Goal: Task Accomplishment & Management: Manage account settings

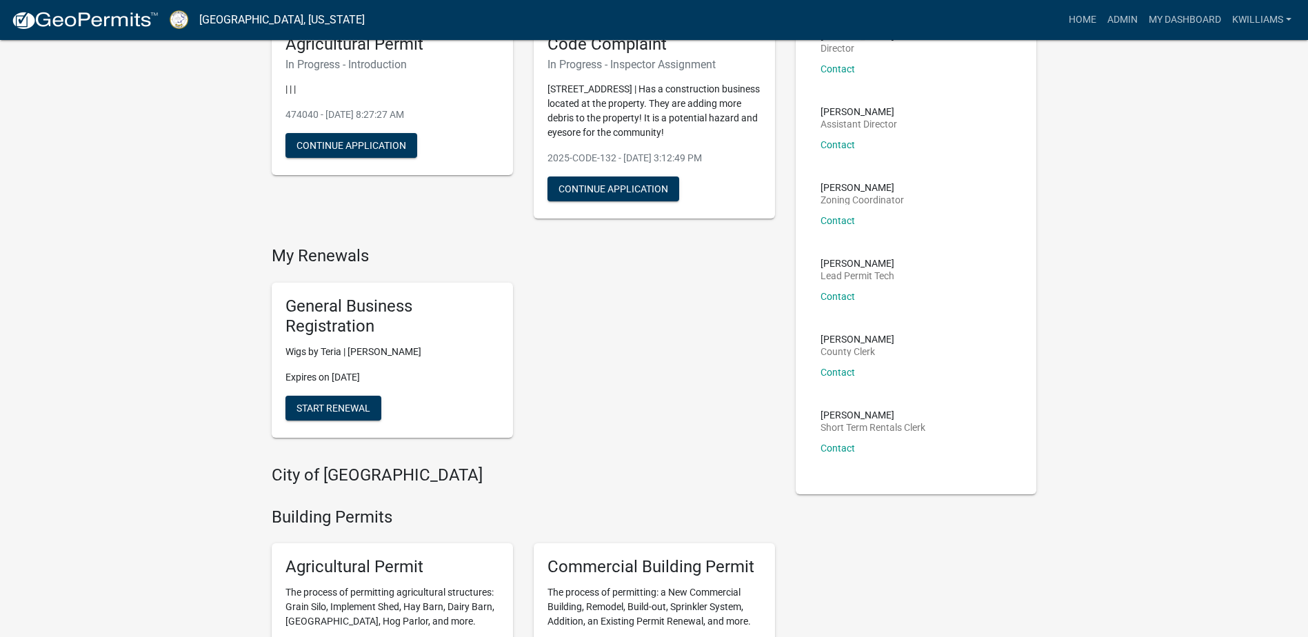
scroll to position [276, 0]
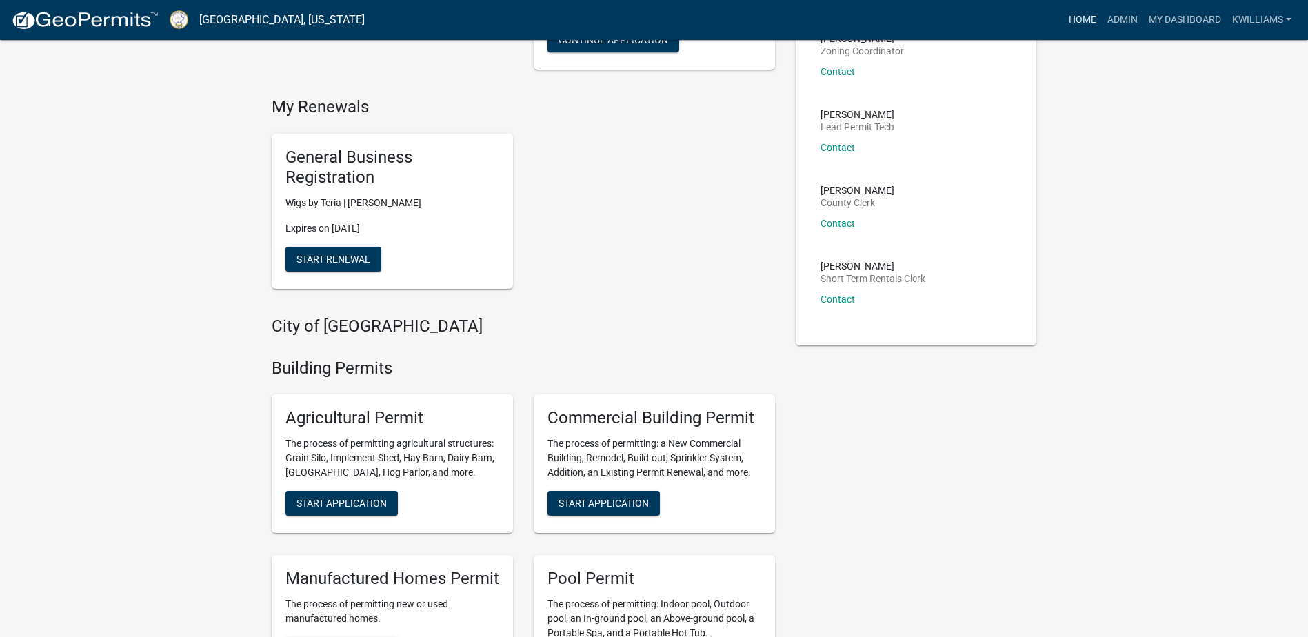
click at [1082, 16] on link "Home" at bounding box center [1082, 20] width 39 height 26
click at [1124, 14] on link "Admin" at bounding box center [1122, 20] width 41 height 26
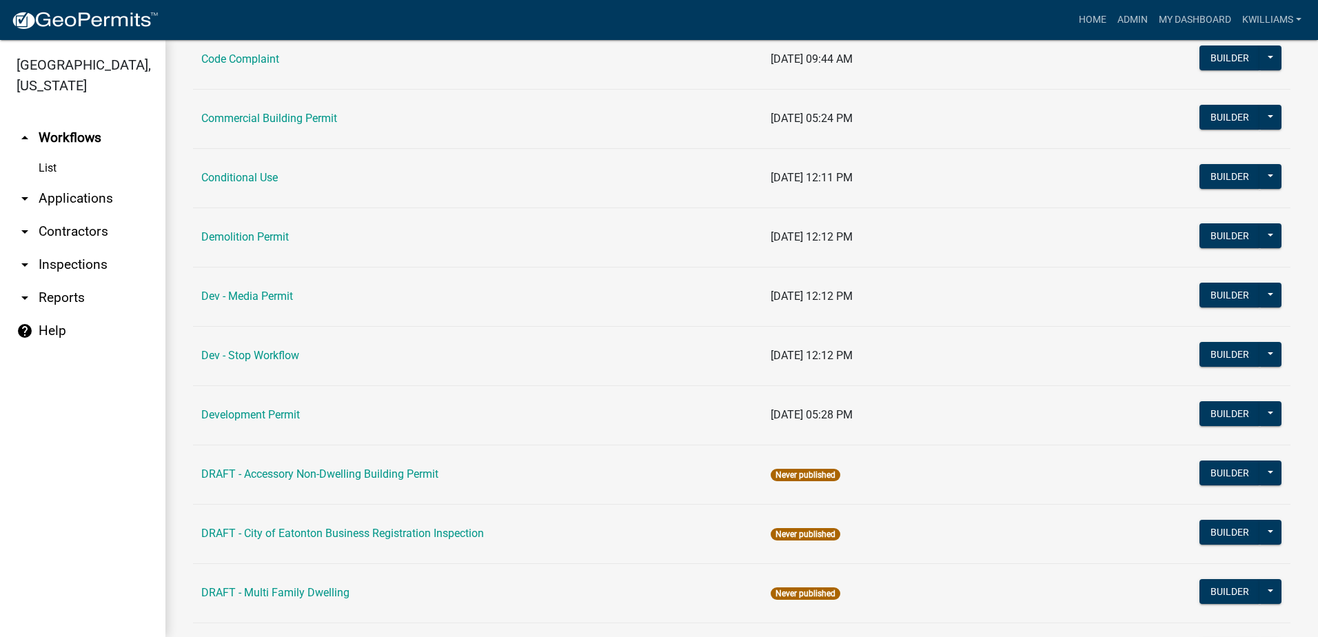
scroll to position [276, 0]
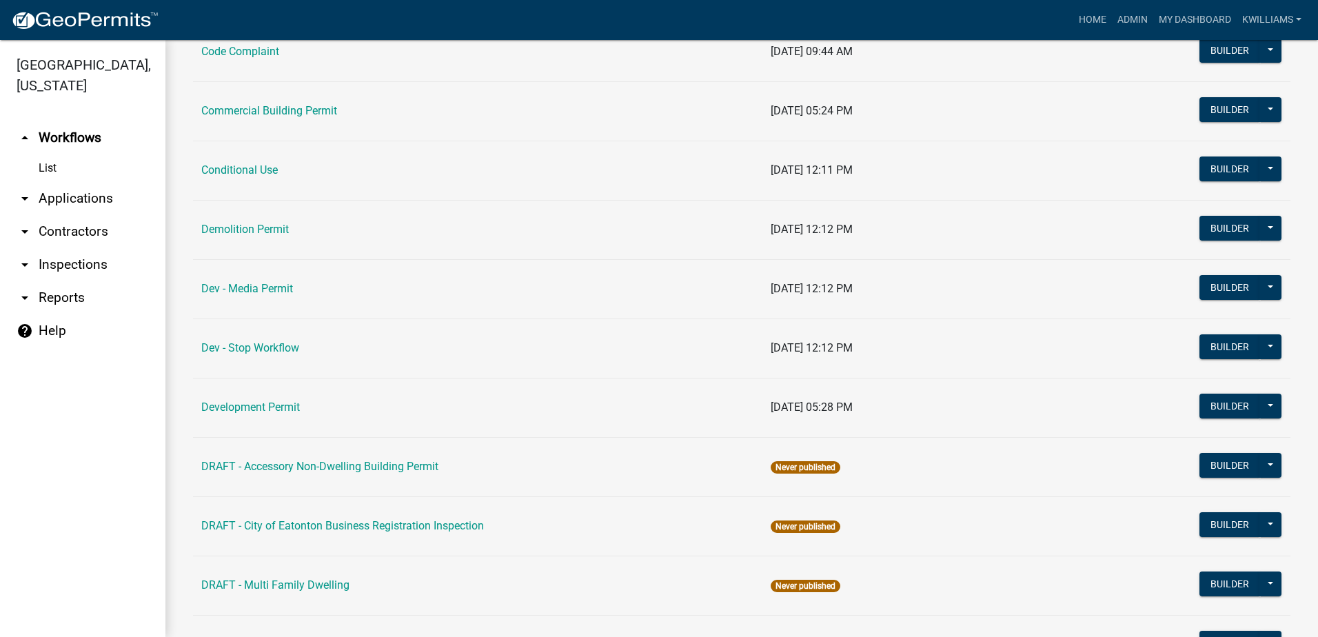
click at [83, 203] on link "arrow_drop_down Applications" at bounding box center [82, 198] width 165 height 33
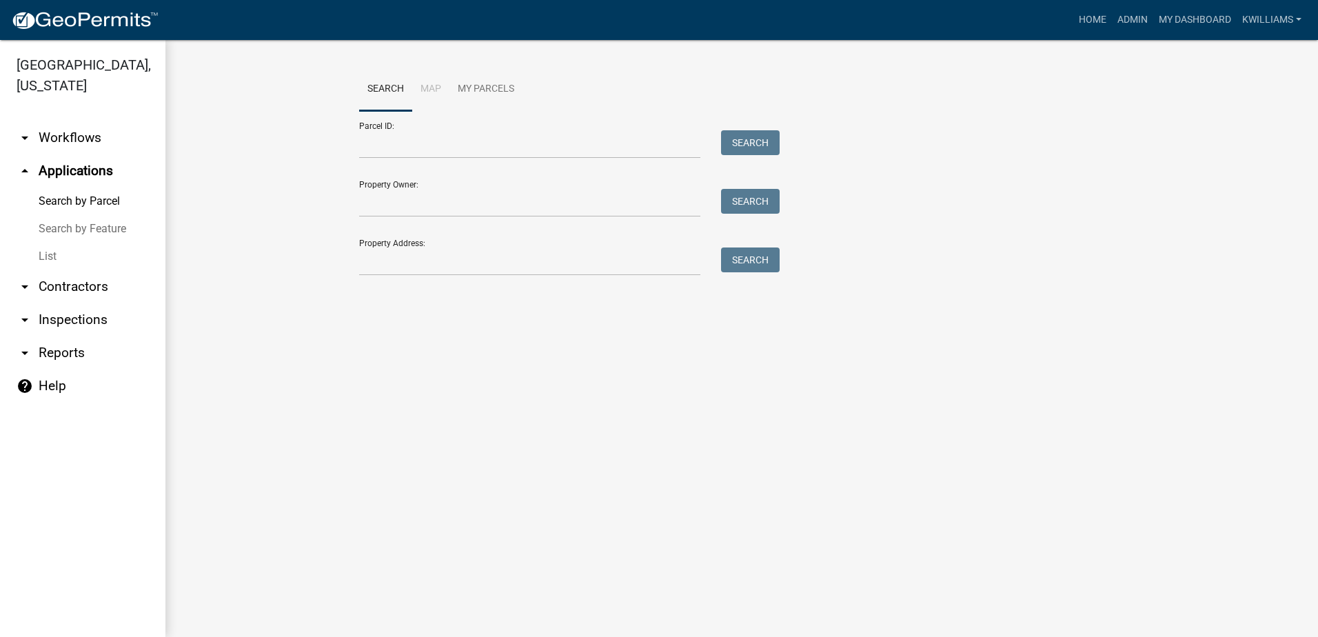
click at [62, 255] on link "List" at bounding box center [82, 257] width 165 height 28
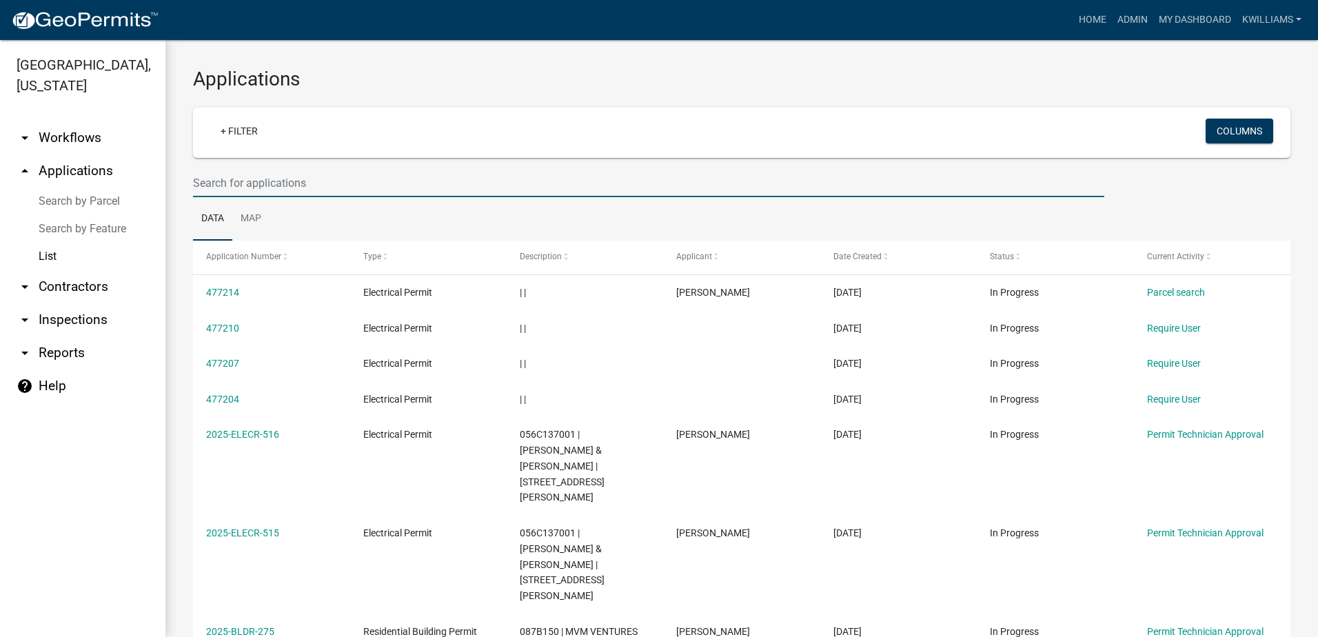
click at [241, 187] on input "text" at bounding box center [648, 183] width 911 height 28
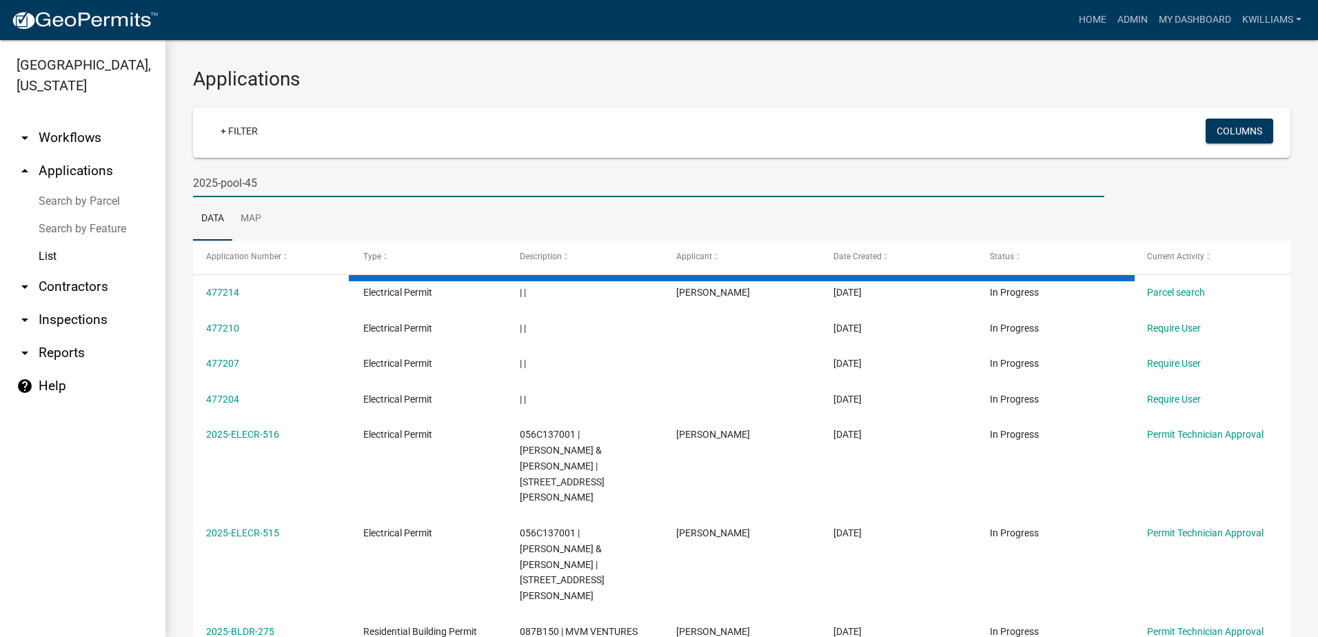
type input "2025-pool-45"
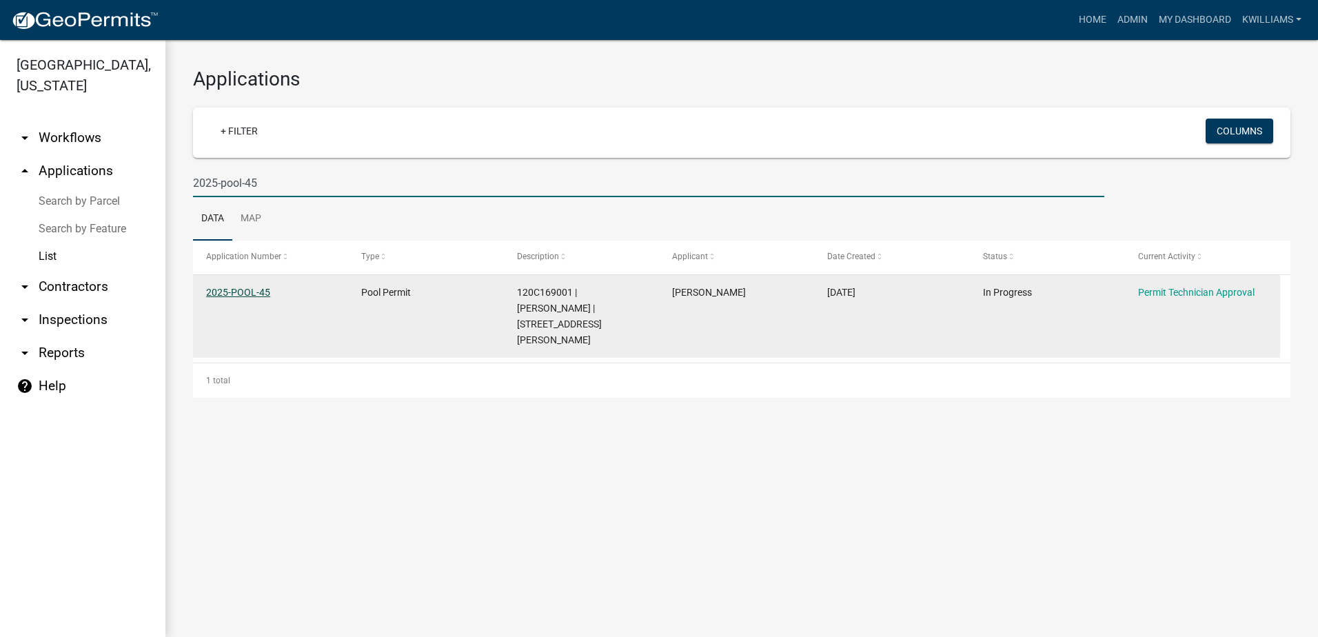
click at [247, 288] on link "2025-POOL-45" at bounding box center [238, 292] width 64 height 11
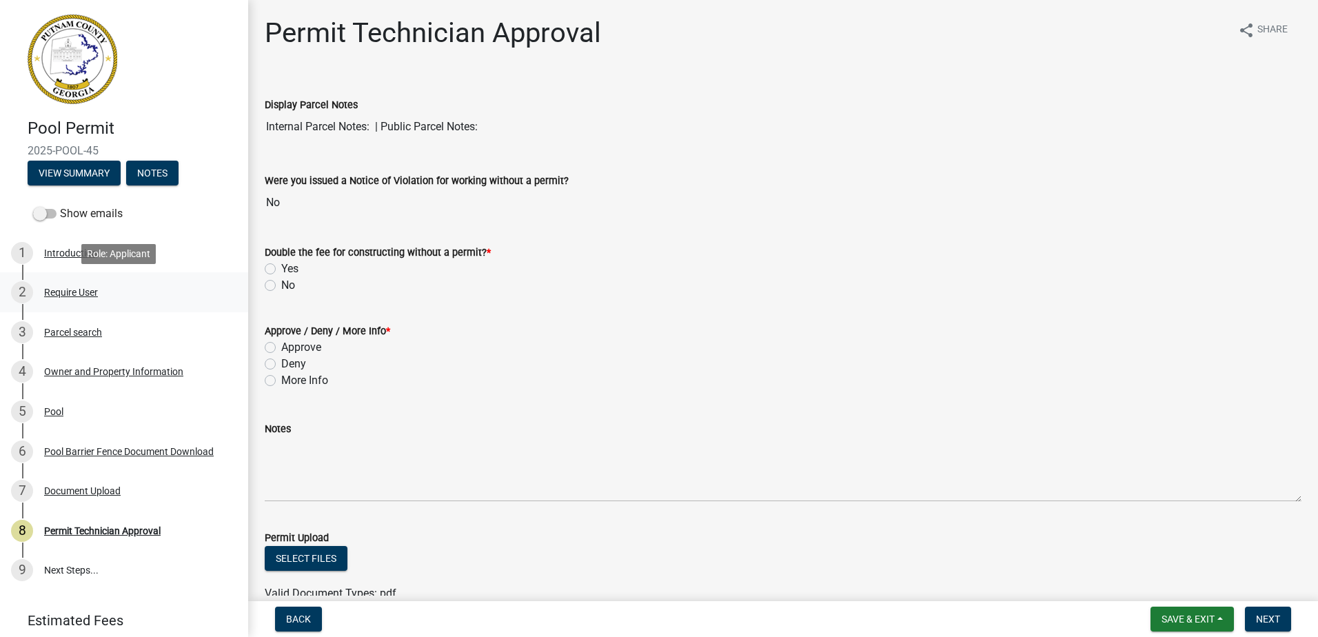
click at [114, 290] on div "2 Require User" at bounding box center [118, 292] width 215 height 22
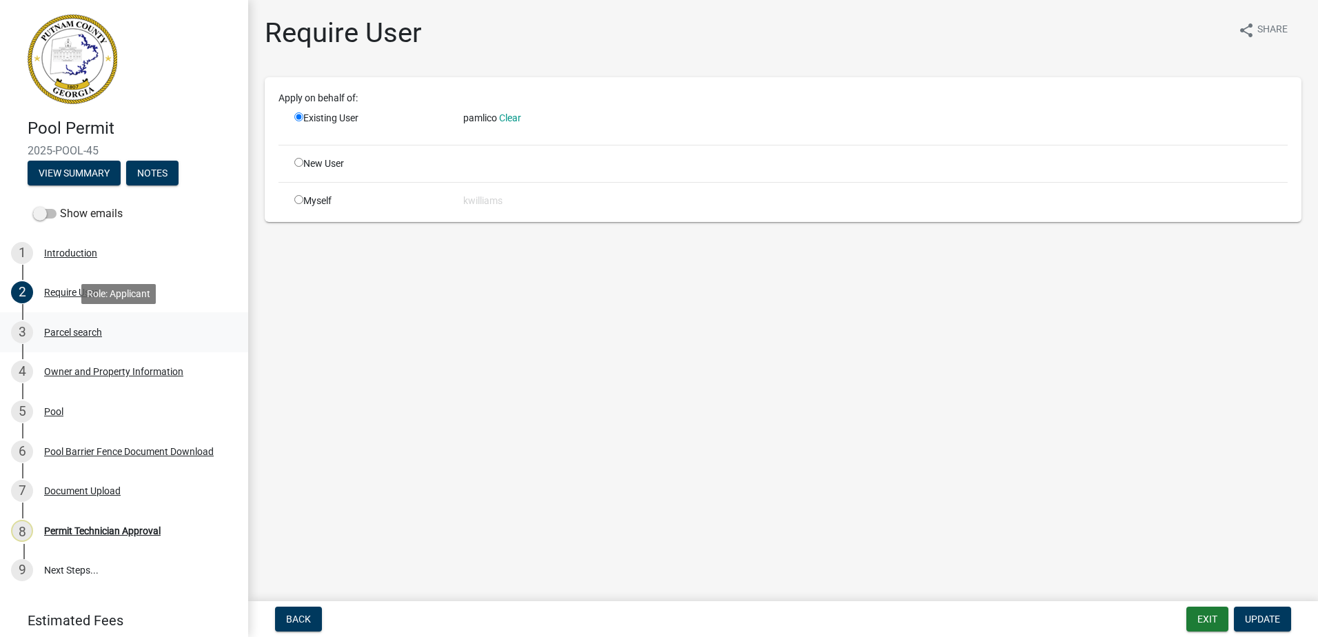
click at [57, 339] on div "3 Parcel search" at bounding box center [118, 332] width 215 height 22
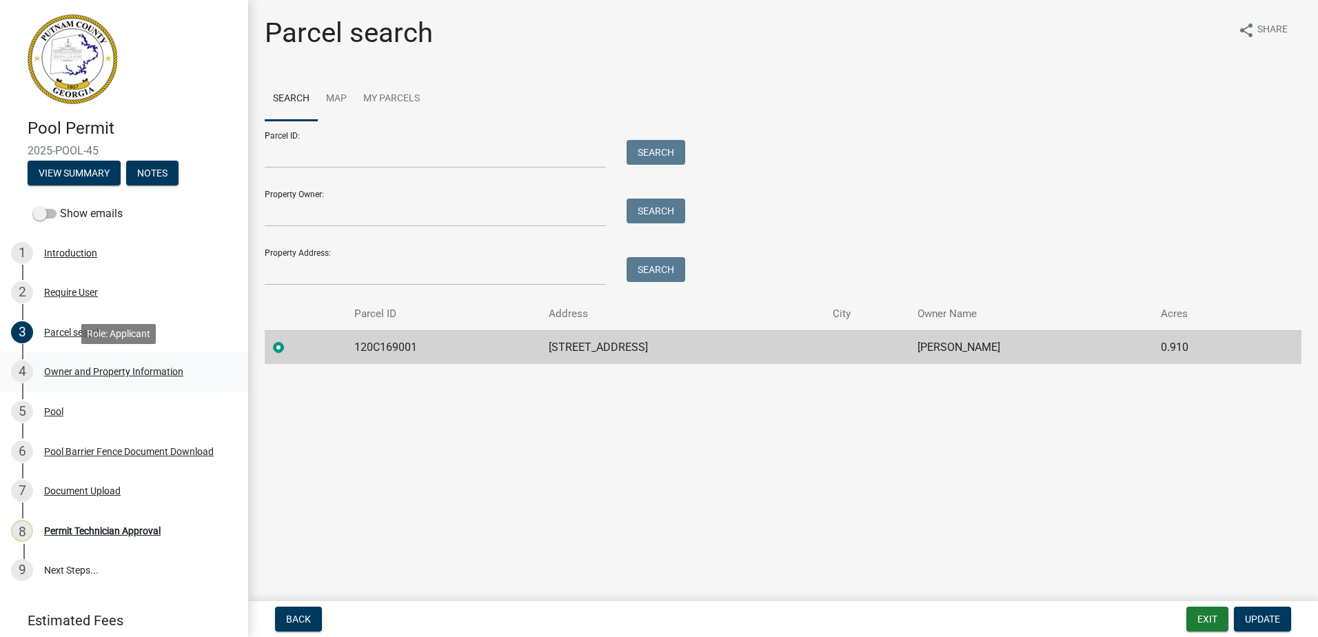
click at [50, 372] on div "Owner and Property Information" at bounding box center [113, 372] width 139 height 10
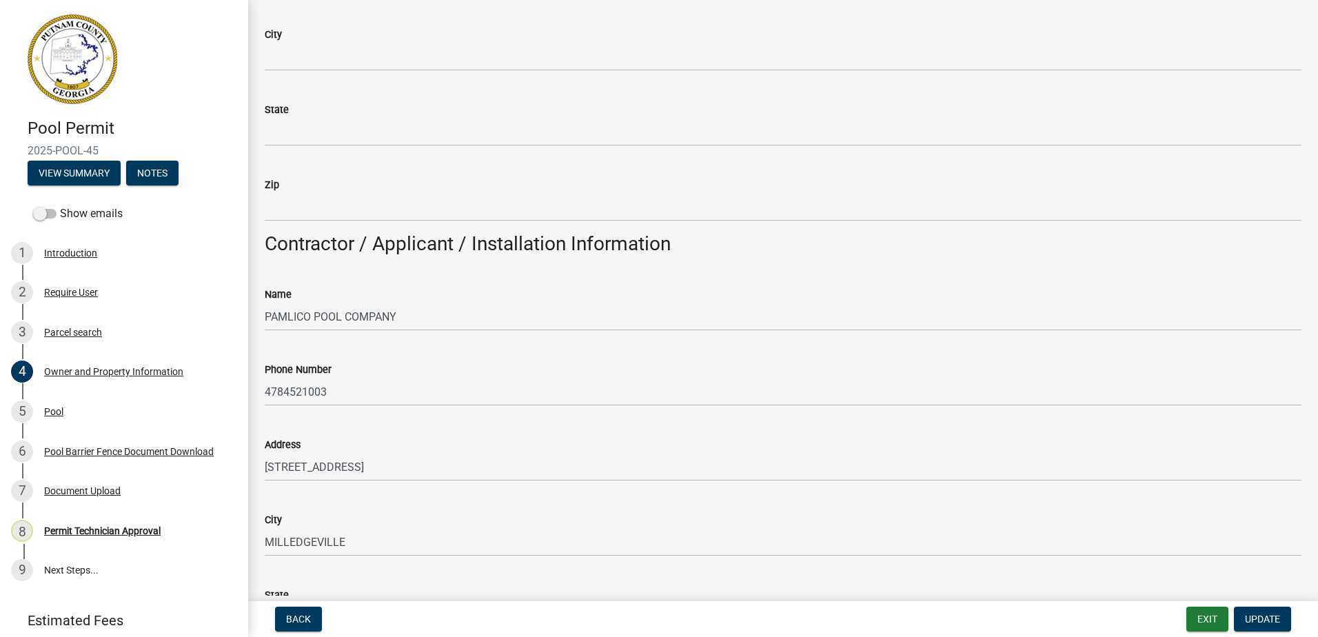
scroll to position [1103, 0]
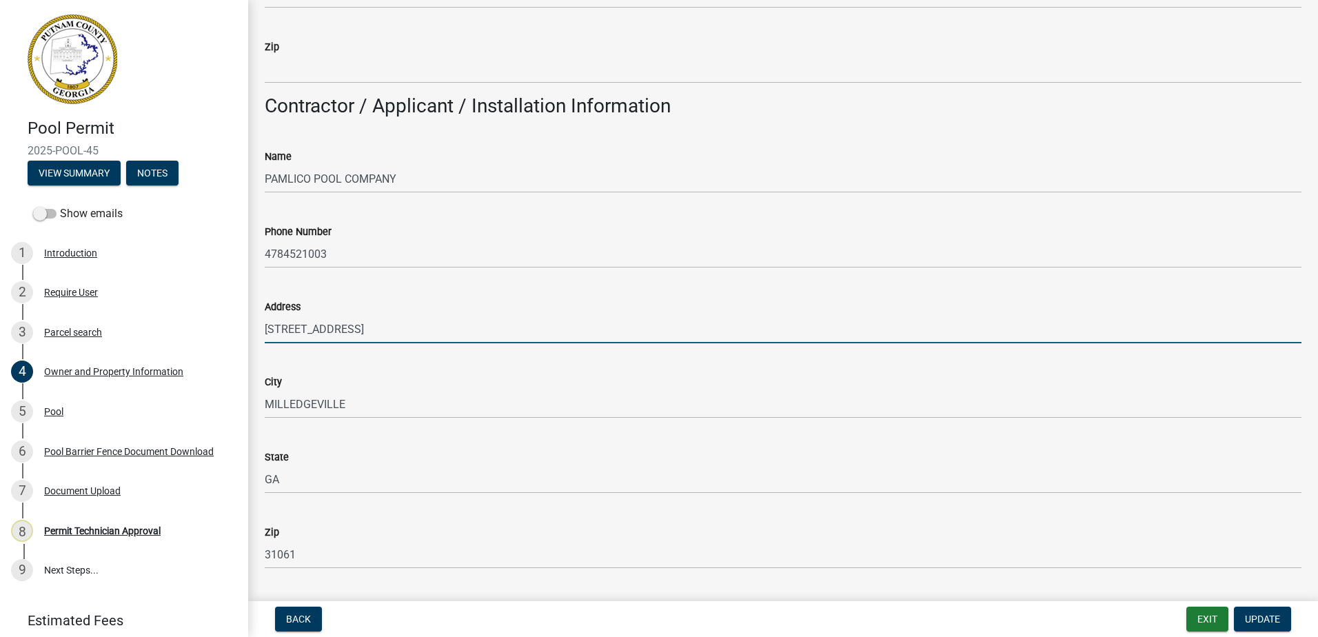
drag, startPoint x: 405, startPoint y: 336, endPoint x: 260, endPoint y: 354, distance: 146.5
click at [265, 354] on wm-data-entity-input-list "Property Information Applicant Name * info CURTIS COX Applicant Email CHELSEA@P…" at bounding box center [783, 305] width 1037 height 2662
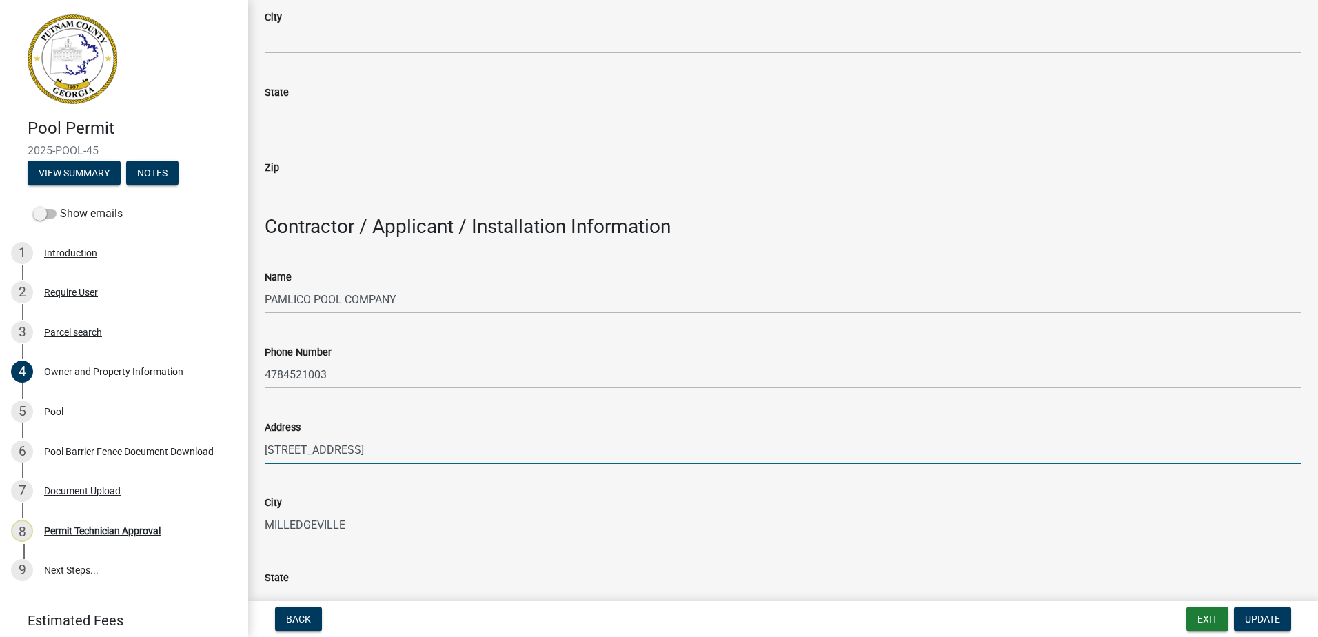
scroll to position [758, 0]
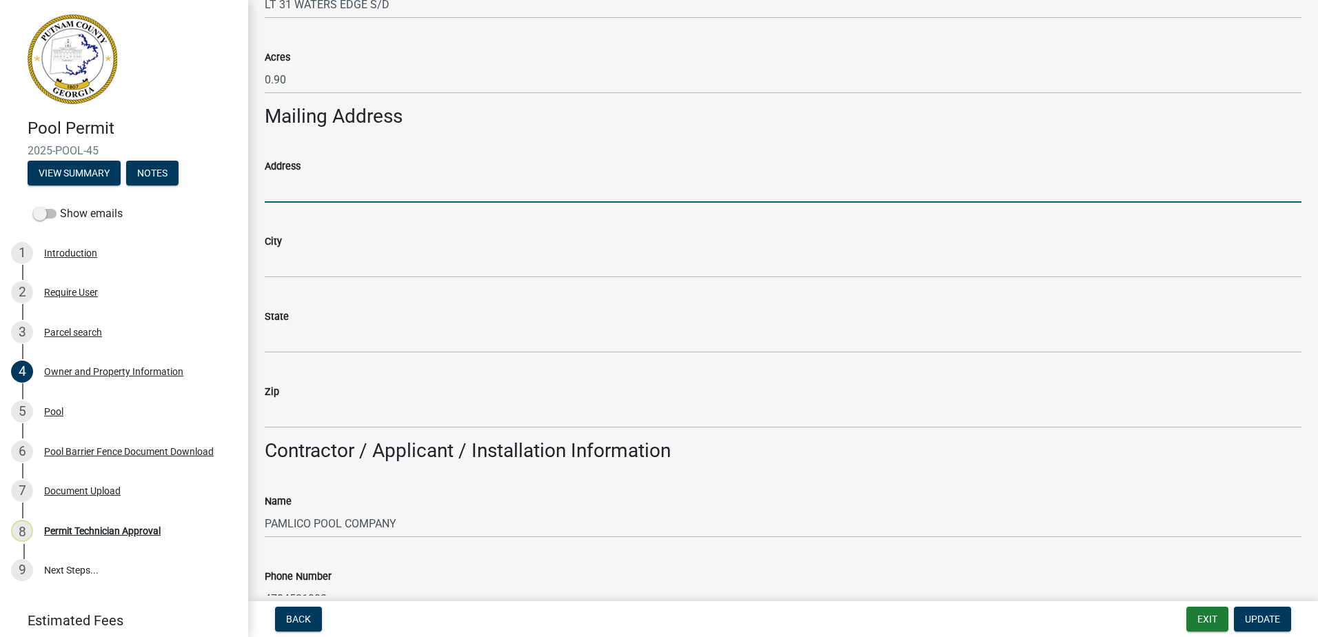
click at [292, 199] on input "Address" at bounding box center [783, 188] width 1037 height 28
paste input "2585 N COLUMBIA ST"
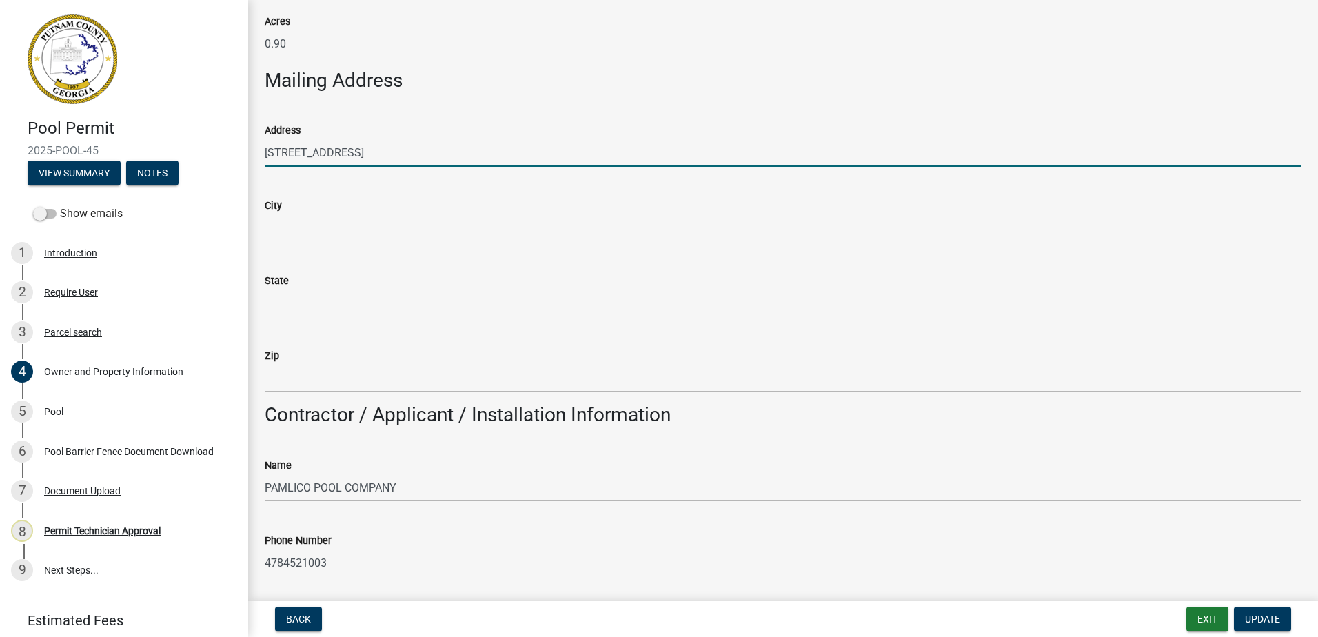
scroll to position [827, 0]
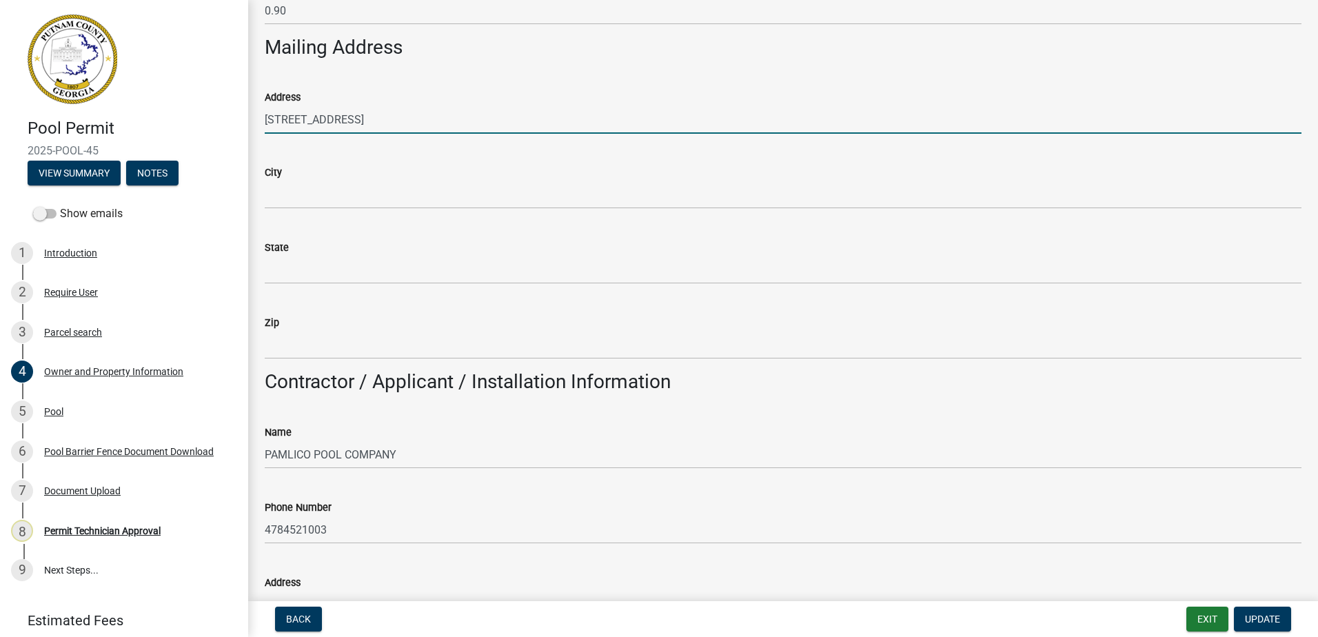
type input "2585 N COLUMBIA ST"
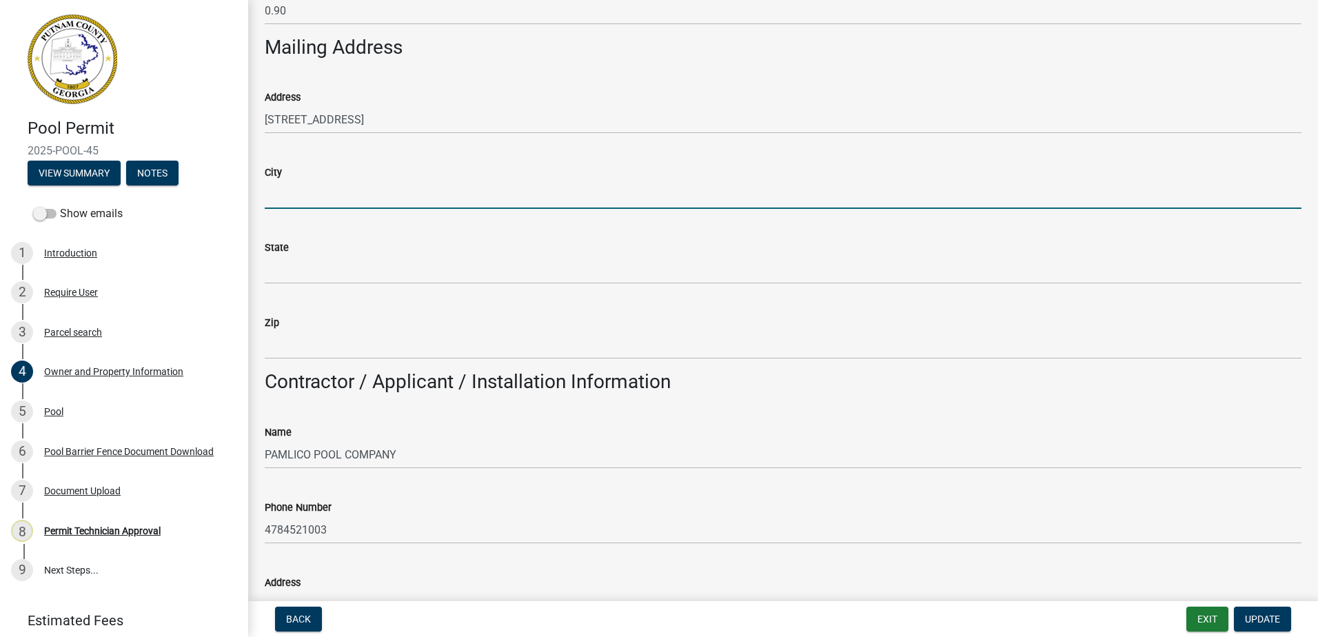
click at [306, 194] on input "City" at bounding box center [783, 195] width 1037 height 28
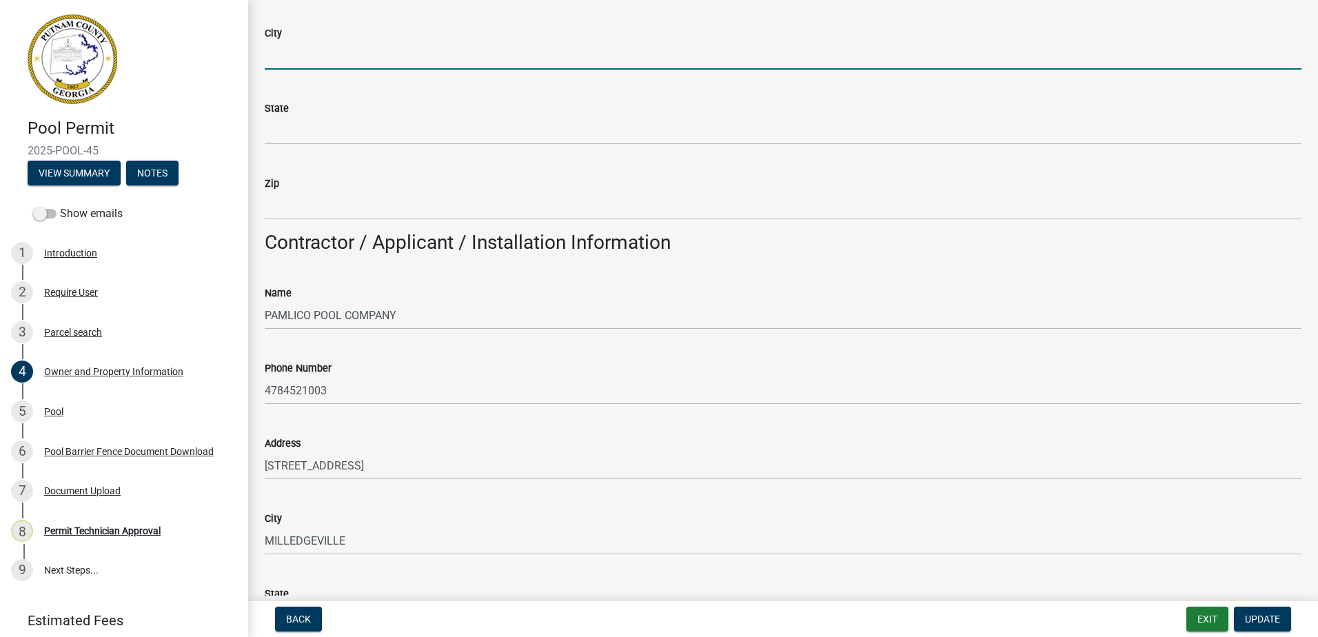
scroll to position [1034, 0]
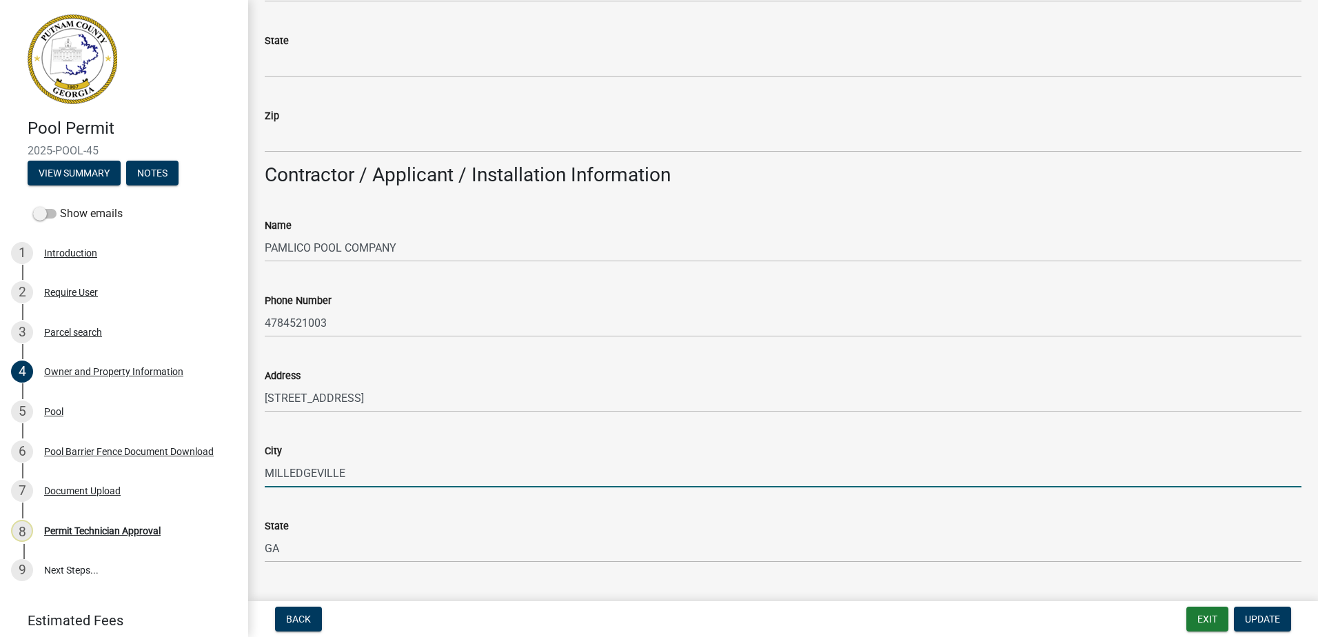
drag, startPoint x: 348, startPoint y: 478, endPoint x: 250, endPoint y: 474, distance: 98.6
click at [250, 474] on div "Owner and Property Information share Share Property Information Applicant Name …" at bounding box center [783, 350] width 1070 height 2735
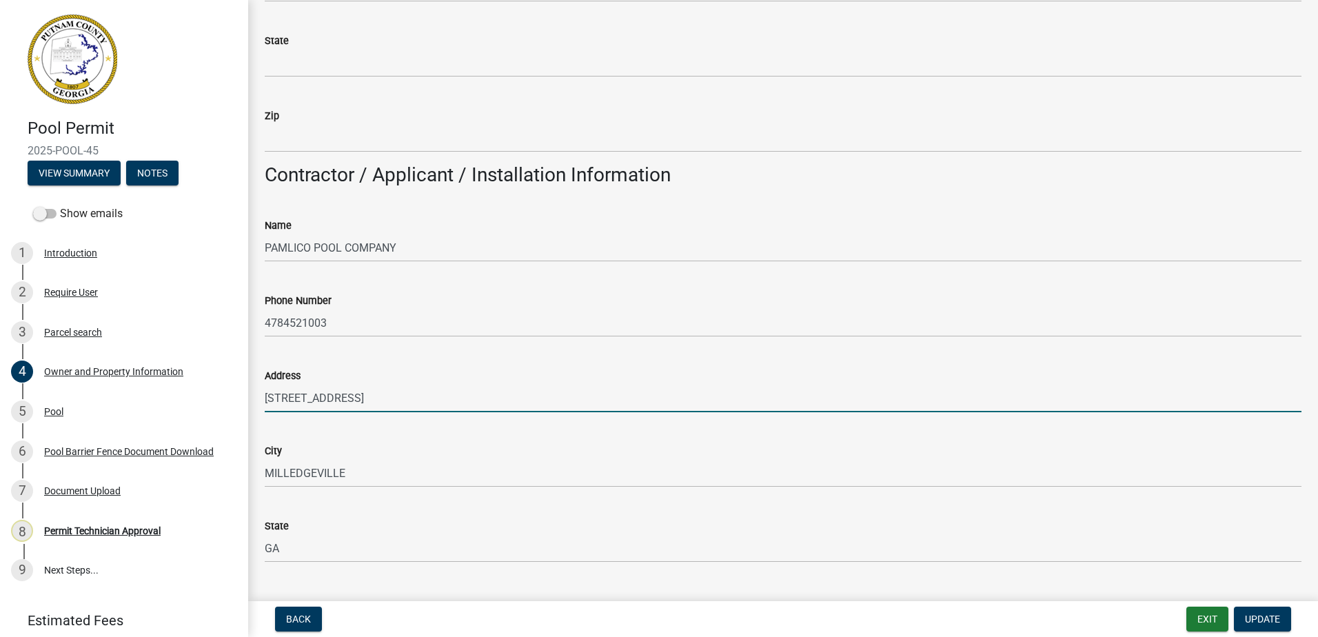
drag, startPoint x: 265, startPoint y: 475, endPoint x: 579, endPoint y: 401, distance: 322.9
click at [587, 394] on input "2585 N COLUMBIA ST" at bounding box center [783, 398] width 1037 height 28
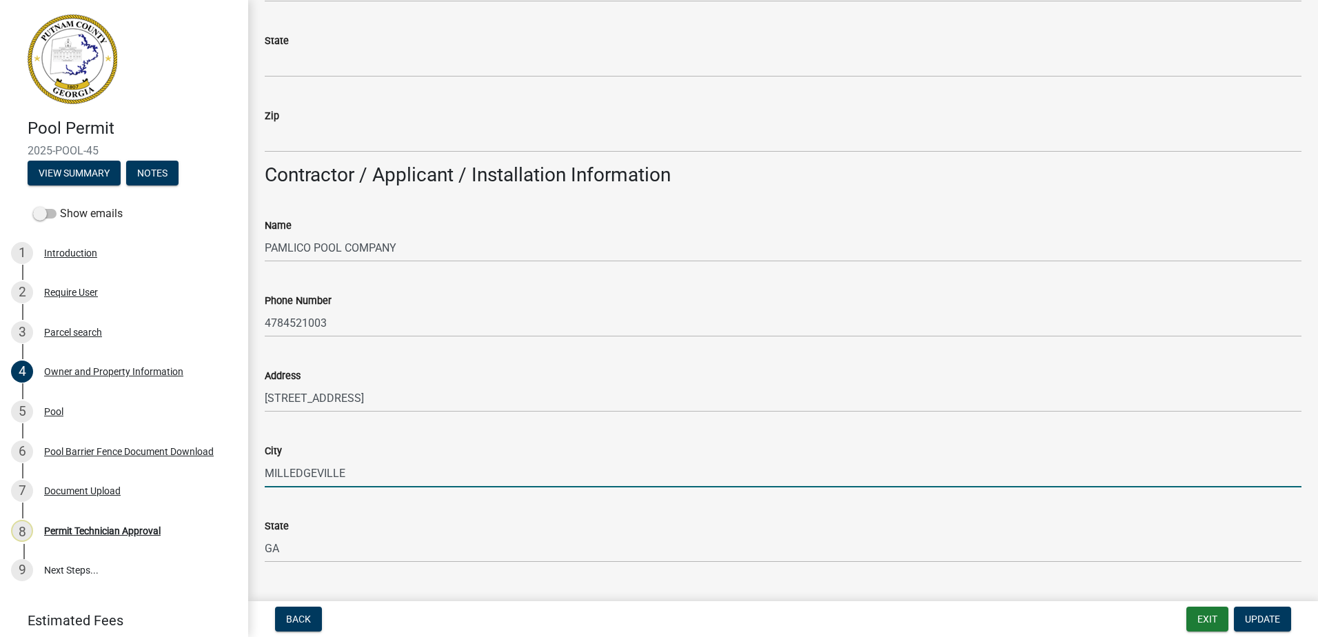
drag, startPoint x: 366, startPoint y: 481, endPoint x: 244, endPoint y: 483, distance: 122.0
click at [227, 487] on div "Pool Permit 2025-POOL-45 View Summary Notes Show emails 1 Introduction 2 Requir…" at bounding box center [659, 318] width 1318 height 637
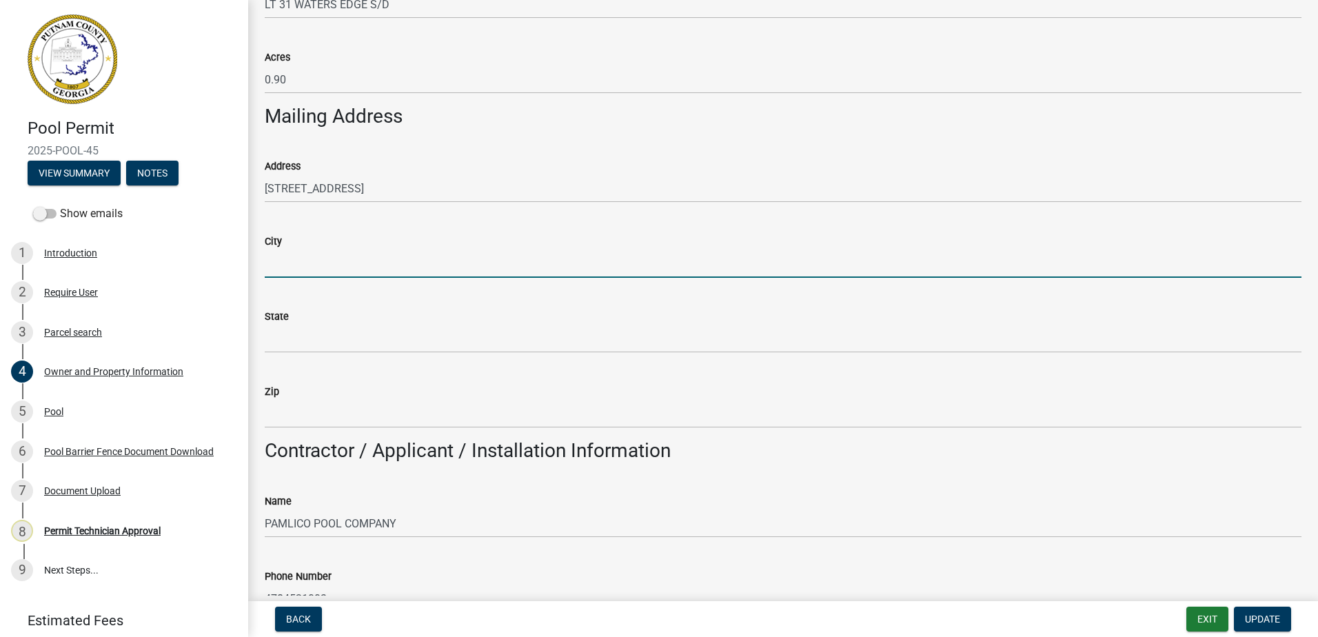
paste input "MILLEDGEVILLE"
type input "MILLEDGEVILLE"
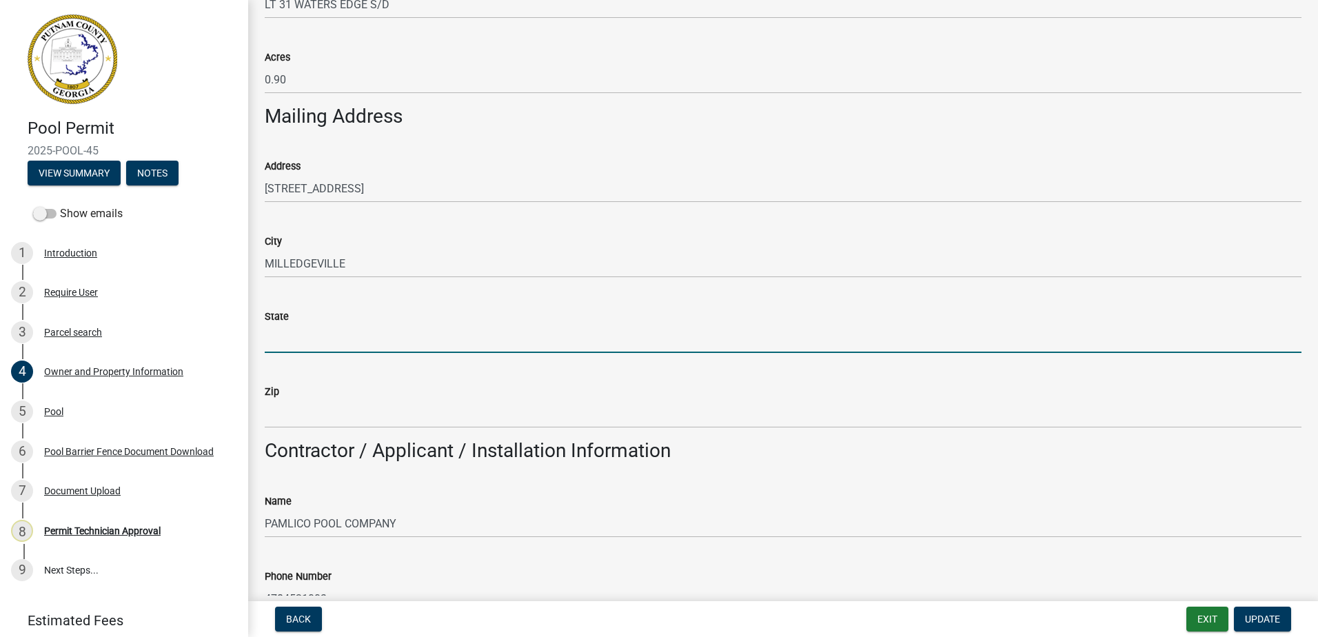
click at [307, 331] on input "State" at bounding box center [783, 339] width 1037 height 28
type input "GA"
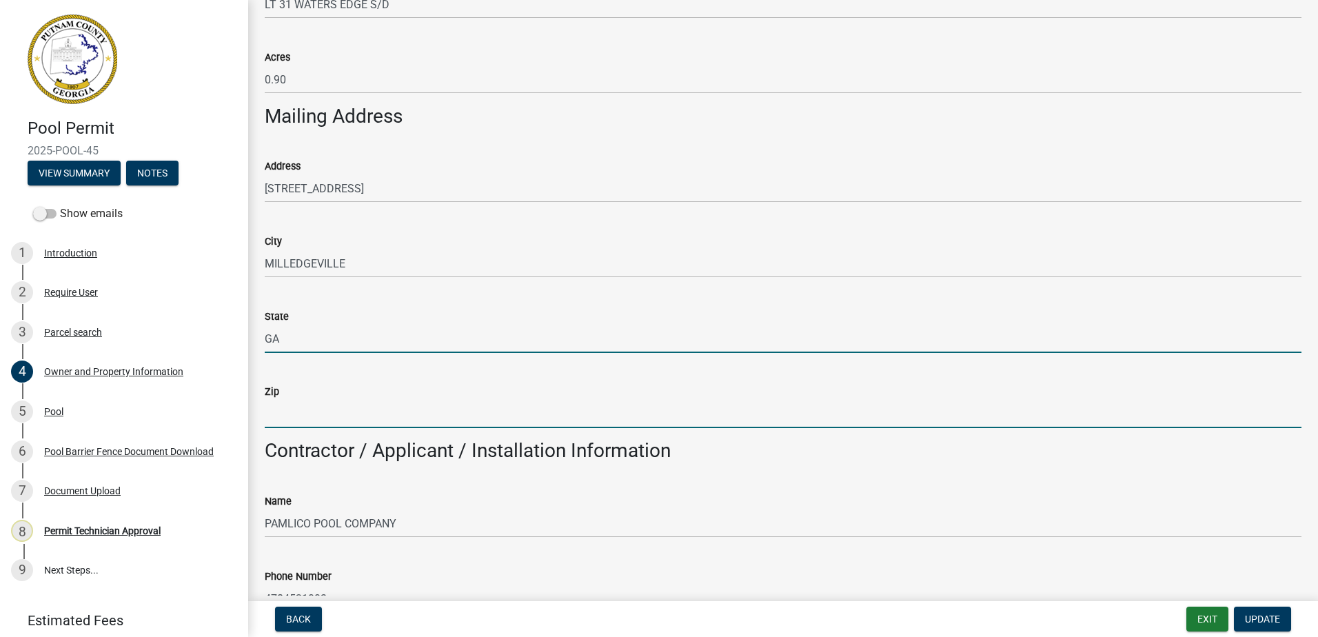
type input "31024"
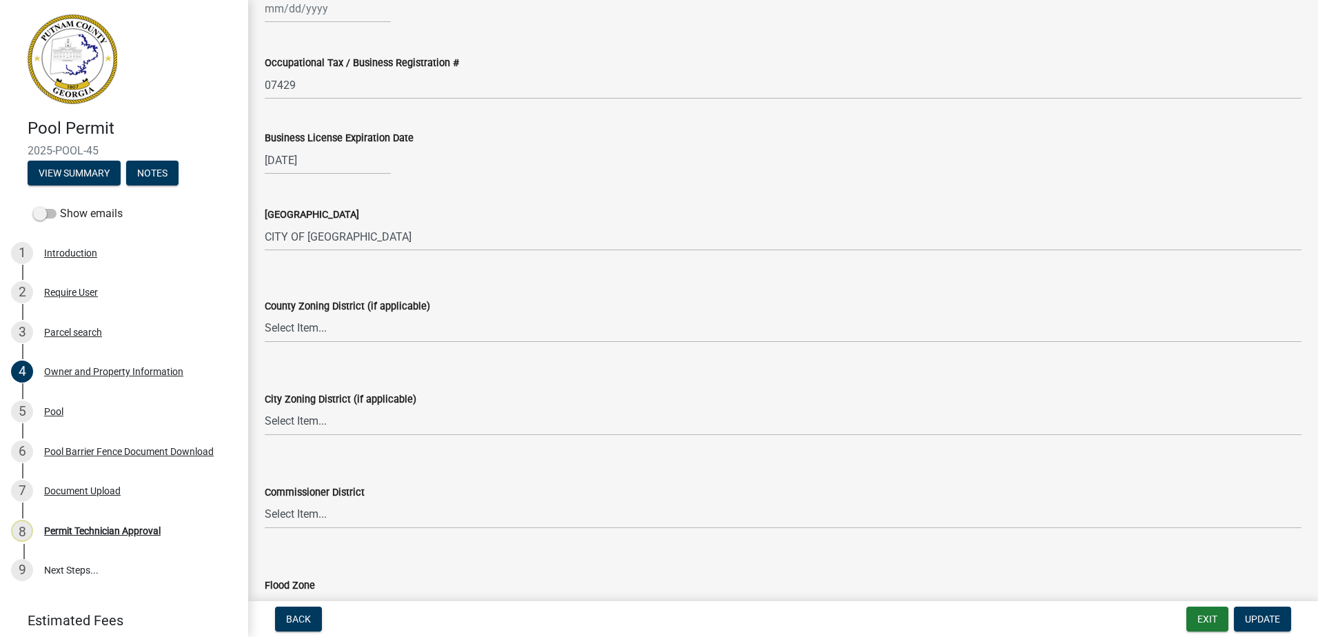
scroll to position [1930, 0]
click at [318, 328] on select "Select Item... AG-1 R-1R R-1 R-2 MHP RM-1 RM-3 C-1 C-2 I-M PUD N/A" at bounding box center [783, 328] width 1037 height 28
click at [265, 314] on select "Select Item... AG-1 R-1R R-1 R-2 MHP RM-1 RM-3 C-1 C-2 I-M PUD N/A" at bounding box center [783, 328] width 1037 height 28
select select "0688c8c3-ca83-4764-a677-531fbc17e6cb"
click at [296, 433] on select "Select Item... A-1 A-2 R-1 R-2 R-3 R-4 MHP C-1 C-2 I-1 I-2 DB FH H-P N/A" at bounding box center [783, 421] width 1037 height 28
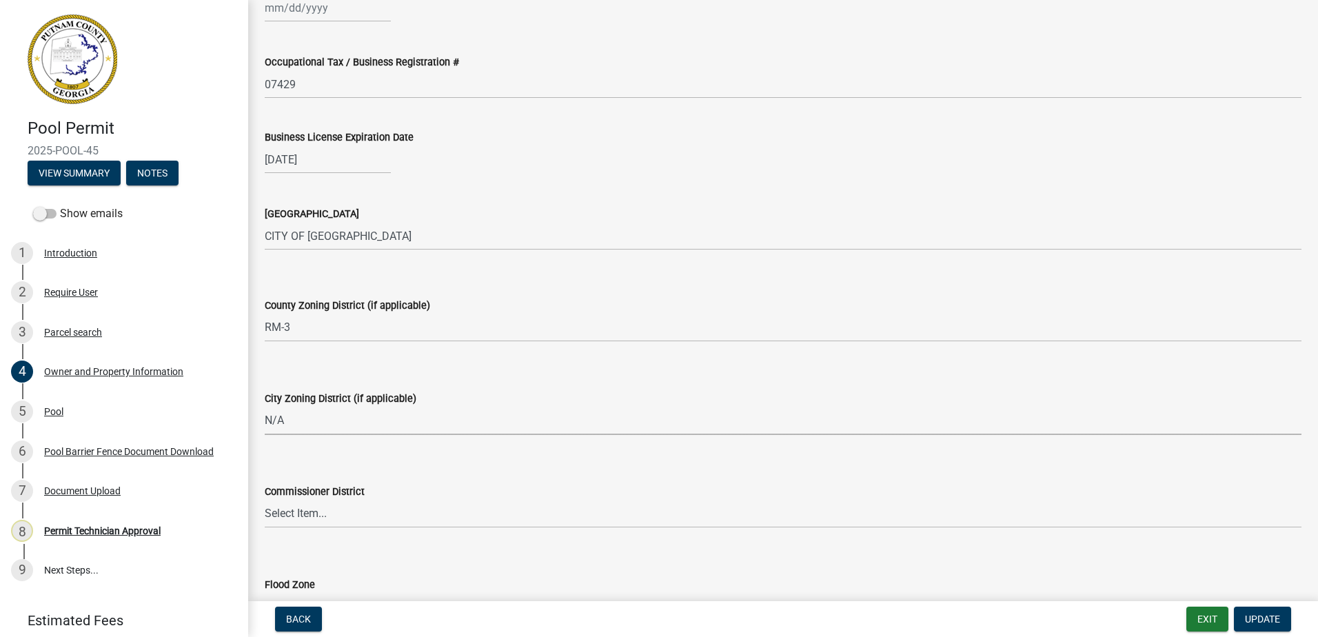
click at [265, 407] on select "Select Item... A-1 A-2 R-1 R-2 R-3 R-4 MHP C-1 C-2 I-1 I-2 DB FH H-P N/A" at bounding box center [783, 421] width 1037 height 28
select select "83394b22-4a11-496c-8e5c-75ade2e72faf"
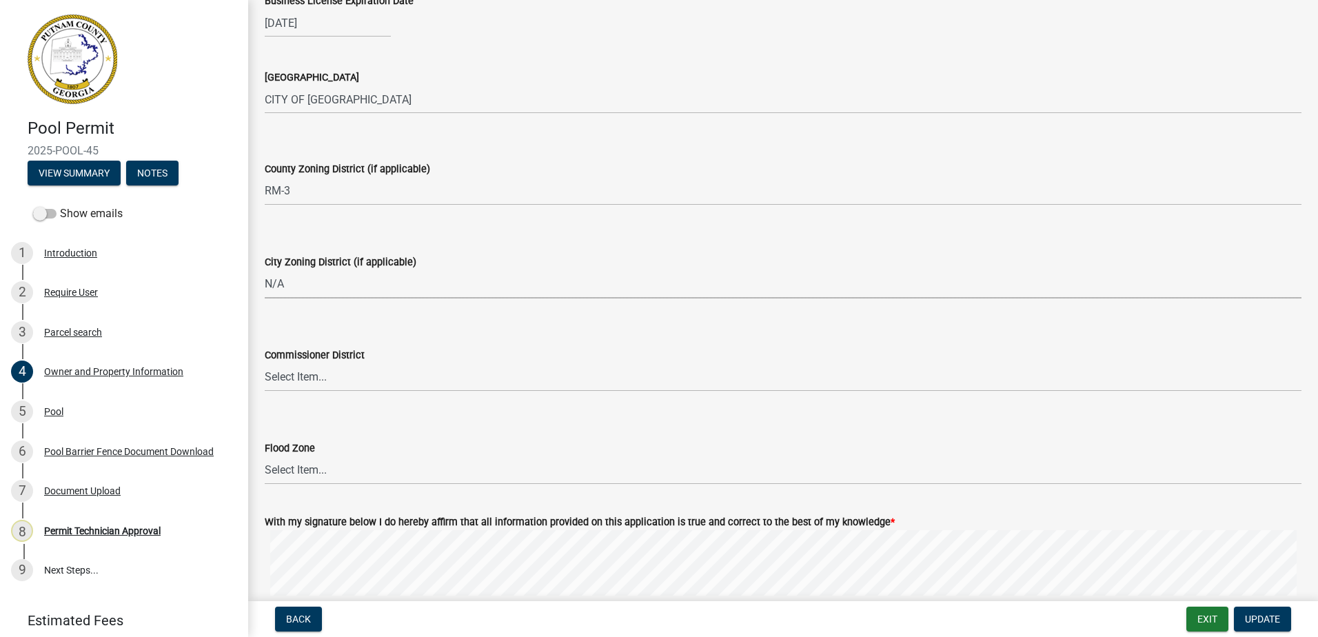
scroll to position [2068, 0]
click at [294, 385] on select "Select Item... District 1 District 2 District 3 District 4" at bounding box center [783, 376] width 1037 height 28
click at [265, 362] on select "Select Item... District 1 District 2 District 3 District 4" at bounding box center [783, 376] width 1037 height 28
select select "469c5908-2854-42d5-89ed-bee7fc26529e"
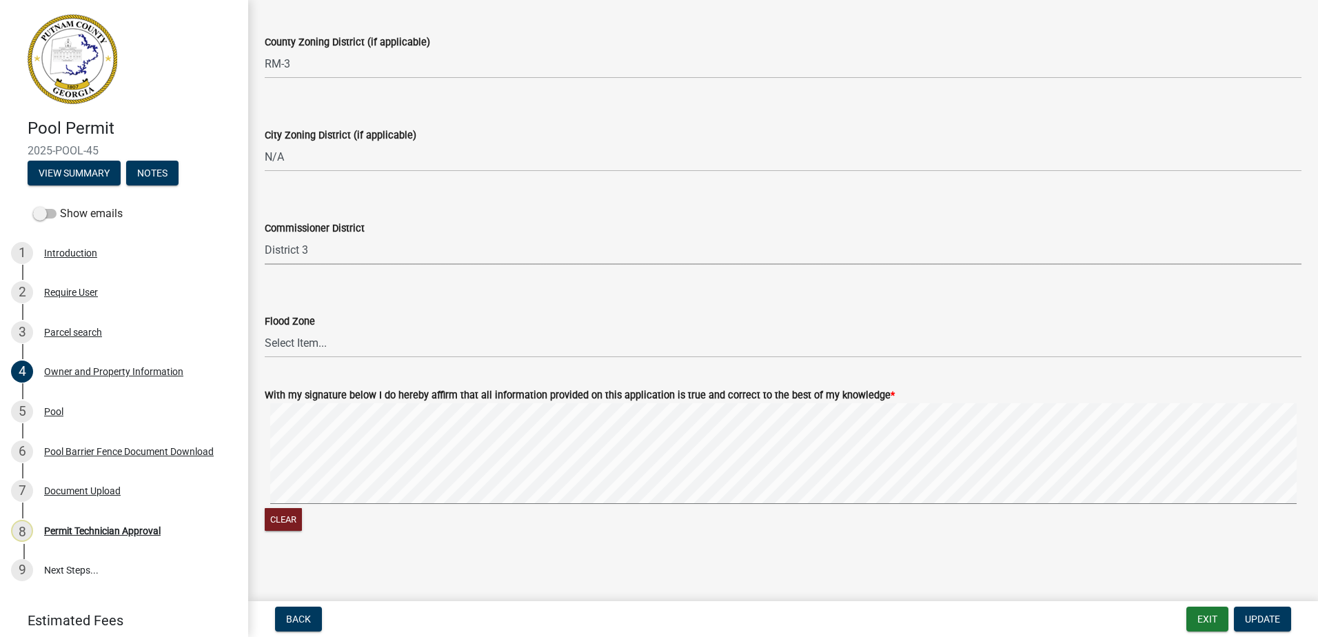
scroll to position [2198, 0]
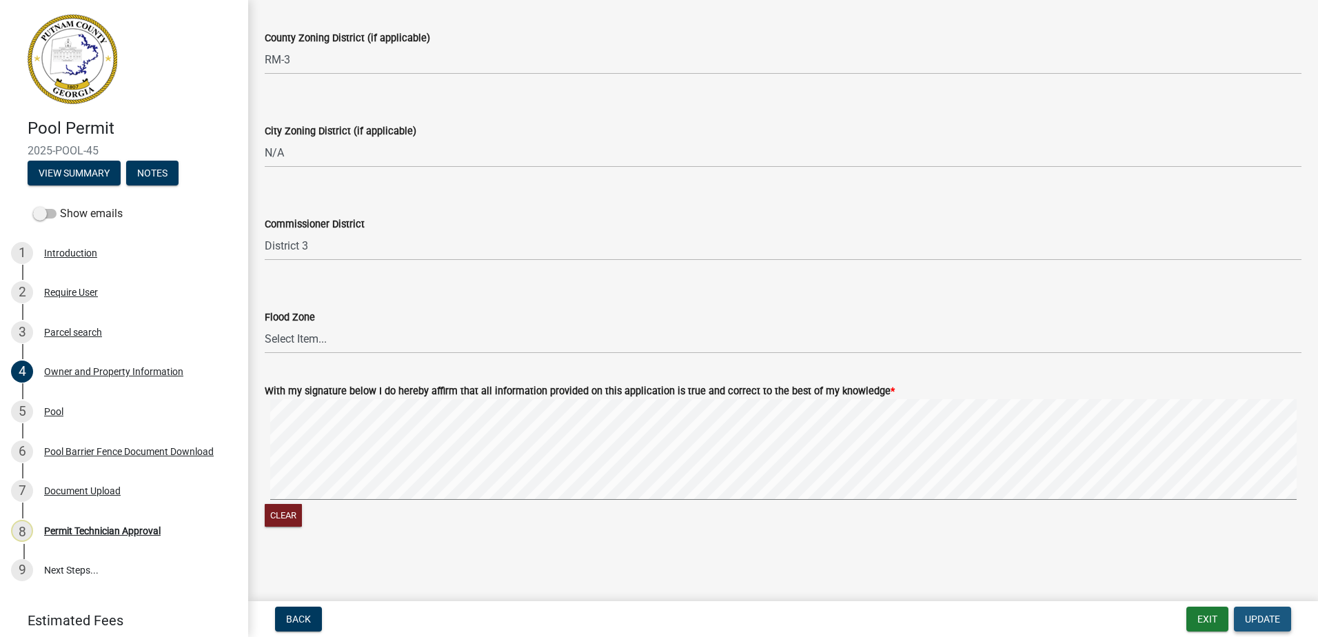
click at [1260, 618] on span "Update" at bounding box center [1262, 619] width 35 height 11
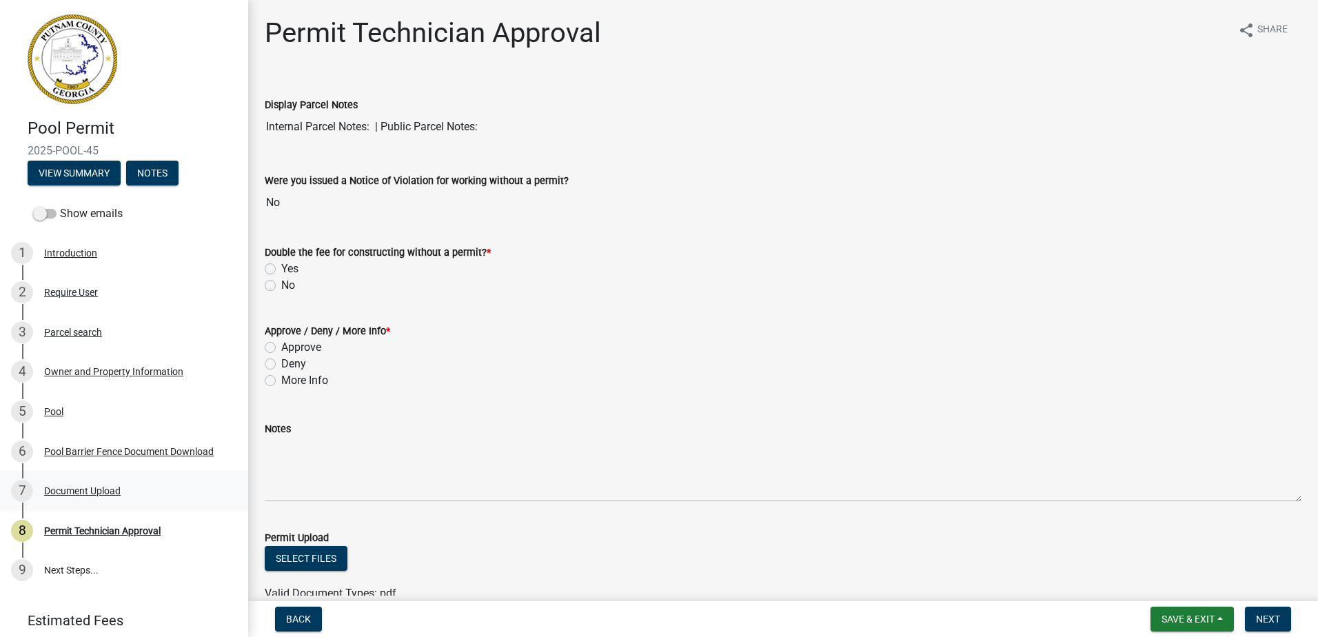
drag, startPoint x: 15, startPoint y: 507, endPoint x: 85, endPoint y: 487, distance: 73.1
click at [85, 487] on div "Document Upload" at bounding box center [82, 491] width 77 height 10
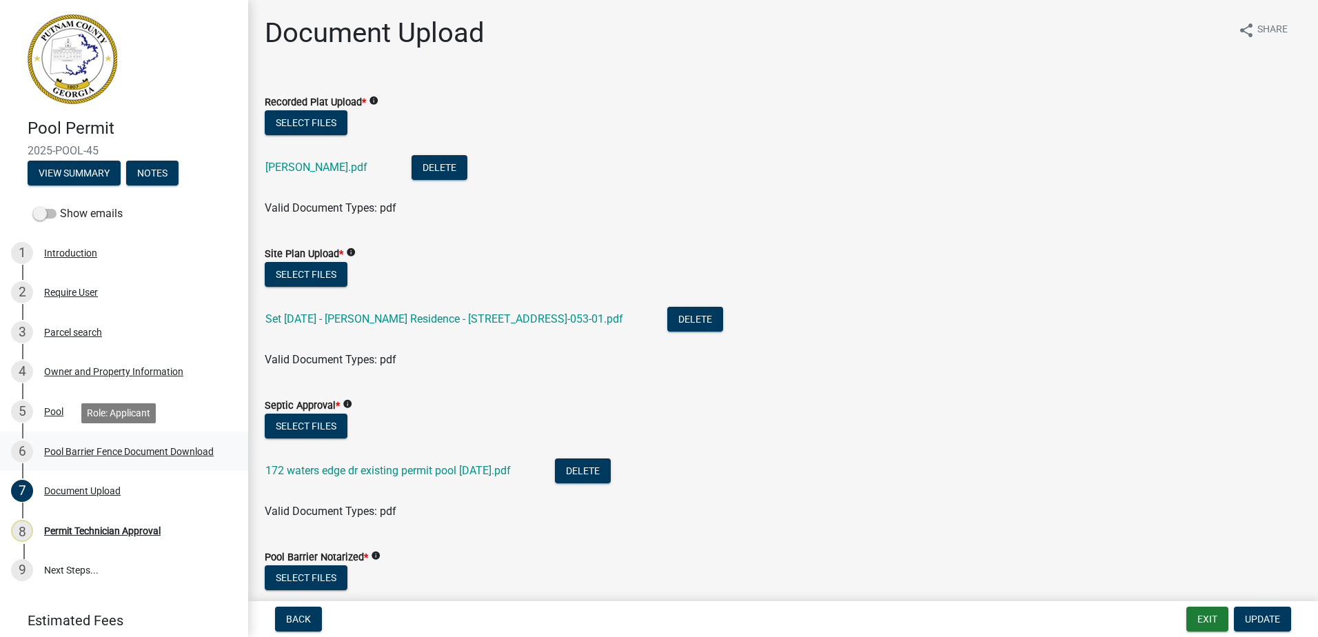
click at [104, 443] on div "6 Pool Barrier Fence Document Download" at bounding box center [118, 451] width 215 height 22
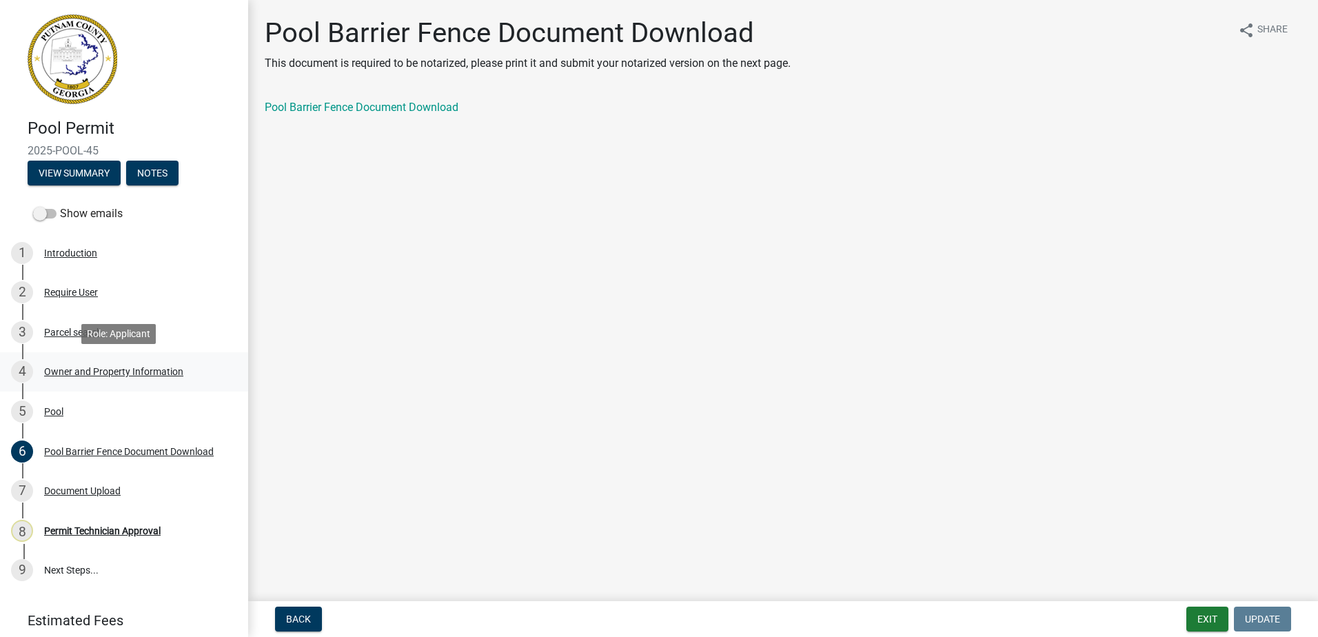
click at [111, 360] on link "4 Owner and Property Information" at bounding box center [124, 372] width 248 height 40
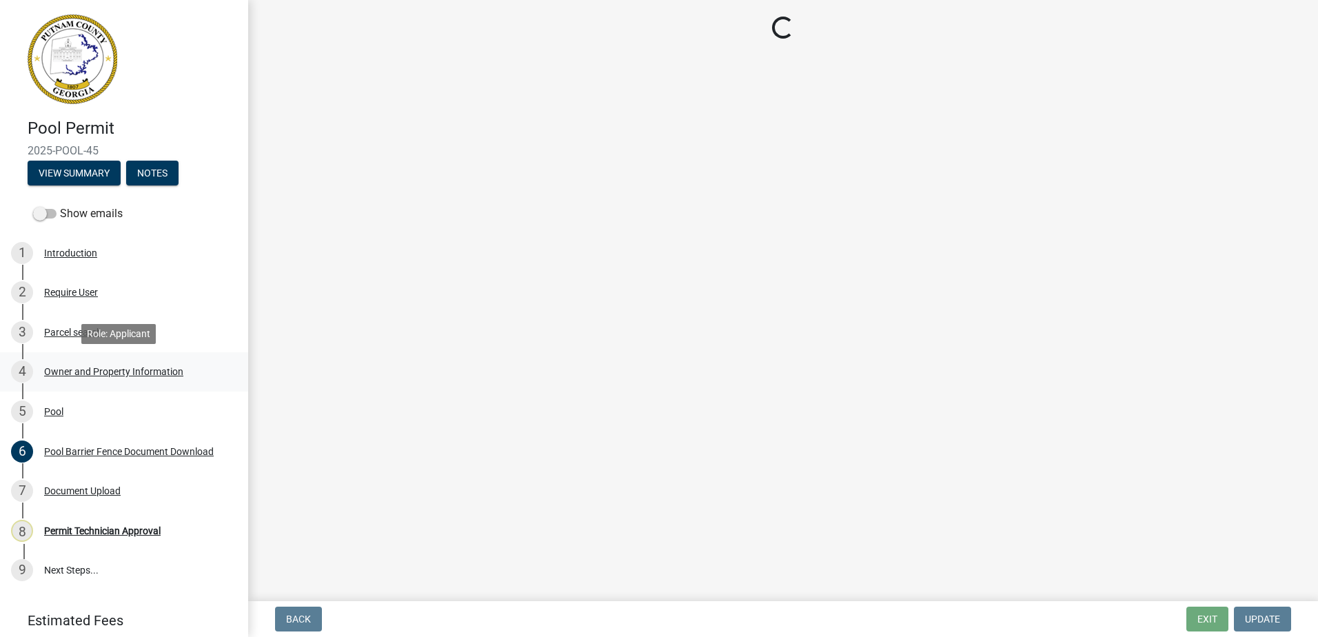
select select "0688c8c3-ca83-4764-a677-531fbc17e6cb"
select select "83394b22-4a11-496c-8e5c-75ade2e72faf"
select select "469c5908-2854-42d5-89ed-bee7fc26529e"
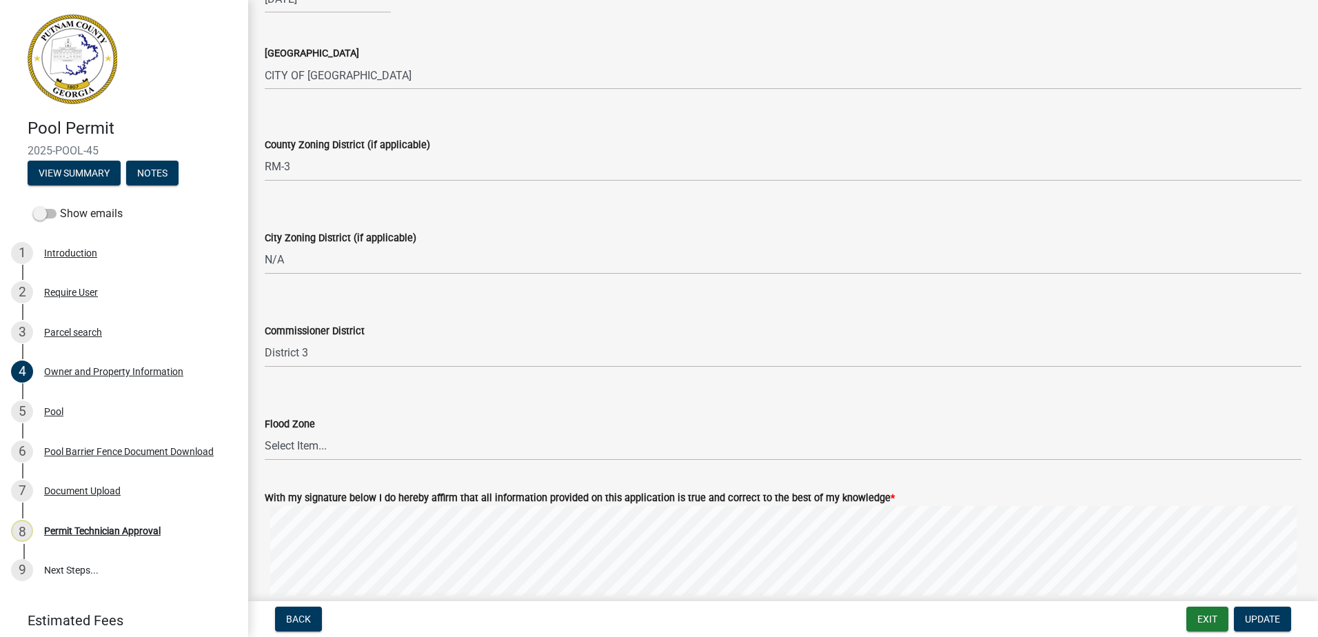
scroll to position [2137, 0]
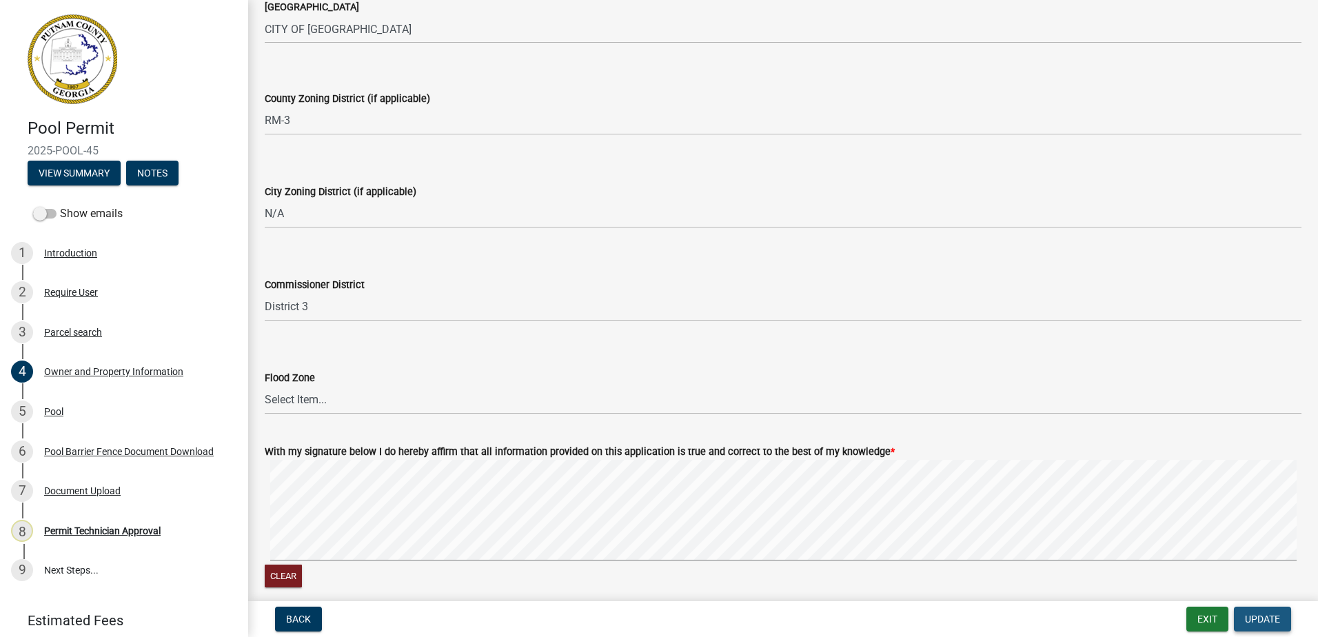
click at [1251, 620] on span "Update" at bounding box center [1262, 619] width 35 height 11
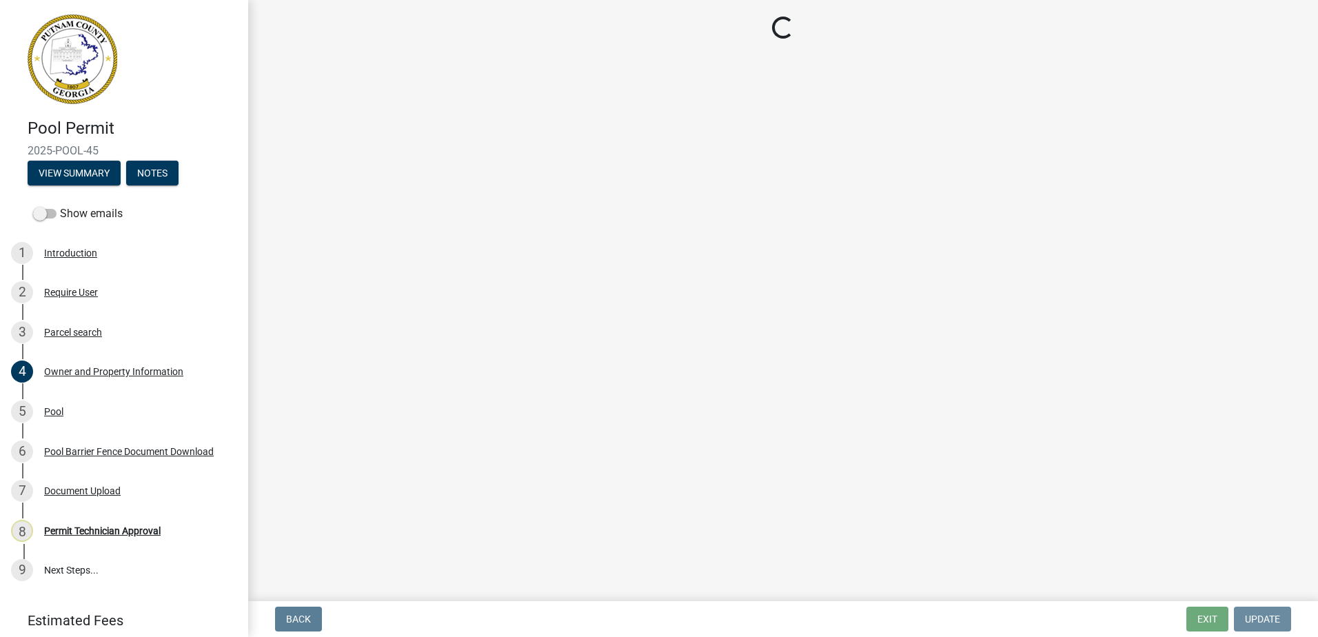
scroll to position [0, 0]
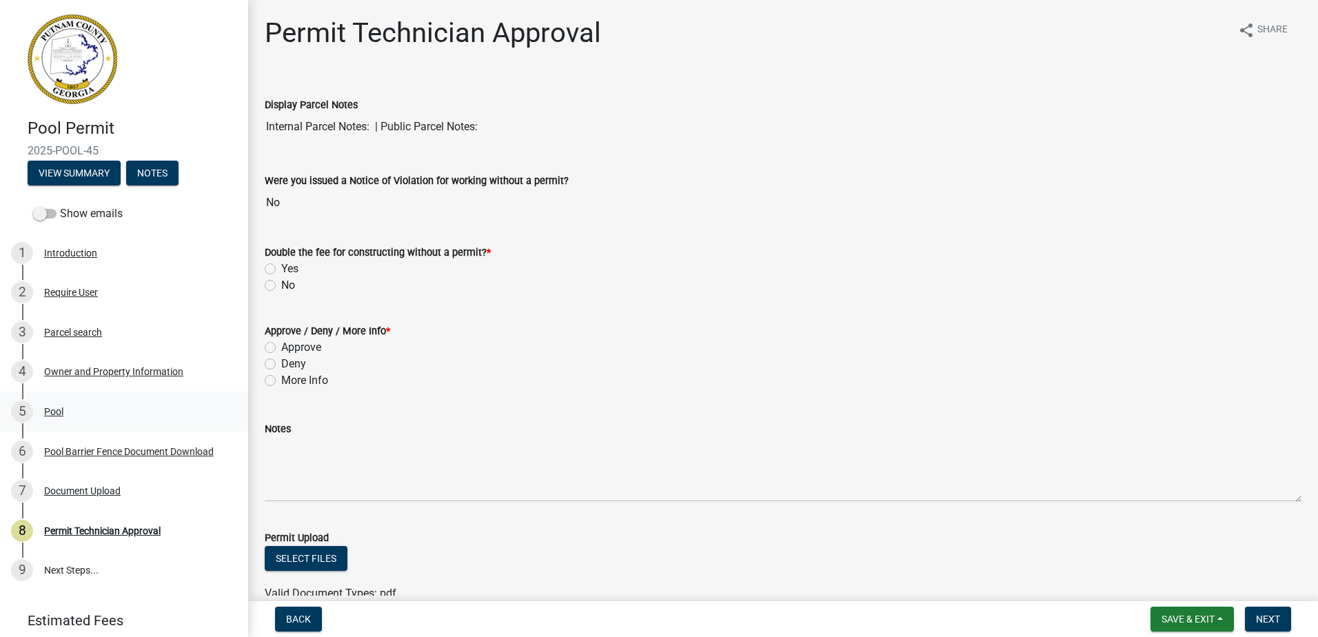
click at [52, 414] on div "Pool" at bounding box center [53, 412] width 19 height 10
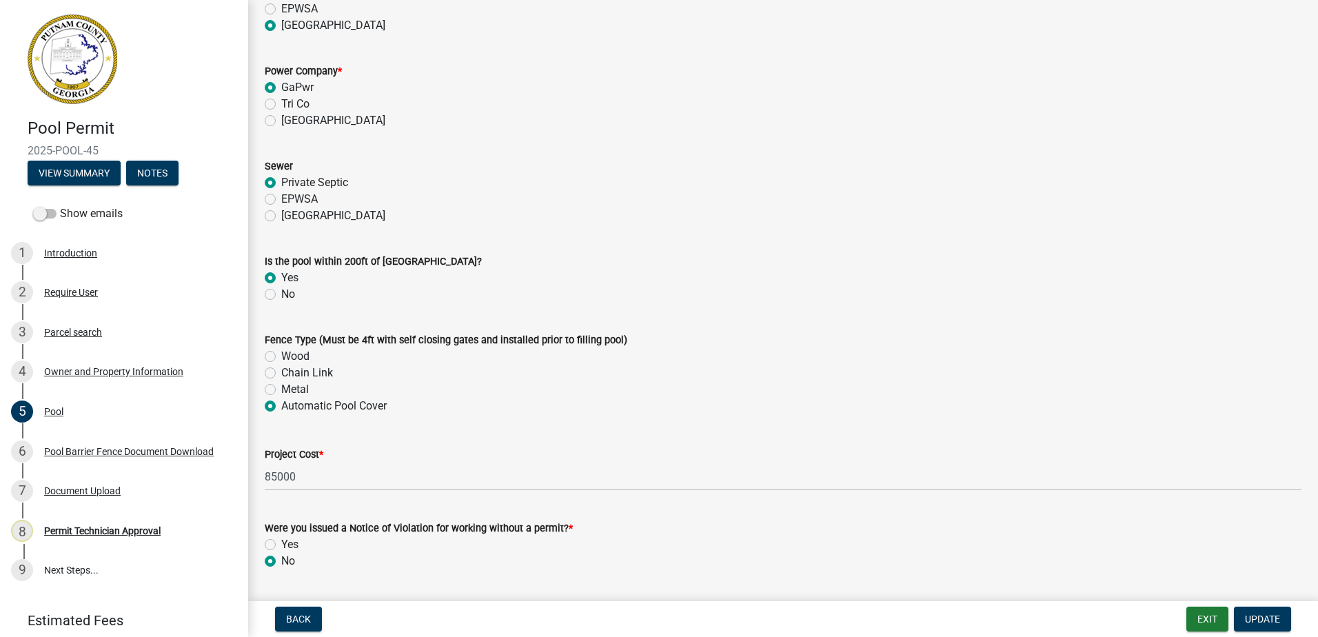
scroll to position [1241, 0]
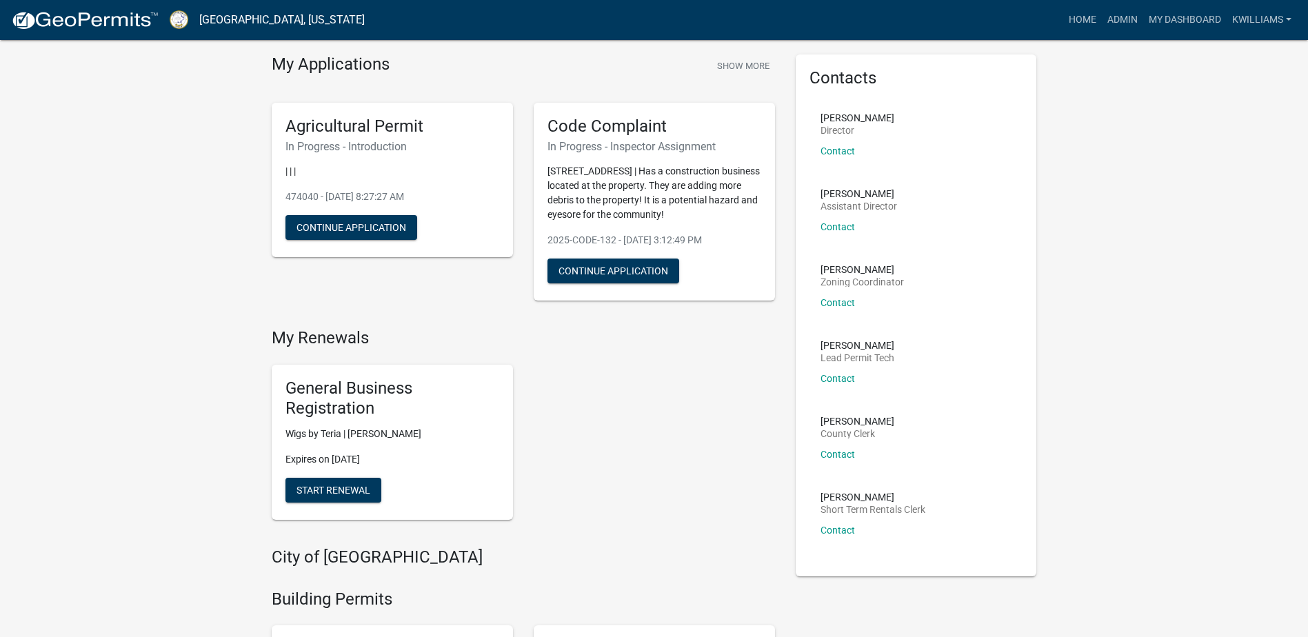
scroll to position [69, 0]
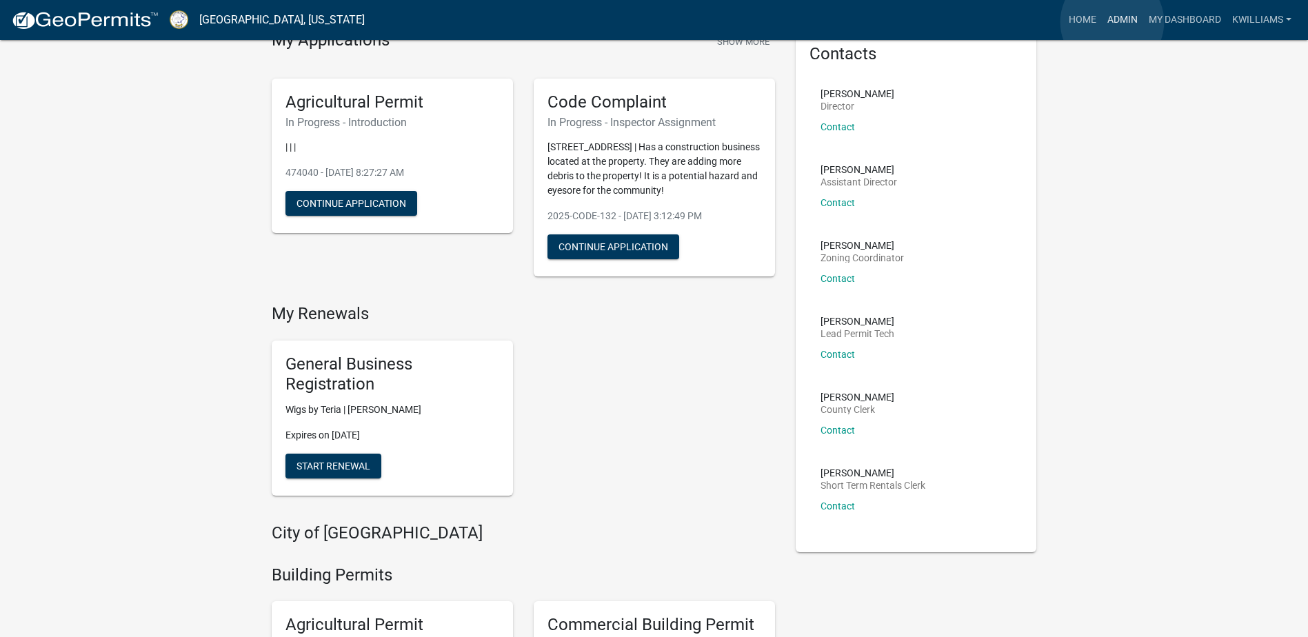
click at [1112, 22] on link "Admin" at bounding box center [1122, 20] width 41 height 26
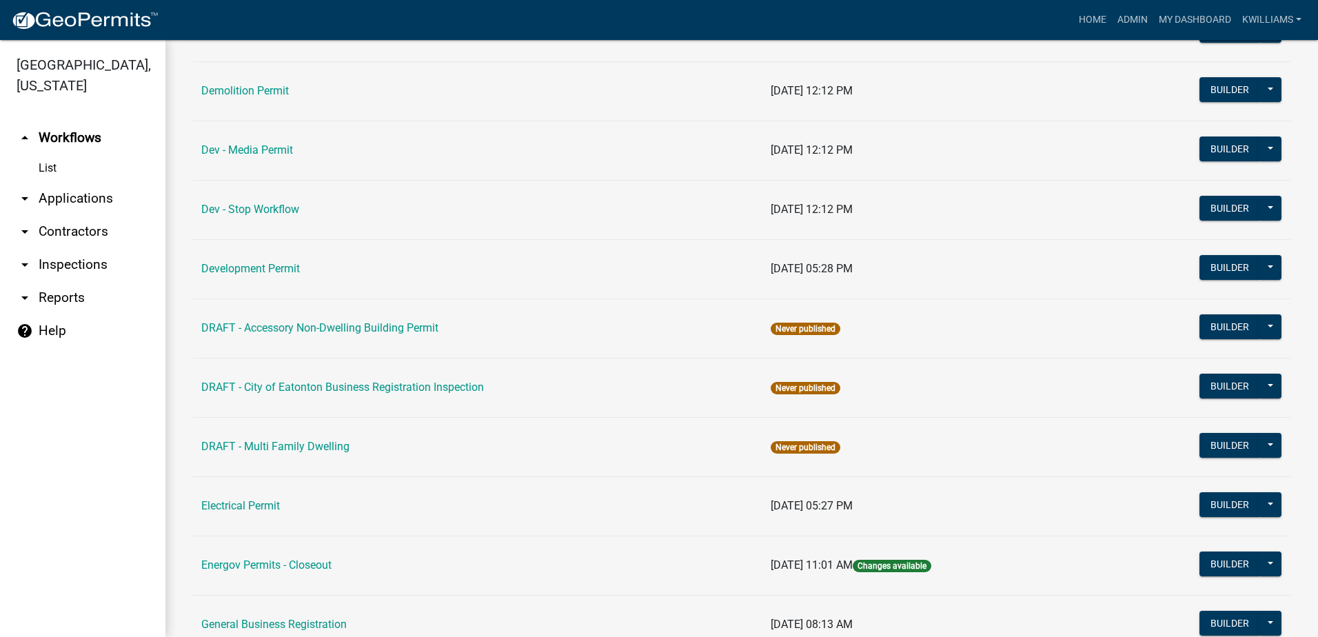
scroll to position [414, 0]
click at [265, 206] on link "Dev - Stop Workflow" at bounding box center [250, 209] width 98 height 13
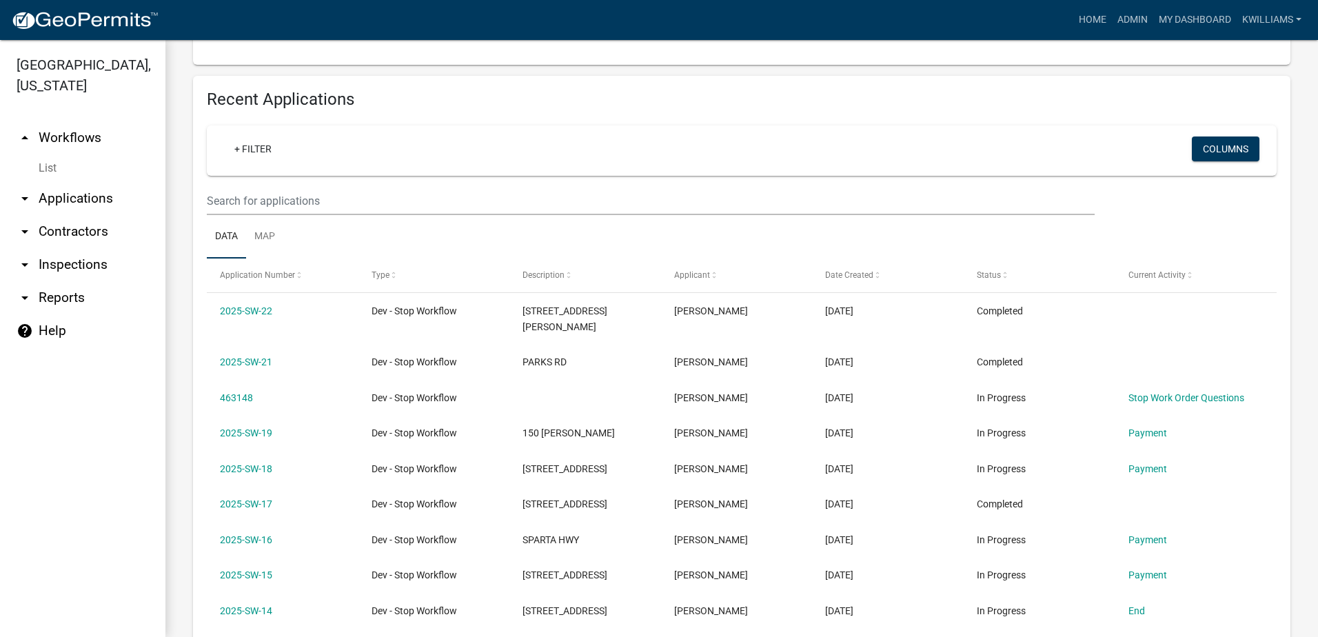
scroll to position [689, 0]
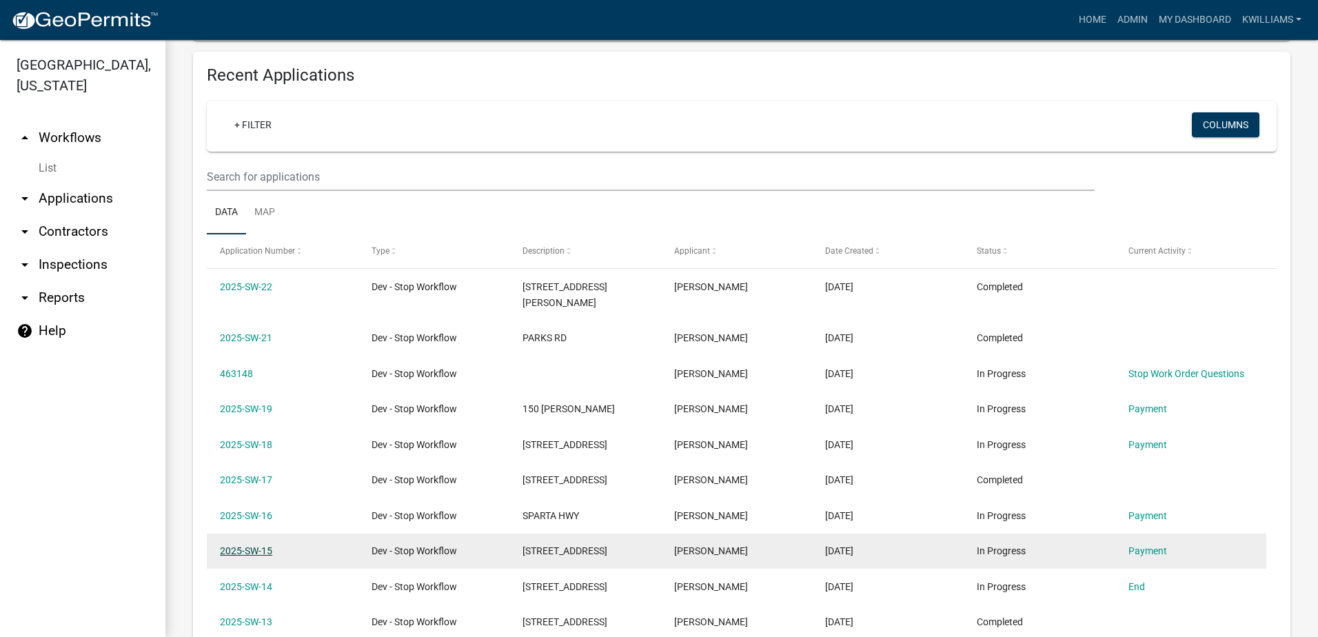
click at [221, 545] on link "2025-SW-15" at bounding box center [246, 550] width 52 height 11
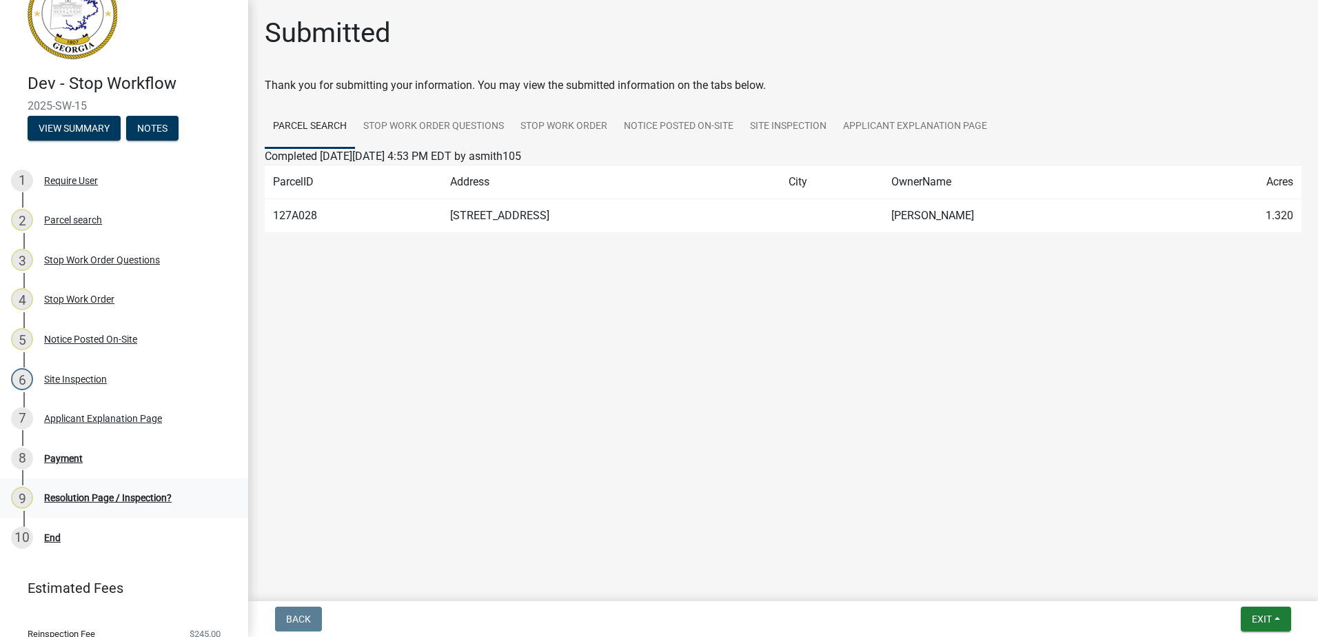
scroll to position [69, 0]
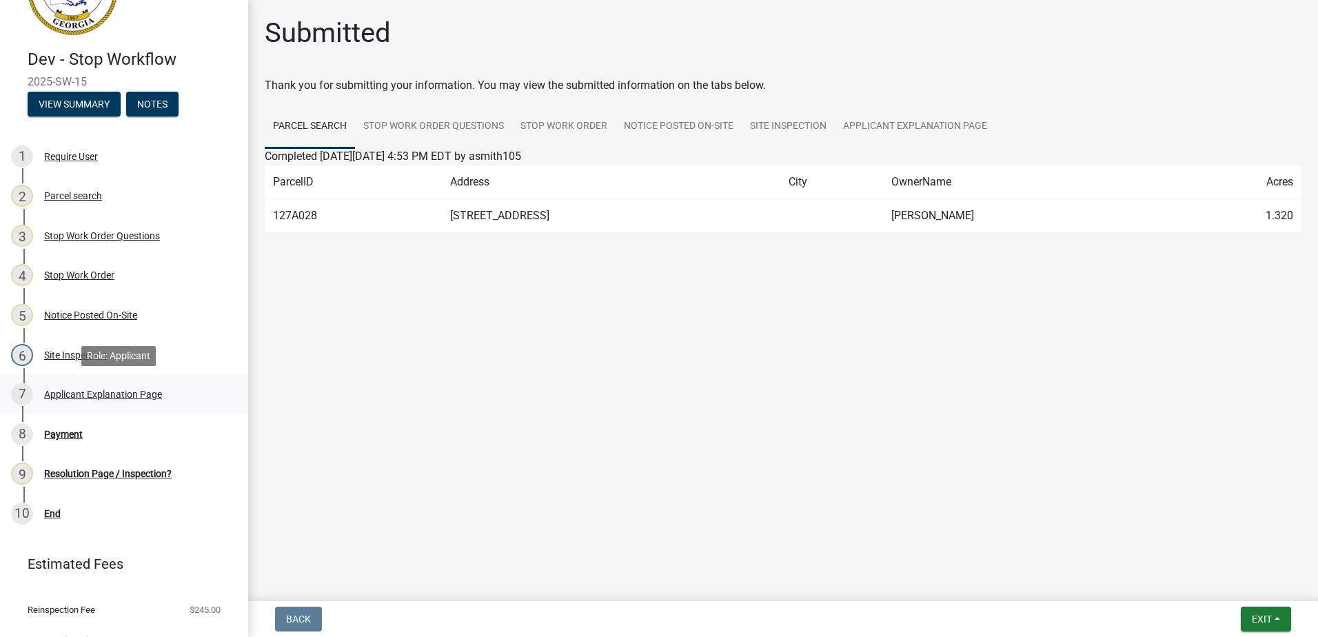
click at [76, 397] on div "Applicant Explanation Page" at bounding box center [103, 394] width 118 height 10
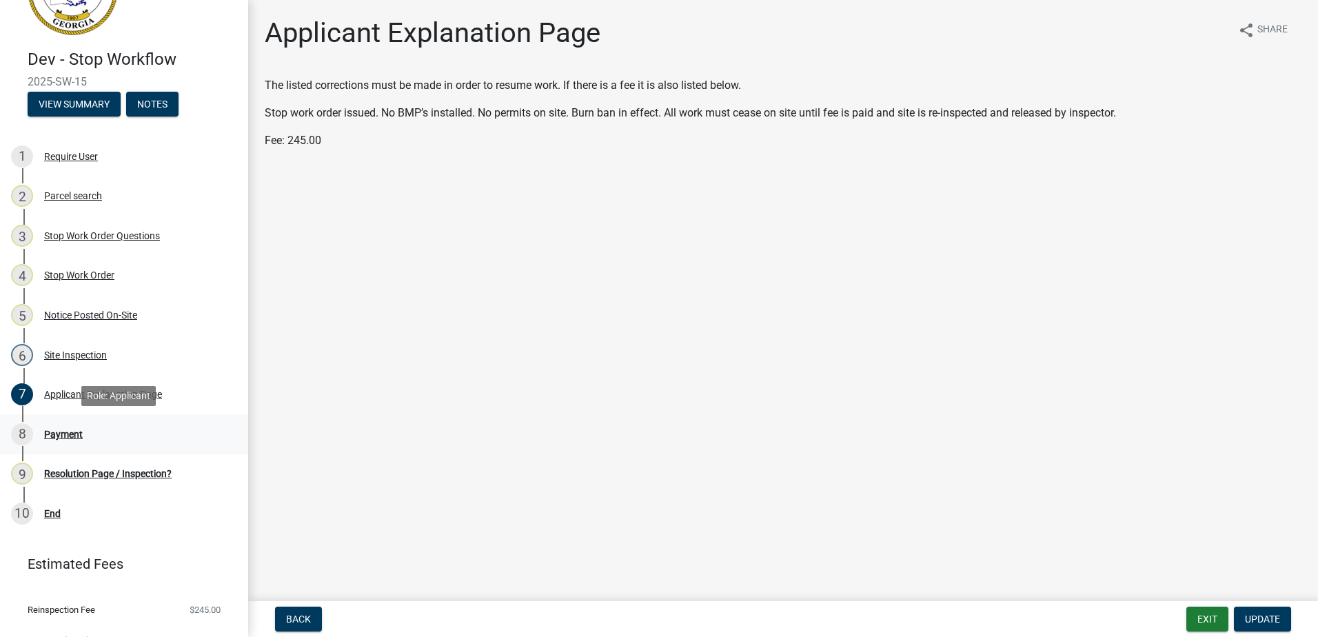
click at [54, 443] on div "8 Payment" at bounding box center [118, 434] width 215 height 22
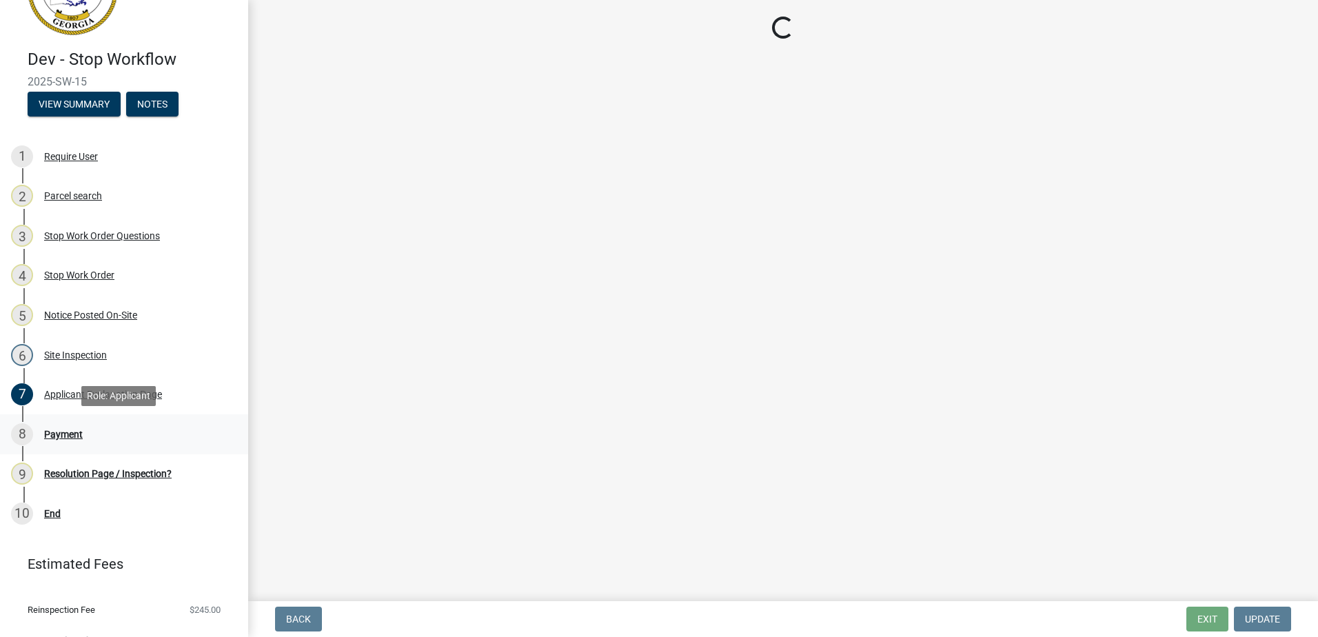
select select "3: 3"
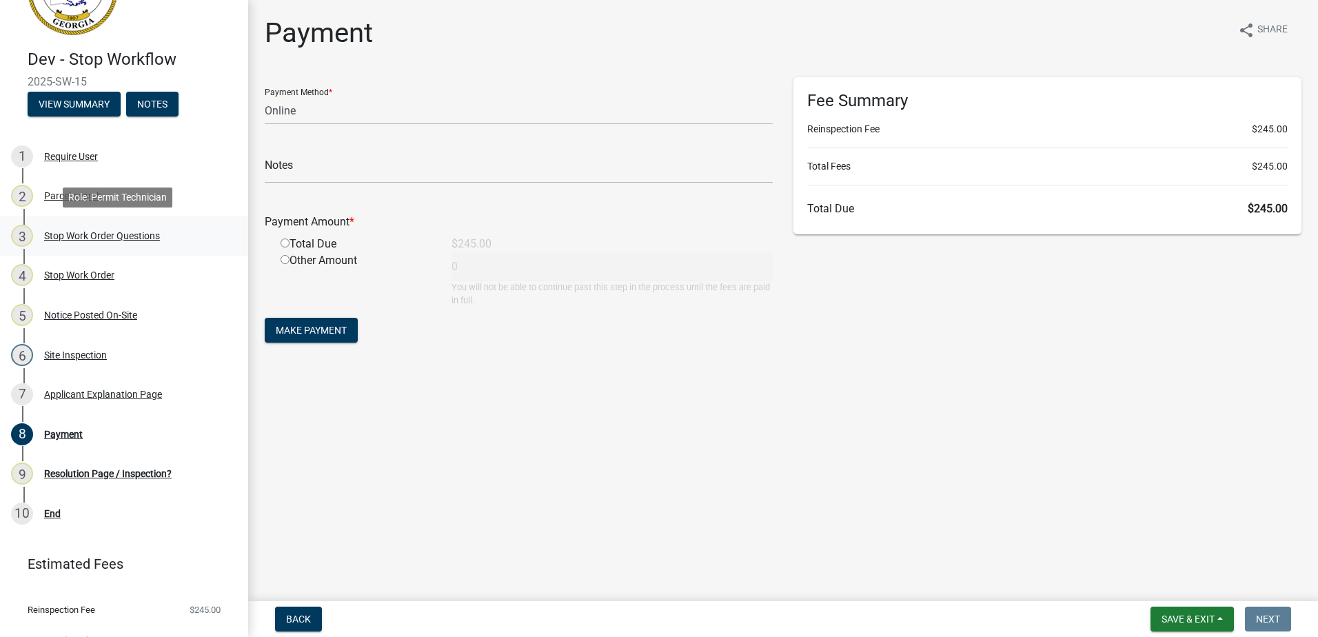
click at [72, 234] on div "Stop Work Order Questions" at bounding box center [102, 236] width 116 height 10
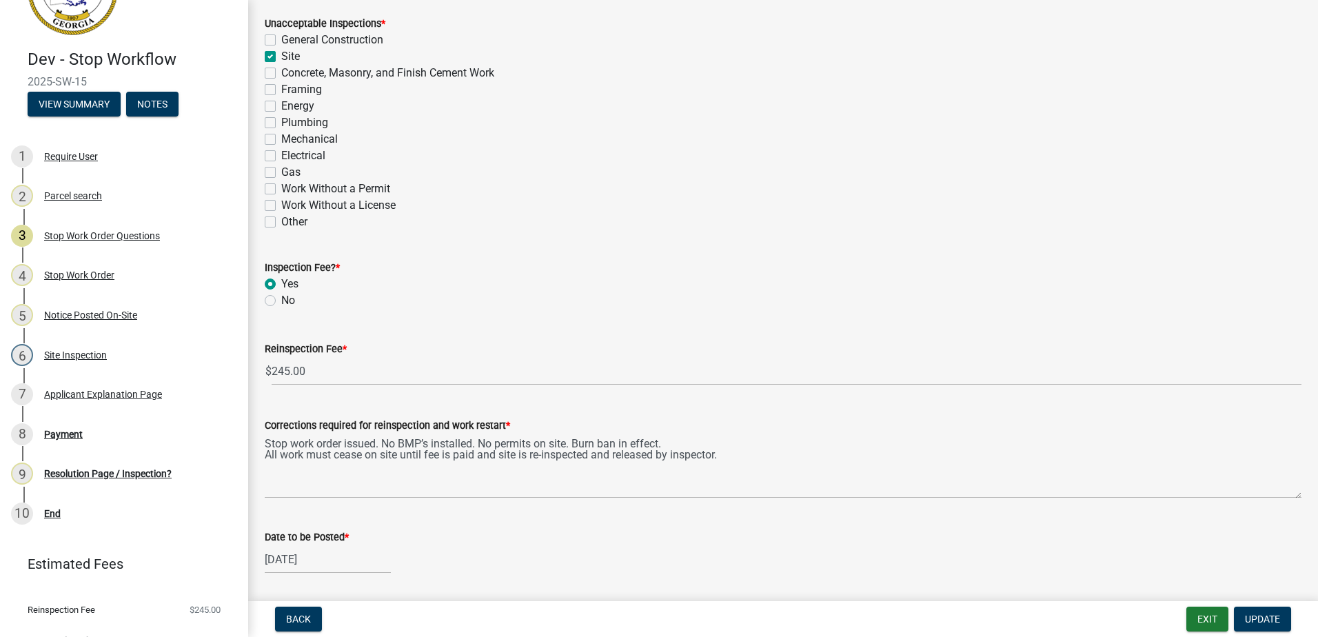
scroll to position [204, 0]
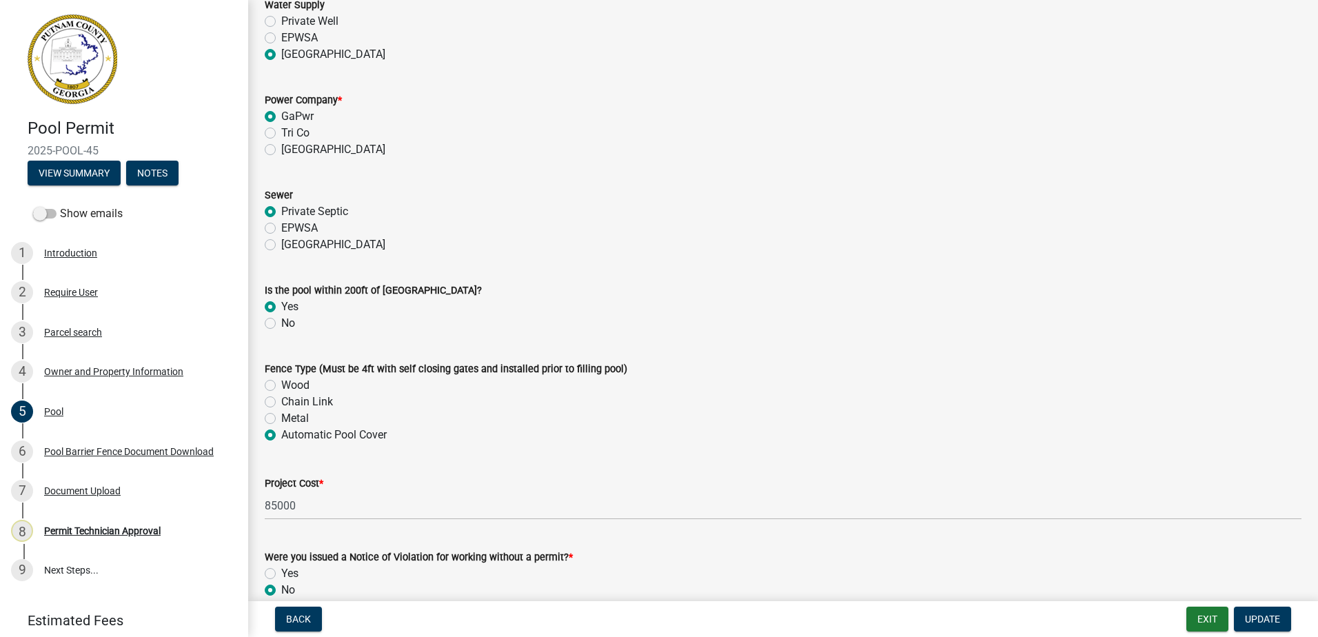
scroll to position [1279, 0]
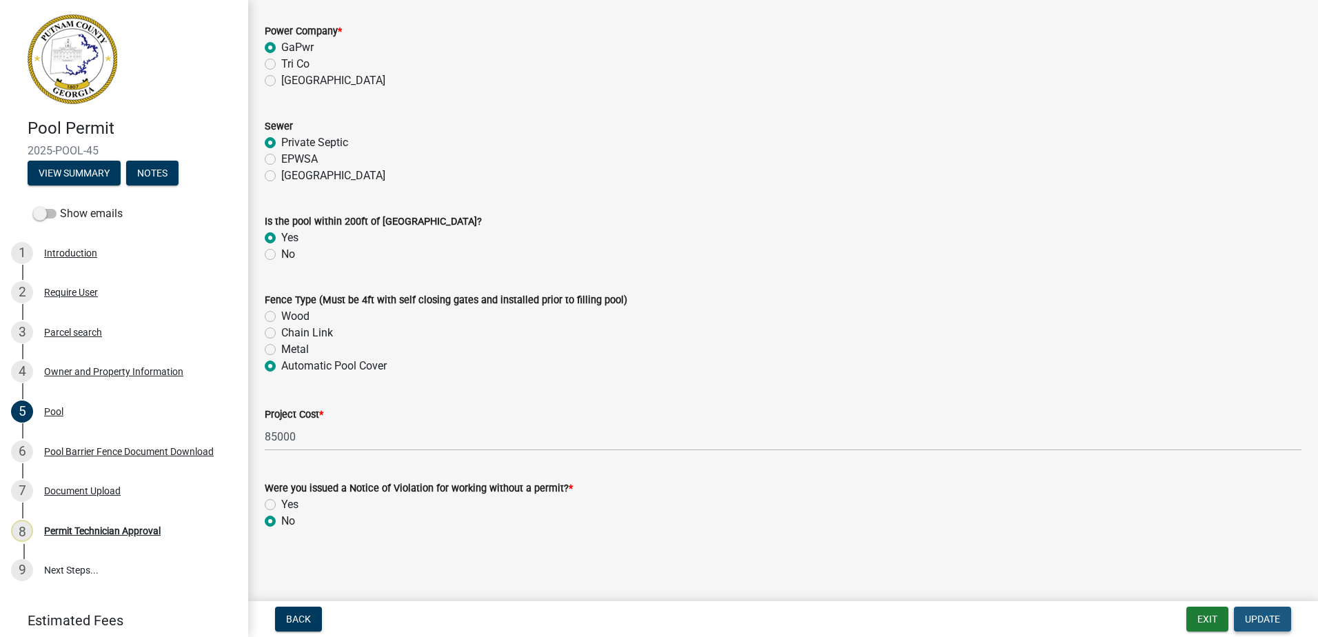
click at [1266, 625] on span "Update" at bounding box center [1262, 619] width 35 height 11
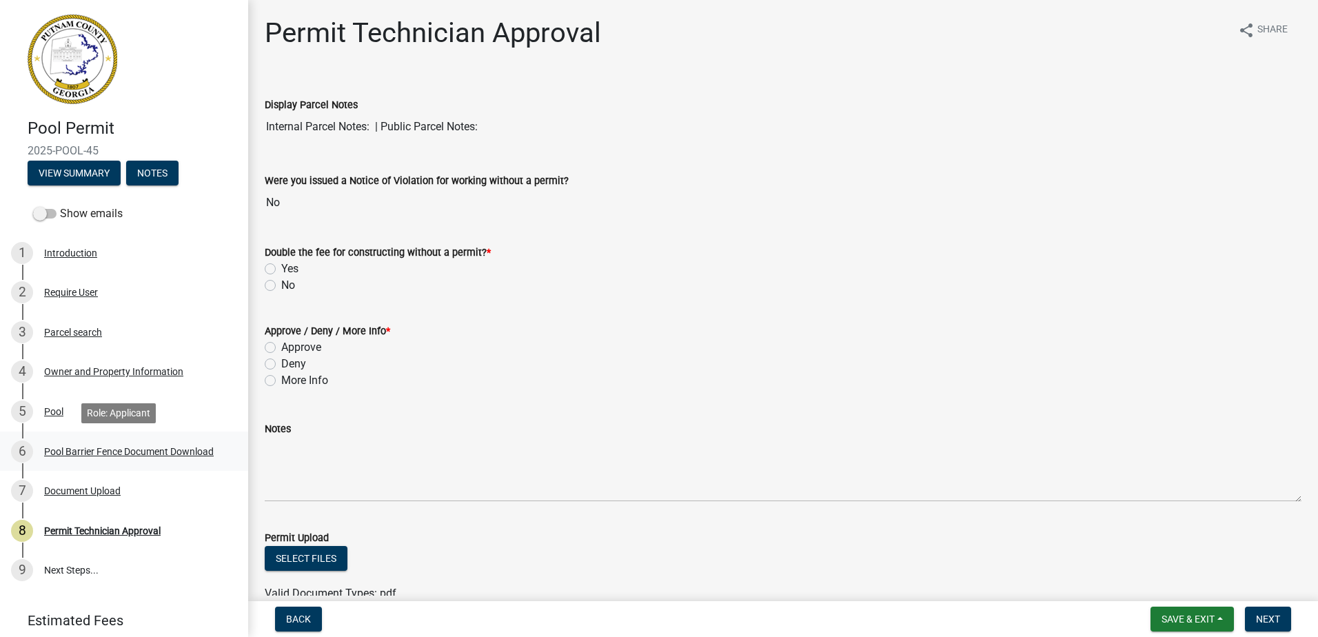
click at [103, 449] on div "Pool Barrier Fence Document Download" at bounding box center [129, 452] width 170 height 10
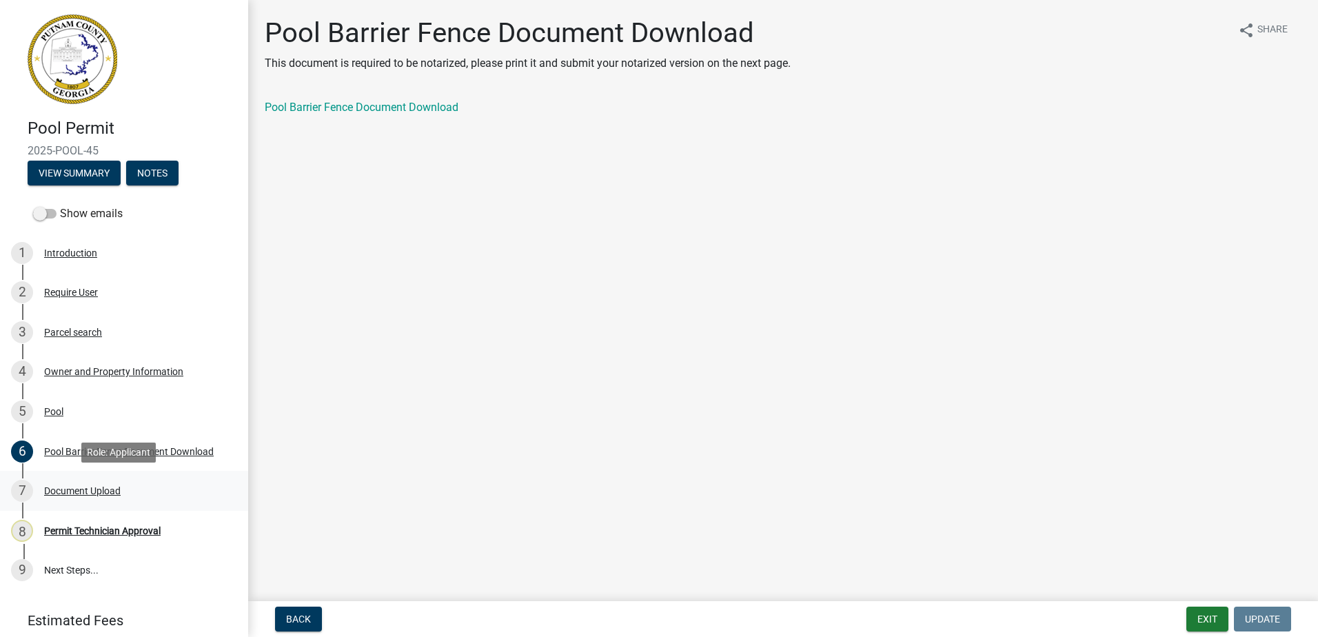
click at [54, 491] on div "Document Upload" at bounding box center [82, 491] width 77 height 10
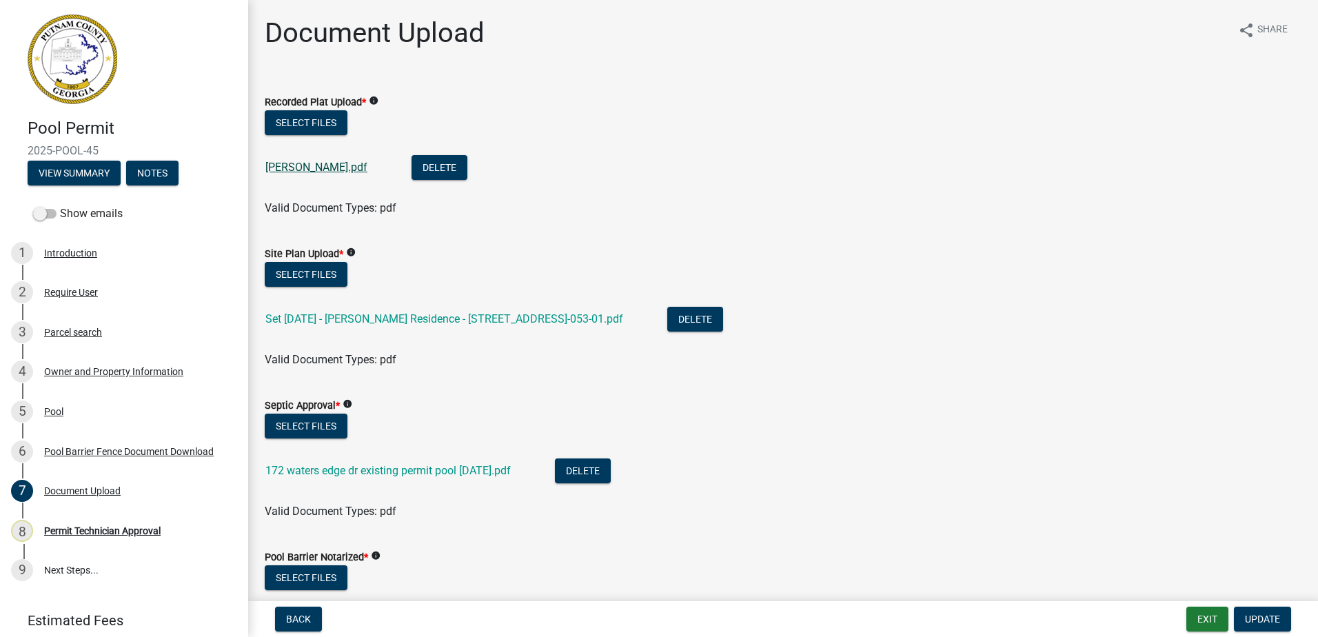
click at [309, 168] on link "[PERSON_NAME].pdf" at bounding box center [316, 167] width 102 height 13
click at [470, 305] on li "Set 09-08-2025 - Floyd Residence - 172 Waters Edge Dr - 7019-053-01.pdf Delete" at bounding box center [783, 321] width 1037 height 50
click at [470, 322] on link "Set 09-08-2025 - Floyd Residence - 172 Waters Edge Dr - 7019-053-01.pdf" at bounding box center [444, 318] width 358 height 13
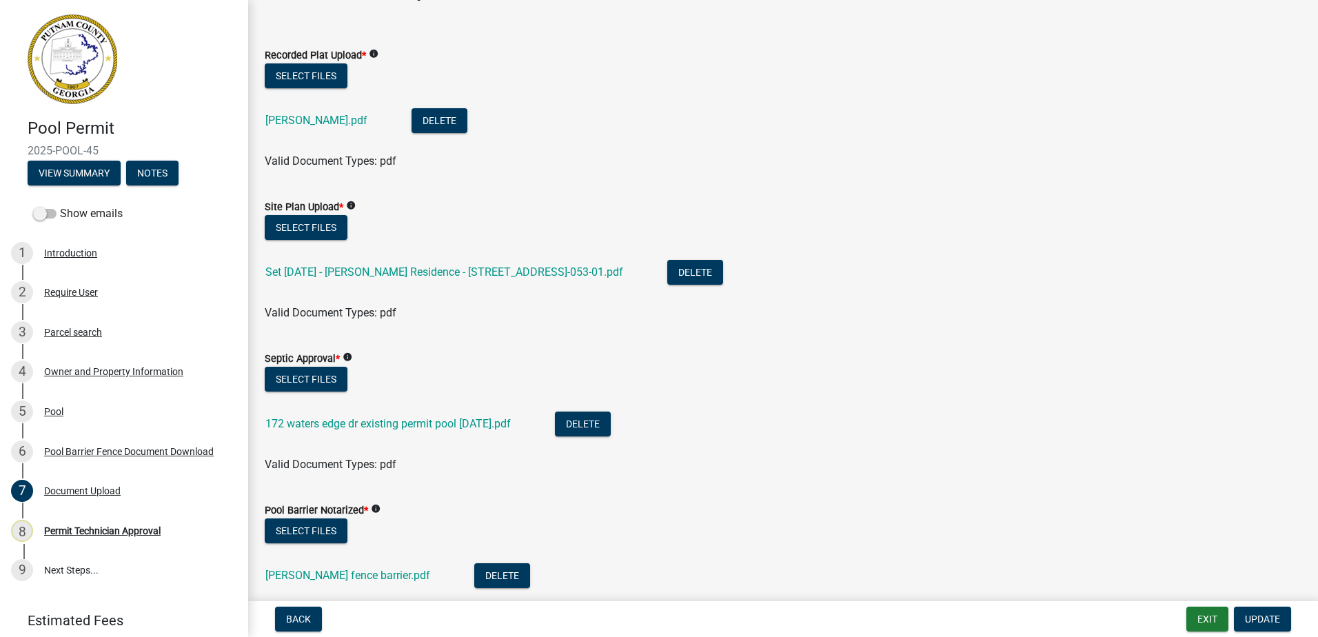
scroll to position [69, 0]
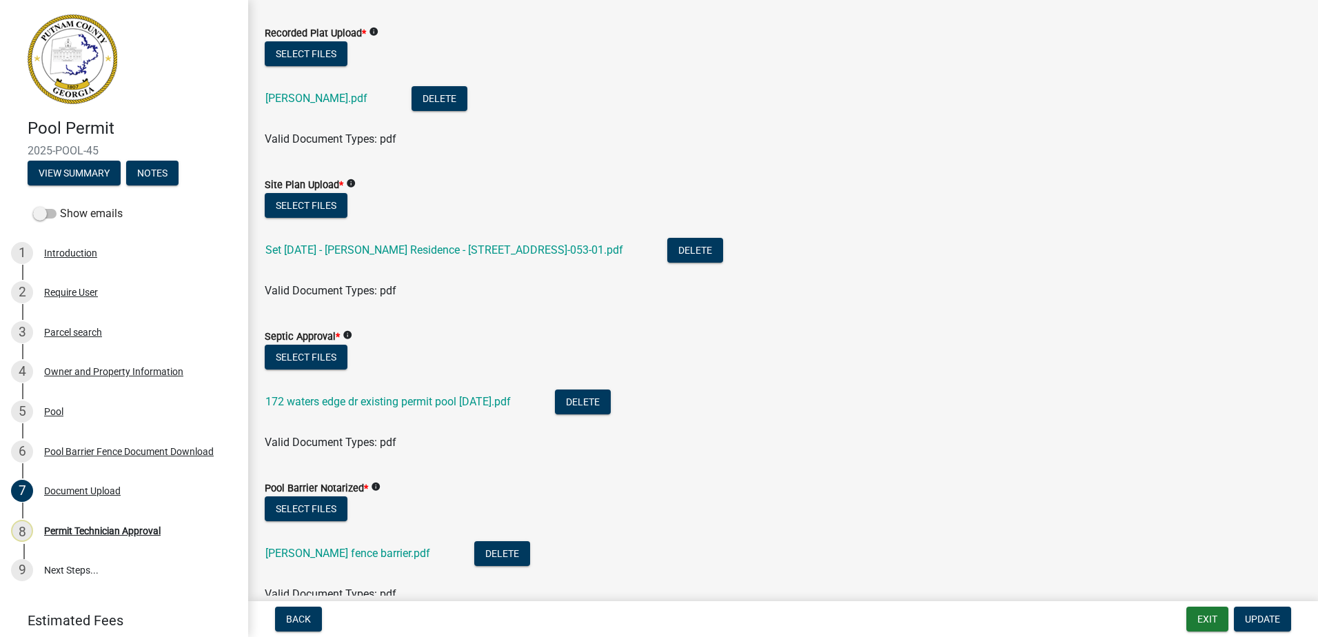
click at [391, 418] on li "172 waters edge dr existing permit pool 8-7-2025.pdf Delete" at bounding box center [783, 403] width 1037 height 50
click at [399, 399] on link "172 waters edge dr existing permit pool 8-7-2025.pdf" at bounding box center [387, 401] width 245 height 13
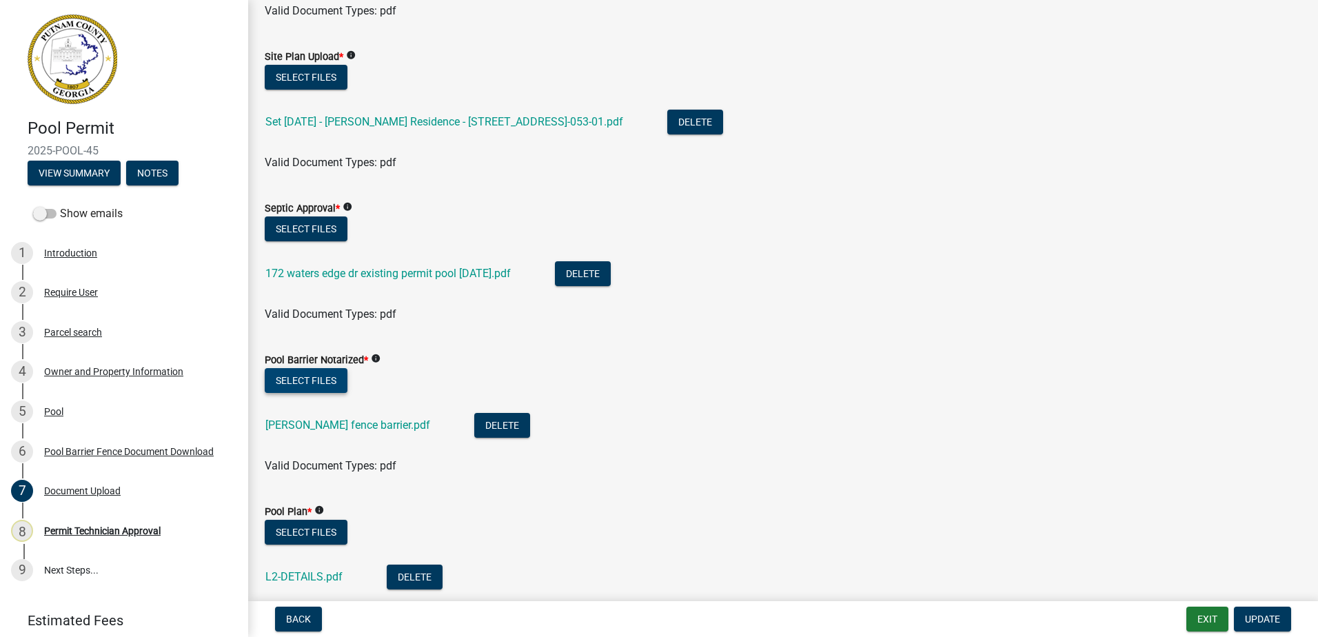
scroll to position [207, 0]
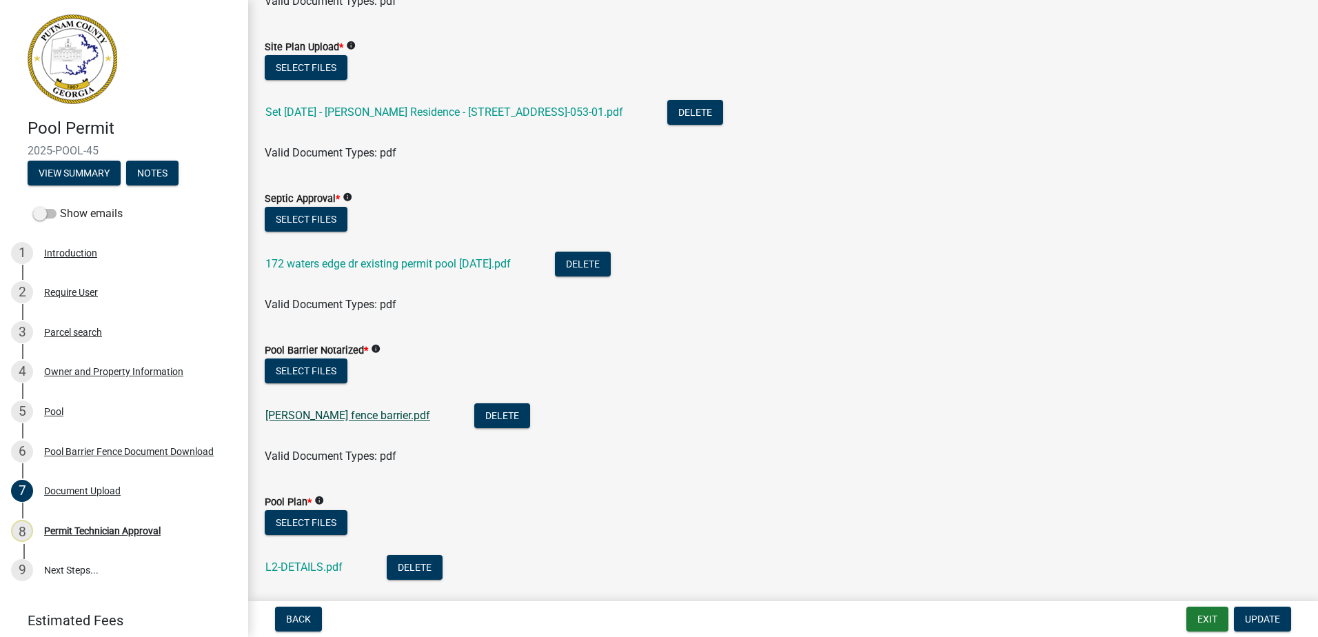
click at [343, 417] on link "floyd fence barrier.pdf" at bounding box center [347, 415] width 165 height 13
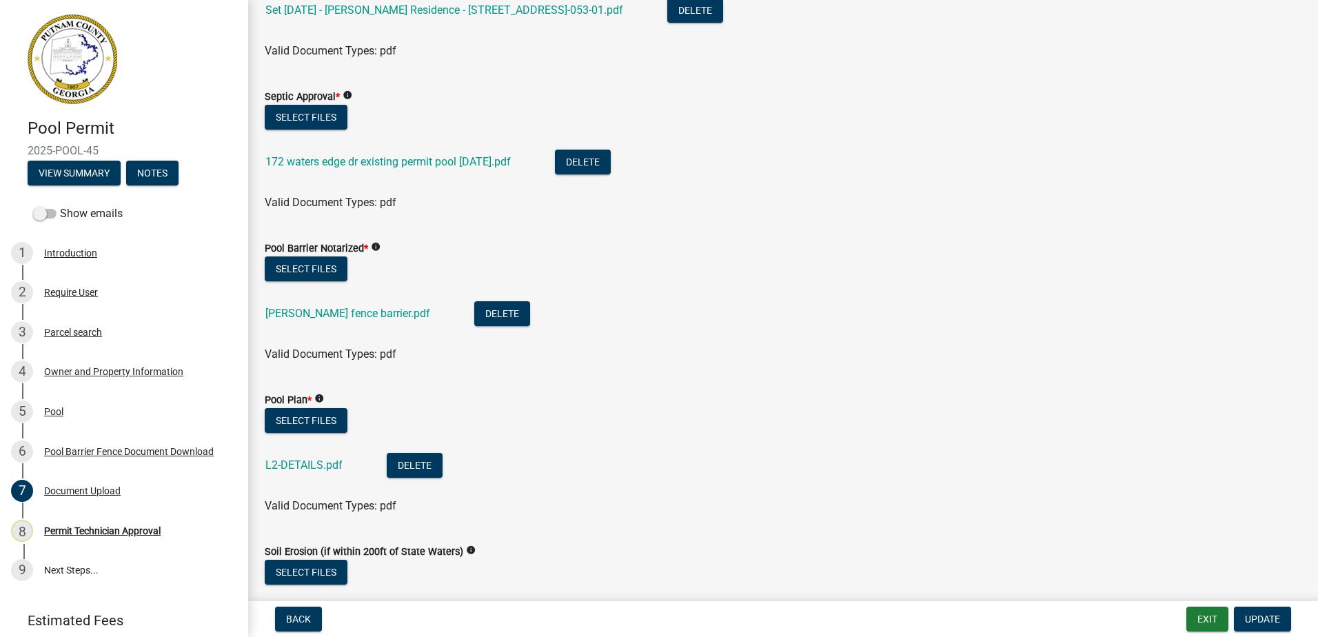
scroll to position [414, 0]
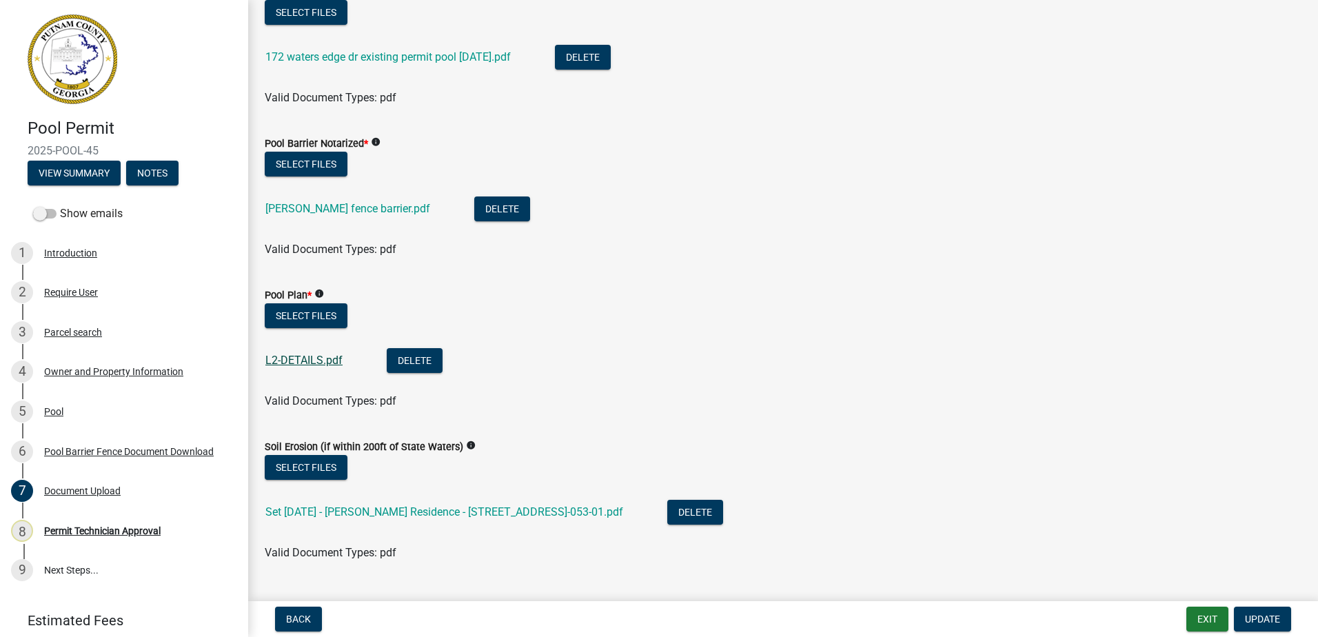
click at [314, 361] on link "L2-DETAILS.pdf" at bounding box center [303, 360] width 77 height 13
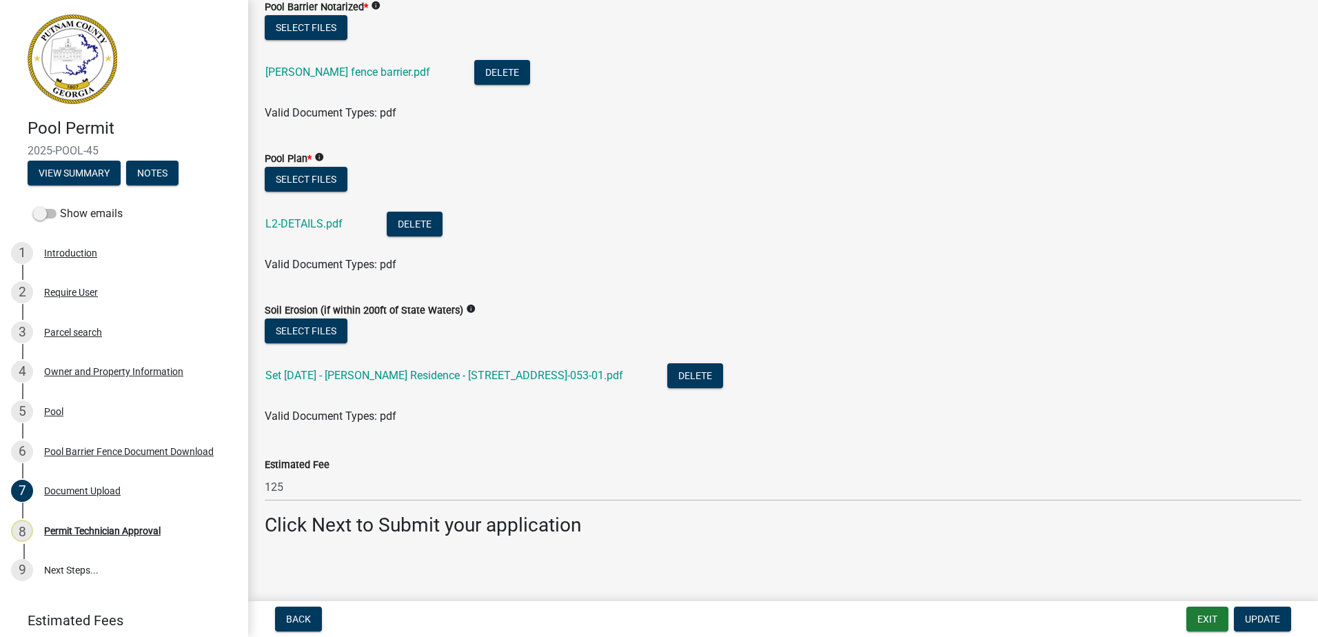
scroll to position [556, 0]
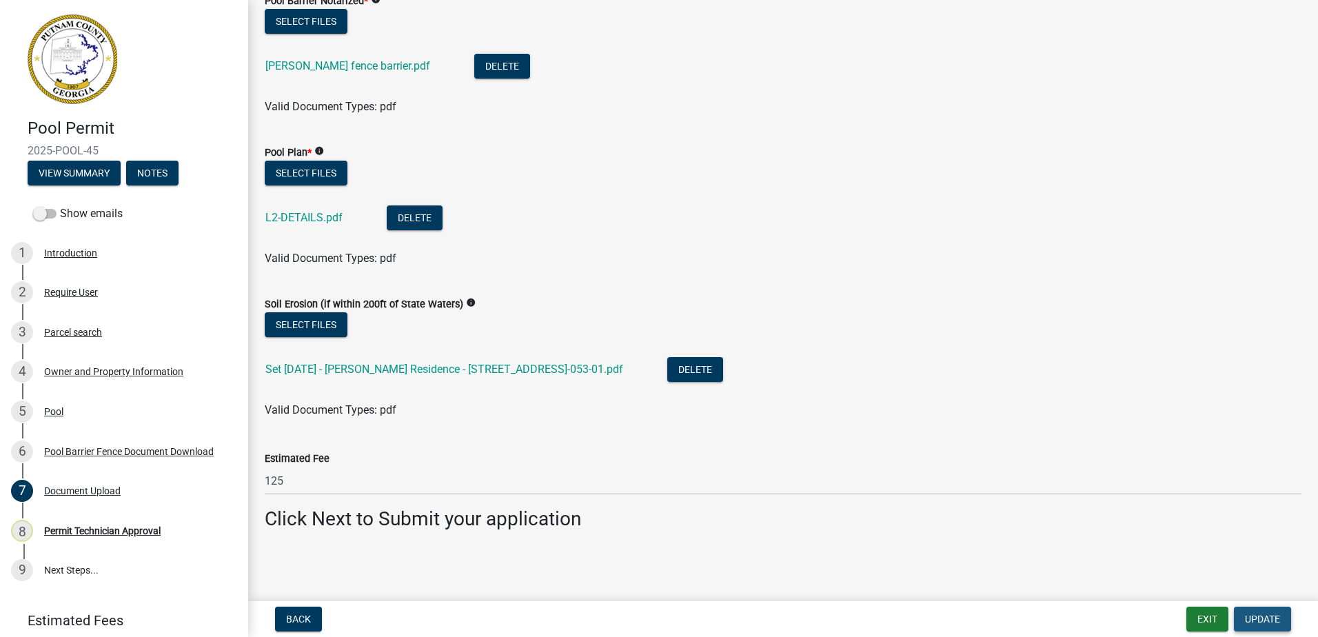
click at [1264, 620] on span "Update" at bounding box center [1262, 619] width 35 height 11
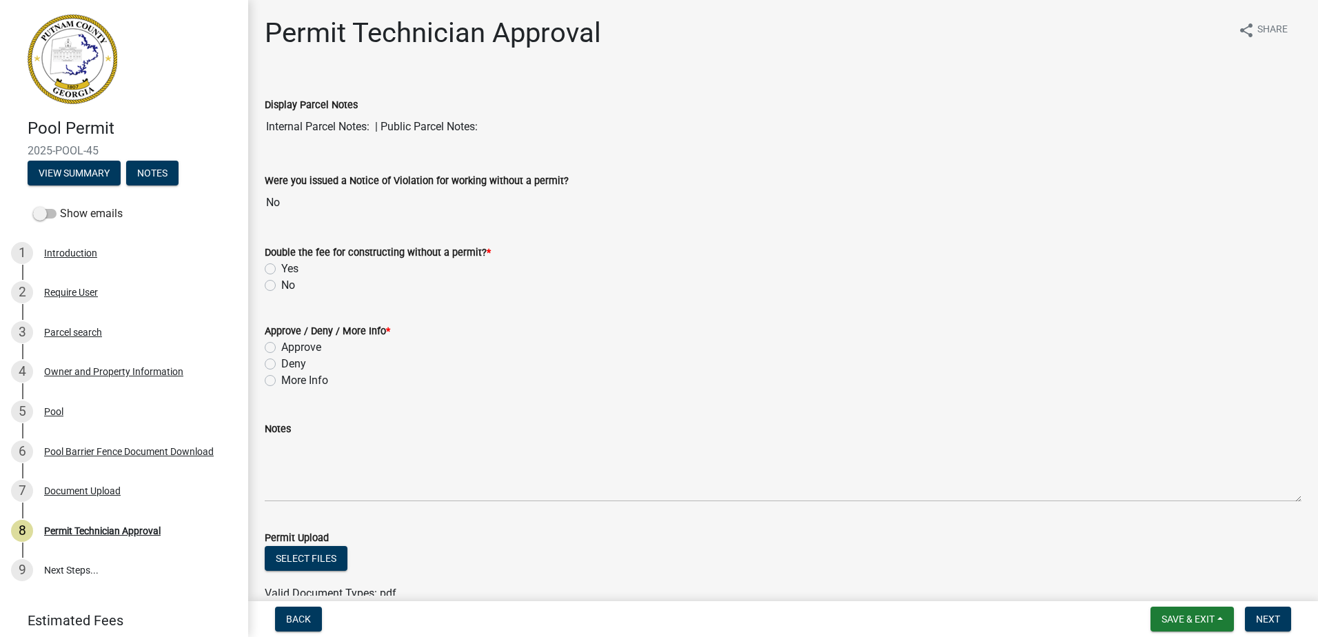
click at [281, 283] on label "No" at bounding box center [288, 285] width 14 height 17
click at [281, 283] on input "No" at bounding box center [285, 281] width 9 height 9
radio input "true"
click at [281, 348] on label "Approve" at bounding box center [301, 347] width 40 height 17
click at [281, 348] on input "Approve" at bounding box center [285, 343] width 9 height 9
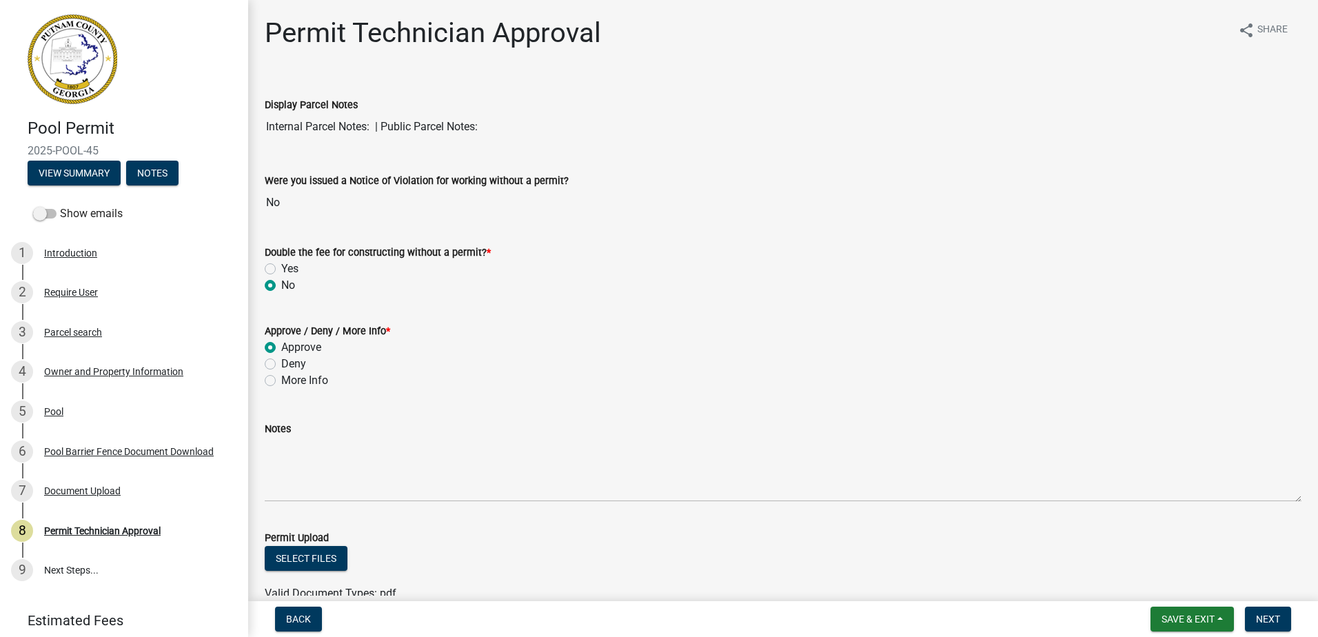
radio input "true"
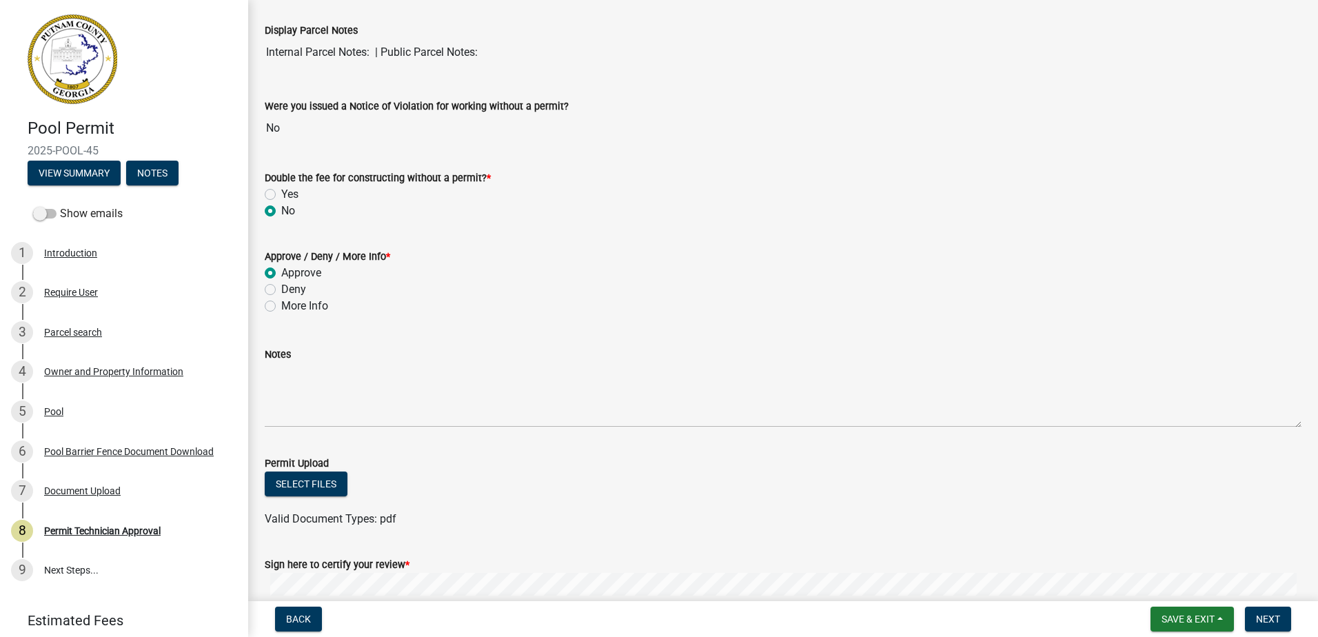
scroll to position [249, 0]
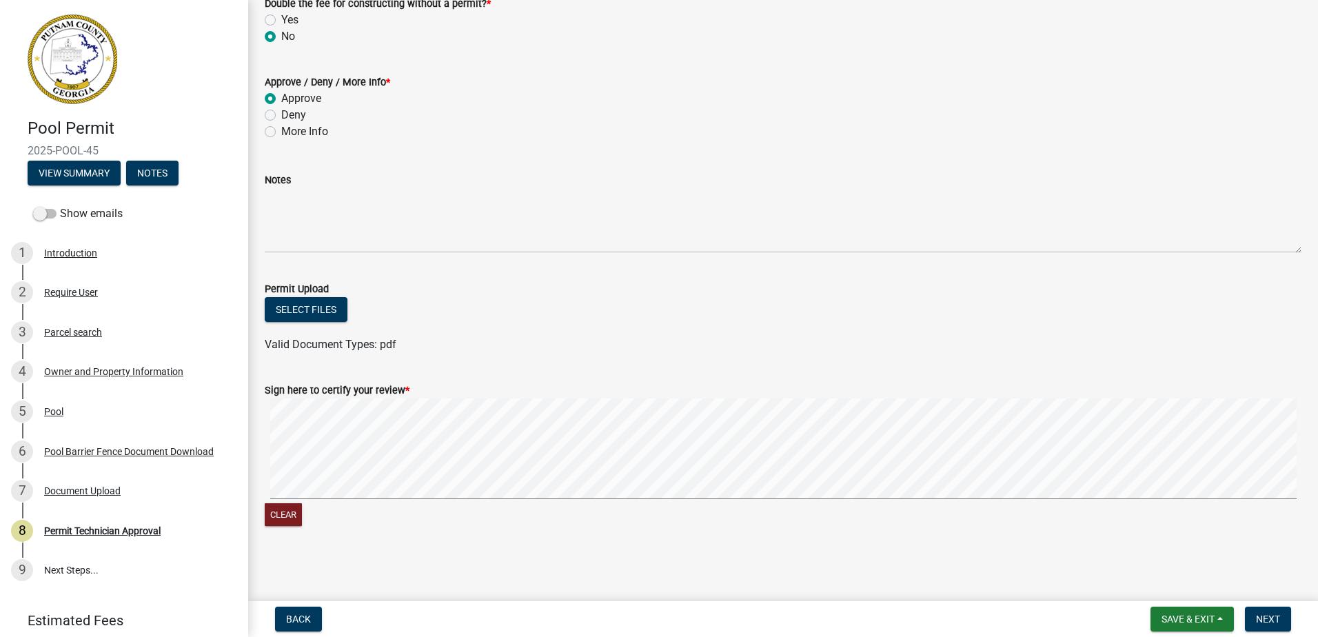
click at [799, 371] on form "Sign here to certify your review * Clear" at bounding box center [783, 447] width 1037 height 164
click at [1271, 624] on span "Next" at bounding box center [1268, 619] width 24 height 11
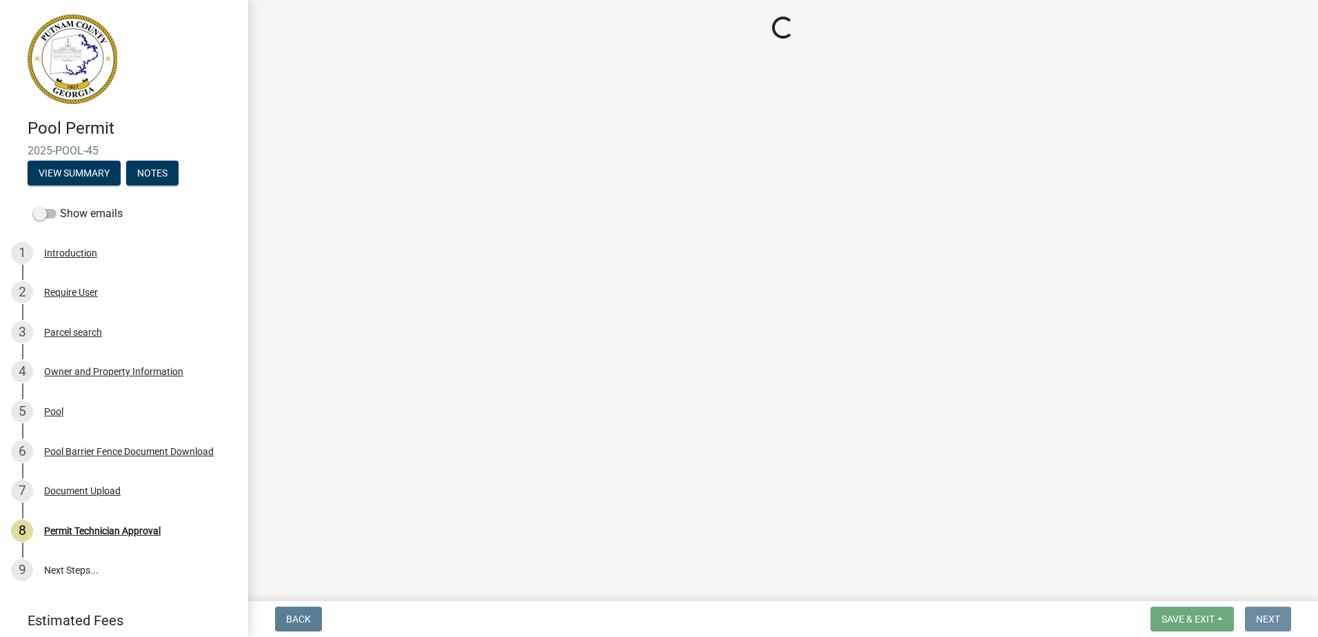
scroll to position [0, 0]
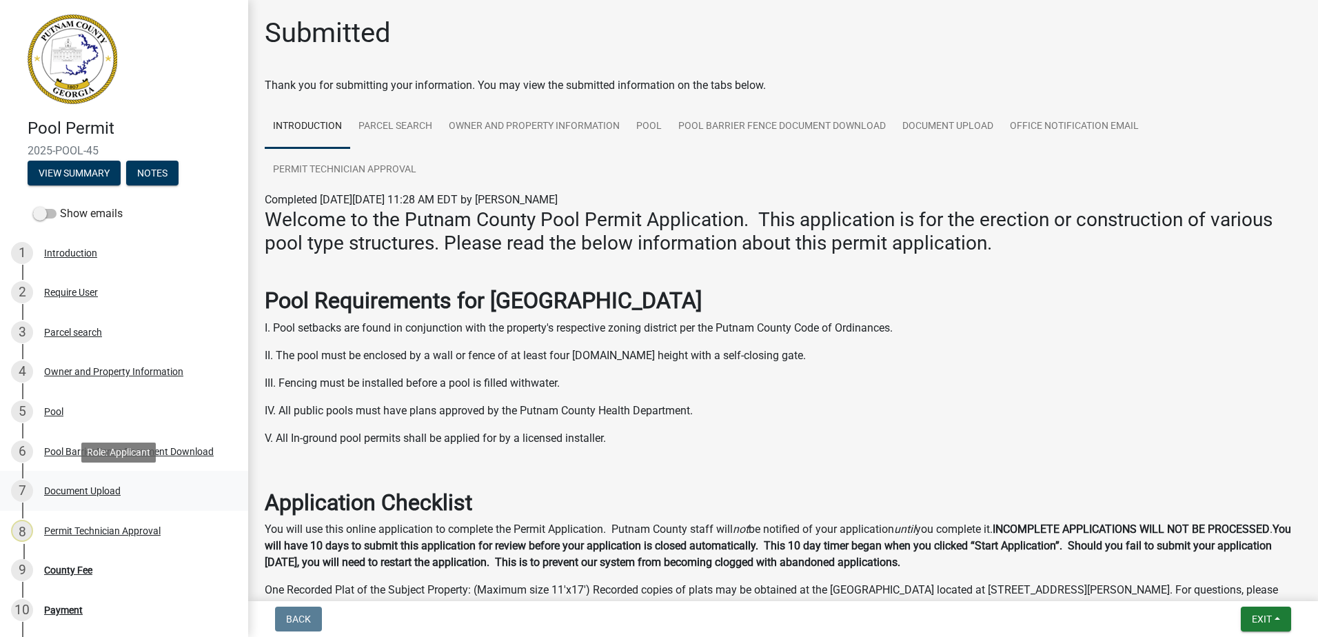
click at [72, 495] on div "Document Upload" at bounding box center [82, 491] width 77 height 10
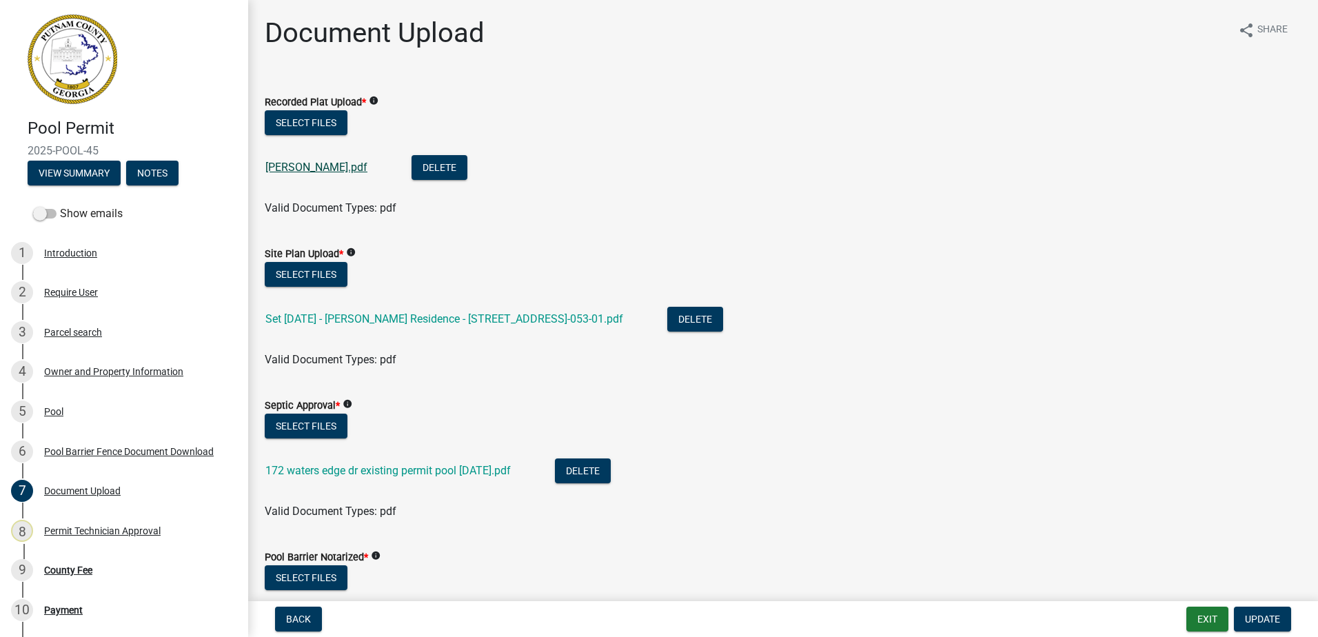
click at [294, 171] on link "floyd plat.pdf" at bounding box center [316, 167] width 102 height 13
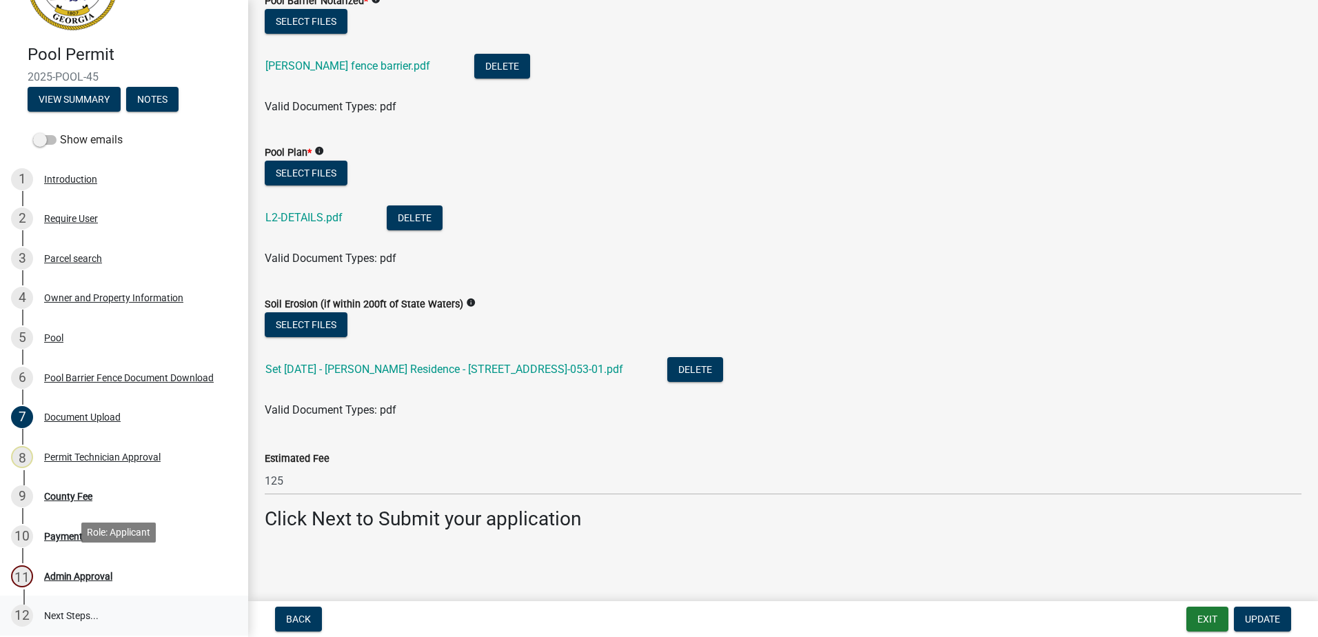
scroll to position [170, 0]
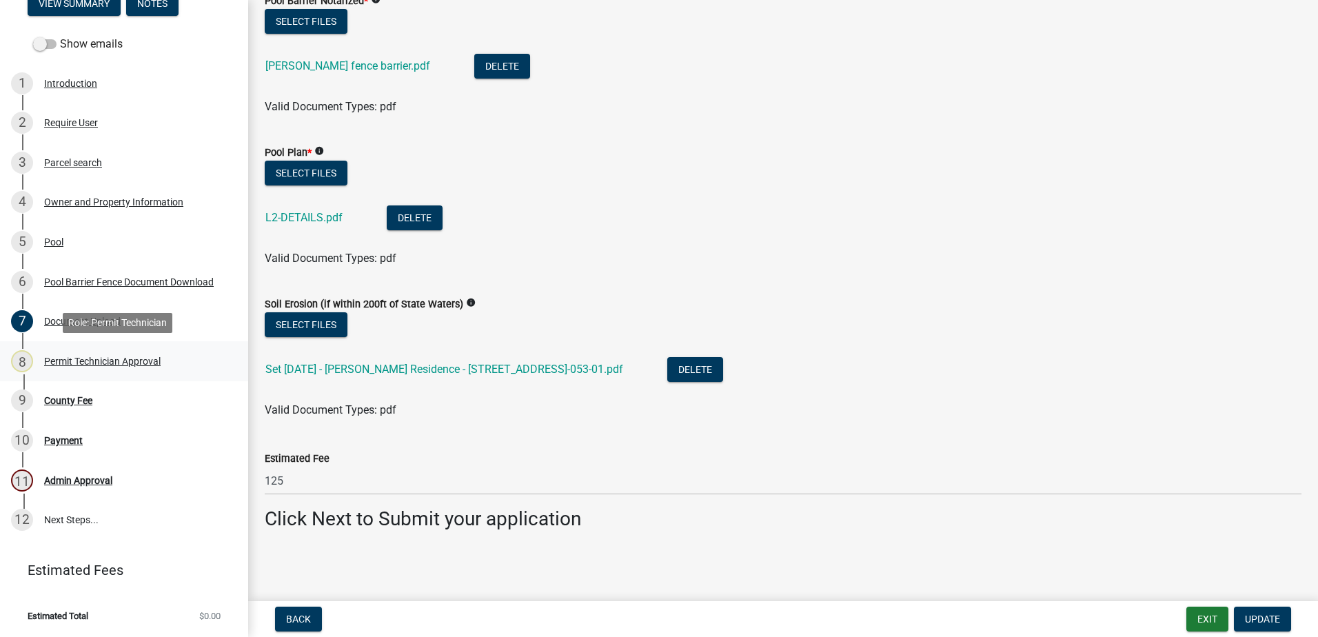
click at [74, 359] on div "Permit Technician Approval" at bounding box center [102, 361] width 116 height 10
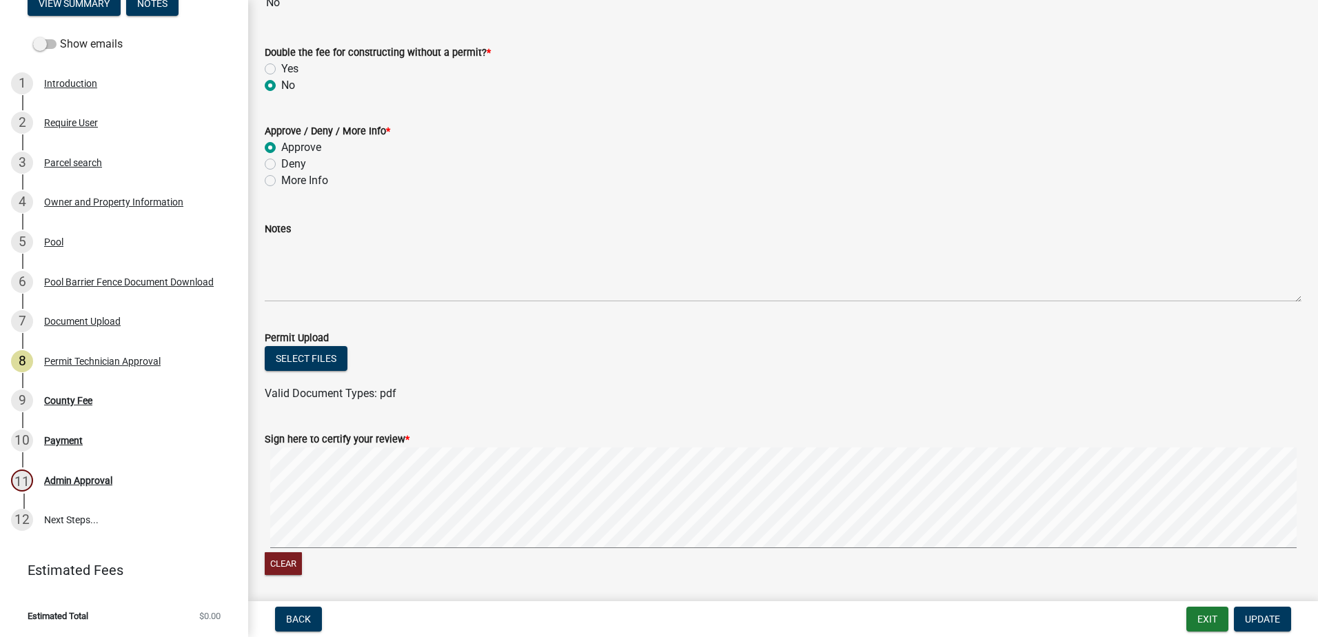
scroll to position [207, 0]
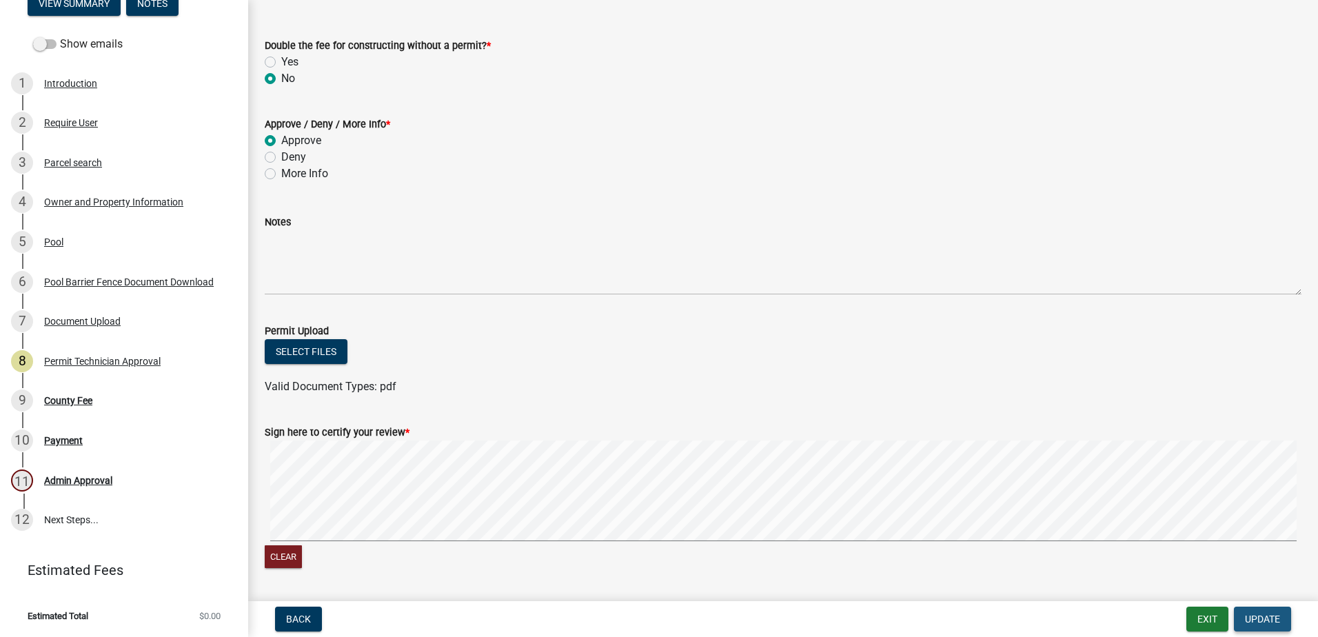
click at [1271, 620] on span "Update" at bounding box center [1262, 619] width 35 height 11
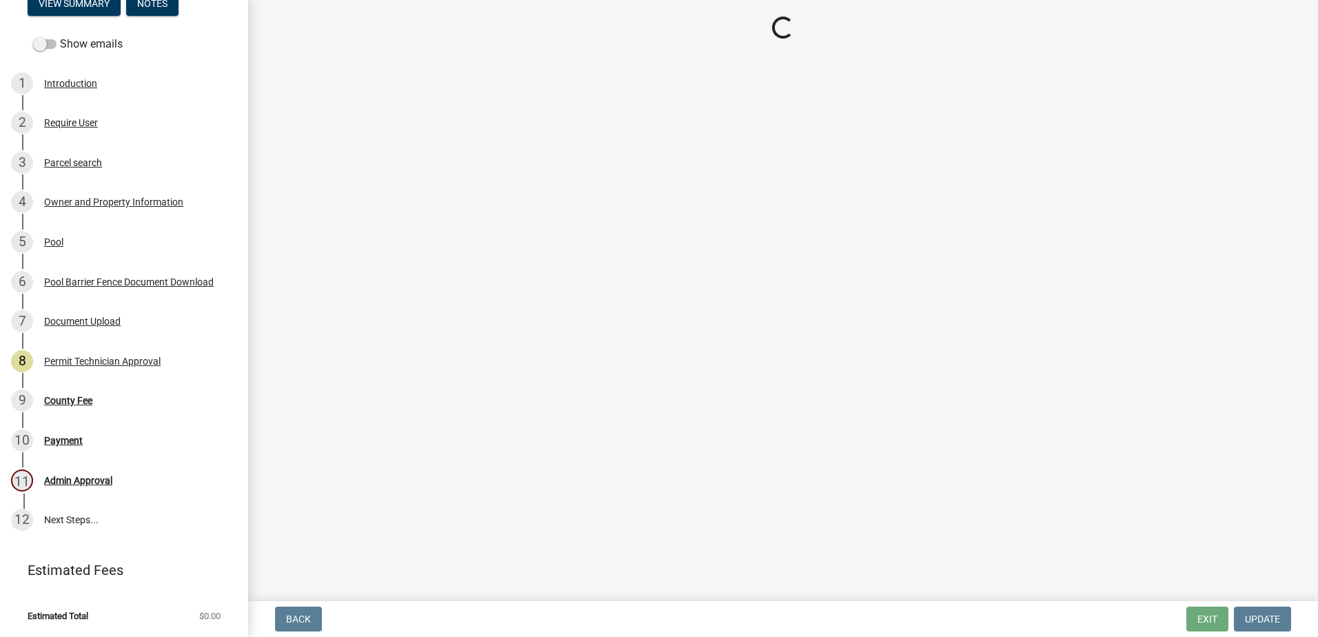
scroll to position [0, 0]
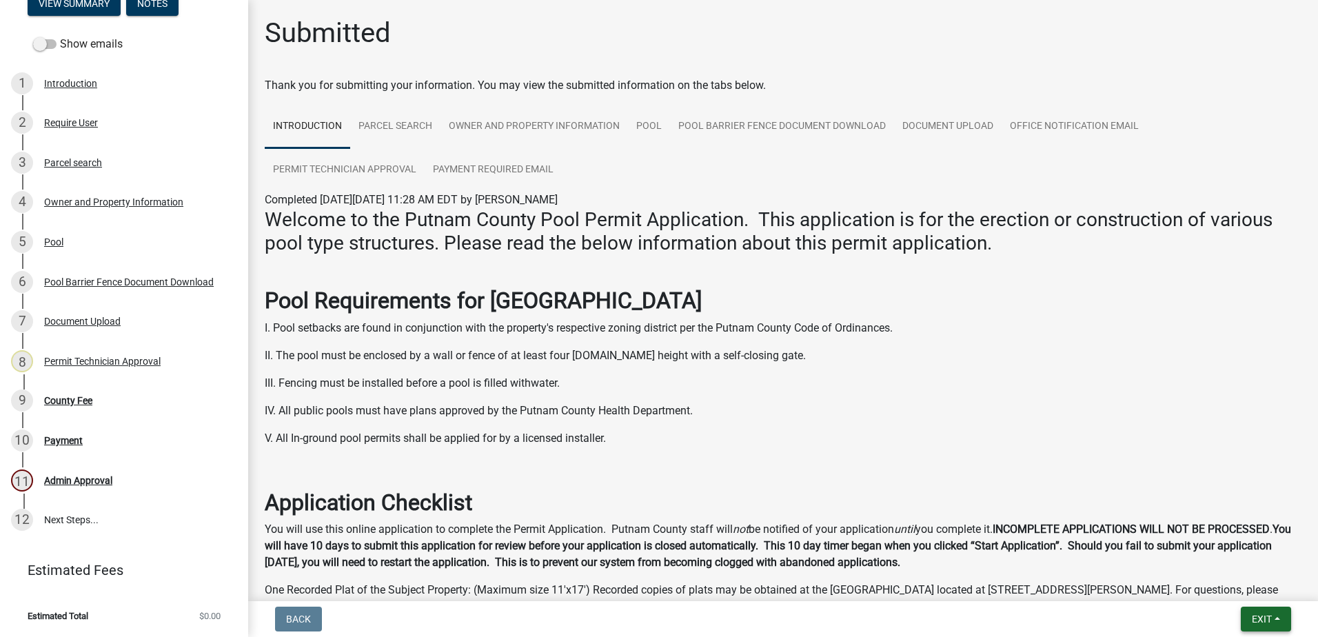
click at [1261, 620] on span "Exit" at bounding box center [1262, 619] width 20 height 11
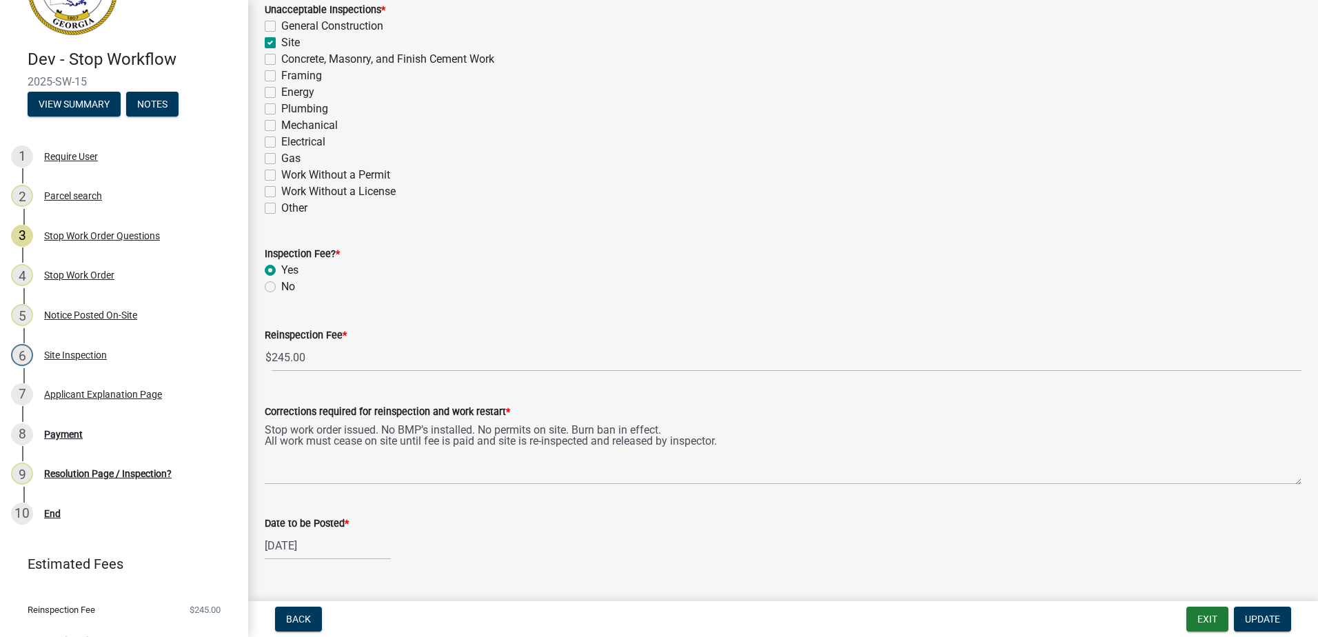
scroll to position [273, 0]
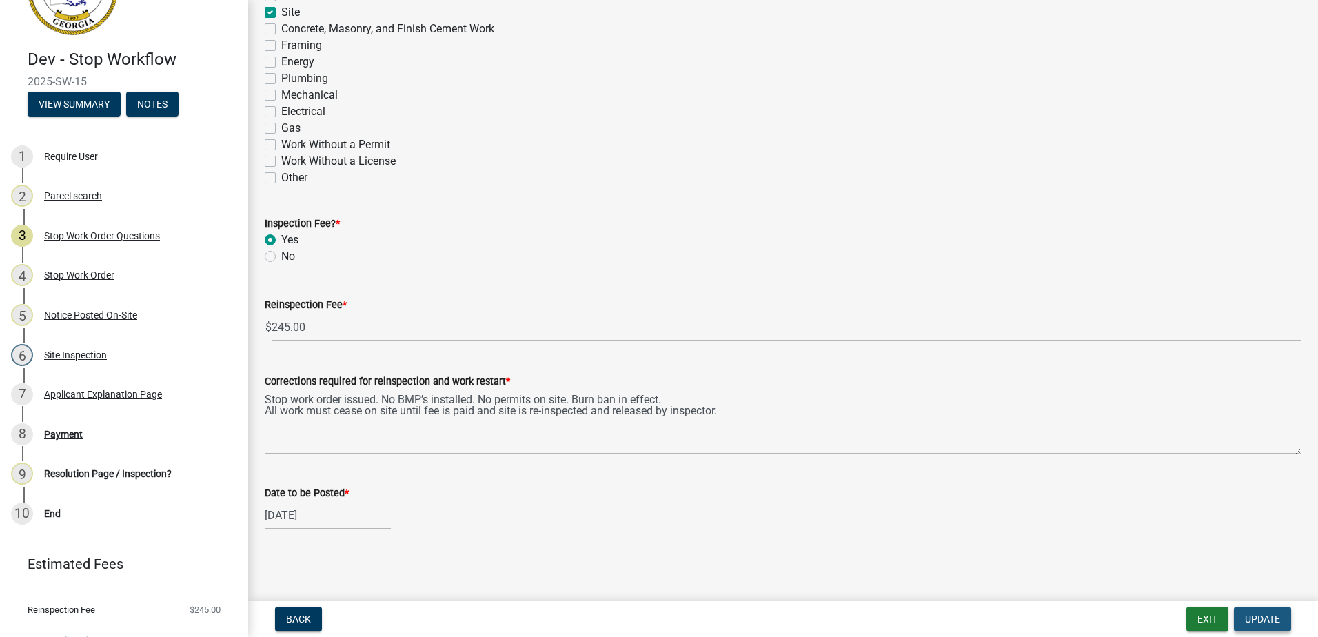
click at [1261, 618] on span "Update" at bounding box center [1262, 619] width 35 height 11
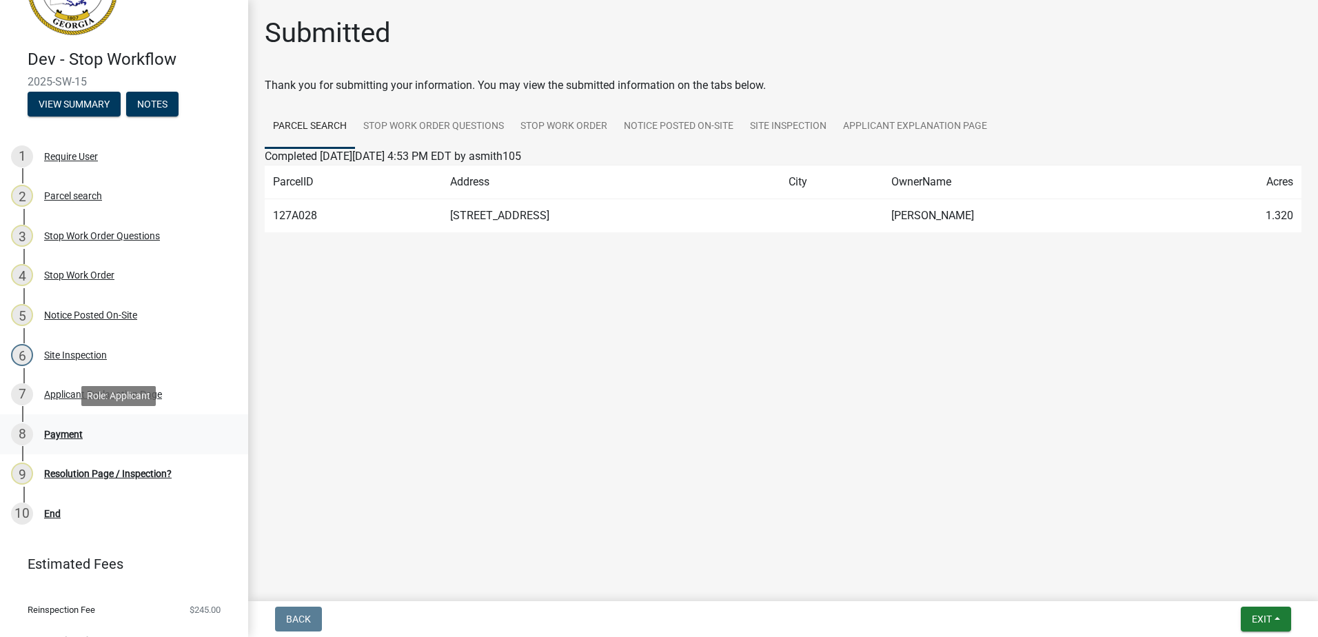
click at [50, 439] on div "Payment" at bounding box center [63, 434] width 39 height 10
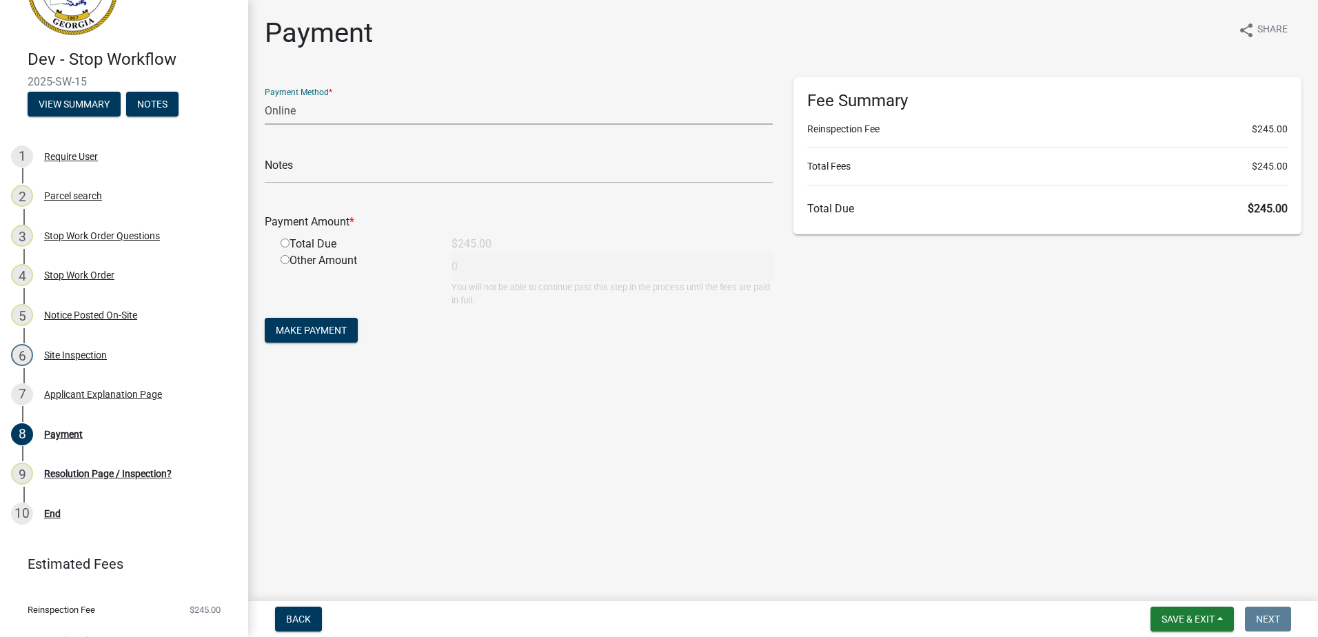
drag, startPoint x: 376, startPoint y: 105, endPoint x: 369, endPoint y: 114, distance: 11.3
click at [370, 114] on select "Credit Card POS Check Cash Online" at bounding box center [519, 111] width 508 height 28
select select "0: 2"
click at [265, 97] on select "Credit Card POS Check Cash Online" at bounding box center [519, 111] width 508 height 28
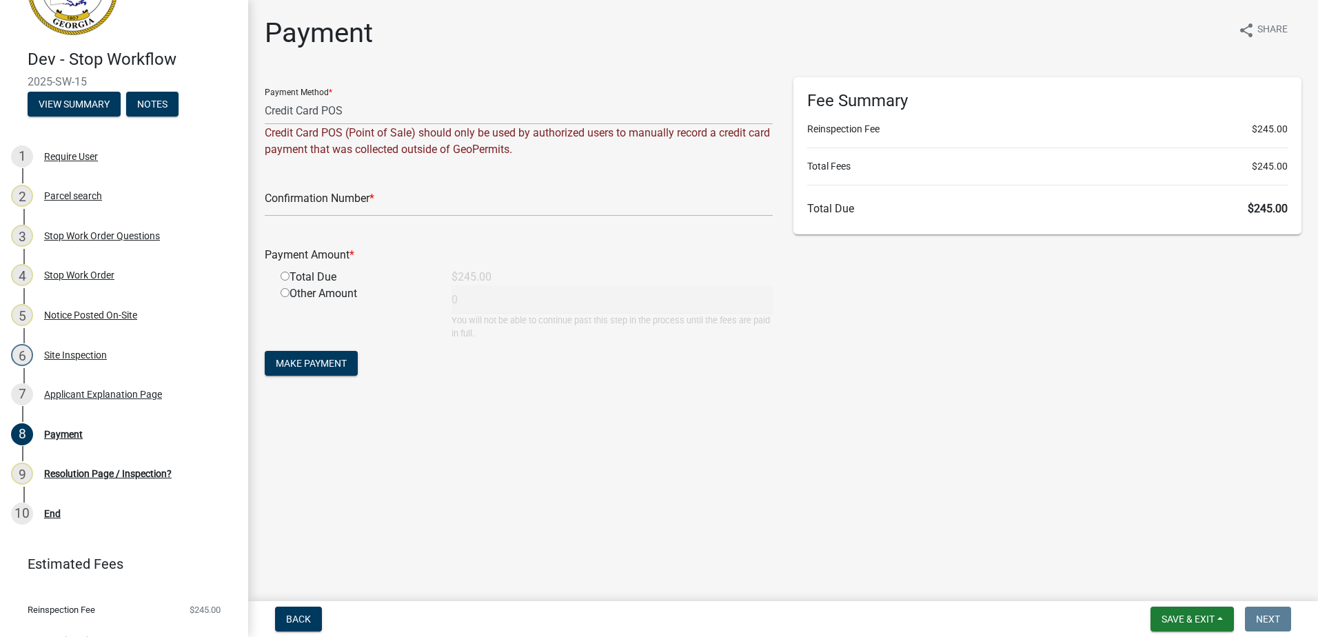
click at [289, 176] on div "Confirmation Number *" at bounding box center [519, 193] width 508 height 48
click at [290, 192] on input "text" at bounding box center [519, 202] width 508 height 28
paste input "R254874053240"
type input "R254874053240"
click at [283, 274] on input "radio" at bounding box center [285, 276] width 9 height 9
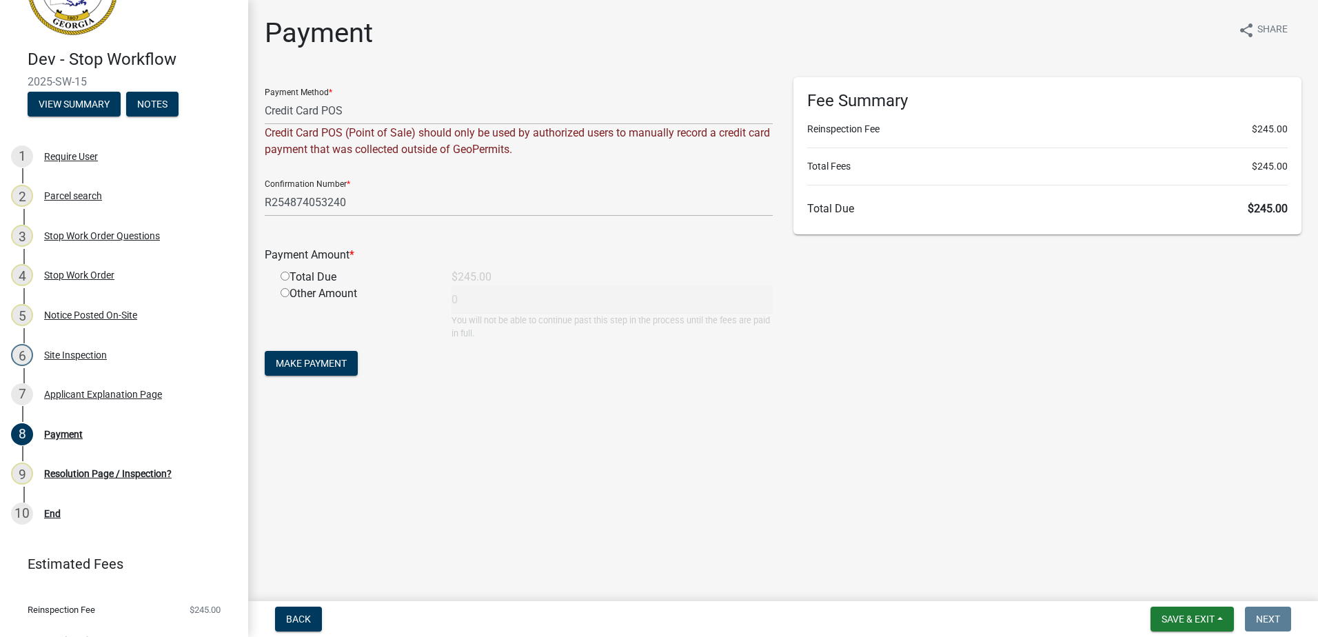
radio input "true"
type input "245"
click at [296, 349] on form "Payment Method * Credit Card POS Check Cash Online Credit Card POS (Point of Sa…" at bounding box center [519, 228] width 508 height 302
click at [290, 359] on span "Make Payment" at bounding box center [311, 363] width 71 height 11
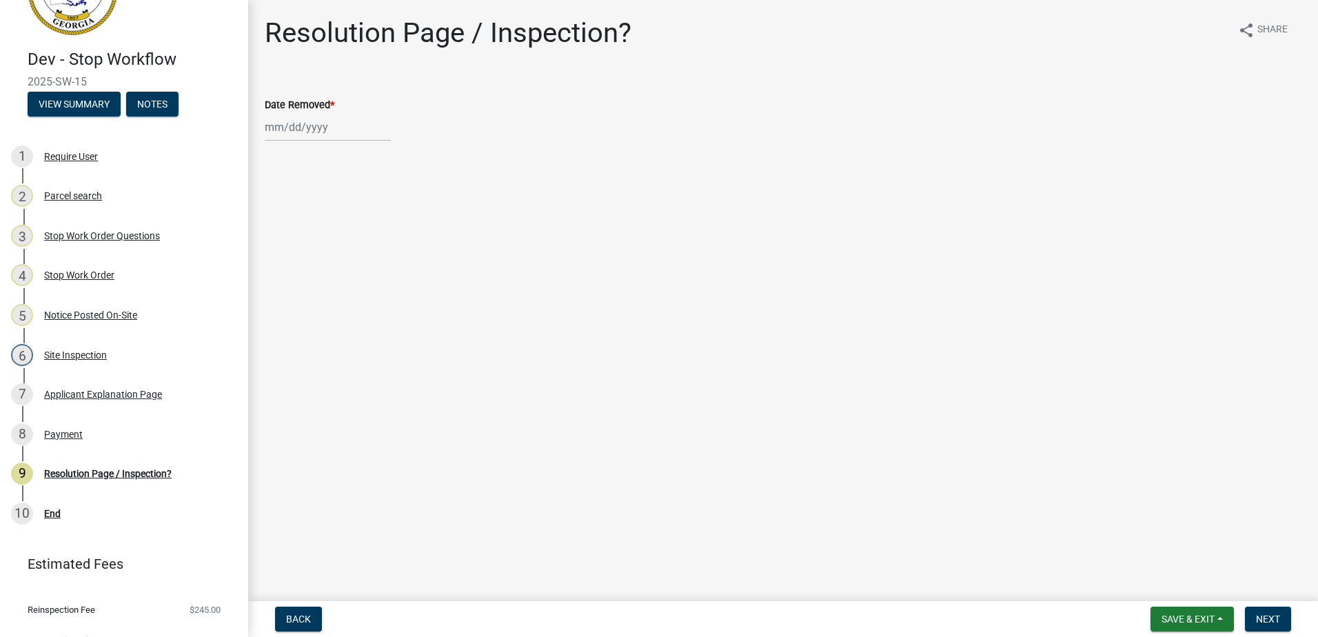
select select "9"
select select "2025"
click at [307, 136] on div "[PERSON_NAME] Feb Mar Apr [PERSON_NAME][DATE] Oct Nov [DATE] 1526 1527 1528 152…" at bounding box center [328, 127] width 126 height 28
click at [342, 225] on div "11" at bounding box center [345, 223] width 22 height 22
type input "[DATE]"
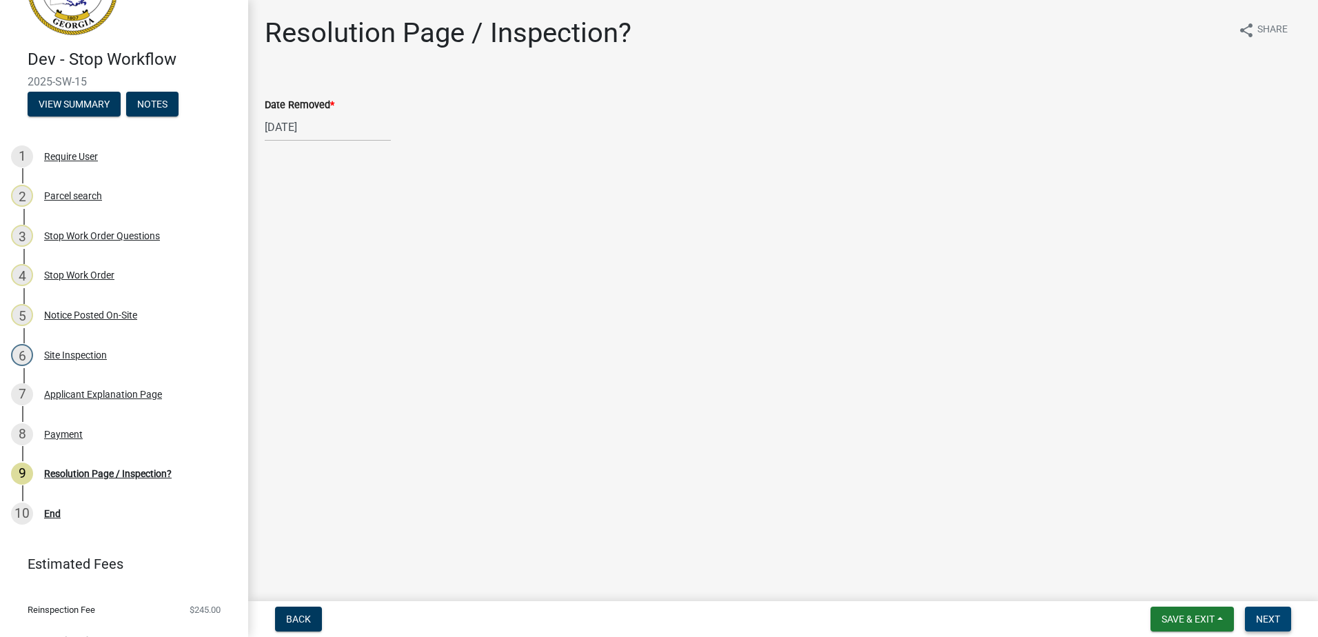
drag, startPoint x: 1277, startPoint y: 620, endPoint x: 1263, endPoint y: 611, distance: 17.4
click at [1277, 620] on span "Next" at bounding box center [1268, 619] width 24 height 11
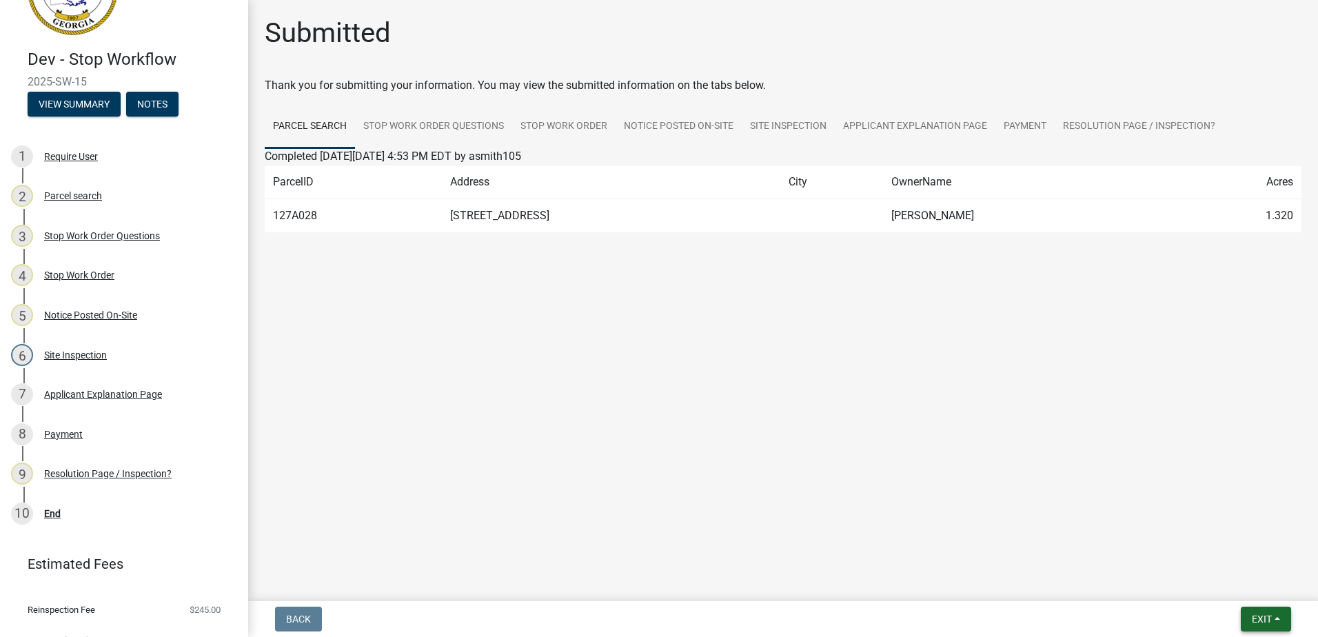
click at [1252, 612] on button "Exit" at bounding box center [1266, 619] width 50 height 25
click at [1143, 322] on main "Submitted Thank you for submitting your information. You may view the submitted…" at bounding box center [783, 298] width 1070 height 596
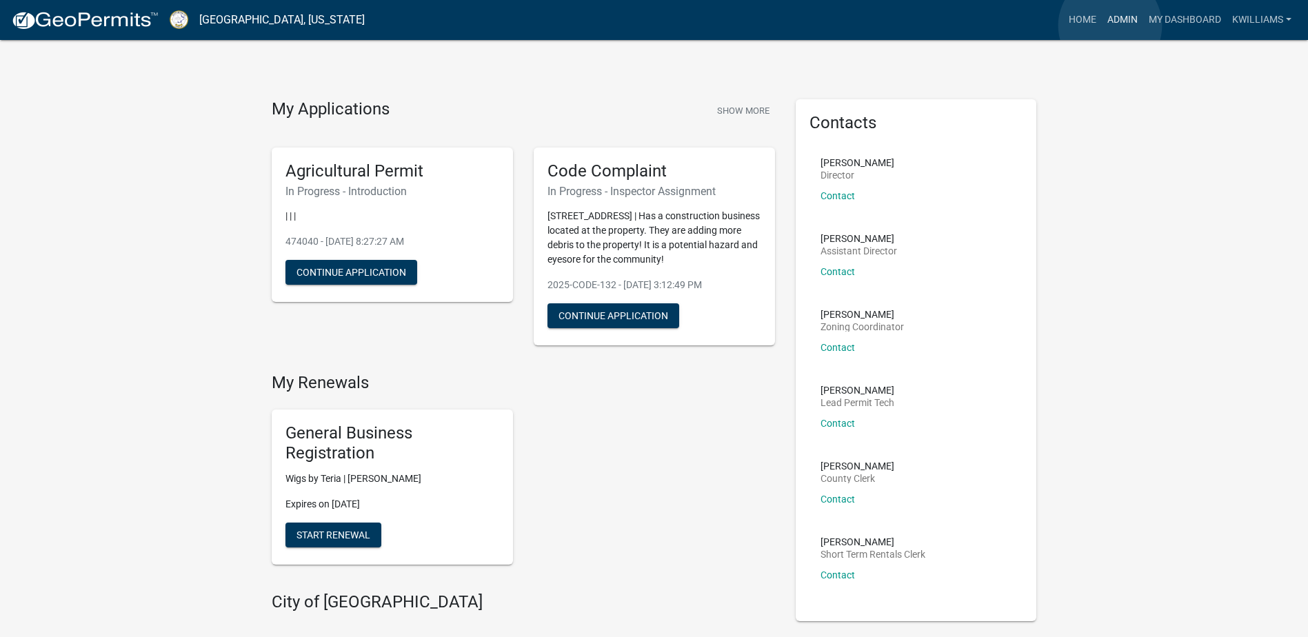
click at [1110, 26] on link "Admin" at bounding box center [1122, 20] width 41 height 26
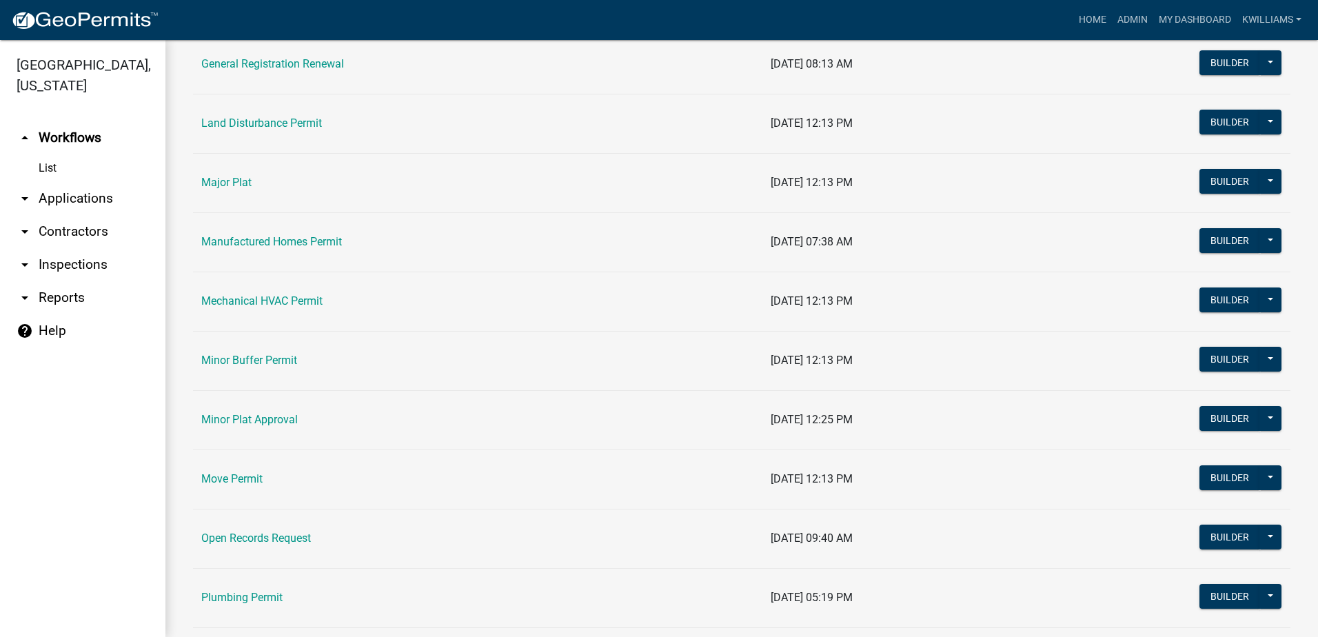
scroll to position [758, 0]
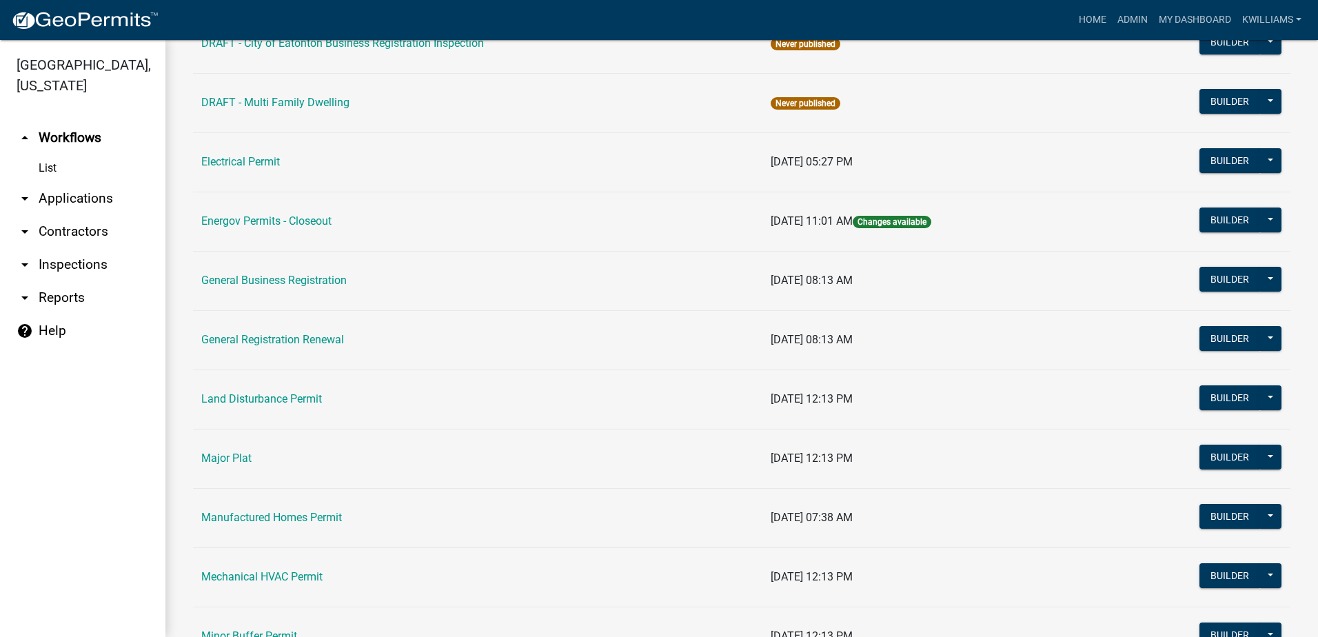
click at [64, 190] on link "arrow_drop_down Applications" at bounding box center [82, 198] width 165 height 33
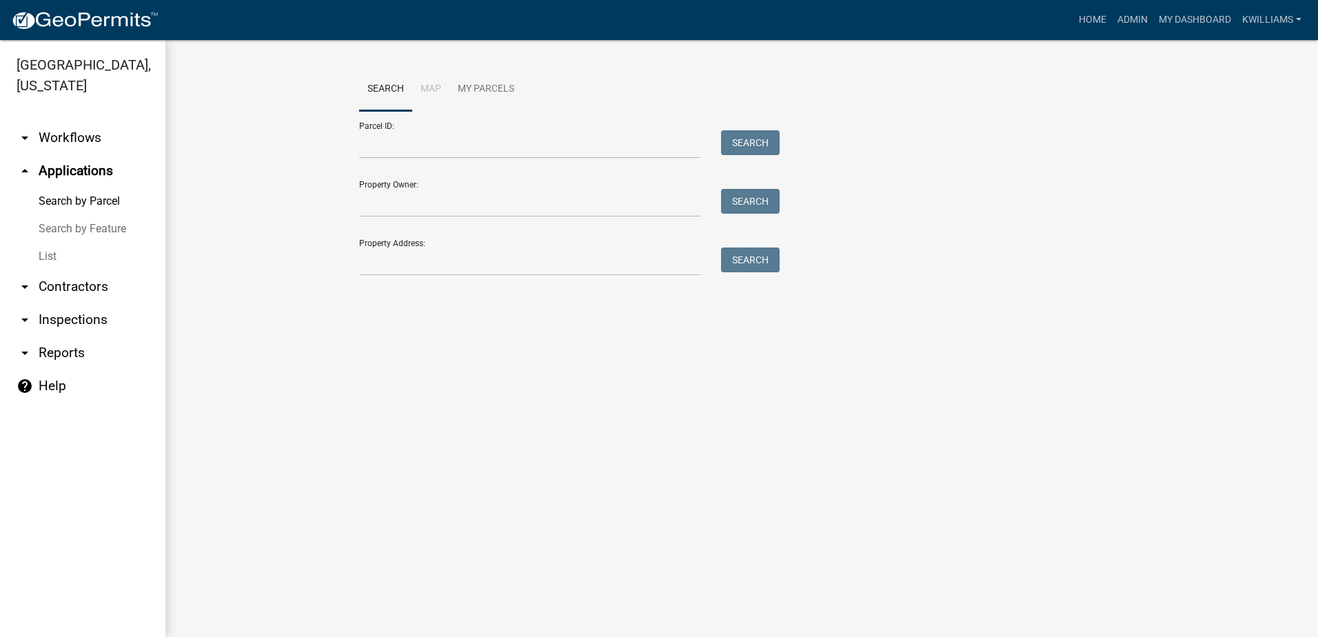
click at [53, 254] on link "List" at bounding box center [82, 257] width 165 height 28
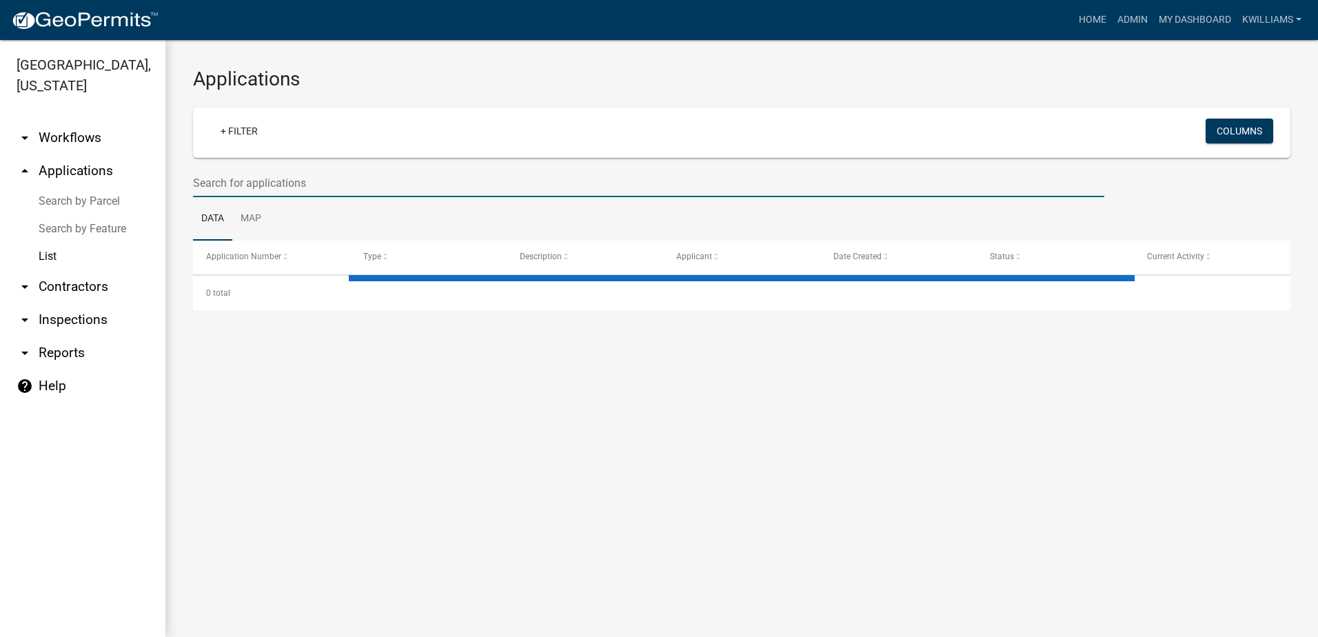
click at [292, 190] on input "text" at bounding box center [648, 183] width 911 height 28
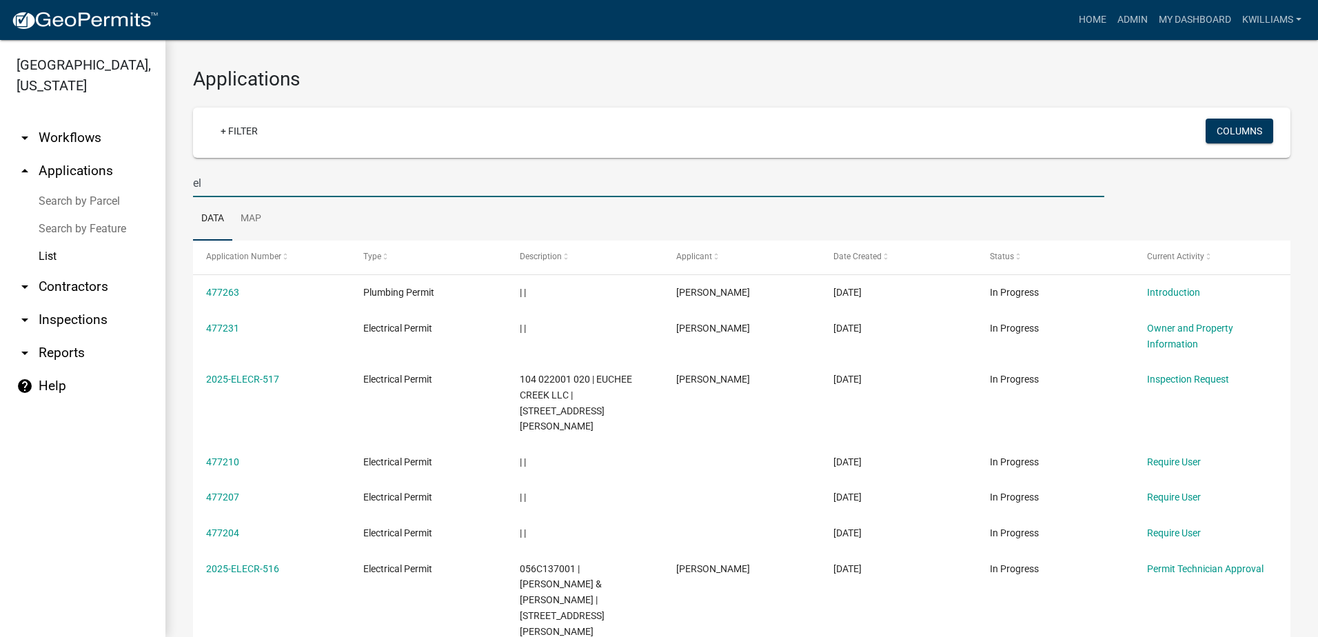
type input "e"
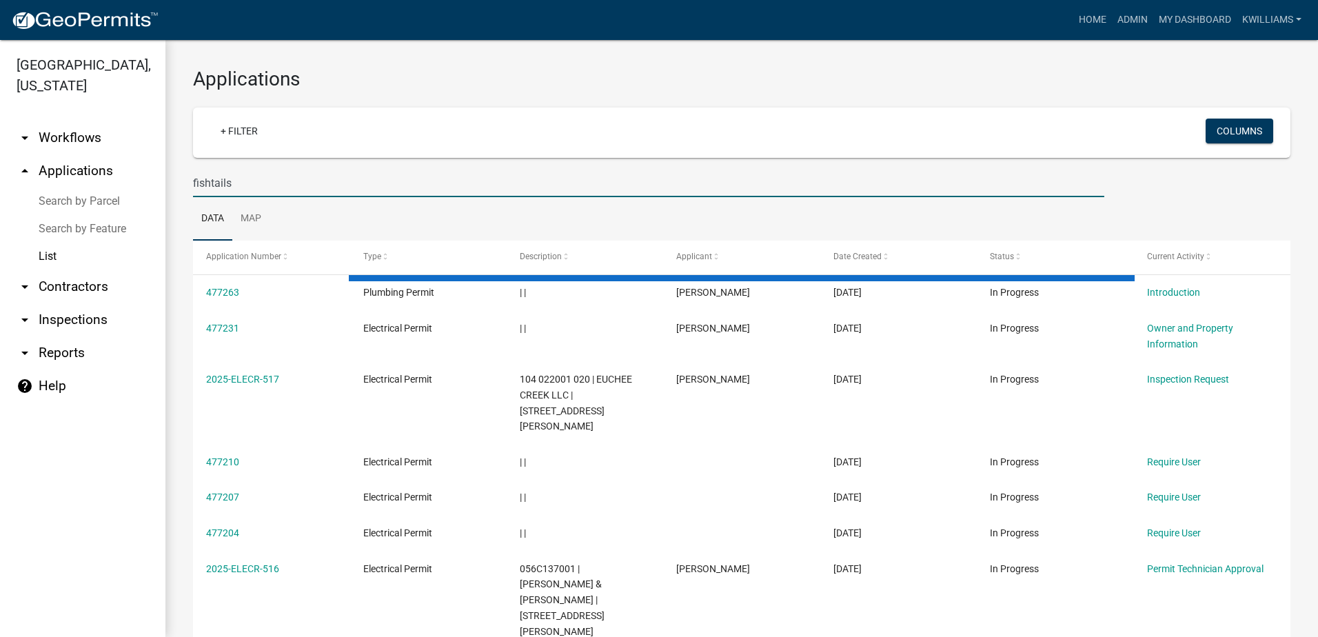
click at [242, 183] on input "fishtails" at bounding box center [648, 183] width 911 height 28
type input "fishtales"
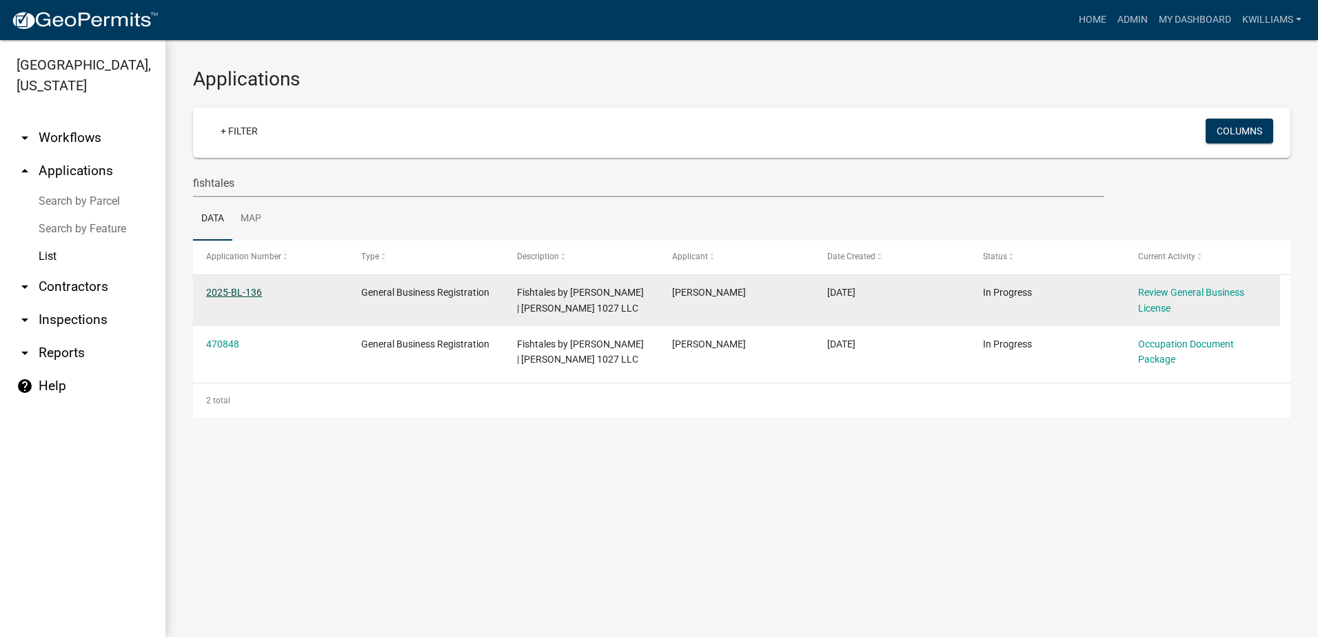
click at [225, 297] on link "2025-BL-136" at bounding box center [234, 292] width 56 height 11
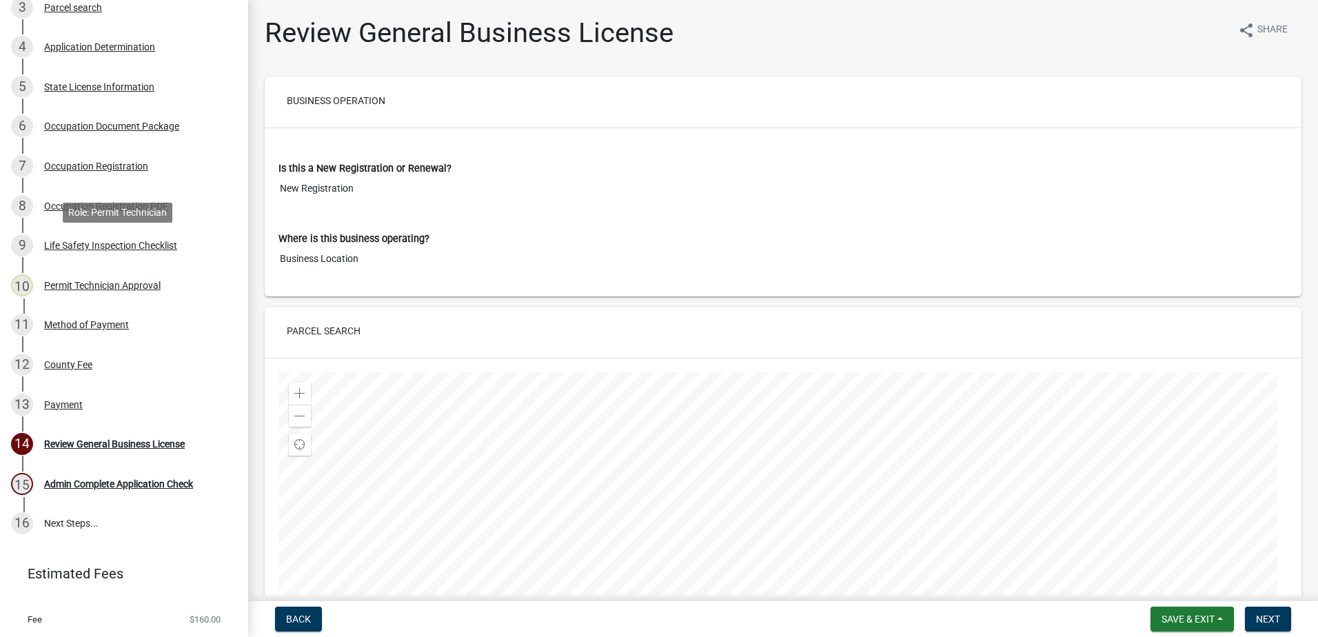
scroll to position [379, 0]
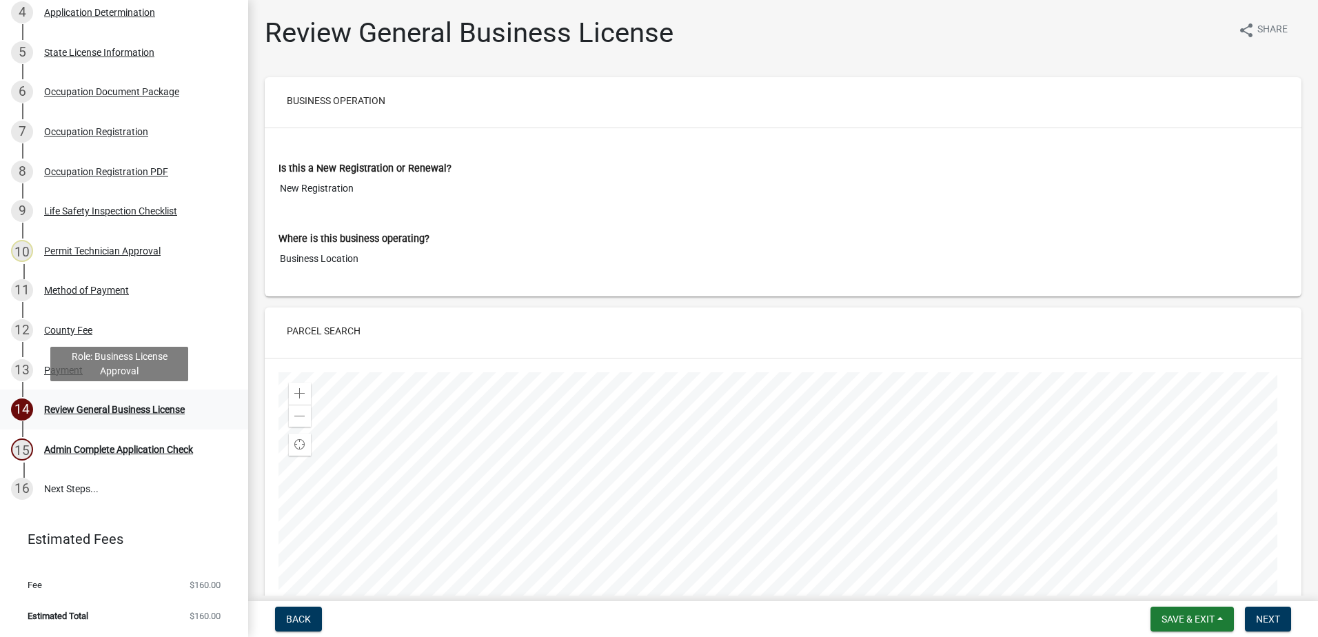
click at [148, 408] on div "Review General Business License" at bounding box center [114, 410] width 141 height 10
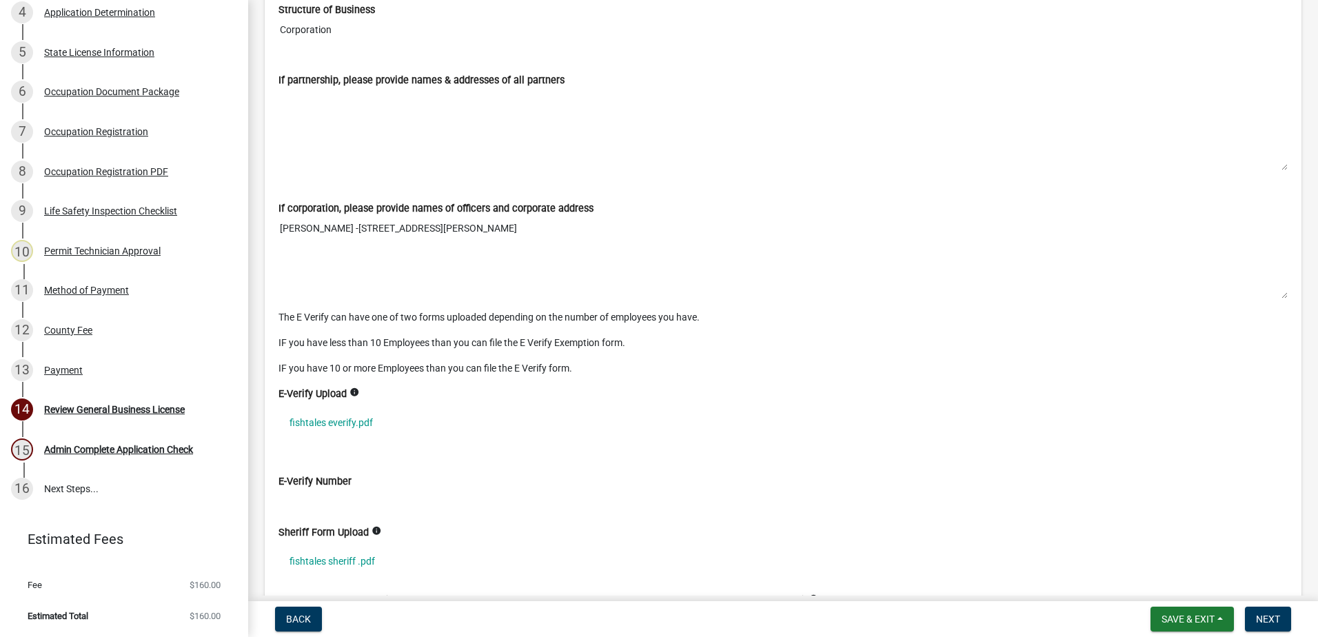
scroll to position [3447, 0]
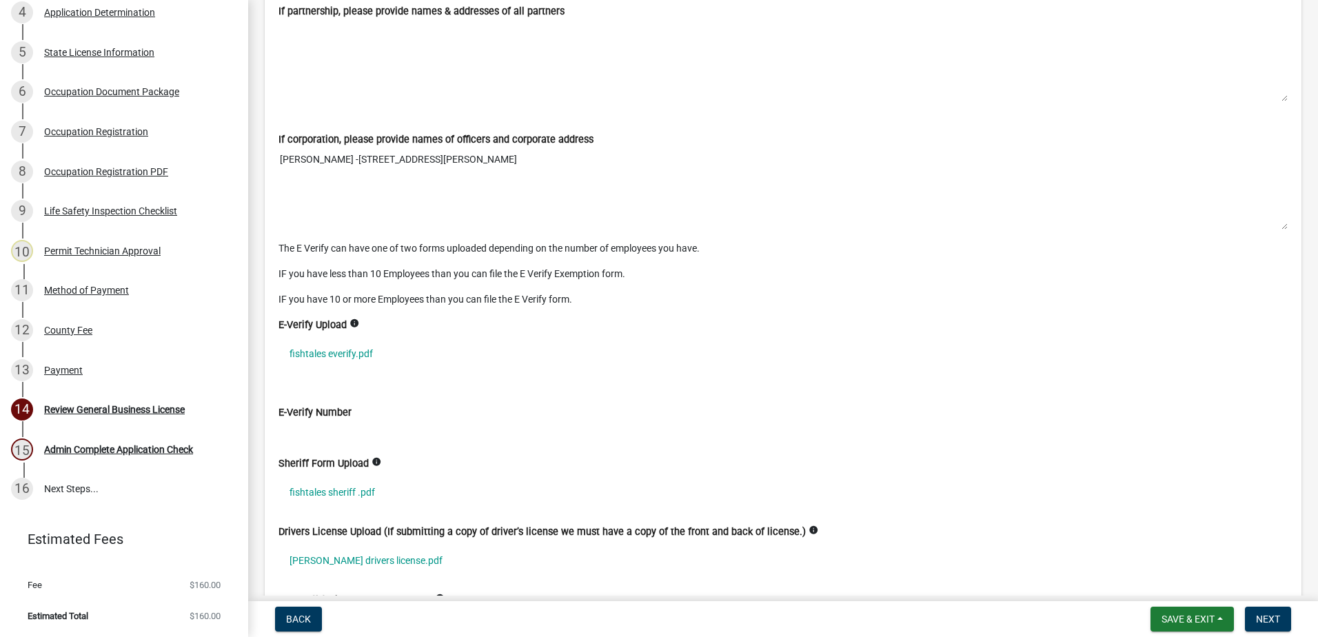
click at [355, 165] on textarea "[PERSON_NAME] -[STREET_ADDRESS][PERSON_NAME]" at bounding box center [782, 188] width 1009 height 83
click at [531, 176] on textarea "[PERSON_NAME] -[STREET_ADDRESS][PERSON_NAME]" at bounding box center [782, 188] width 1009 height 83
click at [77, 136] on div "Occupation Registration" at bounding box center [96, 132] width 104 height 10
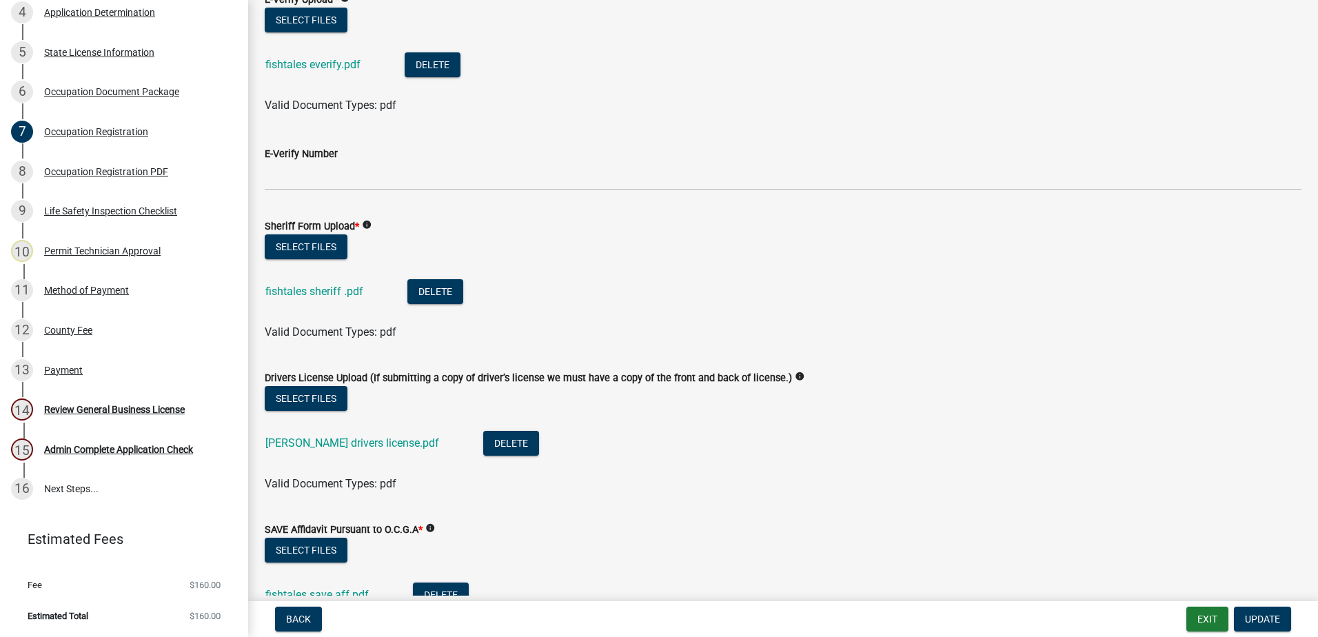
scroll to position [758, 0]
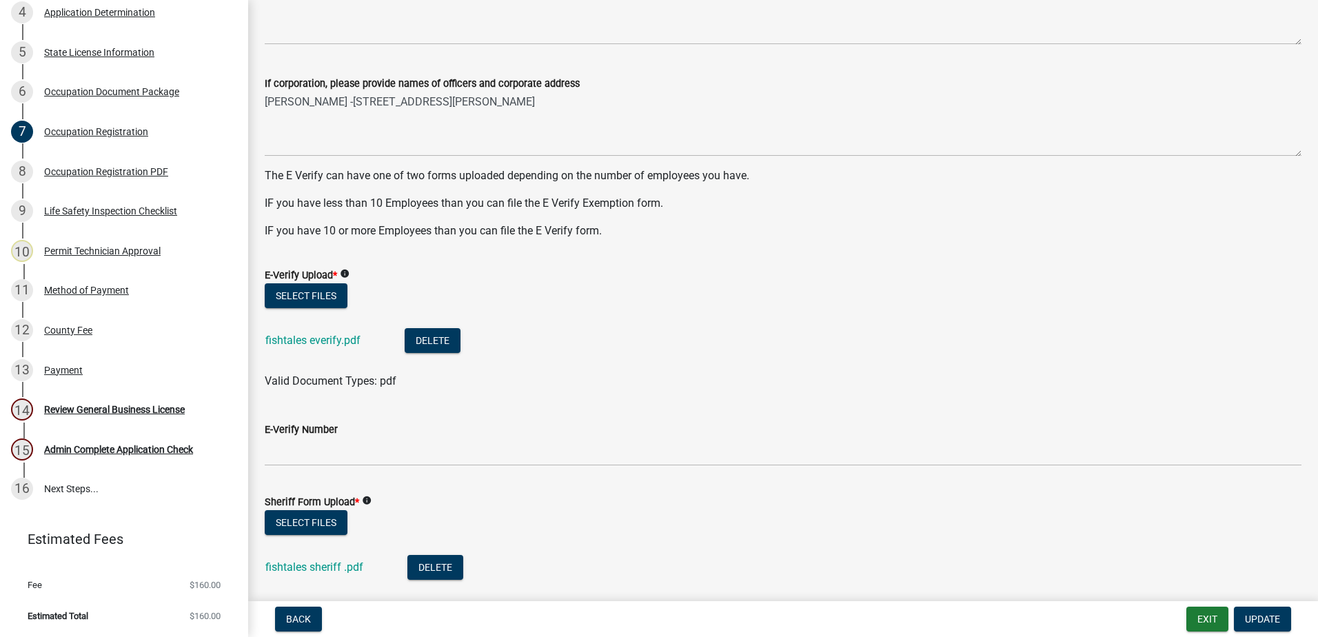
click at [261, 103] on div "If corporation, please provide names of officers and corporate address [PERSON_…" at bounding box center [782, 106] width 1057 height 101
click at [264, 107] on div "If corporation, please provide names of officers and corporate address [PERSON_…" at bounding box center [782, 106] width 1057 height 101
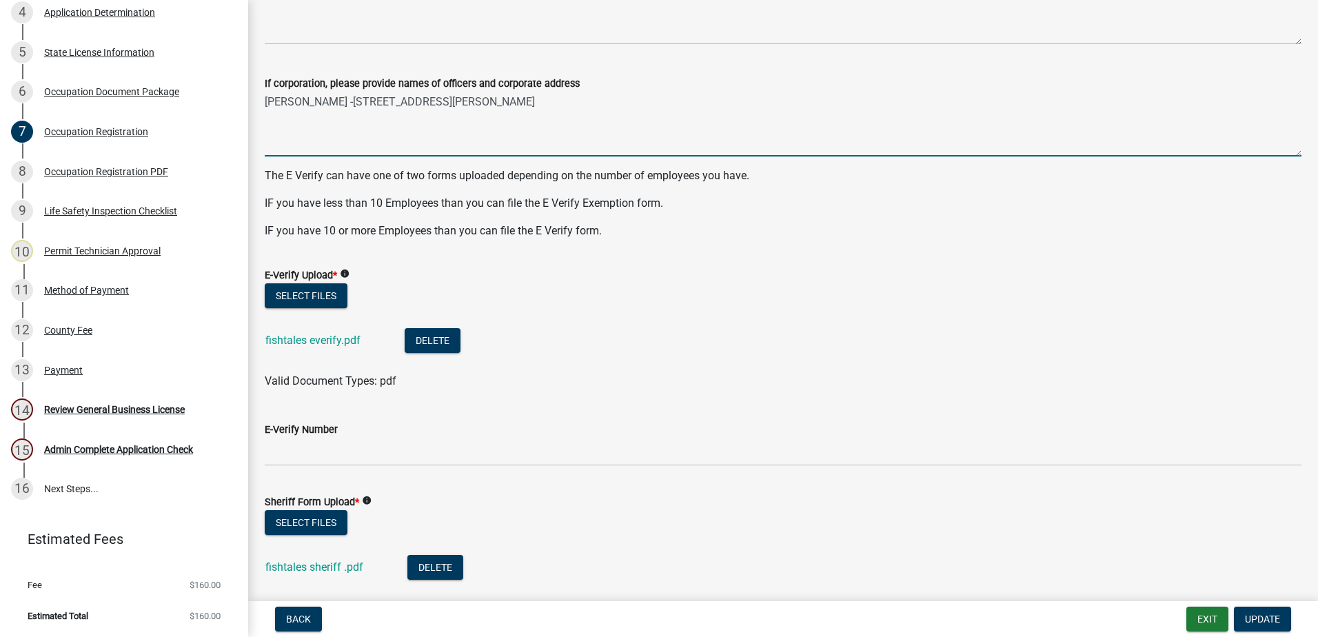
click at [270, 103] on textarea "[PERSON_NAME] -[STREET_ADDRESS][PERSON_NAME]" at bounding box center [783, 124] width 1037 height 65
click at [263, 104] on div "If corporation, please provide names of officers and corporate address [PERSON_…" at bounding box center [782, 106] width 1057 height 101
click at [265, 107] on textarea "[PERSON_NAME] -[STREET_ADDRESS][PERSON_NAME]" at bounding box center [783, 124] width 1037 height 65
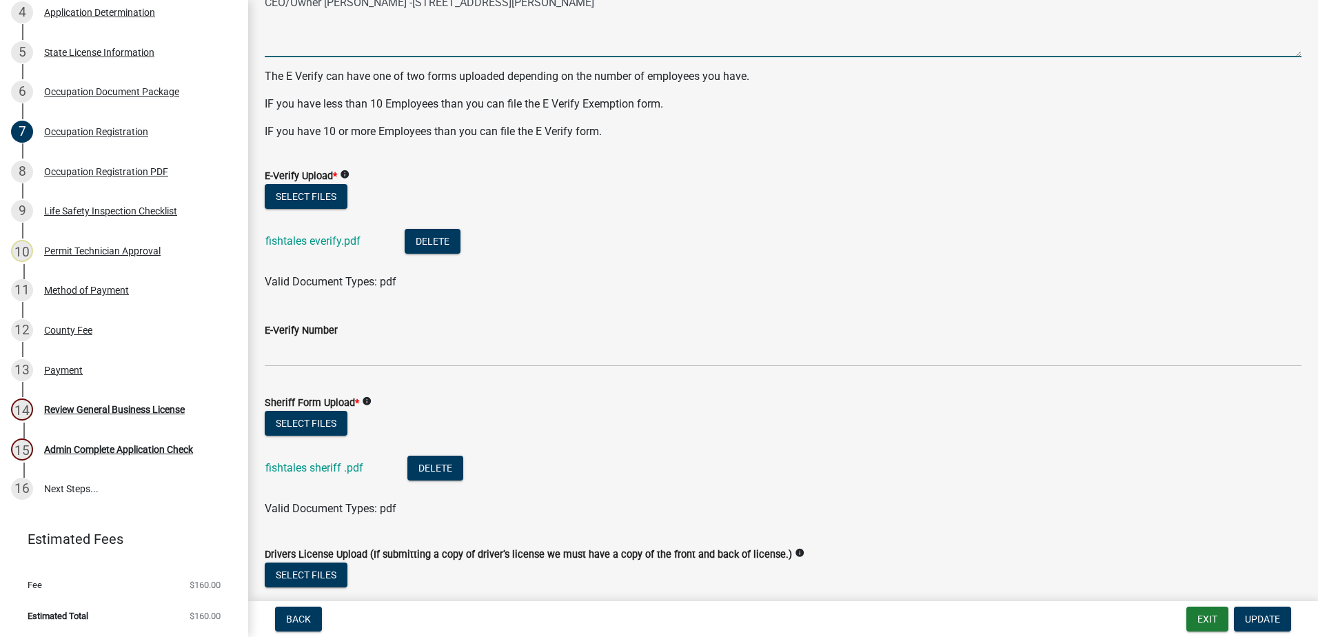
scroll to position [965, 0]
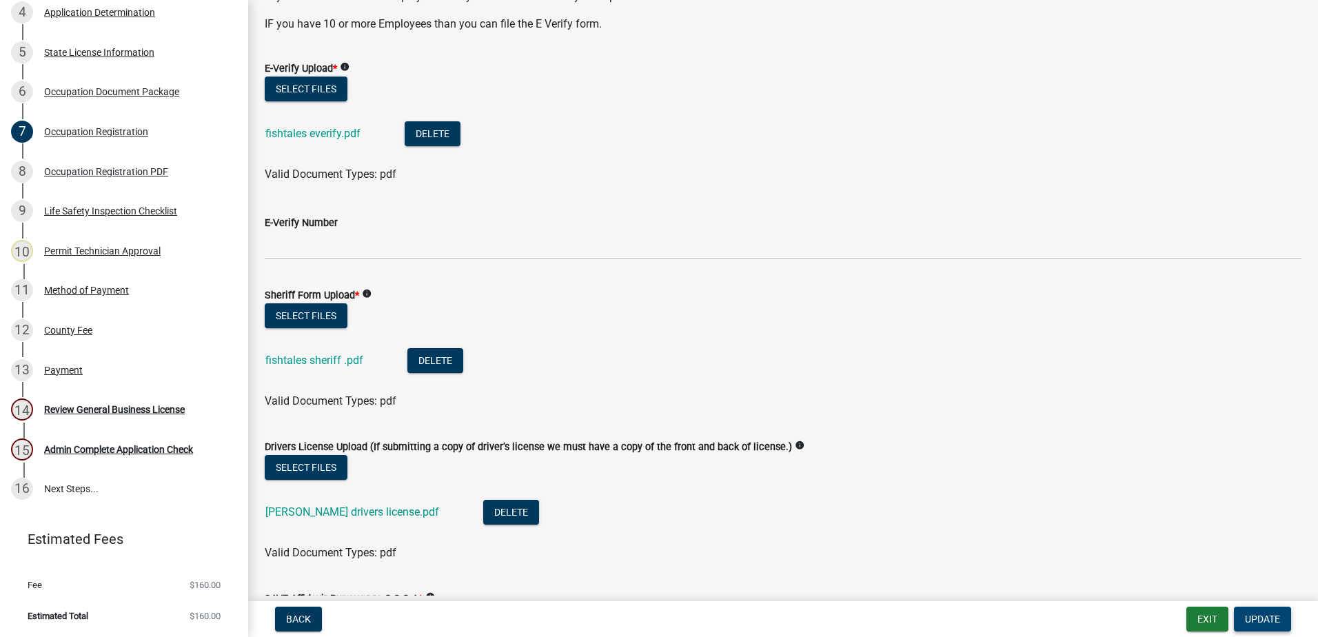
type textarea "CEO/Owner [PERSON_NAME] -[STREET_ADDRESS][PERSON_NAME]"
click at [1267, 622] on span "Update" at bounding box center [1262, 619] width 35 height 11
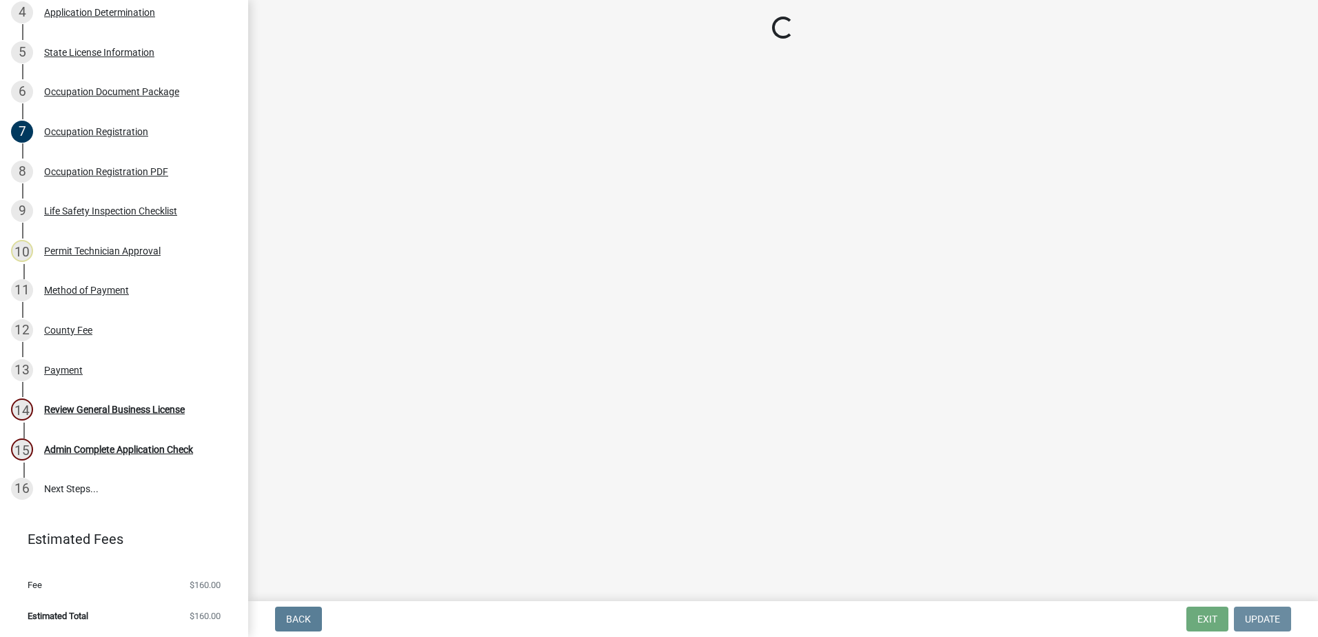
scroll to position [0, 0]
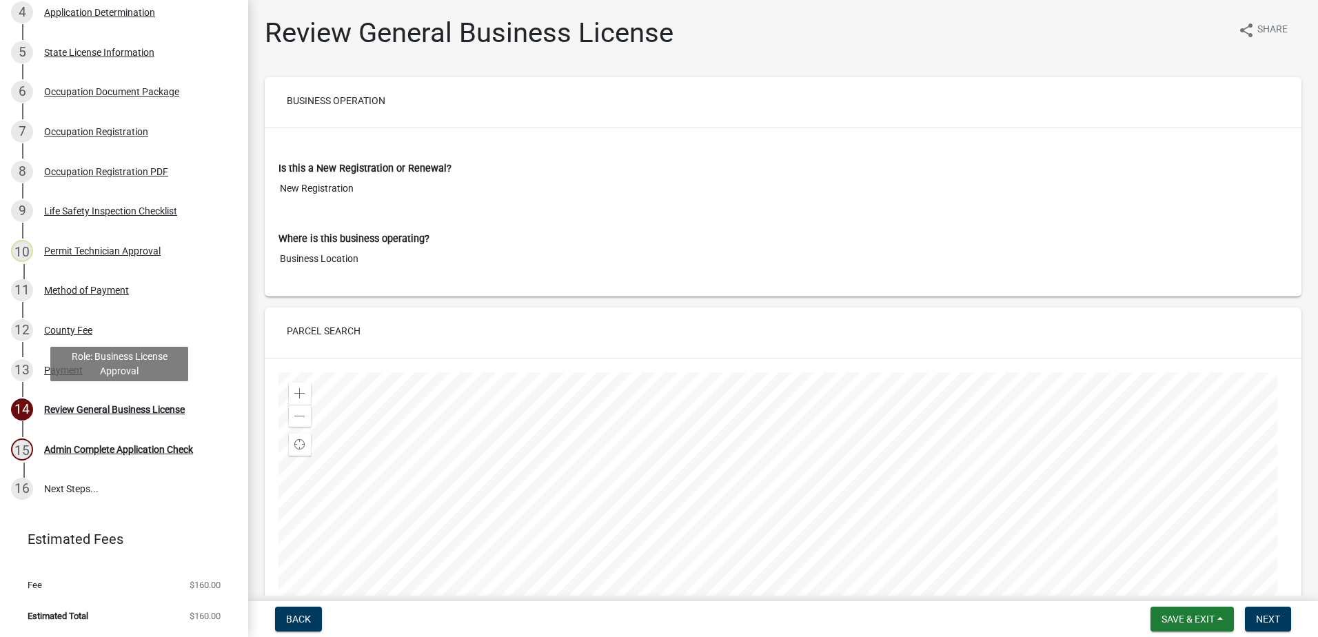
click at [78, 408] on div "Review General Business License" at bounding box center [114, 410] width 141 height 10
click at [110, 419] on div "14 Review General Business License" at bounding box center [118, 409] width 215 height 22
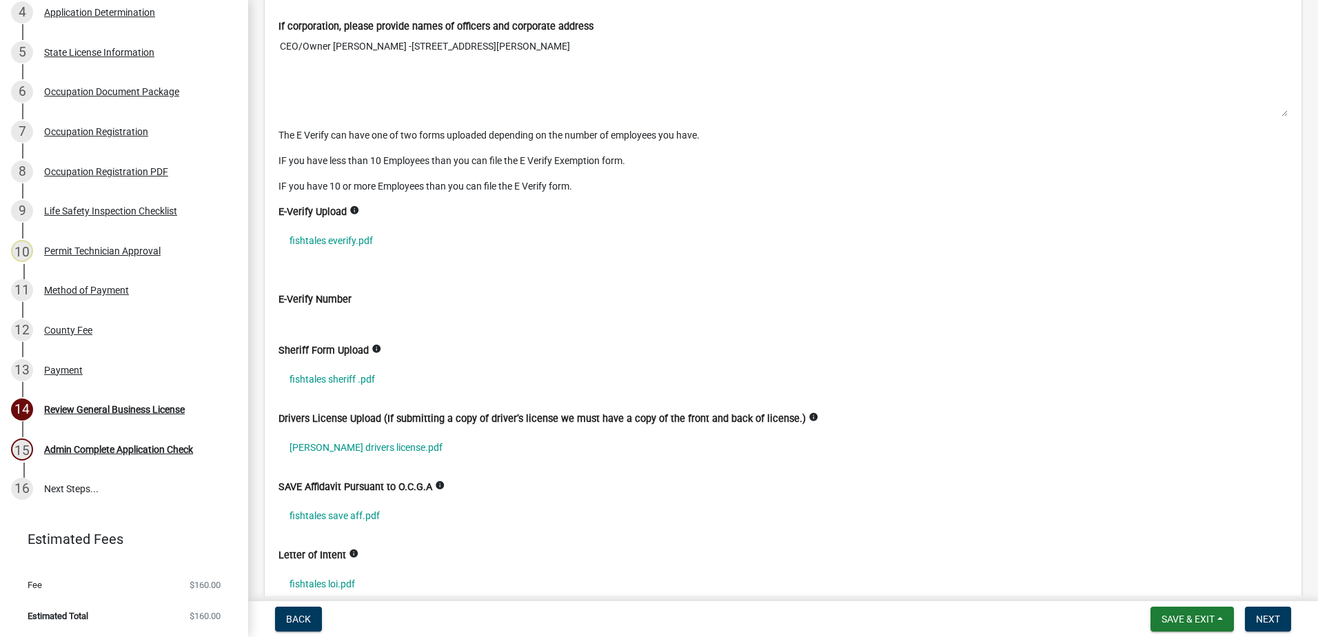
scroll to position [3722, 0]
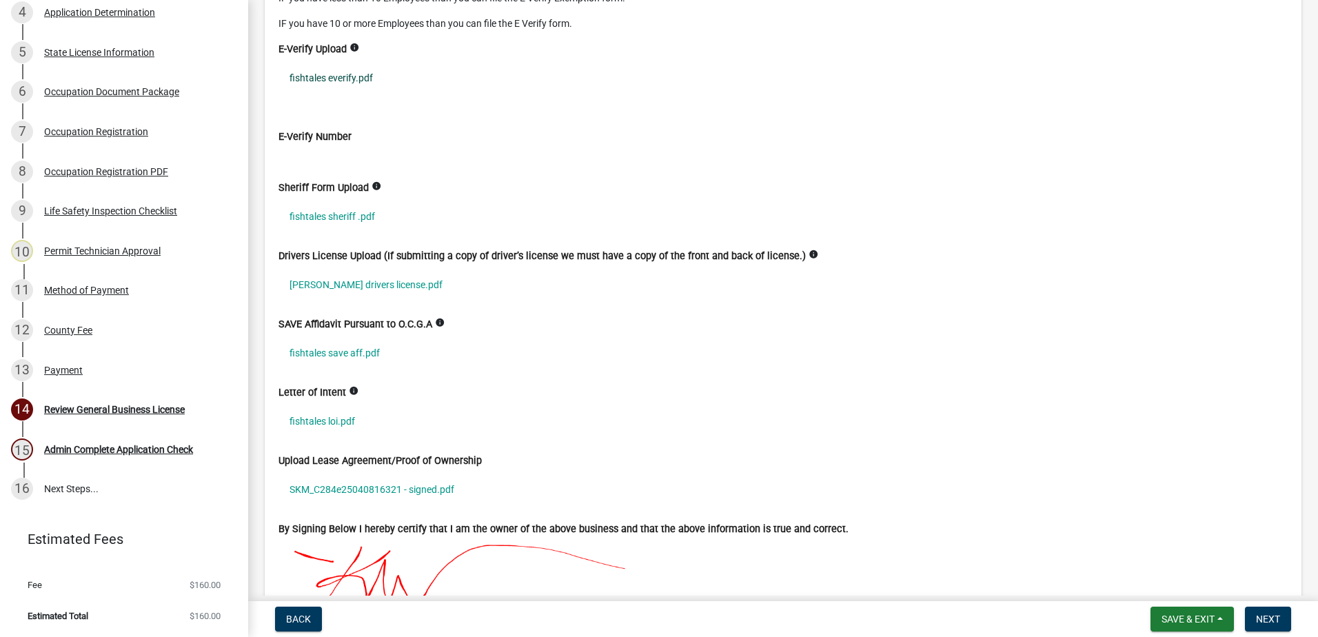
click at [305, 80] on link "fishtales everify.pdf" at bounding box center [782, 78] width 1009 height 32
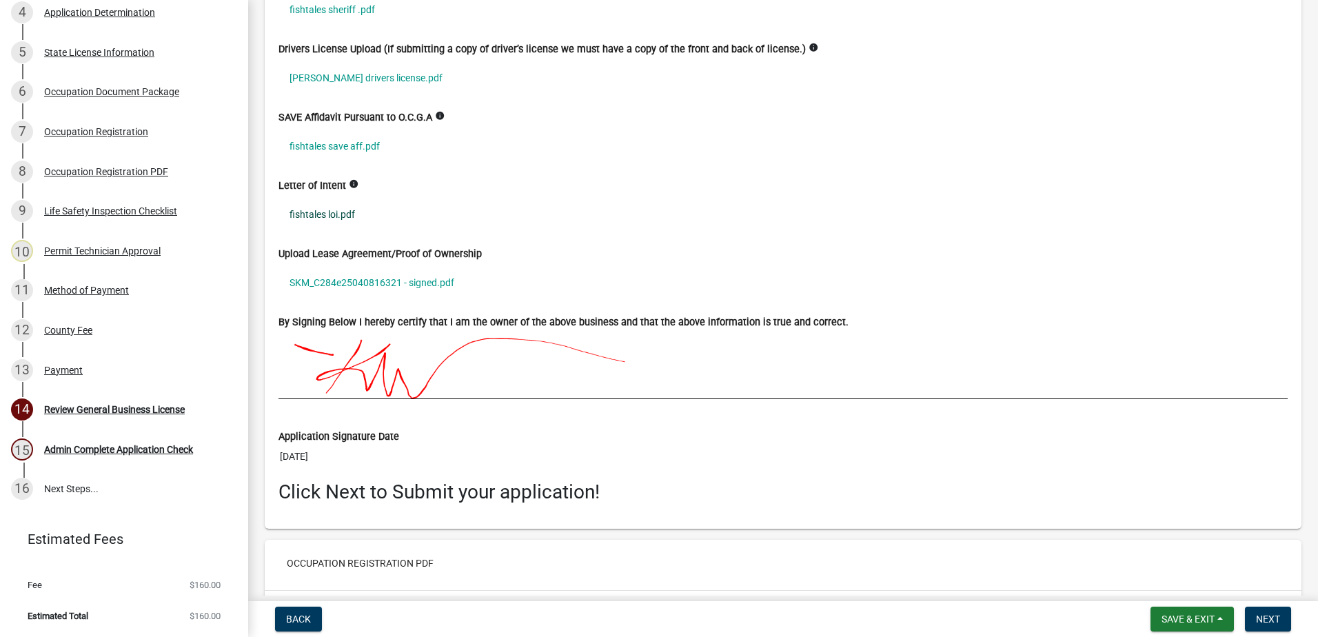
click at [315, 214] on link "fishtales loi.pdf" at bounding box center [782, 215] width 1009 height 32
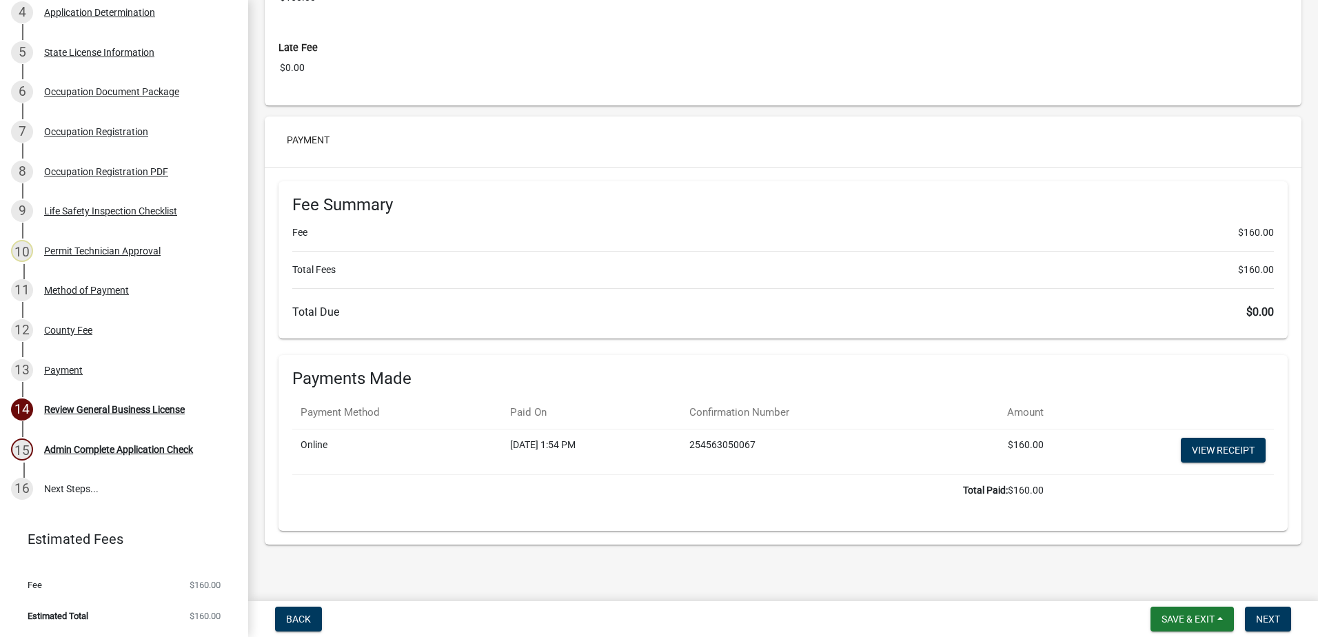
scroll to position [5608, 0]
click at [1275, 621] on span "Next" at bounding box center [1268, 619] width 24 height 11
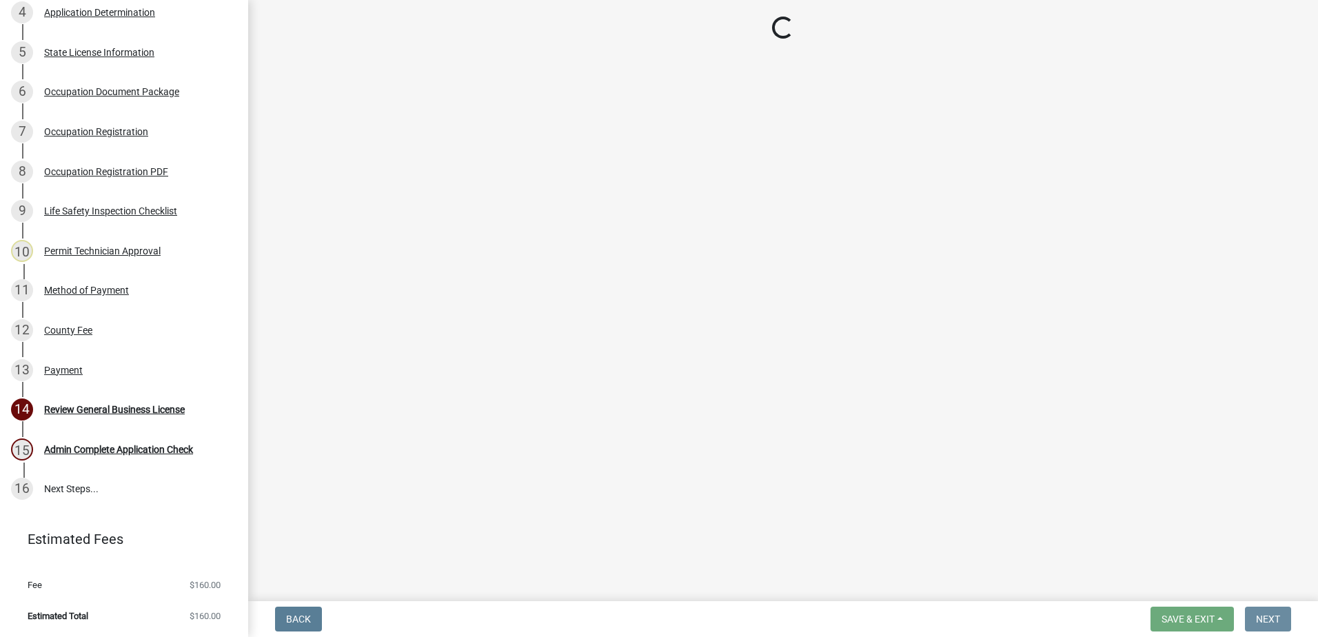
scroll to position [0, 0]
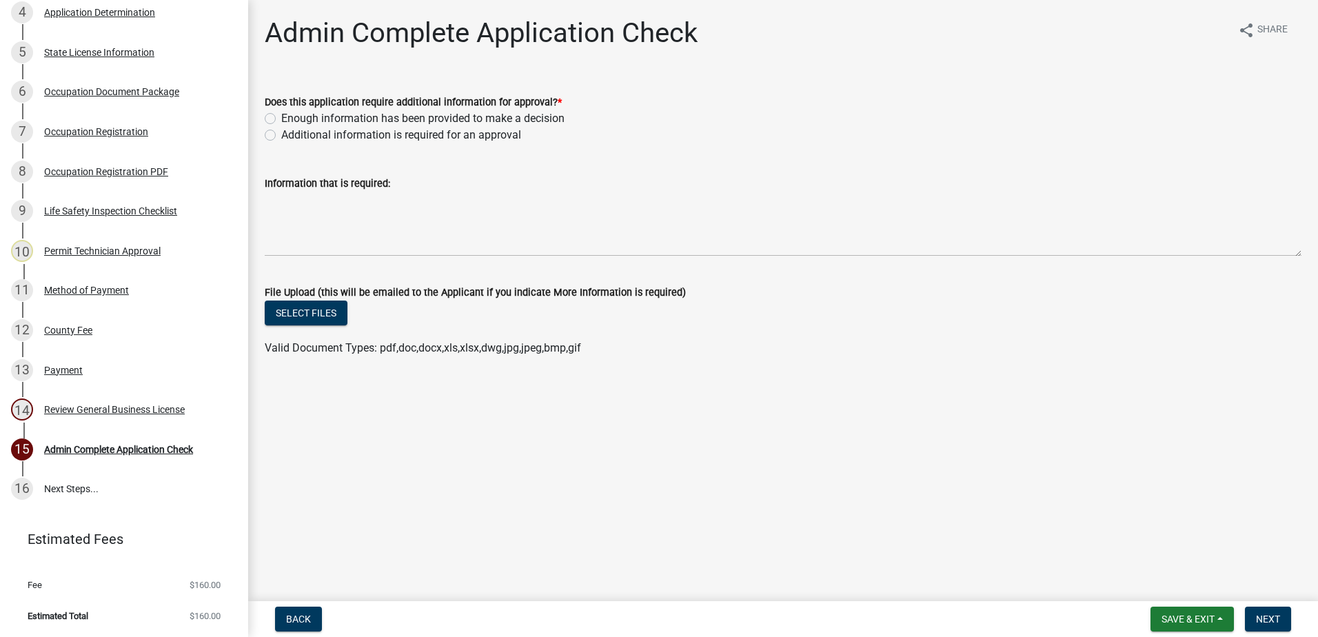
click at [266, 112] on div "Enough information has been provided to make a decision" at bounding box center [783, 118] width 1037 height 17
click at [281, 117] on label "Enough information has been provided to make a decision" at bounding box center [422, 118] width 283 height 17
click at [281, 117] on input "Enough information has been provided to make a decision" at bounding box center [285, 114] width 9 height 9
radio input "true"
click at [1270, 618] on span "Next" at bounding box center [1268, 619] width 24 height 11
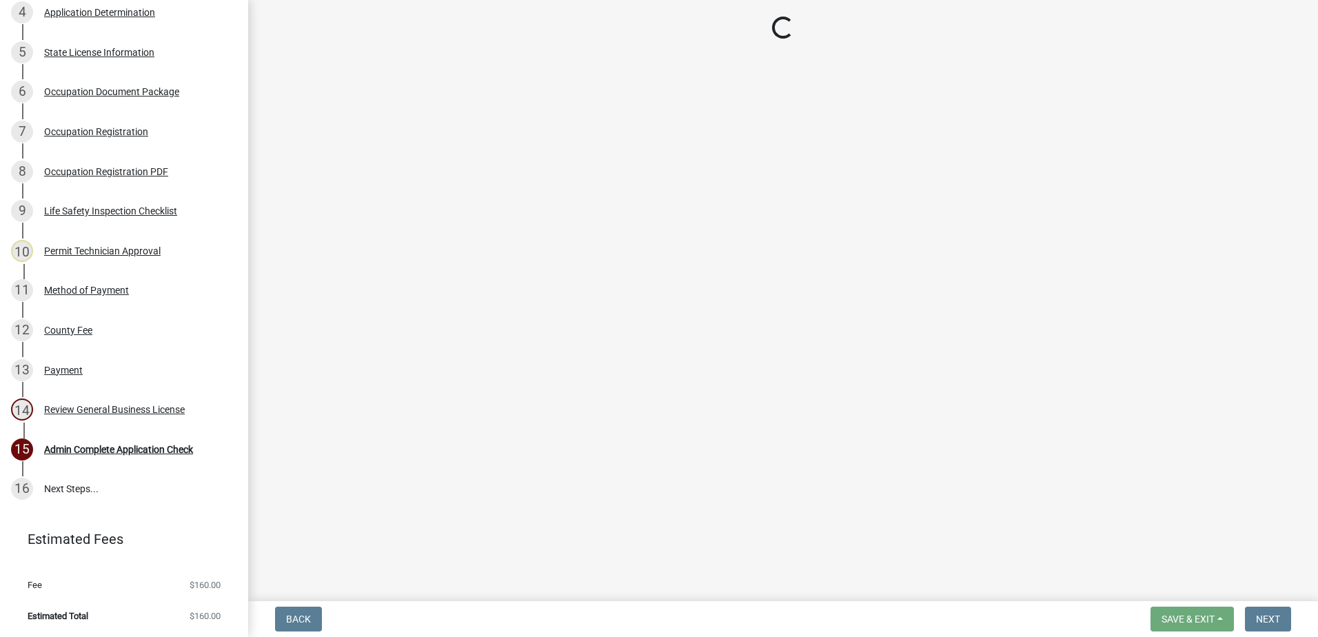
scroll to position [418, 0]
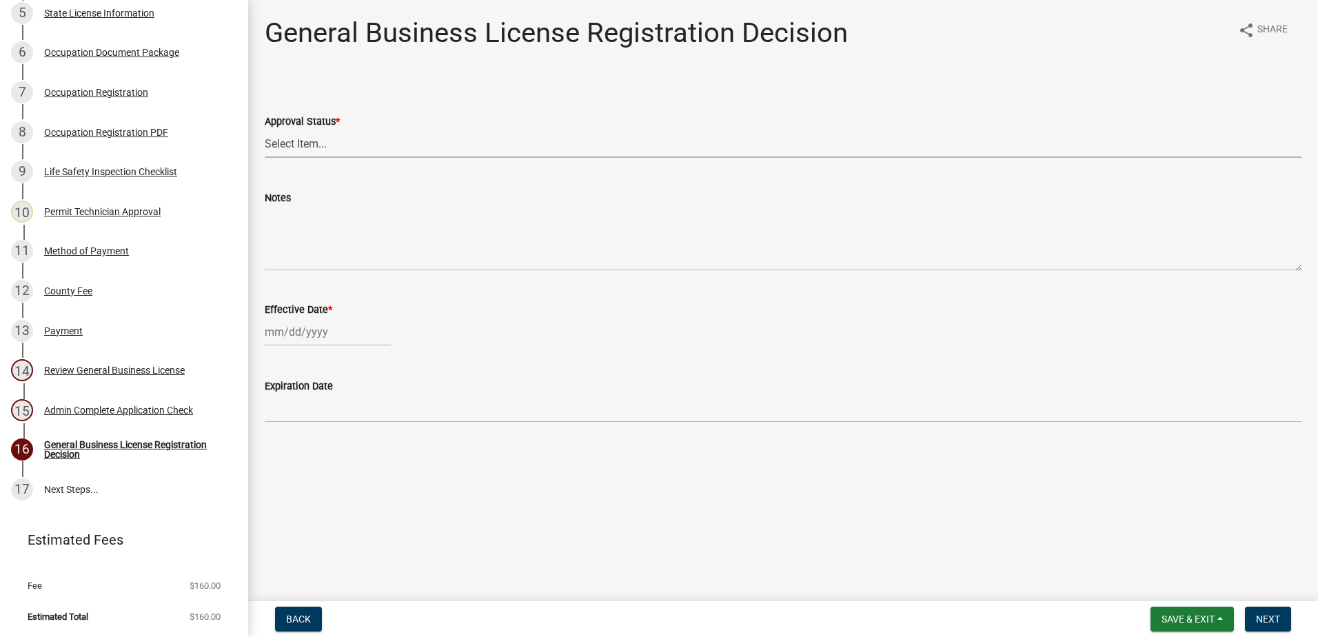
click at [334, 146] on select "Select Item... Approved Denied" at bounding box center [783, 144] width 1037 height 28
click at [265, 130] on select "Select Item... Approved Denied" at bounding box center [783, 144] width 1037 height 28
select select "4b86b809-39dd-4c68-9f3d-fdb3e7050482"
select select "9"
select select "2025"
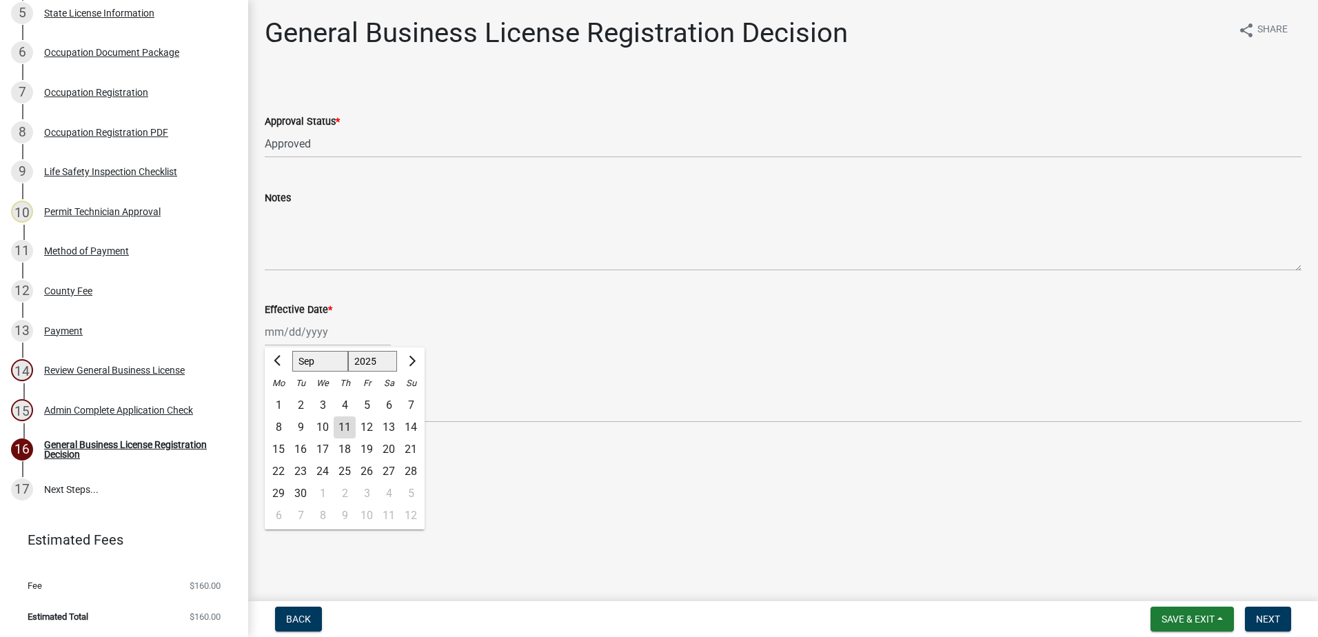
click at [305, 337] on div "Jan Feb Mar Apr May Jun Jul Aug Sep Oct Nov Dec 1525 1526 1527 1528 1529 1530 1…" at bounding box center [328, 332] width 126 height 28
click at [345, 431] on div "11" at bounding box center [345, 427] width 22 height 22
type input "[DATE]"
click at [1260, 625] on span "Next" at bounding box center [1268, 619] width 24 height 11
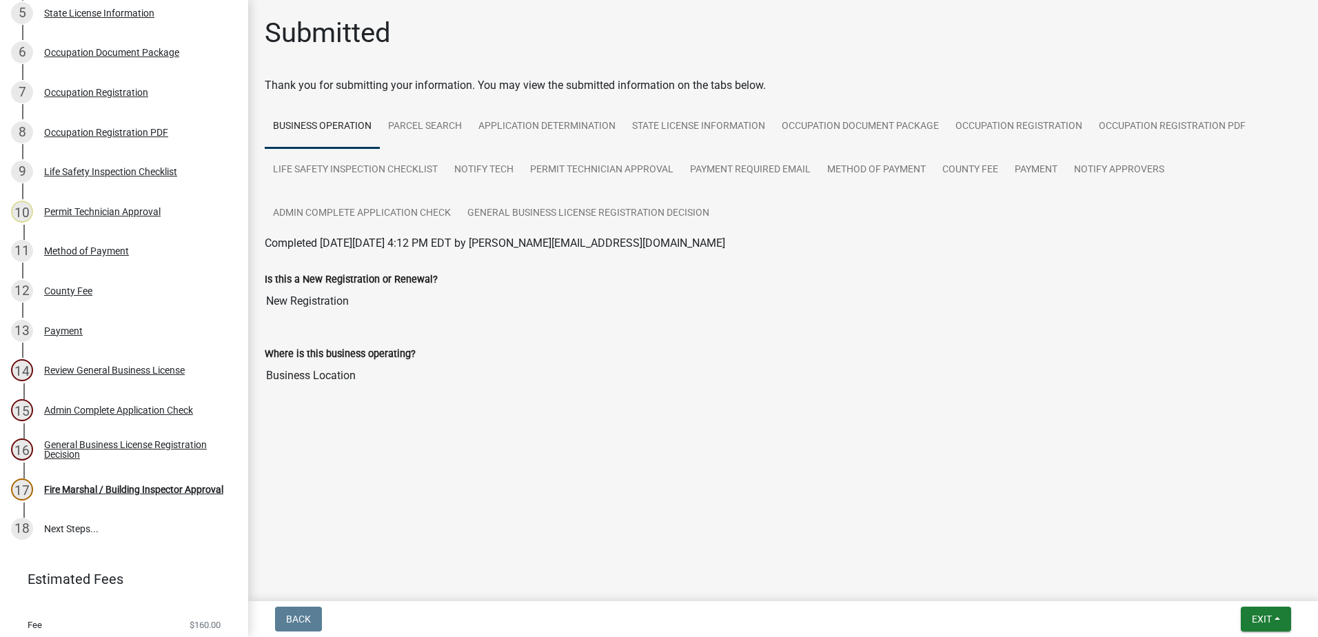
scroll to position [458, 0]
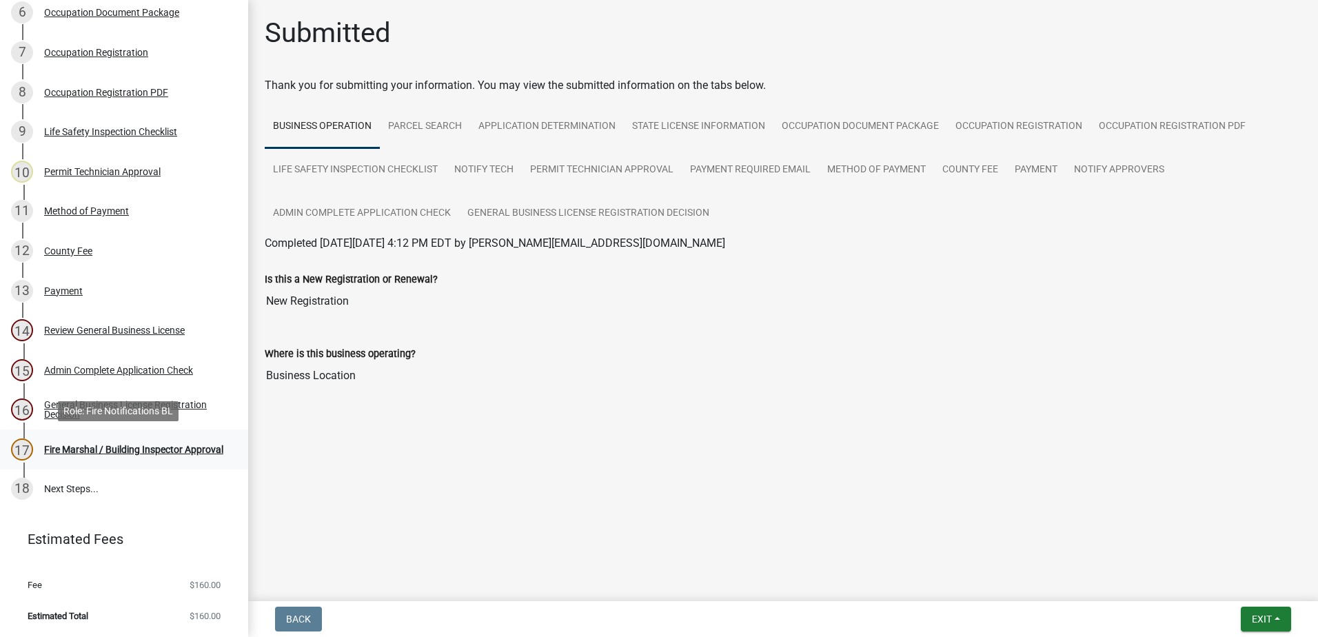
click at [61, 451] on div "Fire Marshal / Building Inspector Approval" at bounding box center [133, 450] width 179 height 10
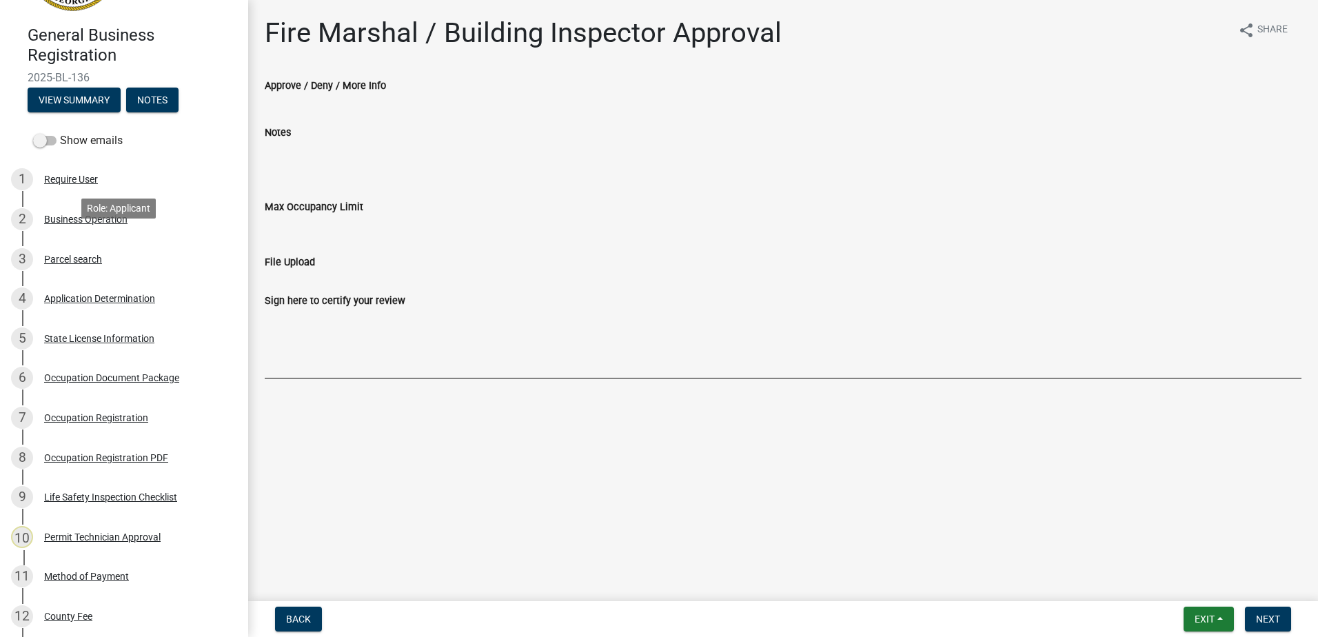
scroll to position [0, 0]
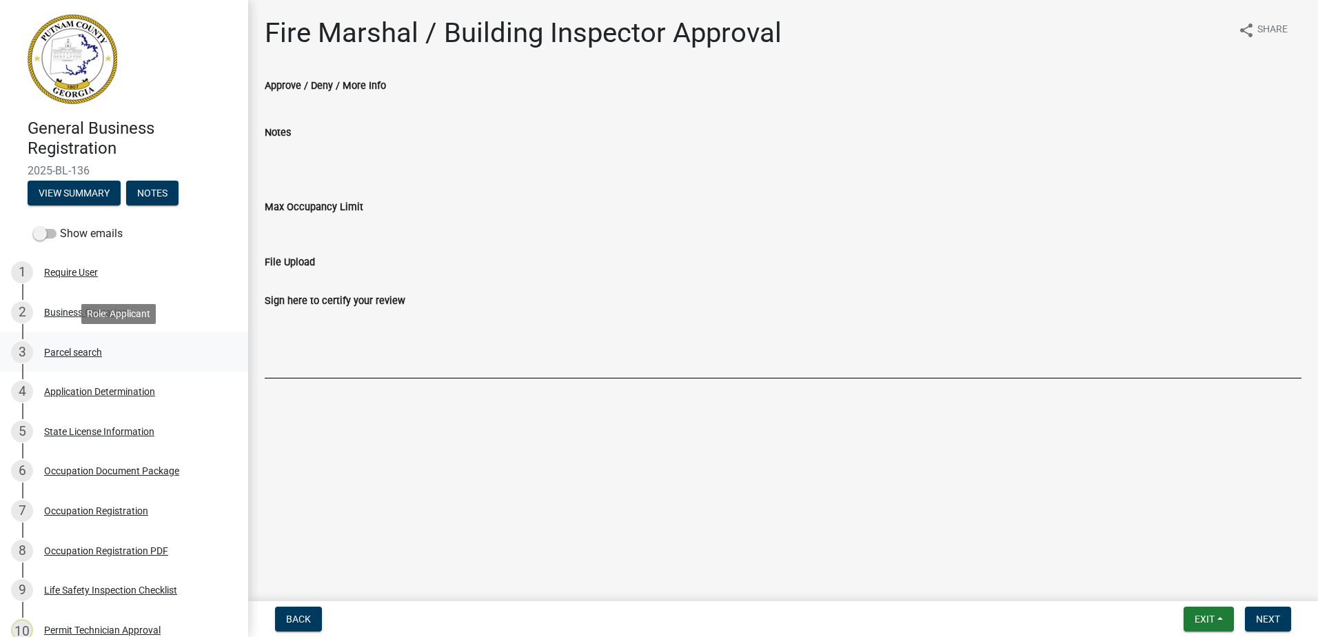
click at [68, 354] on div "Parcel search" at bounding box center [73, 352] width 58 height 10
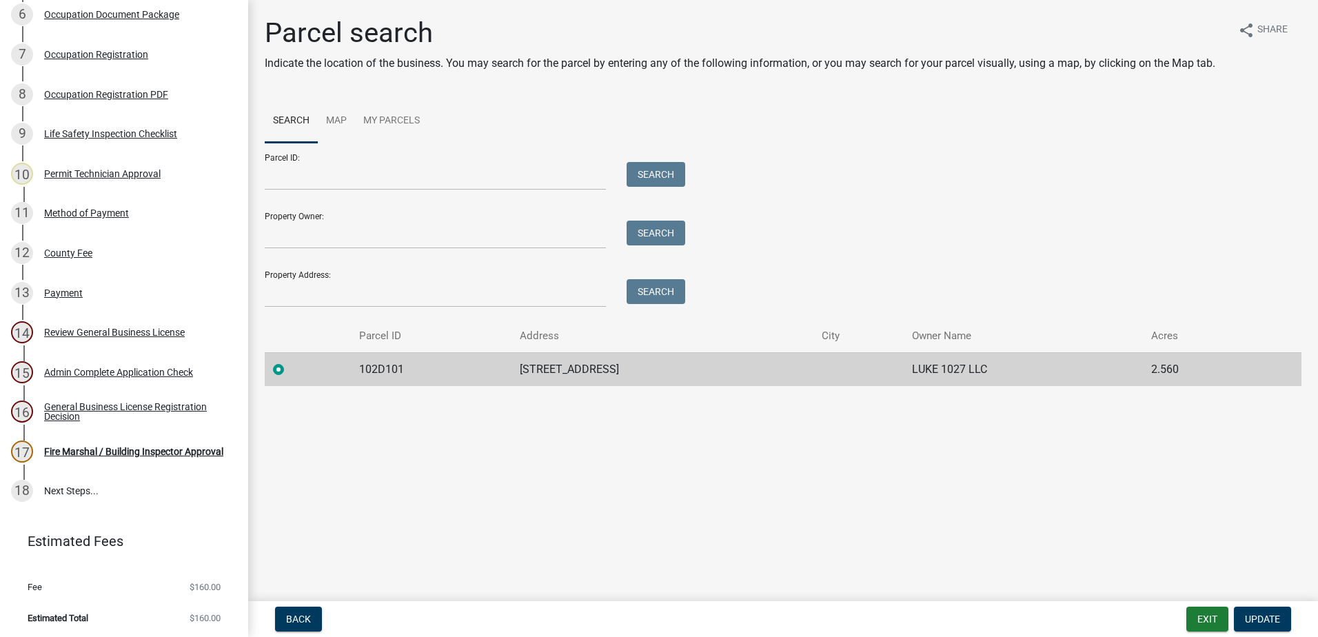
scroll to position [458, 0]
click at [152, 445] on div "Fire Marshal / Building Inspector Approval" at bounding box center [133, 450] width 179 height 10
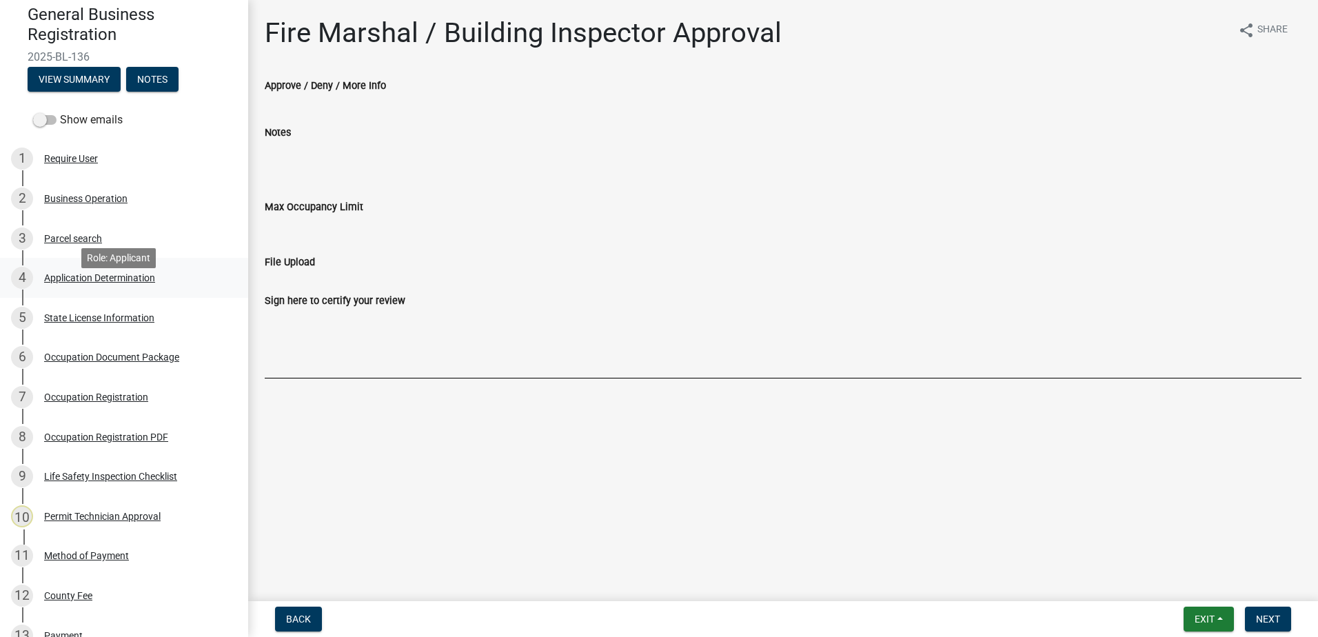
scroll to position [0, 0]
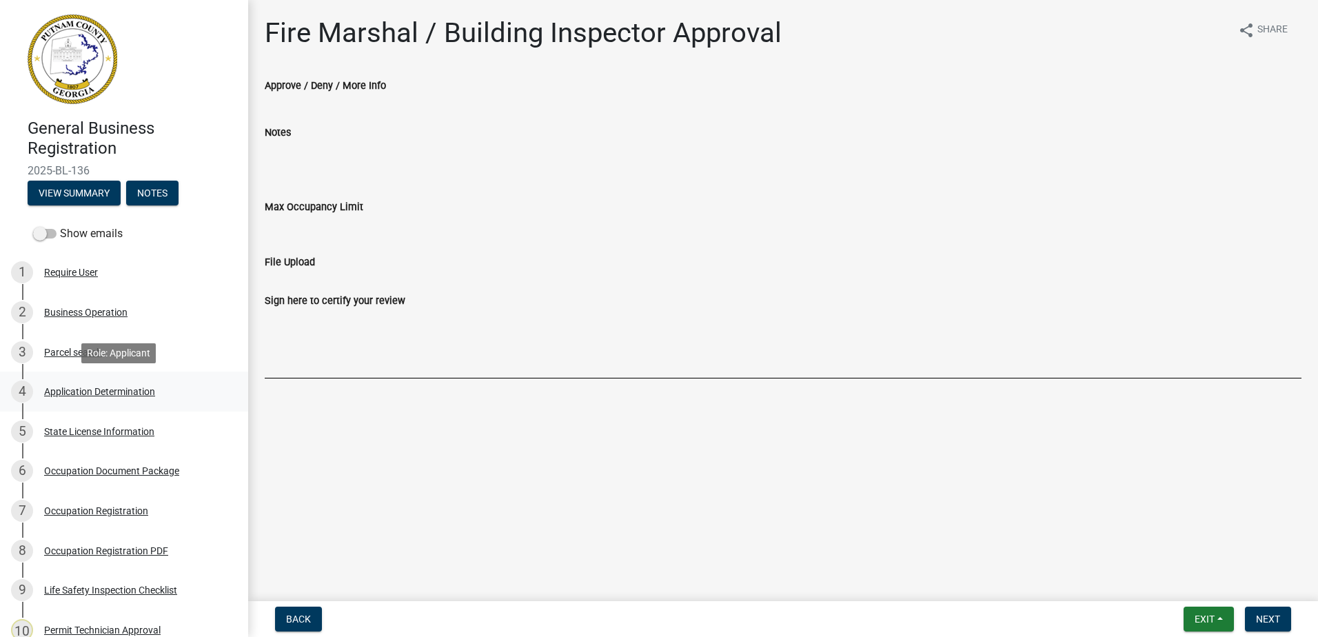
click at [79, 383] on div "4 Application Determination" at bounding box center [118, 392] width 215 height 22
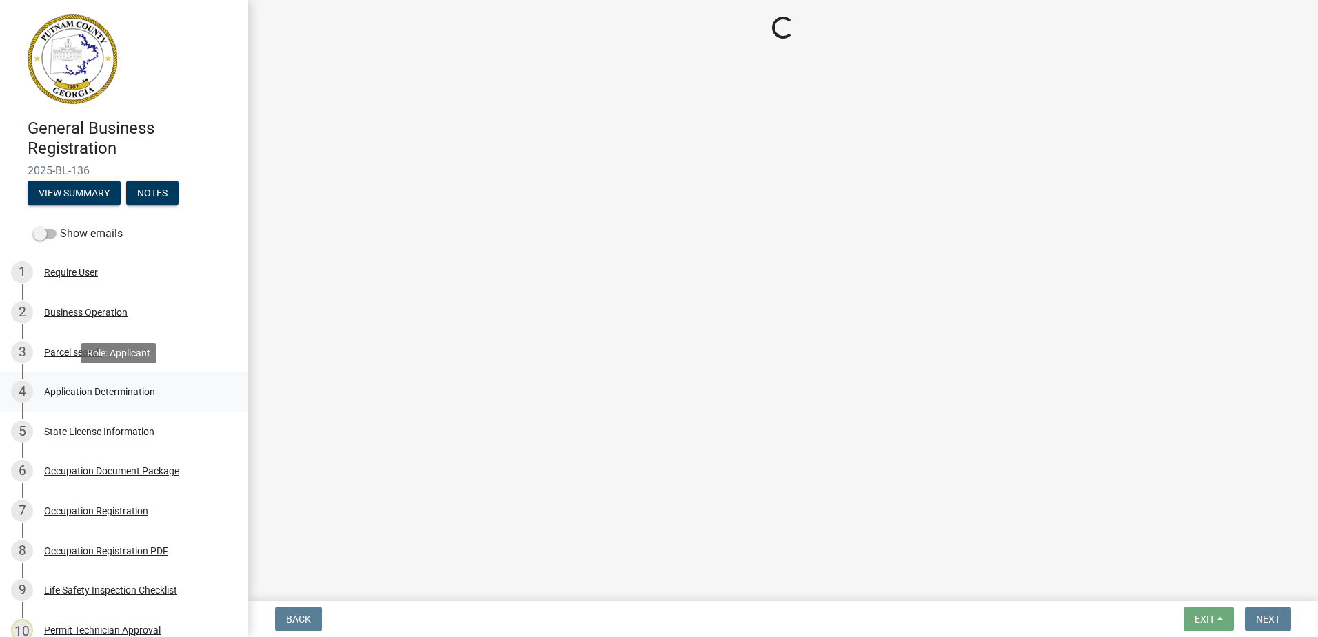
select select "GA"
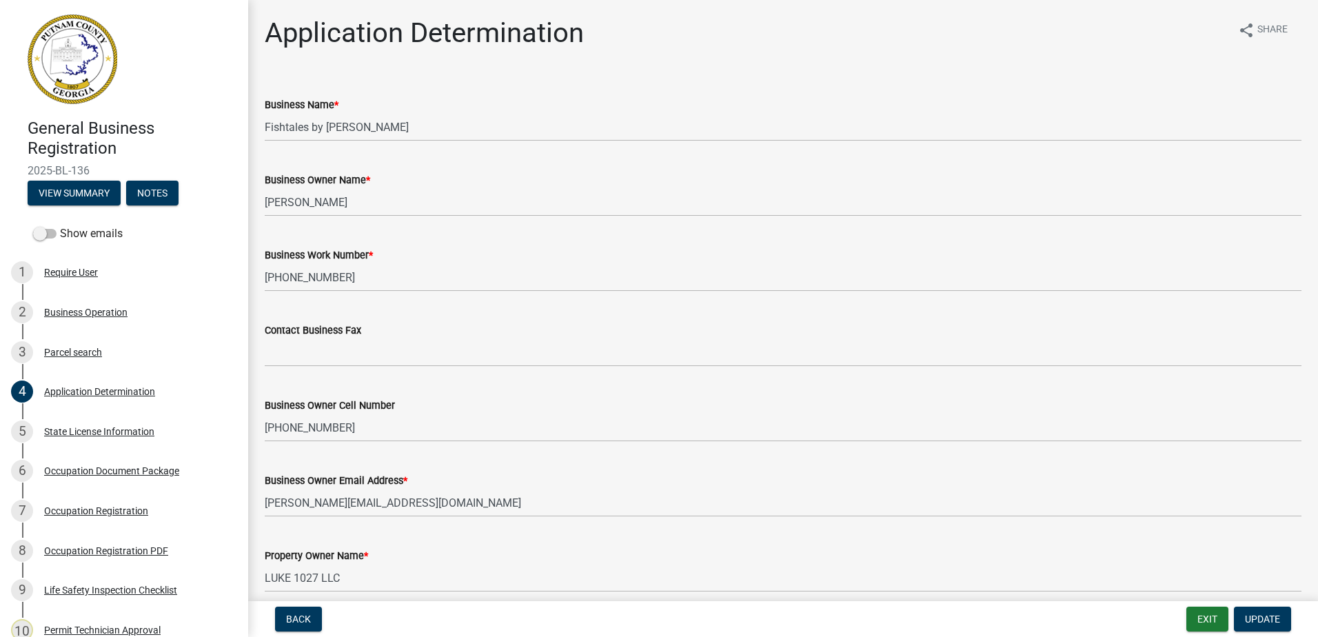
scroll to position [69, 0]
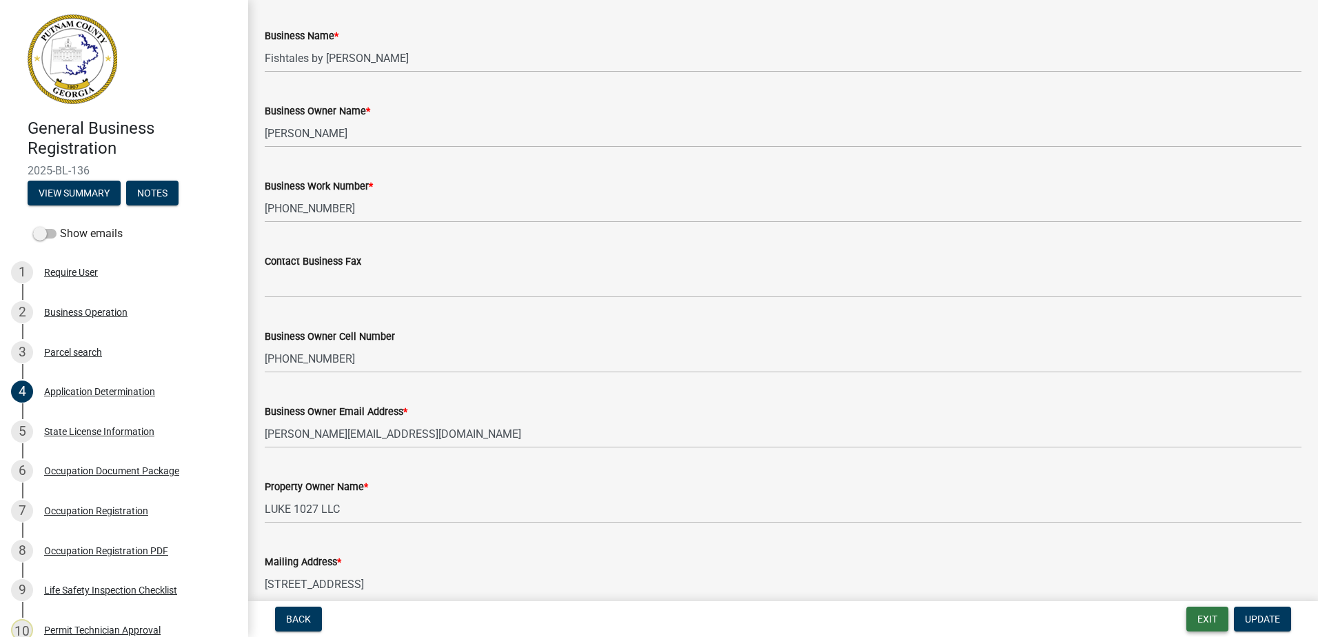
click at [1213, 614] on button "Exit" at bounding box center [1207, 619] width 42 height 25
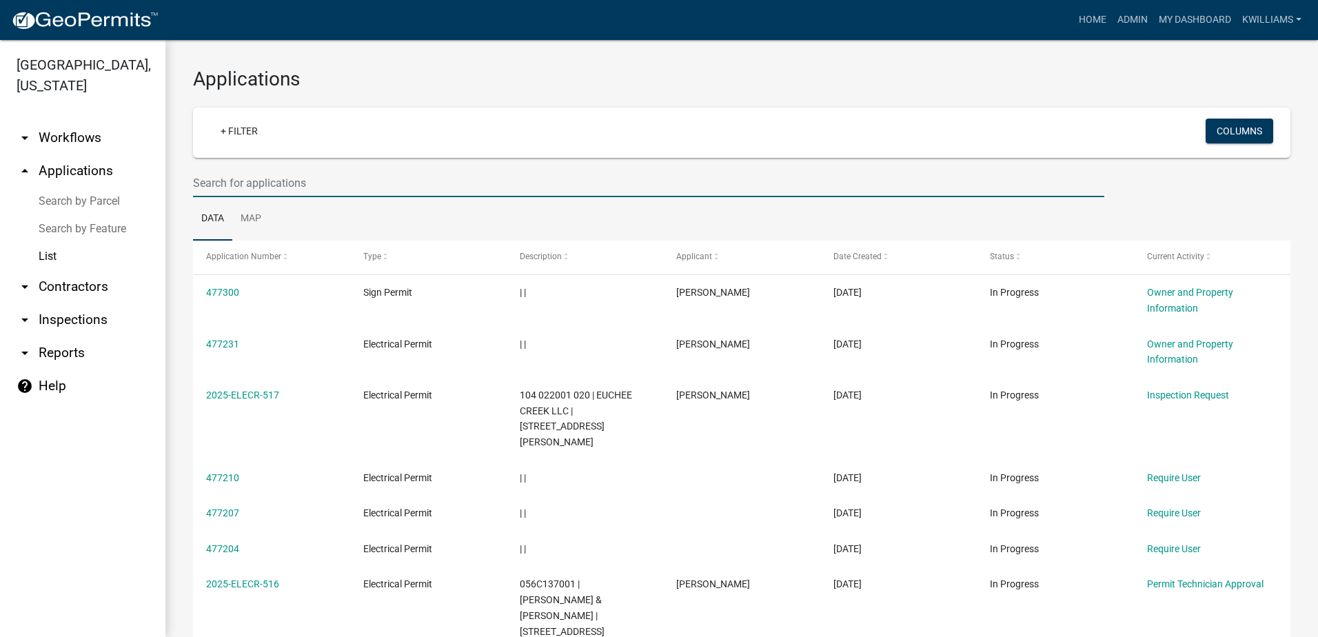
click at [241, 181] on input "text" at bounding box center [648, 183] width 911 height 28
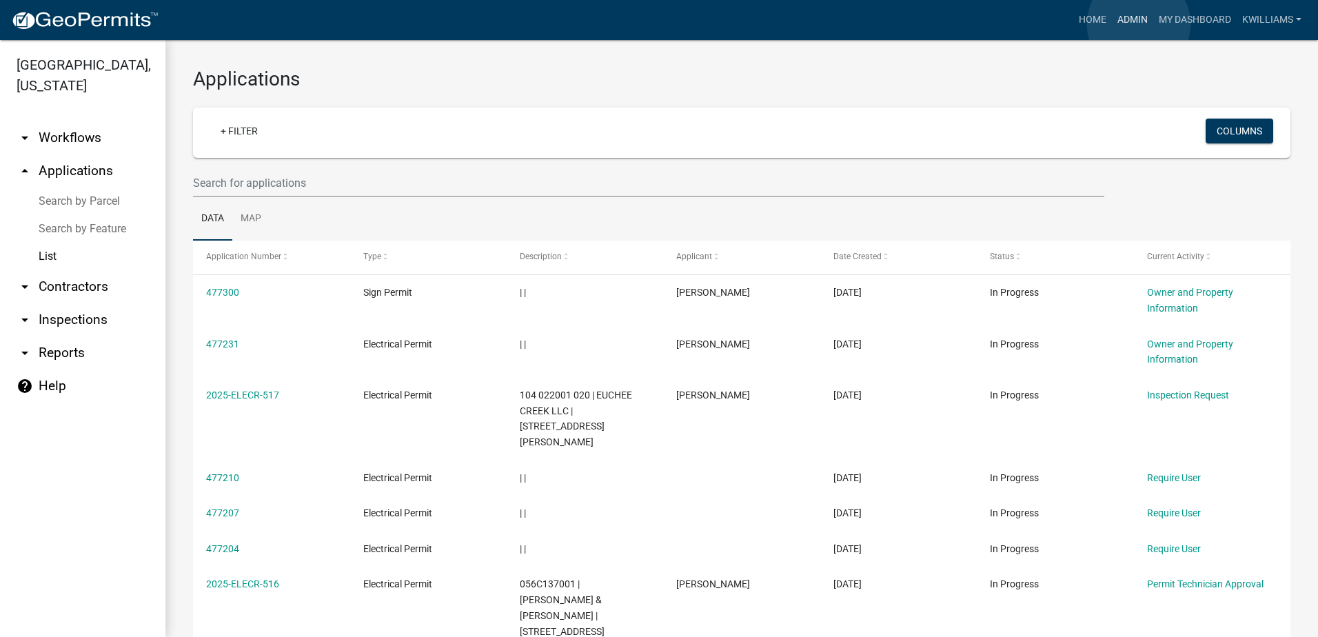
click at [1139, 24] on link "Admin" at bounding box center [1132, 20] width 41 height 26
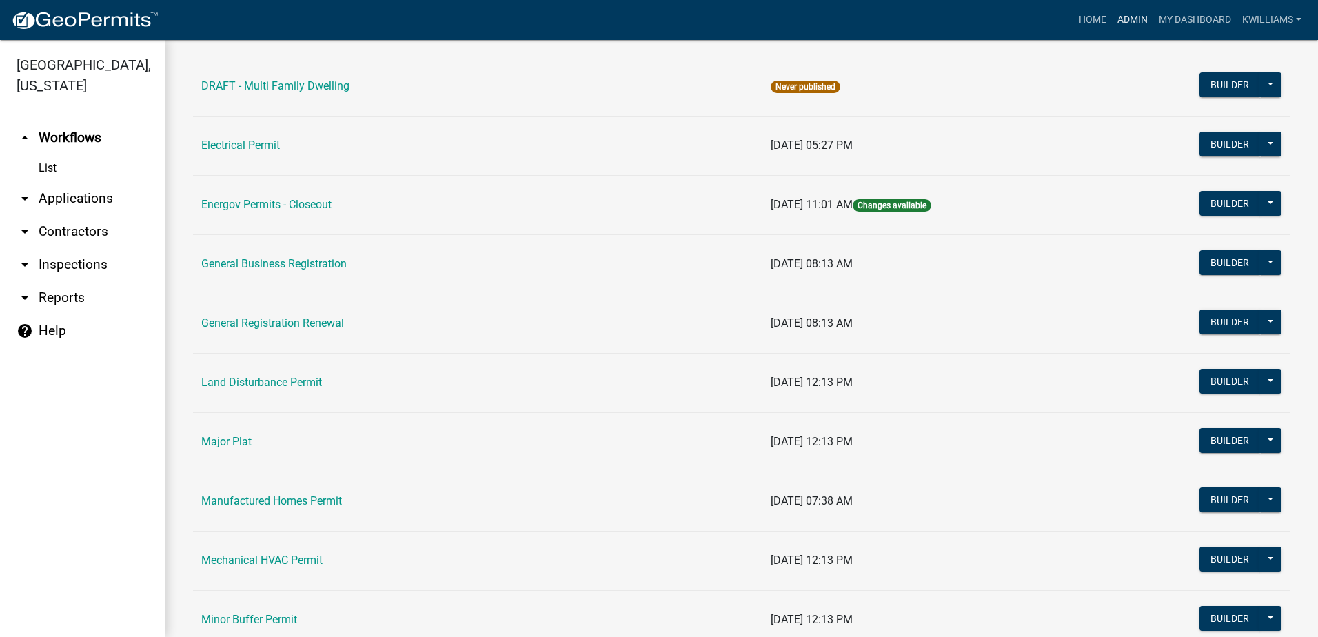
scroll to position [896, 0]
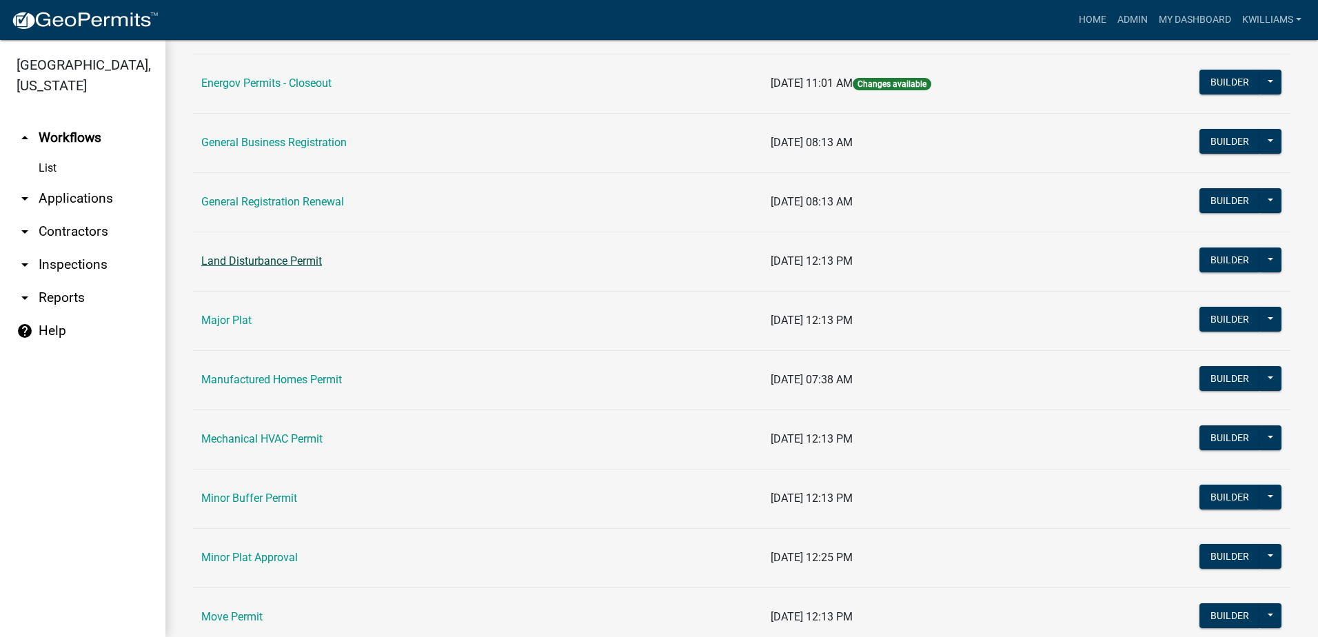
click at [232, 262] on link "Land Disturbance Permit" at bounding box center [261, 260] width 121 height 13
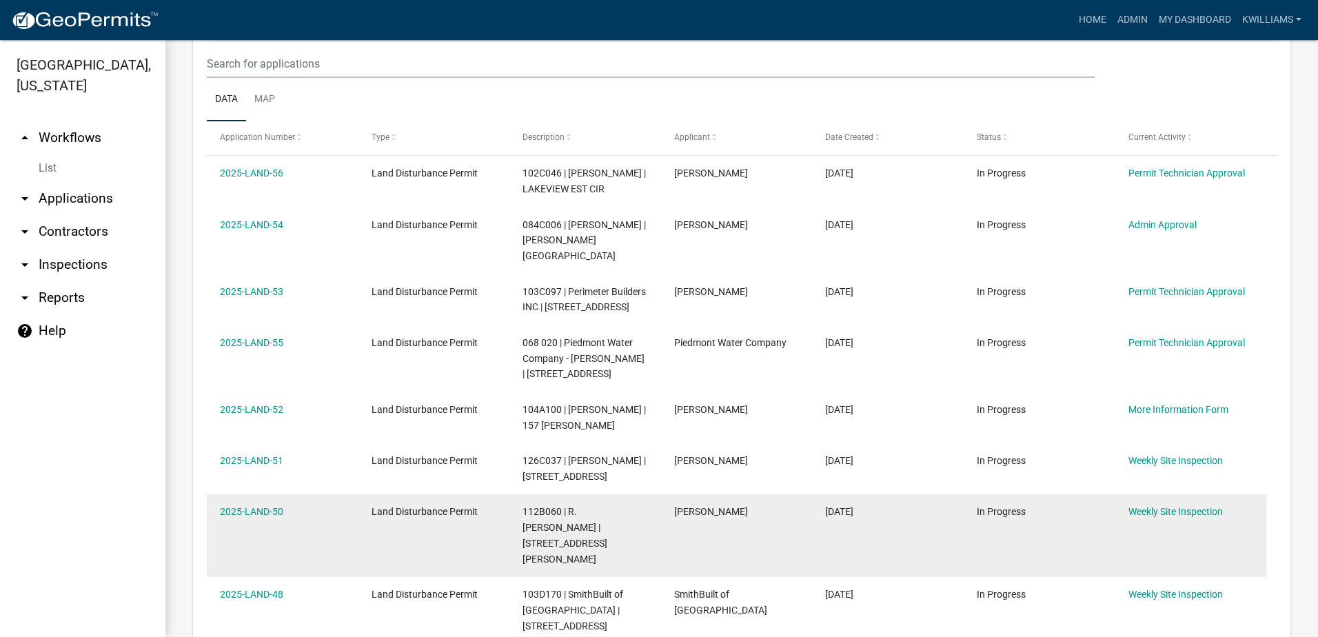
scroll to position [896, 0]
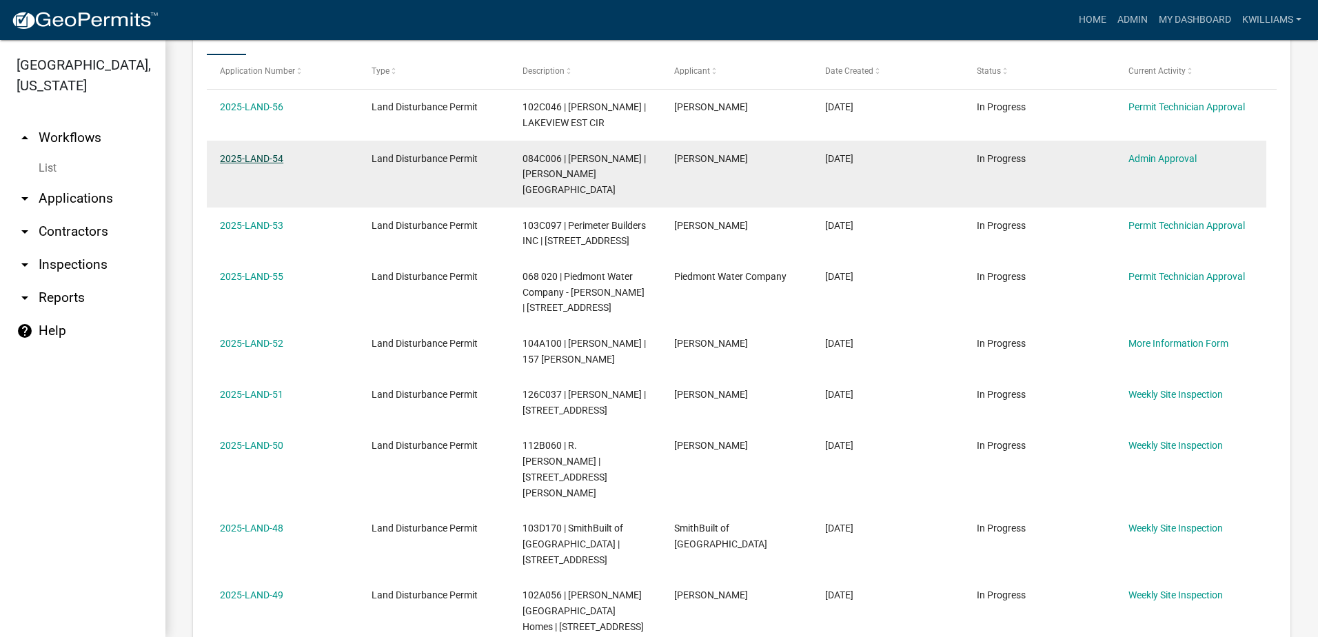
click at [263, 164] on link "2025-LAND-54" at bounding box center [251, 158] width 63 height 11
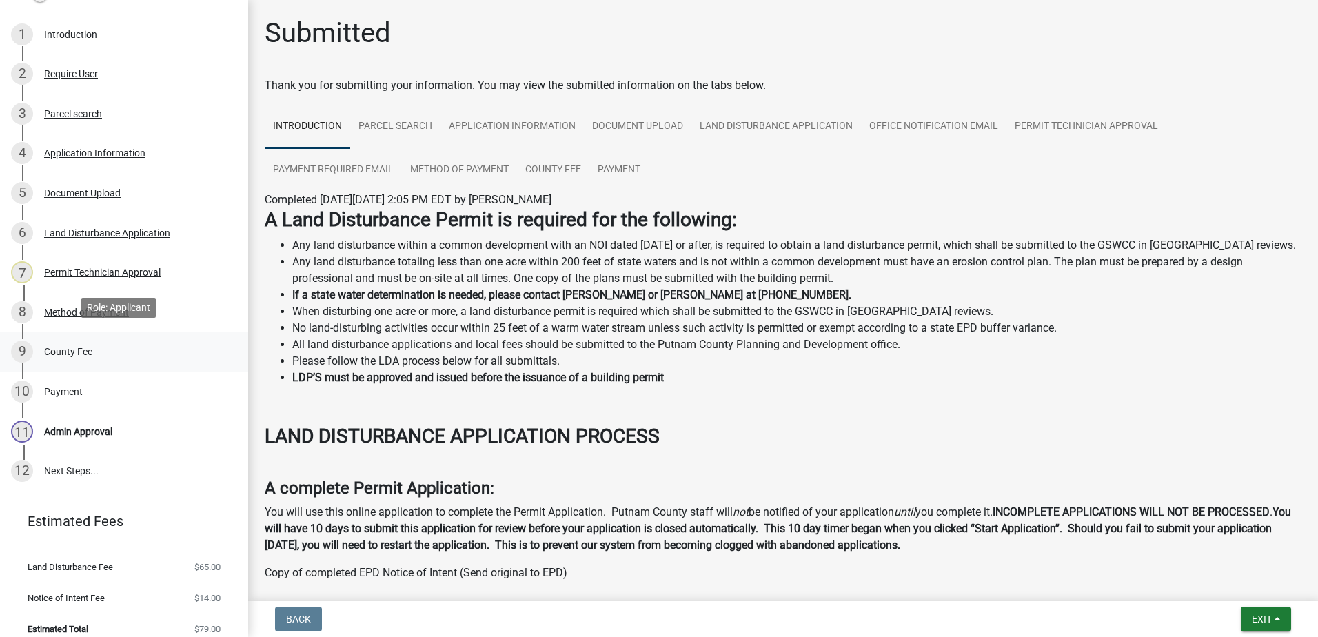
scroll to position [232, 0]
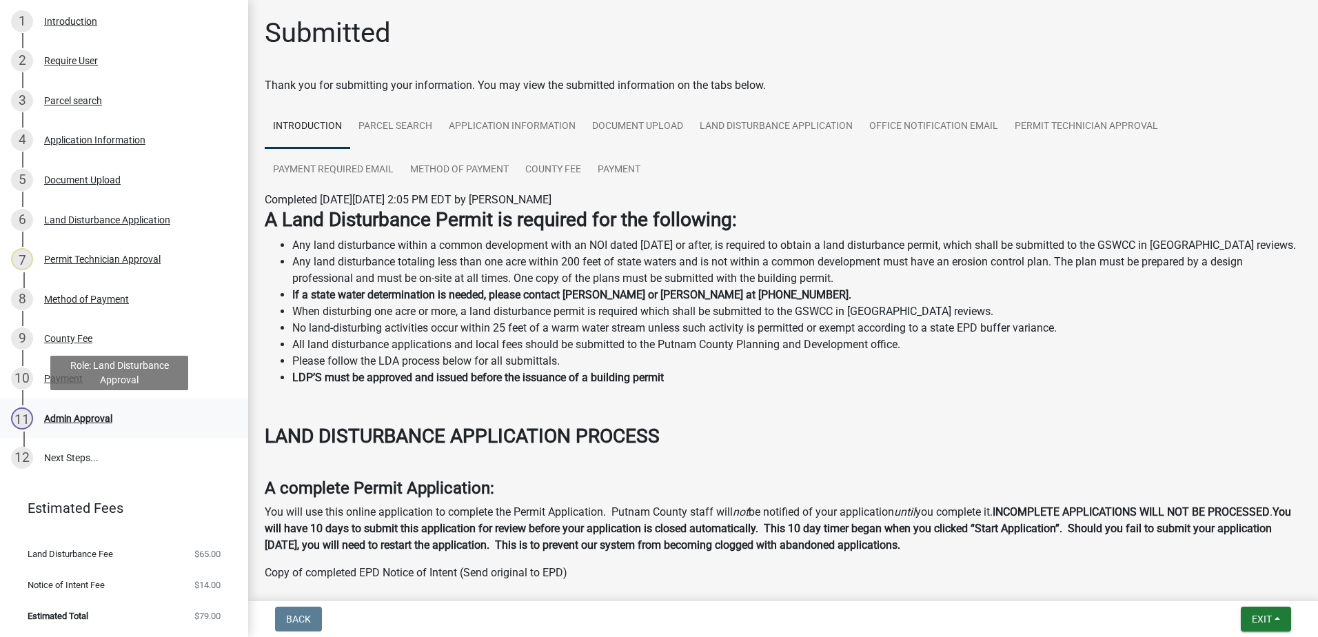
click at [76, 416] on div "Admin Approval" at bounding box center [78, 419] width 68 height 10
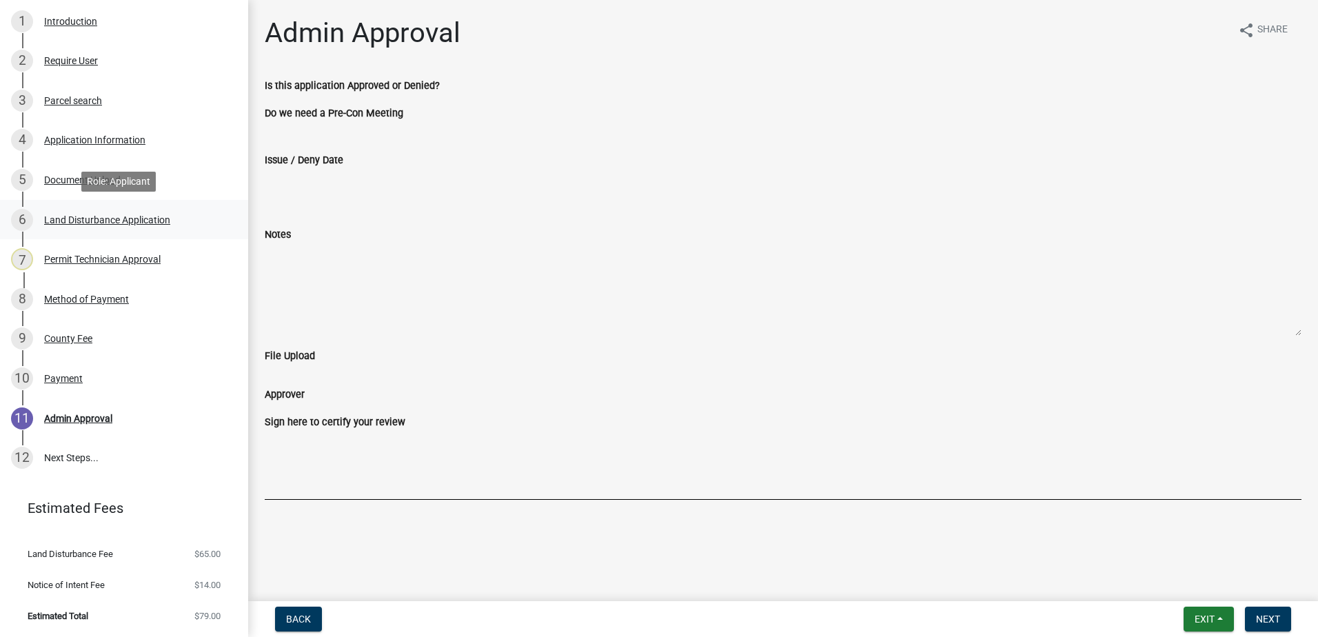
click at [74, 225] on div "6 Land Disturbance Application" at bounding box center [118, 220] width 215 height 22
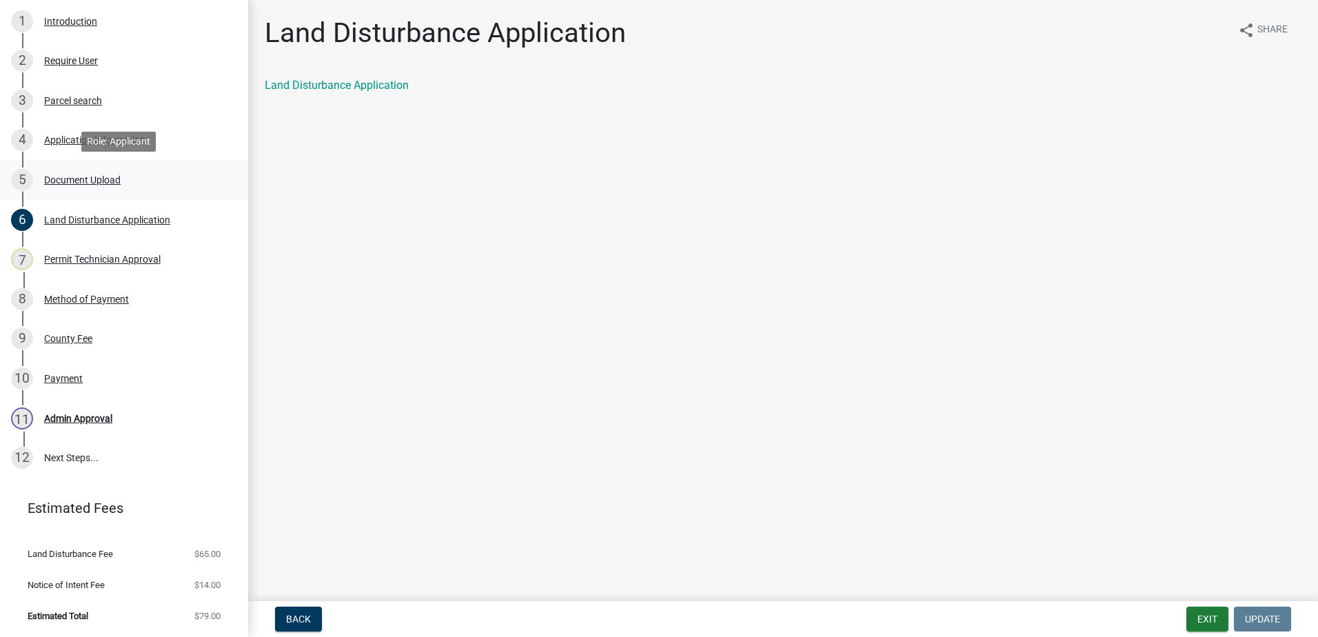
click at [70, 179] on div "Document Upload" at bounding box center [82, 180] width 77 height 10
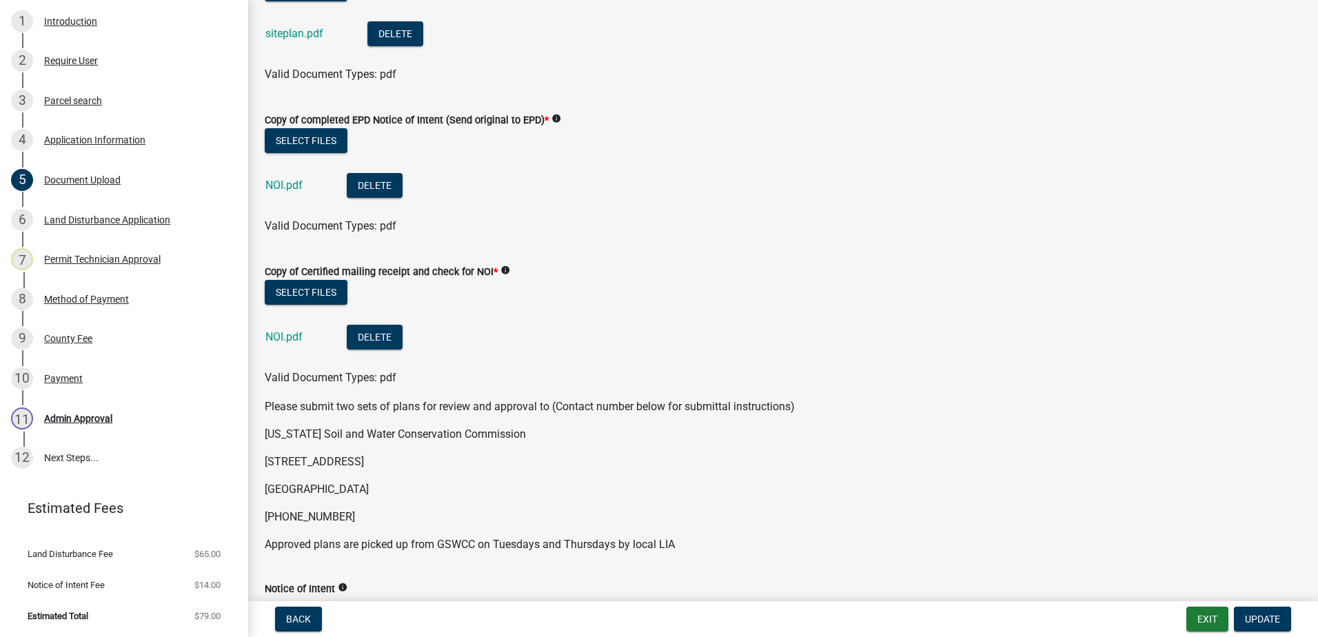
scroll to position [138, 0]
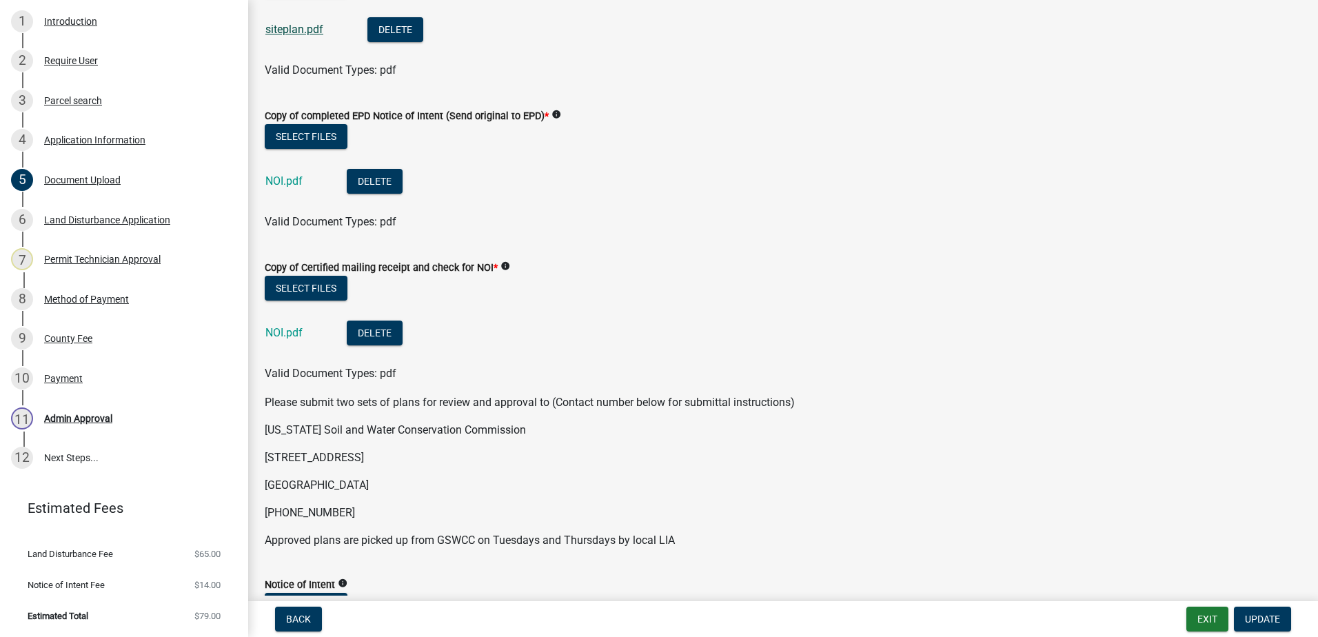
click at [287, 34] on link "siteplan.pdf" at bounding box center [294, 29] width 58 height 13
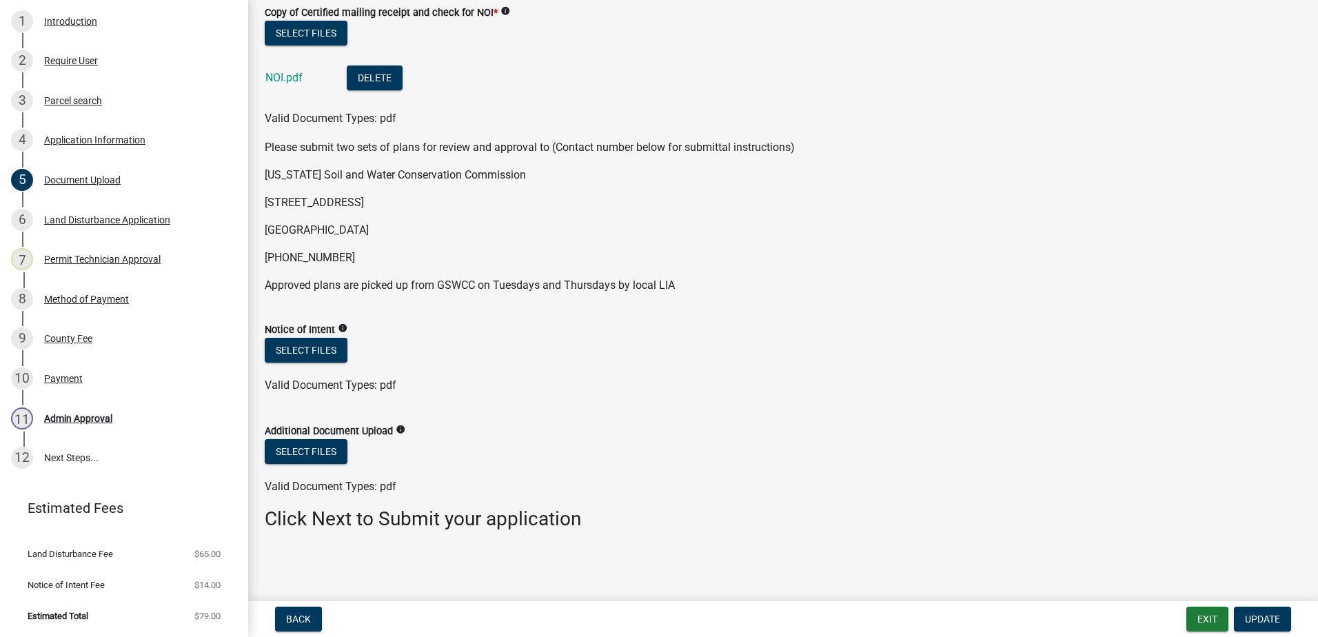
scroll to position [0, 0]
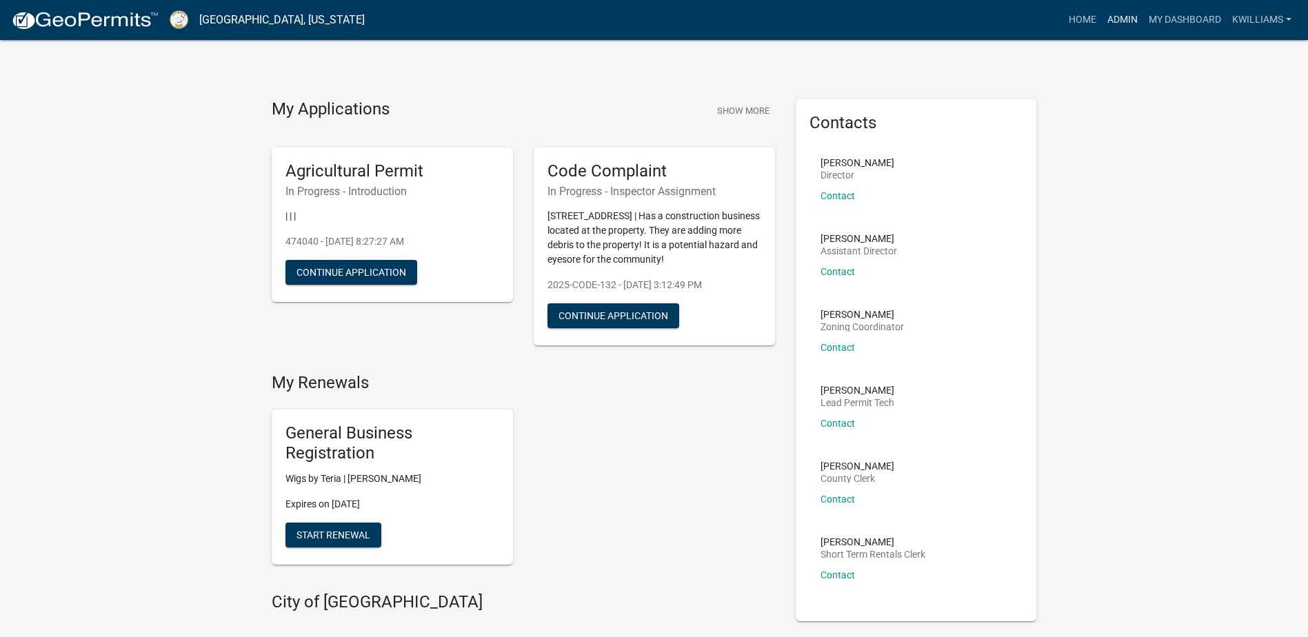
click at [1127, 18] on link "Admin" at bounding box center [1122, 20] width 41 height 26
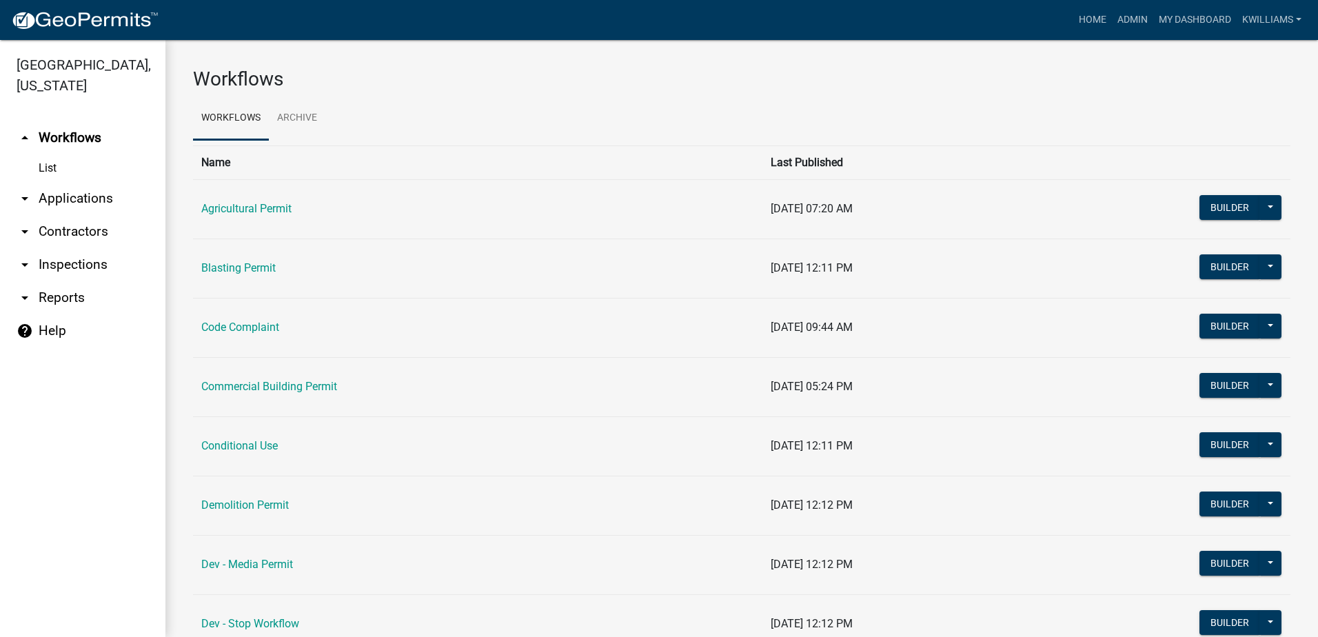
click at [77, 202] on link "arrow_drop_down Applications" at bounding box center [82, 198] width 165 height 33
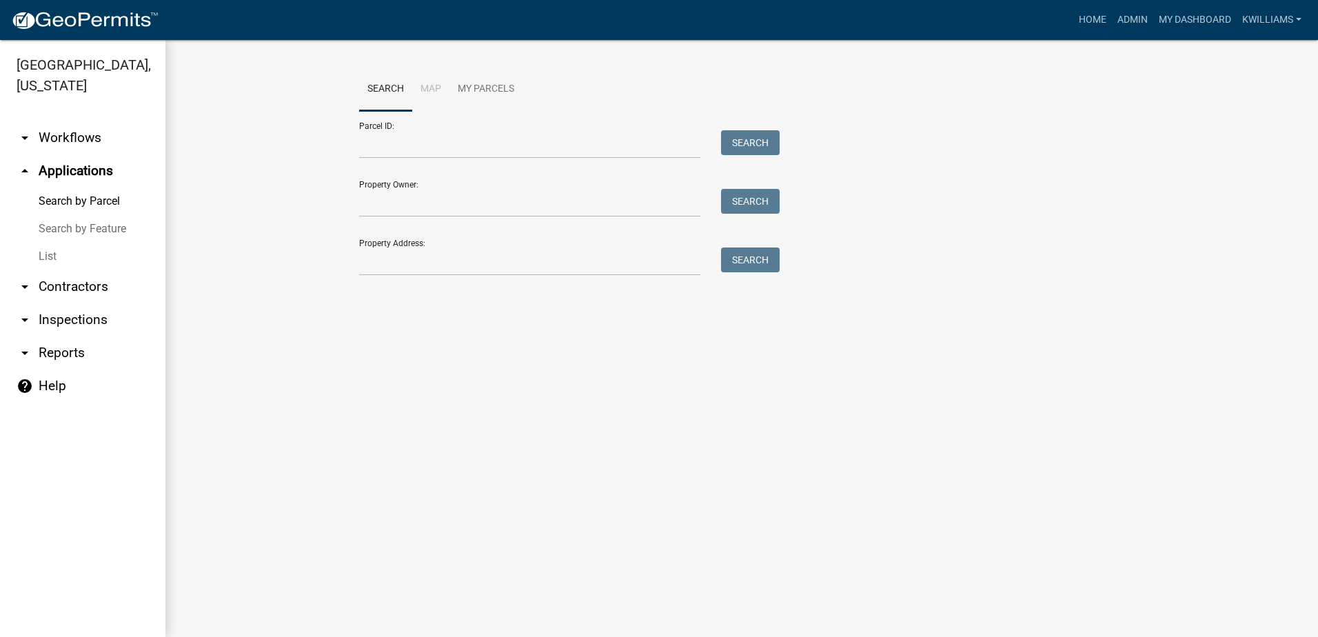
click at [44, 248] on link "List" at bounding box center [82, 257] width 165 height 28
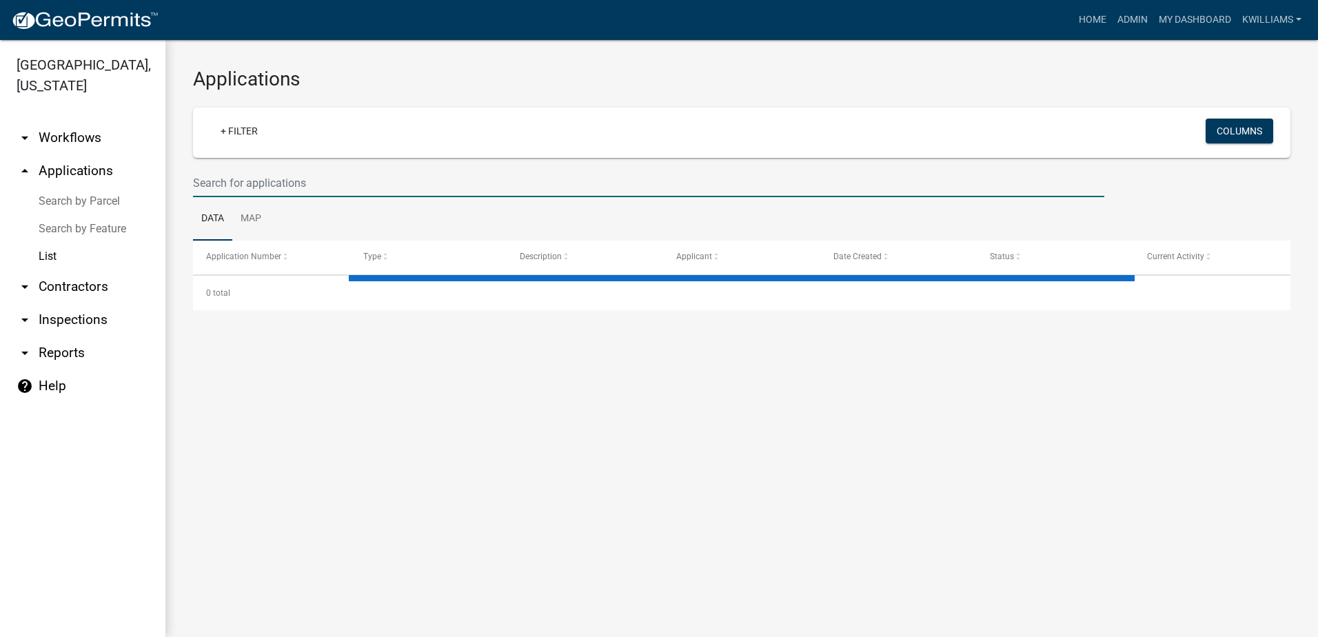
click at [445, 176] on input "text" at bounding box center [648, 183] width 911 height 28
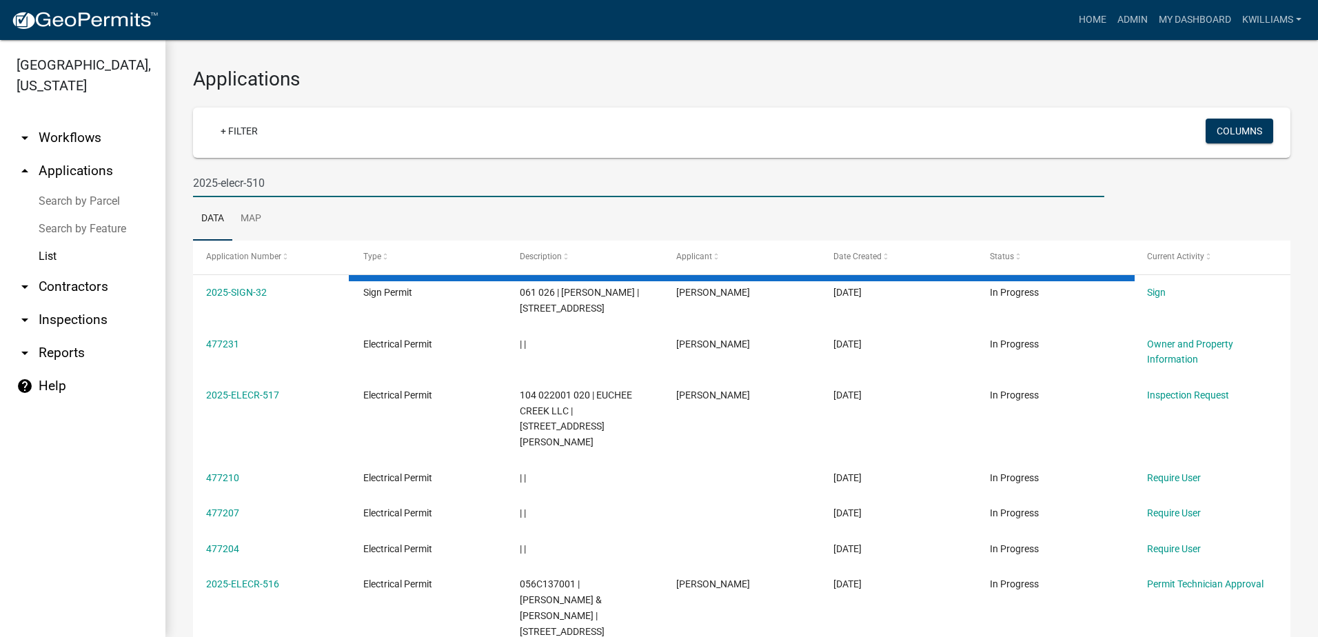
type input "2025-elecr-510"
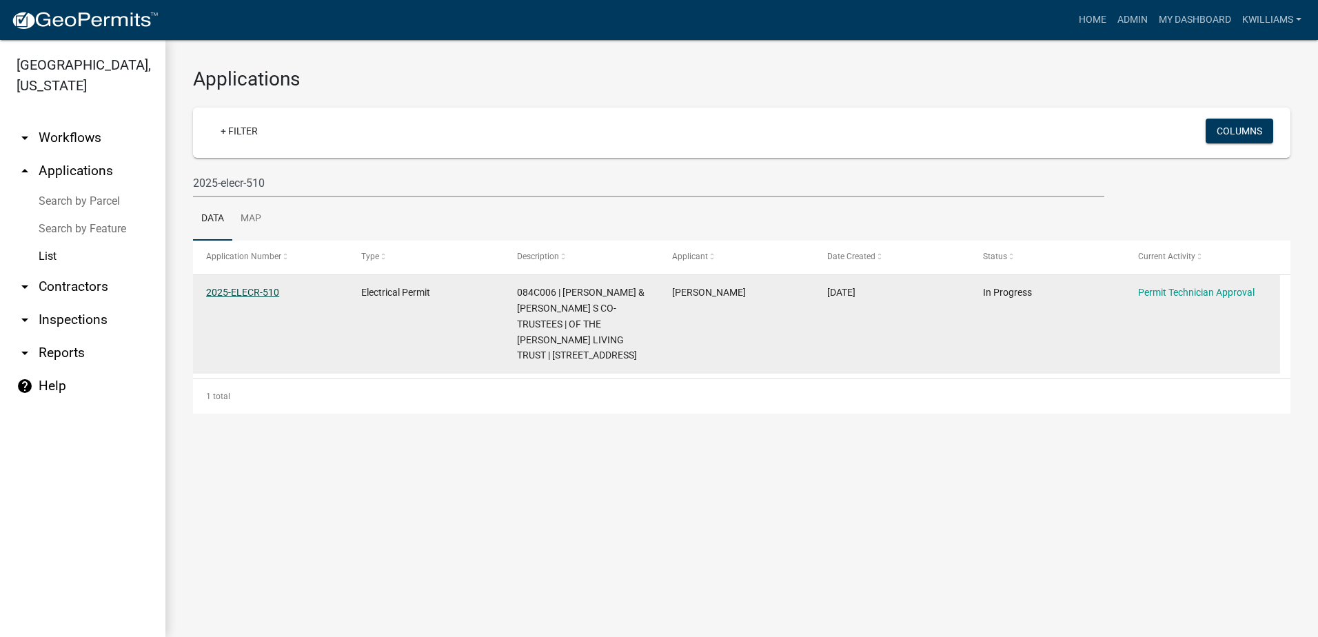
click at [249, 287] on link "2025-ELECR-510" at bounding box center [242, 292] width 73 height 11
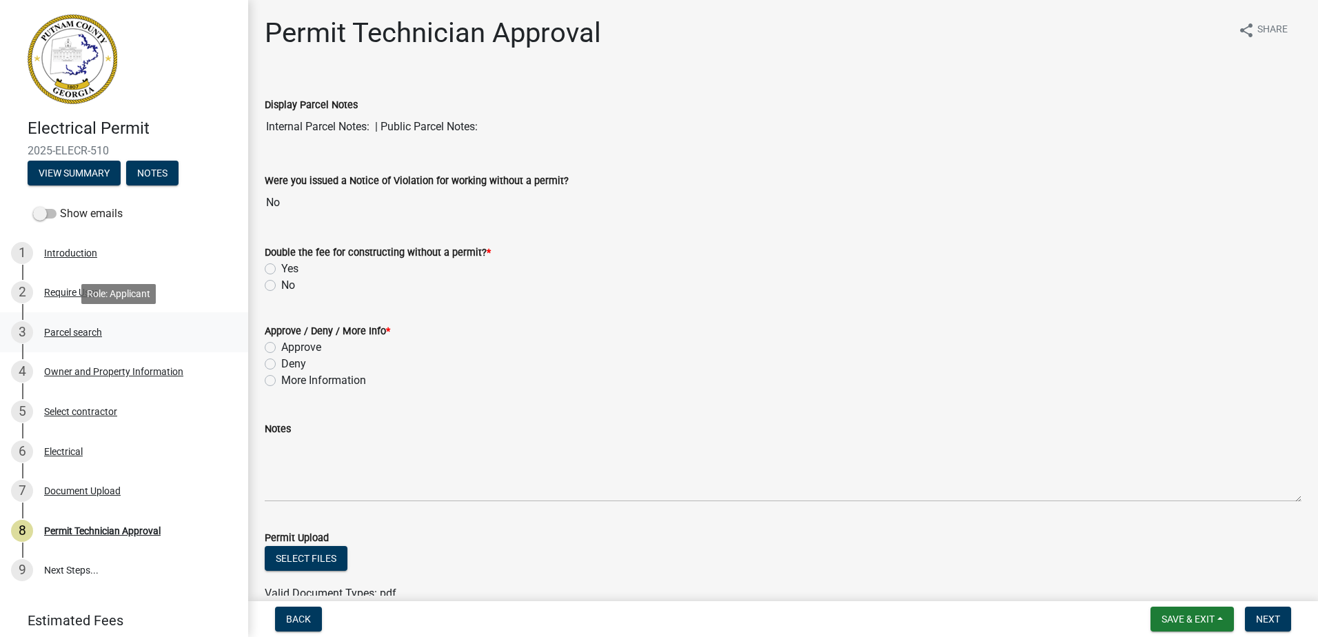
click at [51, 323] on div "3 Parcel search" at bounding box center [118, 332] width 215 height 22
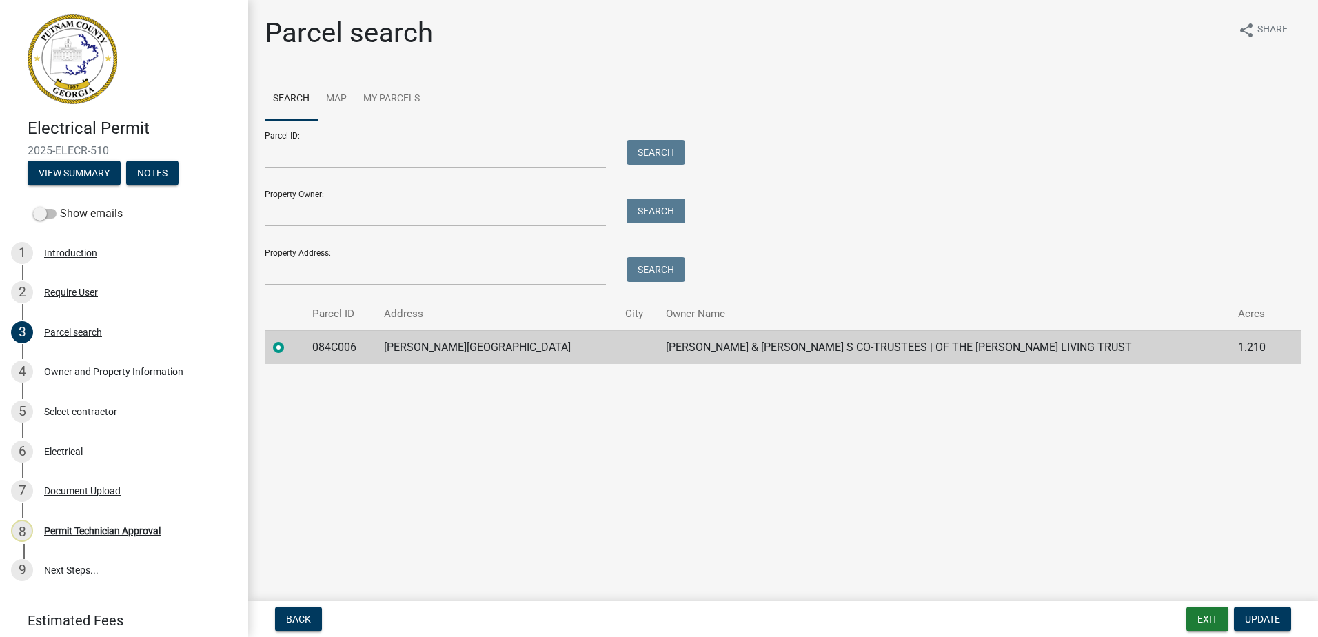
click at [98, 383] on div "4 Owner and Property Information" at bounding box center [118, 372] width 215 height 22
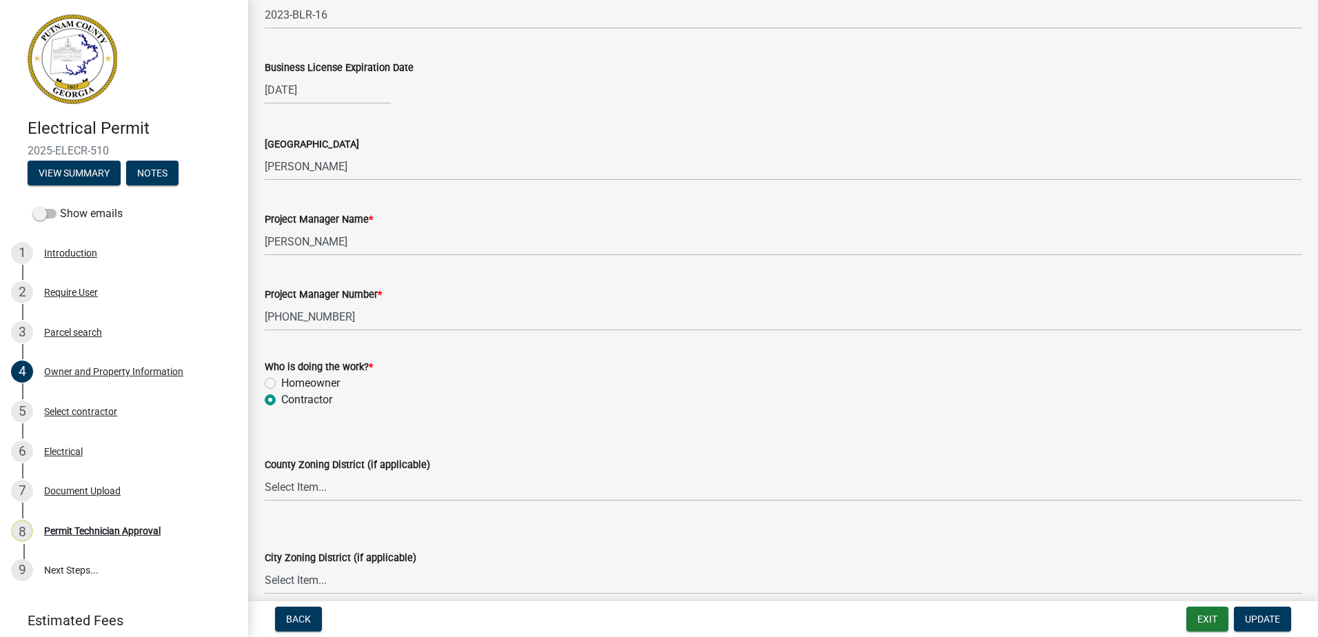
scroll to position [2137, 0]
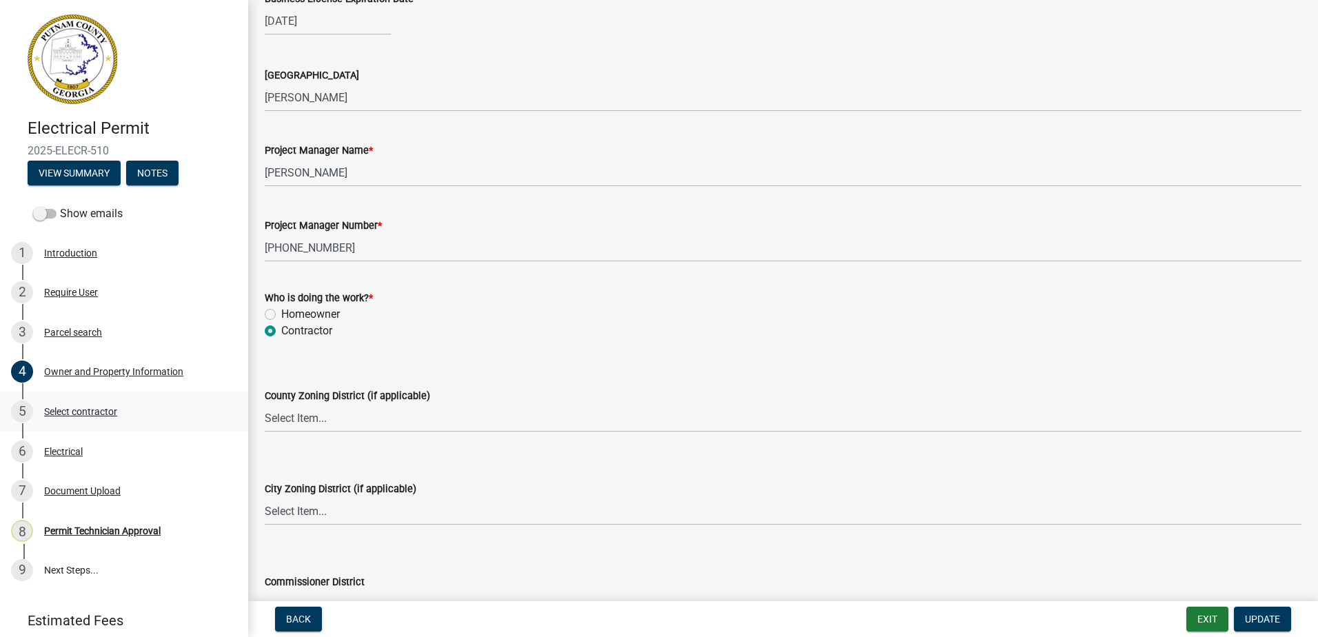
click at [66, 407] on div "Select contractor" at bounding box center [80, 412] width 73 height 10
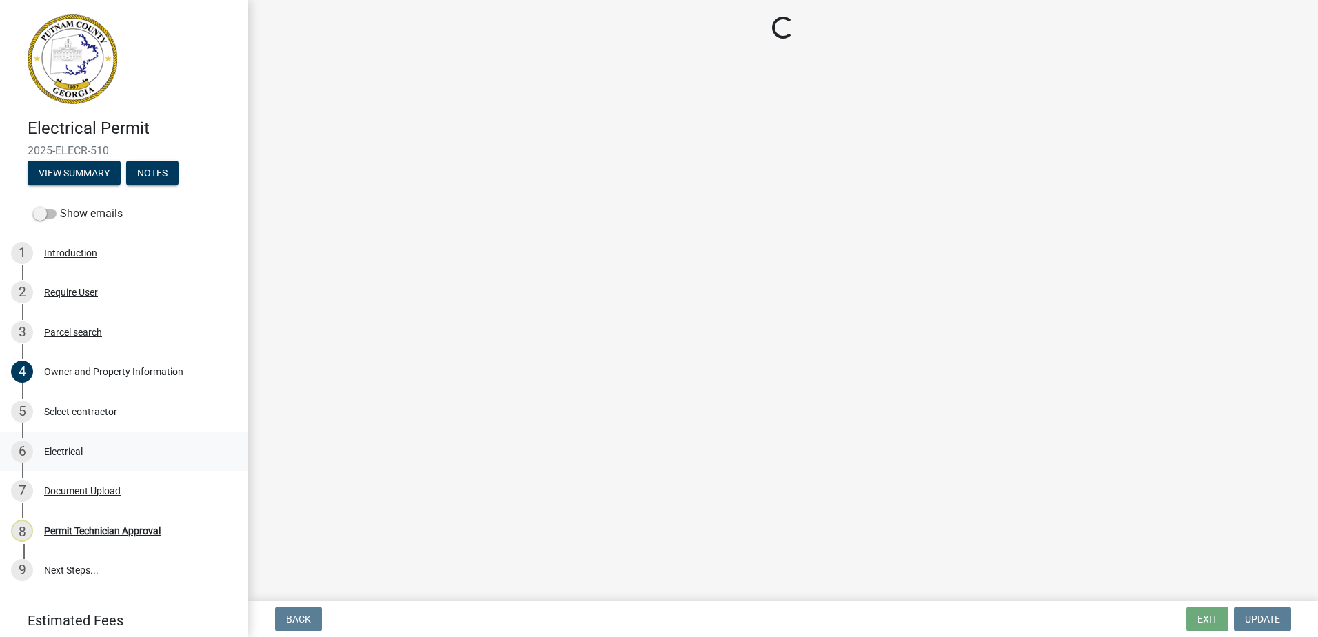
scroll to position [0, 0]
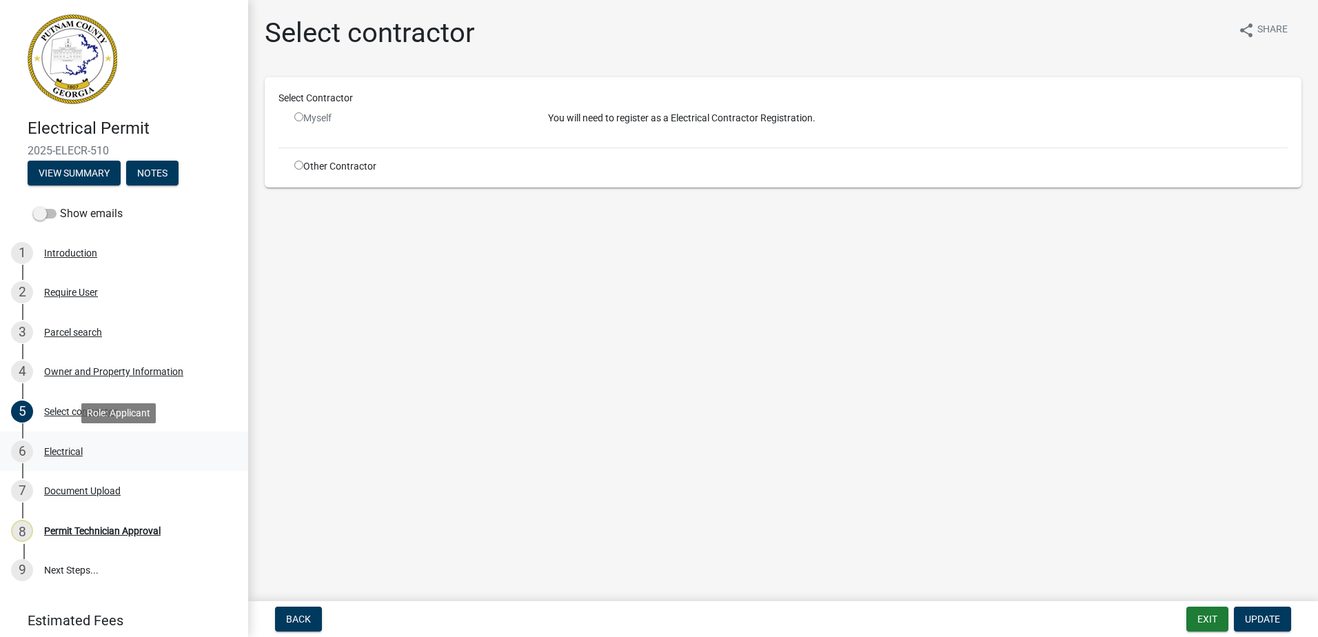
click at [59, 451] on div "Electrical" at bounding box center [63, 452] width 39 height 10
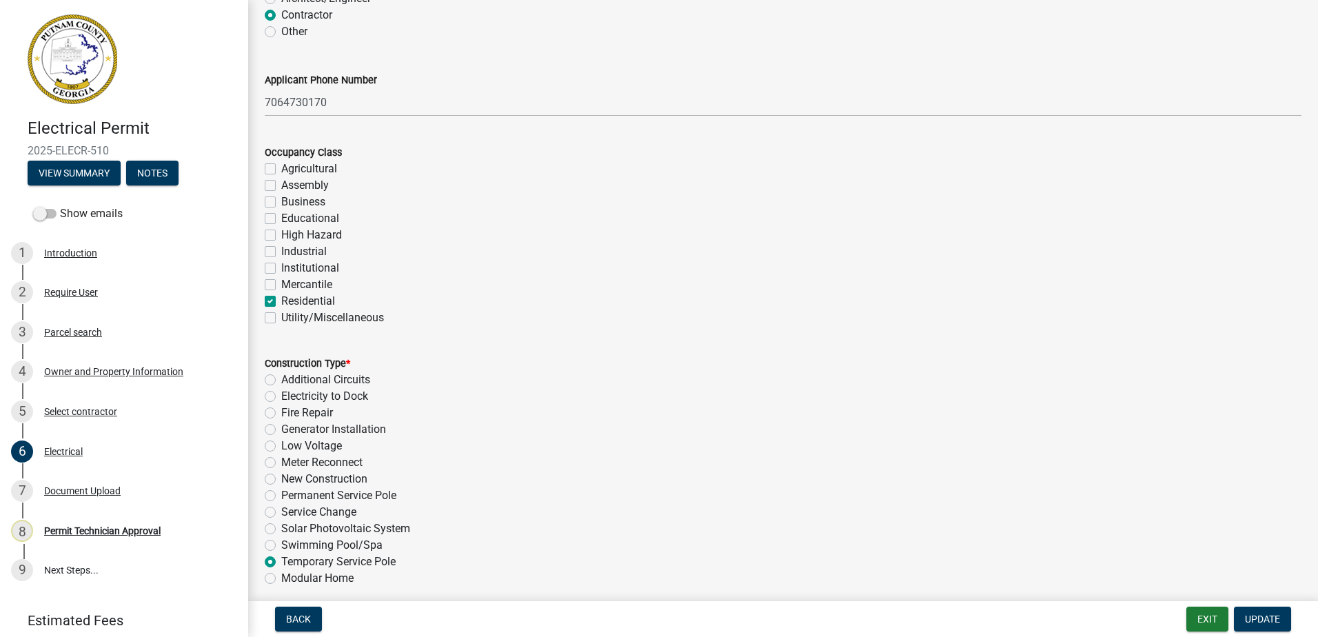
scroll to position [138, 0]
click at [105, 369] on div "Owner and Property Information" at bounding box center [113, 372] width 139 height 10
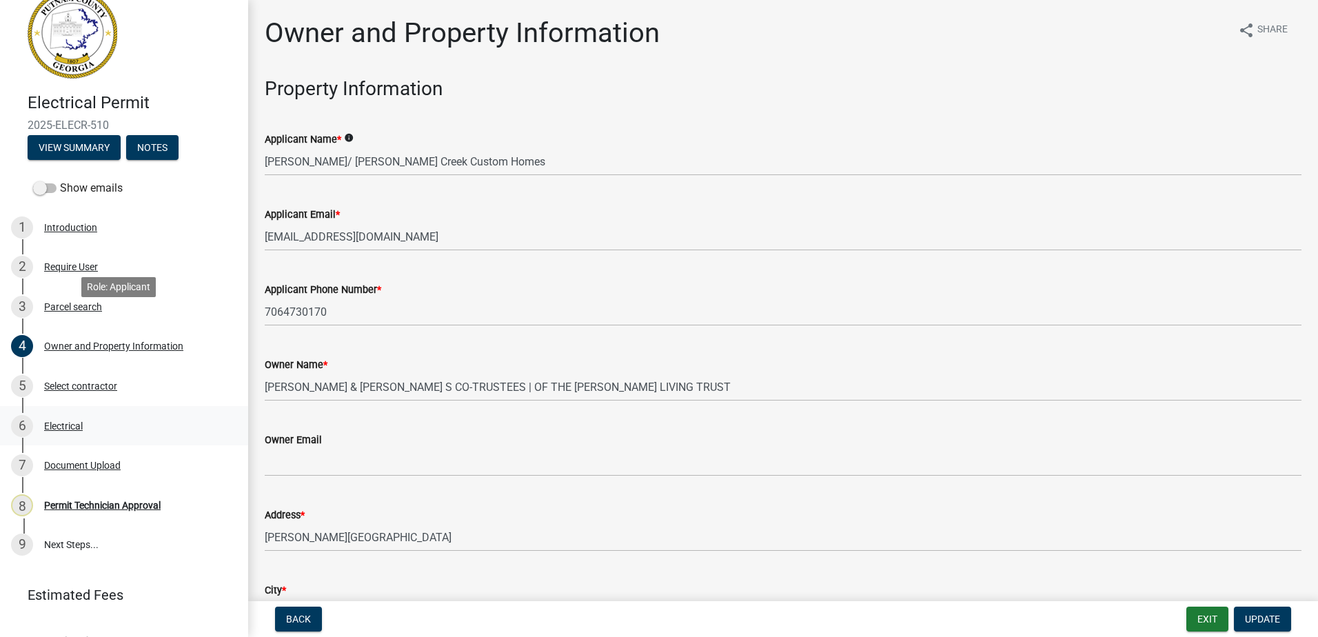
scroll to position [50, 0]
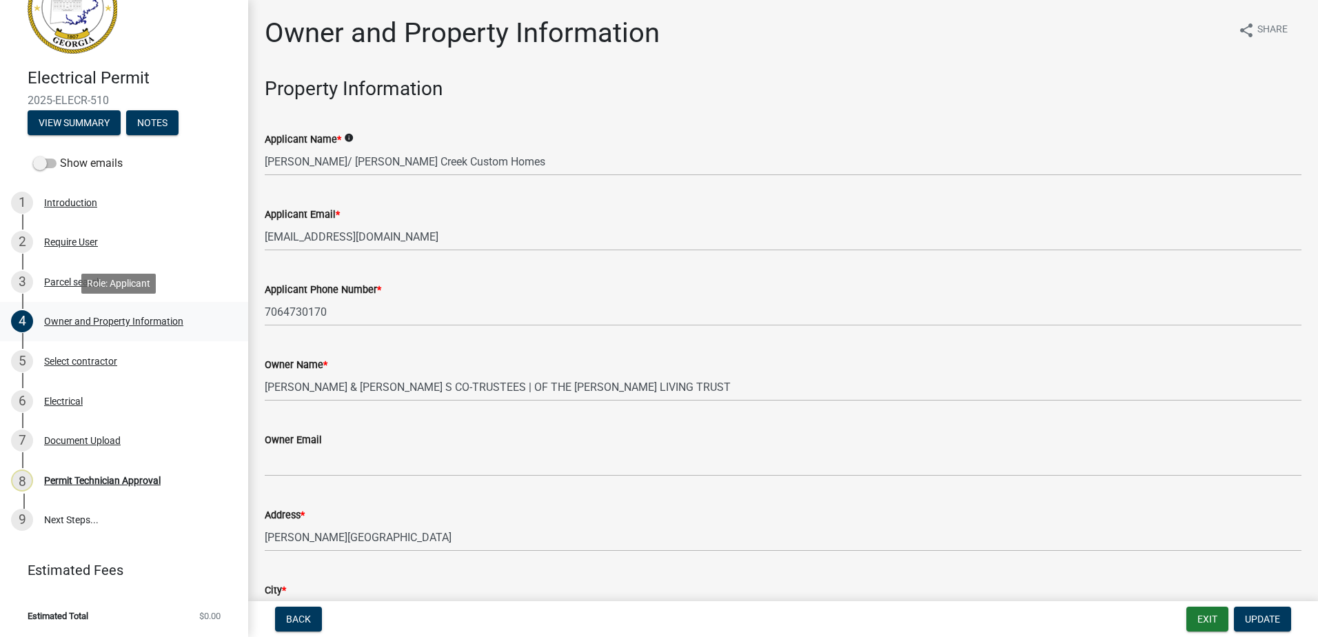
click at [72, 313] on div "4 Owner and Property Information" at bounding box center [118, 321] width 215 height 22
click at [108, 367] on div "5 Select contractor" at bounding box center [118, 361] width 215 height 22
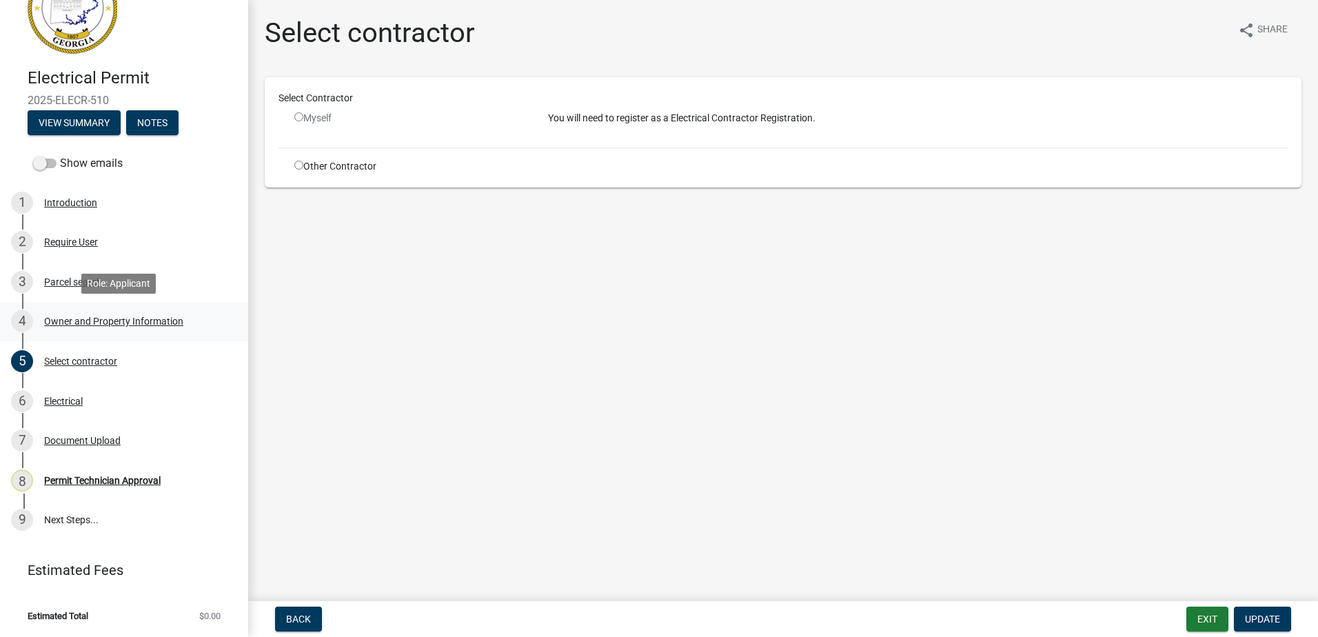
click at [180, 327] on div "4 Owner and Property Information" at bounding box center [118, 321] width 215 height 22
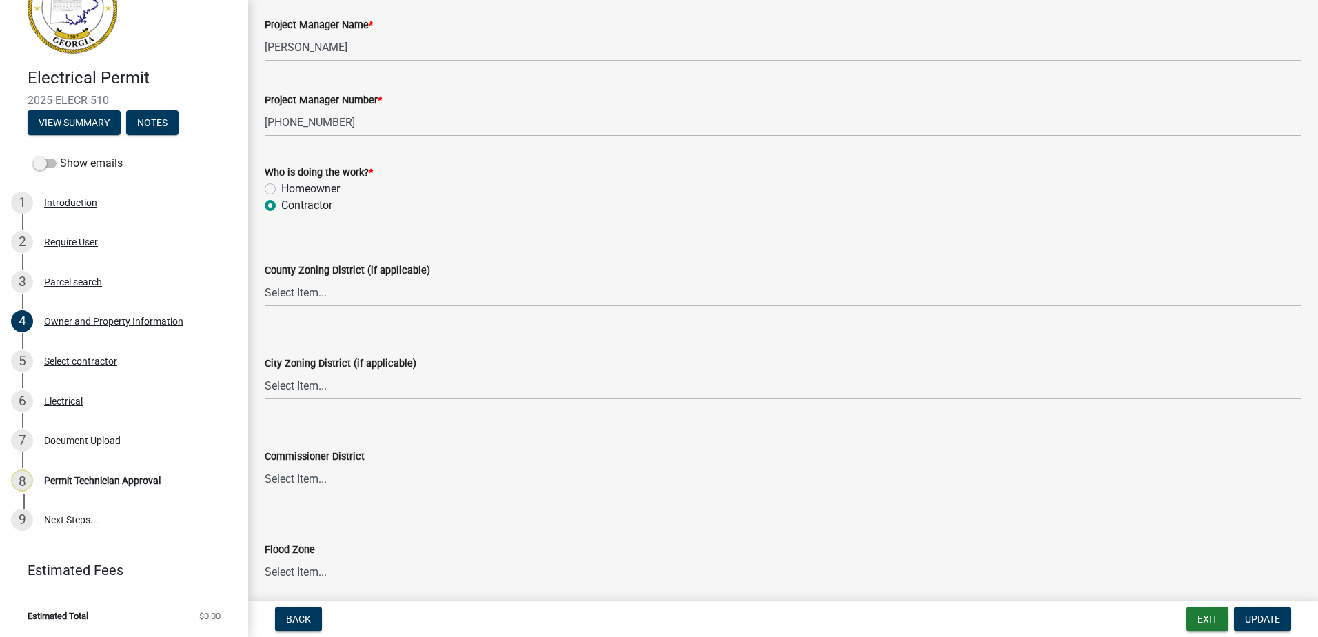
scroll to position [2275, 0]
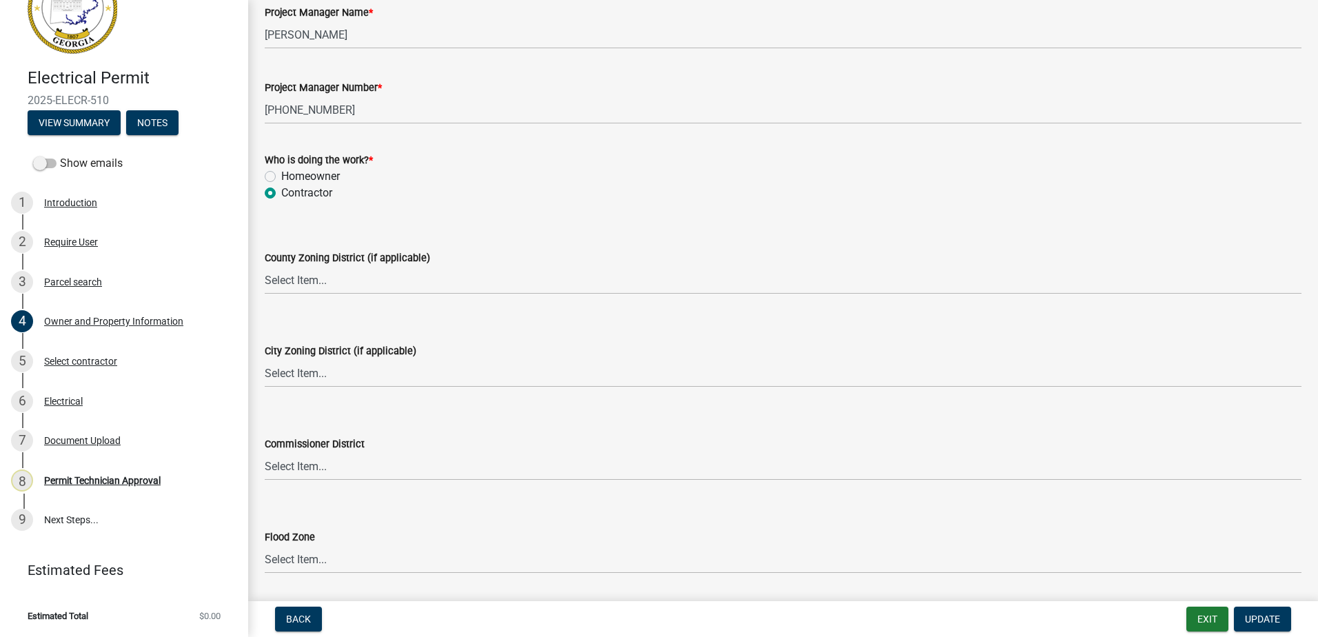
click at [320, 265] on div "County Zoning District (if applicable)" at bounding box center [783, 258] width 1037 height 17
click at [302, 286] on select "Select Item... AG-1 R-1R R-1 R-2 MHP RM-1 RM-3 C-1 C-2 I-M PUD N/A" at bounding box center [783, 280] width 1037 height 28
click at [265, 266] on select "Select Item... AG-1 R-1R R-1 R-2 MHP RM-1 RM-3 C-1 C-2 I-M PUD N/A" at bounding box center [783, 280] width 1037 height 28
drag, startPoint x: 315, startPoint y: 267, endPoint x: 309, endPoint y: 273, distance: 8.8
click at [315, 267] on select "Select Item... AG-1 R-1R R-1 R-2 MHP RM-1 RM-3 C-1 C-2 I-M PUD N/A" at bounding box center [783, 280] width 1037 height 28
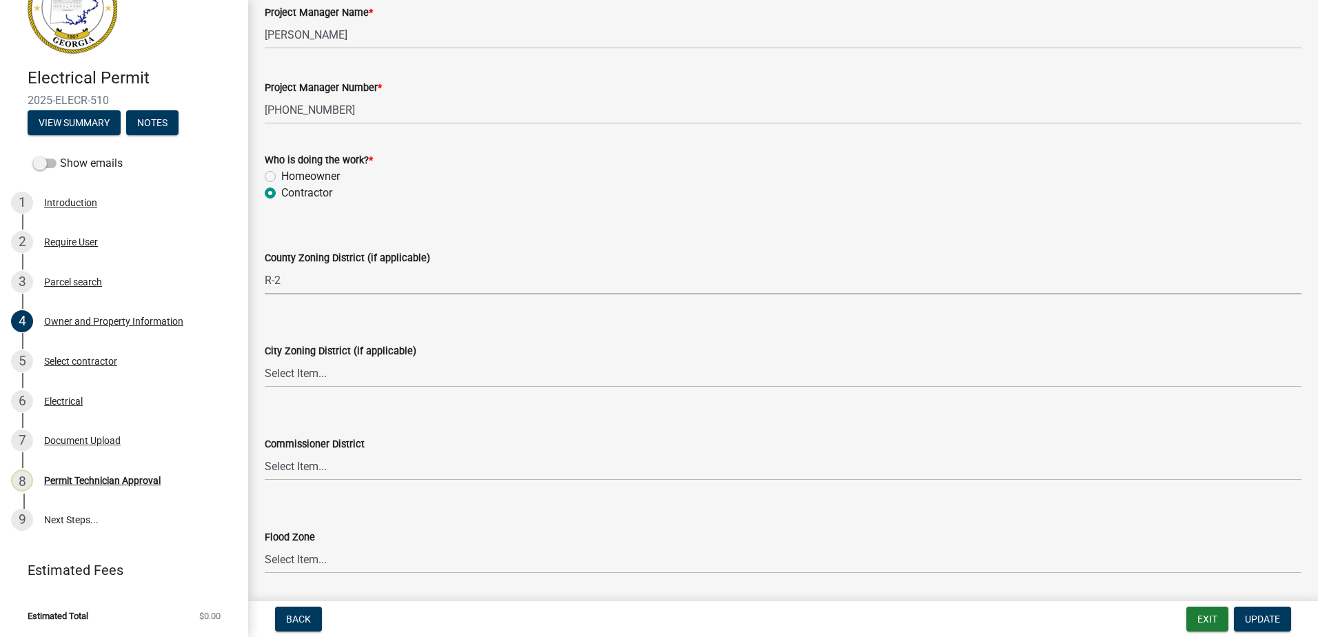
click at [265, 266] on select "Select Item... AG-1 R-1R R-1 R-2 MHP RM-1 RM-3 C-1 C-2 I-M PUD N/A" at bounding box center [783, 280] width 1037 height 28
select select "78bfdc44-73ff-456e-a557-d4c99b9c08be"
click at [278, 387] on select "Select Item... A-1 A-2 R-1 R-2 R-3 R-4 MHP C-1 C-2 I-1 I-2 DB FH H-P N/A" at bounding box center [783, 373] width 1037 height 28
click at [265, 359] on select "Select Item... A-1 A-2 R-1 R-2 R-3 R-4 MHP C-1 C-2 I-1 I-2 DB FH H-P N/A" at bounding box center [783, 373] width 1037 height 28
select select "83394b22-4a11-496c-8e5c-75ade2e72faf"
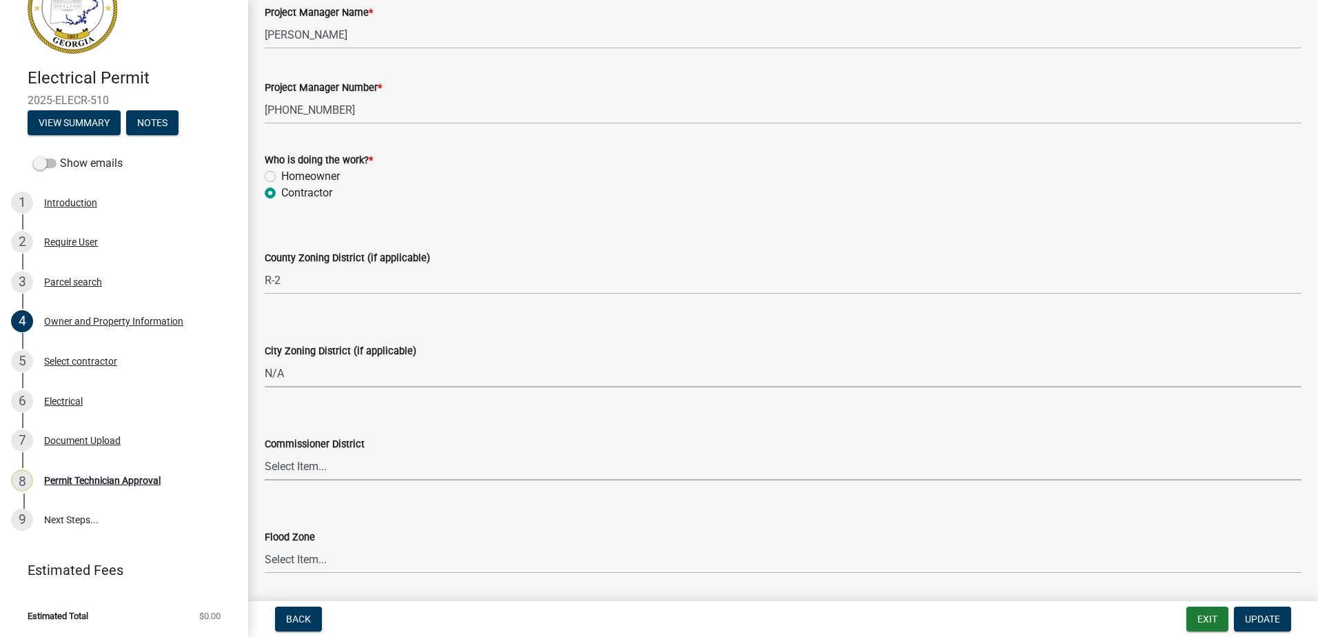
click at [289, 466] on select "Select Item... District 1 District 2 District 3 District 4" at bounding box center [783, 466] width 1037 height 28
click at [265, 452] on select "Select Item... District 1 District 2 District 3 District 4" at bounding box center [783, 466] width 1037 height 28
select select "295c155f-de53-4b68-9fdd-08c8883e9b6f"
click at [1254, 622] on span "Update" at bounding box center [1262, 619] width 35 height 11
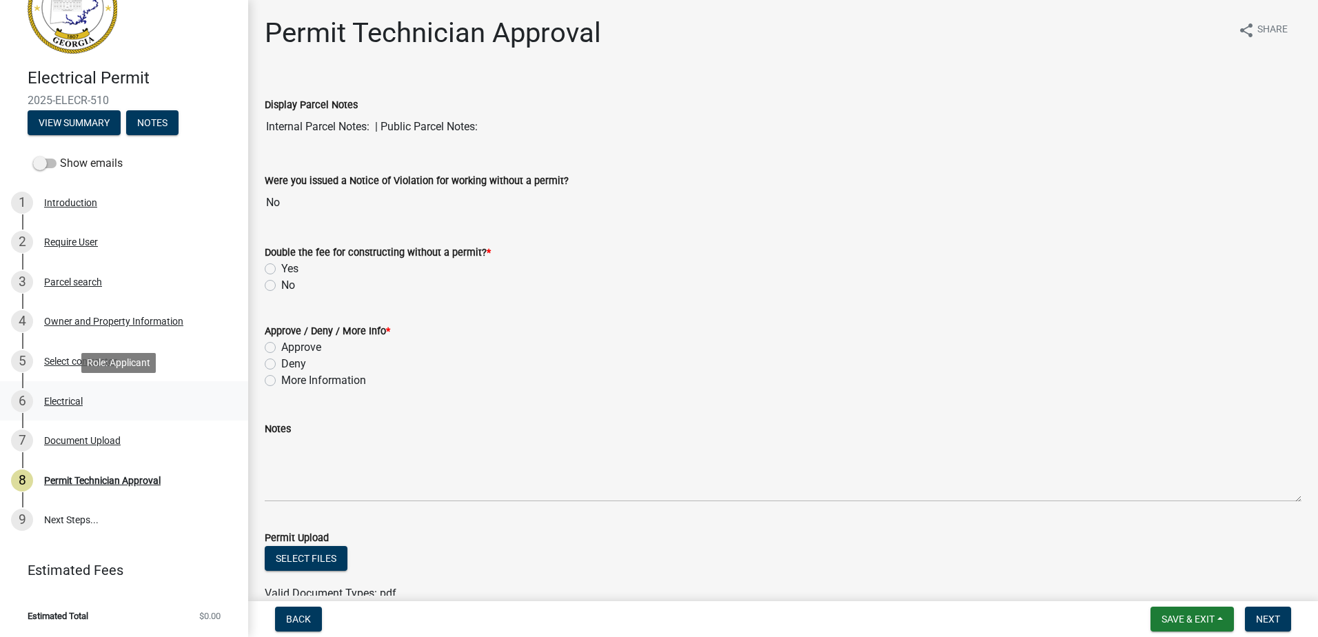
click at [57, 409] on div "6 Electrical" at bounding box center [118, 401] width 215 height 22
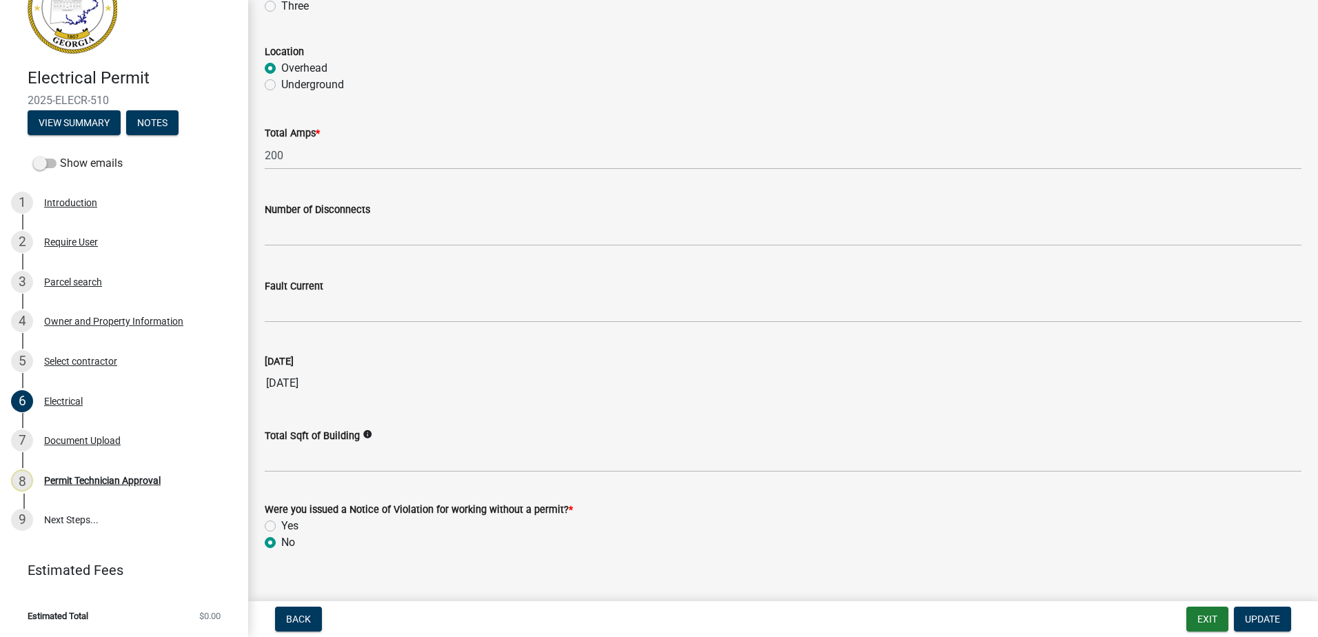
scroll to position [1303, 0]
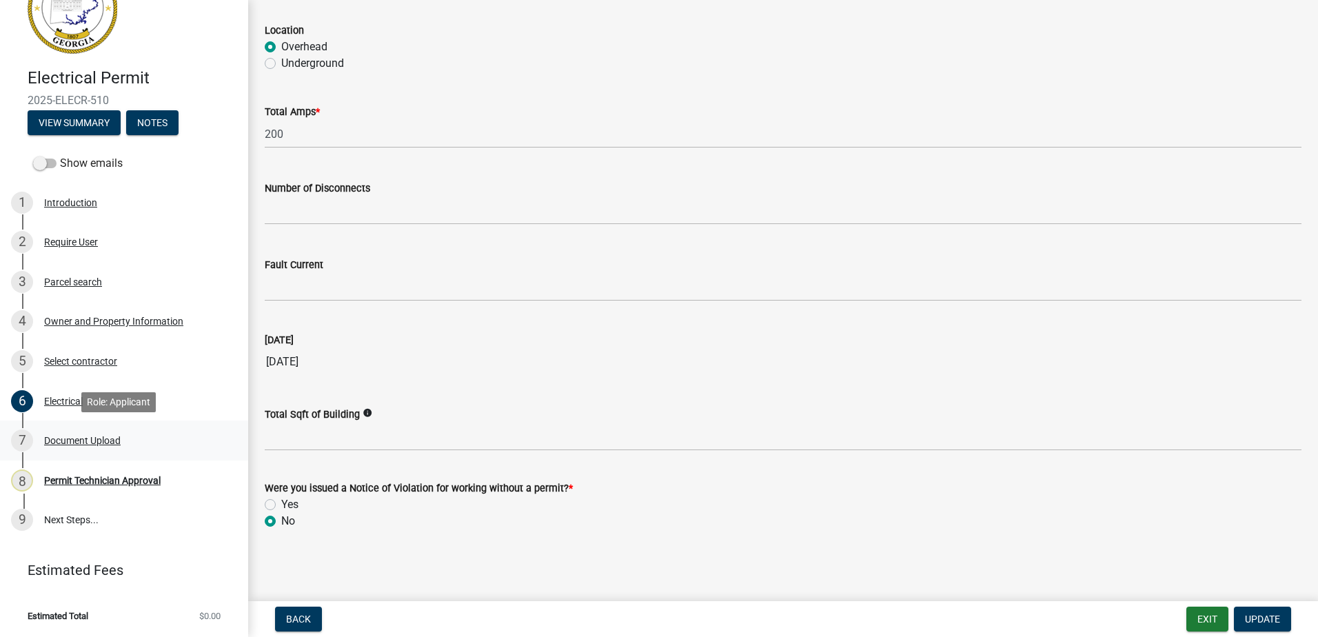
click at [57, 436] on div "Document Upload" at bounding box center [82, 441] width 77 height 10
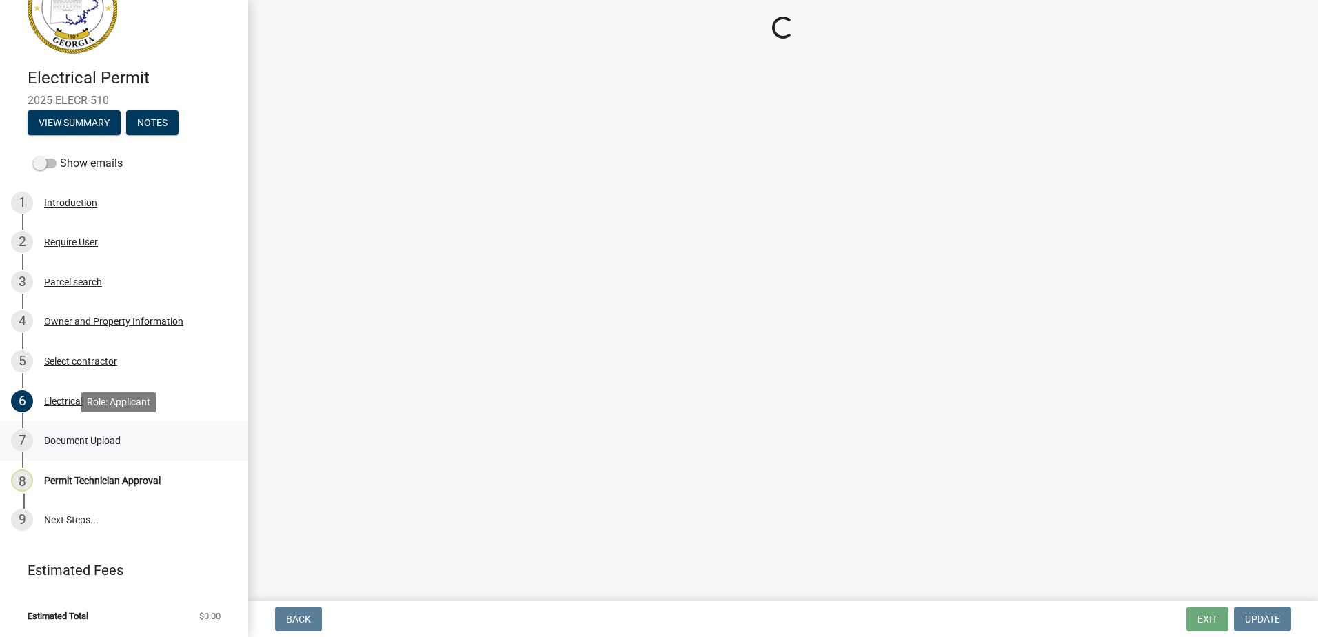
scroll to position [0, 0]
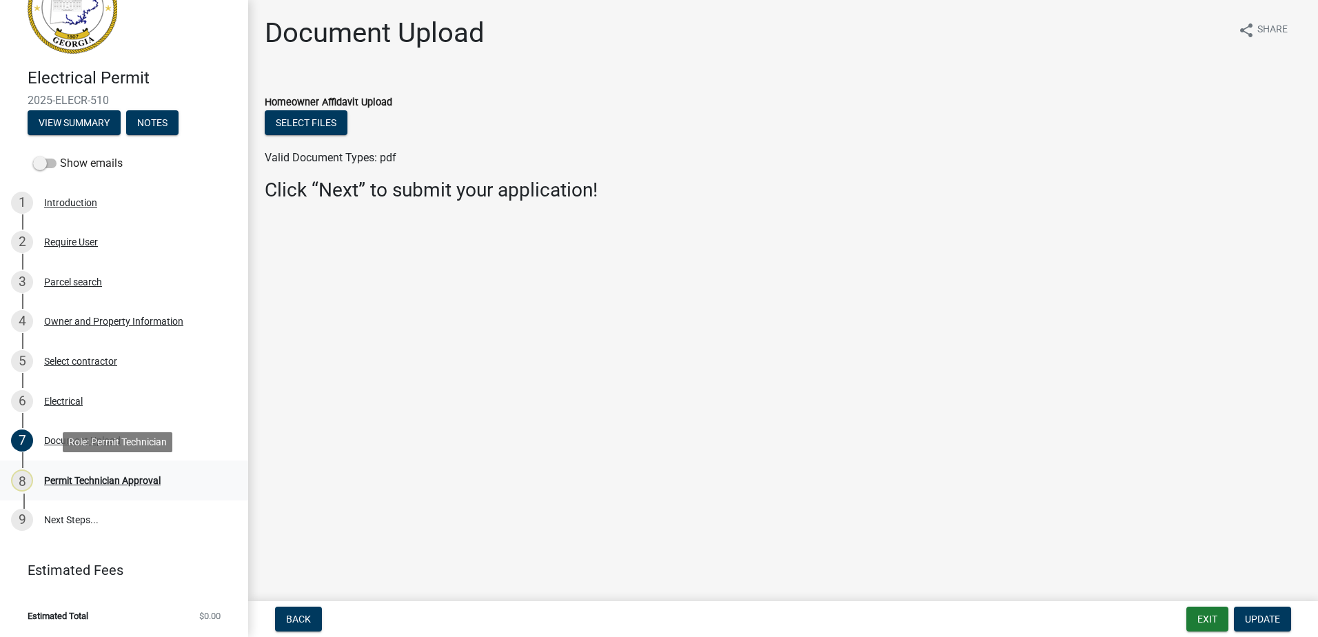
click at [106, 485] on div "Permit Technician Approval" at bounding box center [102, 481] width 116 height 10
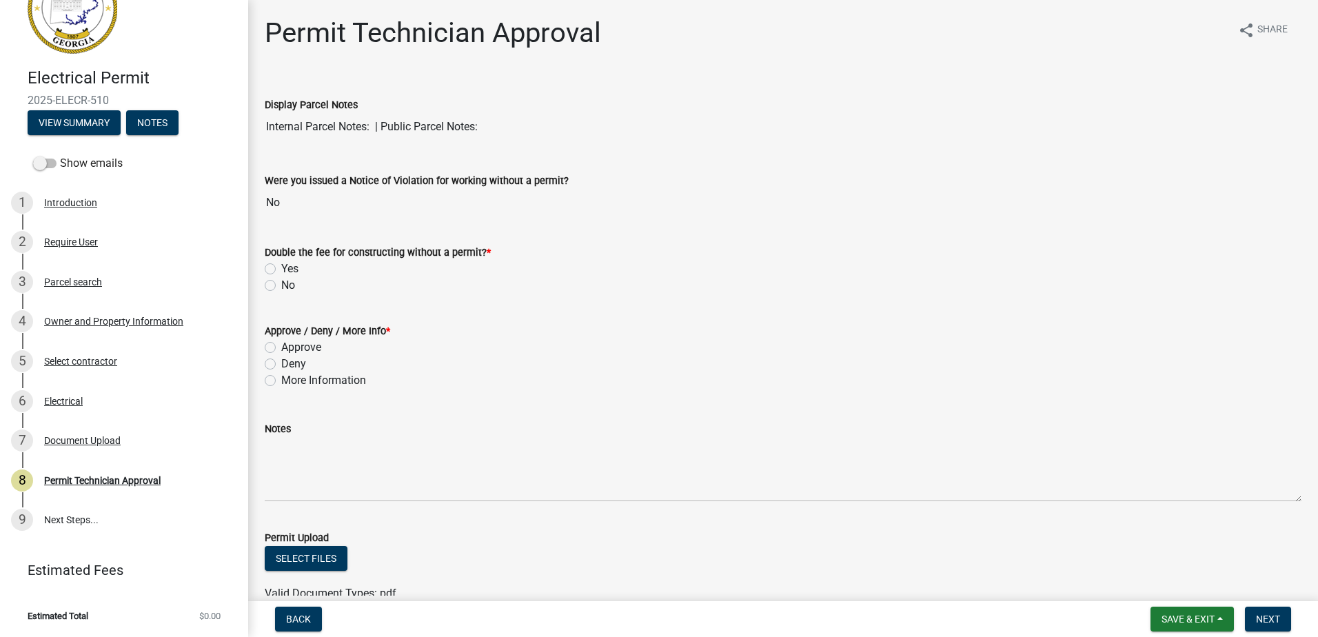
click at [263, 283] on div "Double the fee for constructing without a permit? * Yes No" at bounding box center [782, 260] width 1057 height 66
click at [276, 283] on div "No" at bounding box center [783, 285] width 1037 height 17
click at [281, 284] on label "No" at bounding box center [288, 285] width 14 height 17
click at [281, 284] on input "No" at bounding box center [285, 281] width 9 height 9
radio input "true"
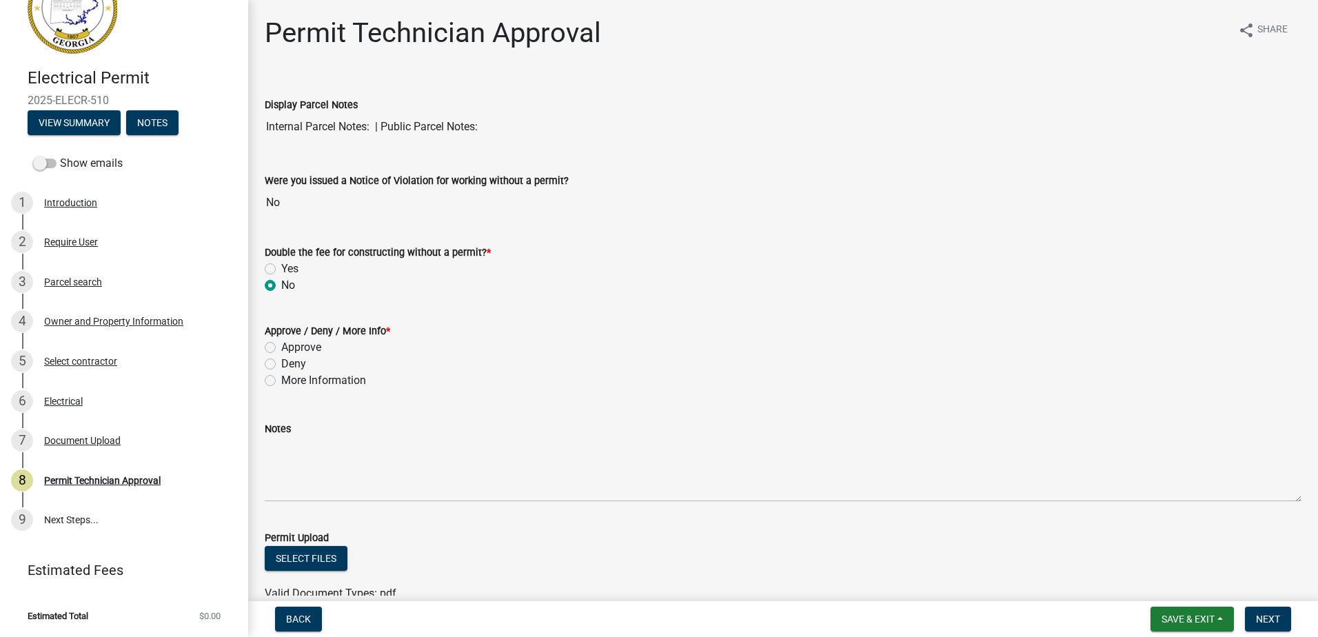
click at [271, 341] on div "Approve" at bounding box center [783, 347] width 1037 height 17
click at [281, 349] on label "Approve" at bounding box center [301, 347] width 40 height 17
click at [281, 348] on input "Approve" at bounding box center [285, 343] width 9 height 9
radio input "true"
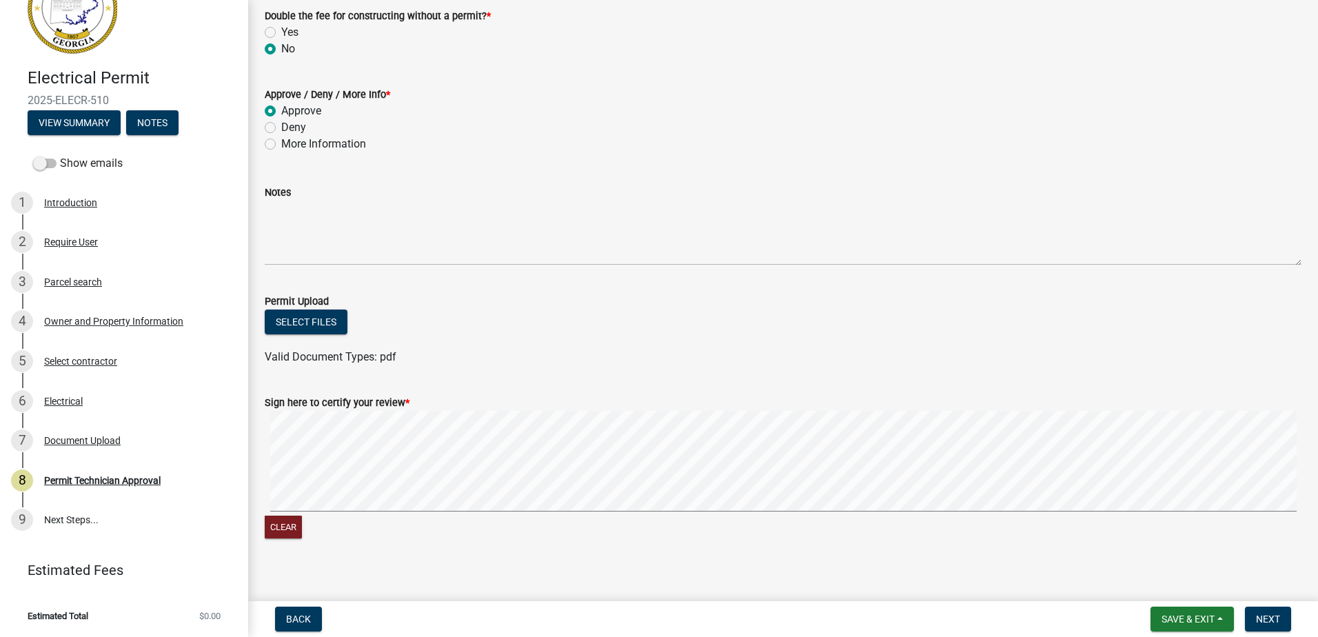
scroll to position [249, 0]
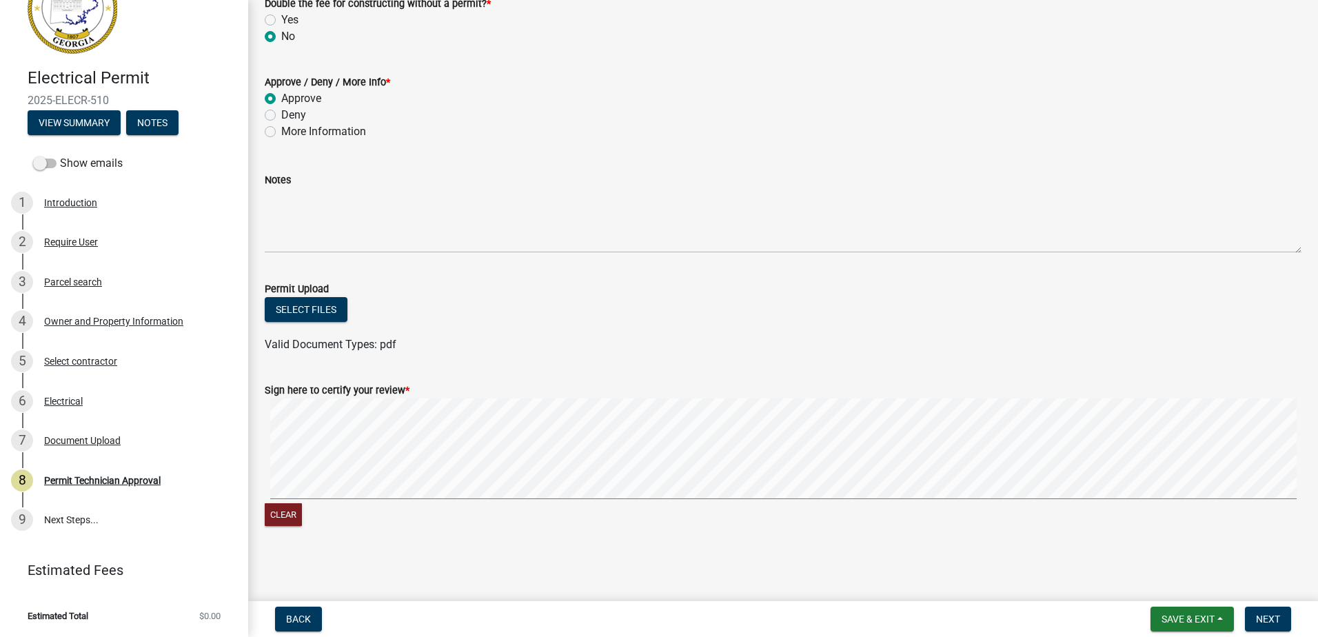
click at [310, 434] on div "Sign here to certify your review * Clear" at bounding box center [782, 447] width 1057 height 164
click at [365, 501] on signature-pad at bounding box center [783, 450] width 1037 height 105
click at [1272, 617] on span "Next" at bounding box center [1268, 619] width 24 height 11
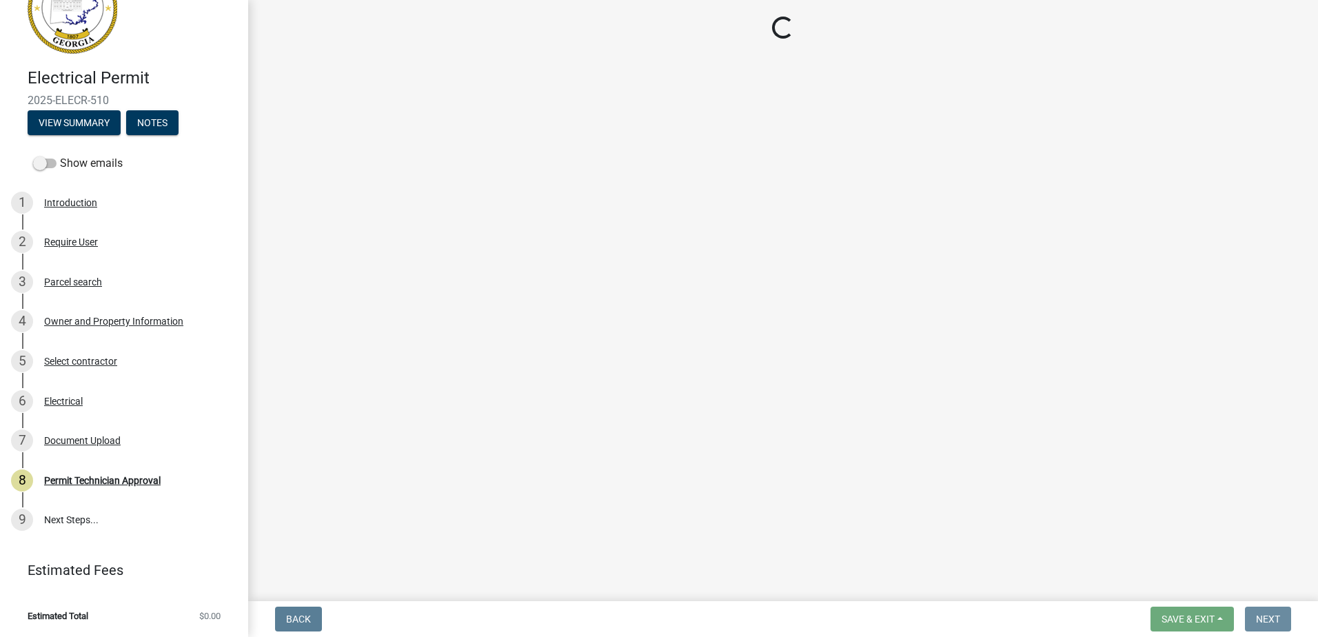
scroll to position [0, 0]
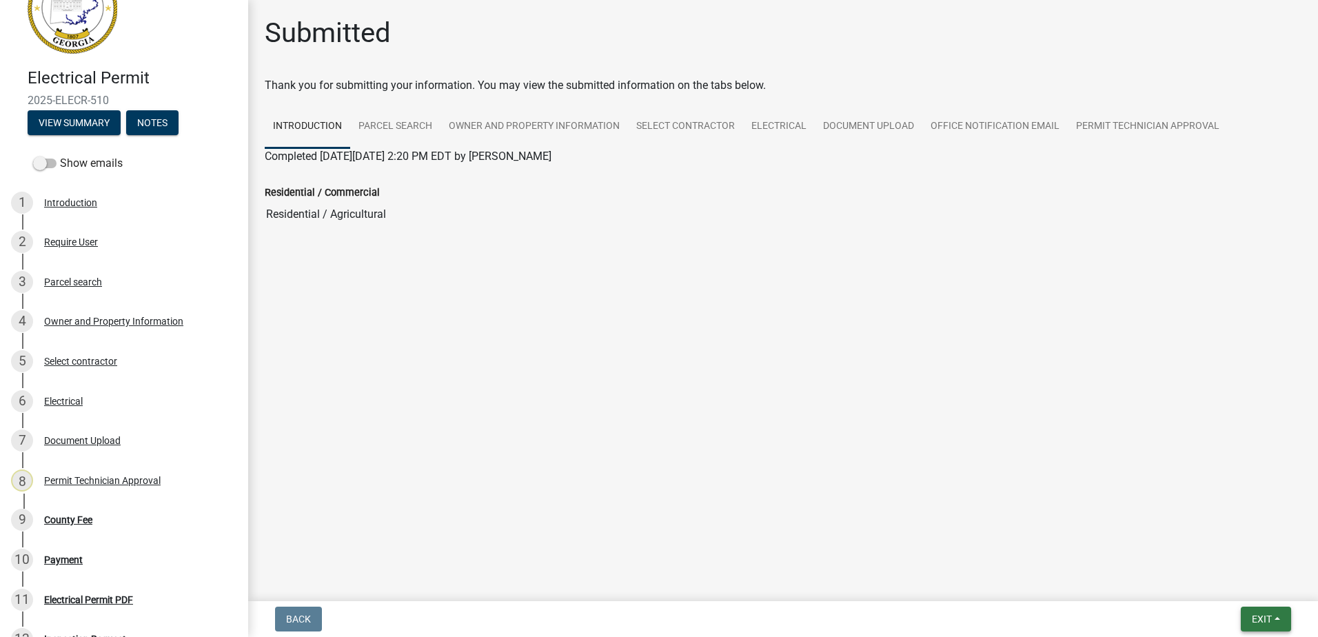
click at [1251, 611] on button "Exit" at bounding box center [1266, 619] width 50 height 25
click at [1200, 579] on button "Save & Exit" at bounding box center [1236, 583] width 110 height 33
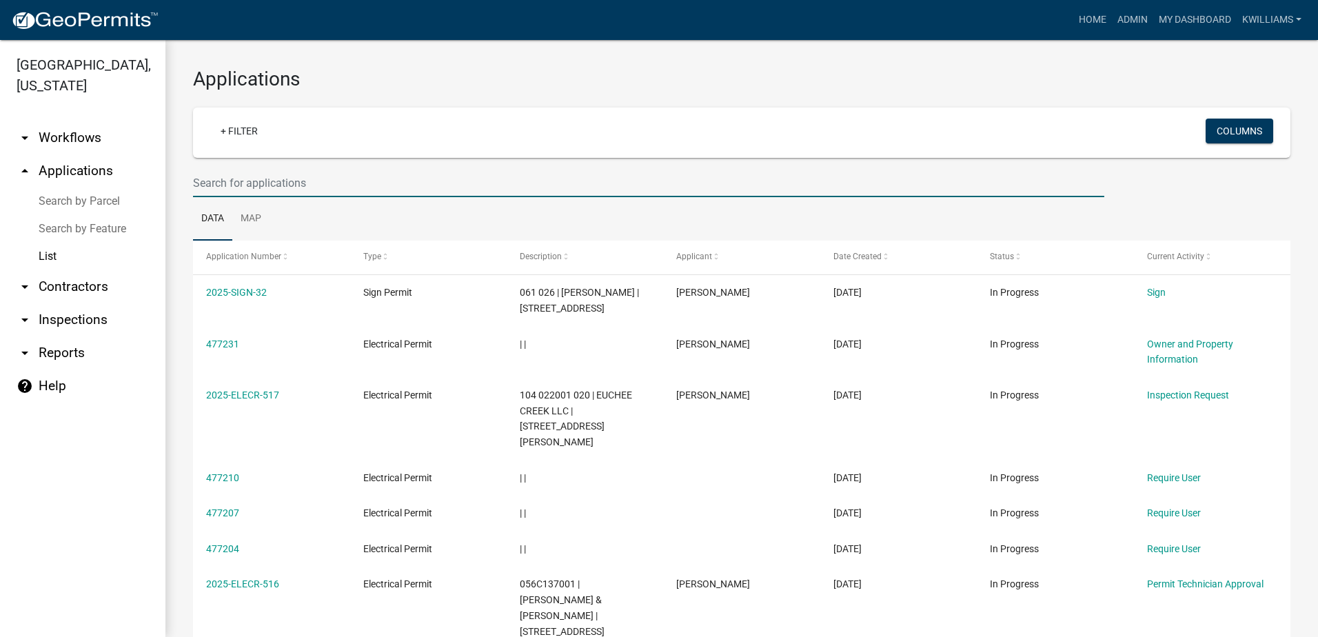
click at [399, 185] on input "text" at bounding box center [648, 183] width 911 height 28
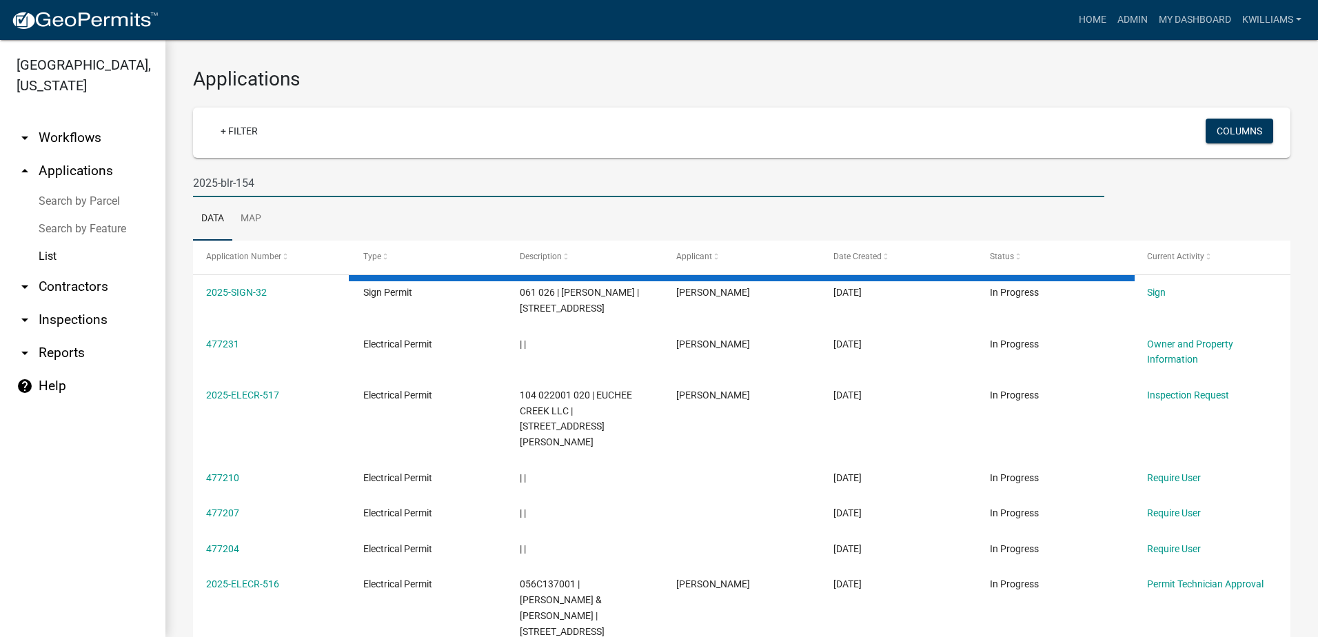
type input "2025-blr-154"
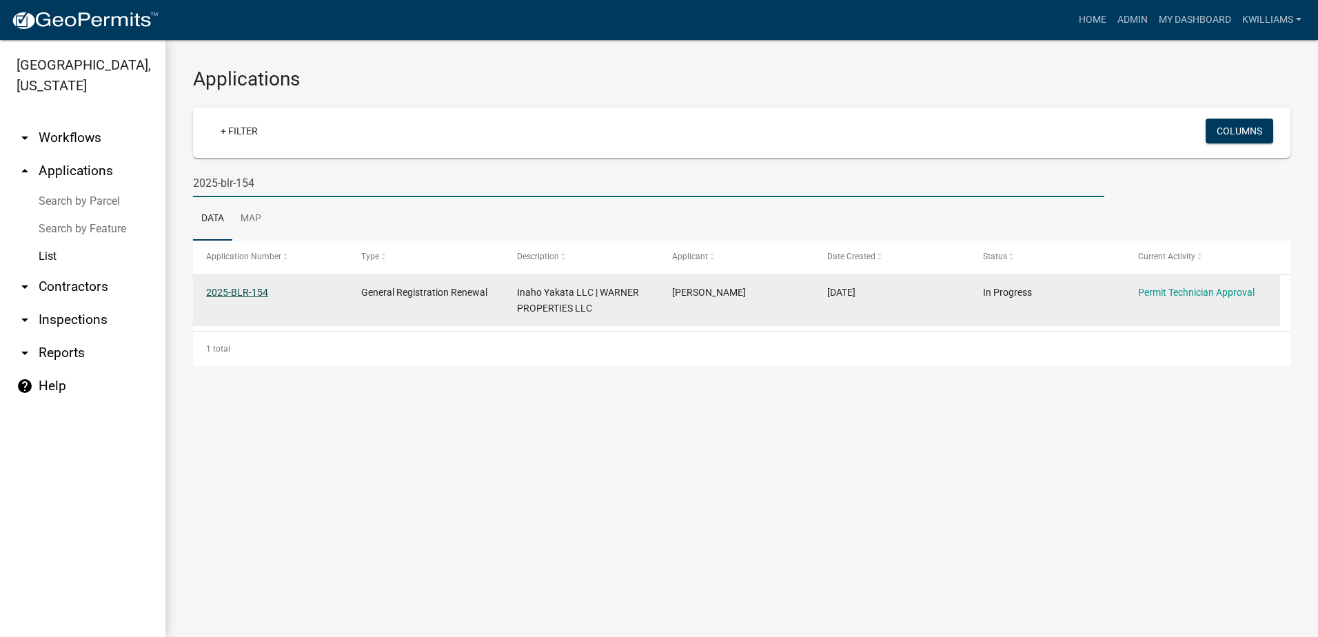
click at [263, 294] on link "2025-BLR-154" at bounding box center [237, 292] width 62 height 11
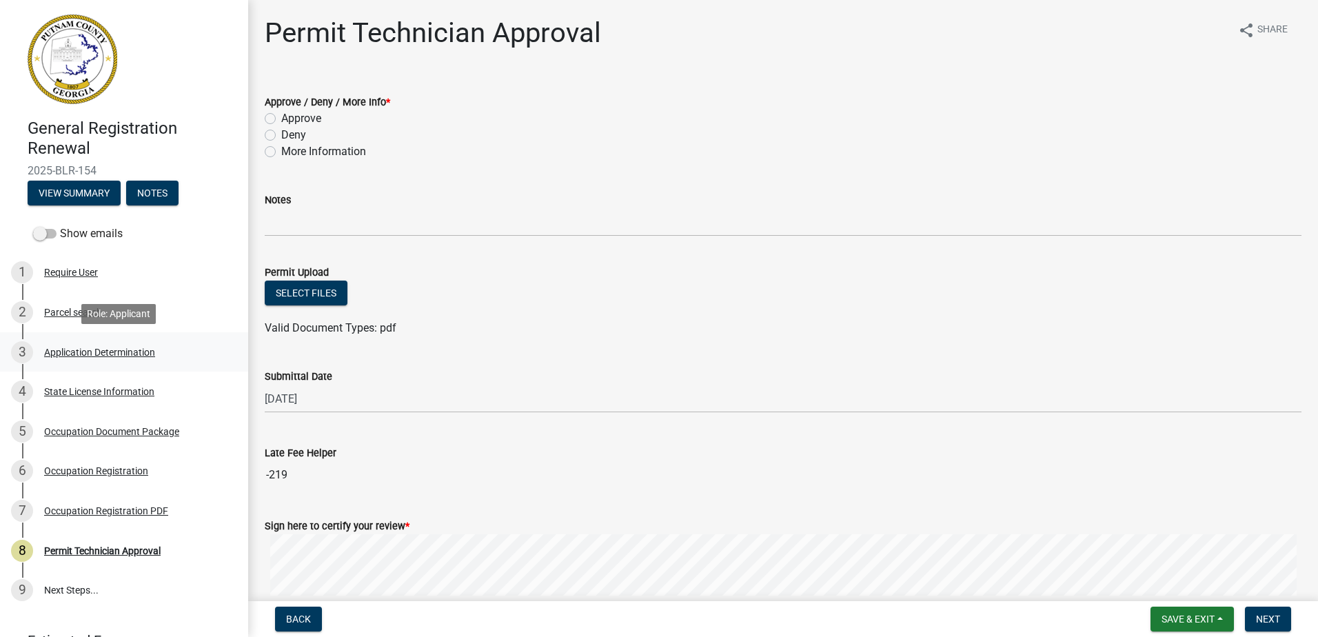
click at [97, 352] on div "Application Determination" at bounding box center [99, 352] width 111 height 10
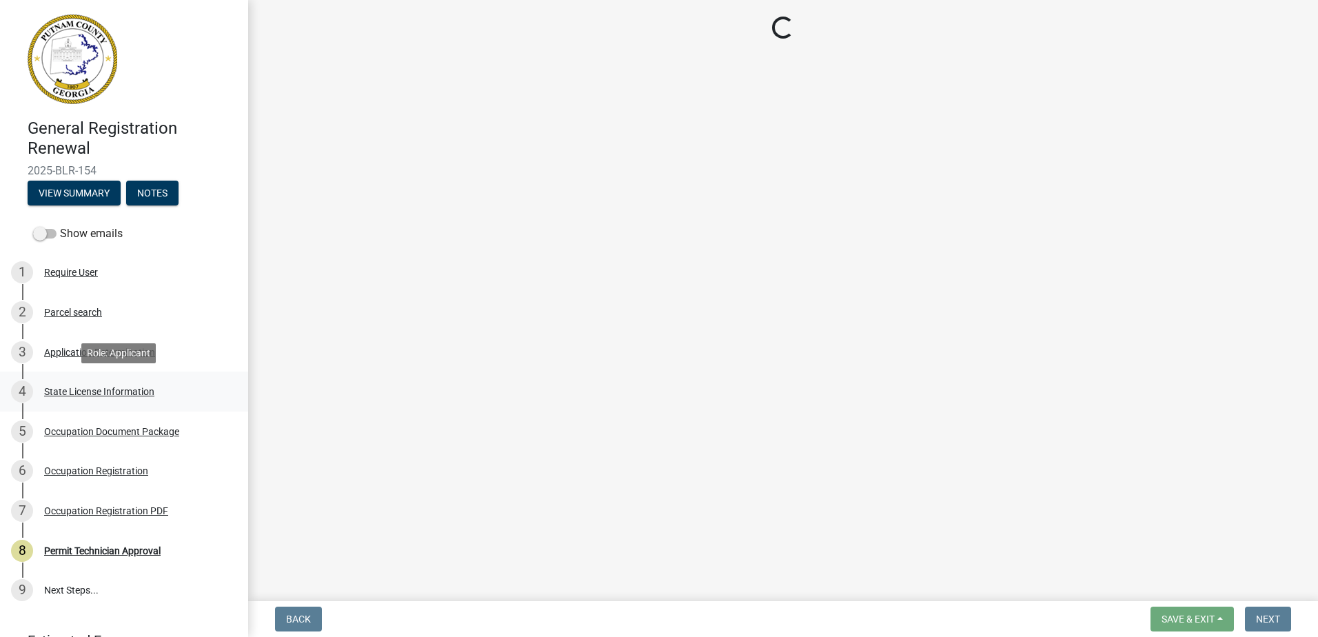
select select "GA"
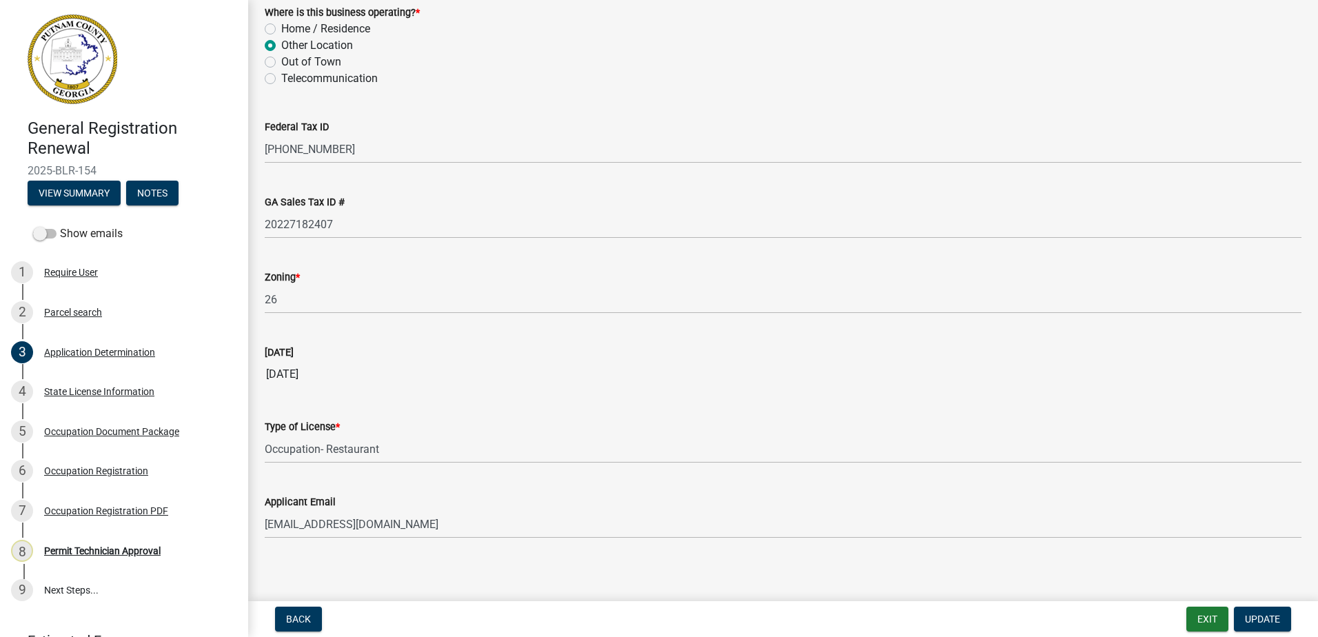
scroll to position [1317, 0]
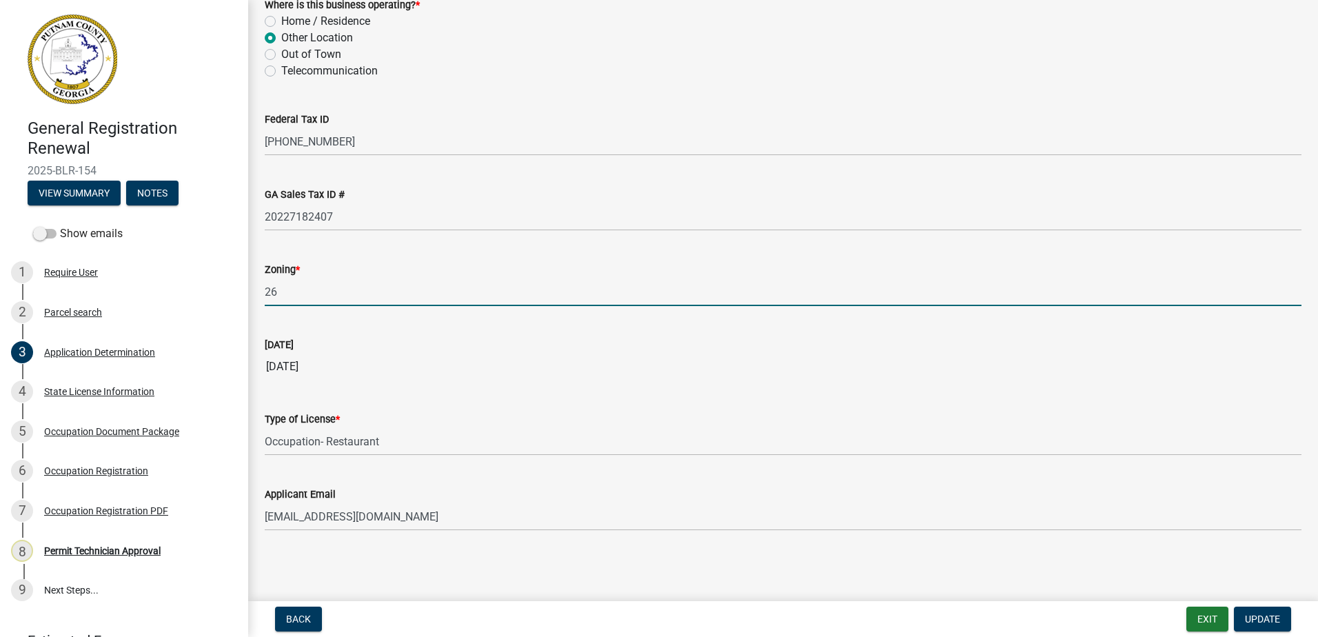
drag, startPoint x: 310, startPoint y: 301, endPoint x: 242, endPoint y: 303, distance: 68.3
click at [242, 303] on div "General Registration Renewal 2025-BLR-154 View Summary Notes Show emails 1 Requ…" at bounding box center [659, 318] width 1318 height 637
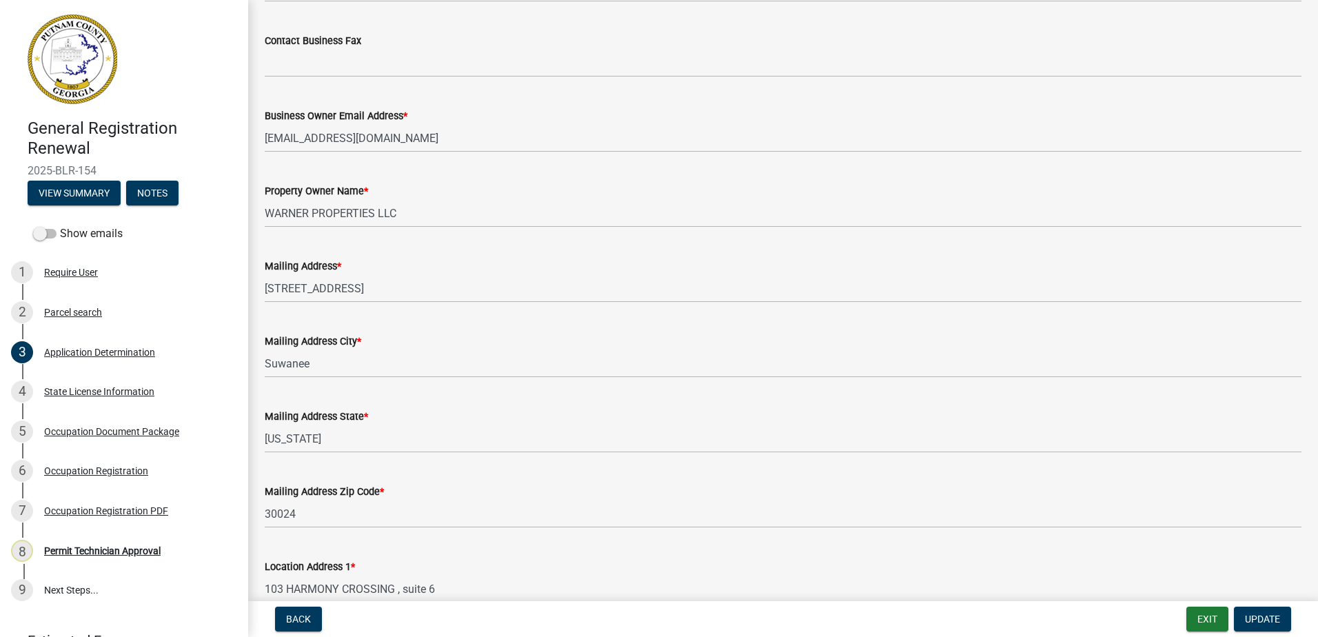
scroll to position [345, 0]
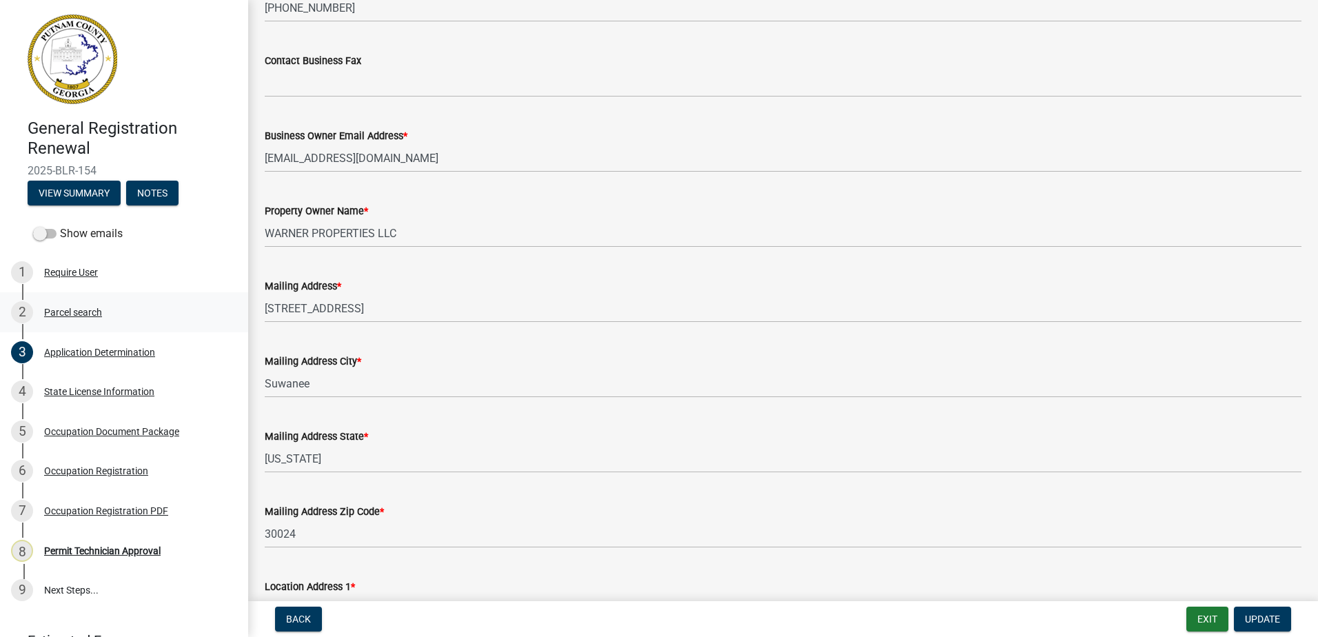
click at [97, 316] on div "Parcel search" at bounding box center [73, 312] width 58 height 10
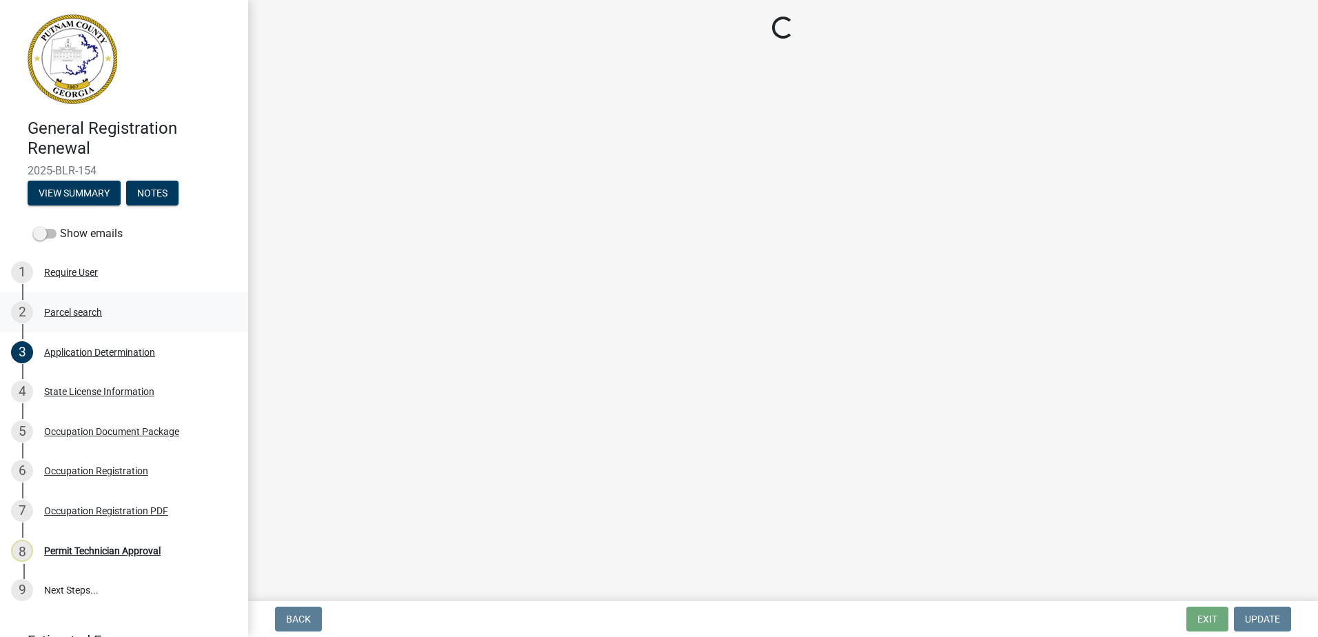
scroll to position [0, 0]
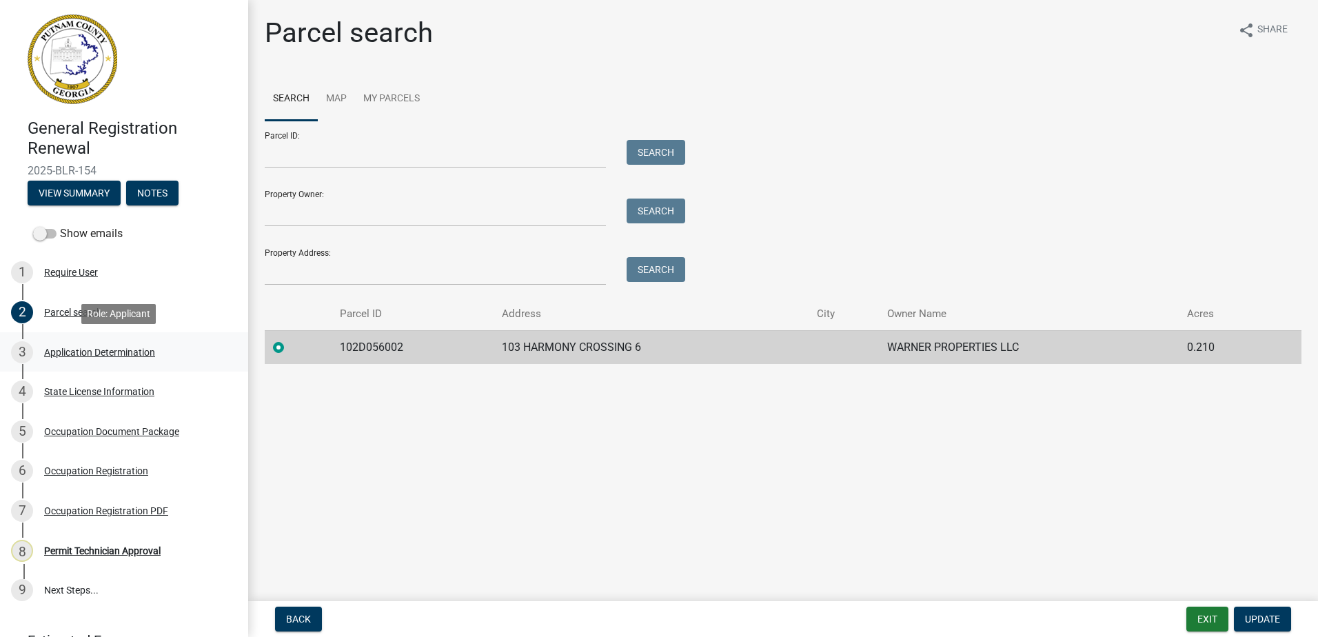
drag, startPoint x: 68, startPoint y: 349, endPoint x: 66, endPoint y: 356, distance: 7.2
click at [68, 350] on div "Application Determination" at bounding box center [99, 352] width 111 height 10
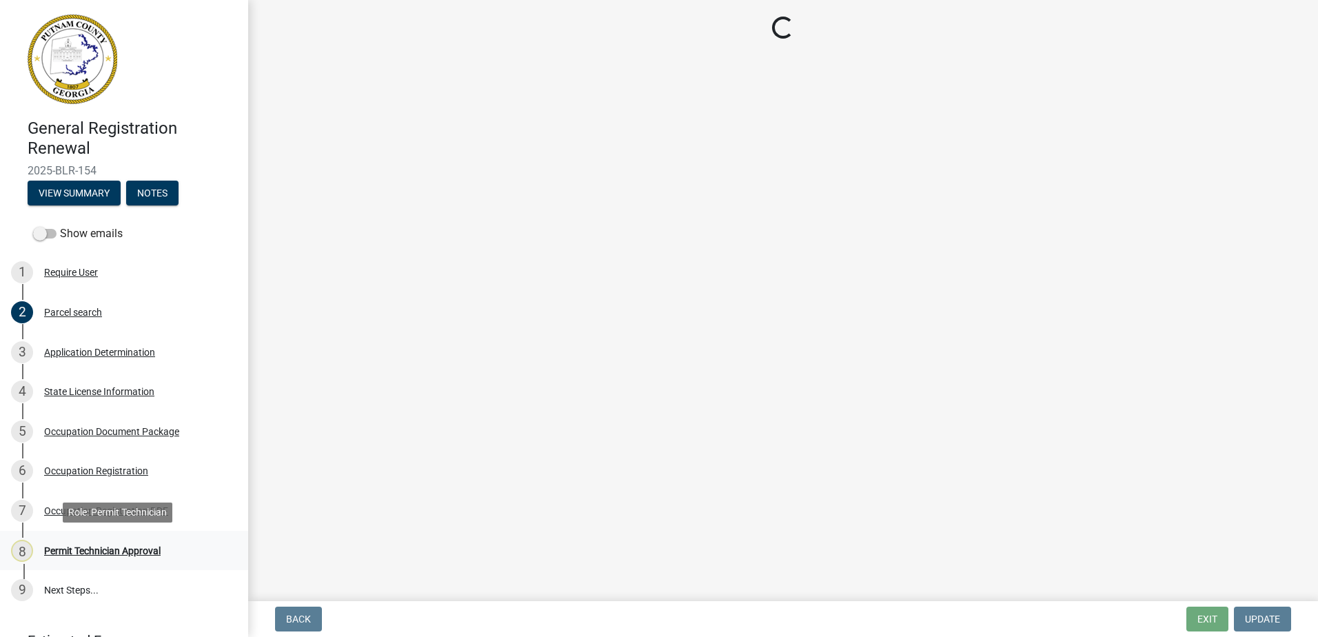
select select "GA"
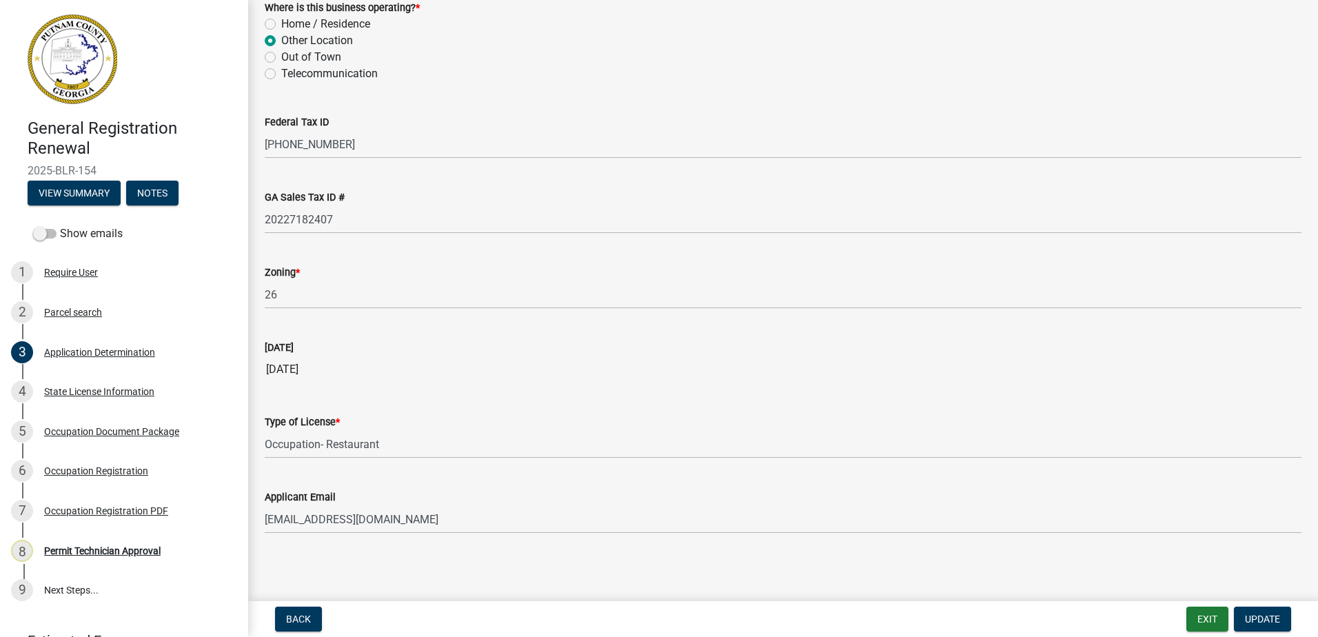
scroll to position [1317, 0]
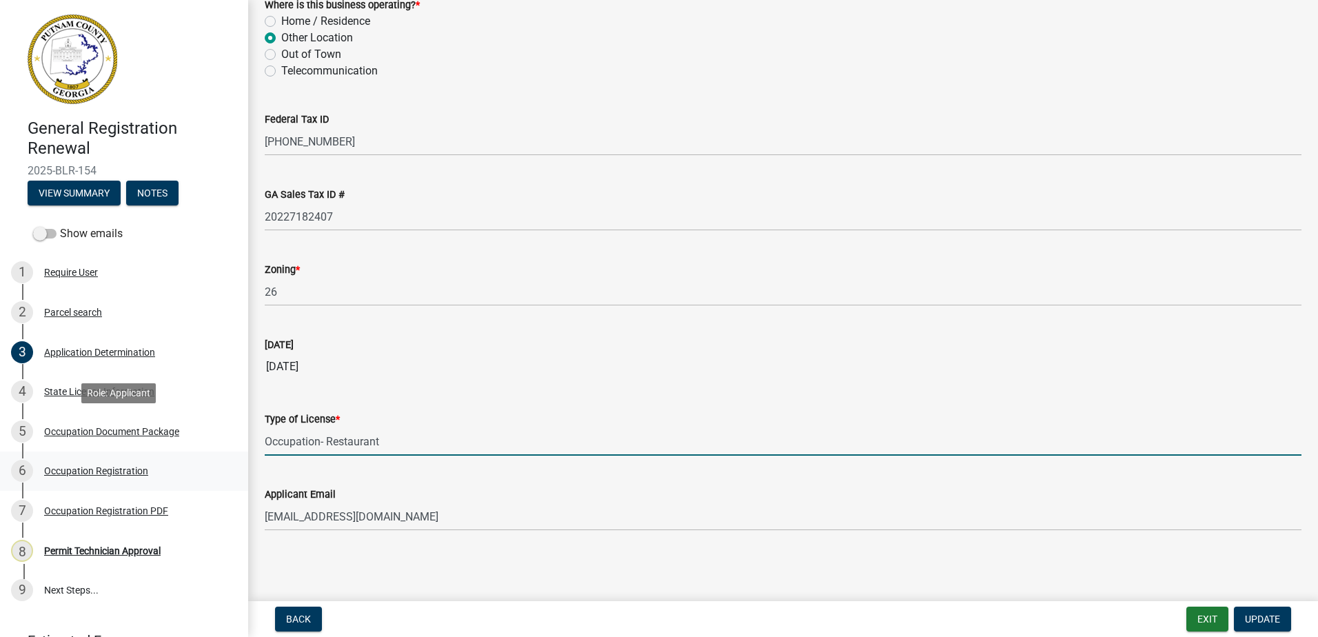
drag, startPoint x: 324, startPoint y: 437, endPoint x: 199, endPoint y: 454, distance: 126.0
click at [179, 449] on div "General Registration Renewal 2025-BLR-154 View Summary Notes Show emails 1 Requ…" at bounding box center [659, 318] width 1318 height 637
type input "Restaurant"
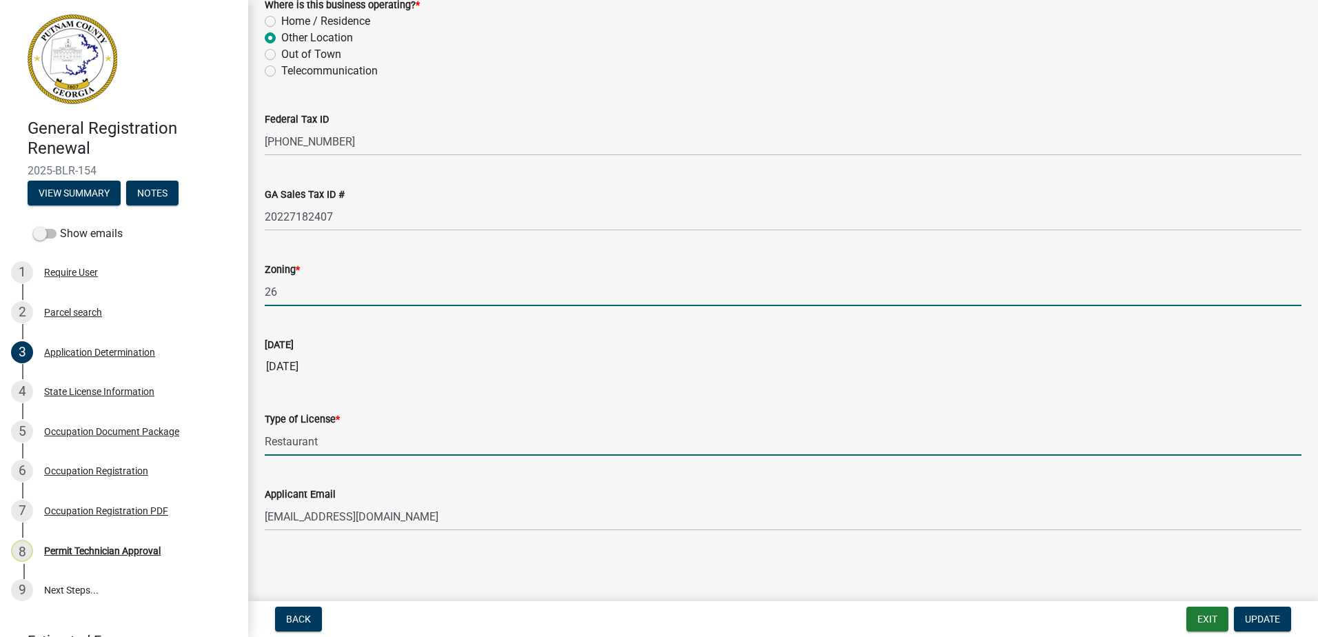
click at [281, 303] on input "26" at bounding box center [783, 292] width 1037 height 28
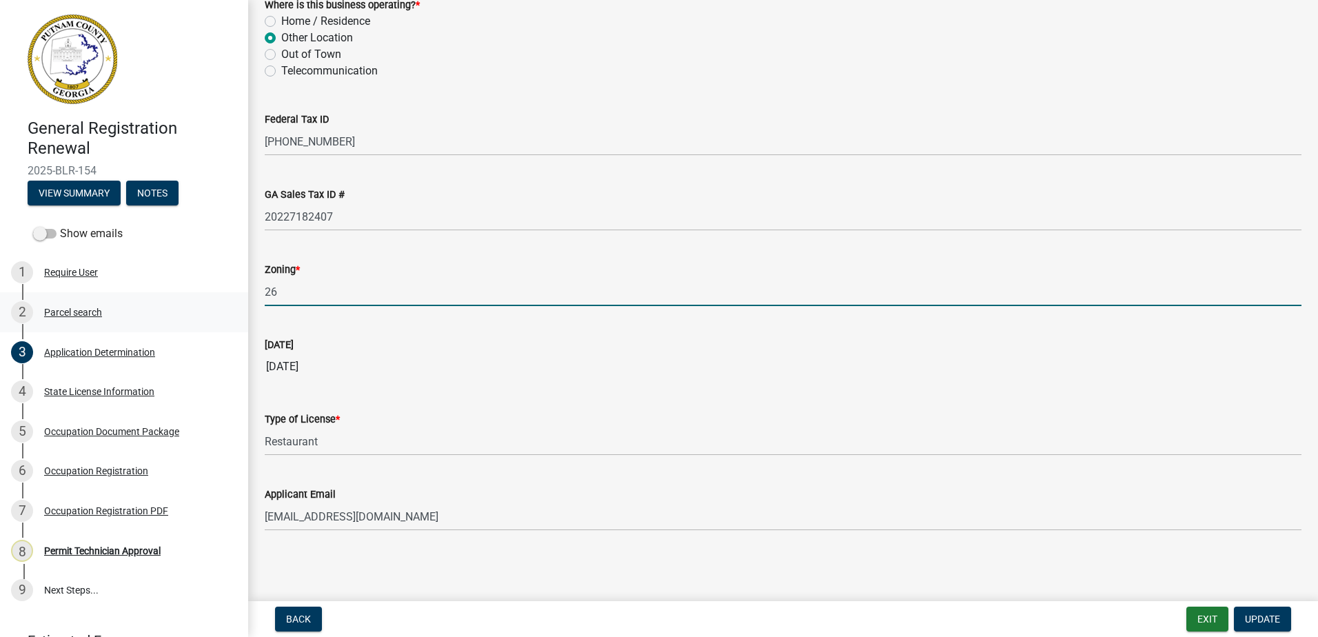
drag, startPoint x: 282, startPoint y: 293, endPoint x: 233, endPoint y: 307, distance: 51.0
click at [233, 307] on div "General Registration Renewal 2025-BLR-154 View Summary Notes Show emails 1 Requ…" at bounding box center [659, 318] width 1318 height 637
type input "C-1"
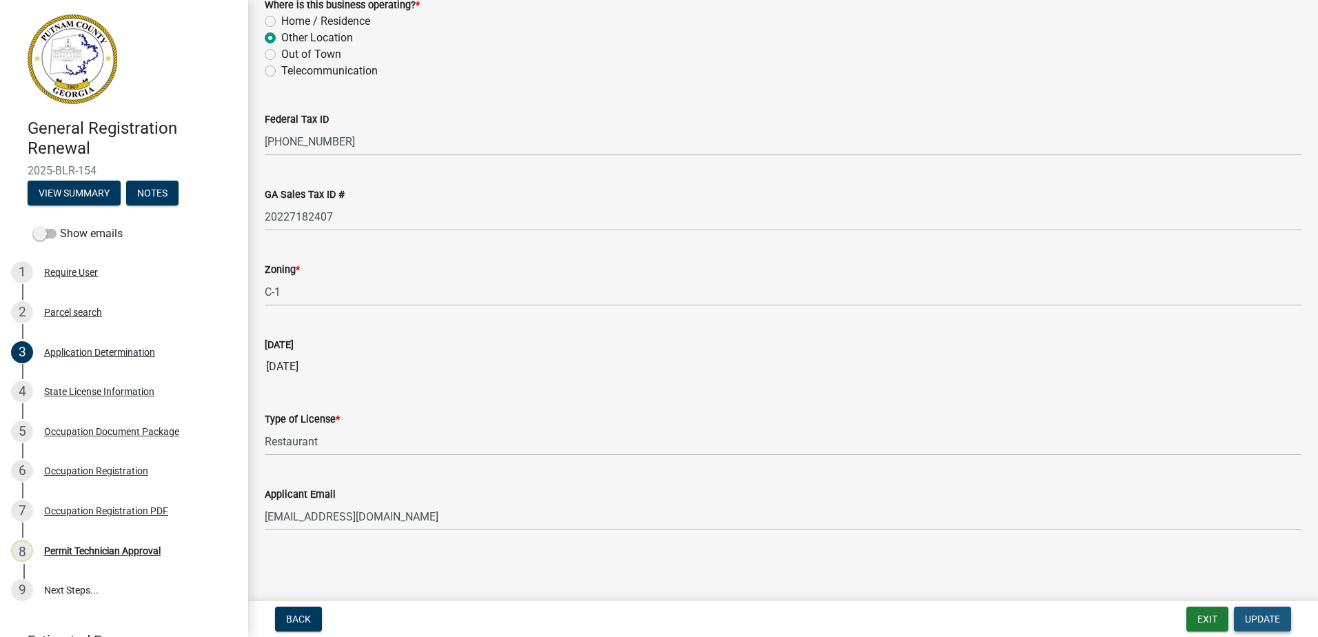
click at [1254, 614] on span "Update" at bounding box center [1262, 619] width 35 height 11
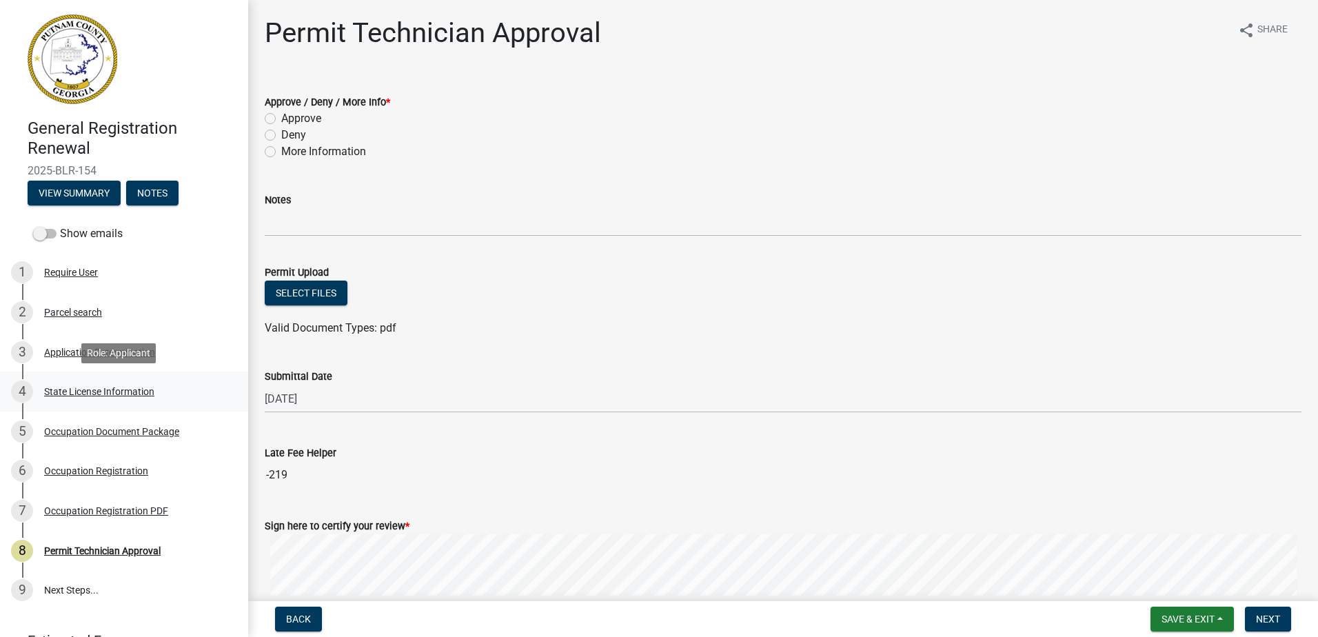
click at [75, 392] on div "State License Information" at bounding box center [99, 392] width 110 height 10
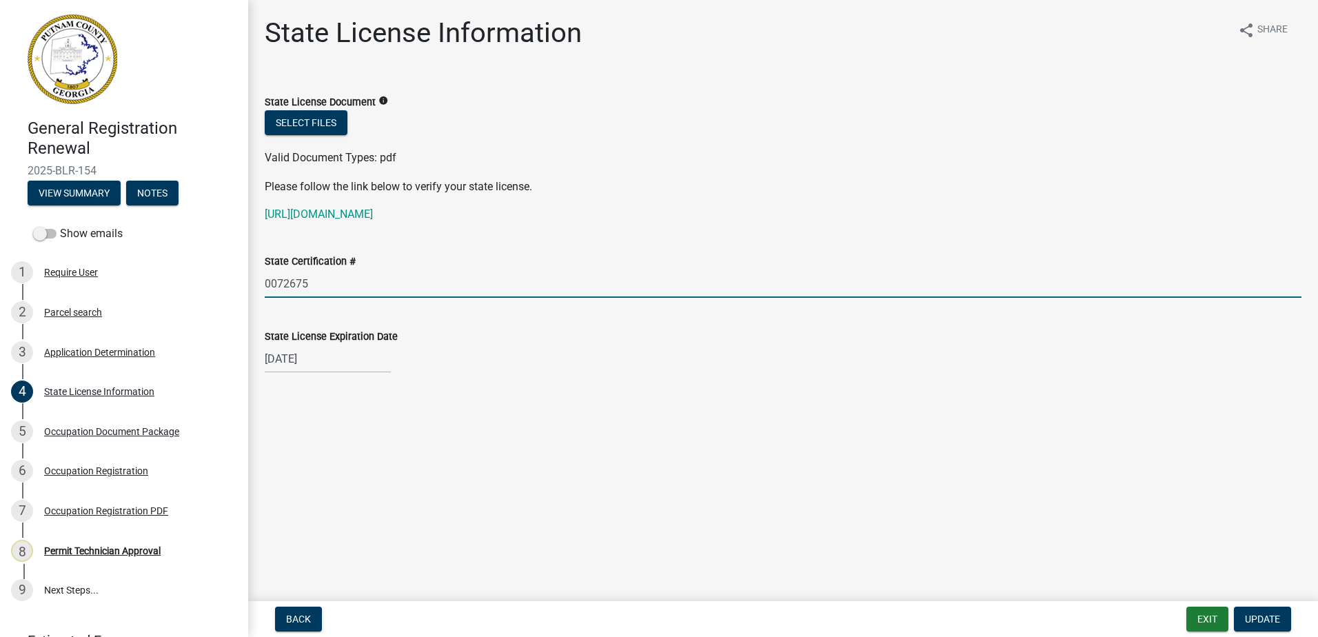
drag, startPoint x: 351, startPoint y: 282, endPoint x: 272, endPoint y: 292, distance: 79.9
click at [267, 294] on input "0072675" at bounding box center [783, 284] width 1037 height 28
select select "12"
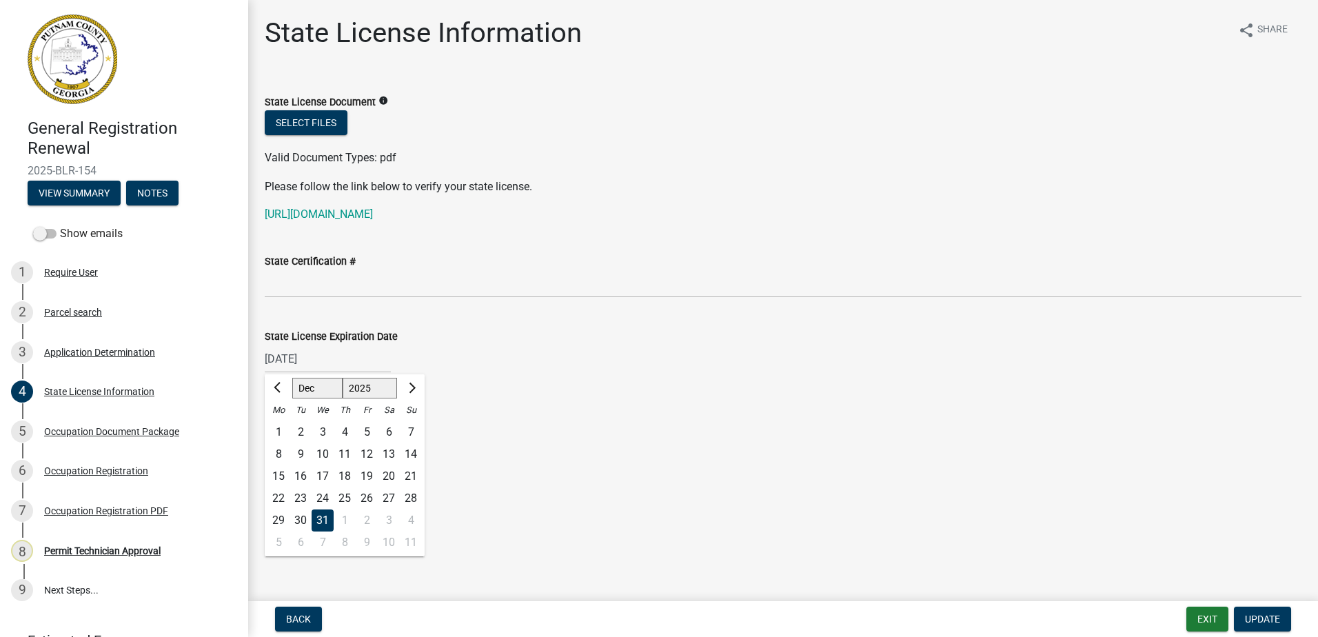
drag, startPoint x: 336, startPoint y: 352, endPoint x: 290, endPoint y: 349, distance: 46.3
click at [246, 371] on div "General Registration Renewal 2025-BLR-154 View Summary Notes Show emails 1 Requ…" at bounding box center [659, 318] width 1318 height 637
drag, startPoint x: 335, startPoint y: 367, endPoint x: 180, endPoint y: 369, distance: 155.1
click at [164, 372] on div "General Registration Renewal 2025-BLR-154 View Summary Notes Show emails 1 Requ…" at bounding box center [659, 318] width 1318 height 637
click at [72, 424] on div "5 Occupation Document Package" at bounding box center [118, 431] width 215 height 22
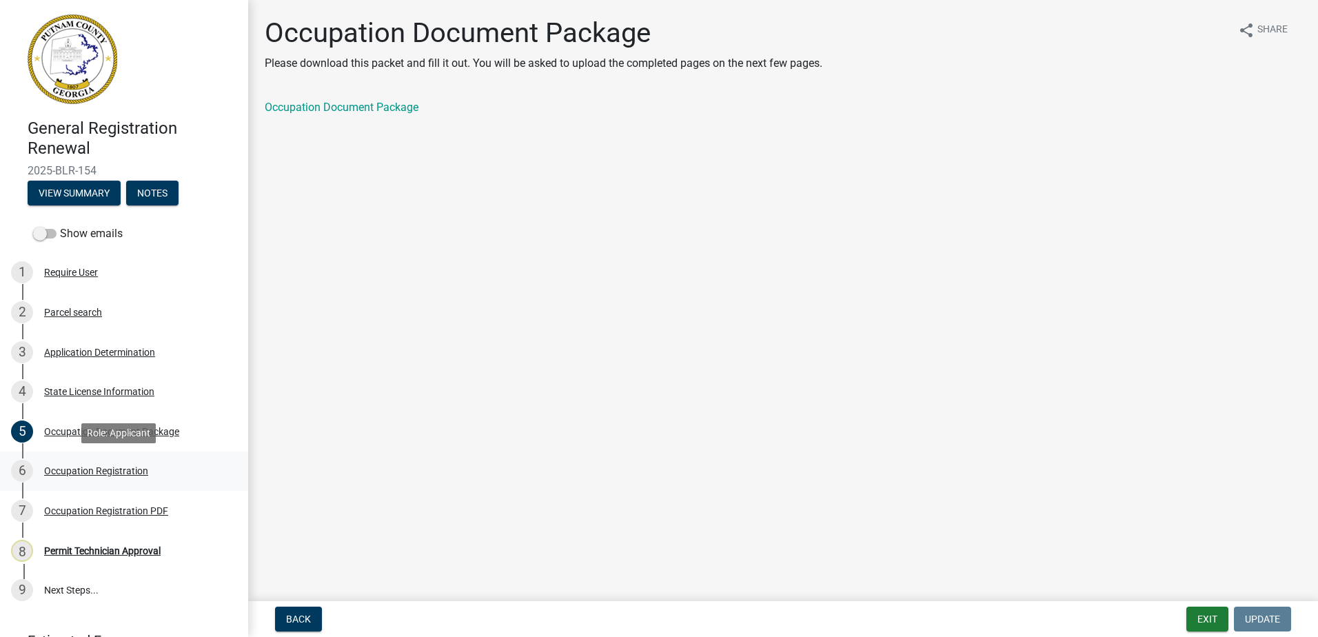
click at [78, 474] on div "Occupation Registration" at bounding box center [96, 471] width 104 height 10
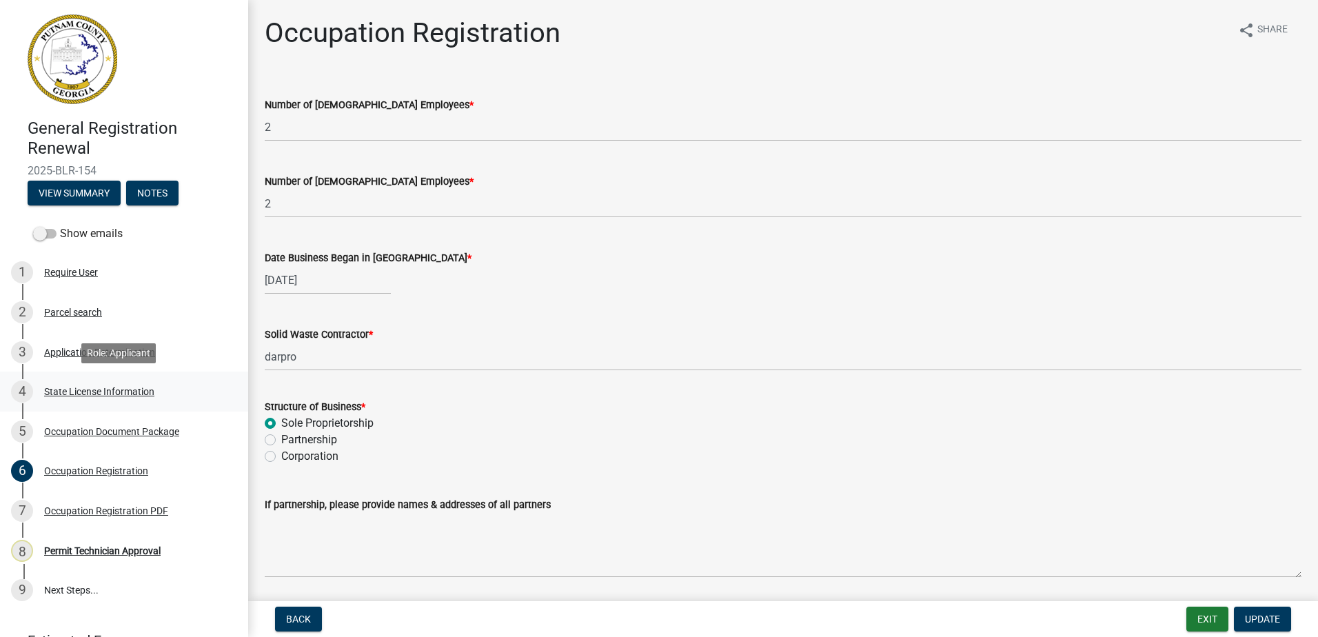
click at [108, 389] on div "State License Information" at bounding box center [99, 392] width 110 height 10
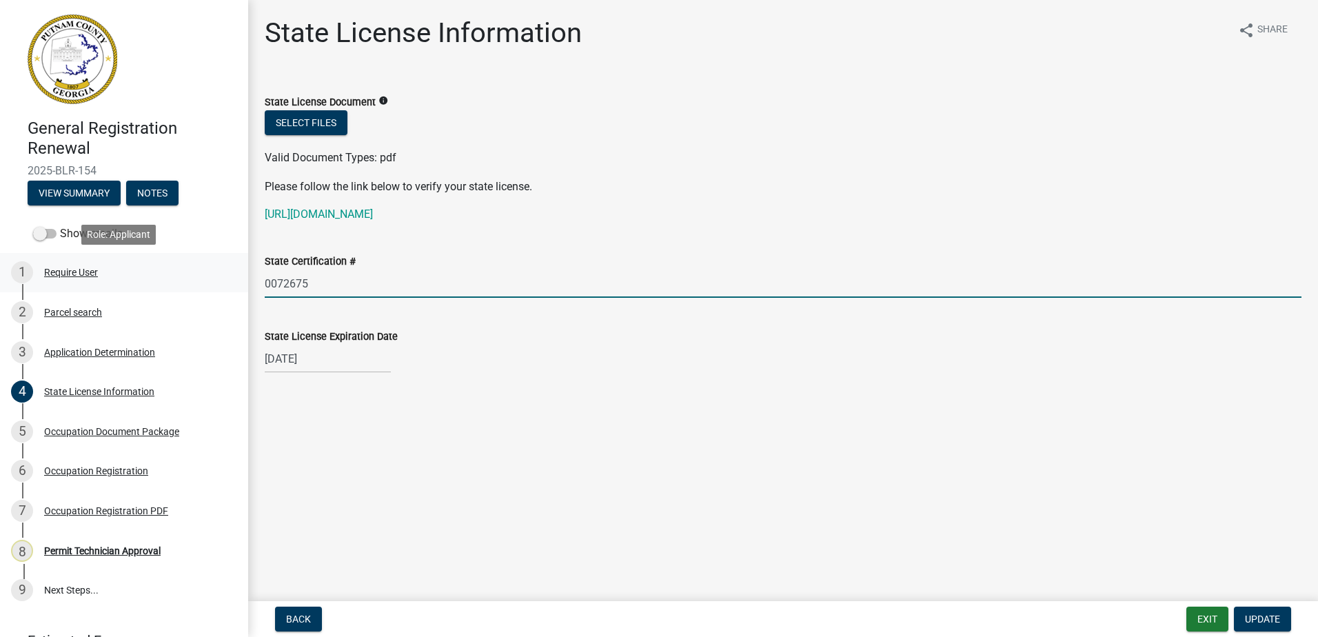
drag, startPoint x: 314, startPoint y: 283, endPoint x: 46, endPoint y: 263, distance: 268.3
click at [46, 263] on div "General Registration Renewal 2025-BLR-154 View Summary Notes Show emails 1 Requ…" at bounding box center [659, 318] width 1318 height 637
select select "12"
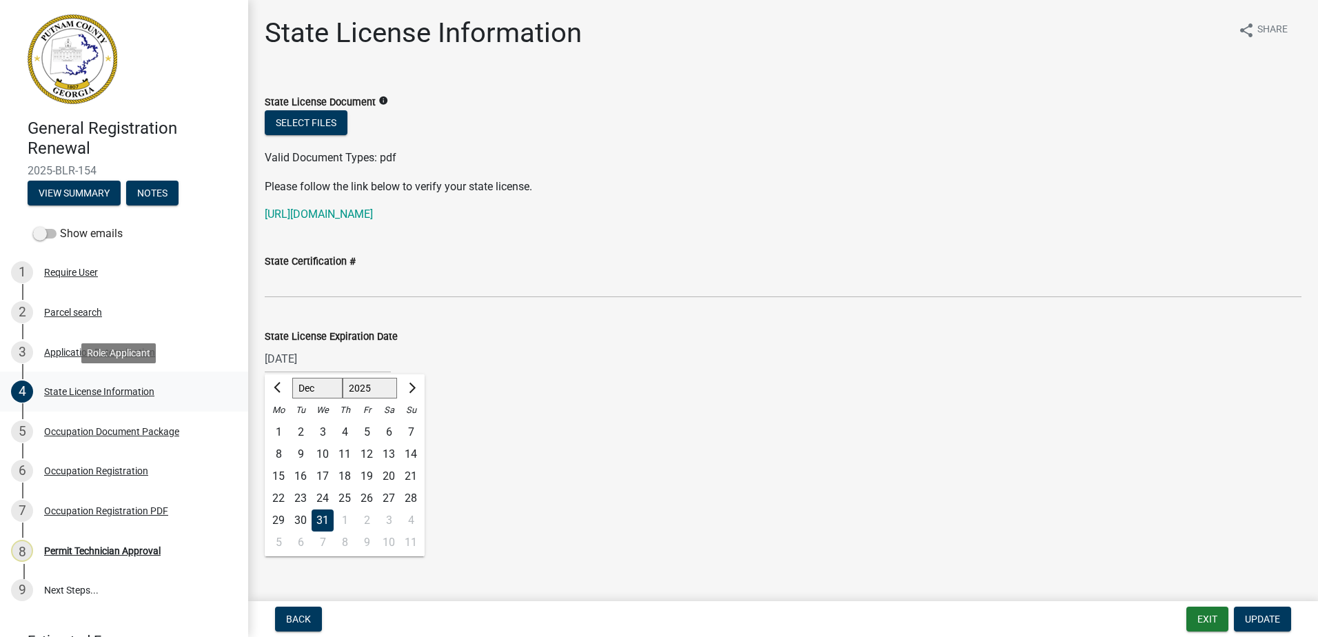
drag, startPoint x: 343, startPoint y: 358, endPoint x: 97, endPoint y: 381, distance: 247.1
click at [97, 381] on div "General Registration Renewal 2025-BLR-154 View Summary Notes Show emails 1 Requ…" at bounding box center [659, 318] width 1318 height 637
drag, startPoint x: 326, startPoint y: 355, endPoint x: 120, endPoint y: 341, distance: 206.6
click at [132, 342] on div "General Registration Renewal 2025-BLR-154 View Summary Notes Show emails 1 Requ…" at bounding box center [659, 318] width 1318 height 637
click at [1245, 616] on span "Update" at bounding box center [1262, 619] width 35 height 11
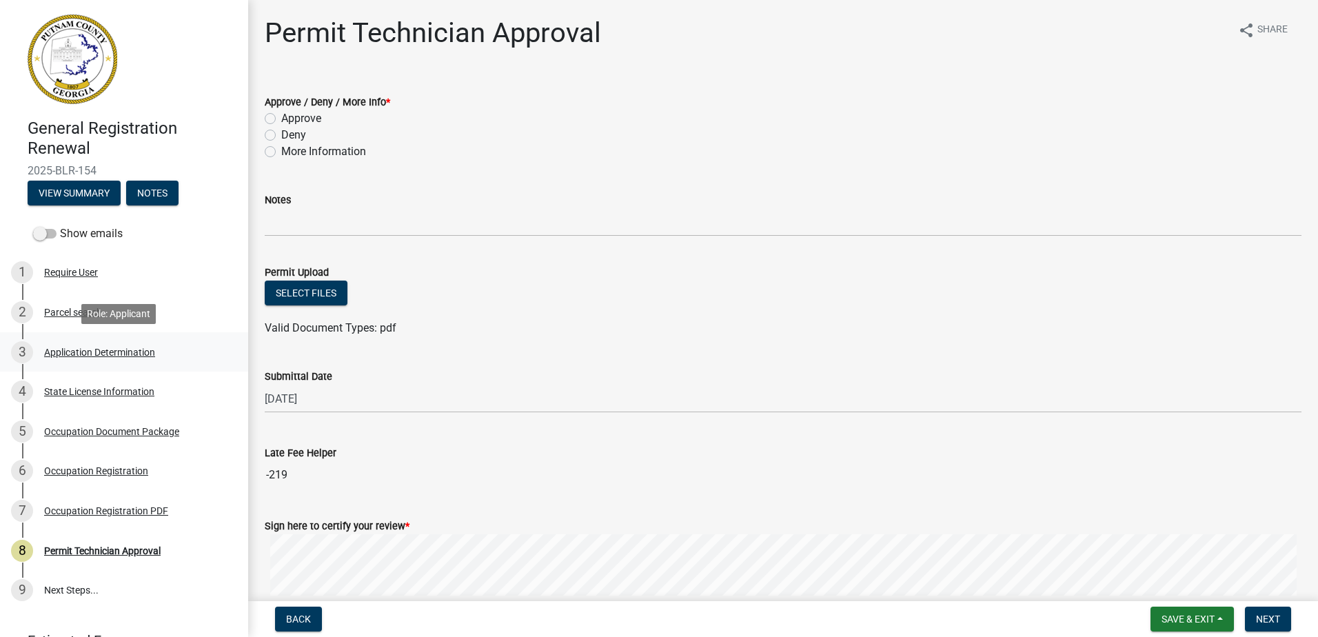
click at [77, 347] on div "Application Determination" at bounding box center [99, 352] width 111 height 10
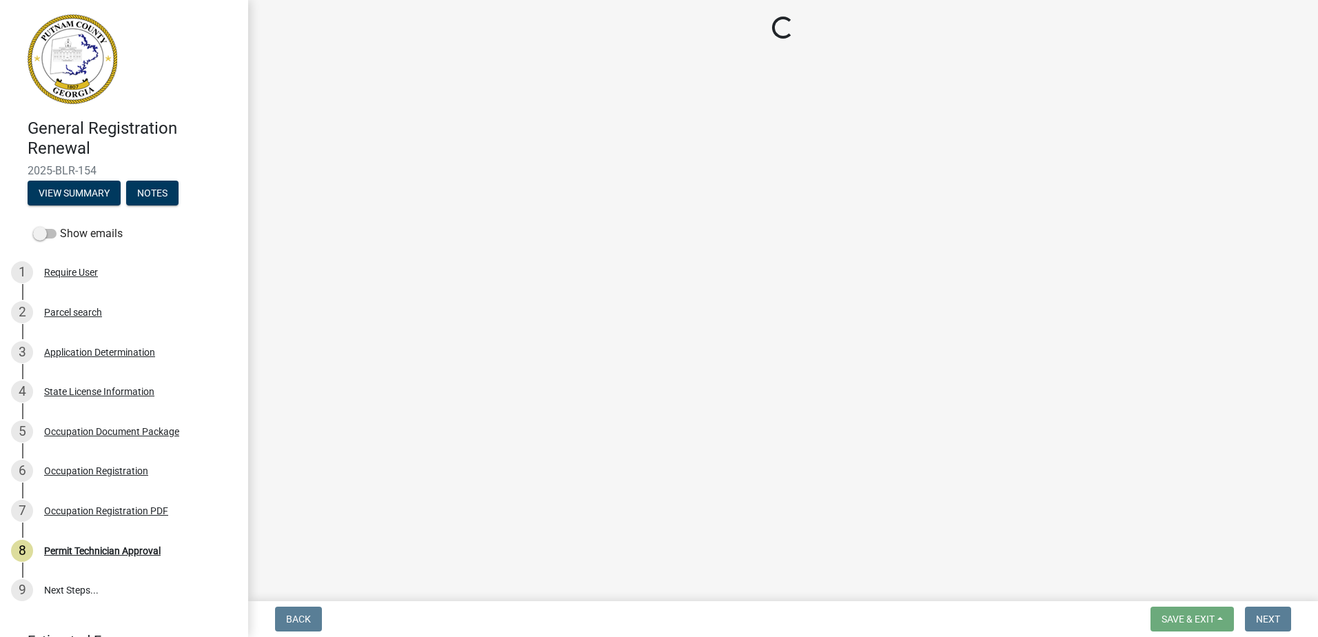
select select "GA"
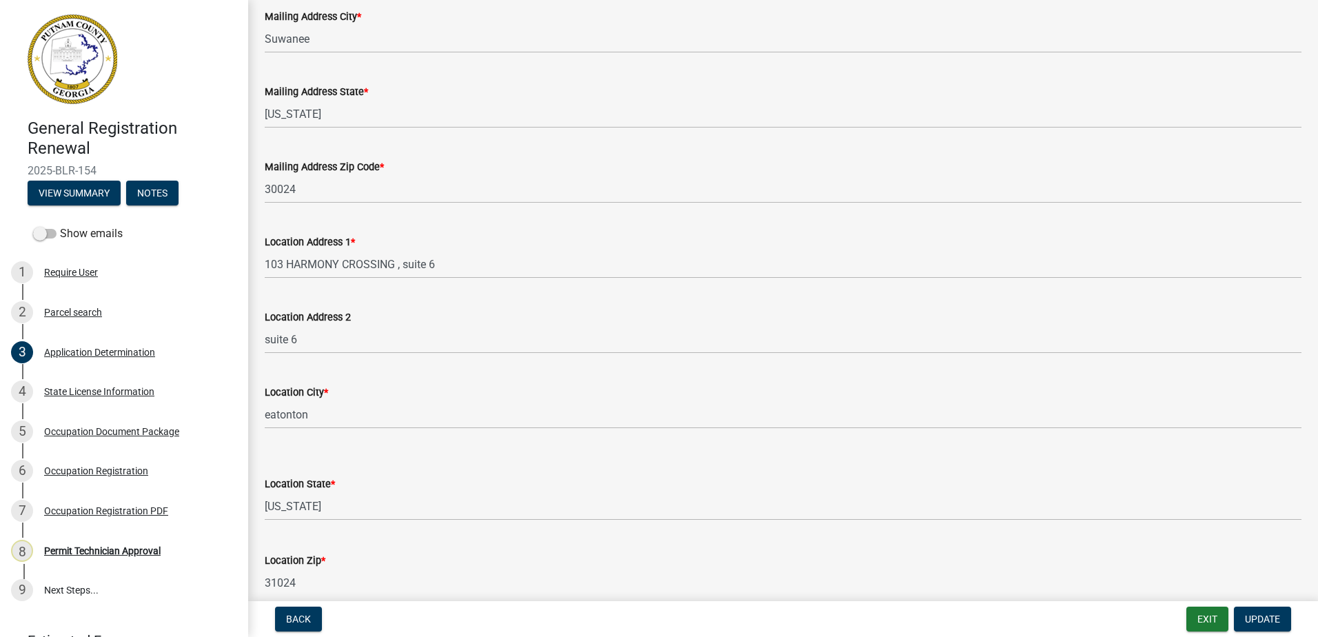
scroll to position [758, 0]
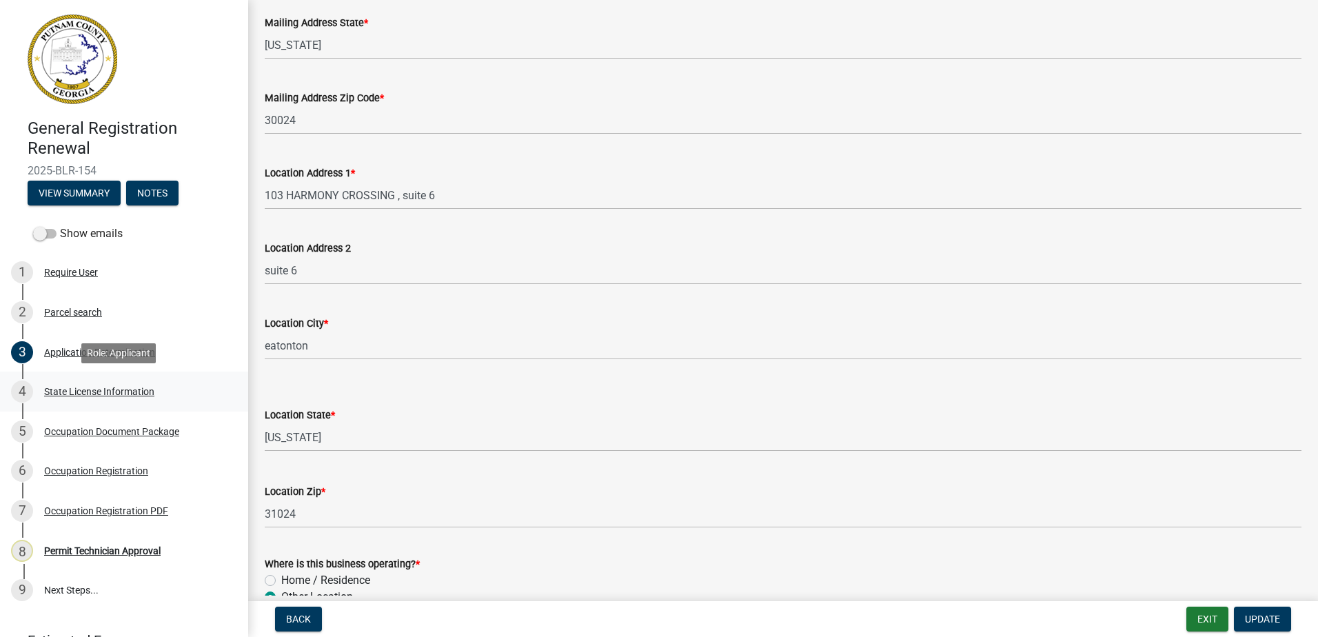
click at [103, 394] on div "State License Information" at bounding box center [99, 392] width 110 height 10
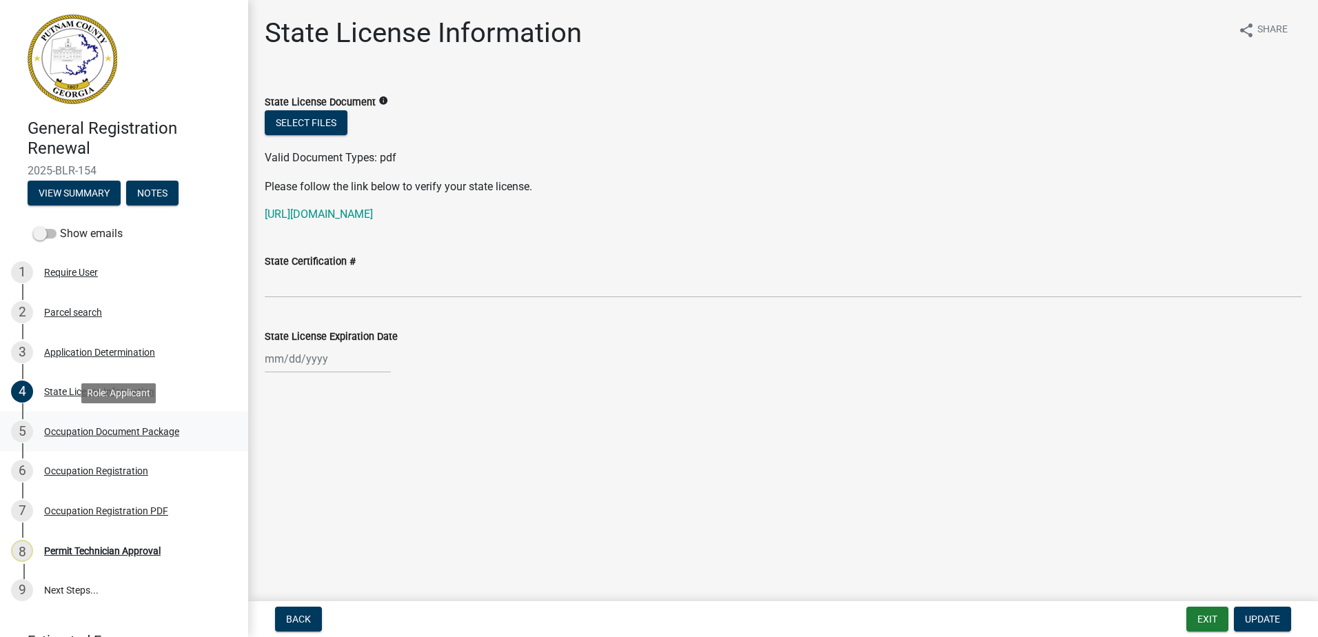
click at [108, 427] on div "Occupation Document Package" at bounding box center [111, 432] width 135 height 10
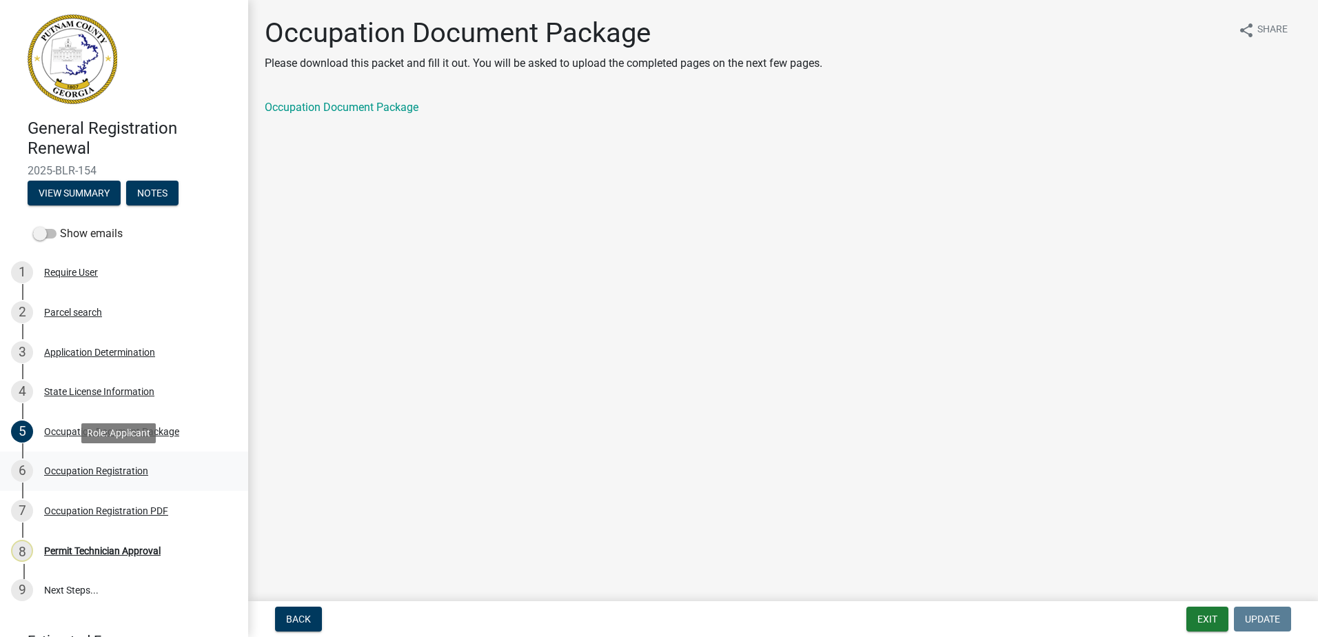
click at [97, 467] on div "Occupation Registration" at bounding box center [96, 471] width 104 height 10
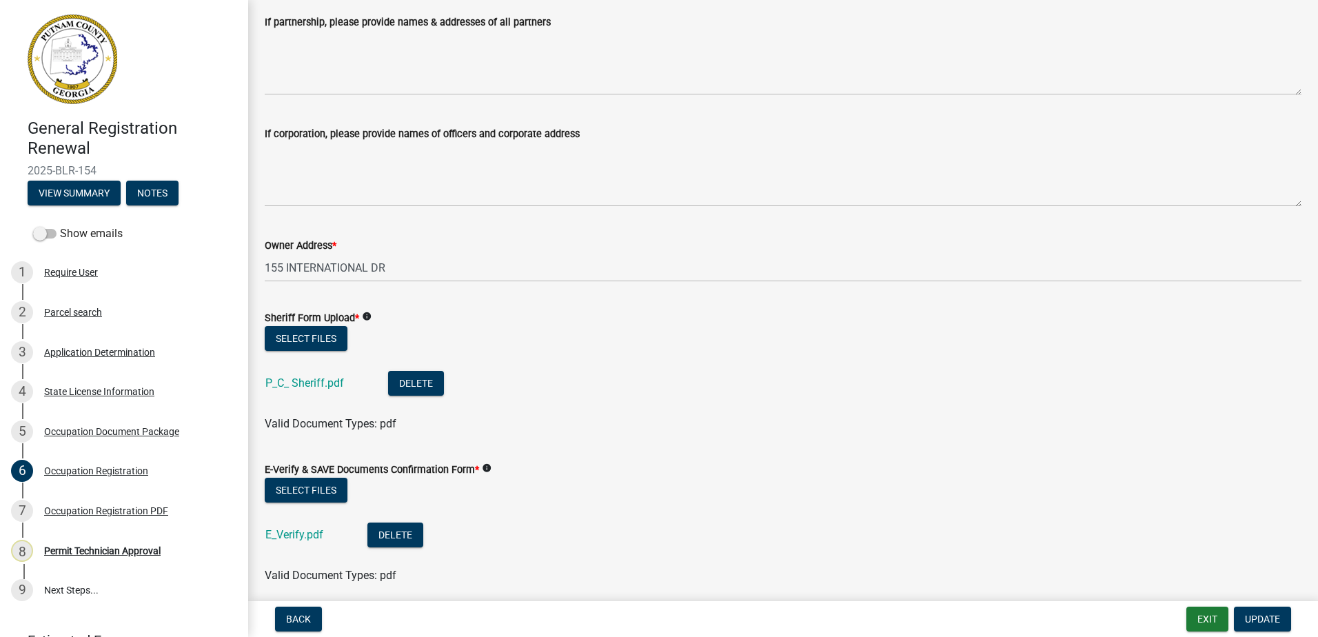
scroll to position [551, 0]
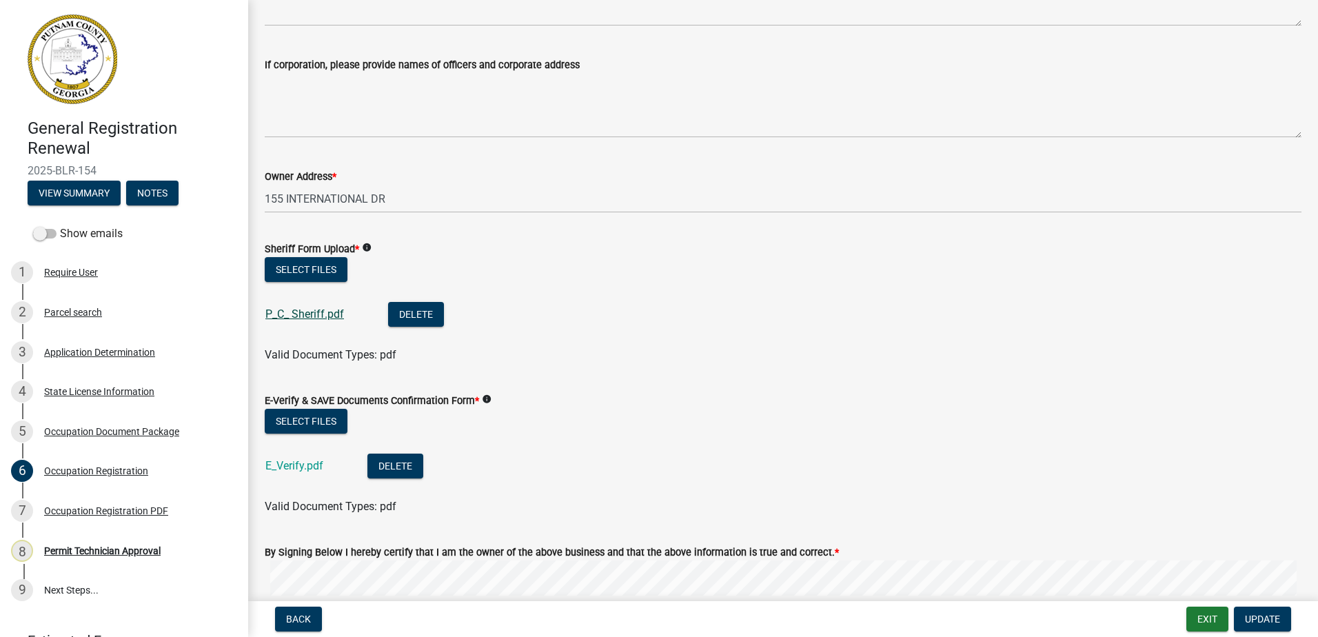
click at [310, 314] on link "P_C_ Sheriff.pdf" at bounding box center [304, 313] width 79 height 13
click at [276, 465] on link "E_Verify.pdf" at bounding box center [294, 465] width 58 height 13
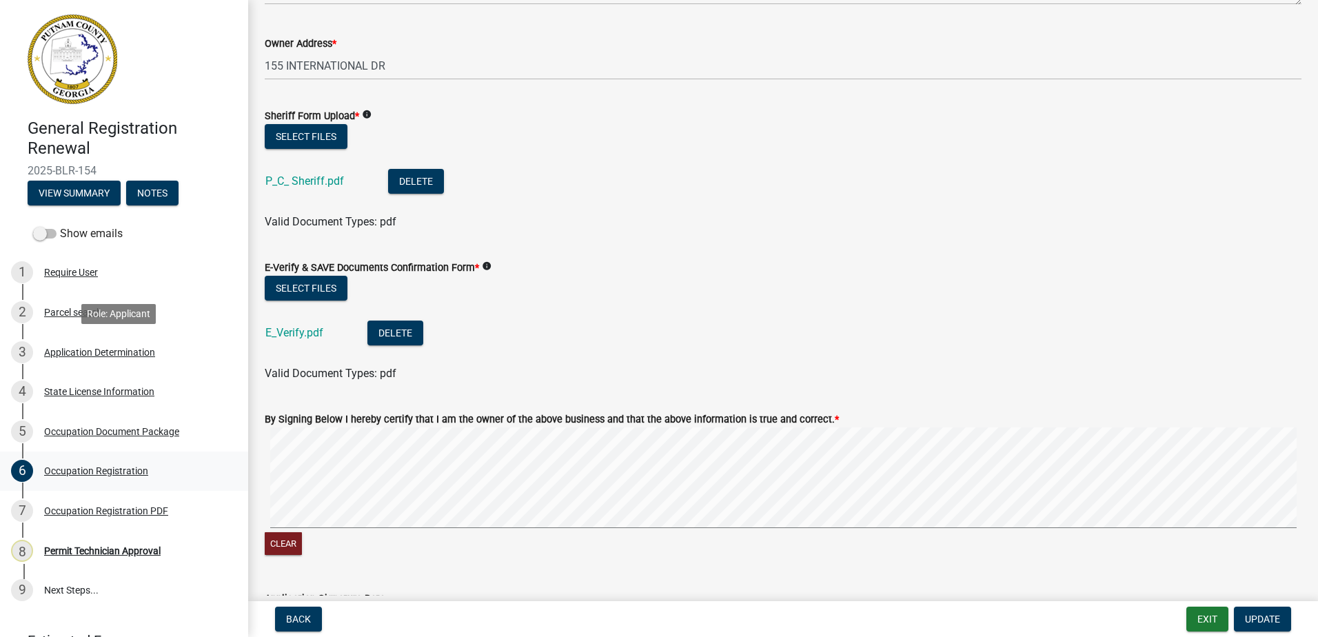
scroll to position [758, 0]
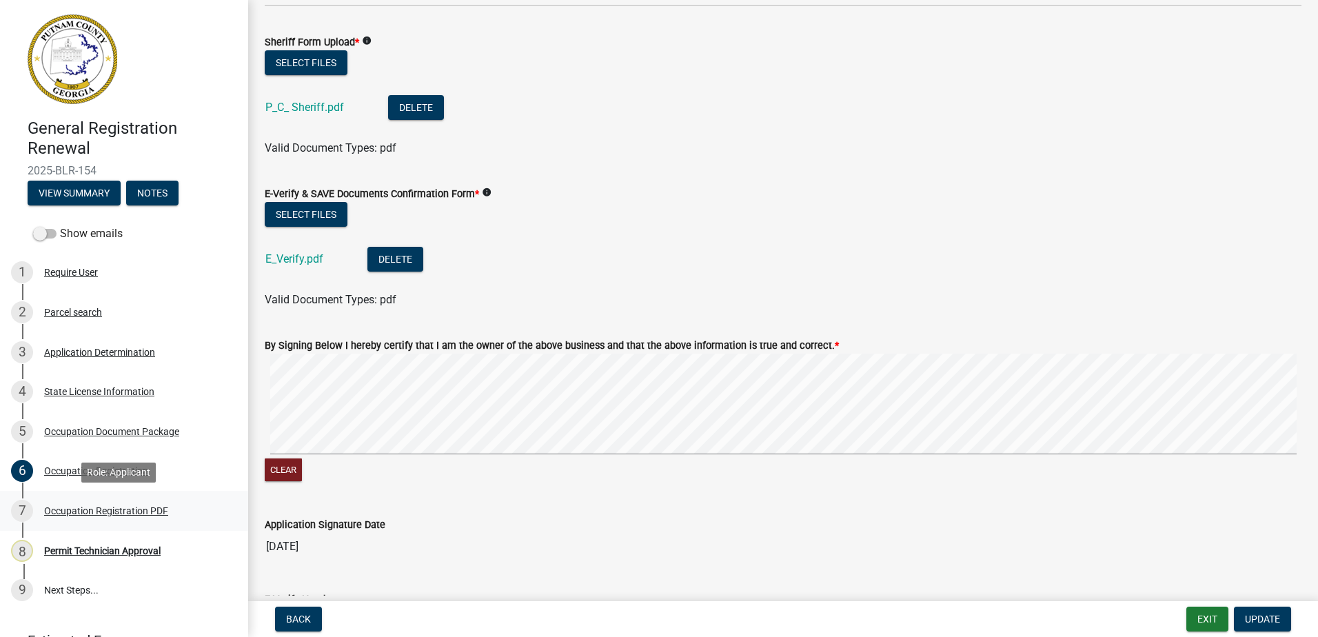
click at [83, 515] on div "Occupation Registration PDF" at bounding box center [106, 511] width 124 height 10
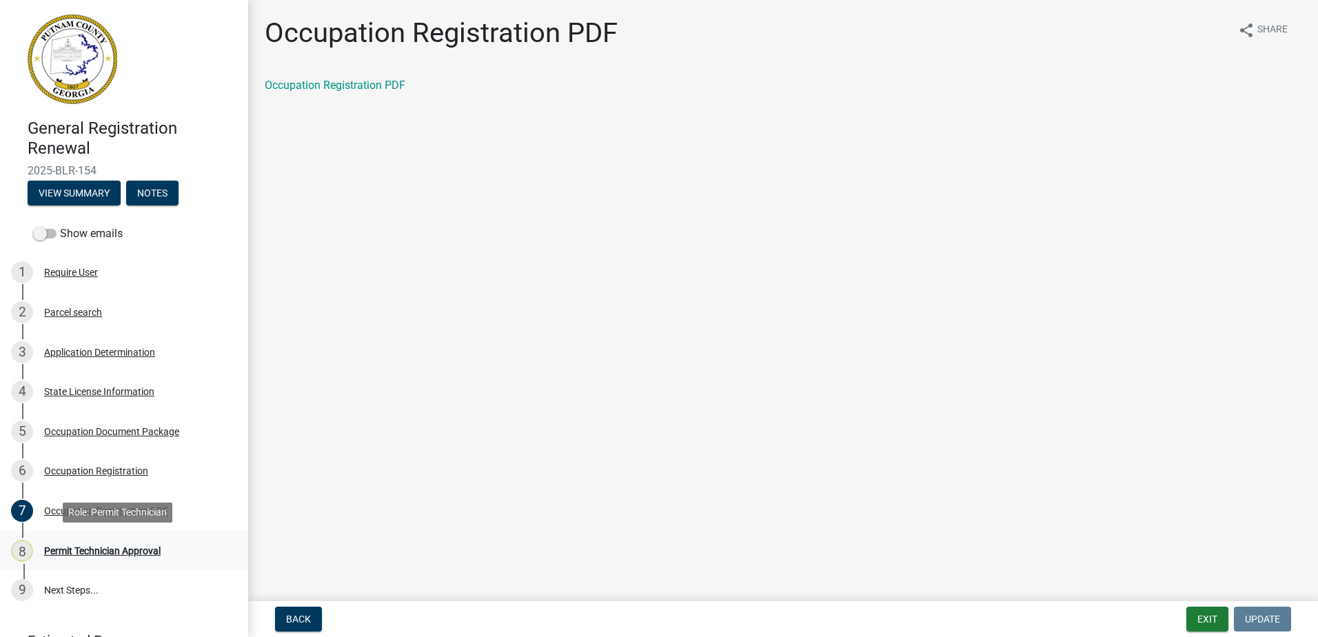
click at [77, 550] on div "Permit Technician Approval" at bounding box center [102, 551] width 116 height 10
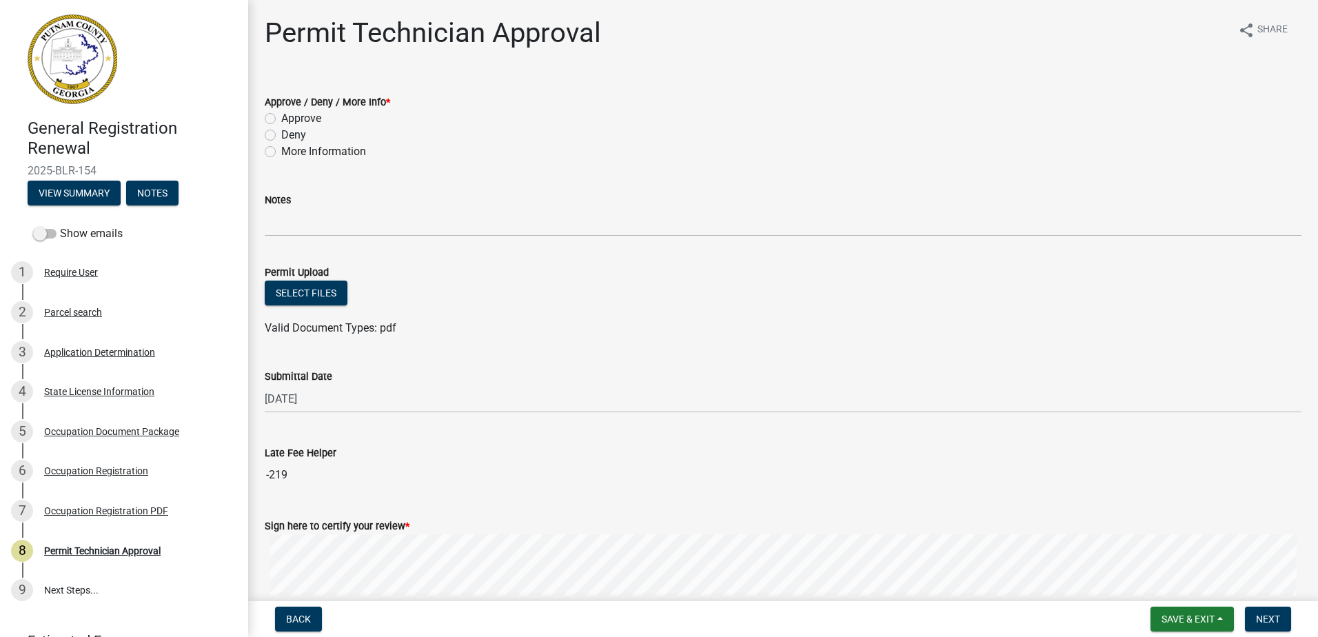
drag, startPoint x: 303, startPoint y: 473, endPoint x: 256, endPoint y: 475, distance: 46.9
click at [256, 475] on div "Late Fee Helper -219" at bounding box center [782, 456] width 1057 height 63
click at [92, 354] on div "Application Determination" at bounding box center [99, 352] width 111 height 10
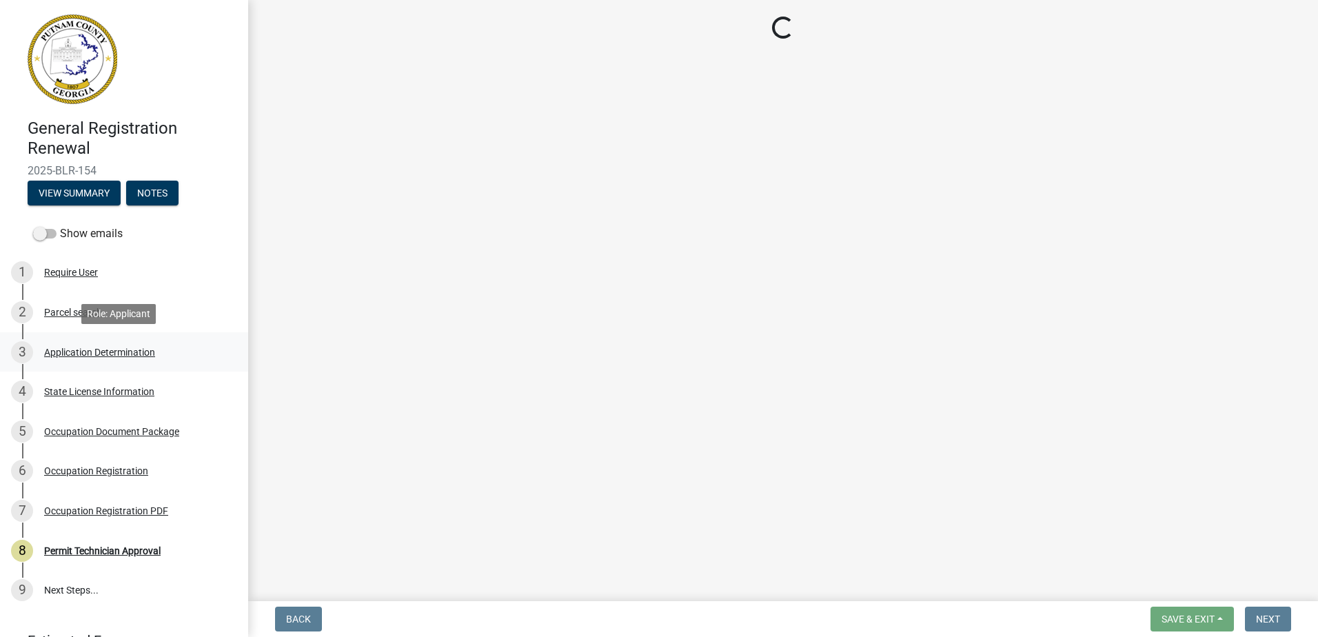
select select "GA"
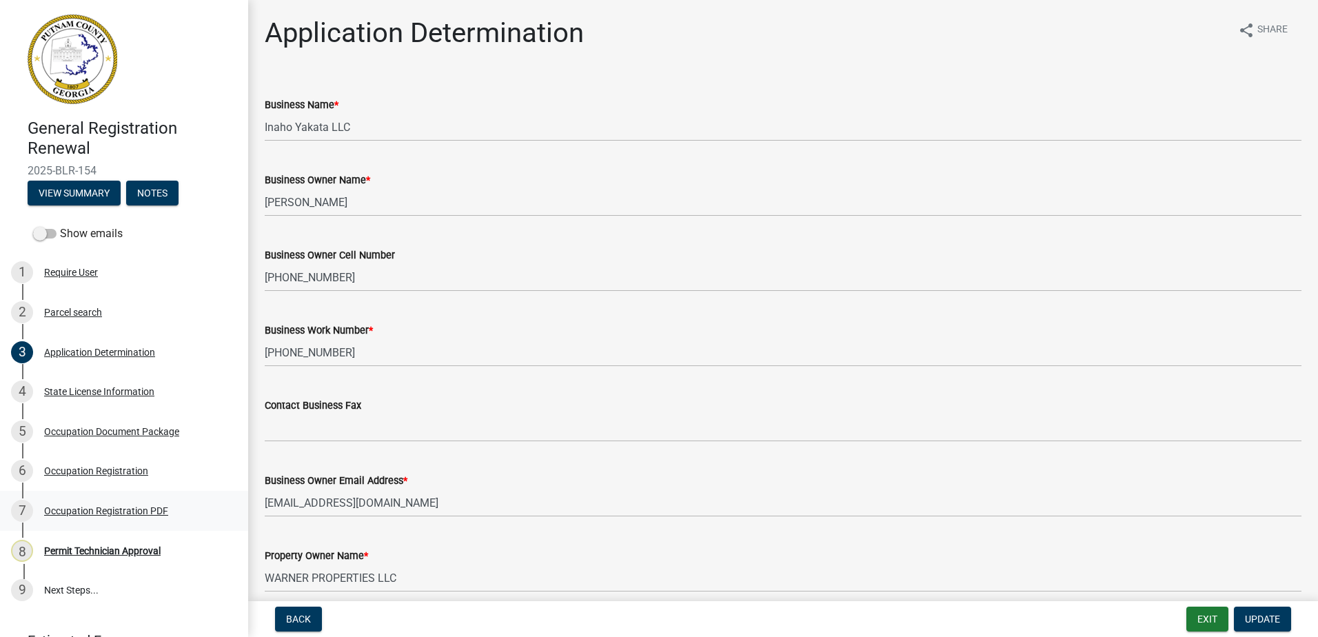
click at [65, 509] on div "Occupation Registration PDF" at bounding box center [106, 511] width 124 height 10
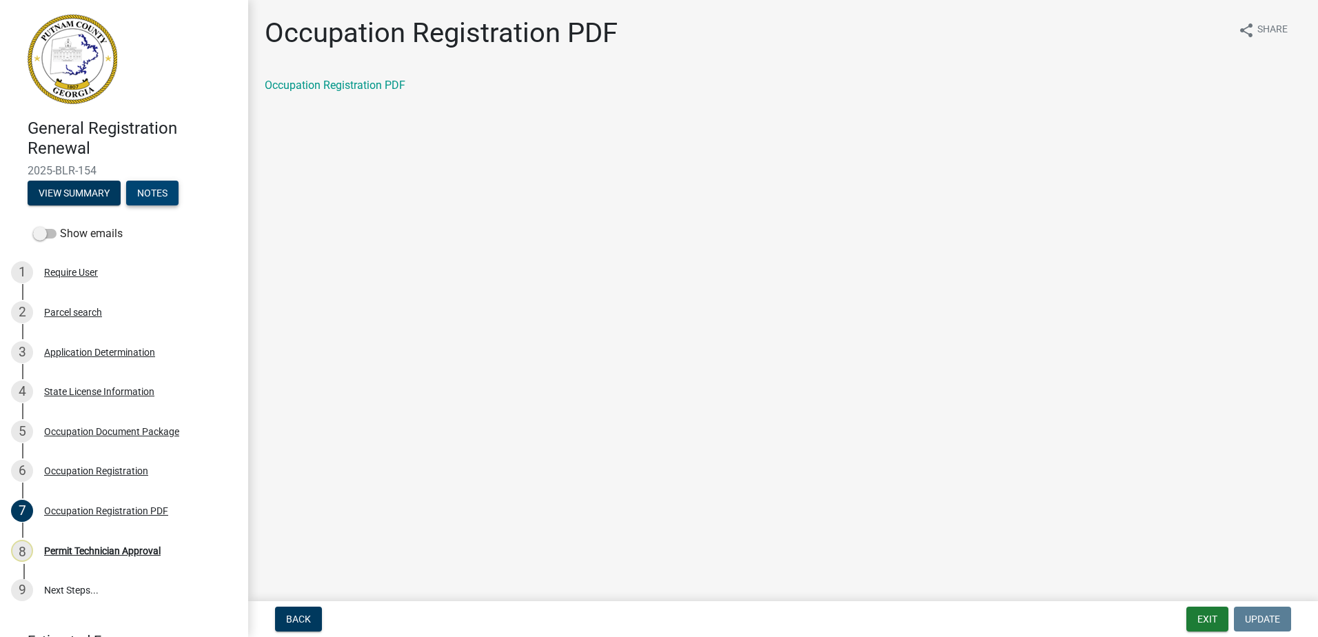
click at [133, 200] on button "Notes" at bounding box center [152, 193] width 52 height 25
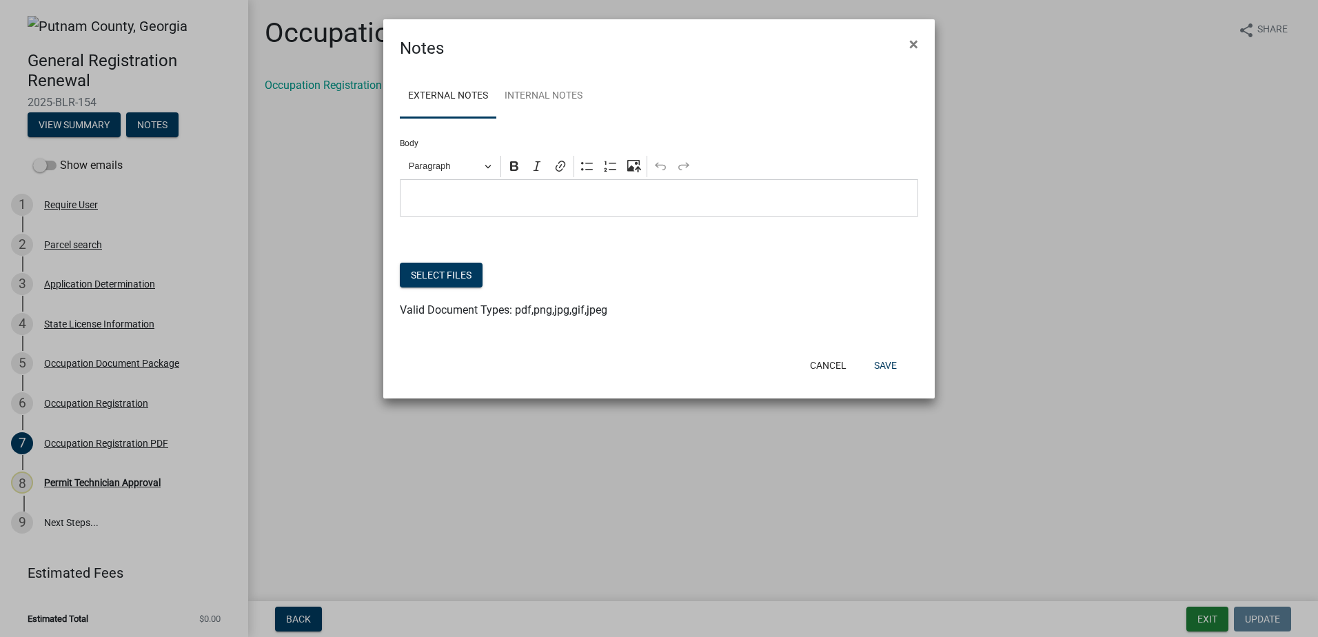
click at [520, 201] on p "Editor editing area: main. Press Alt+0 for help." at bounding box center [659, 198] width 504 height 17
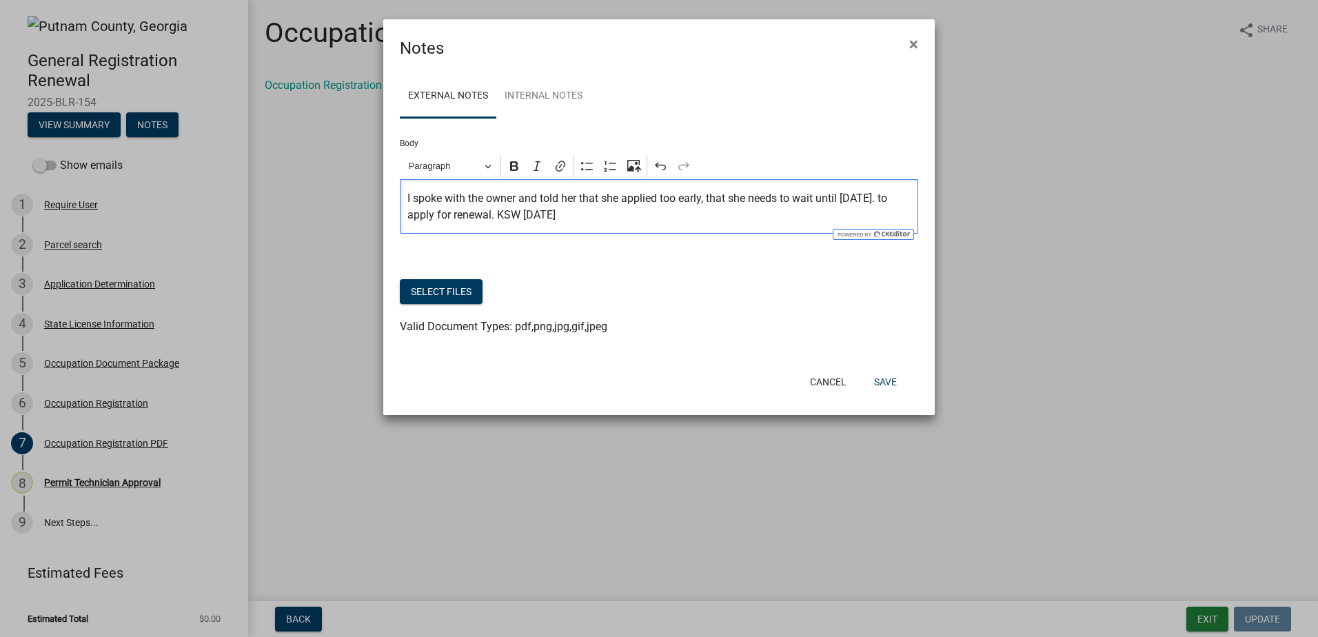
click at [902, 206] on p "I spoke with the owner and told her that she applied too early, that she needs …" at bounding box center [659, 206] width 504 height 33
click at [888, 385] on button "Save" at bounding box center [885, 381] width 45 height 25
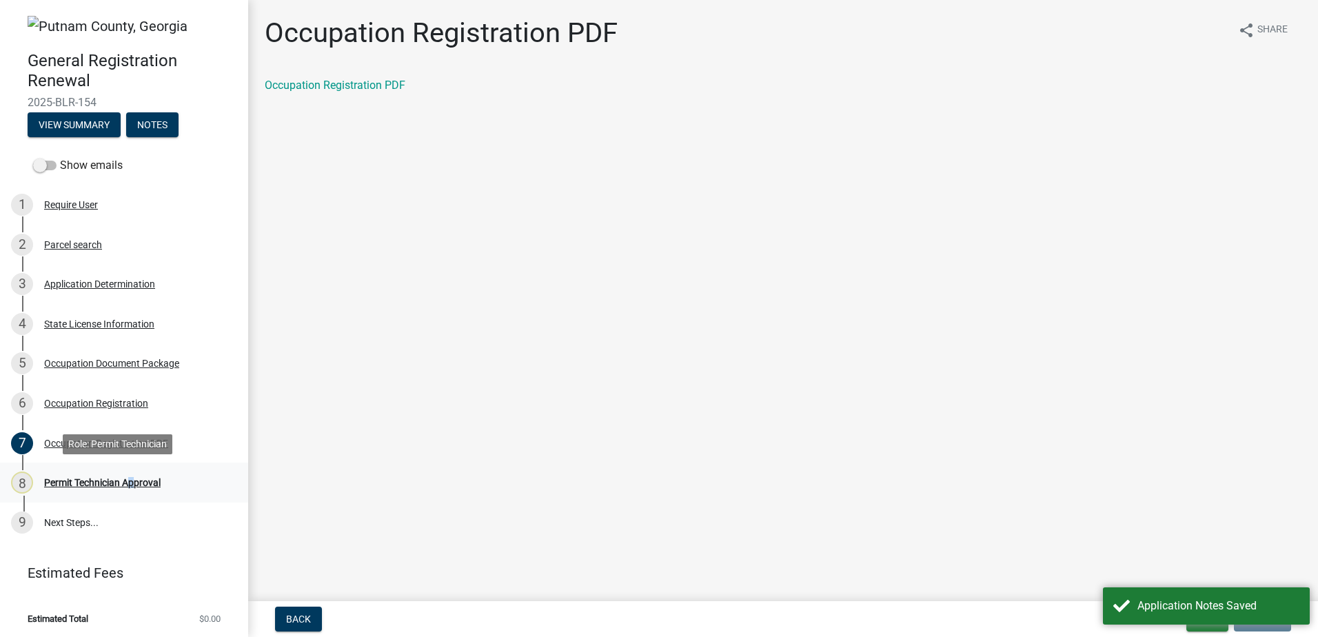
click at [128, 479] on div "8 Permit Technician Approval" at bounding box center [118, 483] width 215 height 22
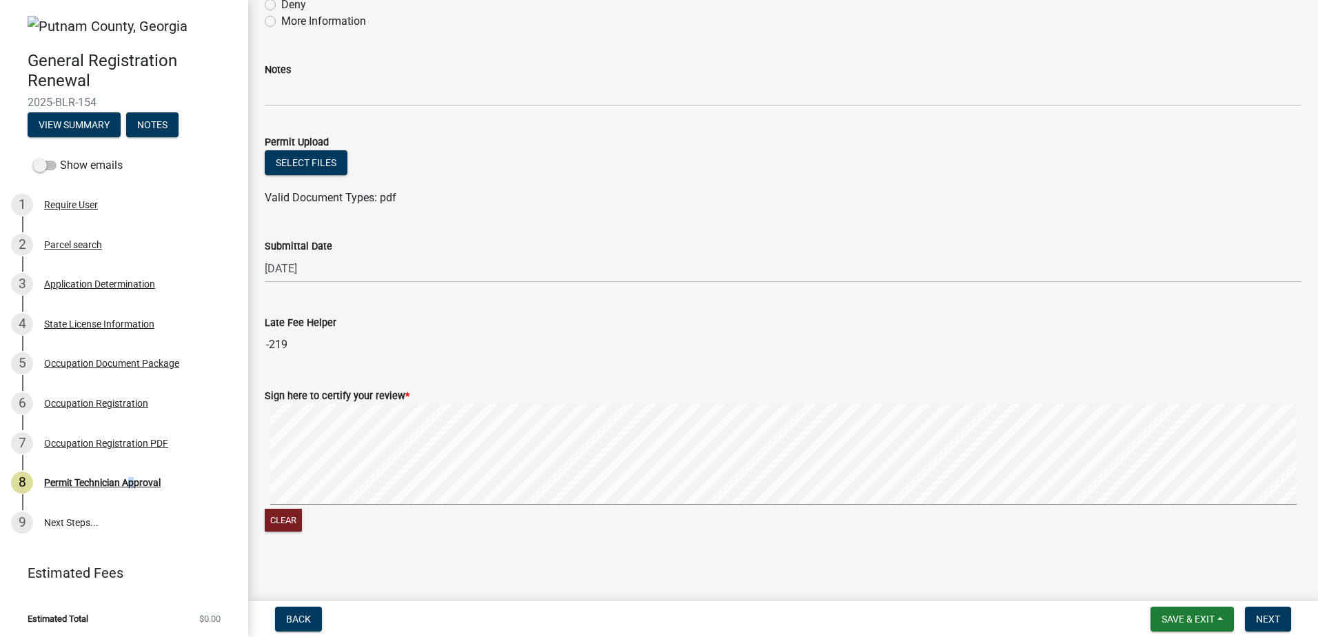
scroll to position [136, 0]
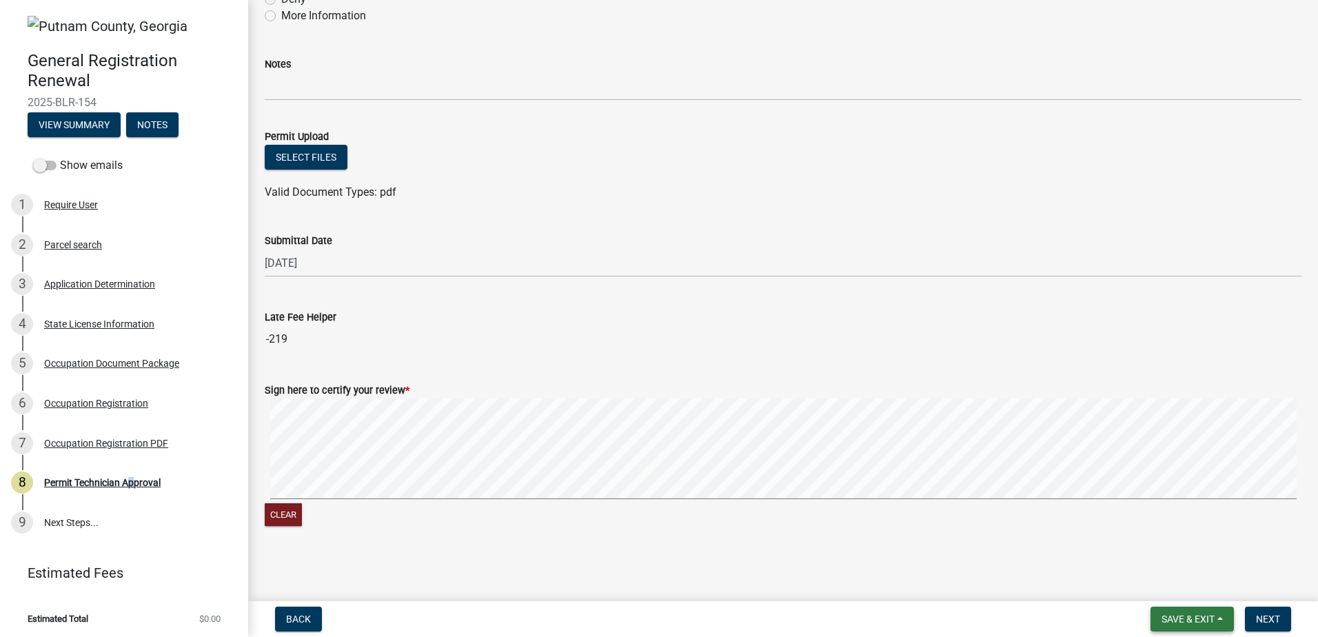
click at [1184, 624] on span "Save & Exit" at bounding box center [1188, 619] width 53 height 11
click at [1172, 590] on button "Save & Exit" at bounding box center [1179, 583] width 110 height 33
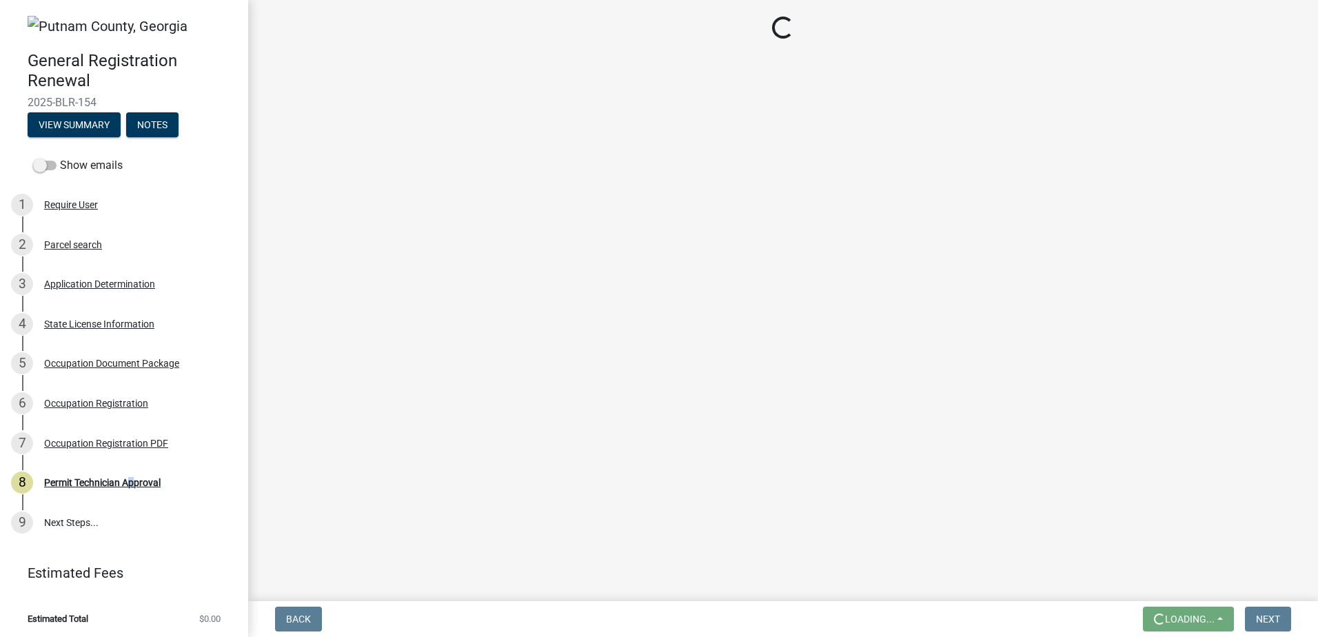
scroll to position [0, 0]
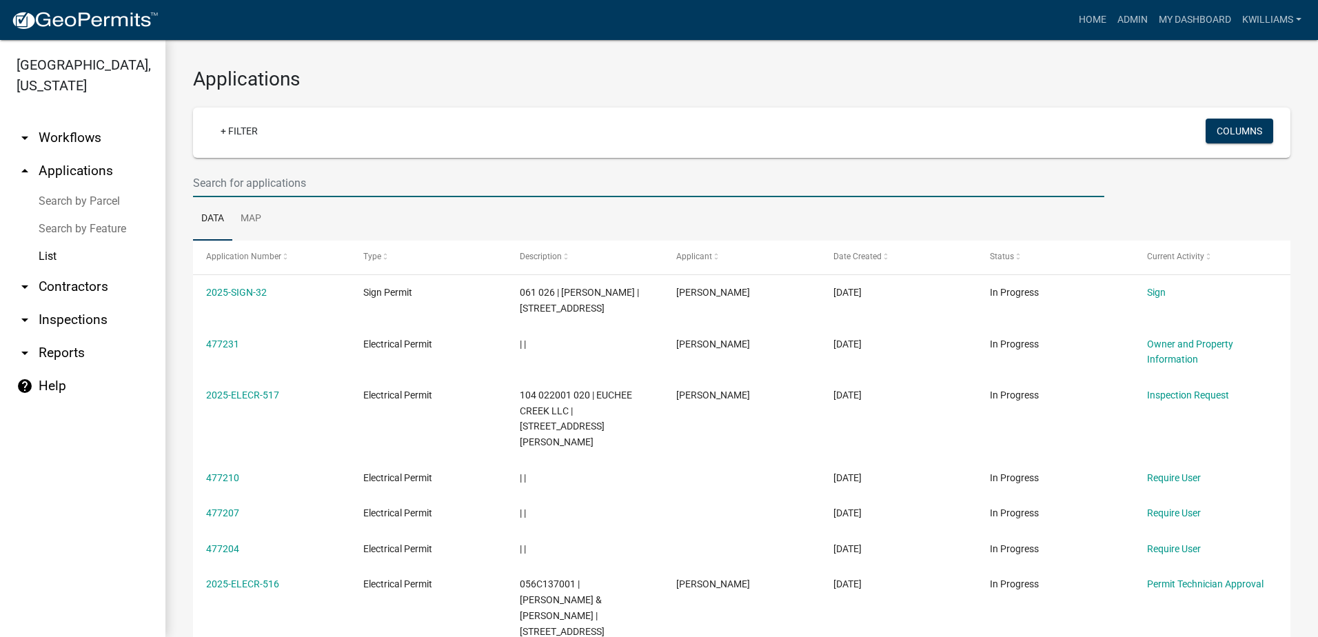
click at [273, 187] on input "text" at bounding box center [648, 183] width 911 height 28
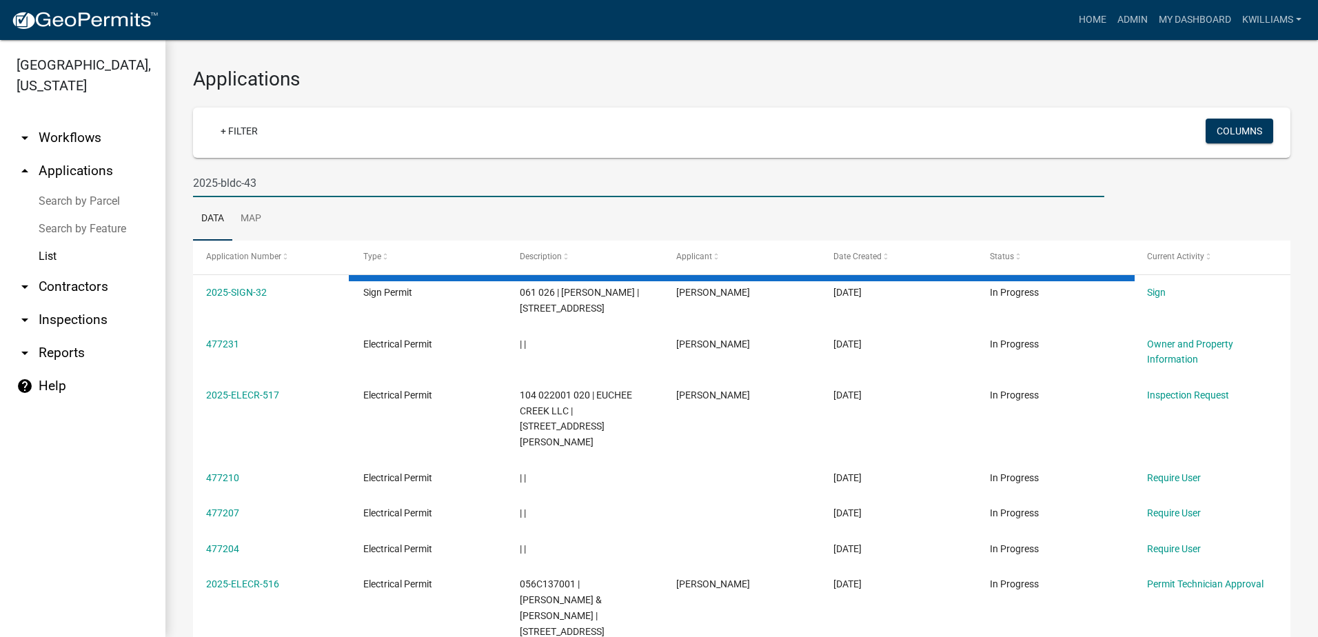
type input "2025-bldc-43"
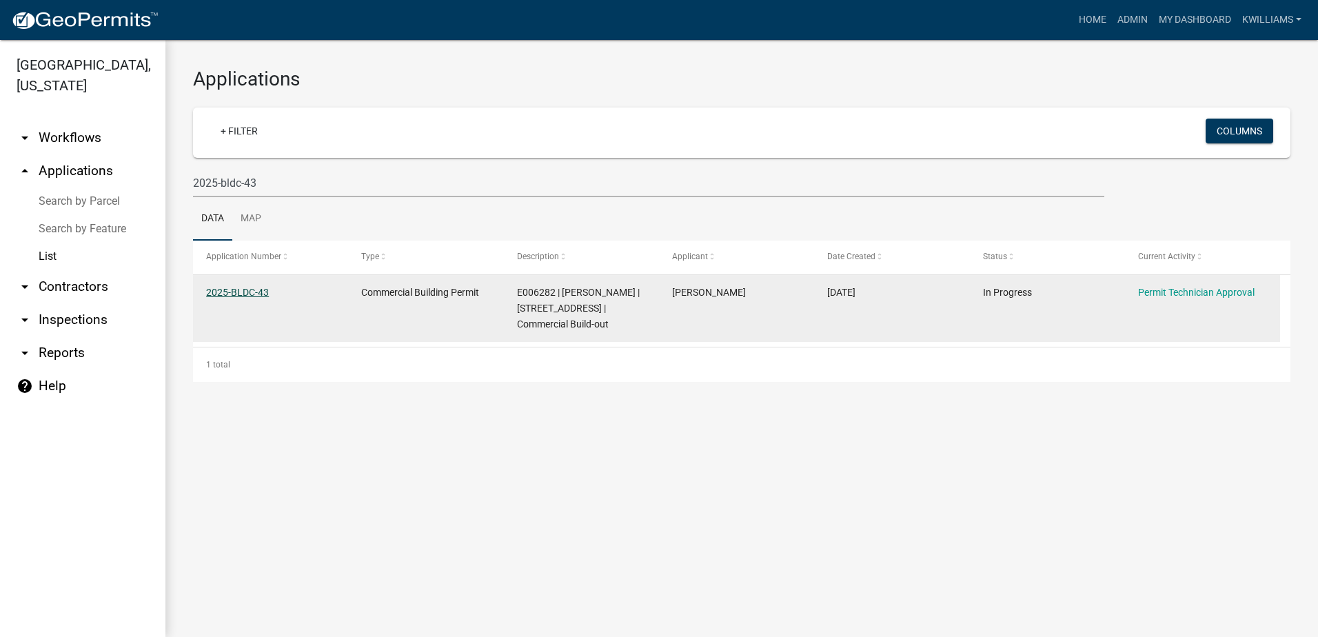
click at [256, 292] on link "2025-BLDC-43" at bounding box center [237, 292] width 63 height 11
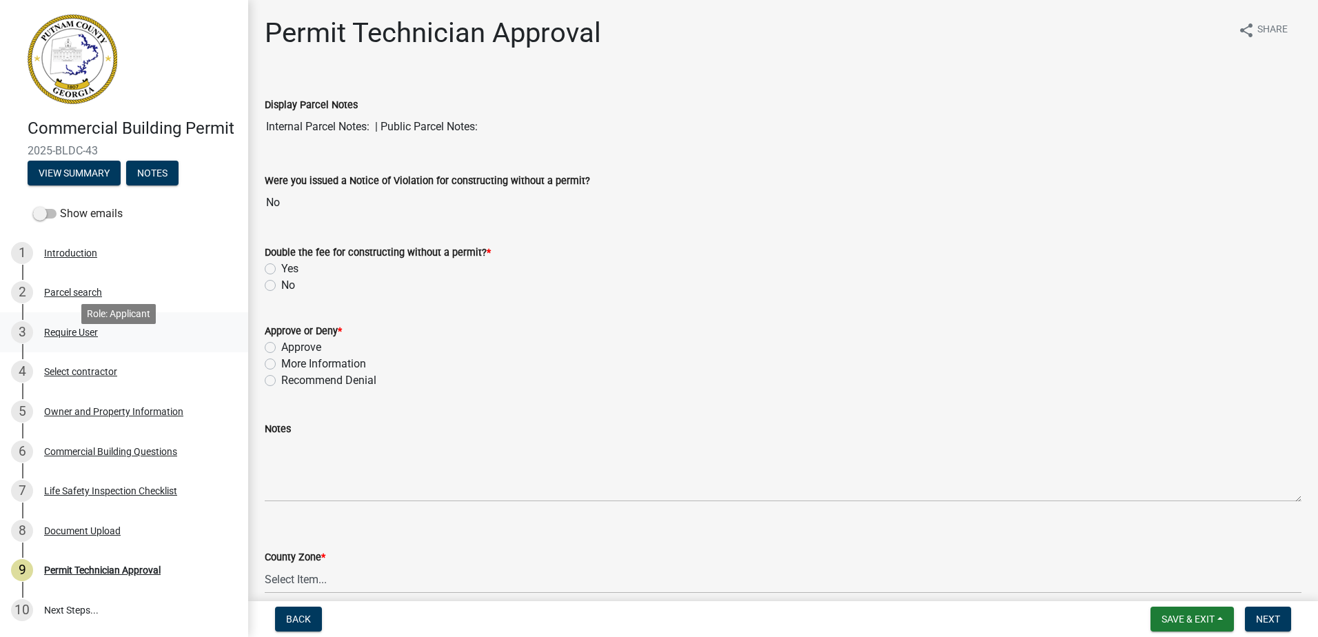
click at [75, 337] on div "Require User" at bounding box center [71, 332] width 54 height 10
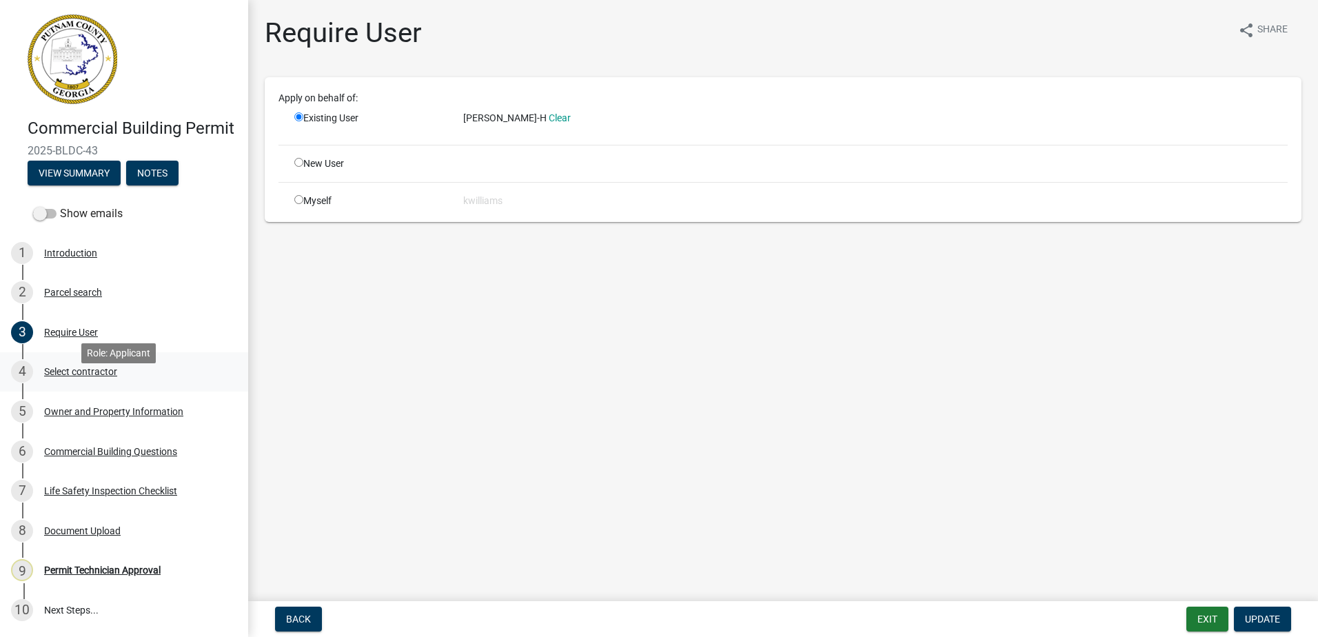
click at [74, 383] on div "4 Select contractor" at bounding box center [118, 372] width 215 height 22
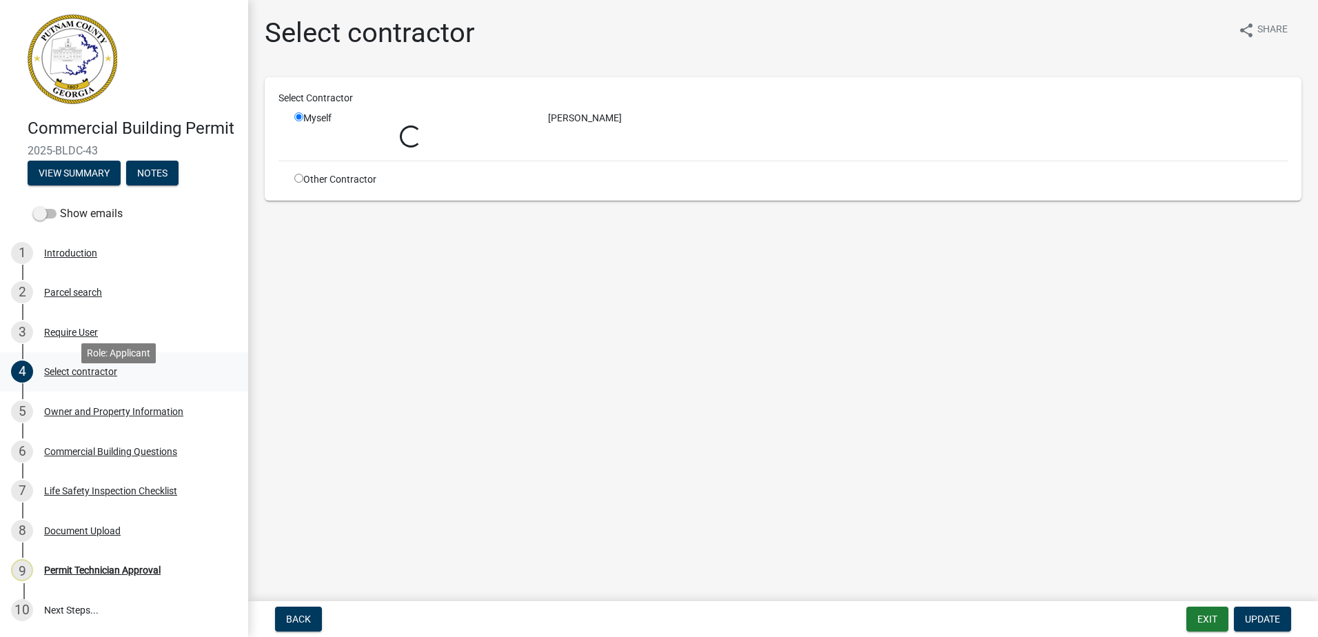
click at [77, 376] on div "Select contractor" at bounding box center [80, 372] width 73 height 10
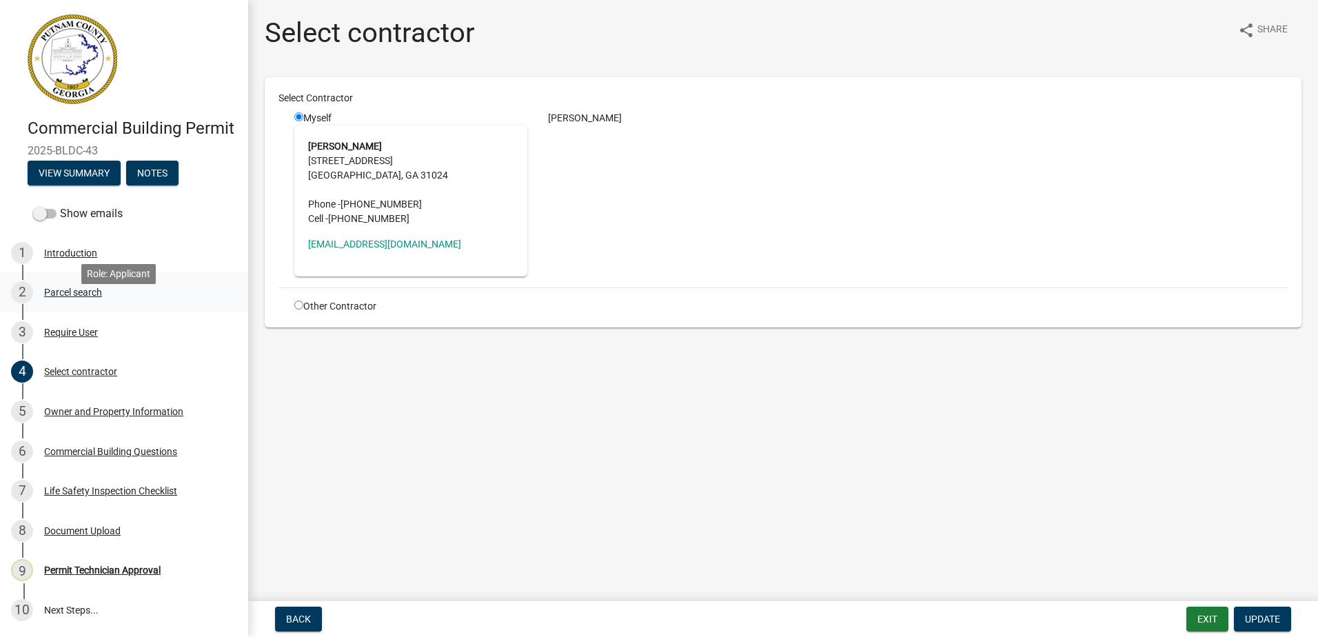
click at [54, 312] on link "2 Parcel search" at bounding box center [124, 292] width 248 height 40
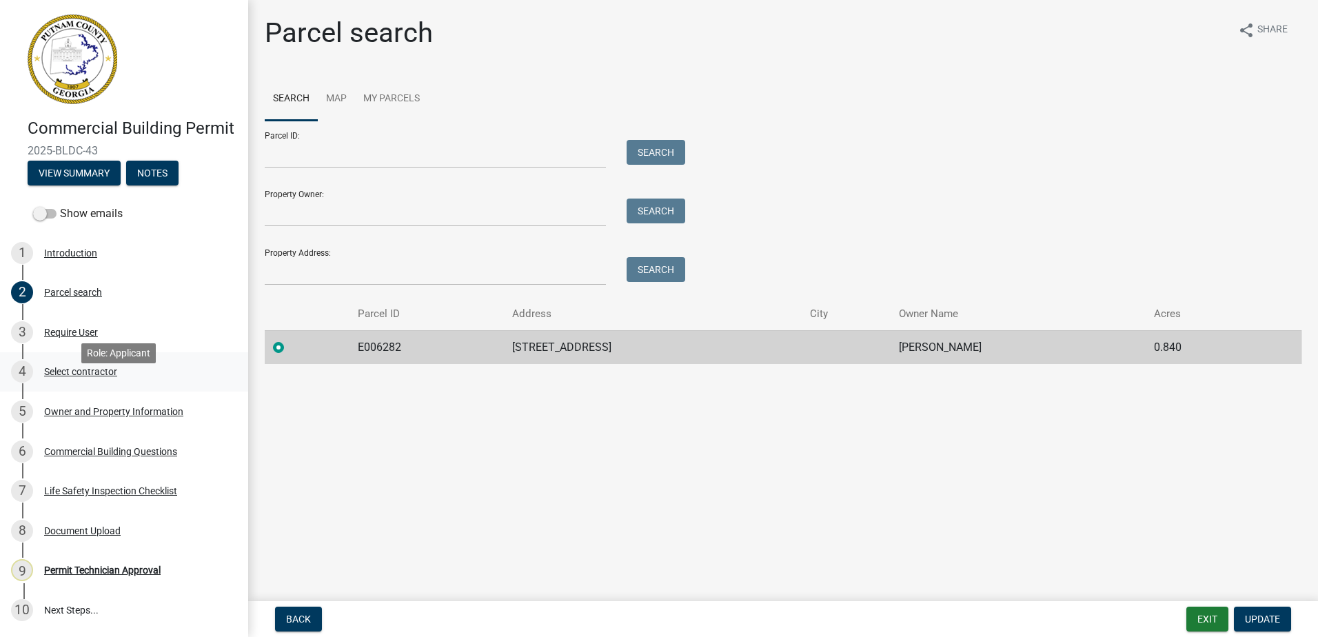
click at [79, 376] on div "Select contractor" at bounding box center [80, 372] width 73 height 10
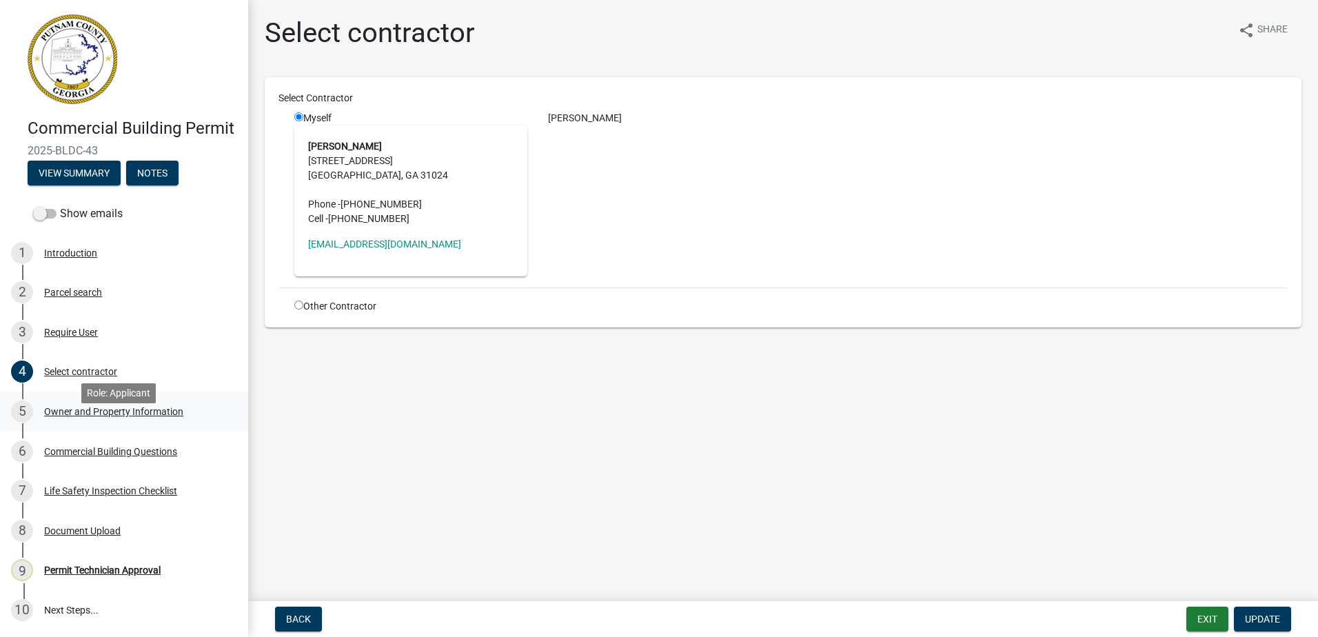
click at [88, 416] on div "Owner and Property Information" at bounding box center [113, 412] width 139 height 10
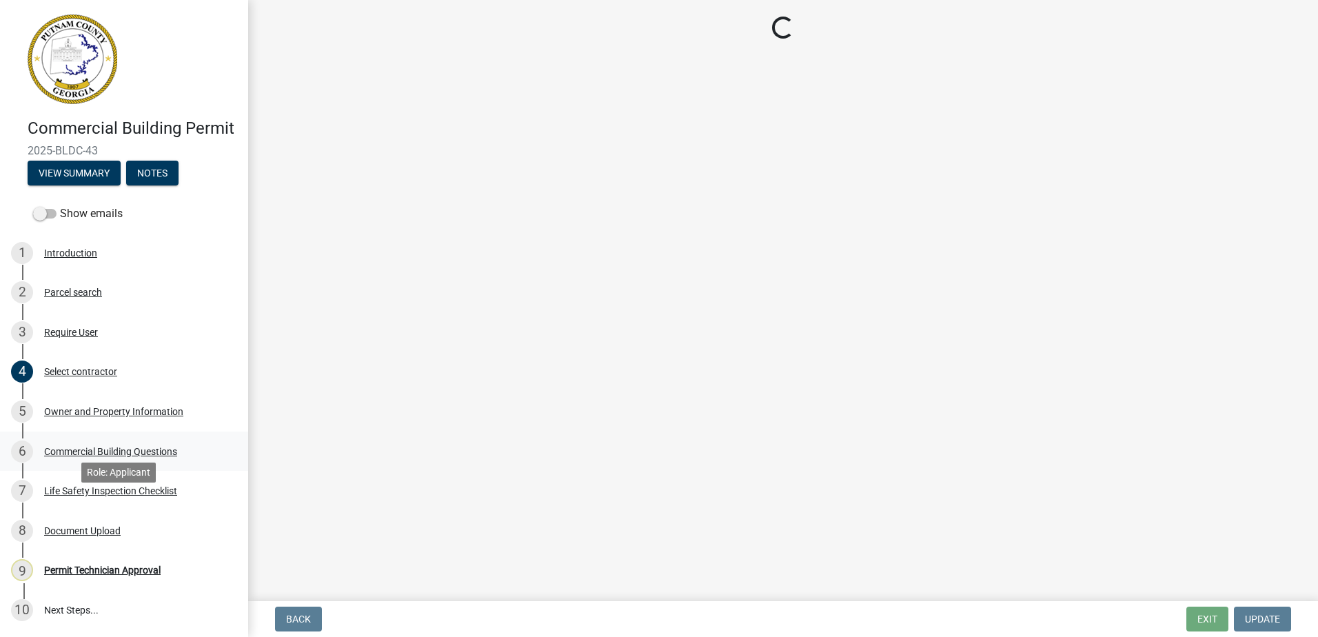
select select "299807ed-53dd-4c35-b1f9-5b573e537b0e"
select select "95c2f08d-bd21-40ac-acc0-bf0ad2ba7c20"
select select "fa9ac713-ff98-4511-b6d6-b752a2dce95a"
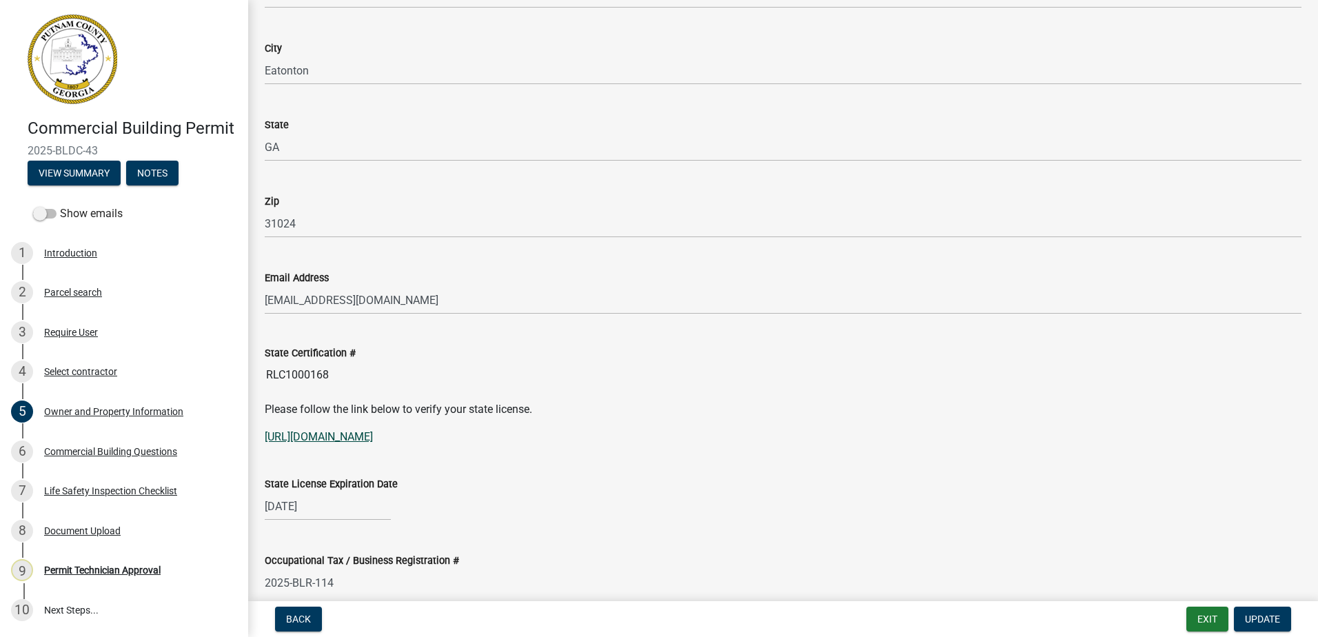
scroll to position [1585, 0]
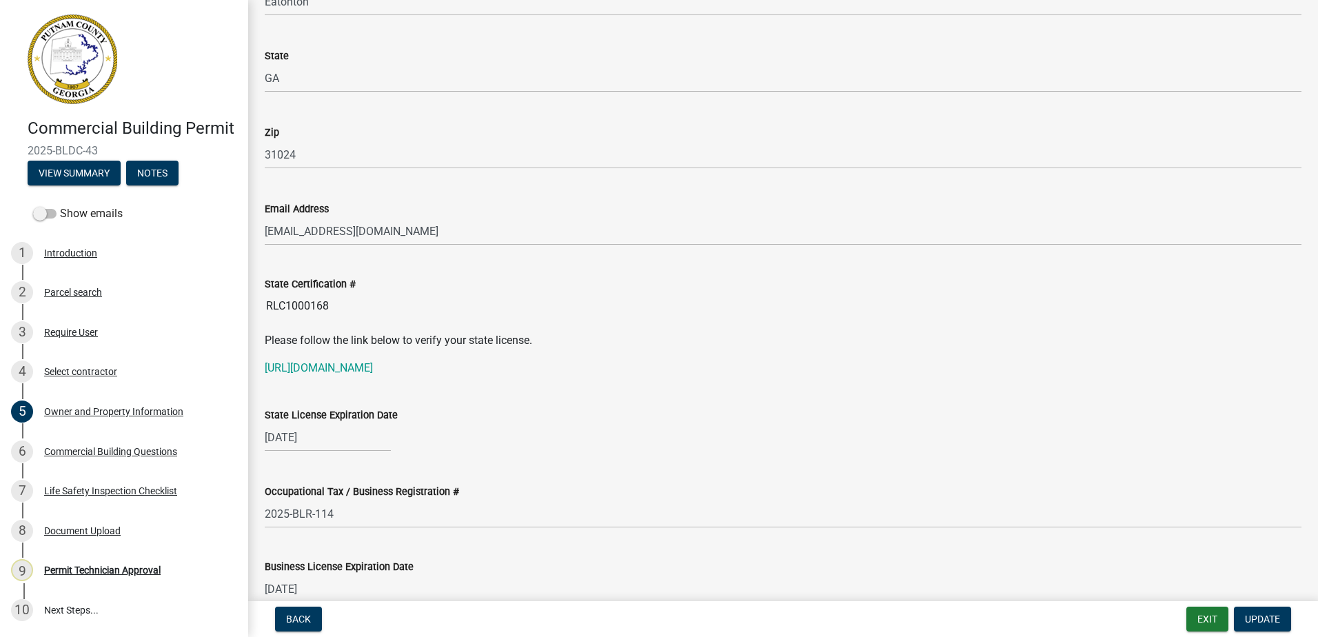
drag, startPoint x: 336, startPoint y: 309, endPoint x: 242, endPoint y: 301, distance: 94.7
click at [242, 301] on div "Commercial Building Permit 2025-BLDC-43 View Summary Notes Show emails 1 Introd…" at bounding box center [659, 318] width 1318 height 637
drag, startPoint x: 242, startPoint y: 301, endPoint x: 273, endPoint y: 299, distance: 31.1
click at [316, 367] on link "https://goals.sos.ga.gov/GASOSOneStop/s/licensee-search" at bounding box center [319, 367] width 108 height 13
click at [372, 305] on input "RLC1000168" at bounding box center [783, 306] width 1037 height 28
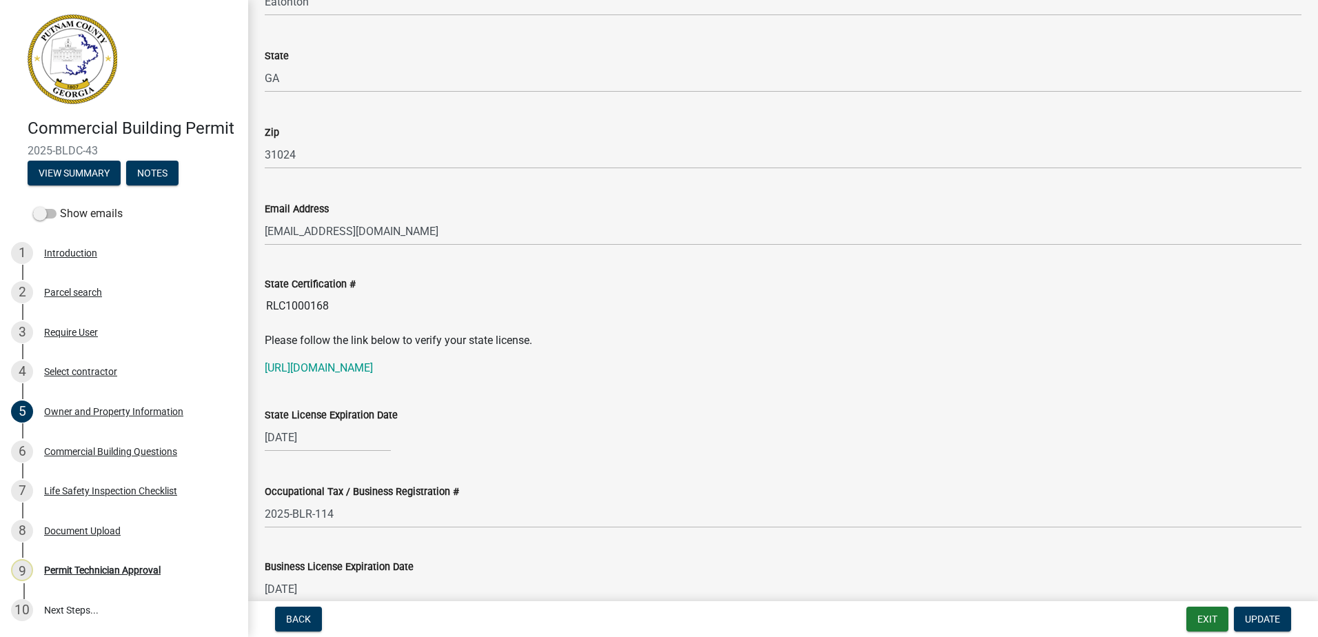
click at [372, 305] on input "RLC1000168" at bounding box center [783, 306] width 1037 height 28
click at [375, 305] on input "RLC1000168" at bounding box center [783, 306] width 1037 height 28
click at [295, 302] on input "RLC1000168" at bounding box center [783, 306] width 1037 height 28
drag, startPoint x: 295, startPoint y: 302, endPoint x: 431, endPoint y: 301, distance: 135.8
click at [431, 301] on input "RLC1000168" at bounding box center [783, 306] width 1037 height 28
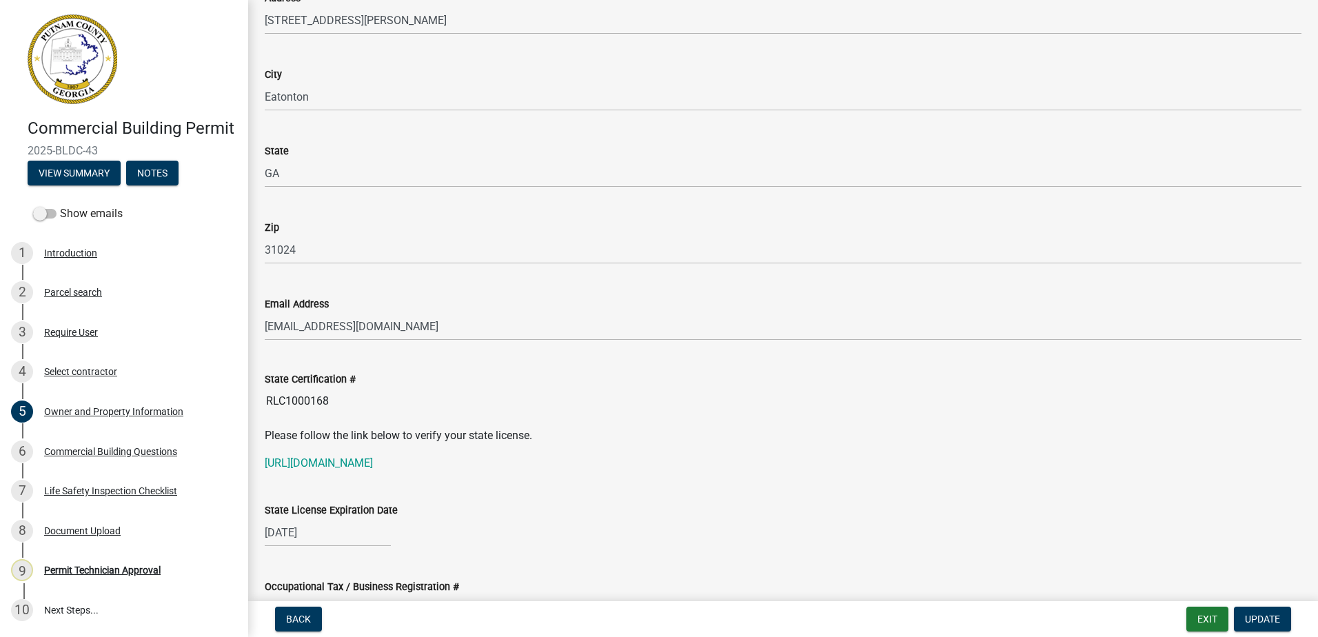
scroll to position [1486, 0]
click at [361, 401] on input "RLC1000168" at bounding box center [783, 406] width 1037 height 28
click at [345, 407] on input "RLC1000168" at bounding box center [783, 406] width 1037 height 28
click at [305, 288] on div "Email Address haddencoleman@gmail.com" at bounding box center [783, 313] width 1037 height 64
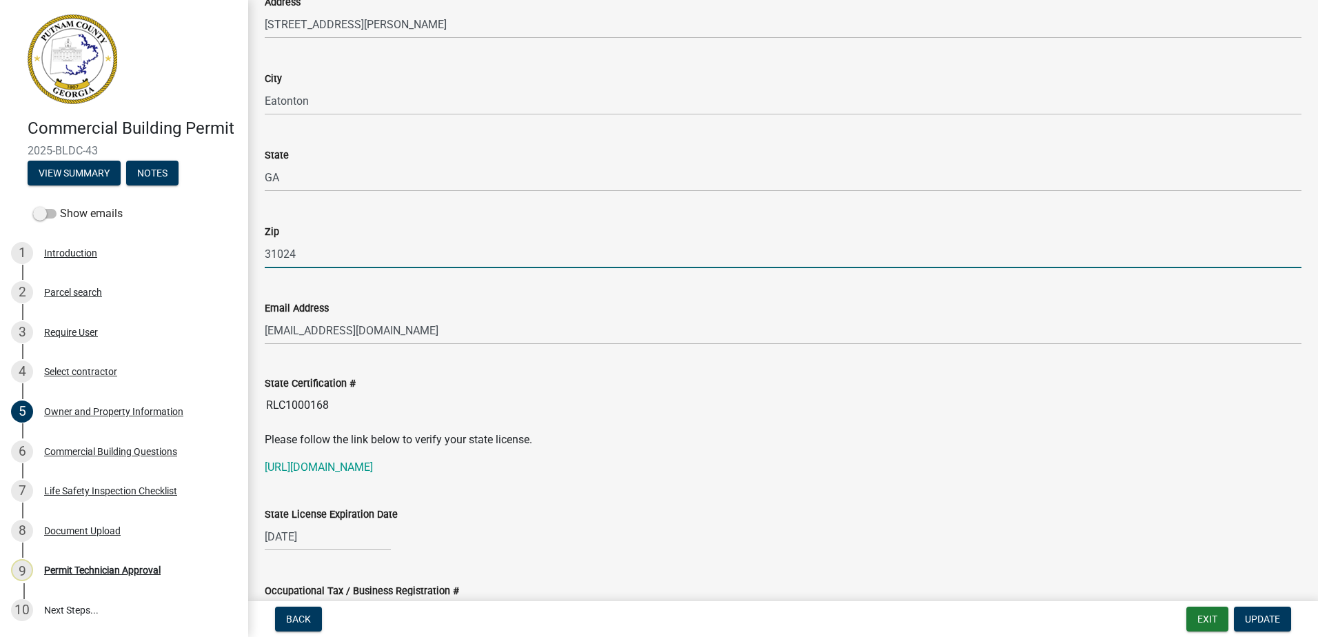
click at [349, 252] on input "31024" at bounding box center [783, 254] width 1037 height 28
paste input "RLCI000168"
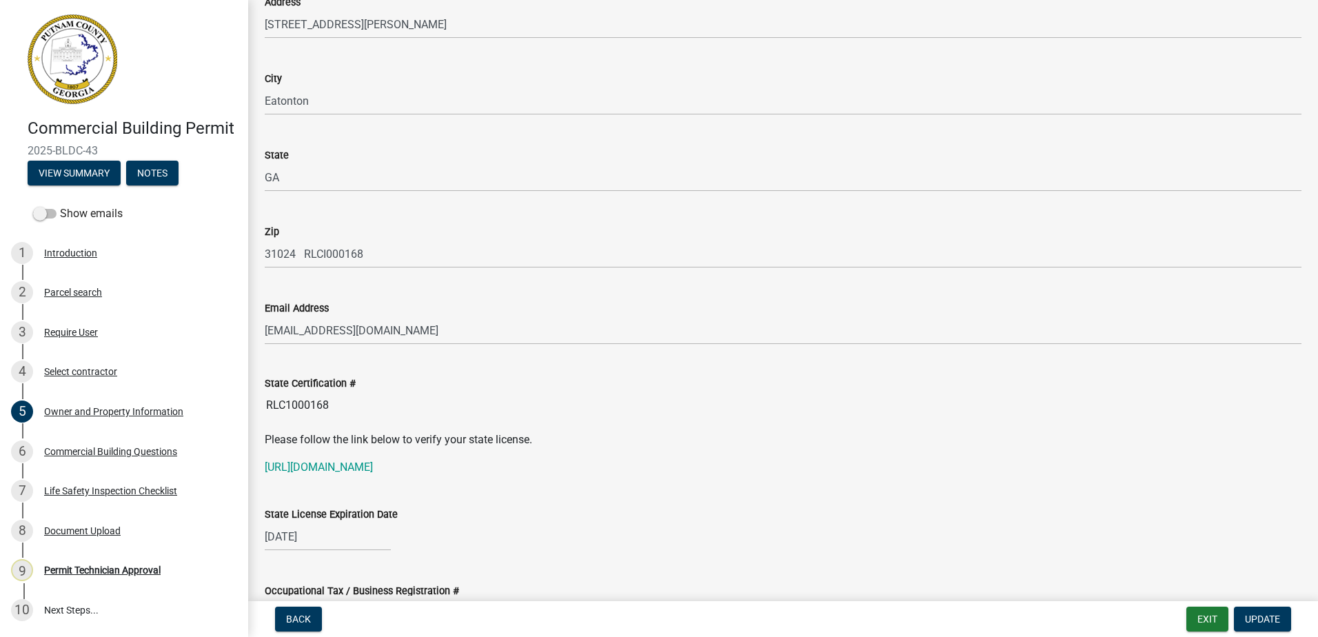
click at [286, 403] on input "RLC1000168" at bounding box center [783, 406] width 1037 height 28
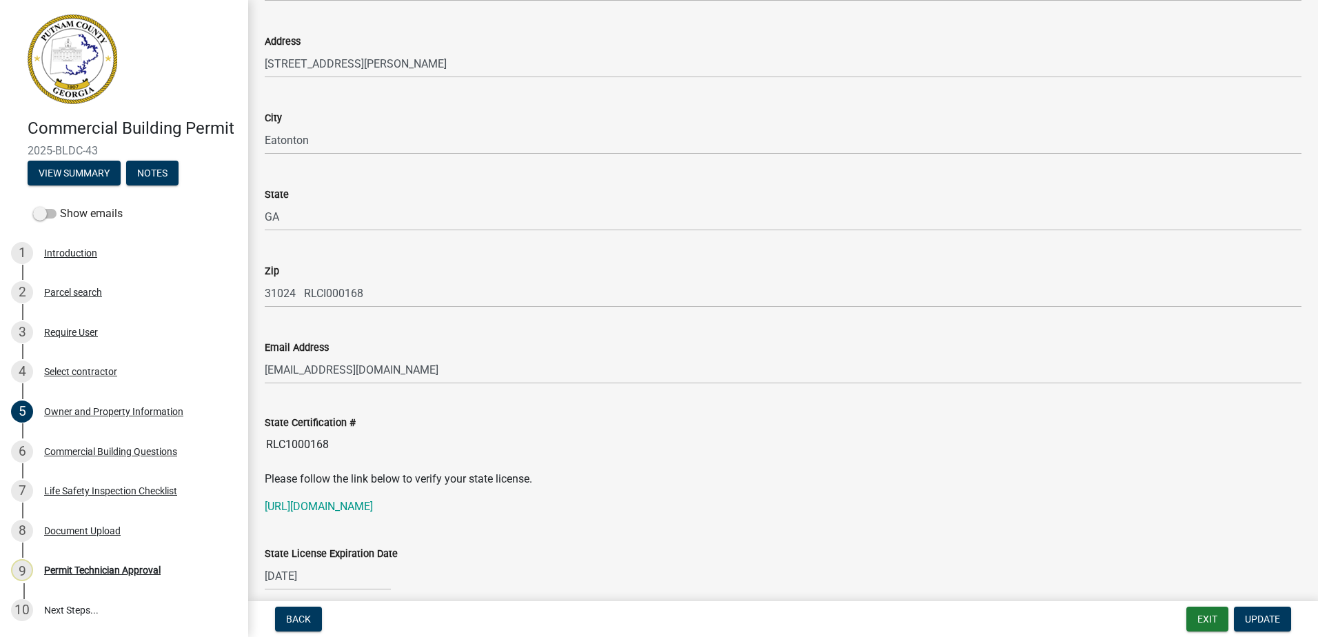
scroll to position [1417, 0]
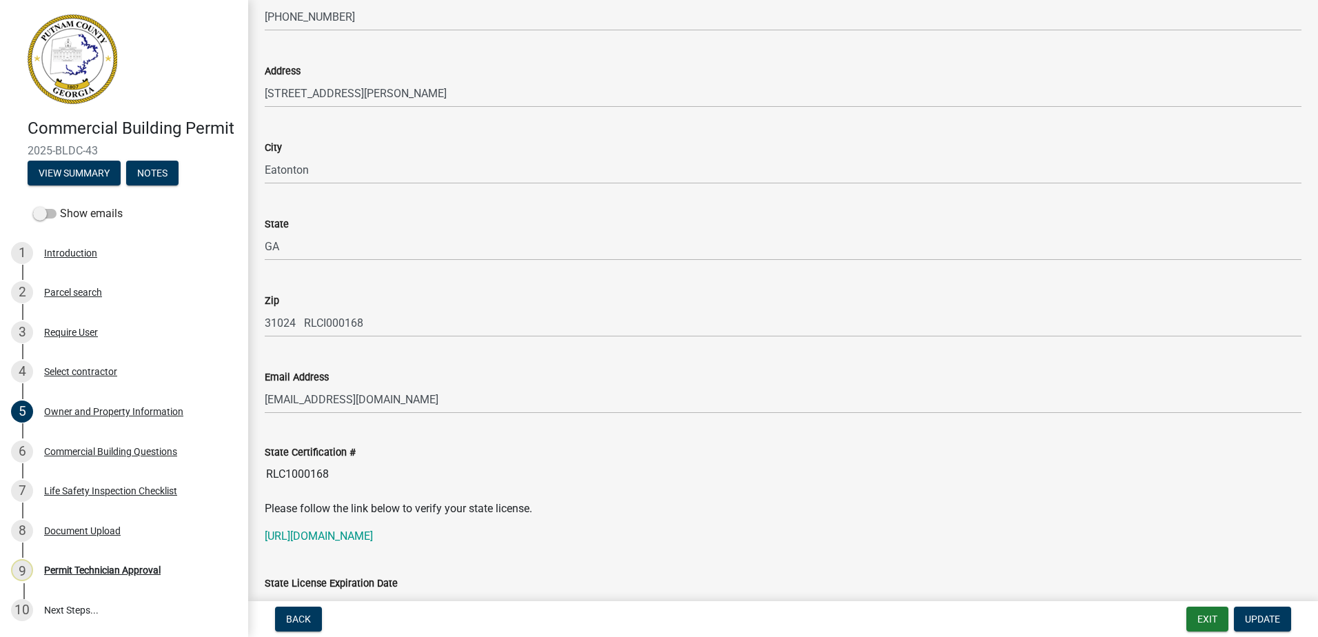
click at [446, 270] on wm-data-entity-input "State GA" at bounding box center [783, 234] width 1037 height 77
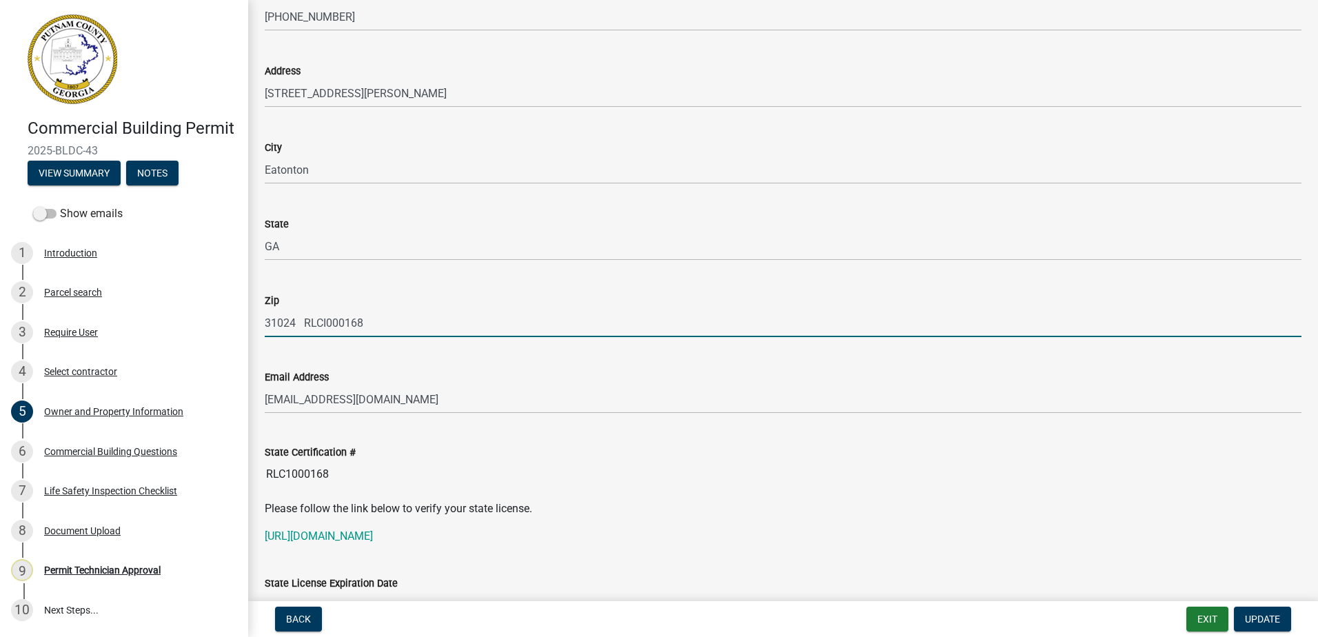
click at [367, 328] on input "31024 RLCI000168" at bounding box center [783, 323] width 1037 height 28
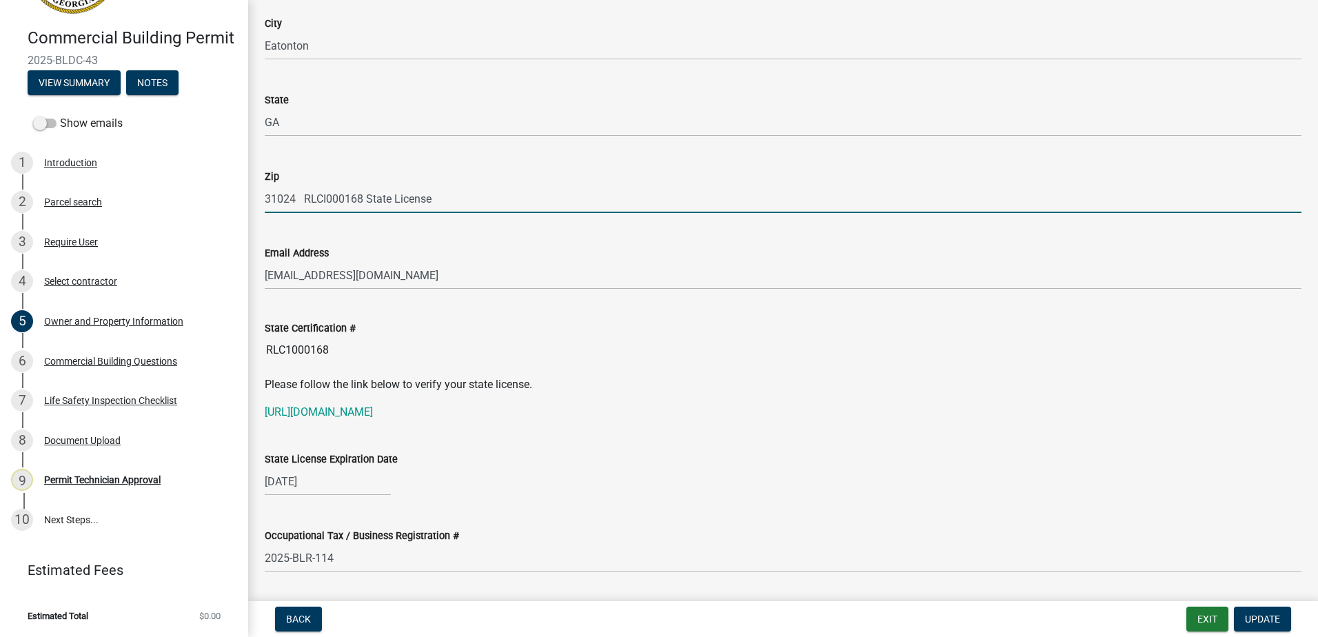
scroll to position [1486, 0]
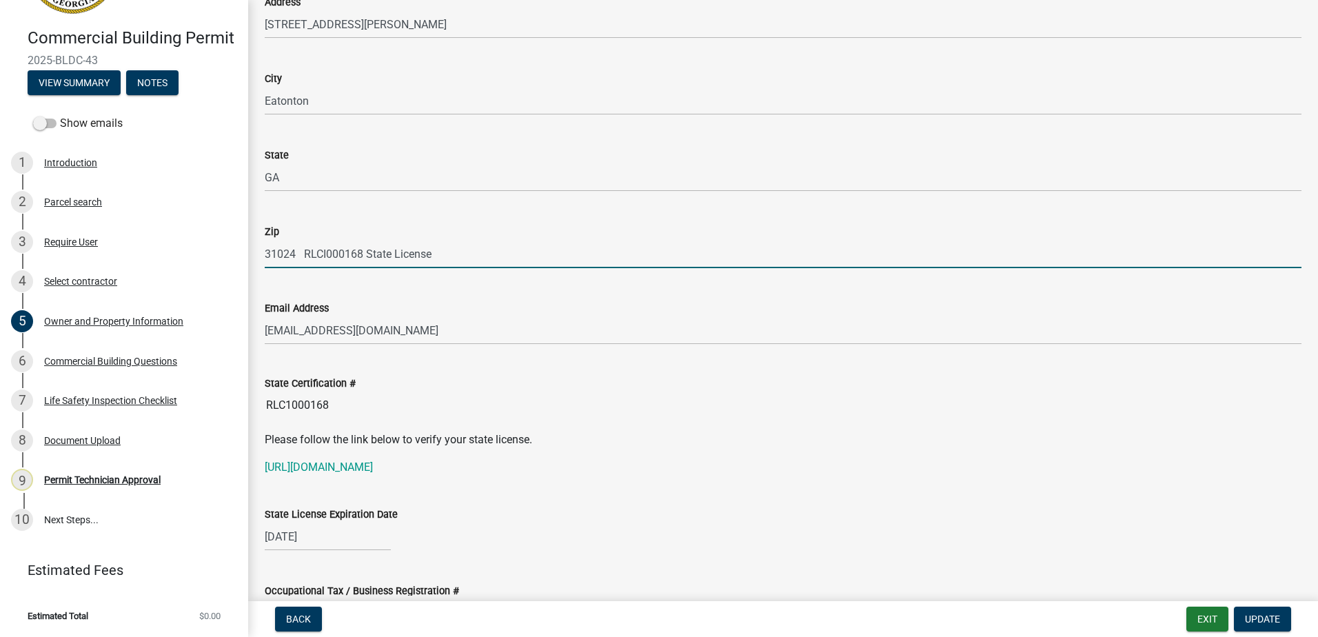
drag, startPoint x: 434, startPoint y: 254, endPoint x: 299, endPoint y: 248, distance: 135.2
click at [299, 248] on input "31024 RLCI000168 State License" at bounding box center [783, 254] width 1037 height 28
click at [429, 255] on input "31024 RLCI000168 State License" at bounding box center [783, 254] width 1037 height 28
drag, startPoint x: 435, startPoint y: 253, endPoint x: 306, endPoint y: 245, distance: 129.1
click at [306, 245] on input "31024 RLCI000168 State License" at bounding box center [783, 254] width 1037 height 28
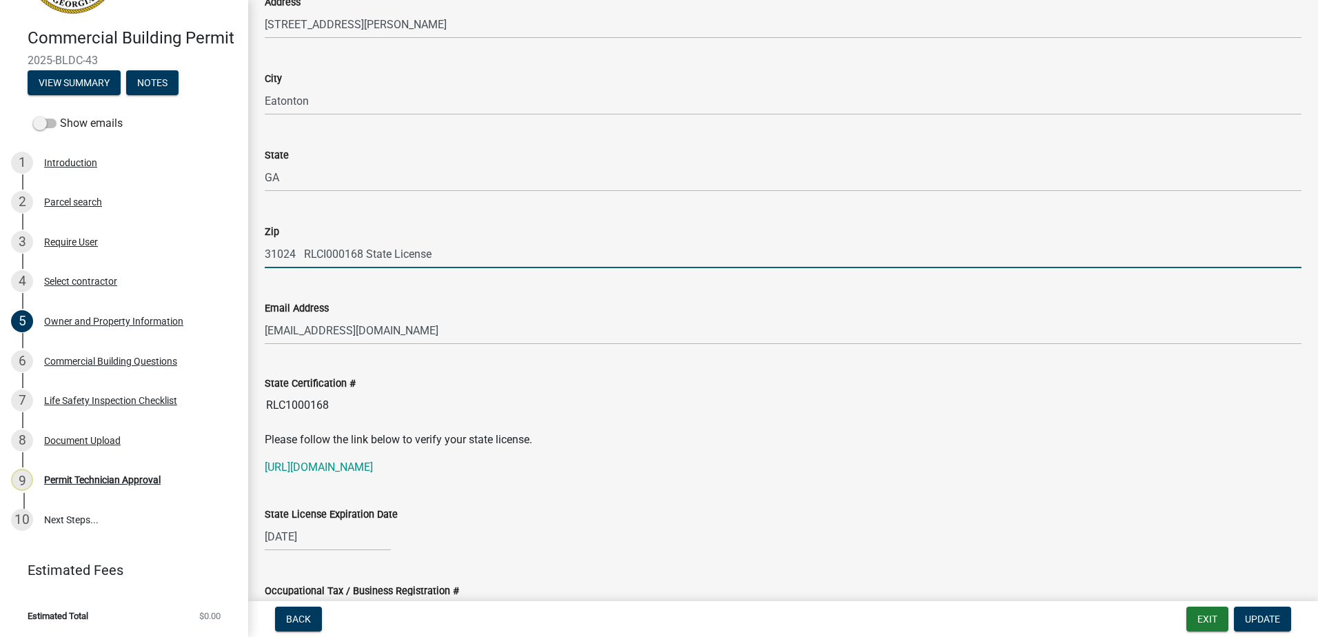
scroll to position [1563, 0]
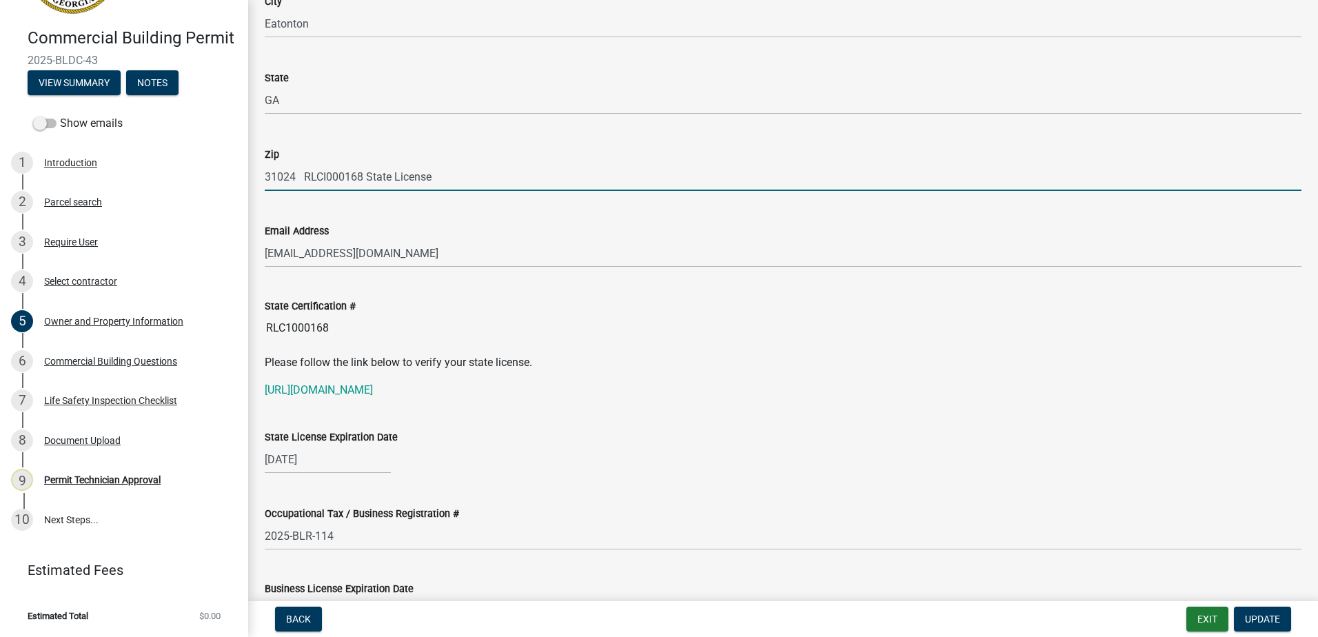
type input "31024"
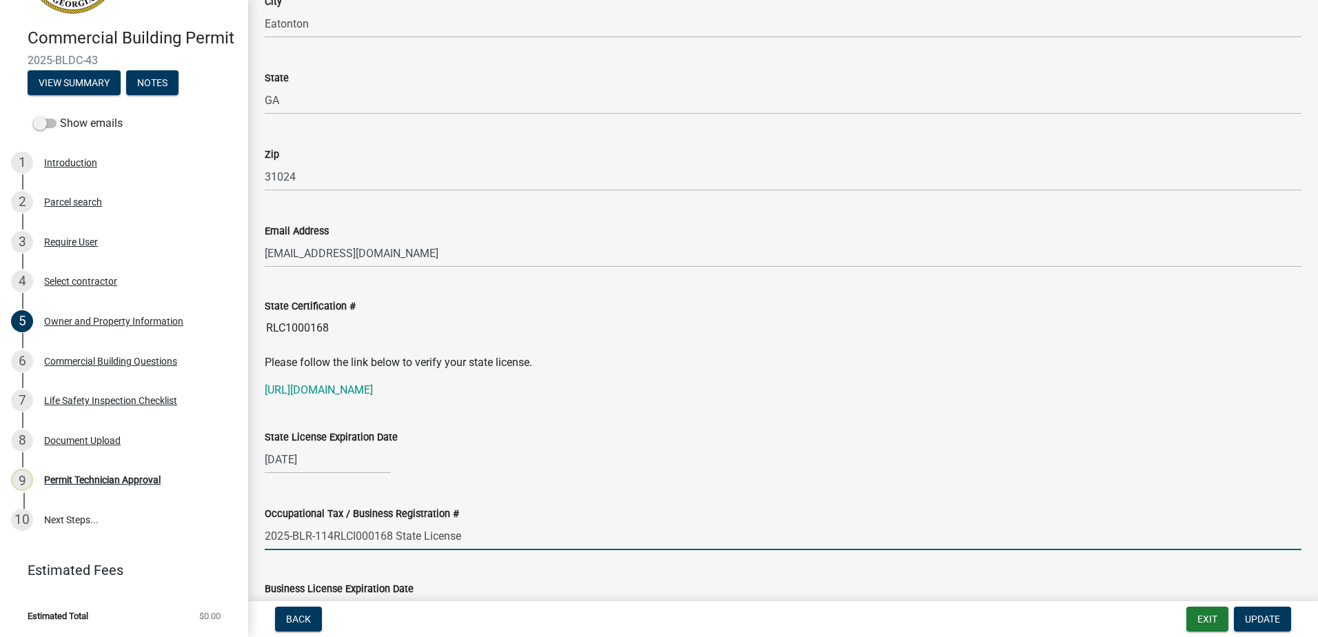
click at [332, 540] on input "2025-BLR-114RLCI000168 State License" at bounding box center [783, 536] width 1037 height 28
click at [334, 538] on input "2025-BLR-114RLCI000168 State License" at bounding box center [783, 536] width 1037 height 28
type input "2025-BLR-114 RLCI000168 State License"
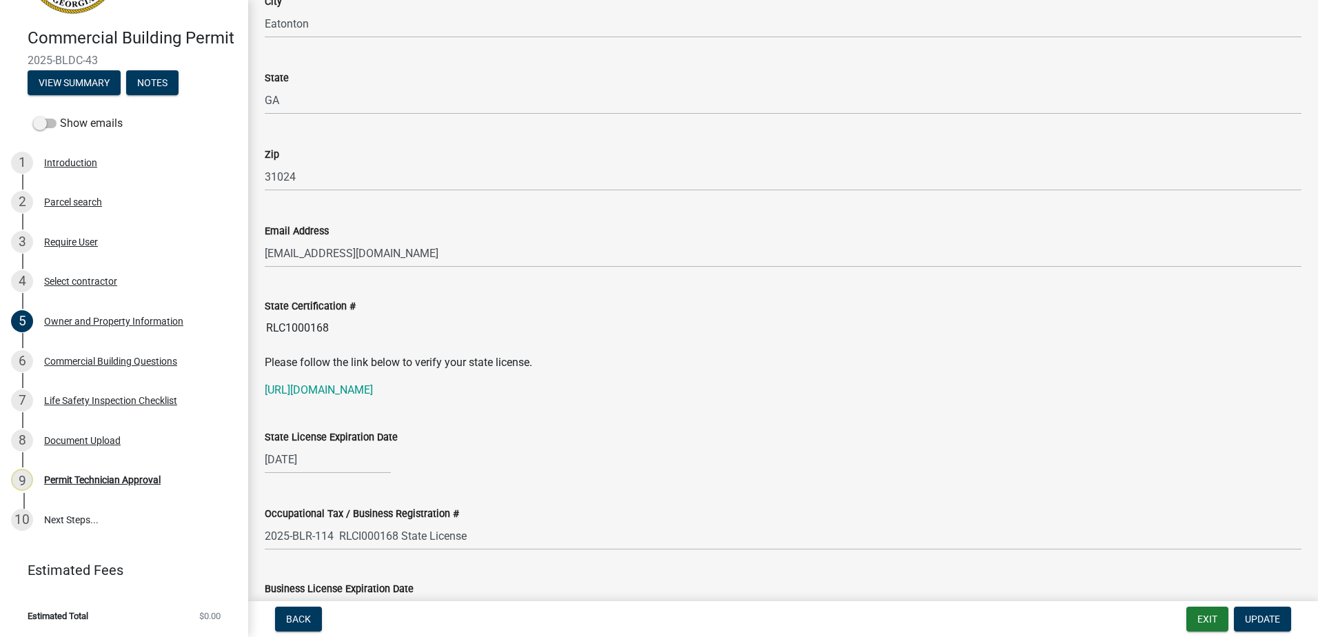
click at [652, 484] on wm-data-entity-input "State License Expiration Date 06/30/2026" at bounding box center [783, 447] width 1037 height 77
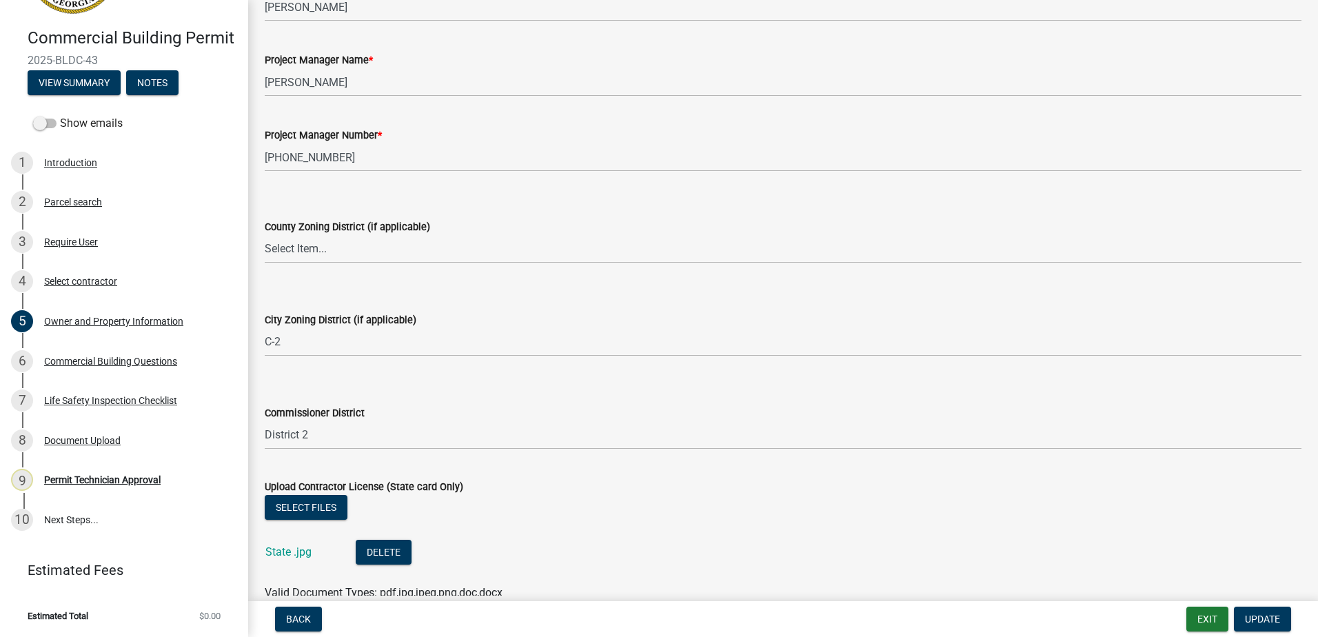
scroll to position [2253, 0]
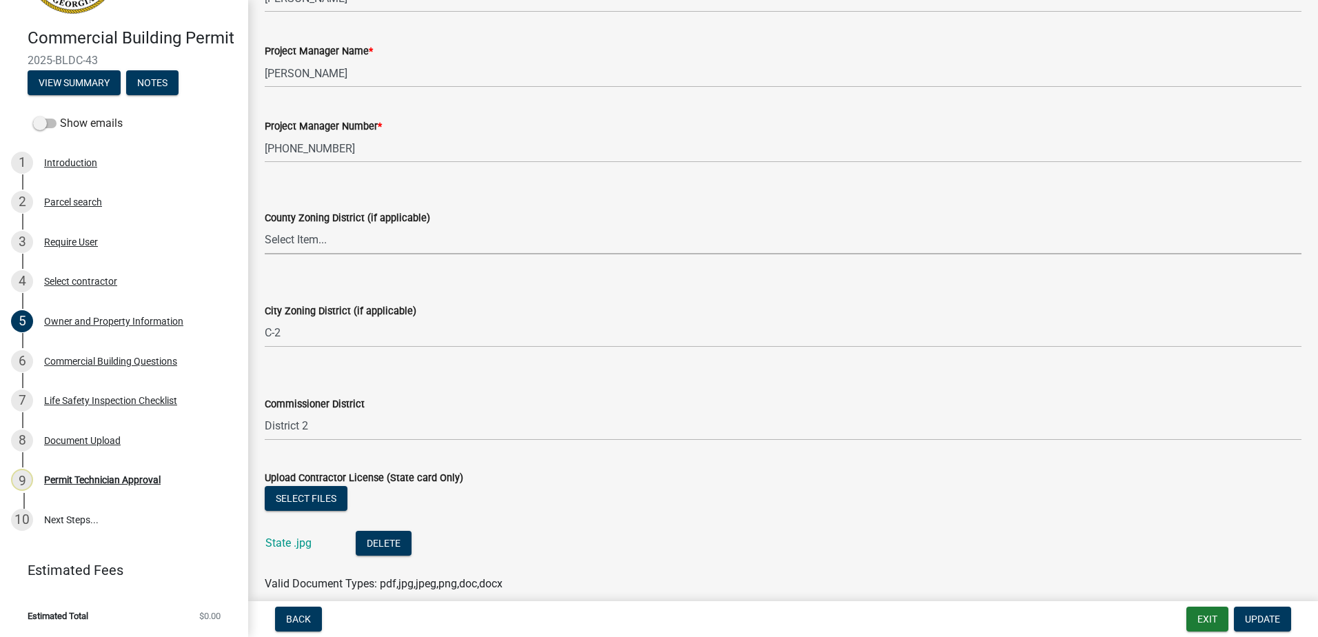
click at [339, 245] on select "Select Item... AG-1 R-1R R-1 R-2 MHP RM-1 RM-3 C-1 C-2 I-M PUD N/A" at bounding box center [783, 240] width 1037 height 28
click at [265, 226] on select "Select Item... AG-1 R-1R R-1 R-2 MHP RM-1 RM-3 C-1 C-2 I-M PUD N/A" at bounding box center [783, 240] width 1037 height 28
select select "ef7a1fc2-7a7a-426d-b1f0-c9b9b6ca7ff4"
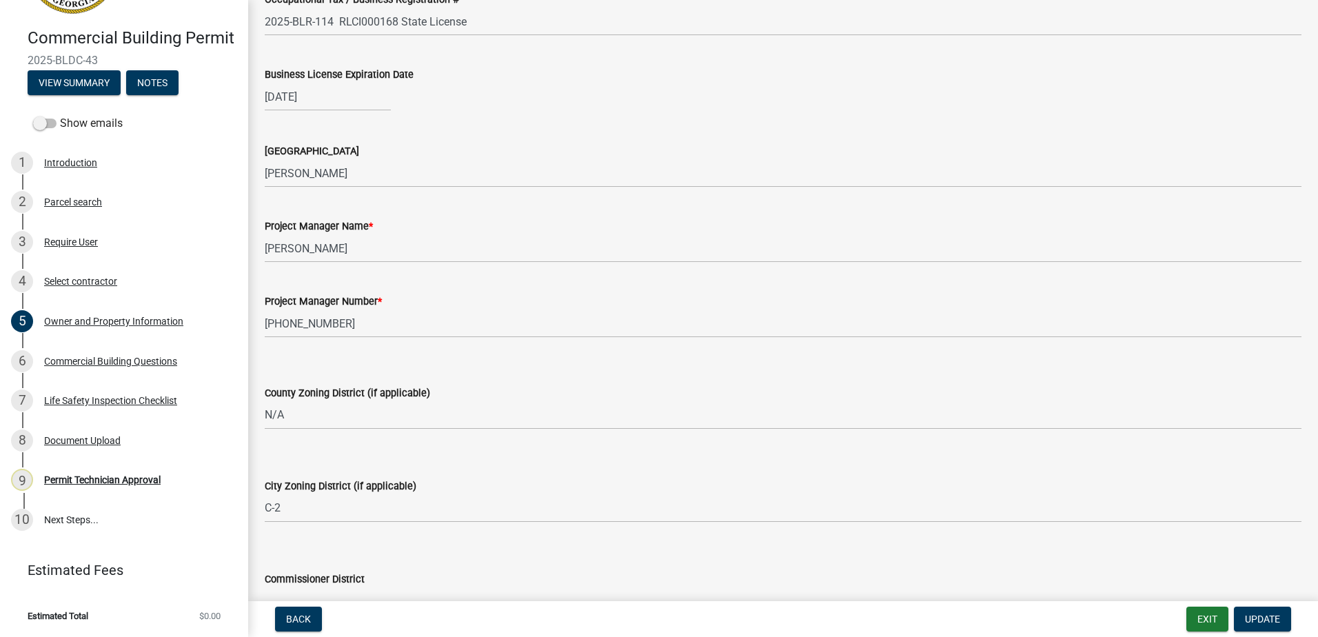
scroll to position [2184, 0]
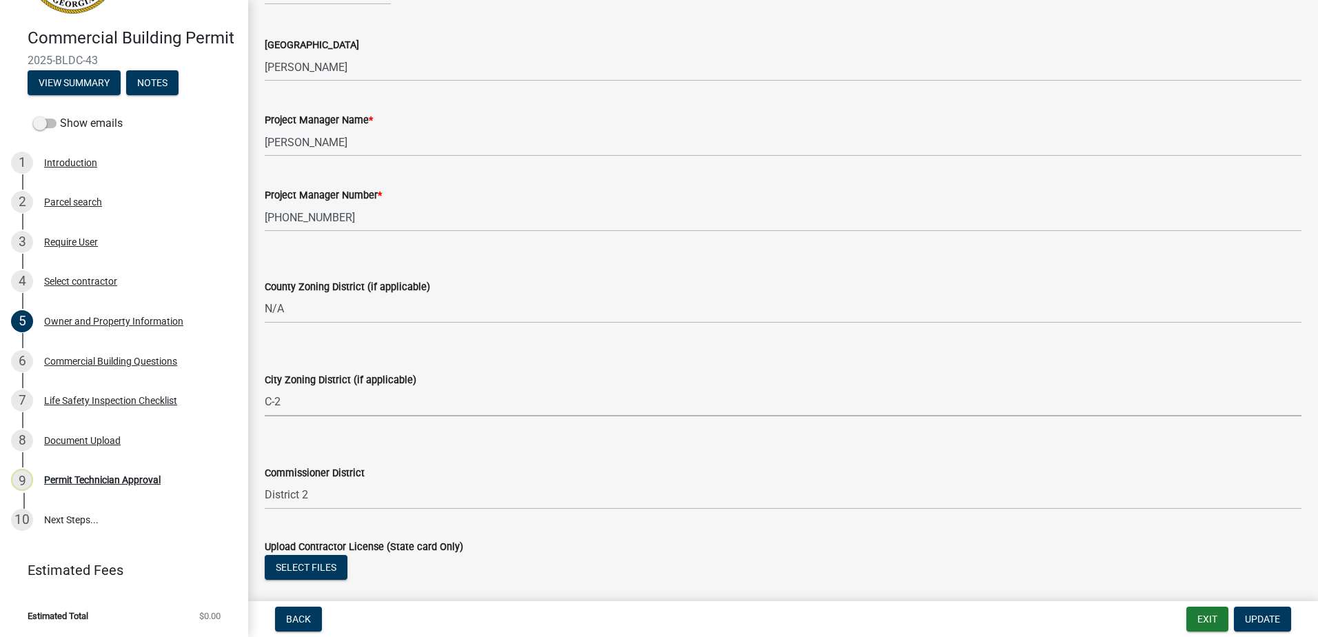
click at [298, 398] on select "Select Item... A-1 A-2 R-1 R-2 R-3 R-4 MHP C-1 C-2 I-1 I-2 DB FH H-P N/A" at bounding box center [783, 402] width 1037 height 28
click at [265, 388] on select "Select Item... A-1 A-2 R-1 R-2 R-3 R-4 MHP C-1 C-2 I-1 I-2 DB FH H-P N/A" at bounding box center [783, 402] width 1037 height 28
select select "58d273ed-cbd1-45cf-a92b-4c415c252308"
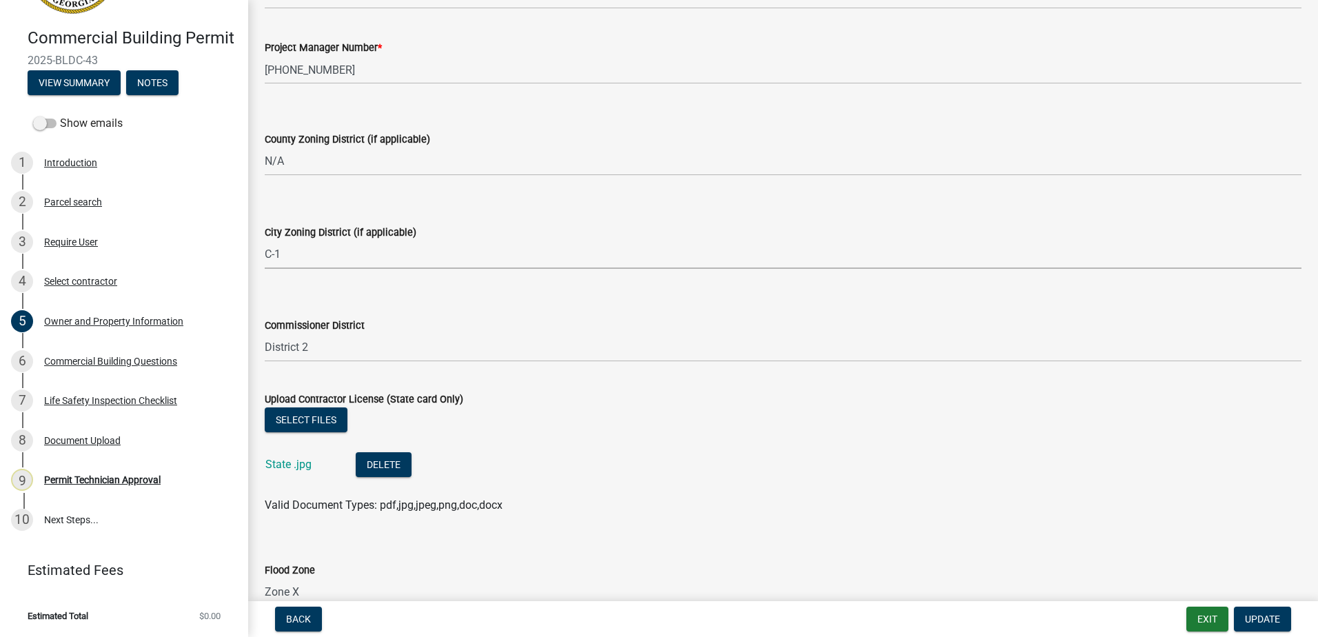
scroll to position [2409, 0]
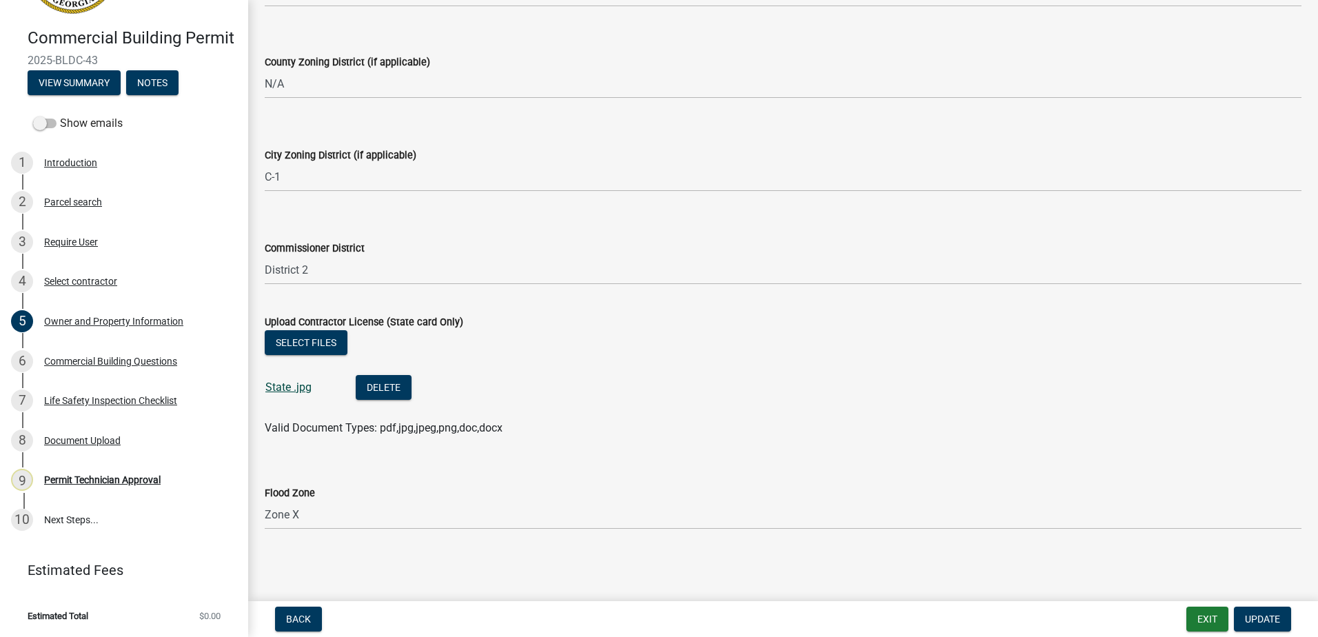
click at [294, 385] on link "State .jpg" at bounding box center [288, 387] width 46 height 13
click at [1250, 621] on span "Update" at bounding box center [1262, 619] width 35 height 11
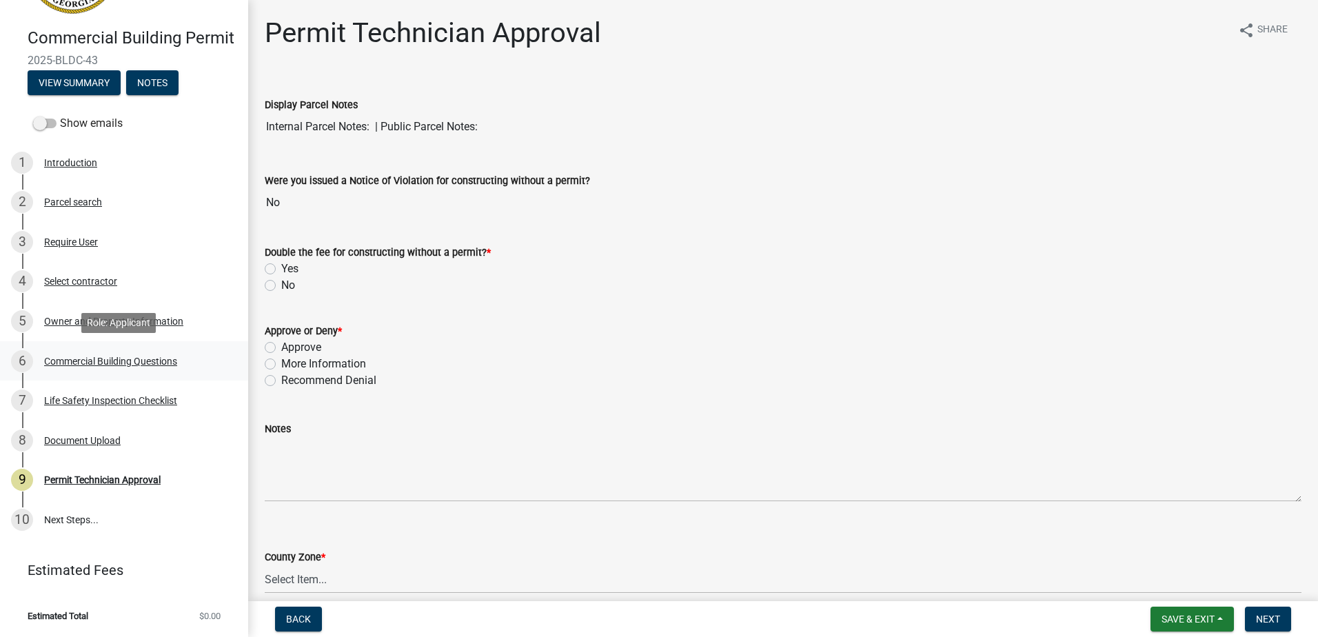
click at [65, 361] on div "Commercial Building Questions" at bounding box center [110, 361] width 133 height 10
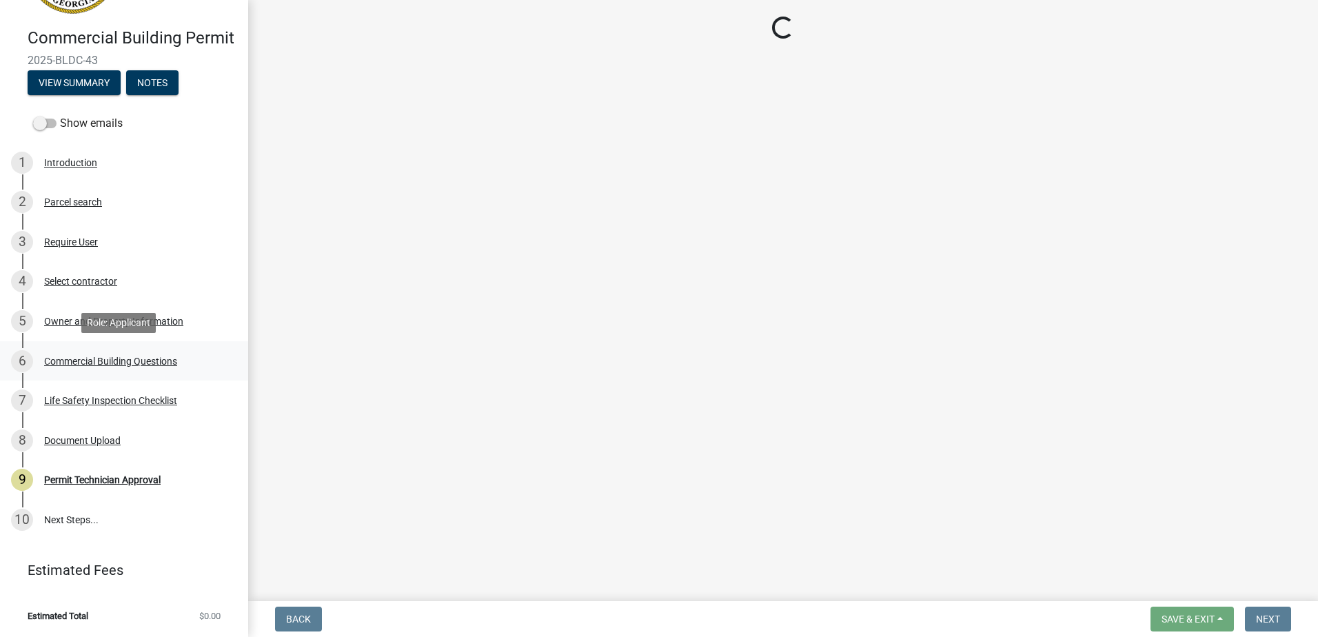
select select "57fcfe13-a5be-446e-a688-93f9a060571f"
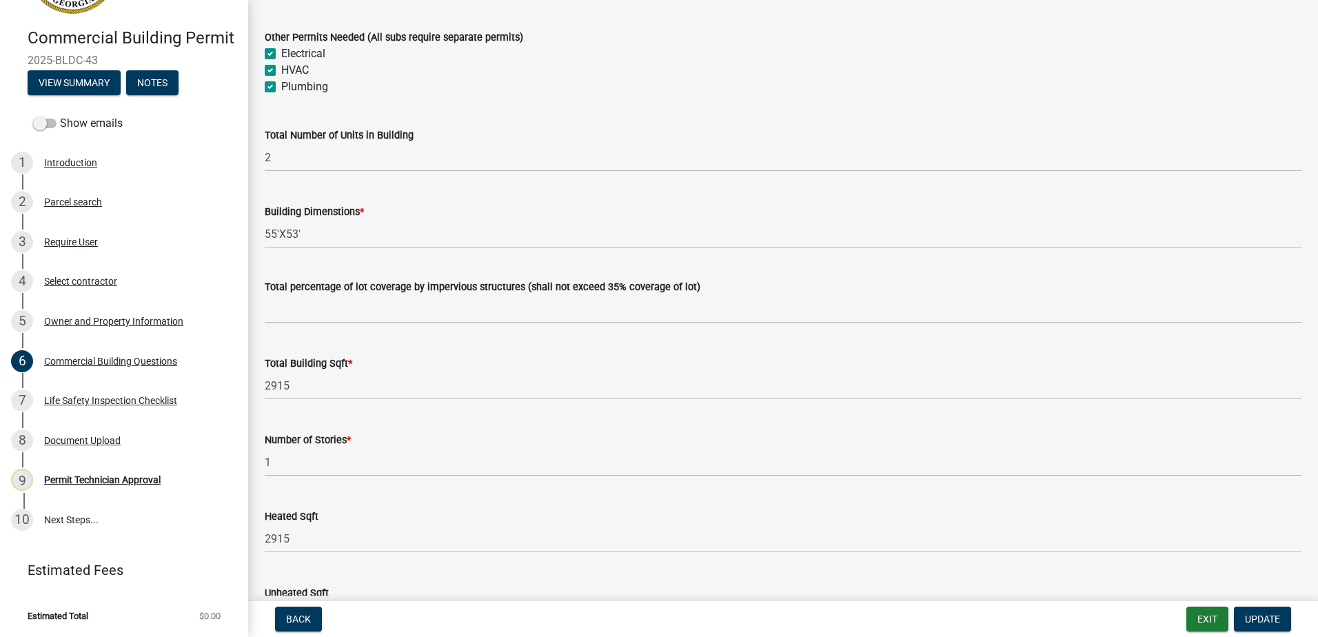
scroll to position [758, 0]
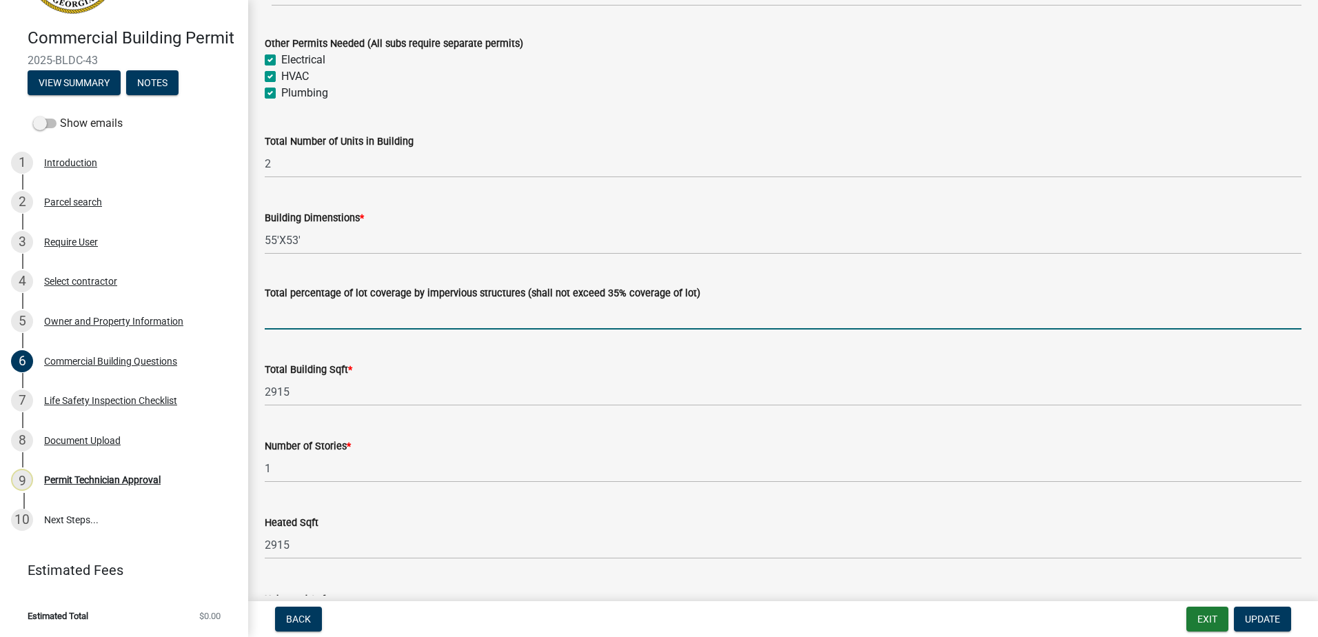
click at [272, 316] on input "text" at bounding box center [783, 315] width 1037 height 28
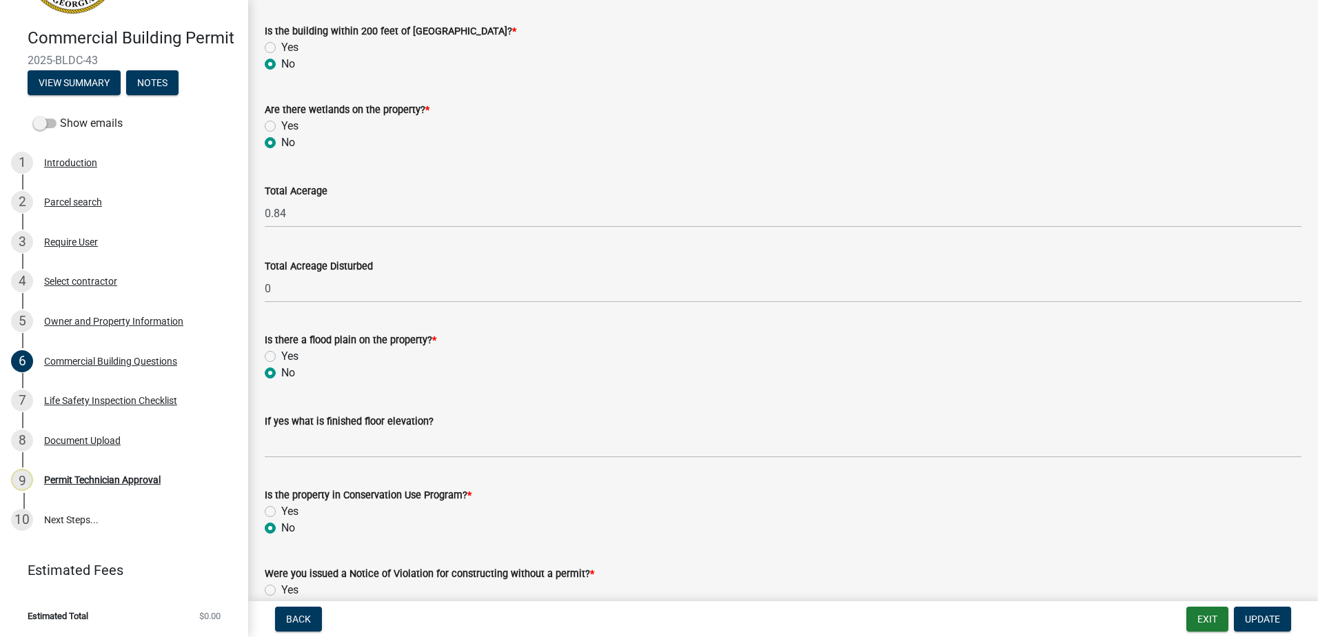
scroll to position [4489, 0]
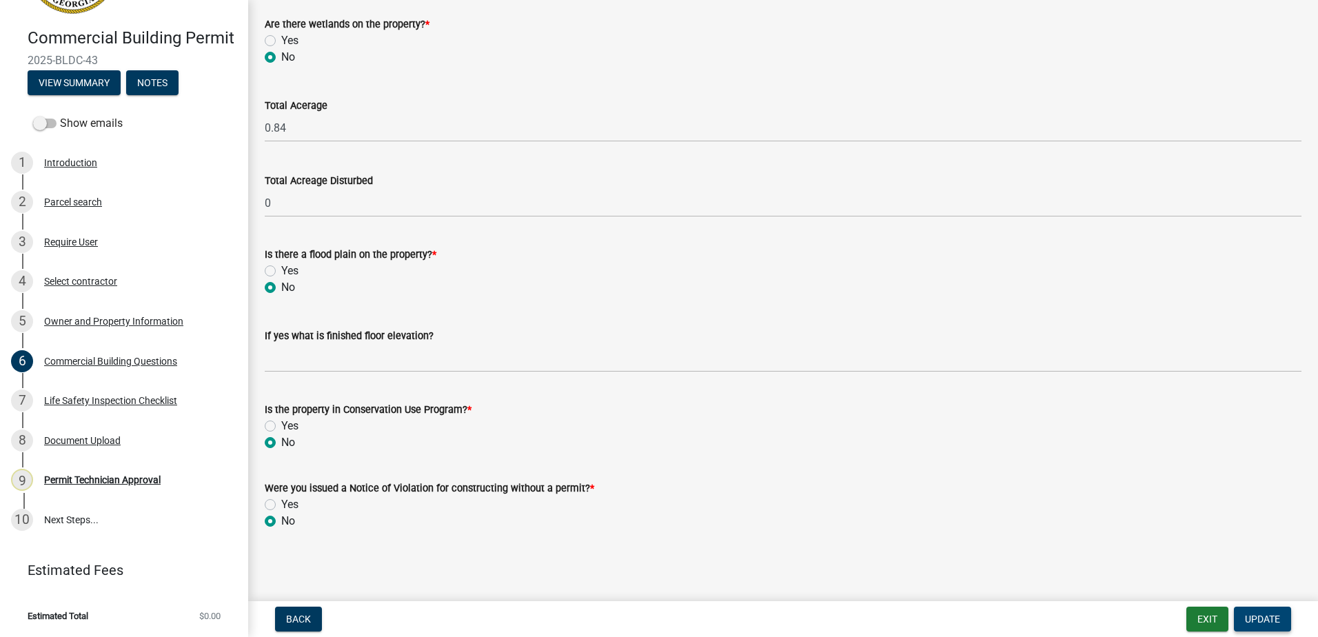
type input "12"
click at [1266, 620] on span "Update" at bounding box center [1262, 619] width 35 height 11
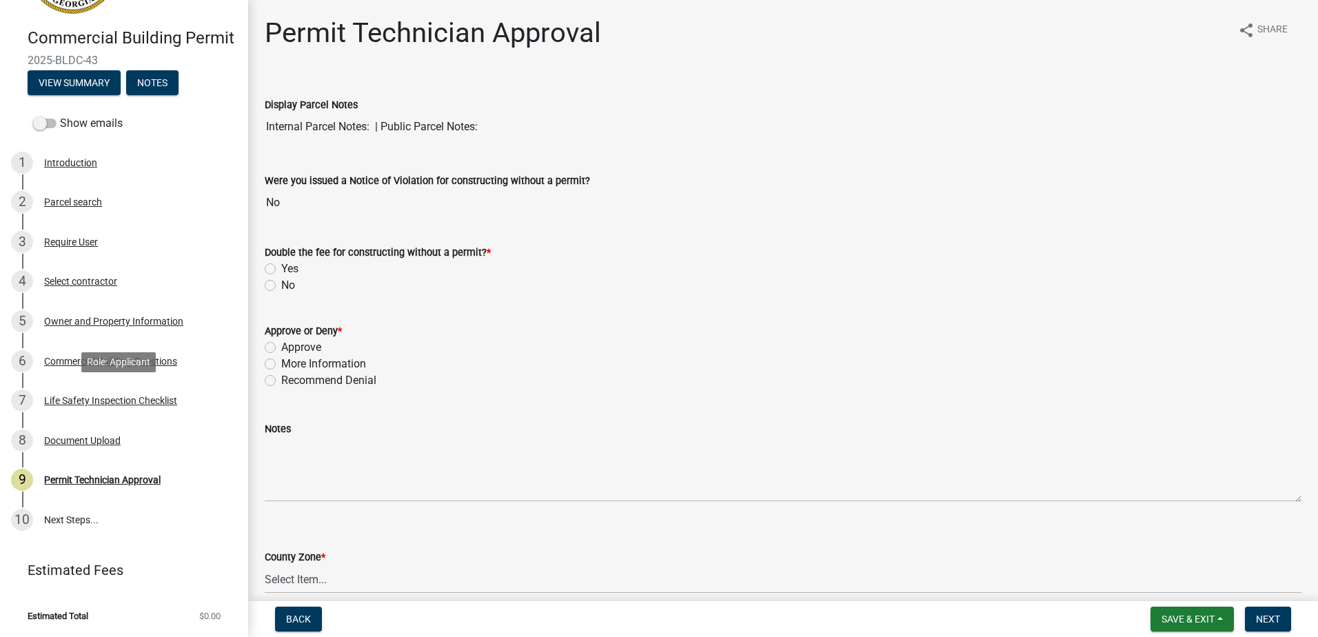
click at [70, 397] on div "Life Safety Inspection Checklist" at bounding box center [110, 401] width 133 height 10
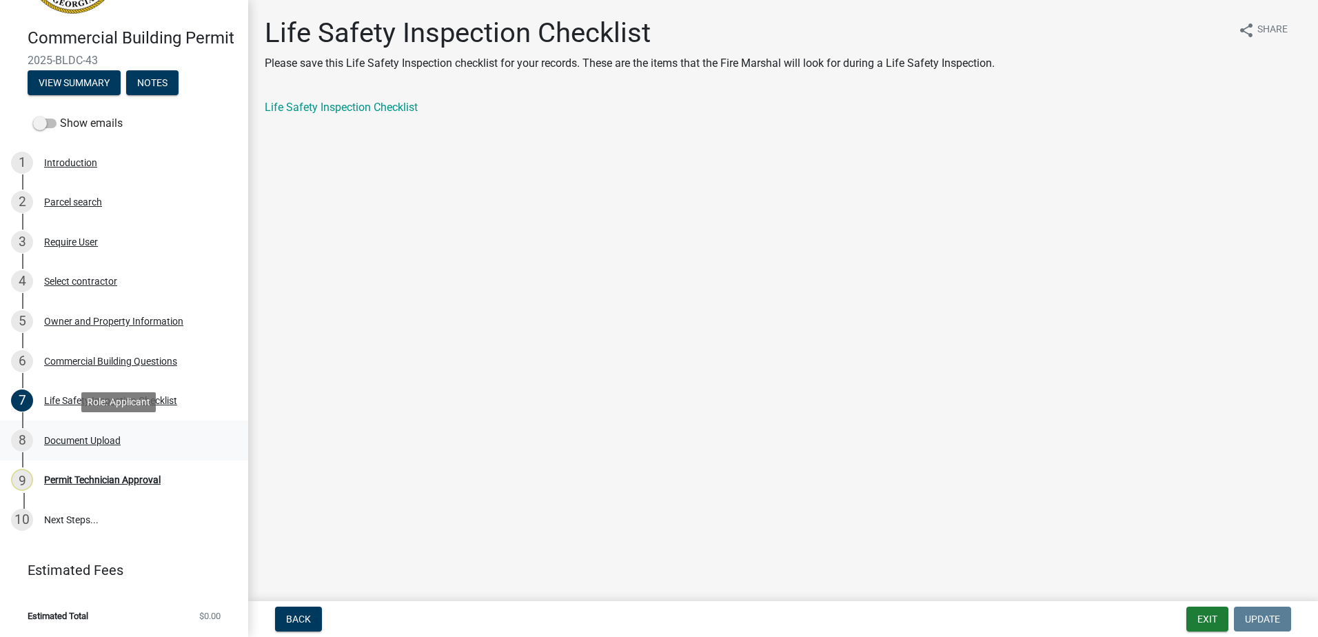
click at [49, 447] on div "8 Document Upload" at bounding box center [118, 440] width 215 height 22
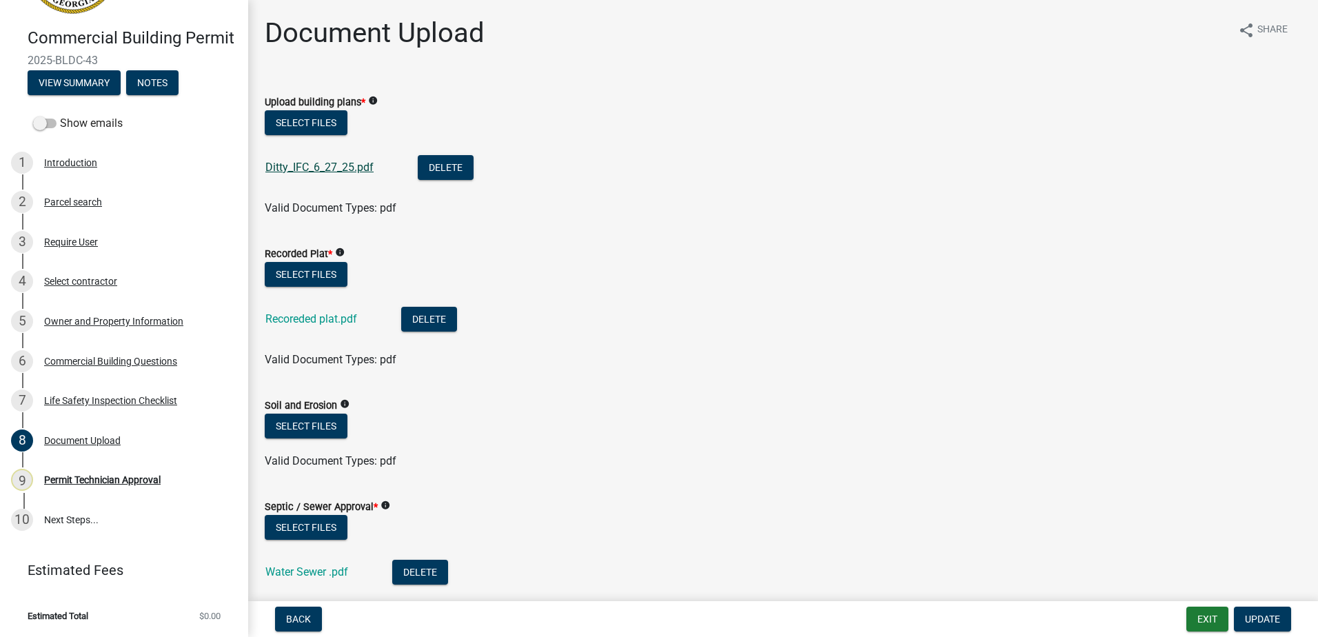
click at [296, 166] on link "Ditty_IFC_6_27_25.pdf" at bounding box center [319, 167] width 108 height 13
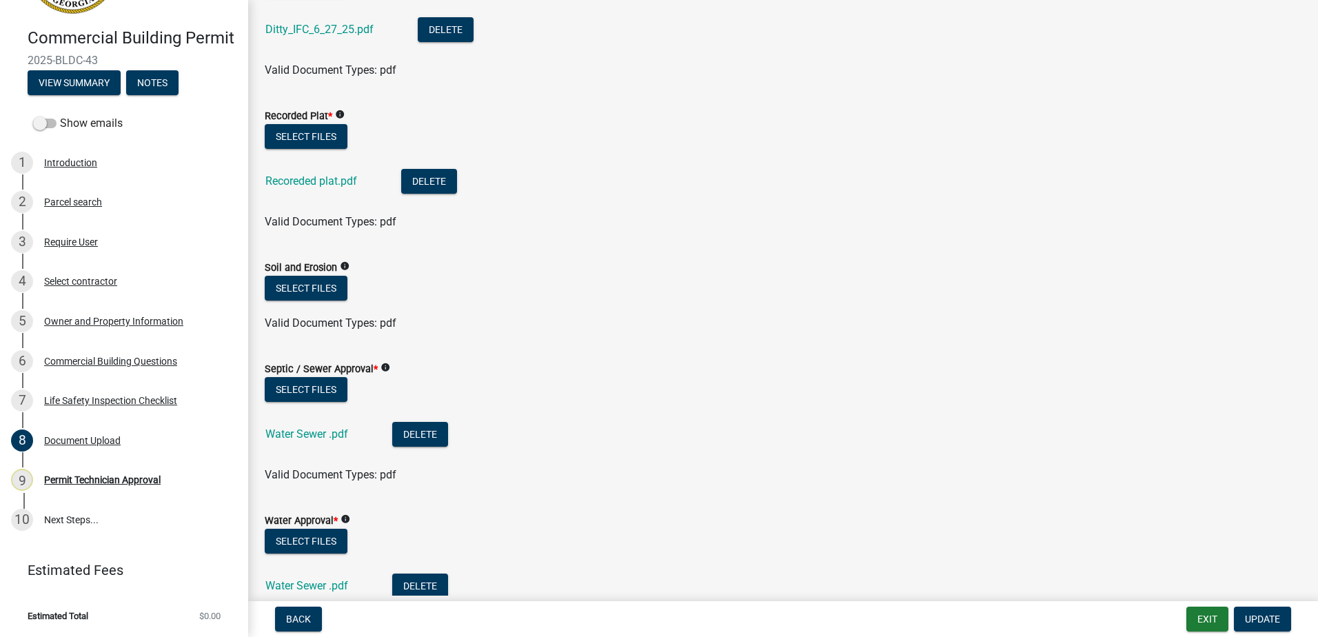
click at [319, 194] on div "Recoreded plat.pdf" at bounding box center [322, 183] width 114 height 28
click at [319, 183] on link "Recoreded plat.pdf" at bounding box center [311, 180] width 92 height 13
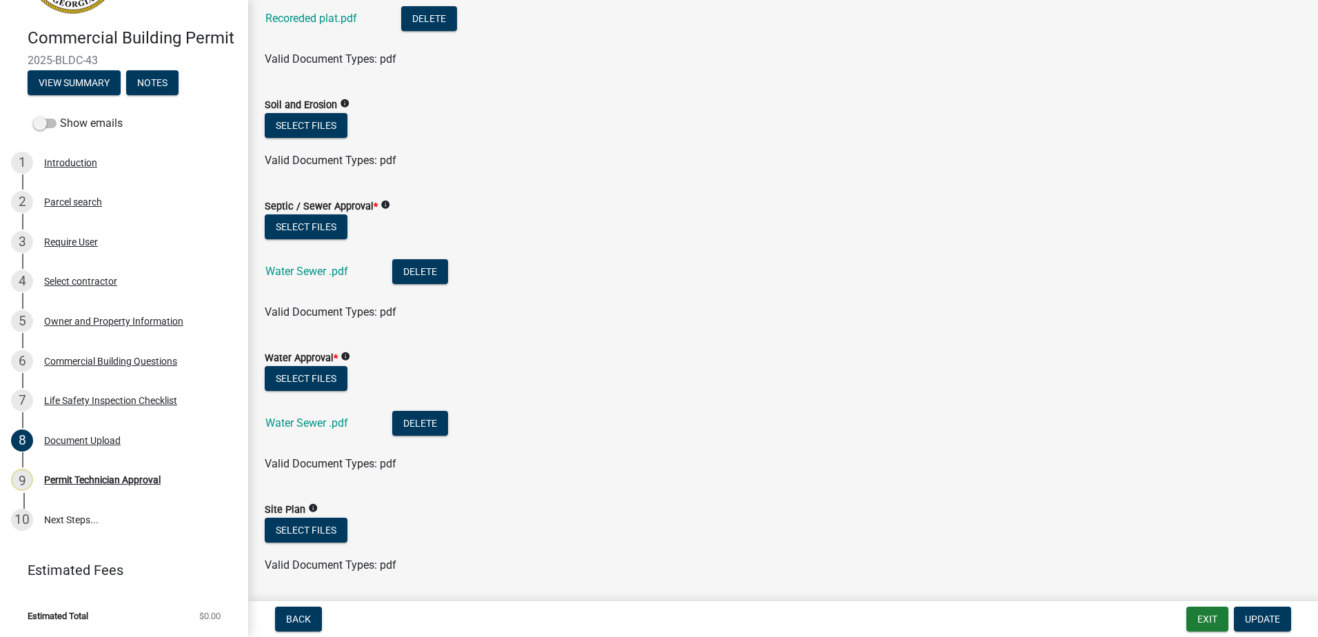
scroll to position [345, 0]
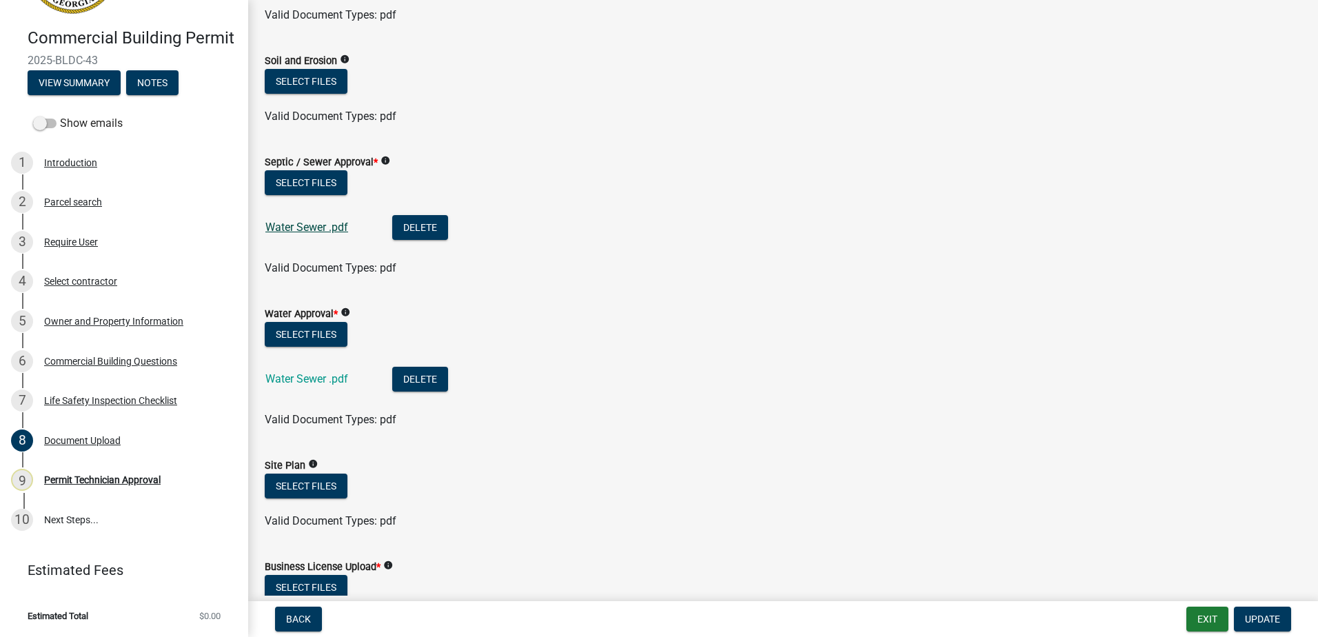
click at [315, 227] on link "Water Sewer .pdf" at bounding box center [306, 227] width 83 height 13
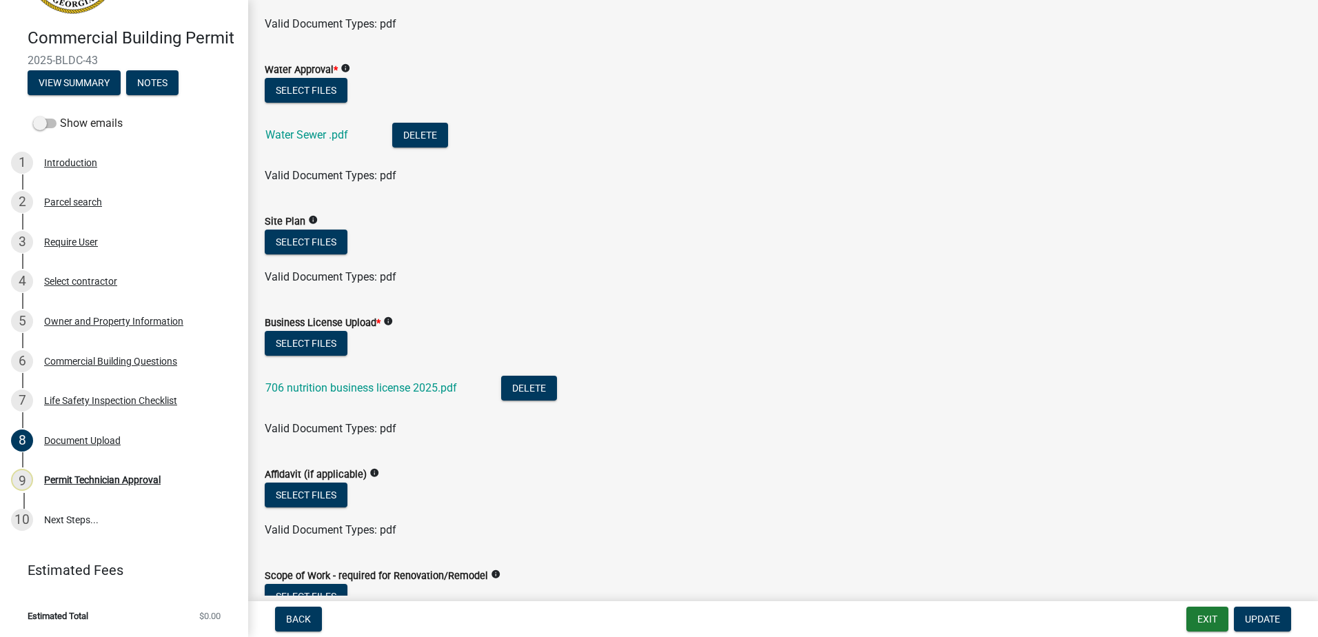
scroll to position [620, 0]
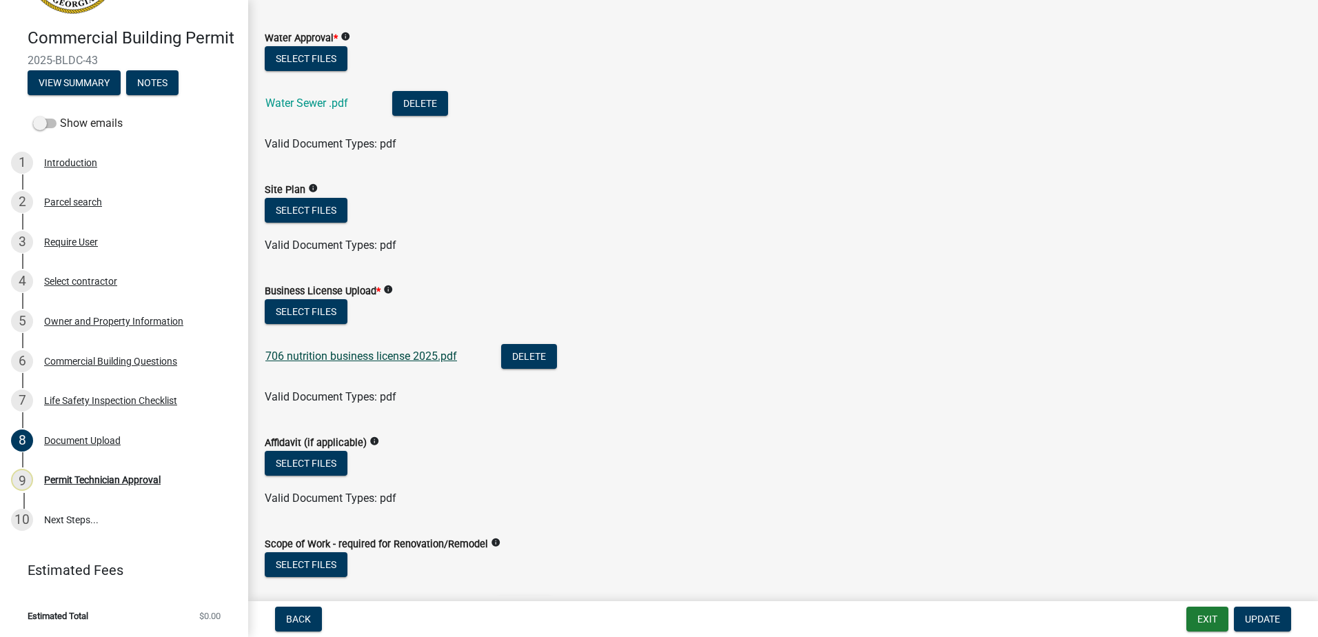
click at [277, 358] on link "706 nutrition business license 2025.pdf" at bounding box center [361, 355] width 192 height 13
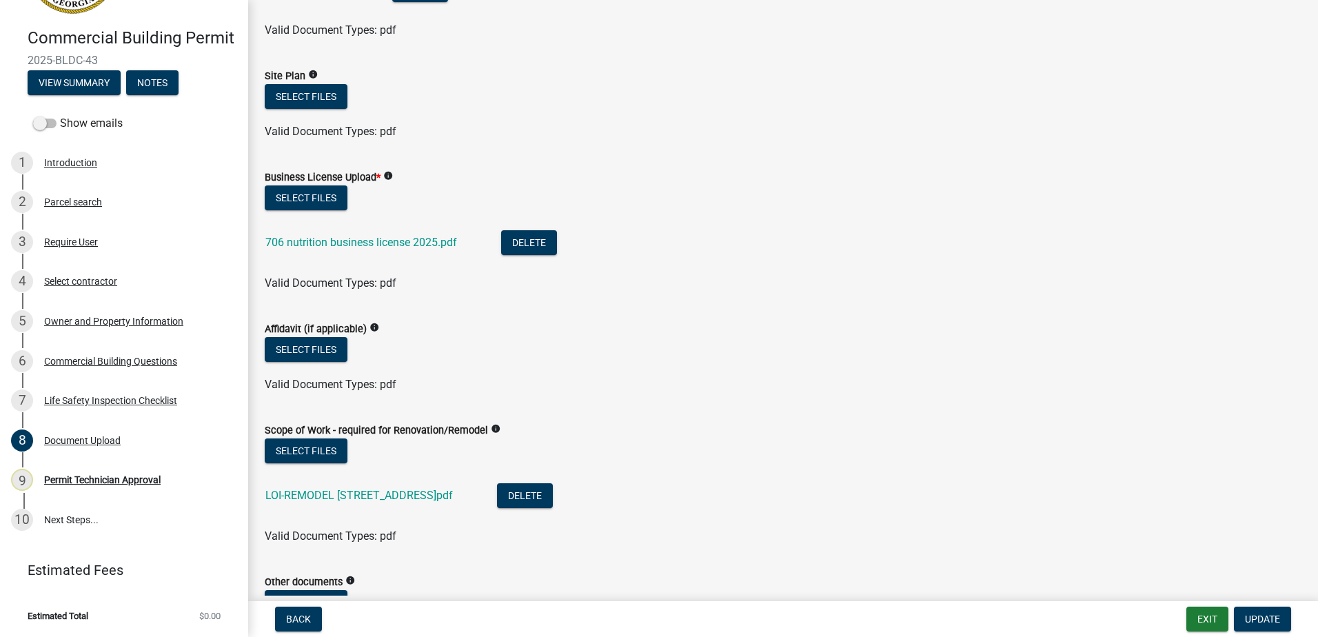
scroll to position [758, 0]
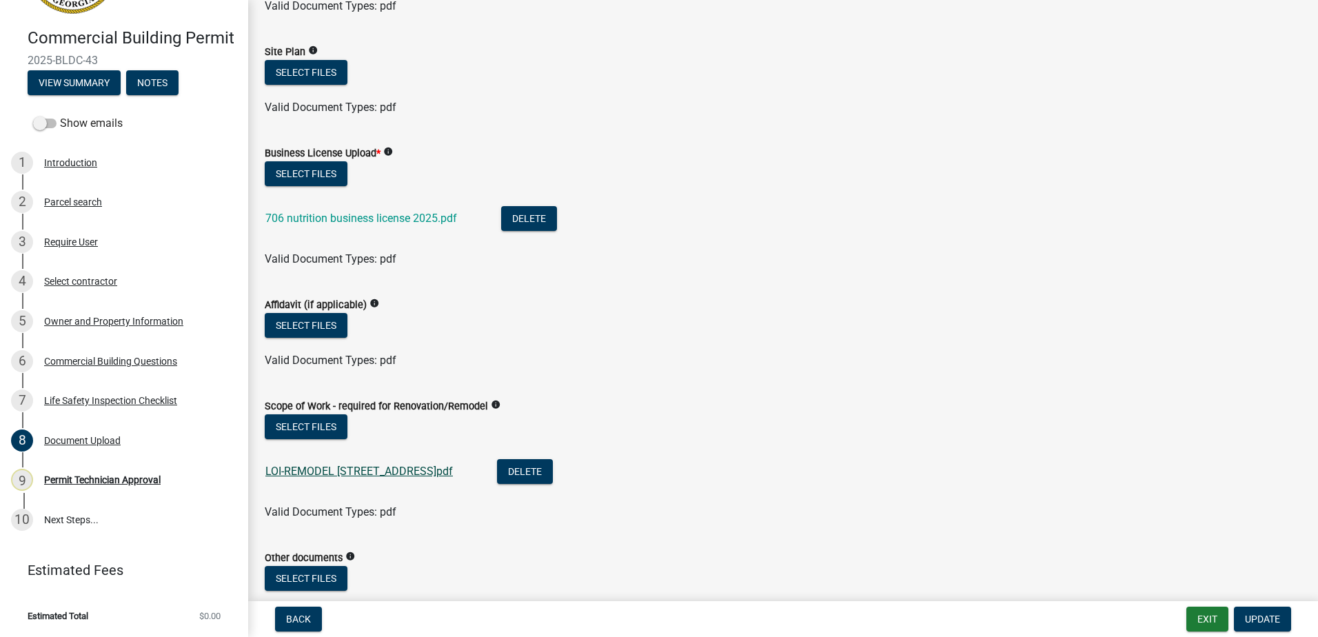
click at [344, 465] on link "LOI-REMODEL 200 OAK ST EATONTON.pdf" at bounding box center [358, 471] width 187 height 13
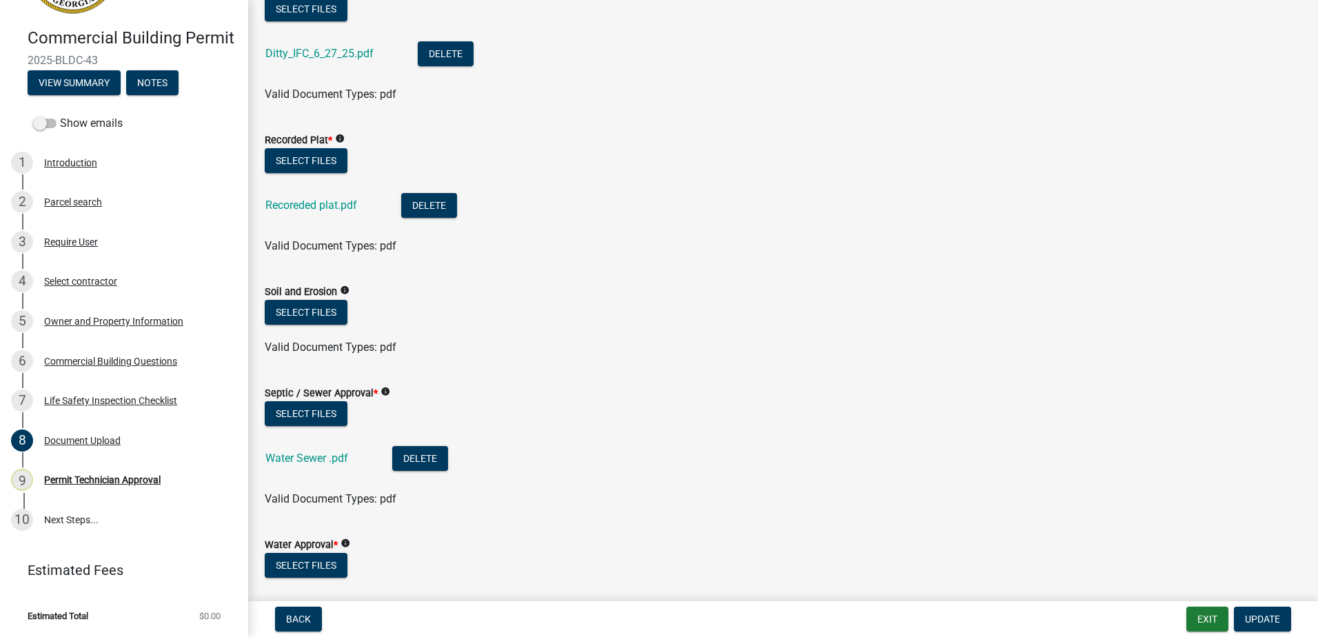
scroll to position [138, 0]
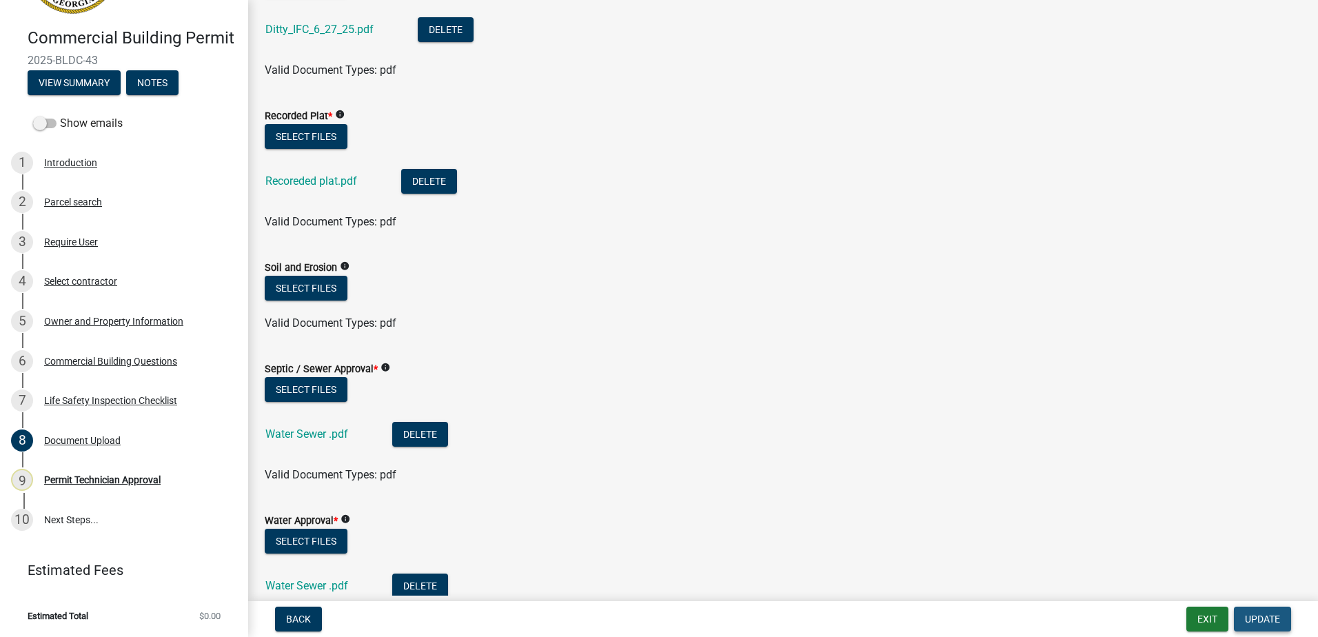
click at [1261, 618] on span "Update" at bounding box center [1262, 619] width 35 height 11
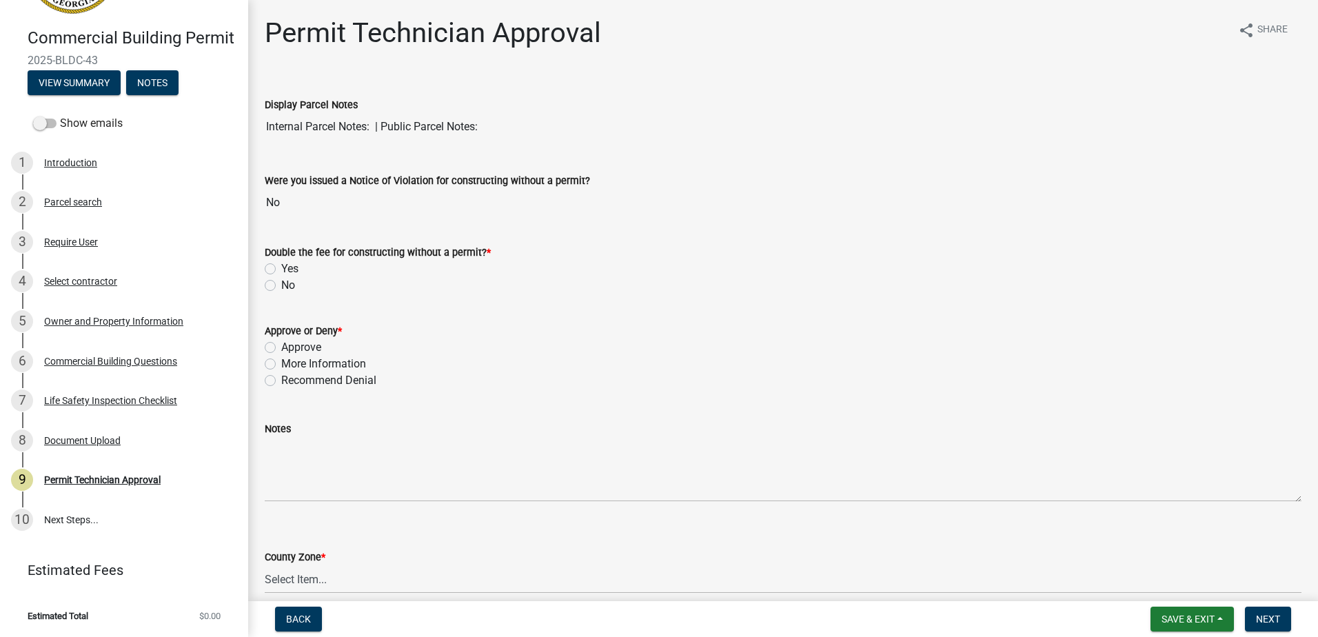
click at [281, 287] on label "No" at bounding box center [288, 285] width 14 height 17
click at [281, 286] on input "No" at bounding box center [285, 281] width 9 height 9
radio input "true"
click at [281, 361] on label "More Information" at bounding box center [323, 364] width 85 height 17
click at [281, 361] on input "More Information" at bounding box center [285, 360] width 9 height 9
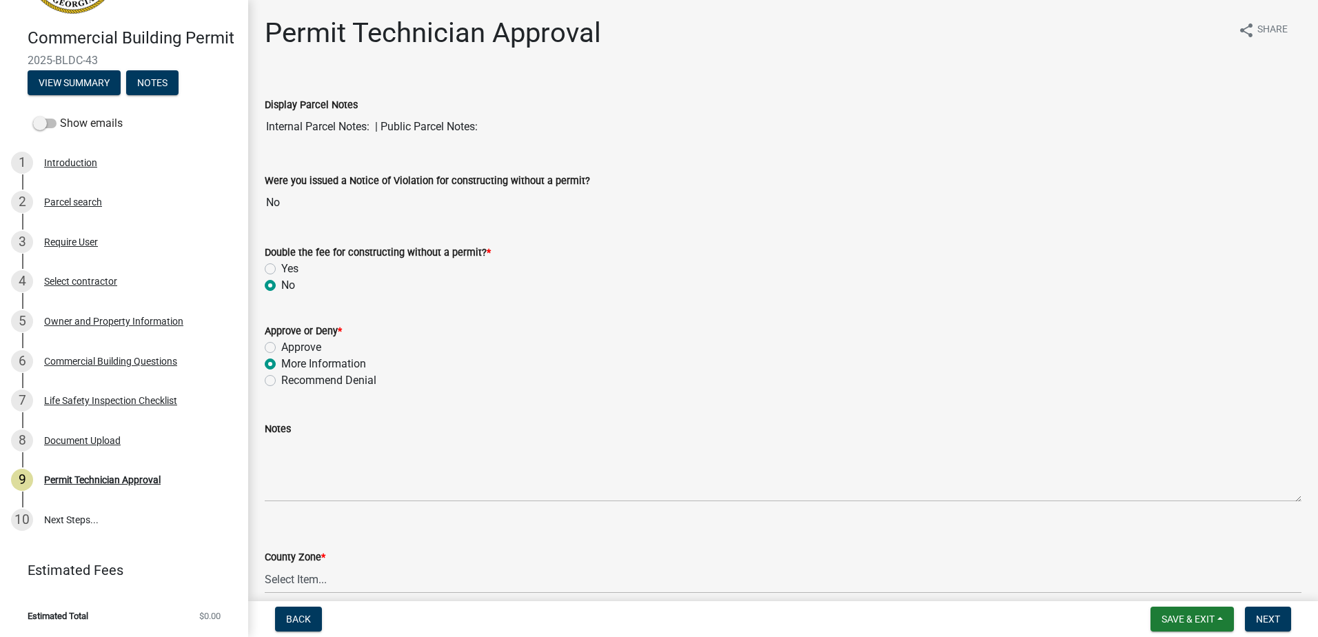
radio input "true"
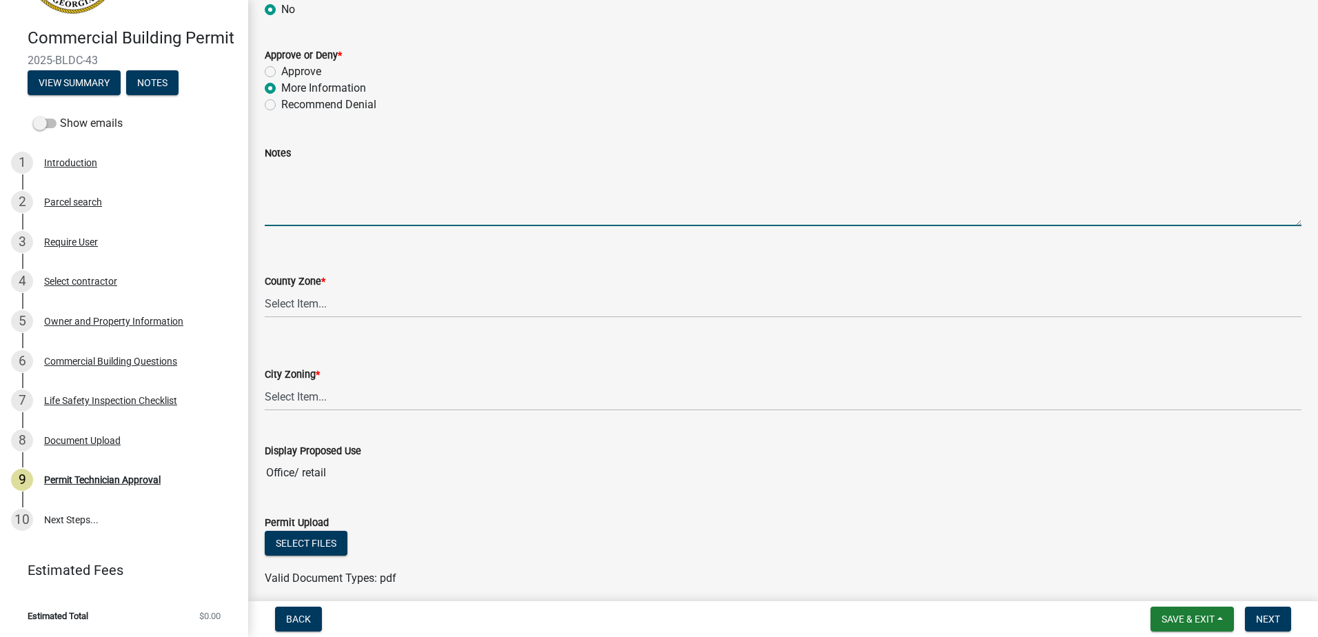
click at [312, 193] on textarea "Notes" at bounding box center [783, 193] width 1037 height 65
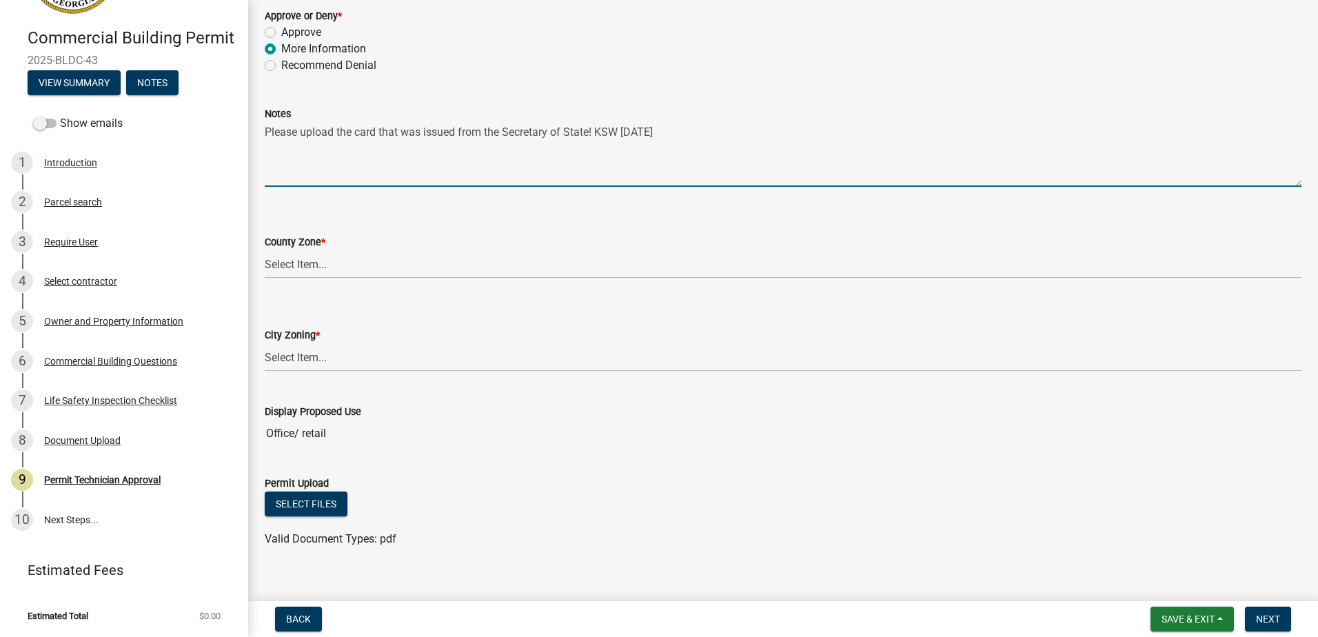
scroll to position [333, 0]
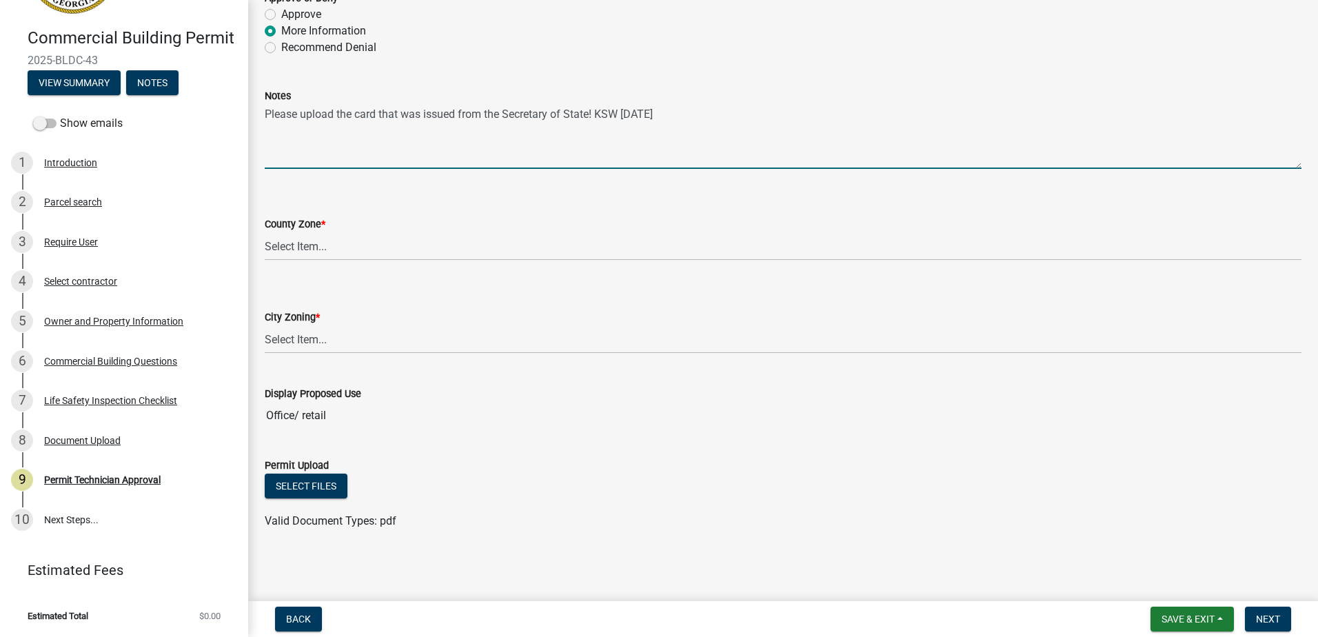
type textarea "Please upload the card that was issued from the Secretary of State! KSW 9/11/20…"
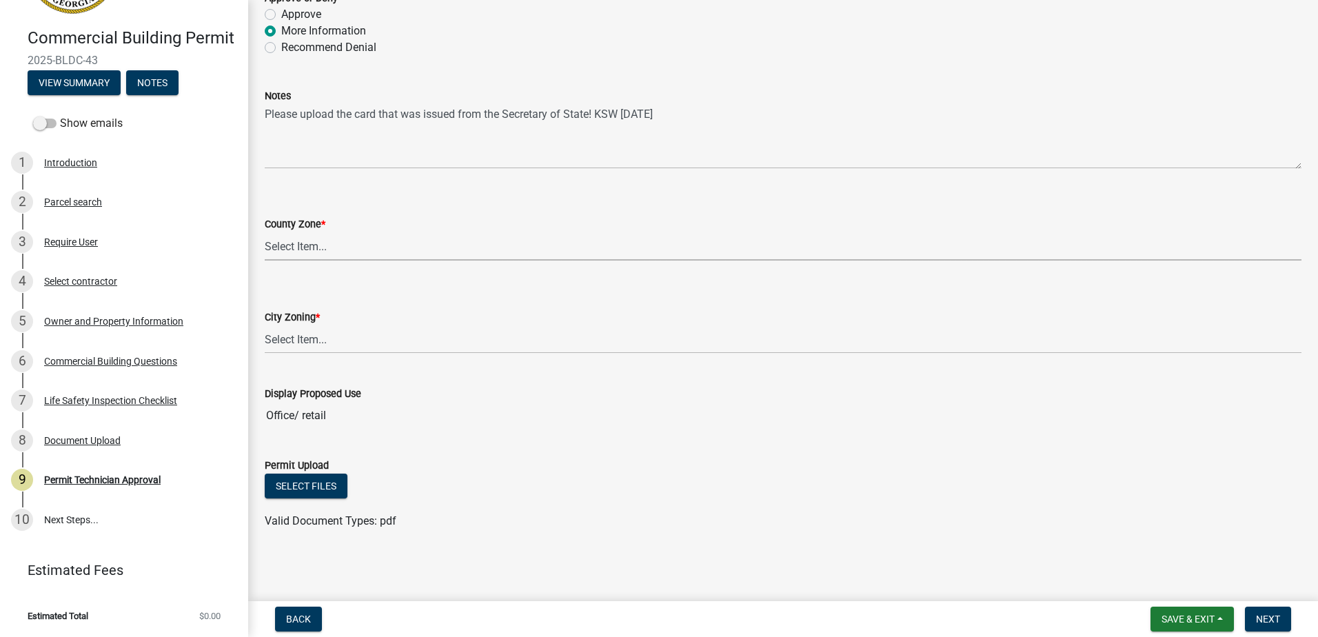
click at [319, 250] on select "Select Item... AG-1 R-1R R-1 R-2 MHP RM-1 RM-3 C-1 C-2 I-M PUD N/A" at bounding box center [783, 246] width 1037 height 28
click at [265, 232] on select "Select Item... AG-1 R-1R R-1 R-2 MHP RM-1 RM-3 C-1 C-2 I-M PUD N/A" at bounding box center [783, 246] width 1037 height 28
select select "ef7a1fc2-7a7a-426d-b1f0-c9b9b6ca7ff4"
click at [313, 333] on select "Select Item... A-1 A-2 R-1 R-2 R-3 R-4 MHP C-1 C-2 I-1 I-2 DB FH H-P N/A" at bounding box center [783, 339] width 1037 height 28
click at [265, 325] on select "Select Item... A-1 A-2 R-1 R-2 R-3 R-4 MHP C-1 C-2 I-1 I-2 DB FH H-P N/A" at bounding box center [783, 339] width 1037 height 28
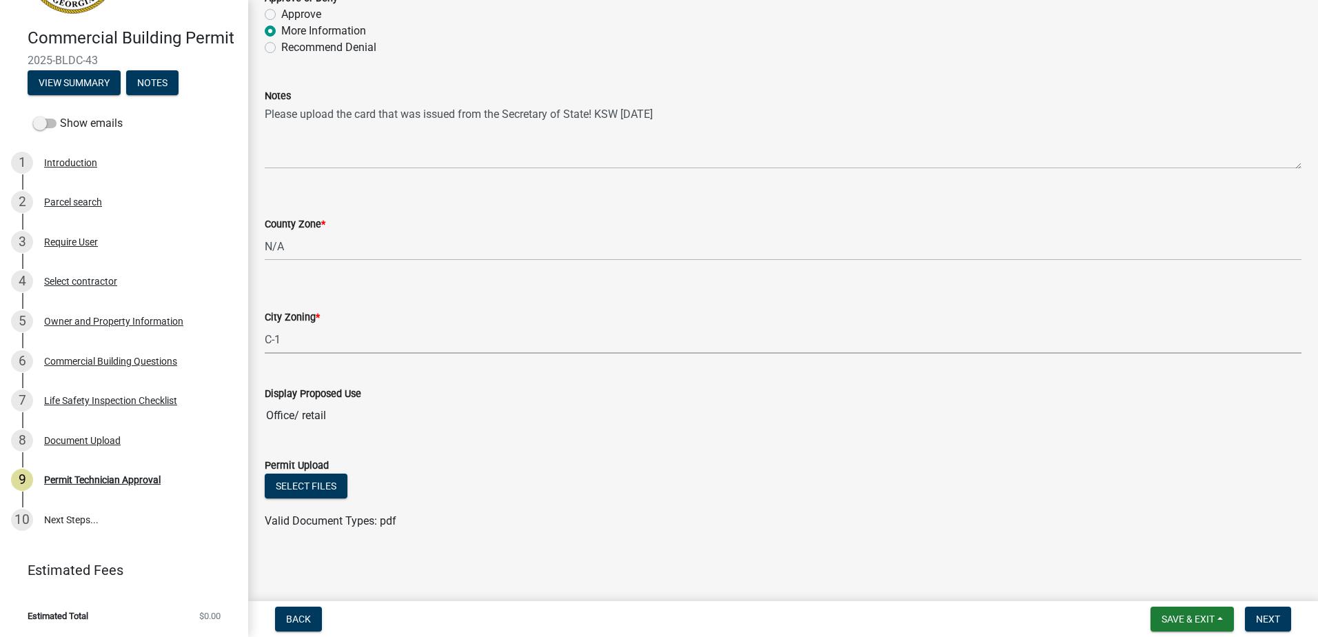
select select "58d273ed-cbd1-45cf-a92b-4c415c252308"
click at [1269, 611] on button "Next" at bounding box center [1268, 619] width 46 height 25
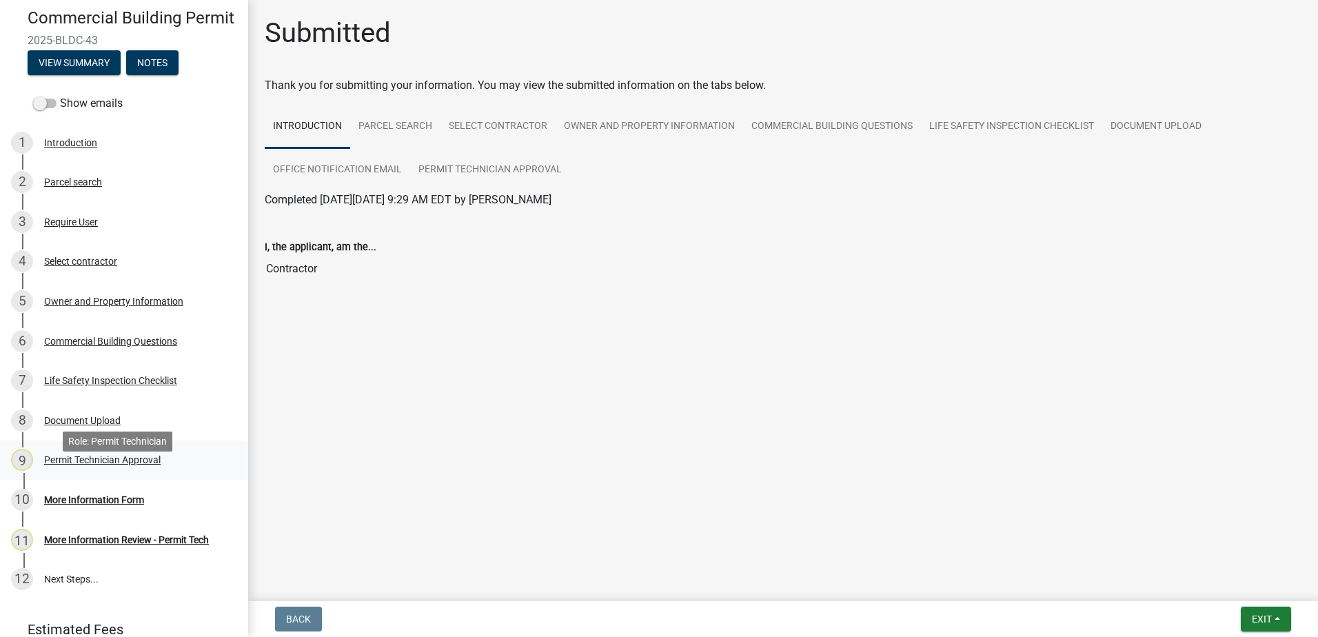
click at [106, 465] on div "Permit Technician Approval" at bounding box center [102, 460] width 116 height 10
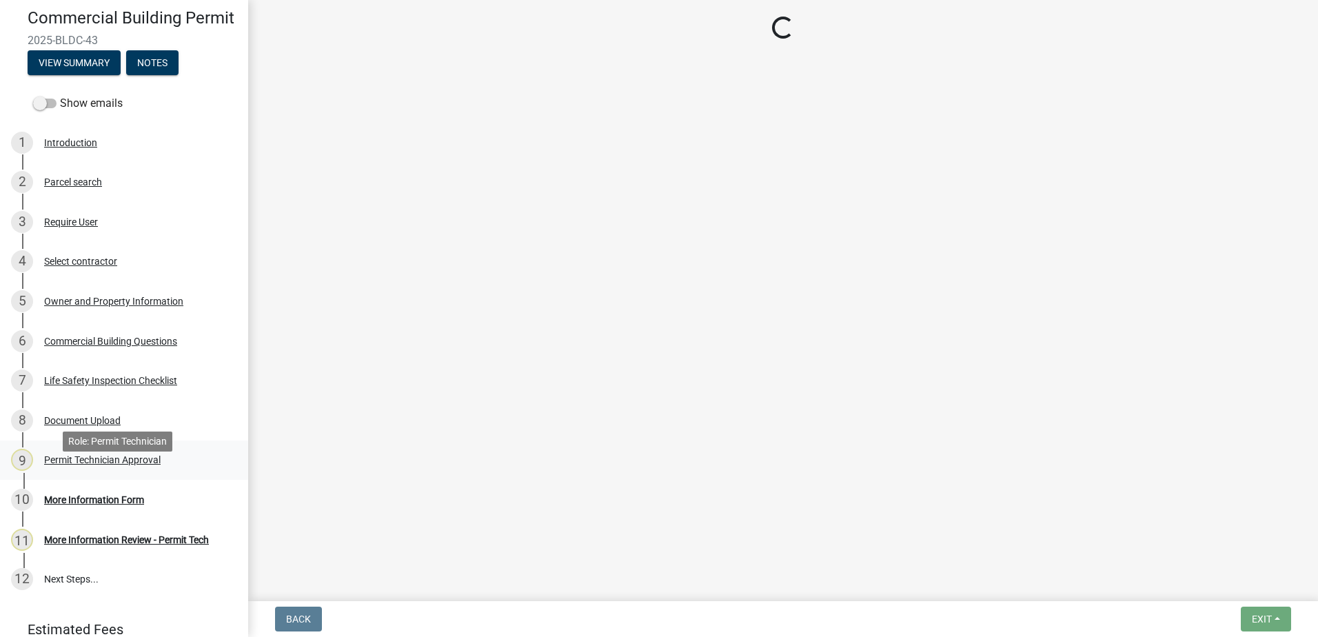
select select "ef7a1fc2-7a7a-426d-b1f0-c9b9b6ca7ff4"
select select "58d273ed-cbd1-45cf-a92b-4c415c252308"
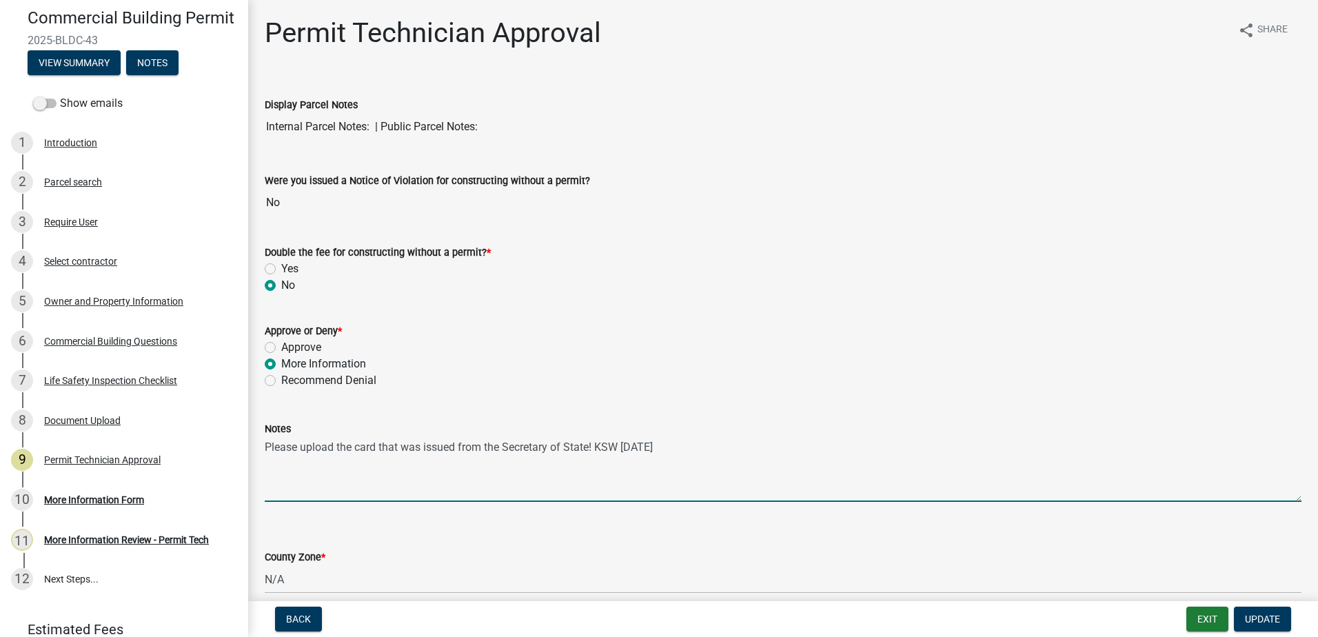
click at [310, 461] on textarea "Please upload the card that was issued from the Secretary of State! KSW 9/11/20…" at bounding box center [783, 469] width 1037 height 65
click at [349, 451] on textarea "Please upload the card that was issued from the Secretary of State! KSW 9/11/20…" at bounding box center [783, 469] width 1037 height 65
click at [352, 446] on textarea "Please upload the card that was issued from the Secretary of State! KSW 9/11/20…" at bounding box center [783, 469] width 1037 height 65
click at [576, 469] on textarea "Please upload the Contractor's card that was issued from the Secretary of State…" at bounding box center [783, 469] width 1037 height 65
click at [413, 446] on textarea "Please upload the Contractor's card that was issued from the Secretary of State…" at bounding box center [783, 469] width 1037 height 65
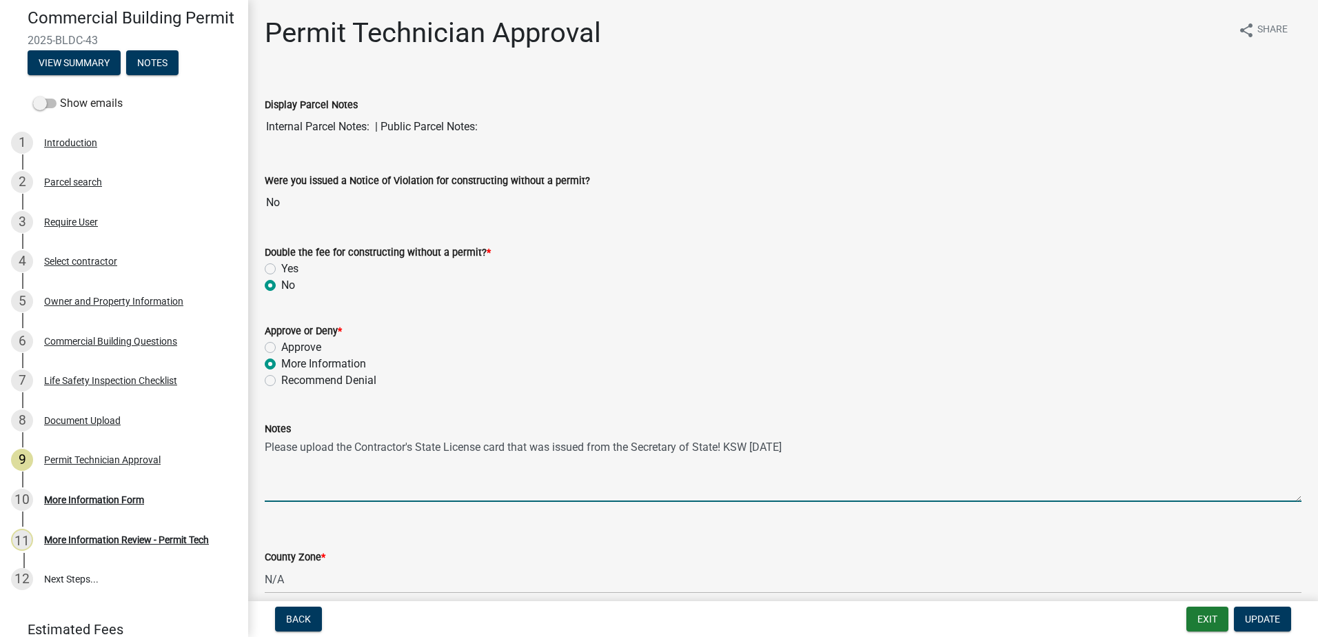
click at [529, 476] on textarea "Please upload the Contractor's State License card that was issued from the Secr…" at bounding box center [783, 469] width 1037 height 65
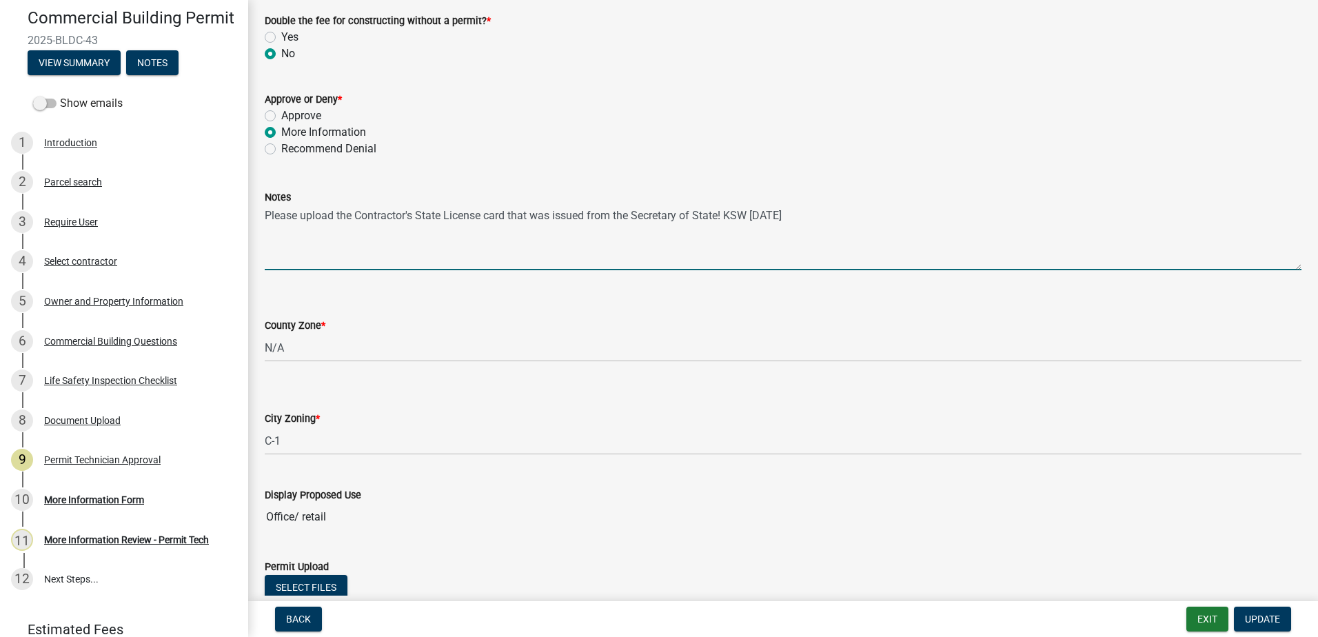
scroll to position [333, 0]
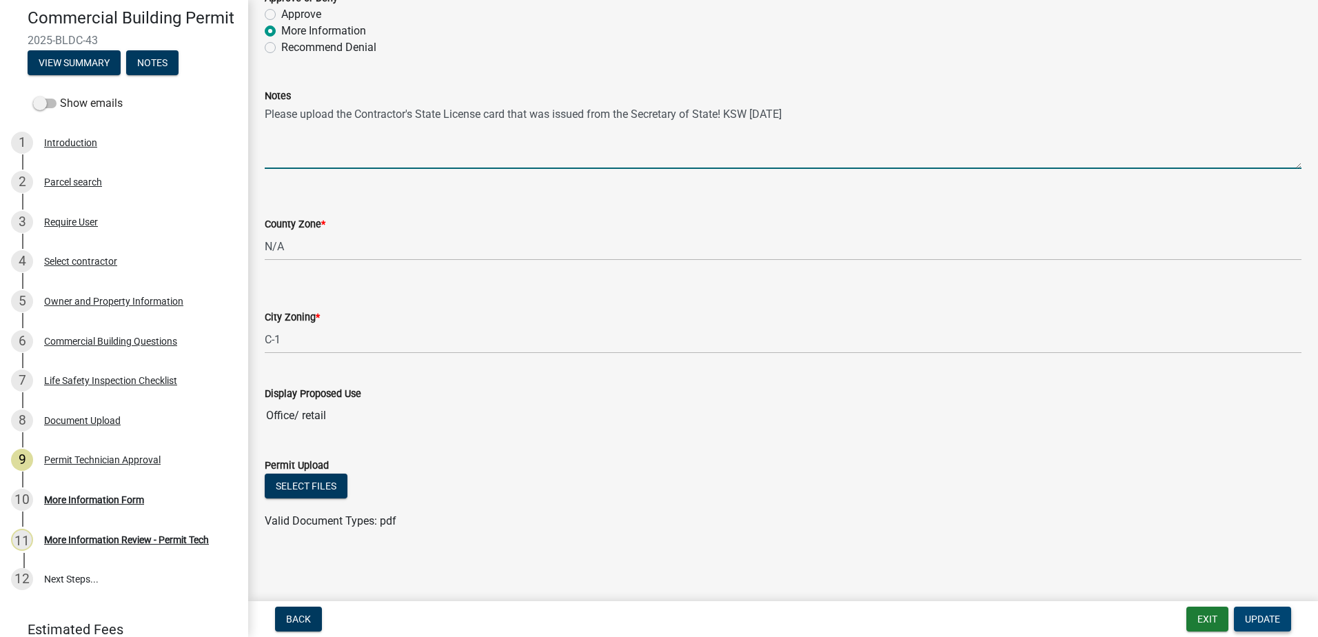
type textarea "Please upload the Contractor's State License card that was issued from the Secr…"
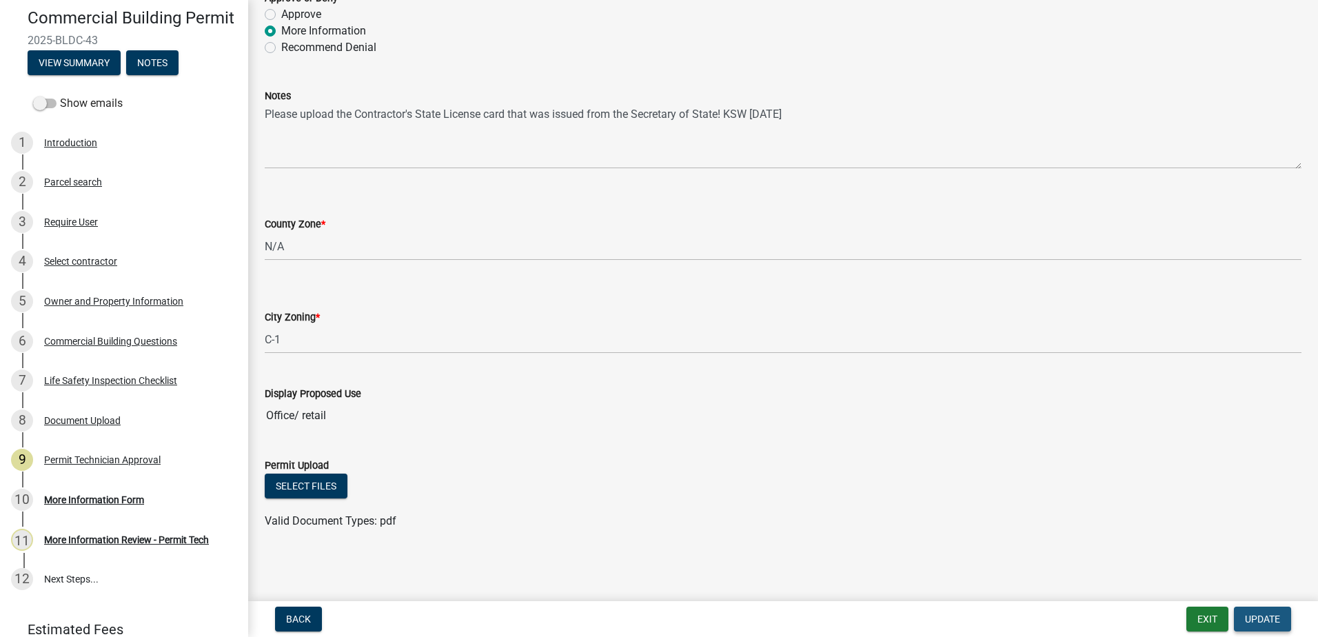
click at [1273, 625] on button "Update" at bounding box center [1262, 619] width 57 height 25
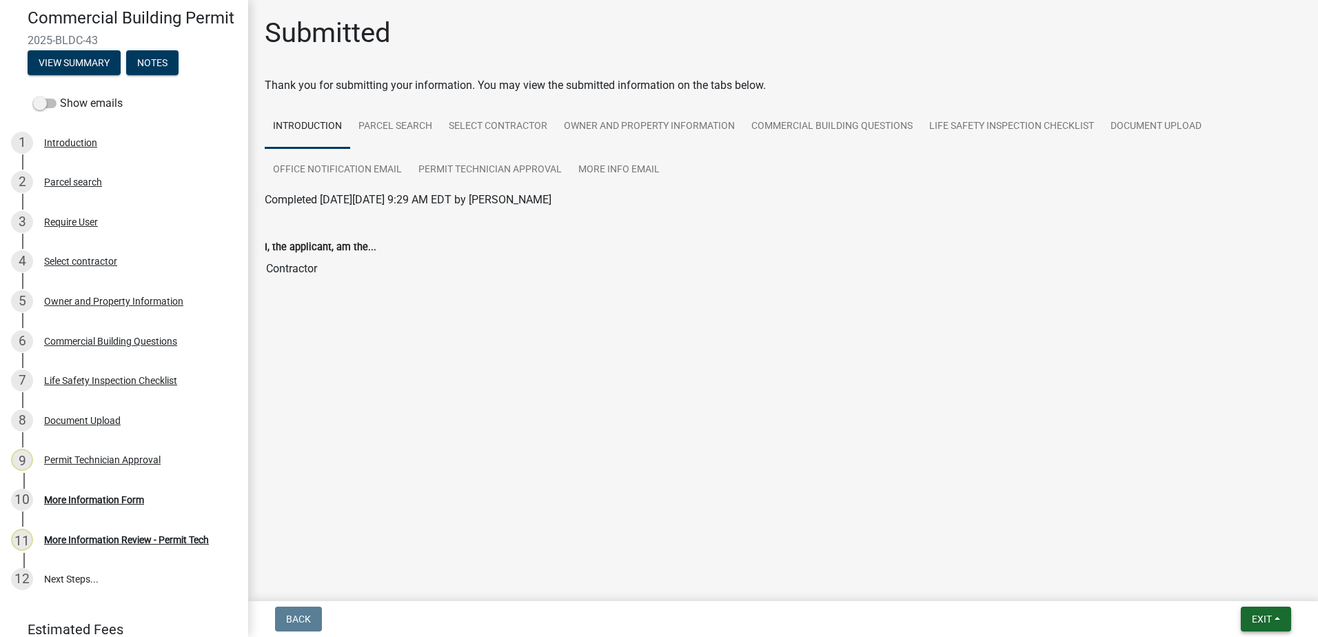
click at [1260, 618] on span "Exit" at bounding box center [1262, 619] width 20 height 11
click at [1259, 586] on button "Save & Exit" at bounding box center [1236, 583] width 110 height 33
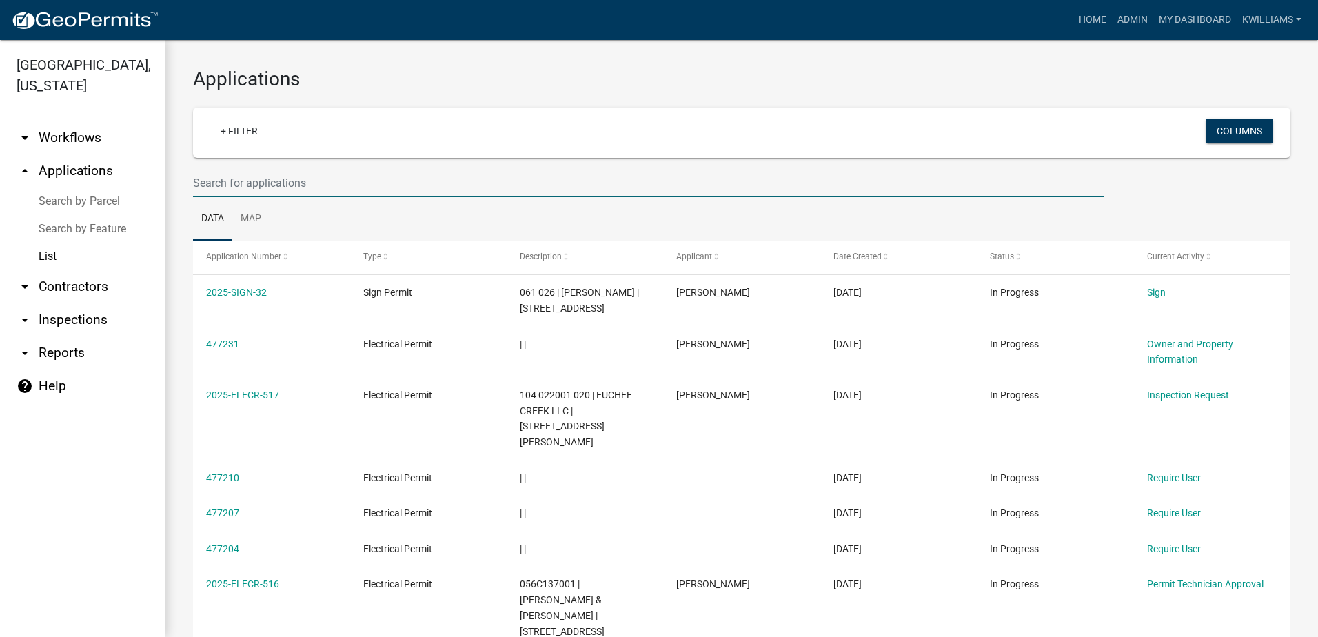
click at [341, 193] on input "text" at bounding box center [648, 183] width 911 height 28
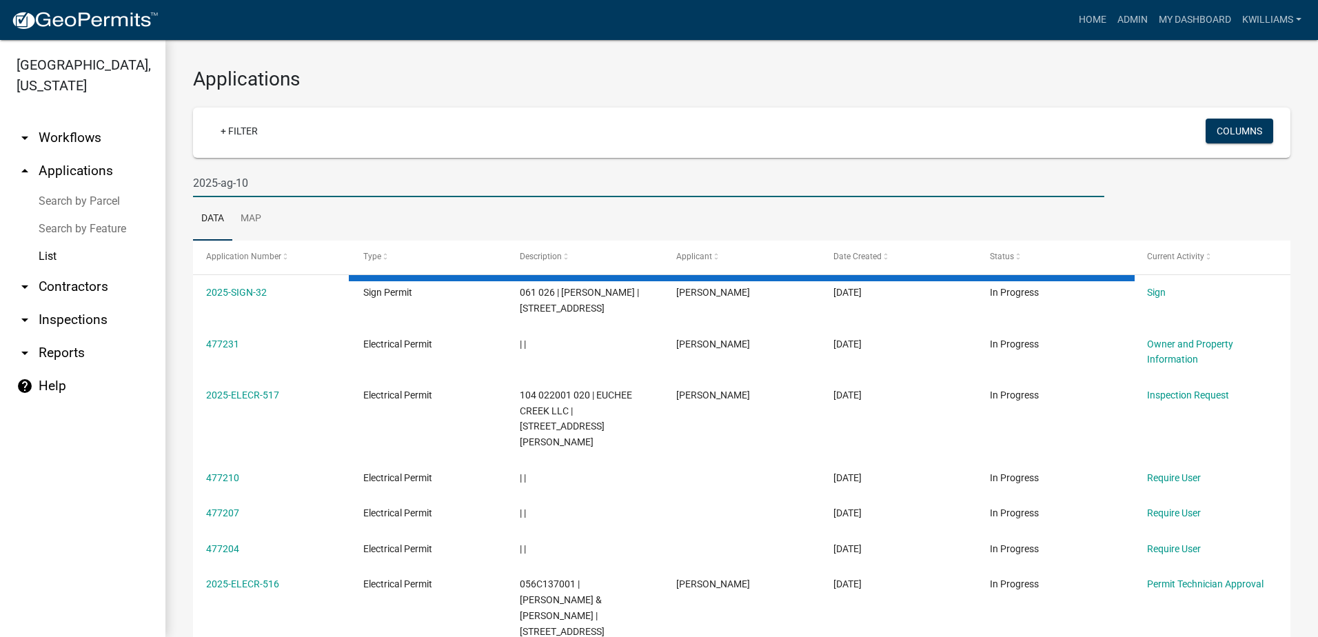
type input "2025-ag-10"
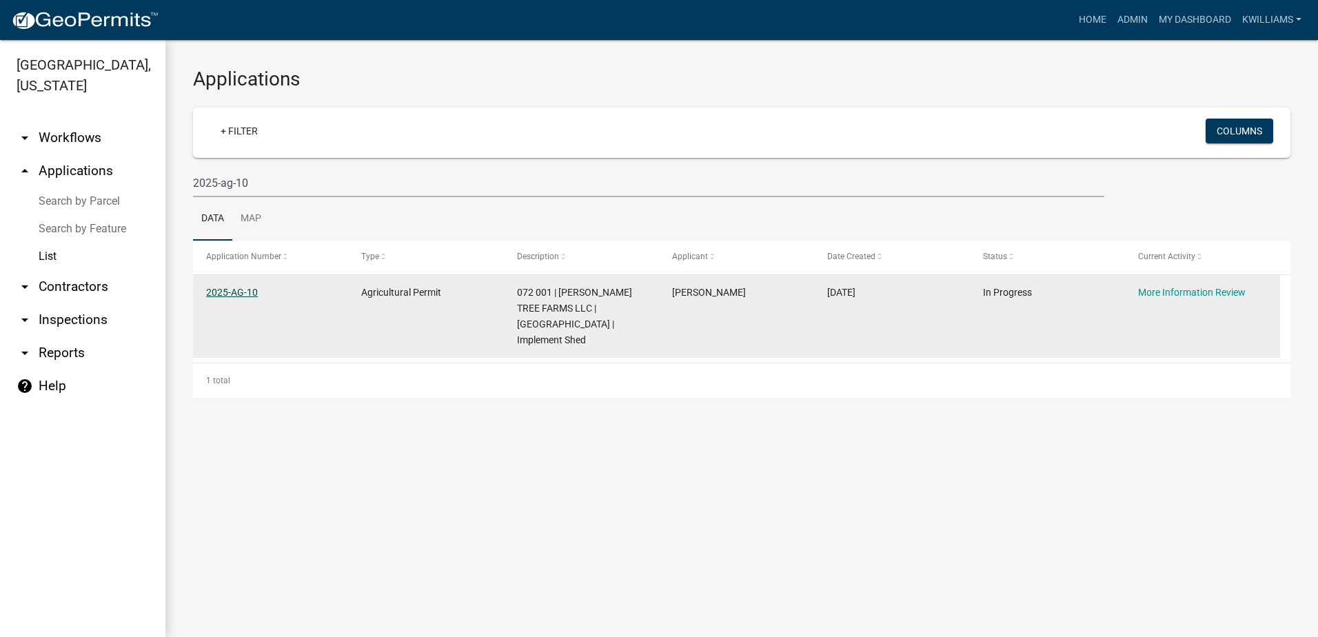
click at [214, 287] on link "2025-AG-10" at bounding box center [232, 292] width 52 height 11
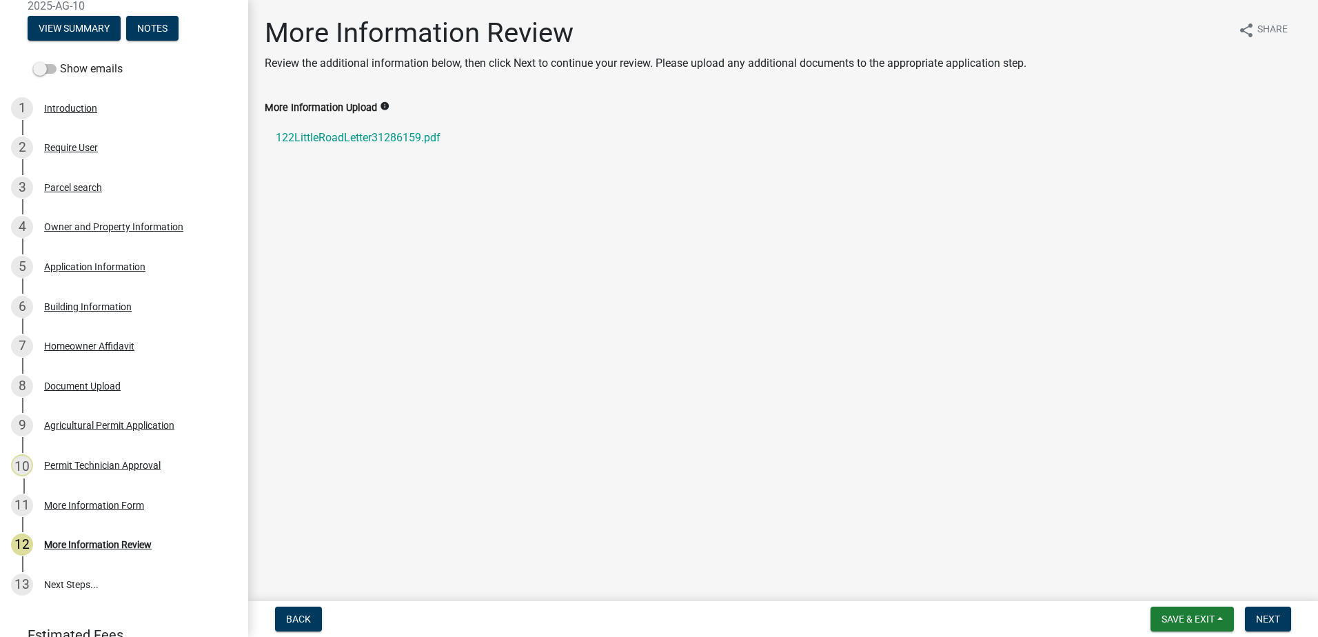
scroll to position [138, 0]
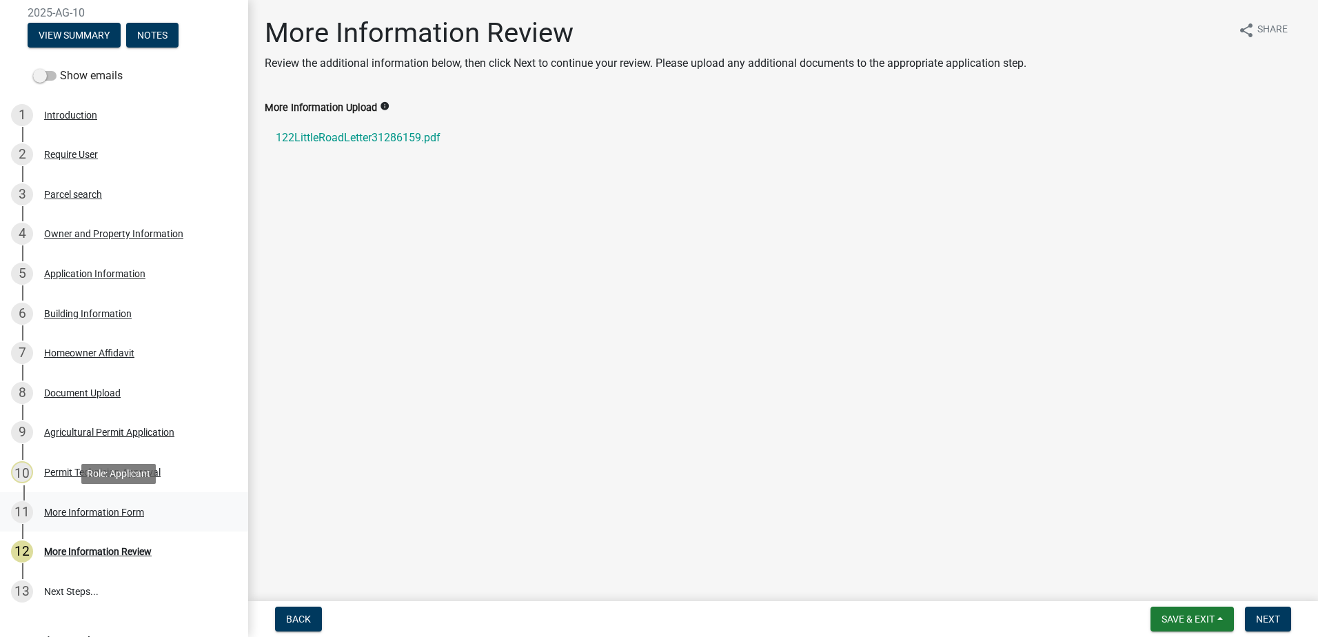
click at [85, 503] on div "11 More Information Form" at bounding box center [118, 512] width 215 height 22
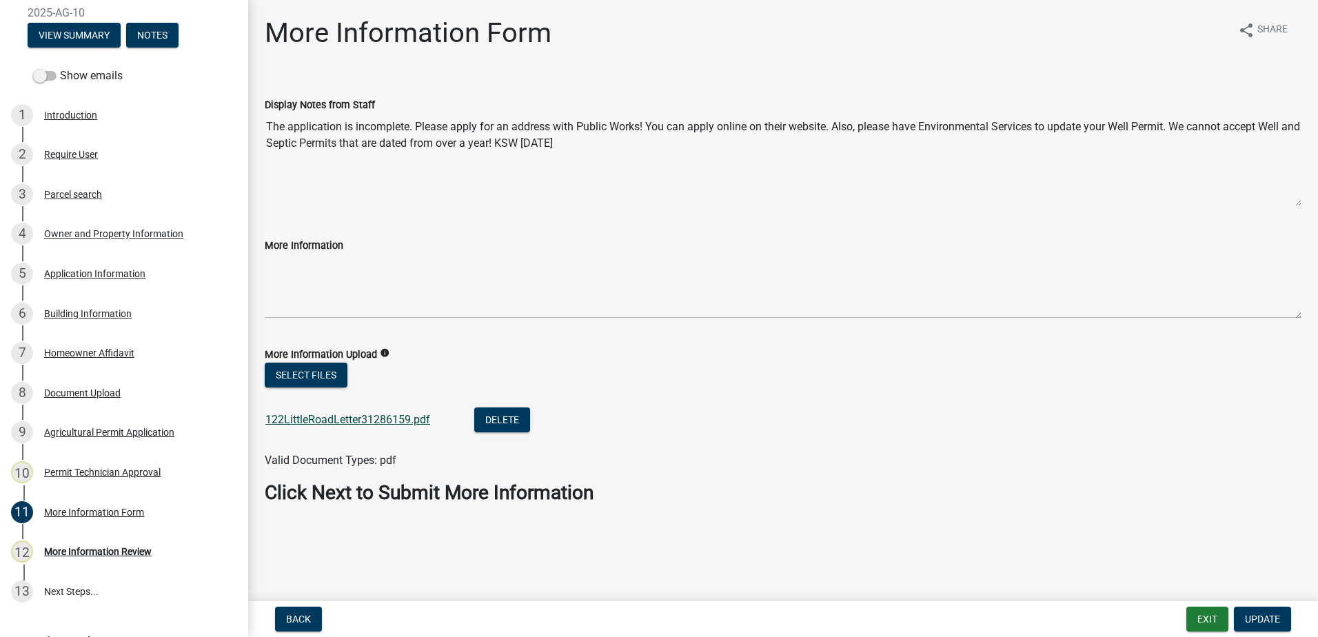
drag, startPoint x: 323, startPoint y: 434, endPoint x: 322, endPoint y: 425, distance: 8.3
click at [322, 425] on div "122LittleRoadLetter31286159.pdf" at bounding box center [358, 421] width 187 height 28
click at [322, 424] on link "122LittleRoadLetter31286159.pdf" at bounding box center [347, 419] width 165 height 13
click at [58, 156] on div "Require User" at bounding box center [71, 155] width 54 height 10
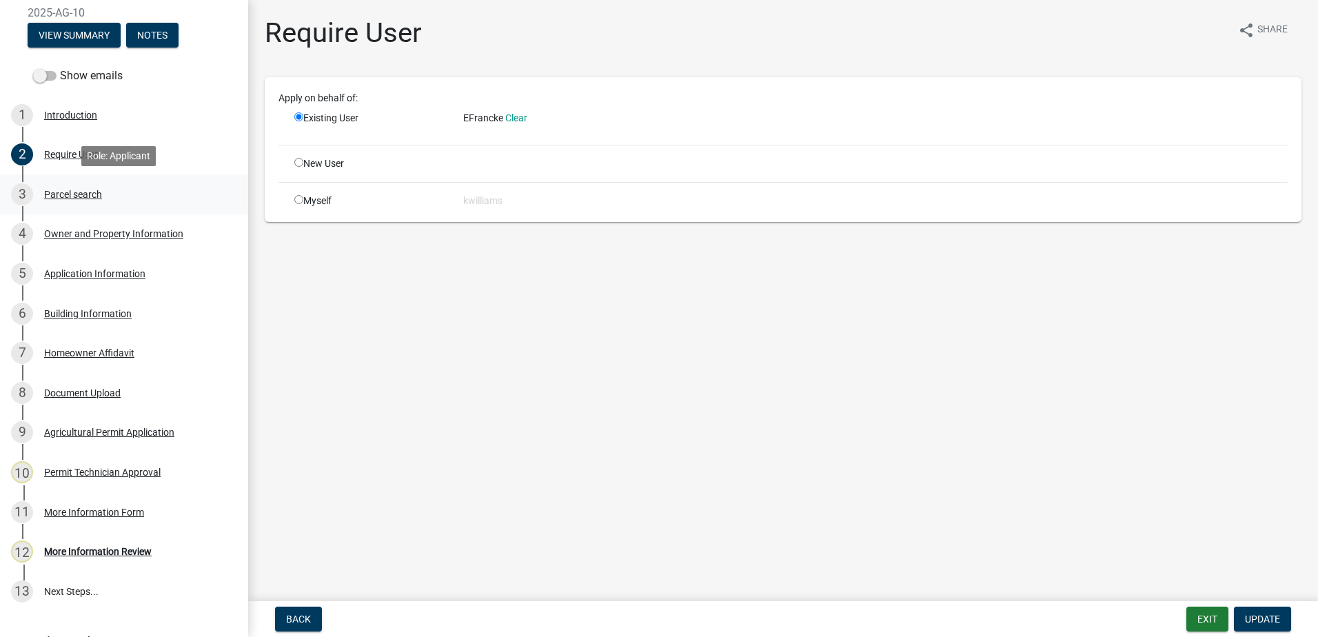
click at [74, 194] on div "Parcel search" at bounding box center [73, 195] width 58 height 10
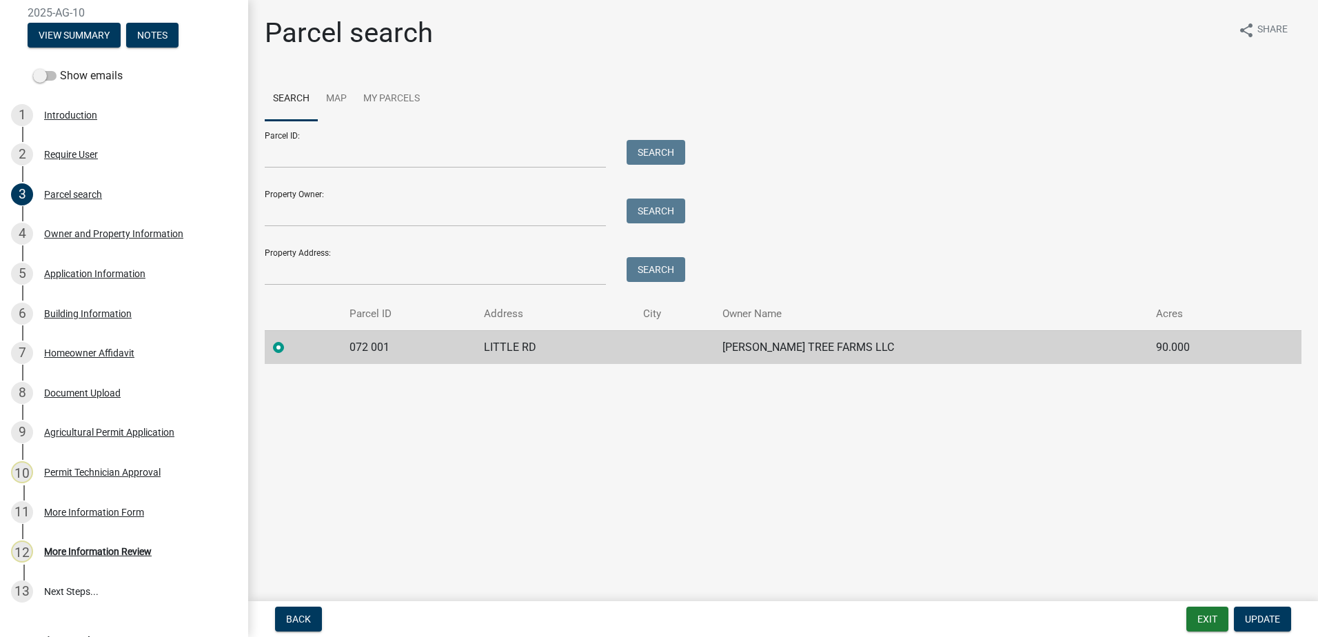
click at [330, 256] on div "Property Address: Search" at bounding box center [472, 262] width 414 height 48
click at [321, 270] on input "Property Address:" at bounding box center [435, 271] width 341 height 28
type input "122 little rd"
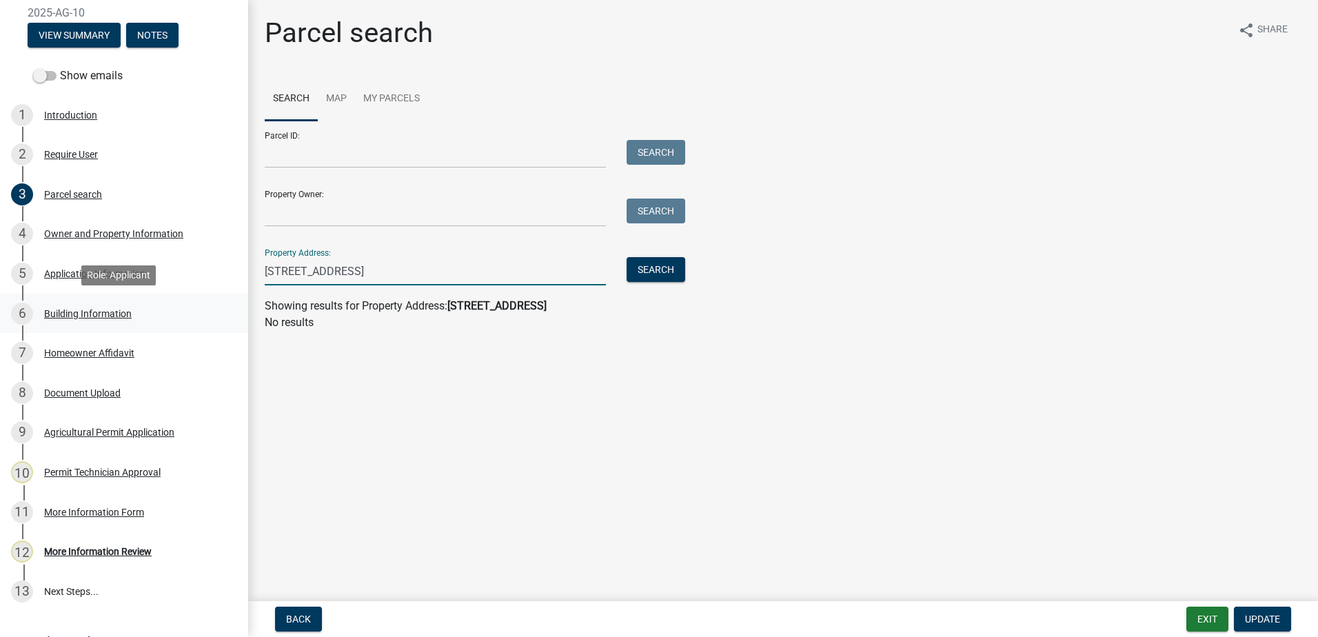
drag, startPoint x: 349, startPoint y: 270, endPoint x: 222, endPoint y: 294, distance: 129.7
click at [222, 294] on div "Agricultural Permit 2025-AG-10 View Summary Notes Show emails 1 Introduction 2 …" at bounding box center [659, 318] width 1318 height 637
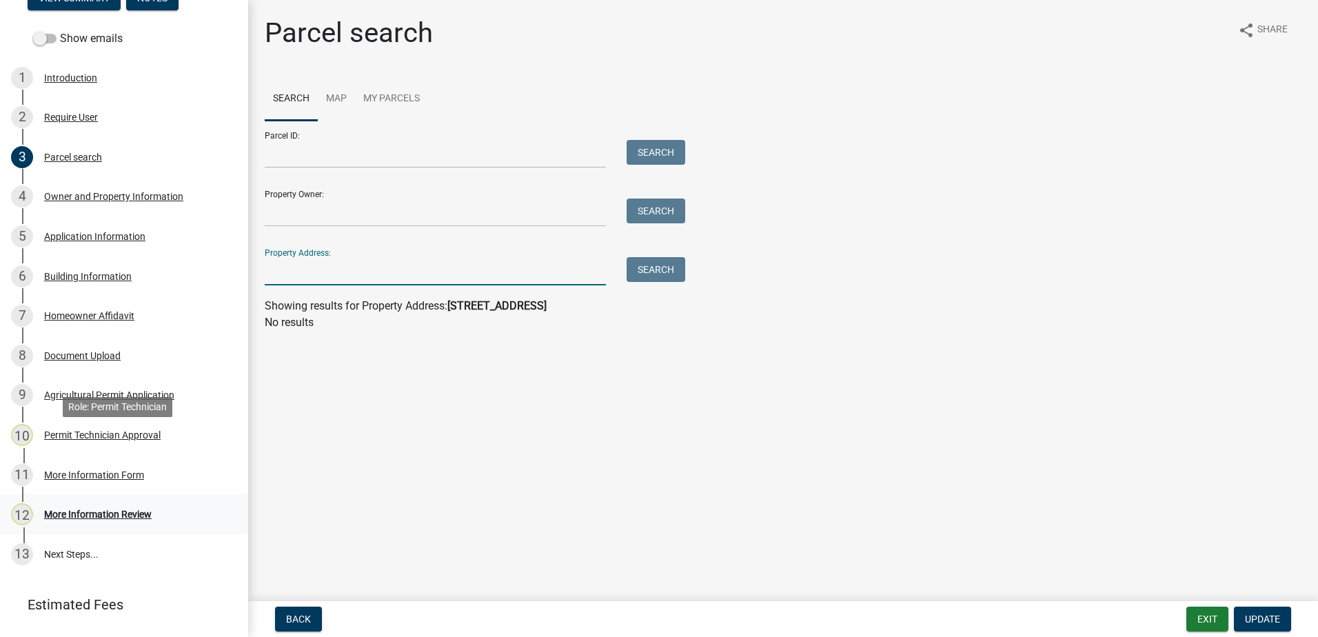
scroll to position [207, 0]
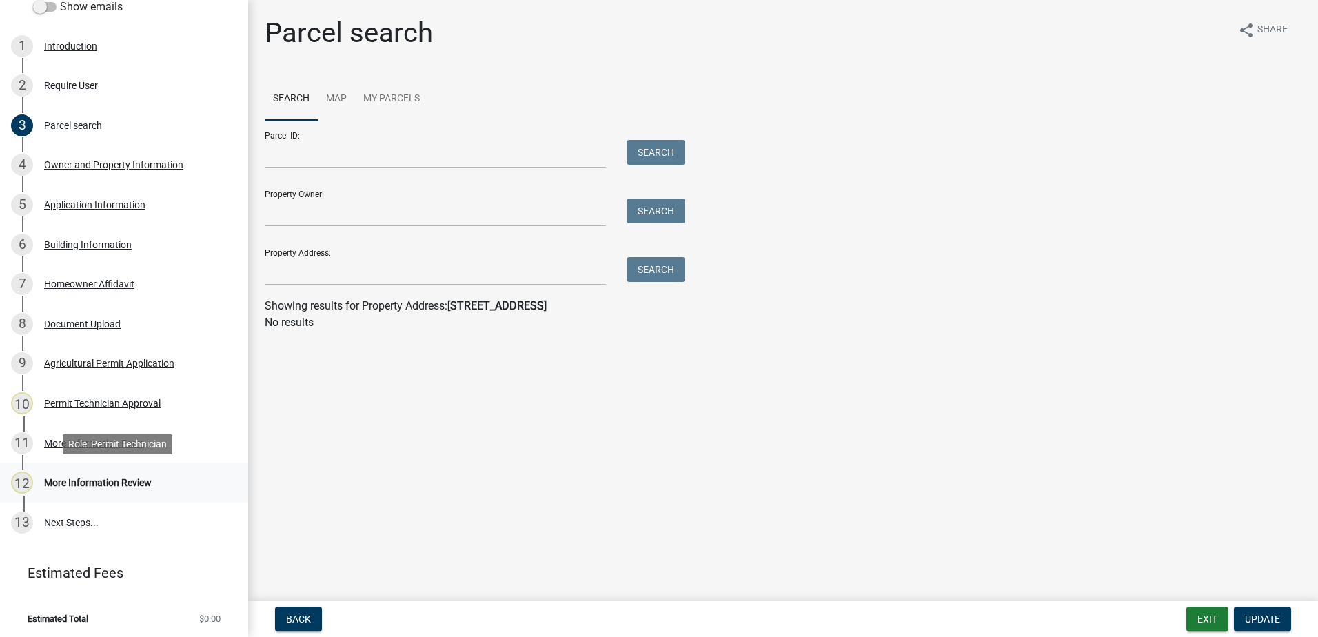
click at [79, 487] on div "More Information Review" at bounding box center [98, 483] width 108 height 10
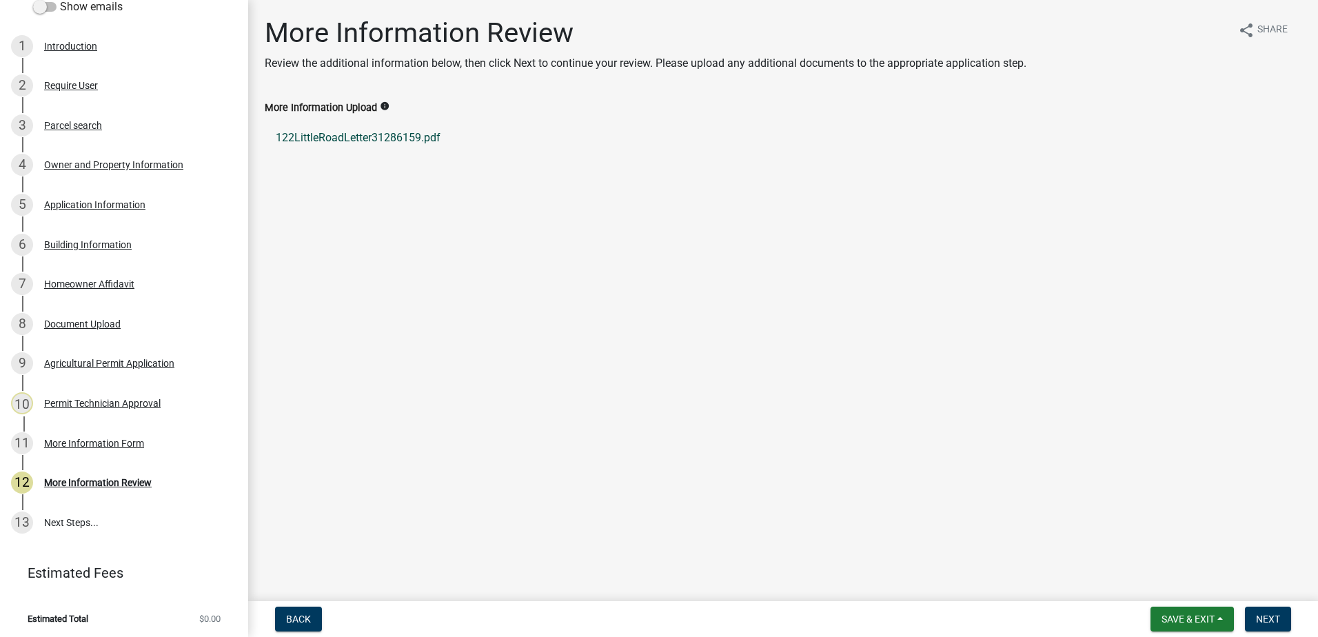
click at [364, 139] on link "122LittleRoadLetter31286159.pdf" at bounding box center [783, 137] width 1037 height 33
click at [65, 95] on div "2 Require User" at bounding box center [118, 85] width 215 height 22
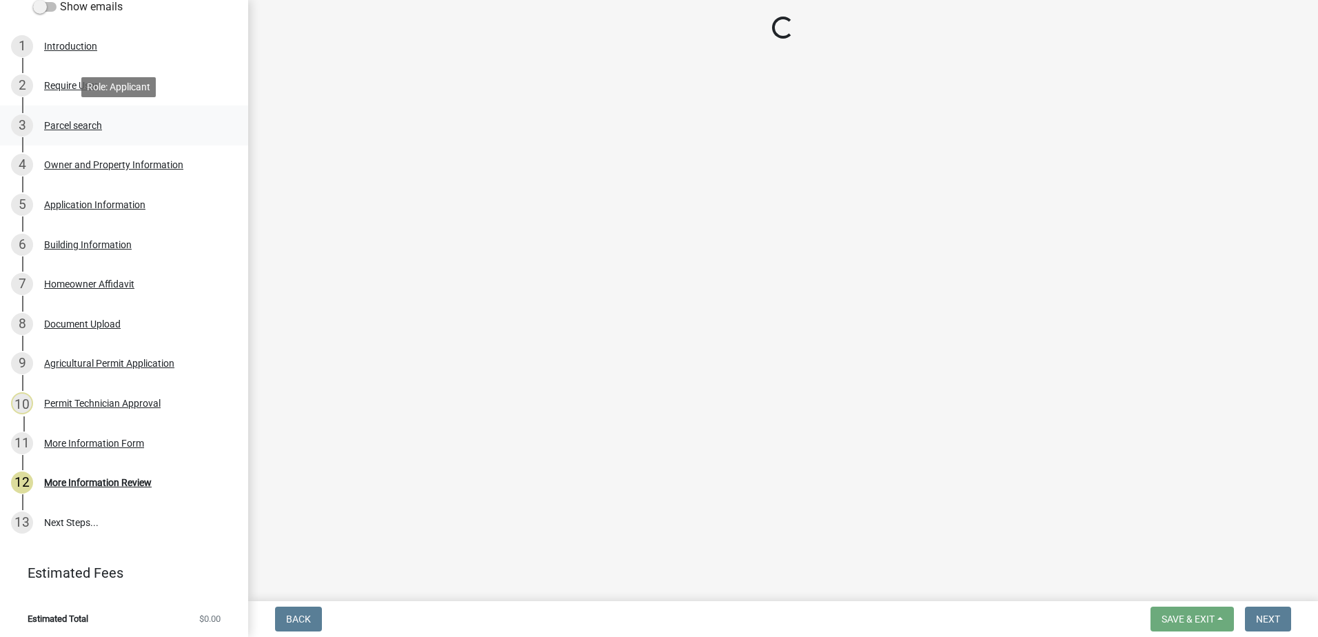
click at [74, 128] on div "Parcel search" at bounding box center [73, 126] width 58 height 10
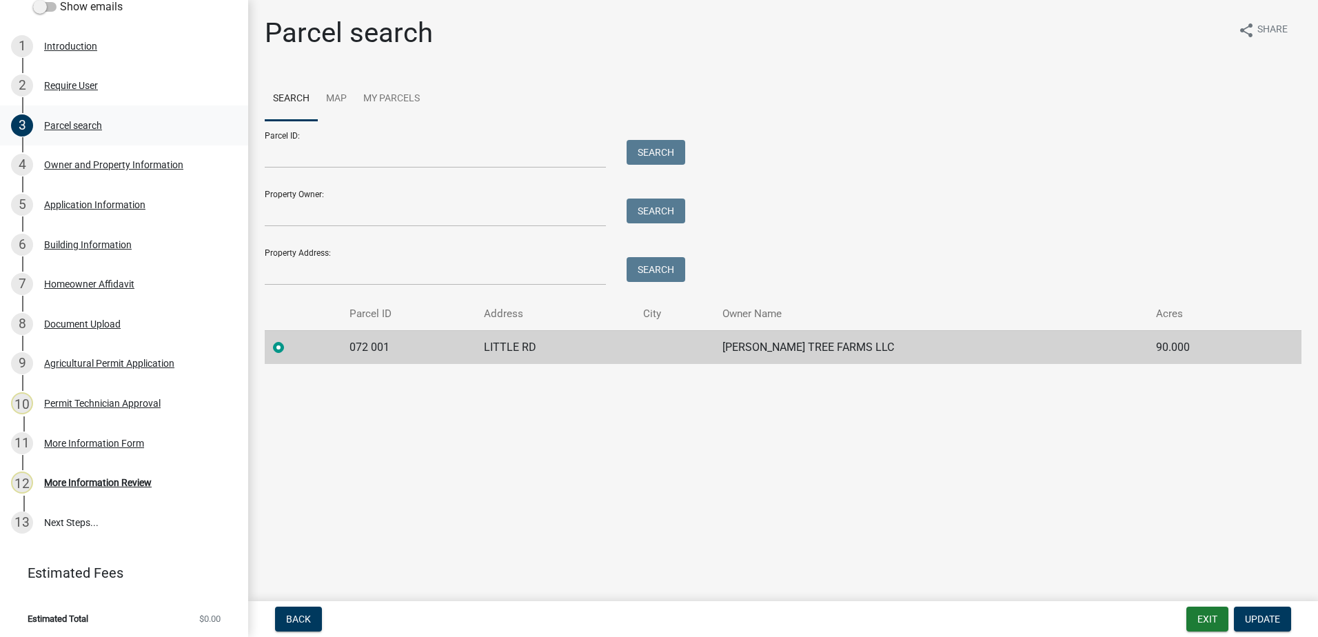
click at [90, 116] on div "3 Parcel search" at bounding box center [118, 125] width 215 height 22
click at [329, 150] on input "Parcel ID:" at bounding box center [435, 154] width 341 height 28
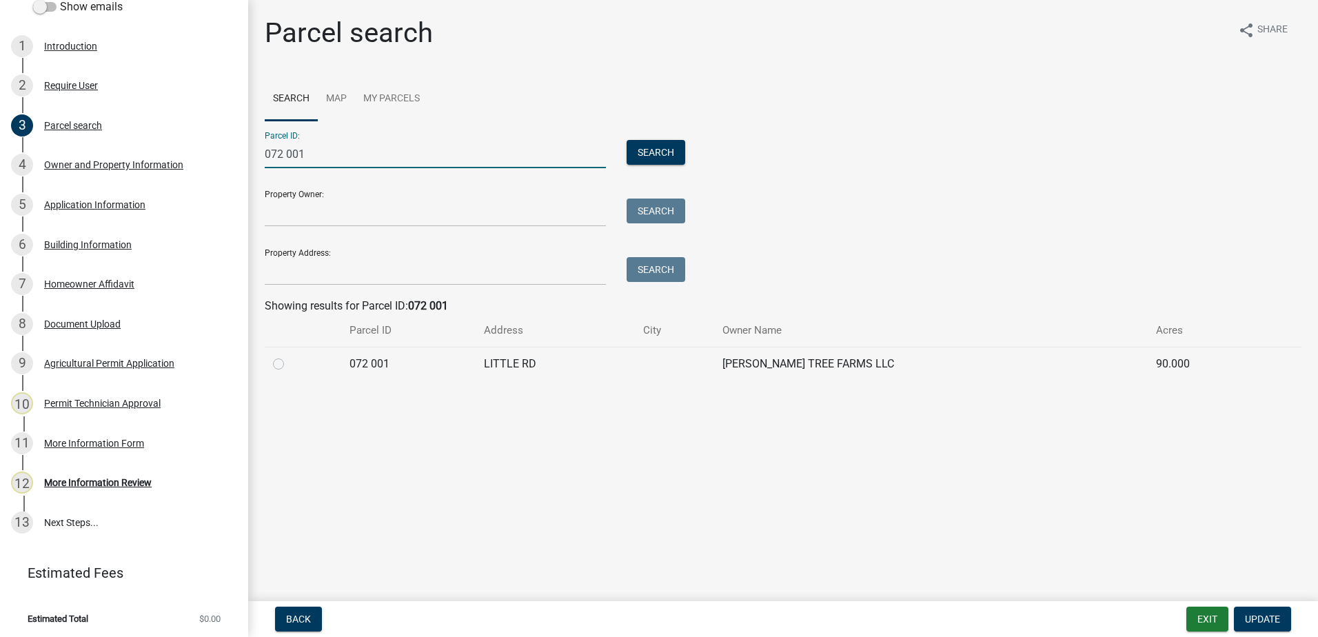
type input "072 001"
click at [829, 516] on main "Parcel search share Share Search Map My Parcels Parcel ID: 072 001 Search Prope…" at bounding box center [783, 298] width 1070 height 596
click at [1213, 626] on button "Exit" at bounding box center [1207, 619] width 42 height 25
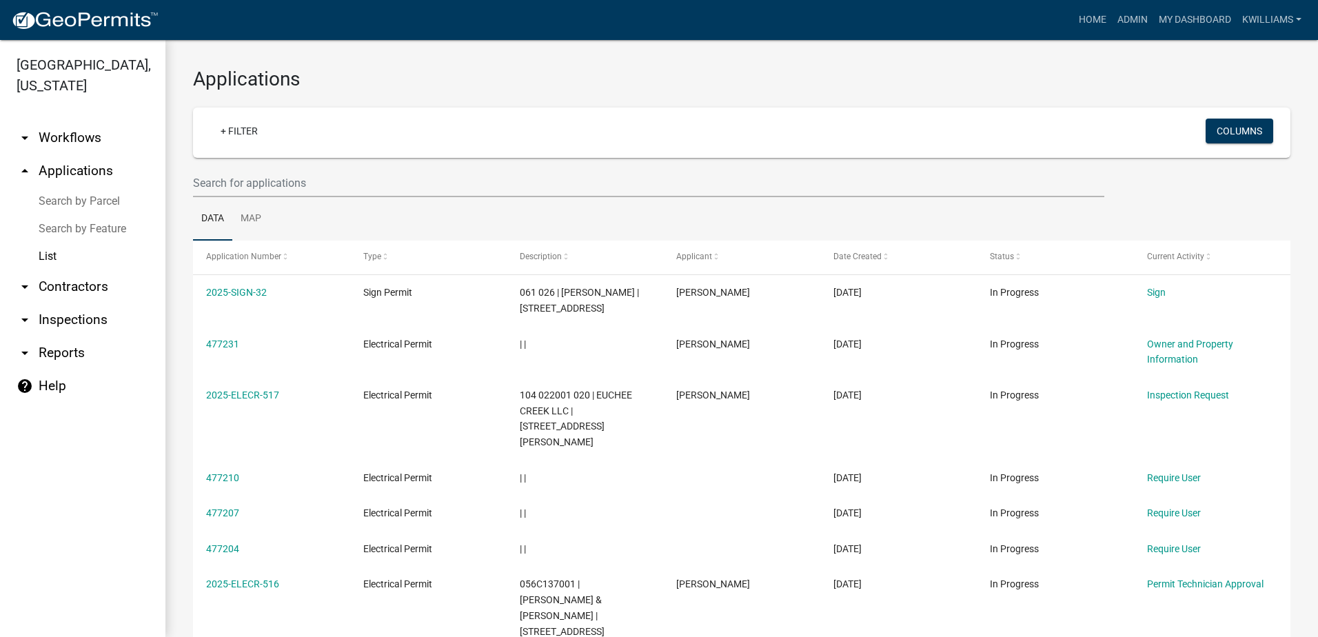
click at [54, 259] on link "List" at bounding box center [82, 257] width 165 height 28
click at [227, 179] on input "text" at bounding box center [648, 183] width 911 height 28
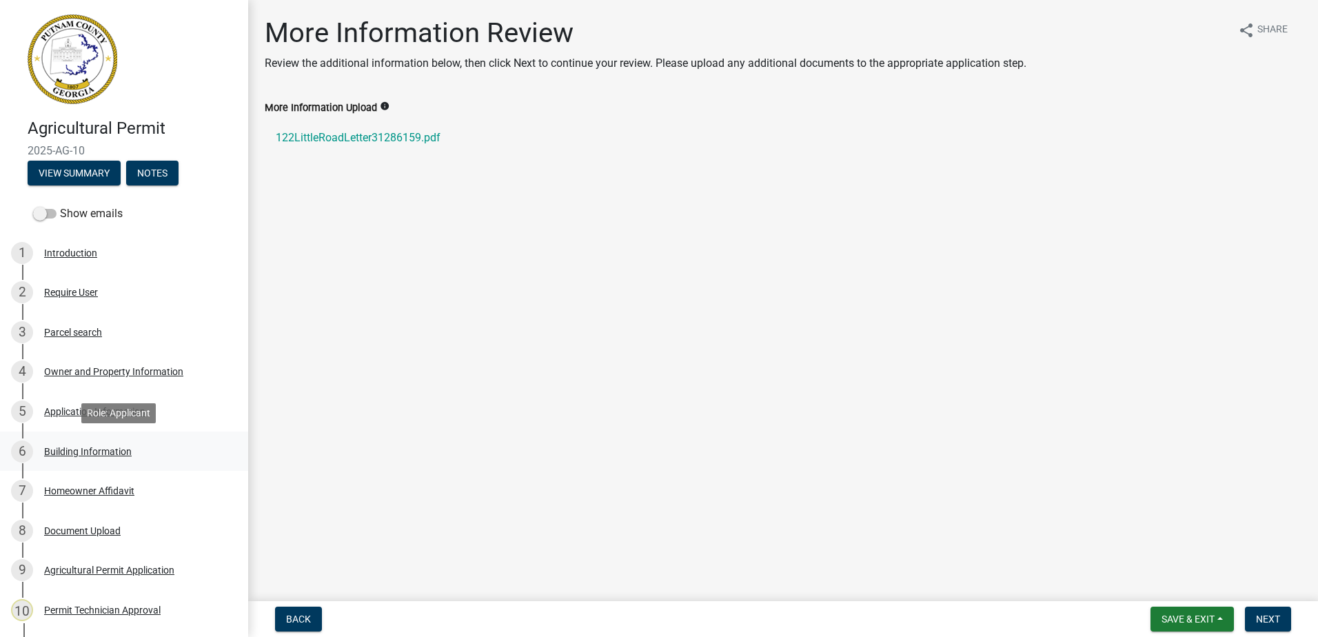
click at [83, 450] on div "Building Information" at bounding box center [88, 452] width 88 height 10
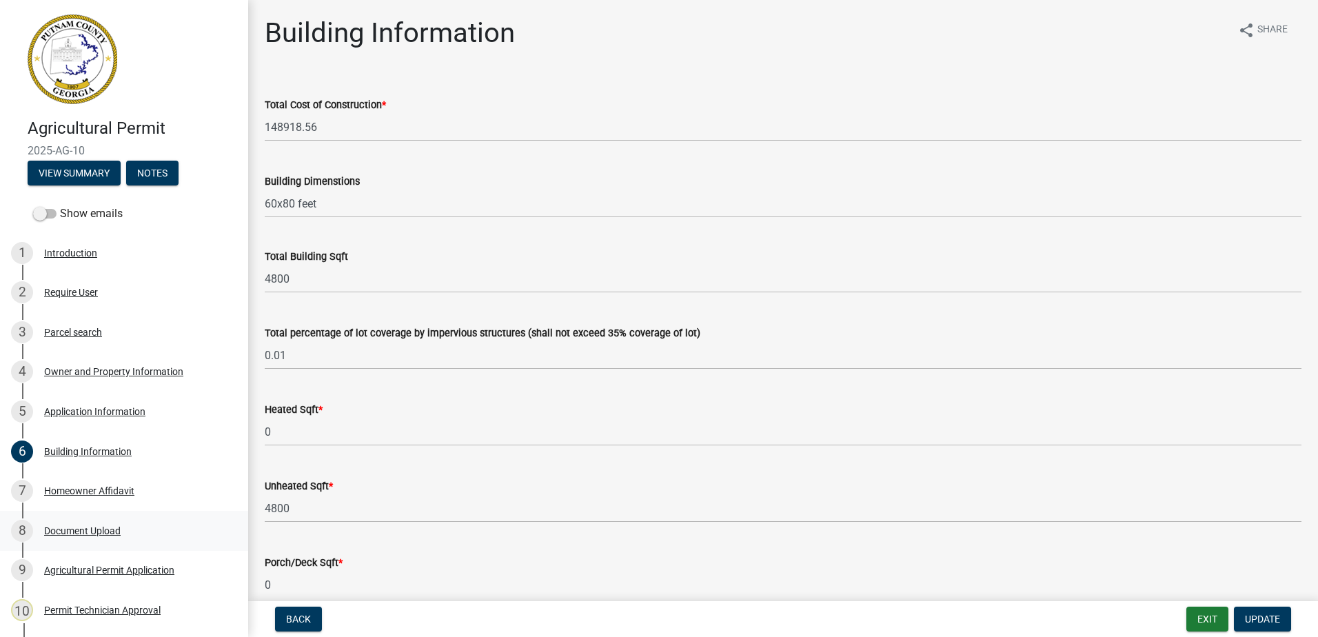
click at [70, 528] on div "Document Upload" at bounding box center [82, 531] width 77 height 10
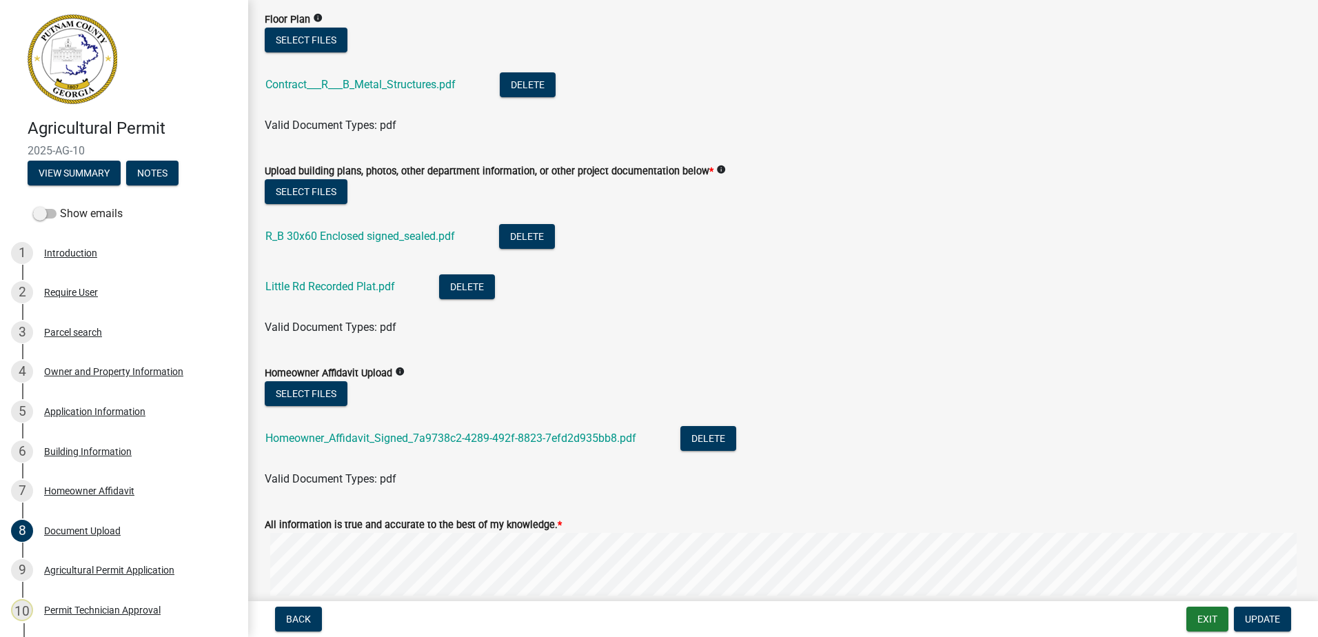
scroll to position [414, 0]
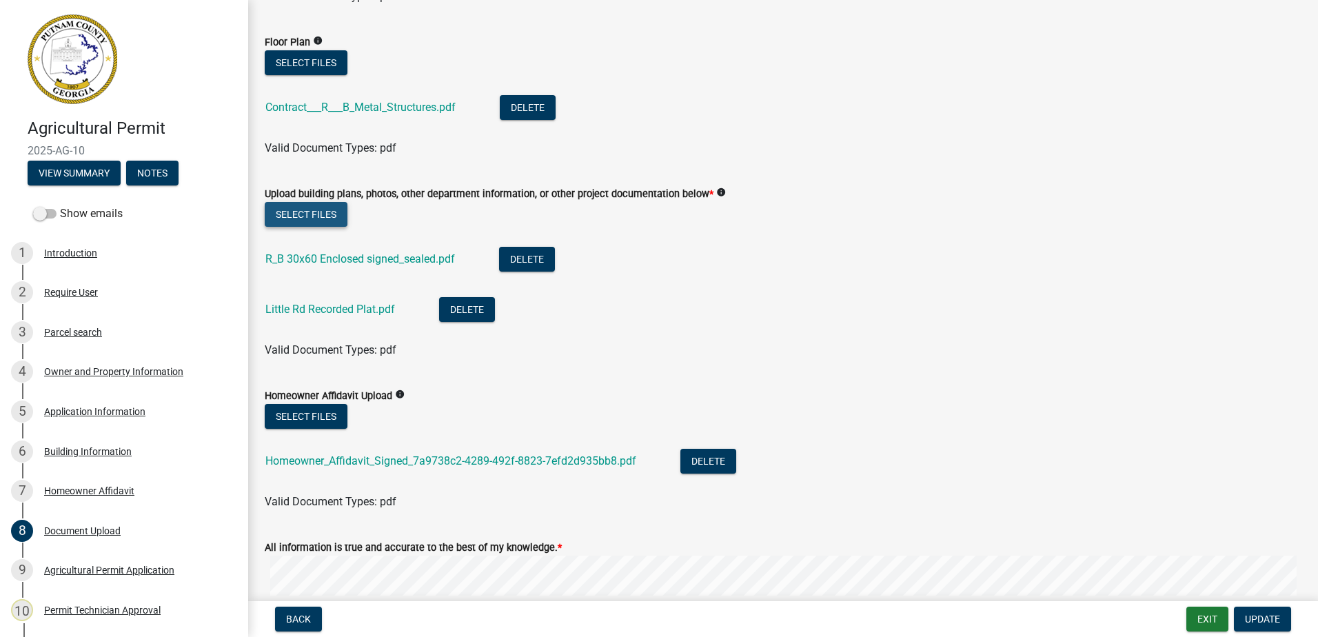
click at [313, 218] on button "Select files" at bounding box center [306, 214] width 83 height 25
click at [292, 219] on button "Select files" at bounding box center [306, 214] width 83 height 25
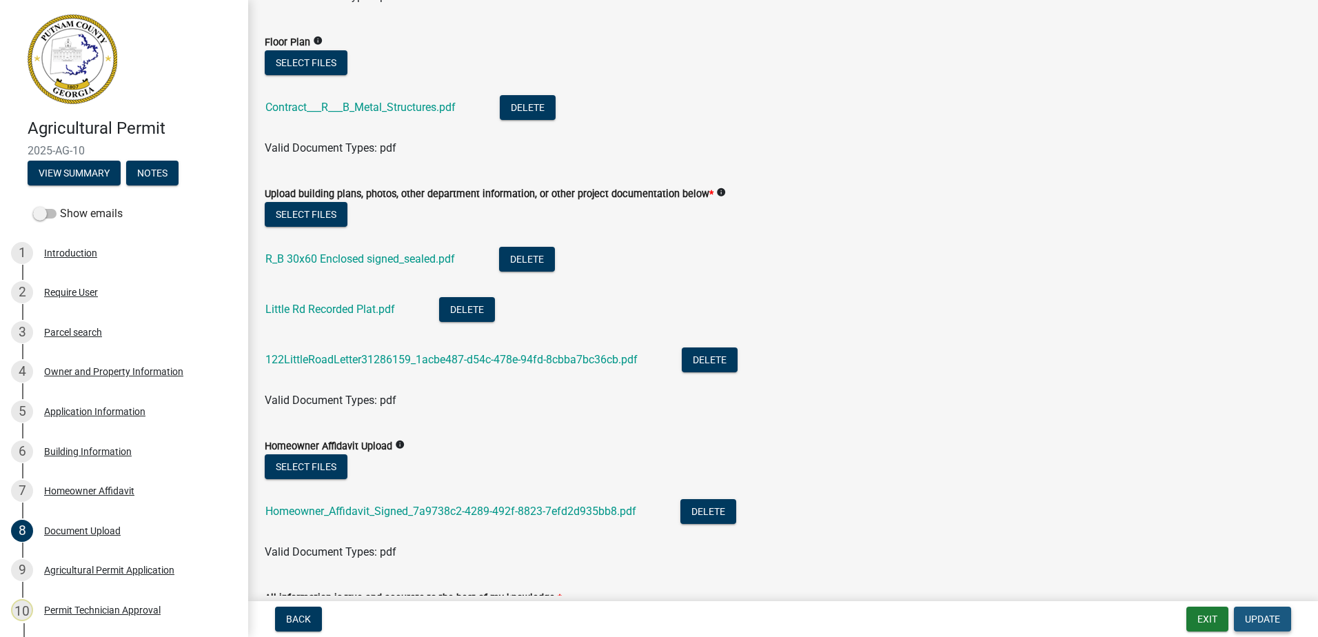
click at [1257, 617] on span "Update" at bounding box center [1262, 619] width 35 height 11
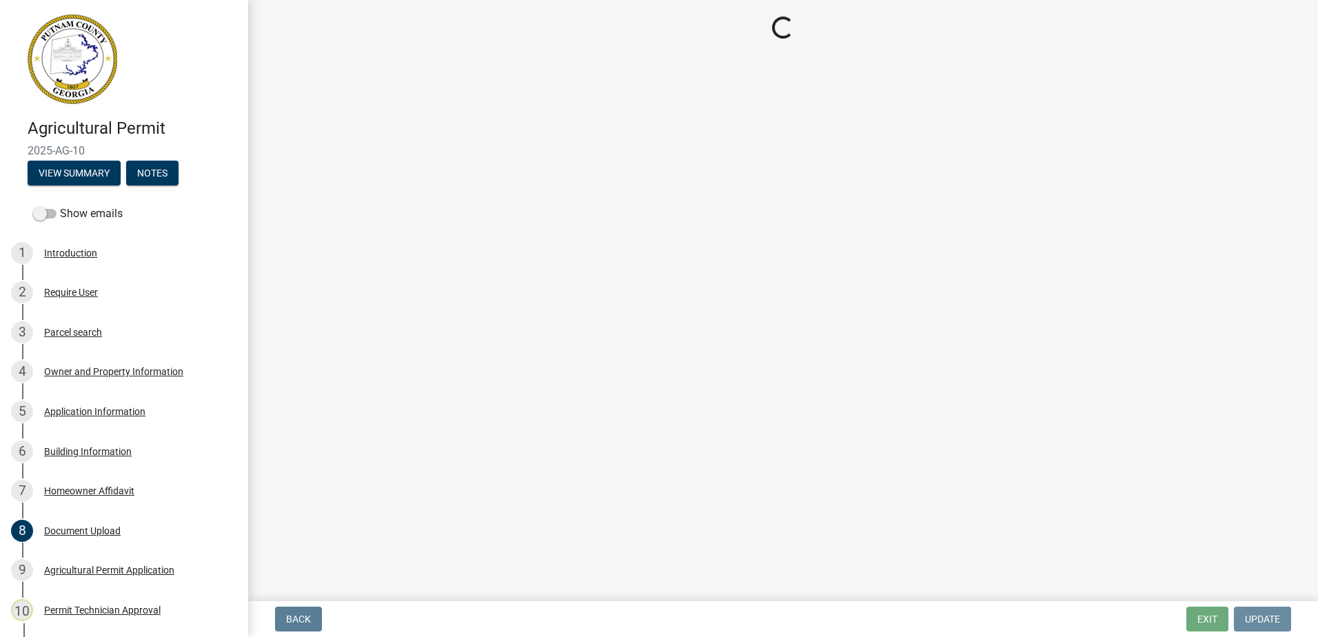
scroll to position [0, 0]
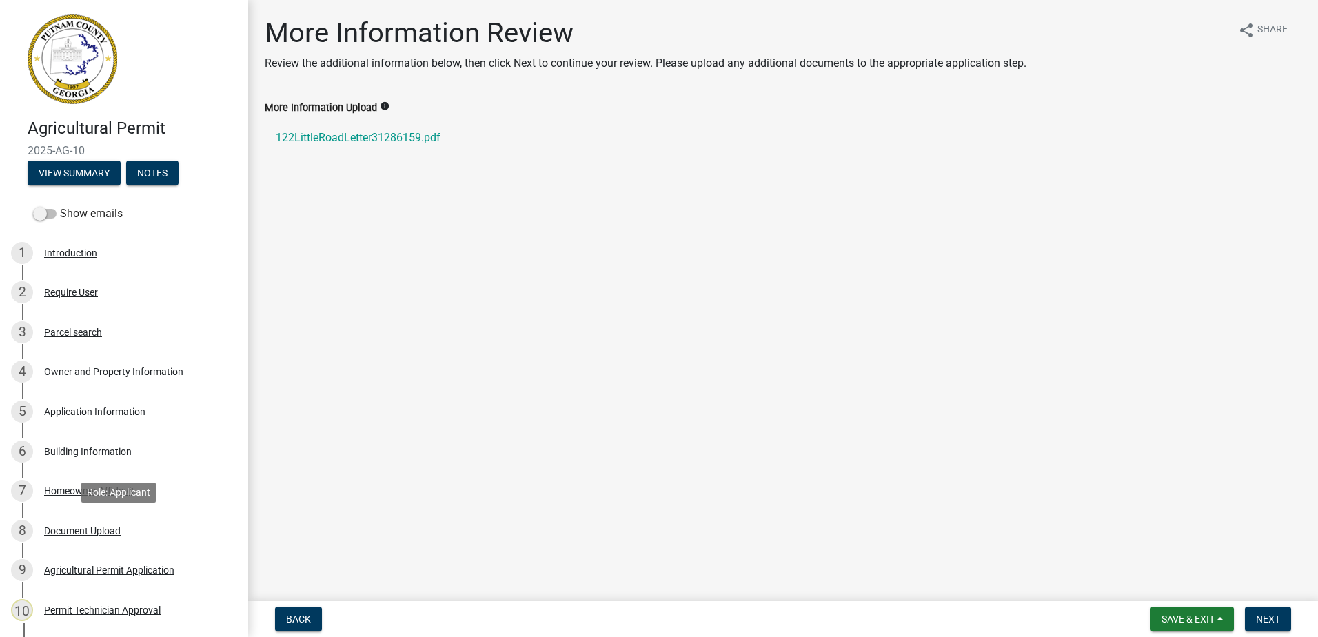
click at [79, 531] on div "Document Upload" at bounding box center [82, 531] width 77 height 10
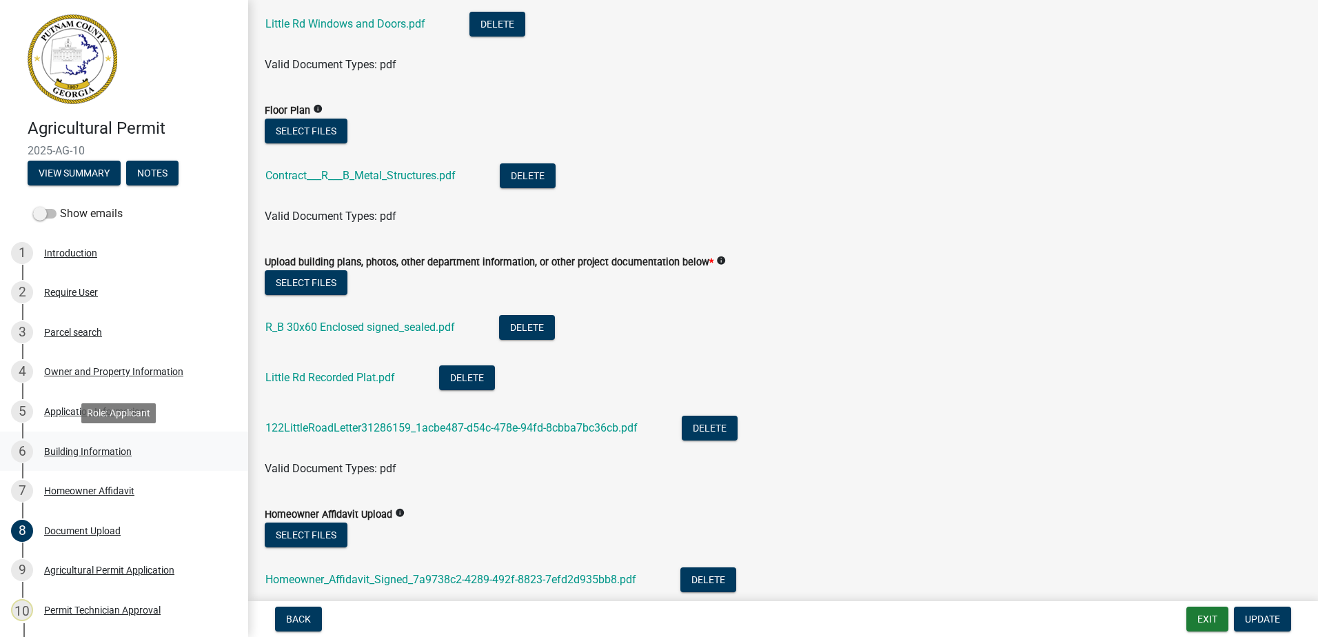
scroll to position [345, 0]
click at [63, 453] on div "Building Information" at bounding box center [88, 452] width 88 height 10
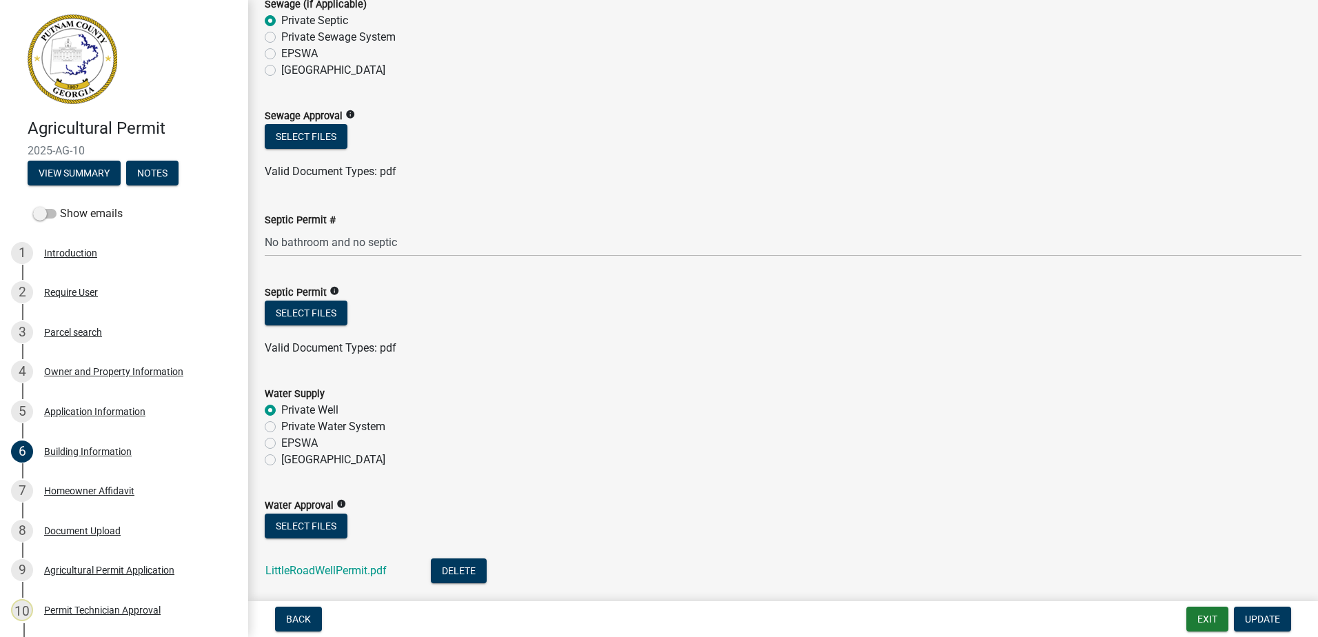
scroll to position [4259, 0]
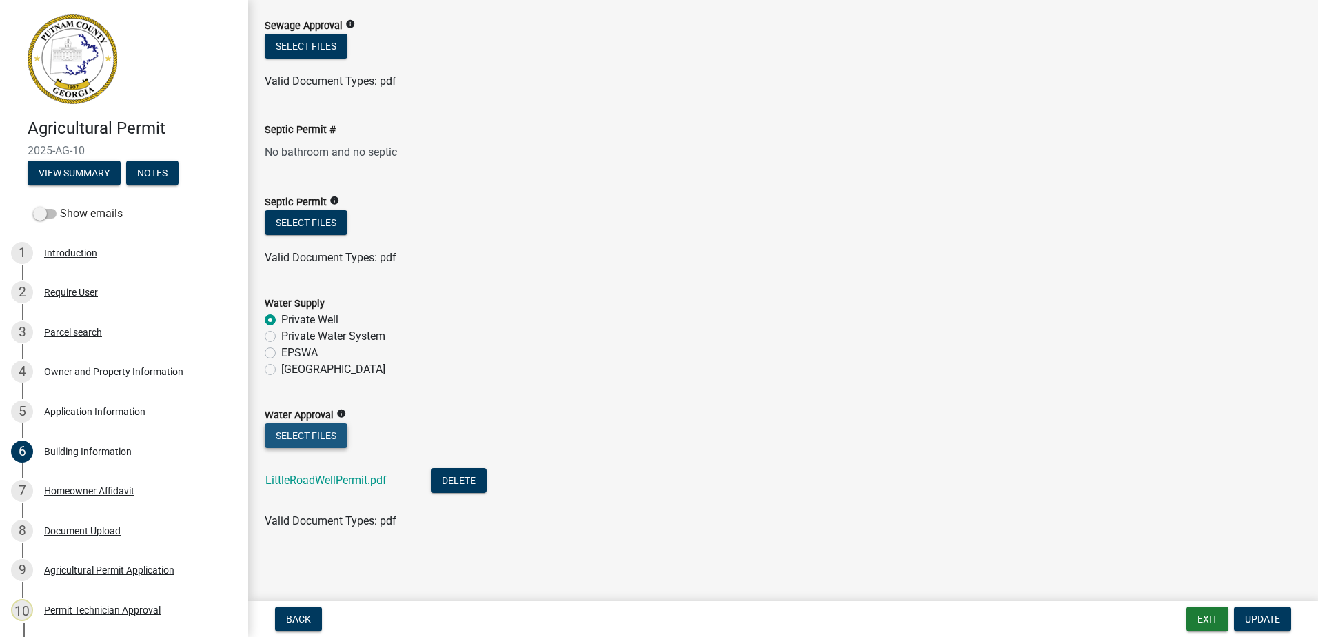
click at [307, 438] on button "Select files" at bounding box center [306, 435] width 83 height 25
click at [310, 529] on link "Existing Well1.pdf" at bounding box center [309, 530] width 88 height 13
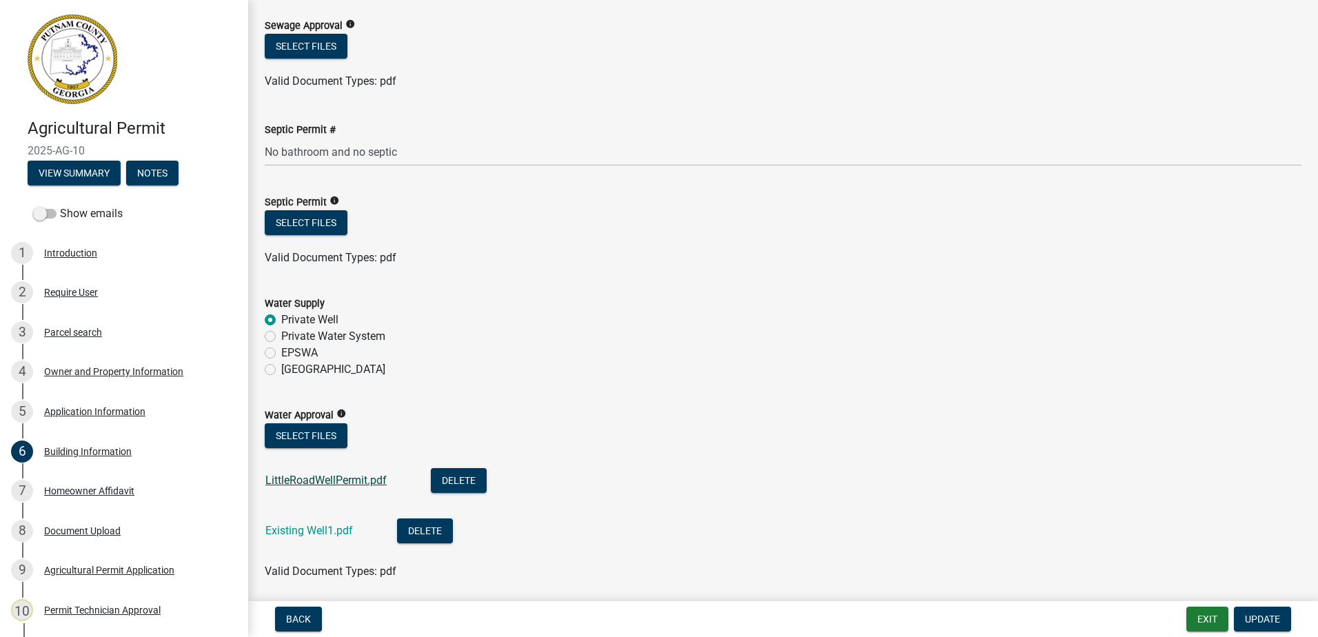
click at [323, 481] on link "LittleRoadWellPermit.pdf" at bounding box center [325, 480] width 121 height 13
click at [461, 475] on button "Delete" at bounding box center [459, 480] width 56 height 25
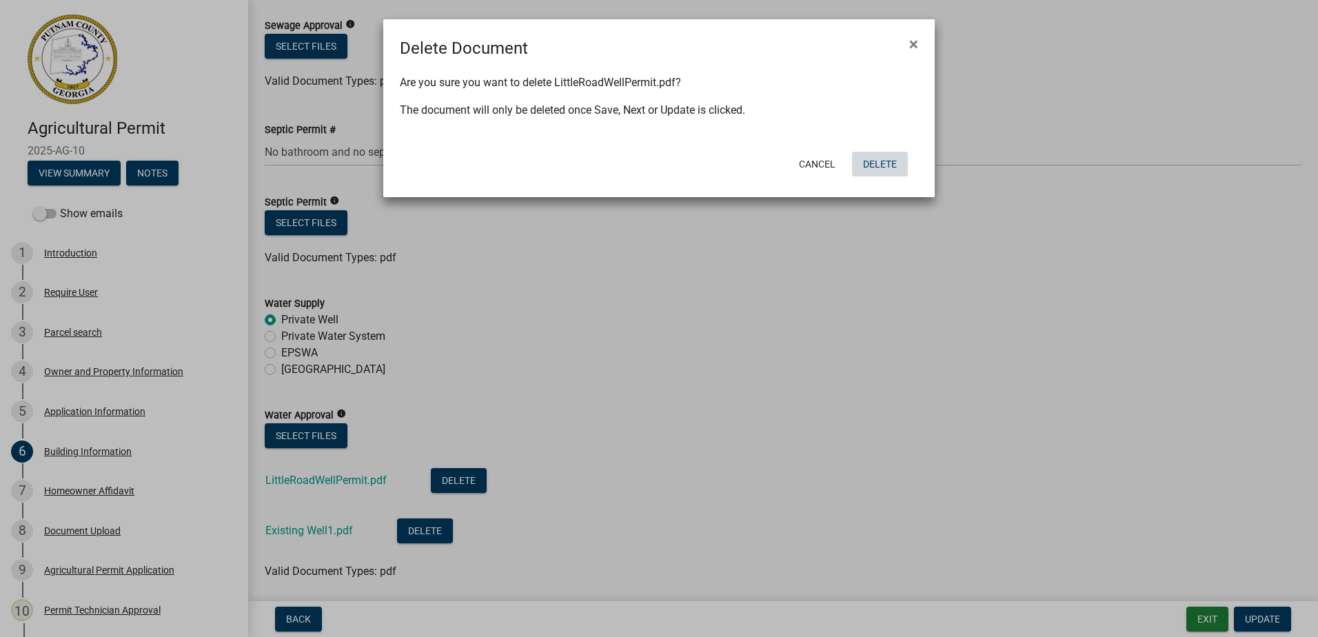
click at [891, 161] on button "Delete" at bounding box center [880, 164] width 56 height 25
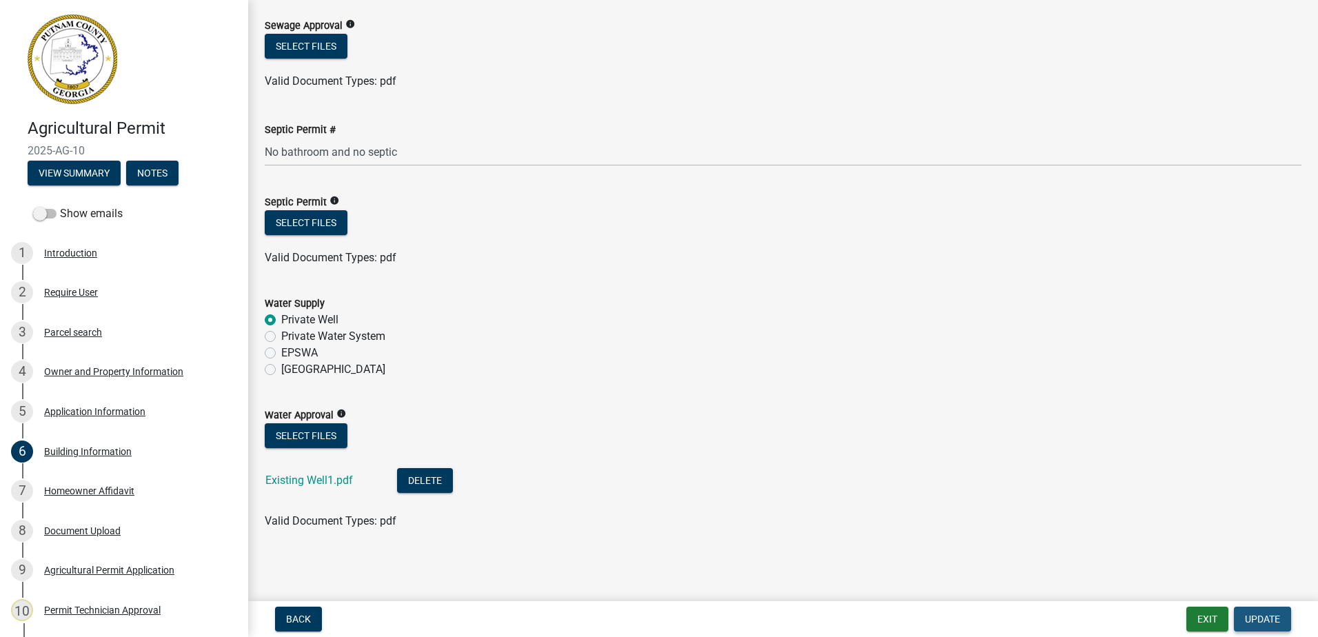
click at [1261, 630] on button "Update" at bounding box center [1262, 619] width 57 height 25
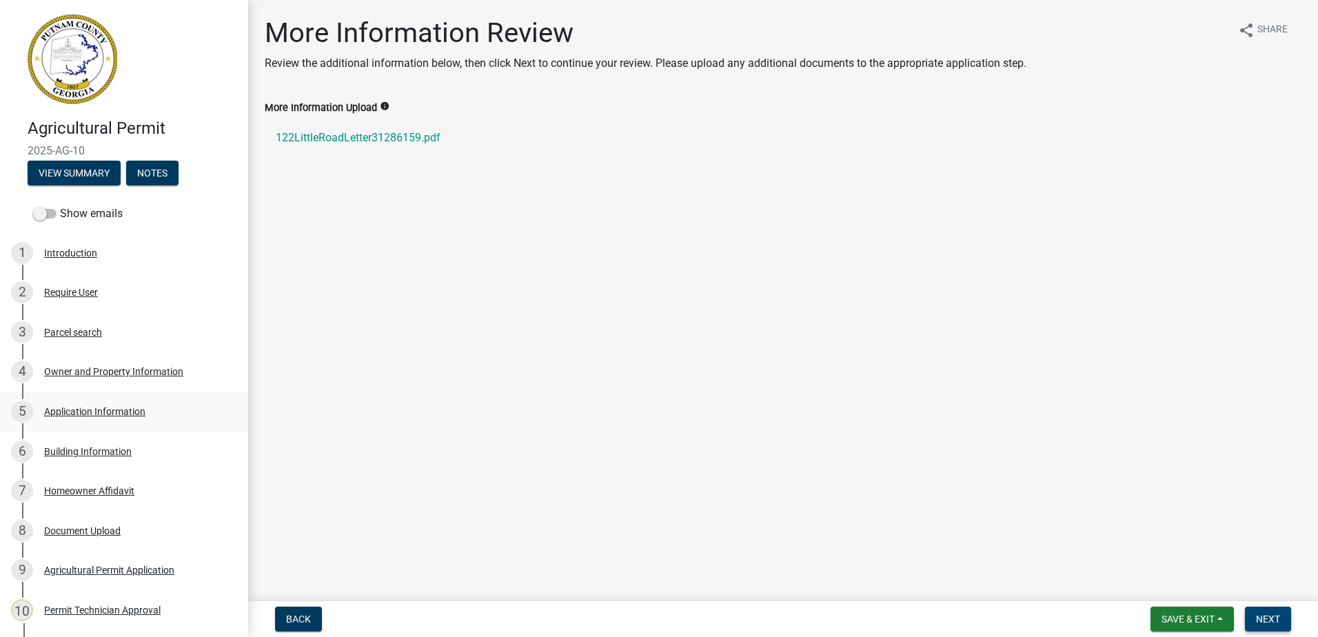
drag, startPoint x: 1277, startPoint y: 616, endPoint x: 20, endPoint y: 425, distance: 1271.2
click at [535, 492] on wm-app "Agricultural Permit 2025-AG-10 View Summary Notes Show emails 1 Introduction 2 …" at bounding box center [659, 318] width 1318 height 637
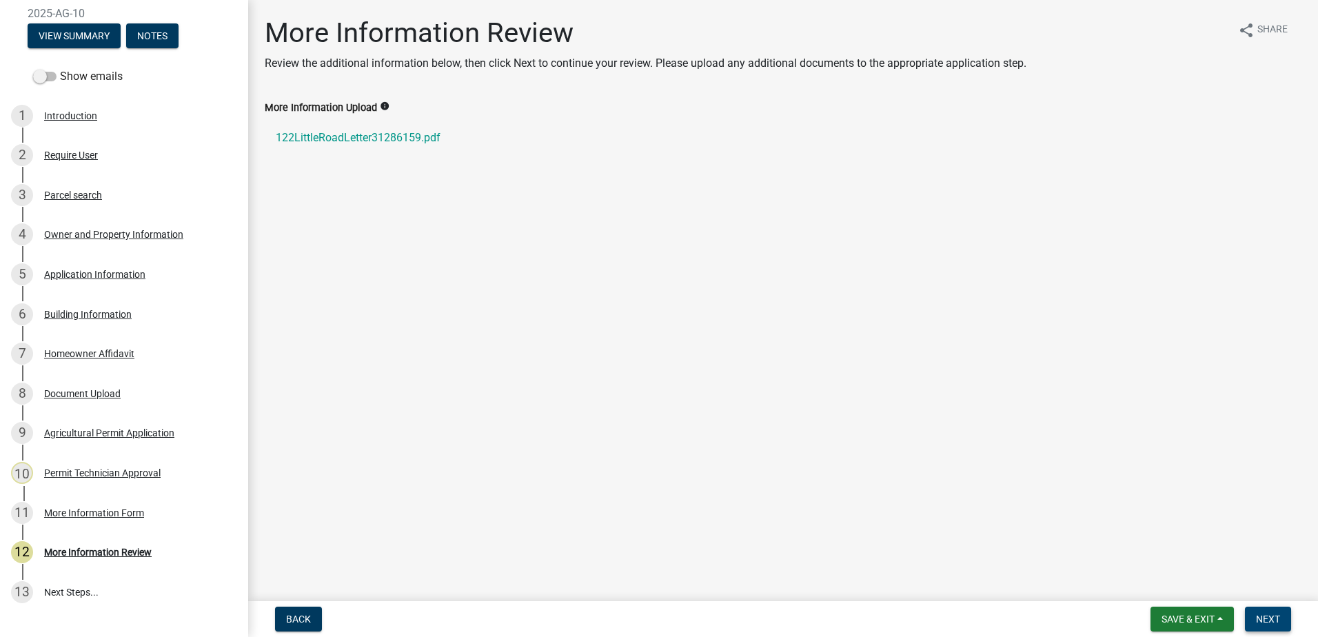
scroll to position [138, 0]
click at [1272, 618] on span "Next" at bounding box center [1268, 619] width 24 height 11
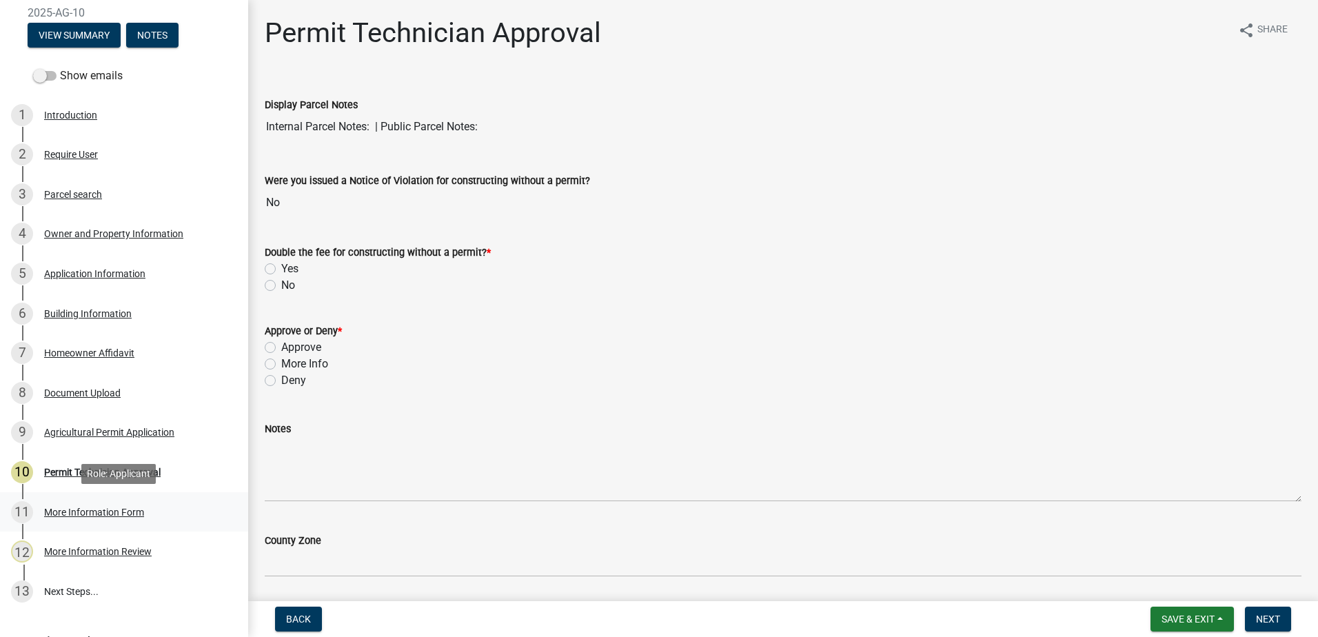
click at [86, 513] on div "More Information Form" at bounding box center [94, 512] width 100 height 10
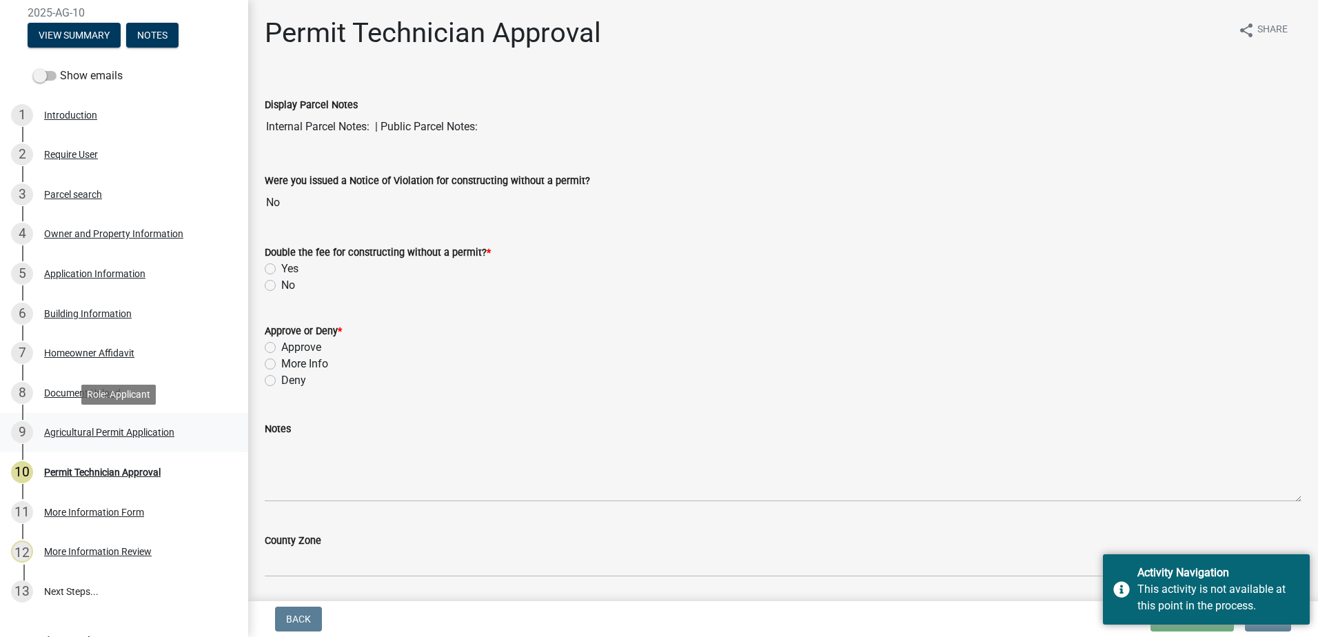
click at [79, 435] on div "Agricultural Permit Application" at bounding box center [109, 432] width 130 height 10
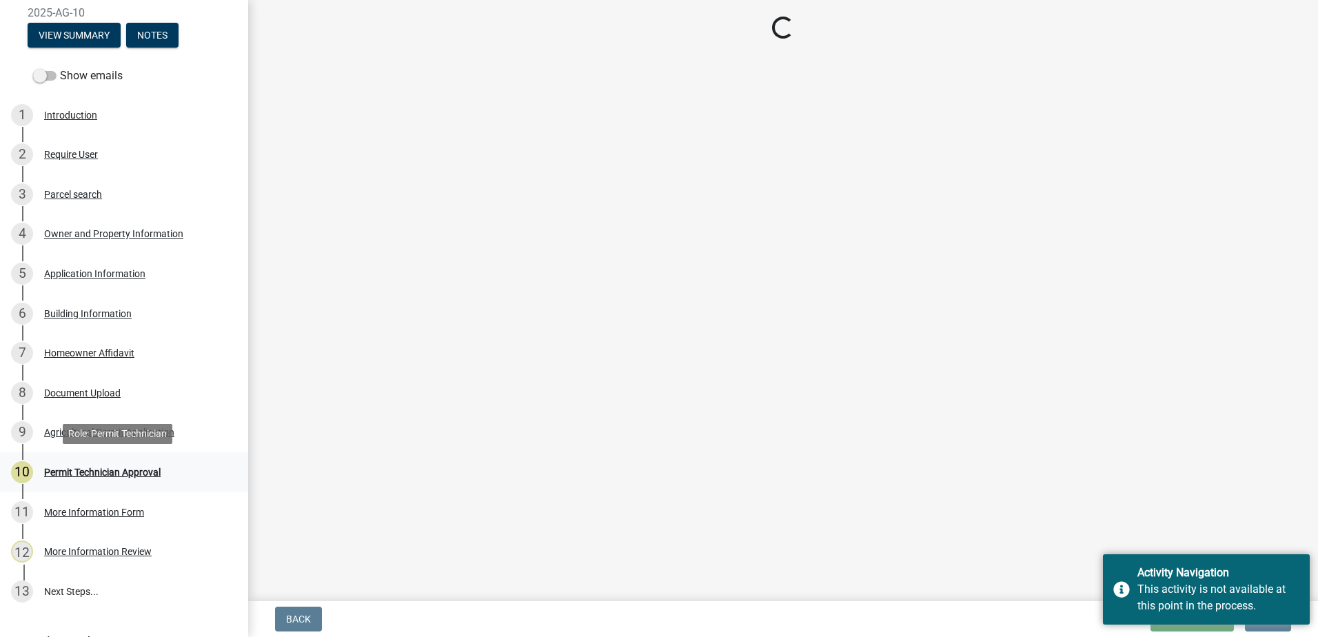
click at [67, 472] on div "Permit Technician Approval" at bounding box center [102, 472] width 116 height 10
click at [68, 509] on div "More Information Form" at bounding box center [94, 512] width 100 height 10
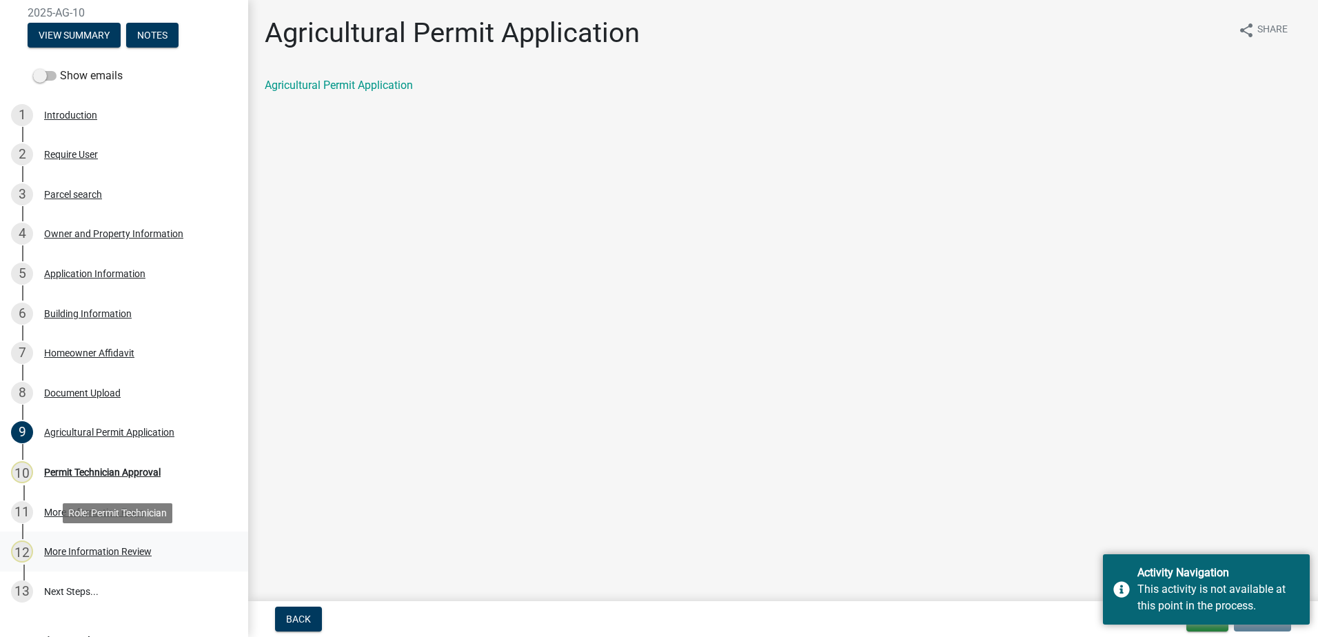
click at [77, 556] on div "More Information Review" at bounding box center [98, 552] width 108 height 10
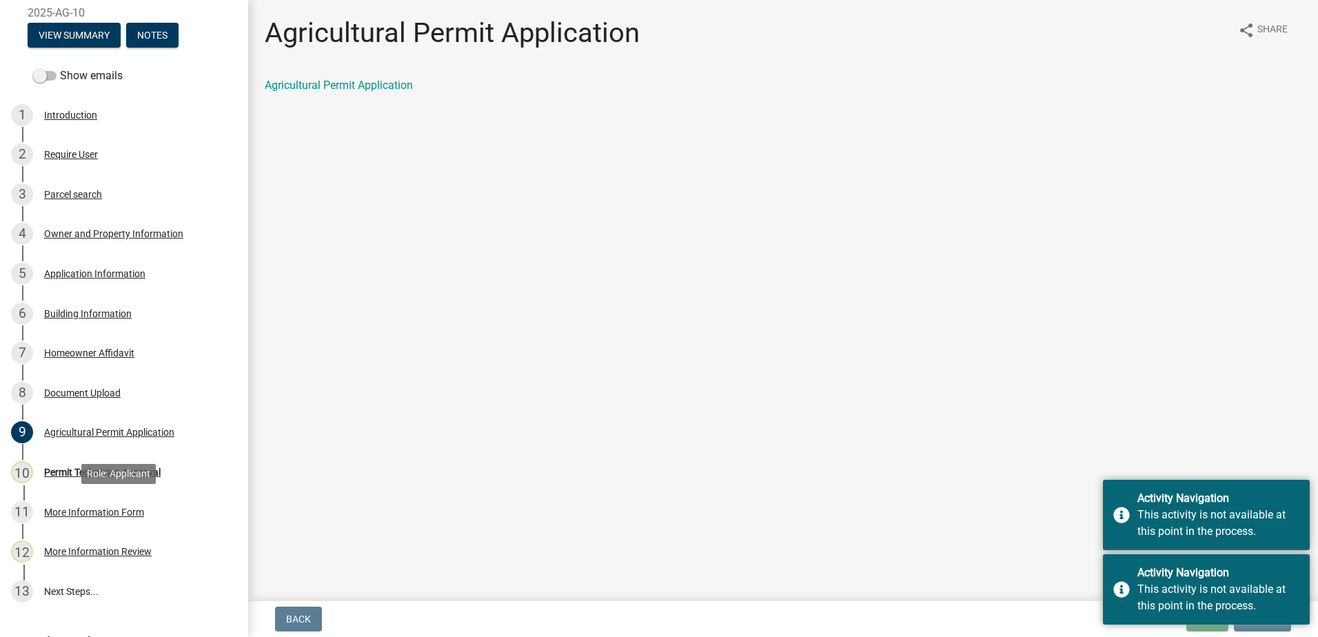
click at [74, 509] on div "More Information Form" at bounding box center [94, 512] width 100 height 10
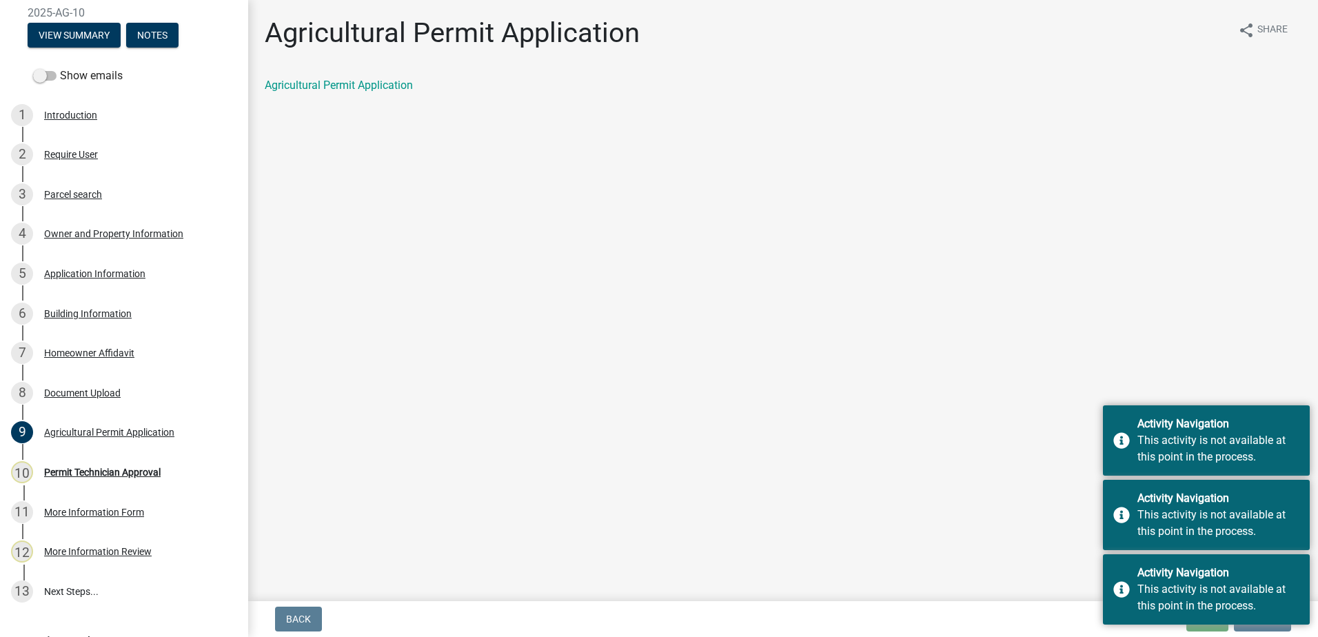
click at [1186, 476] on main "Agricultural Permit Application share Share Agricultural Permit Application" at bounding box center [783, 298] width 1070 height 596
click at [1268, 618] on div "Activity Navigation This activity is not available at this point in the process." at bounding box center [1206, 589] width 207 height 70
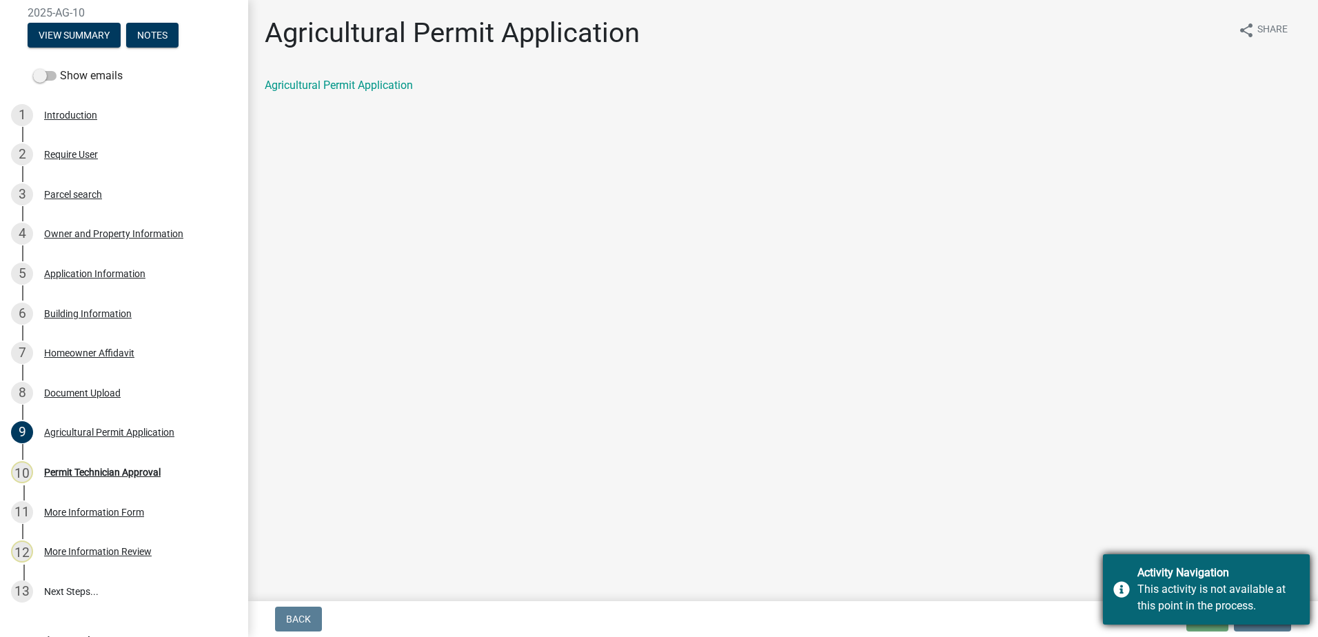
click at [1259, 611] on div "Activity Navigation This activity is not available at this point in the process." at bounding box center [1206, 589] width 207 height 70
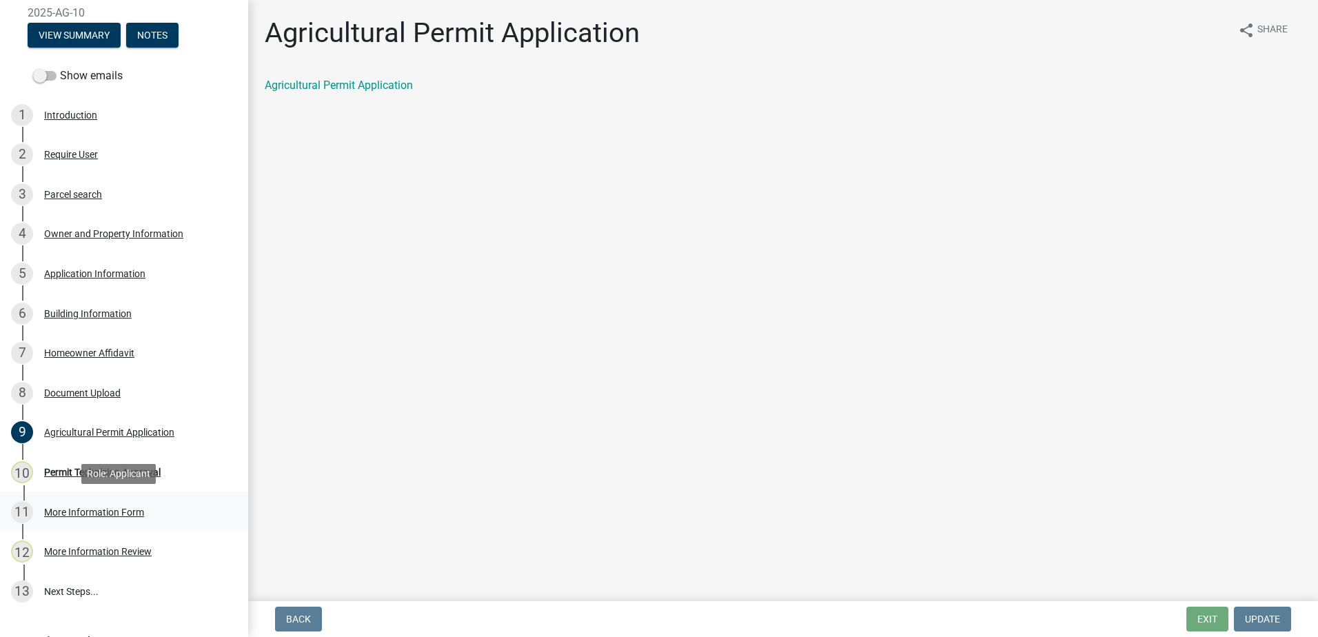
click at [91, 507] on div "More Information Form" at bounding box center [94, 512] width 100 height 10
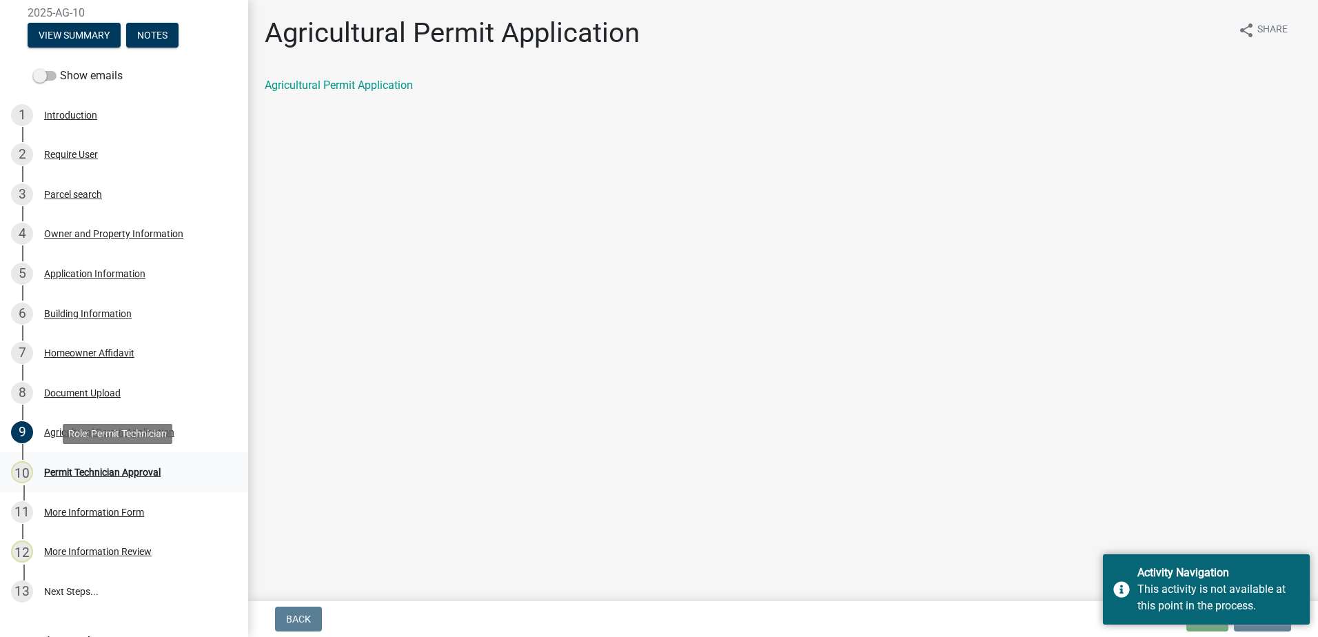
click at [101, 472] on div "Permit Technician Approval" at bounding box center [102, 472] width 116 height 10
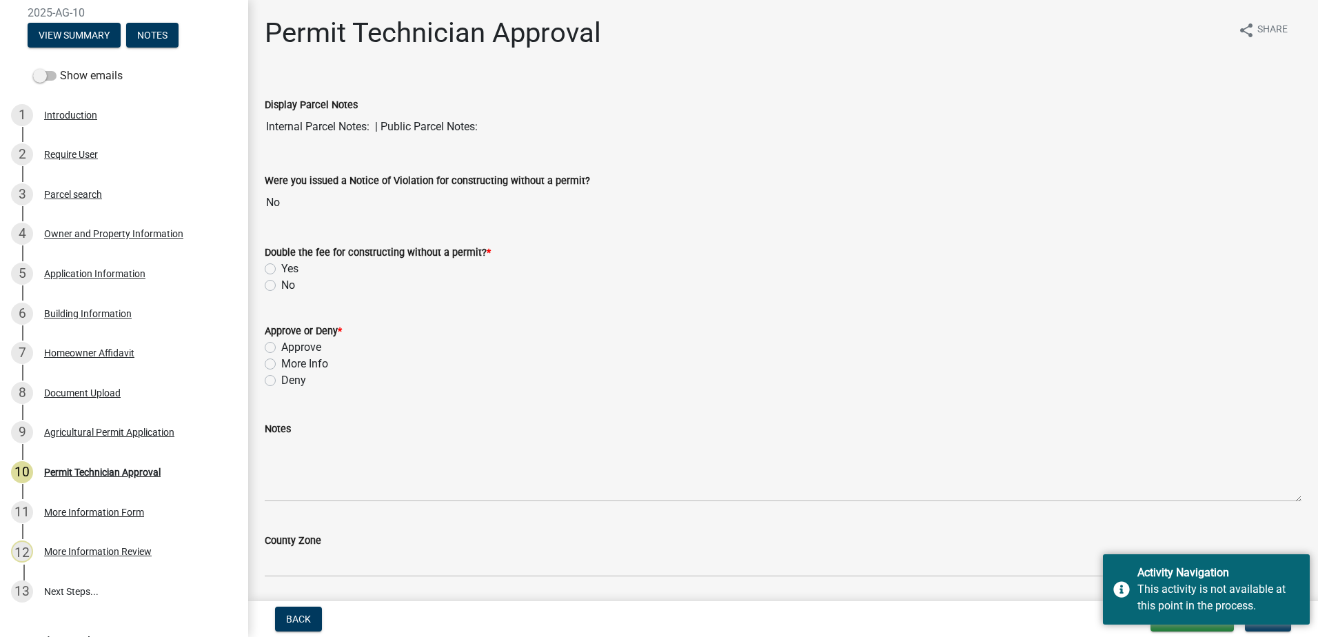
click at [281, 284] on label "No" at bounding box center [288, 285] width 14 height 17
click at [281, 284] on input "No" at bounding box center [285, 281] width 9 height 9
radio input "true"
click at [281, 352] on label "Approve" at bounding box center [301, 347] width 40 height 17
click at [281, 348] on input "Approve" at bounding box center [285, 343] width 9 height 9
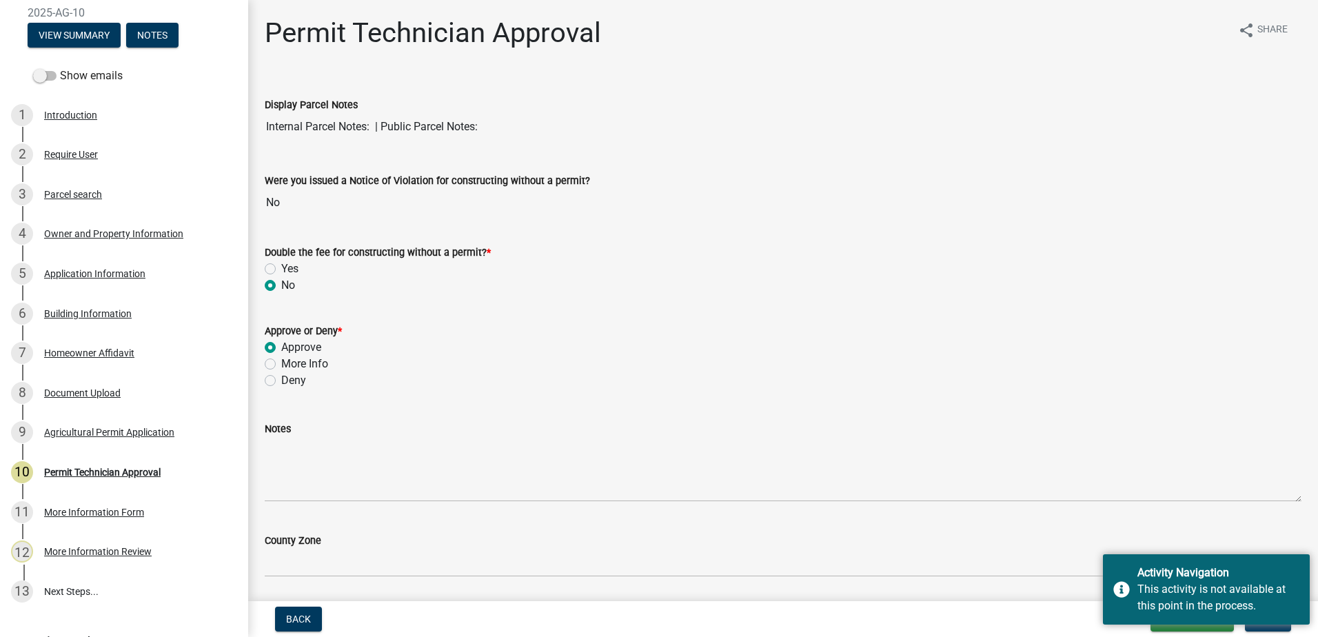
radio input "true"
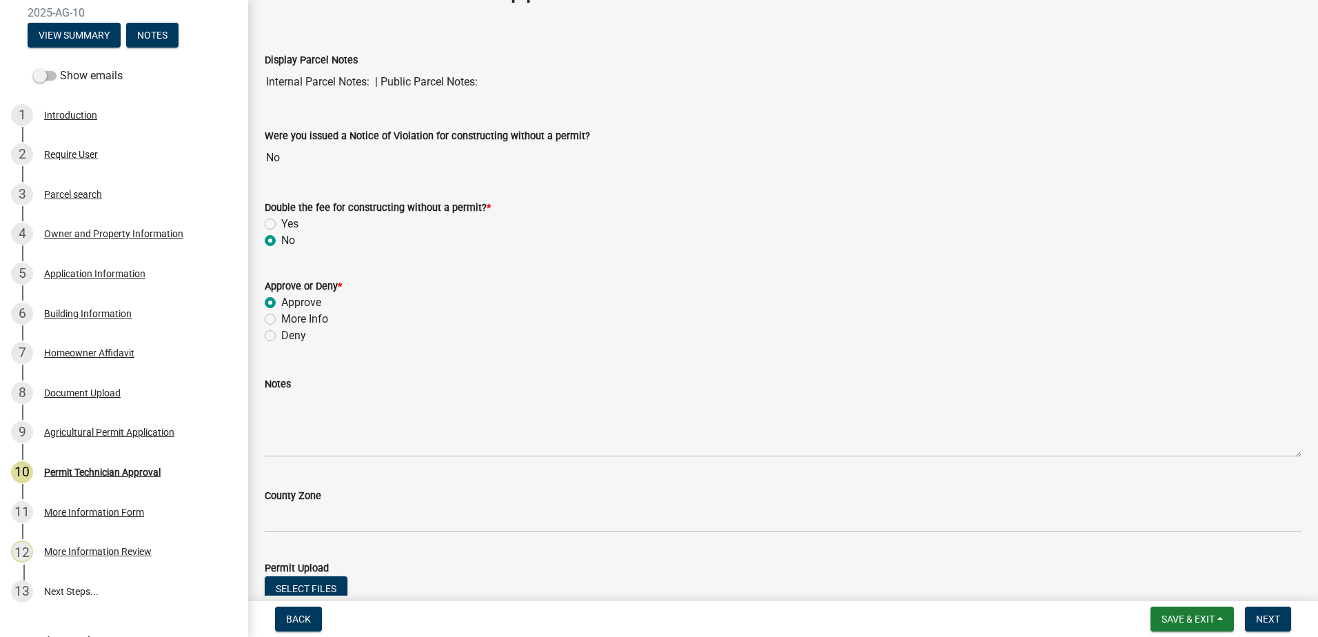
scroll to position [69, 0]
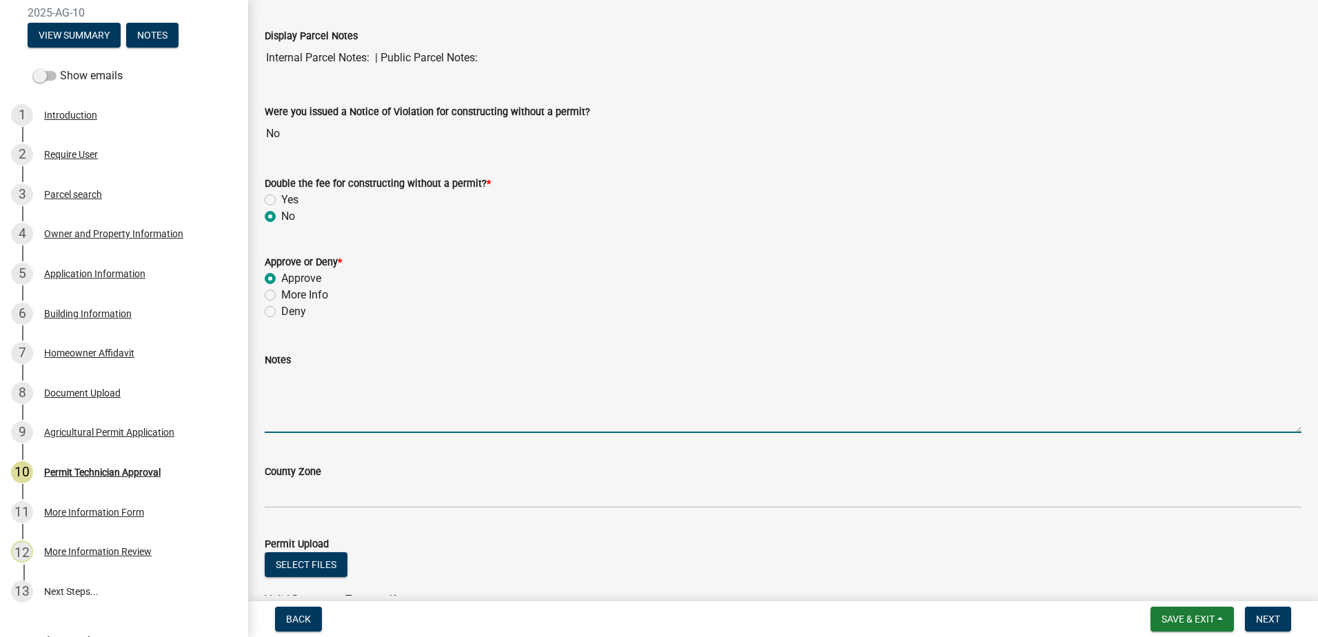
click at [273, 405] on textarea "Notes" at bounding box center [783, 400] width 1037 height 65
drag, startPoint x: 917, startPoint y: 385, endPoint x: 948, endPoint y: 382, distance: 30.5
click at [924, 383] on textarea "I spoke with Tammy at the Health Dept., and she stated that there is already an…" at bounding box center [783, 400] width 1037 height 65
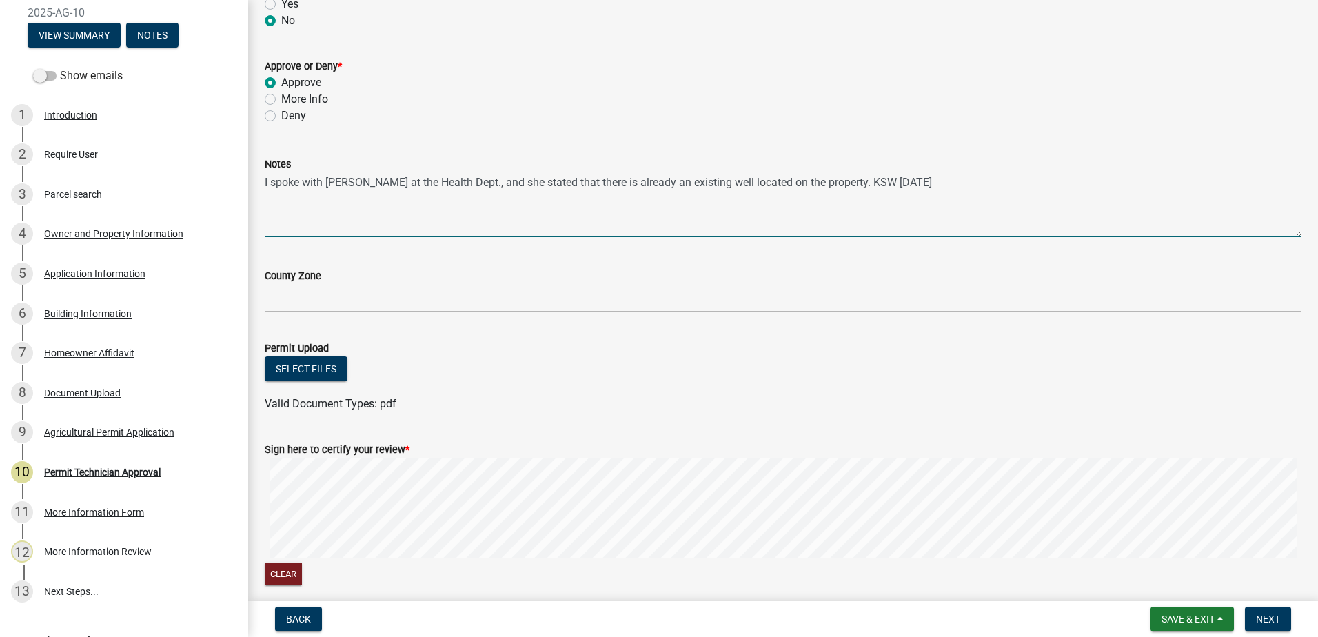
scroll to position [276, 0]
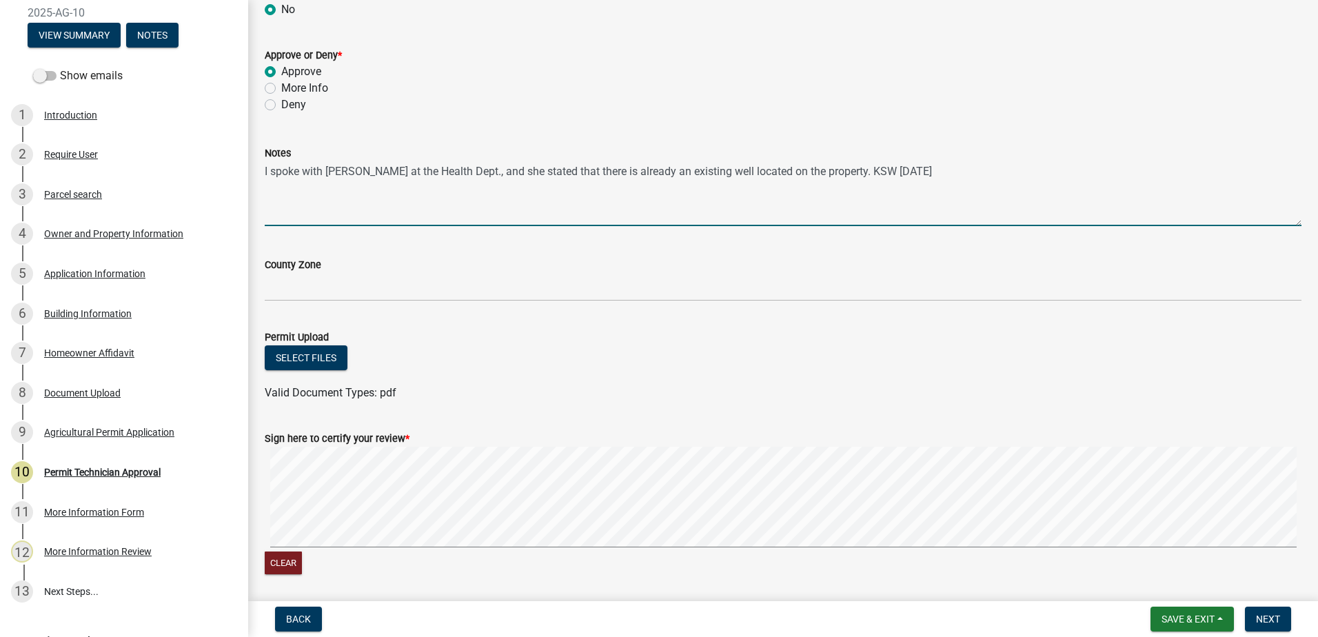
type textarea "I spoke with Tammy at the Health Dept., and she stated that there is already an…"
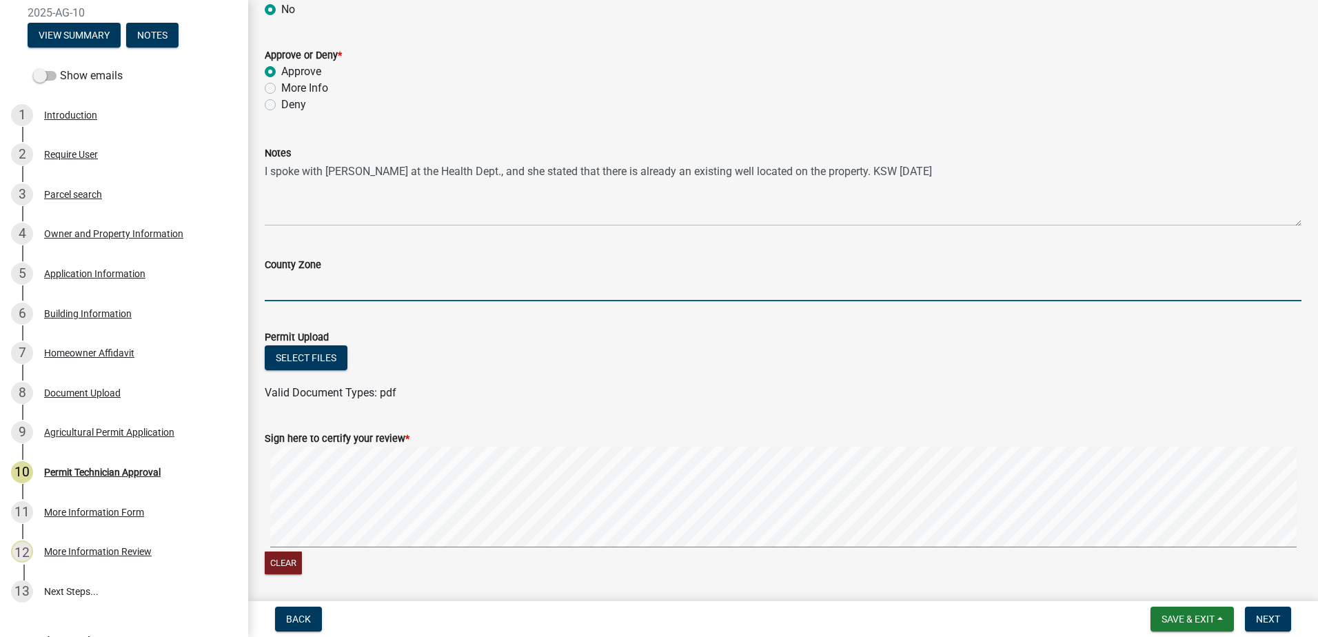
click at [341, 292] on input "County Zone" at bounding box center [783, 287] width 1037 height 28
click at [642, 375] on wm-data-entity-input-list "Display Parcel Notes Internal Parcel Notes: | Public Parcel Notes: Were you iss…" at bounding box center [783, 195] width 1037 height 789
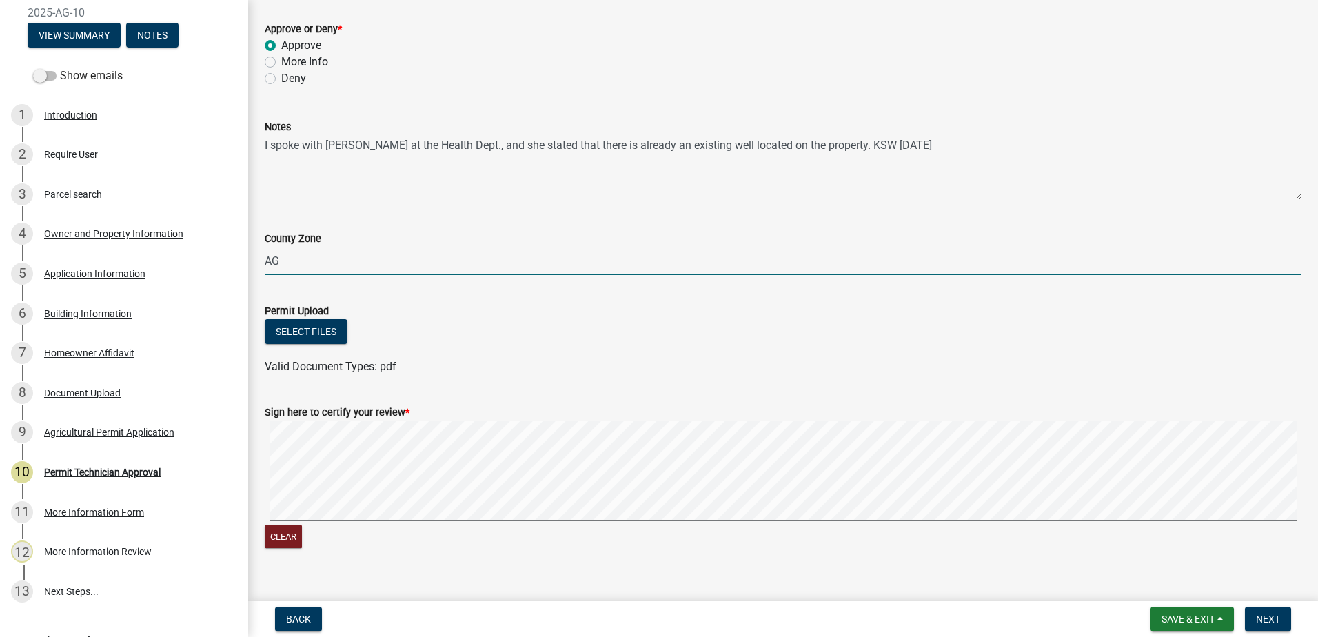
scroll to position [324, 0]
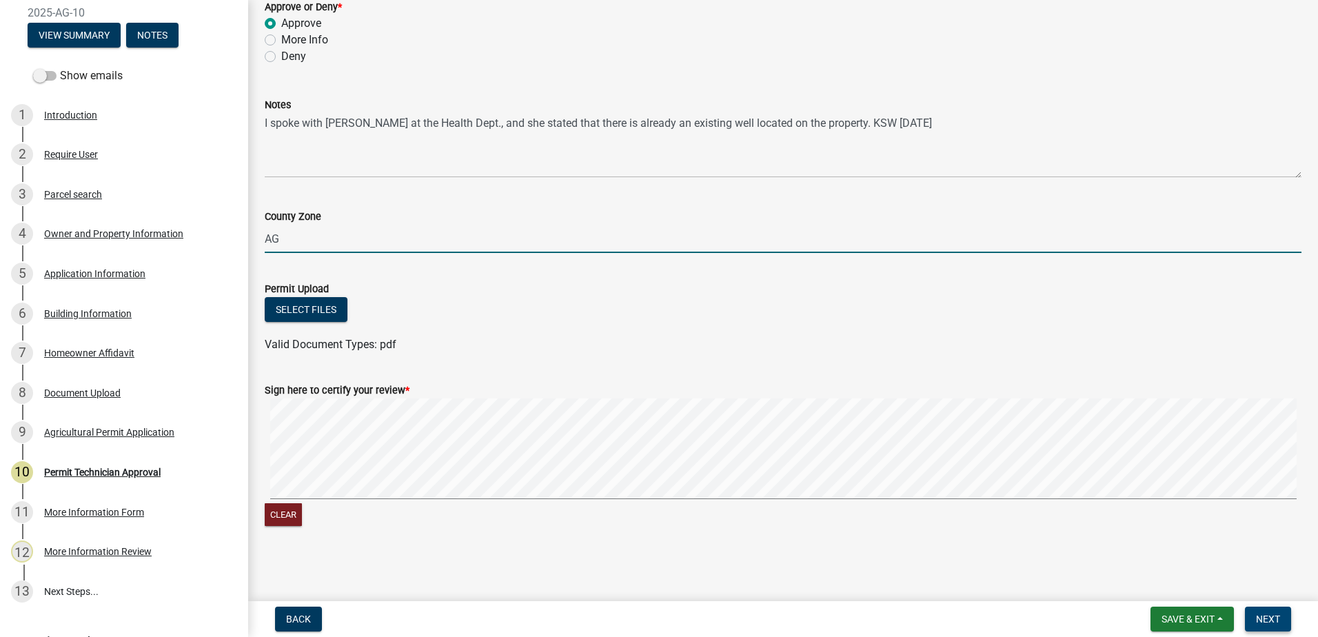
type input "AG"
click at [1273, 618] on span "Next" at bounding box center [1268, 619] width 24 height 11
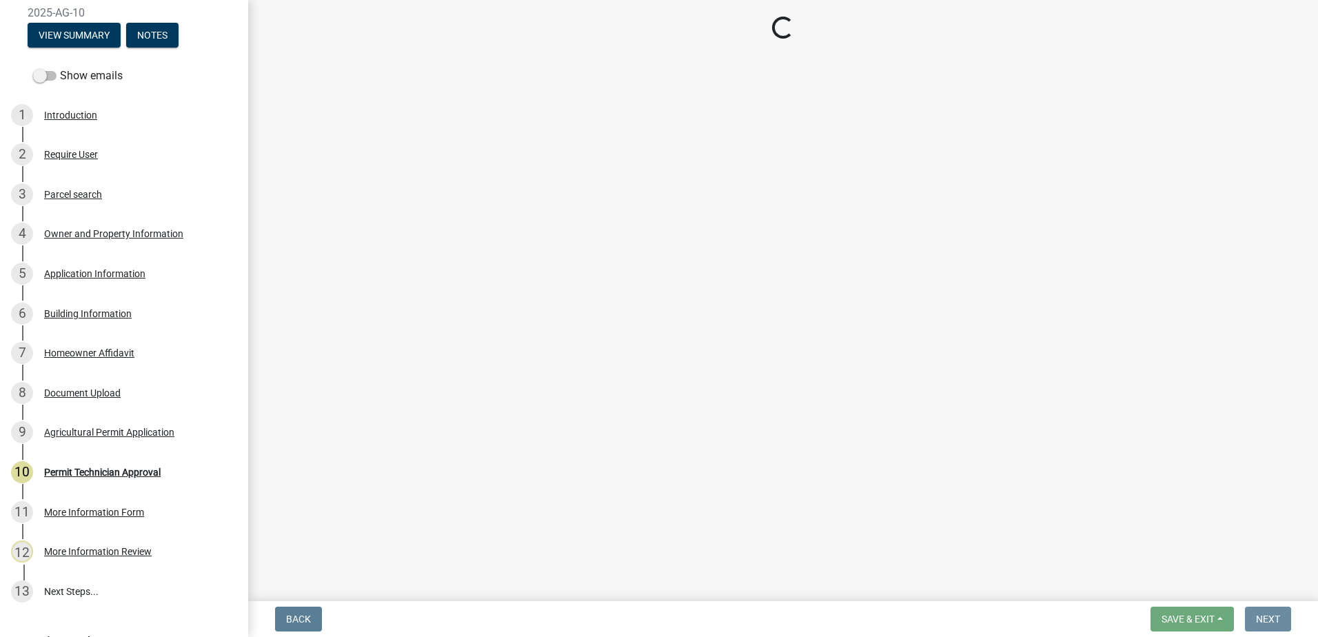
scroll to position [0, 0]
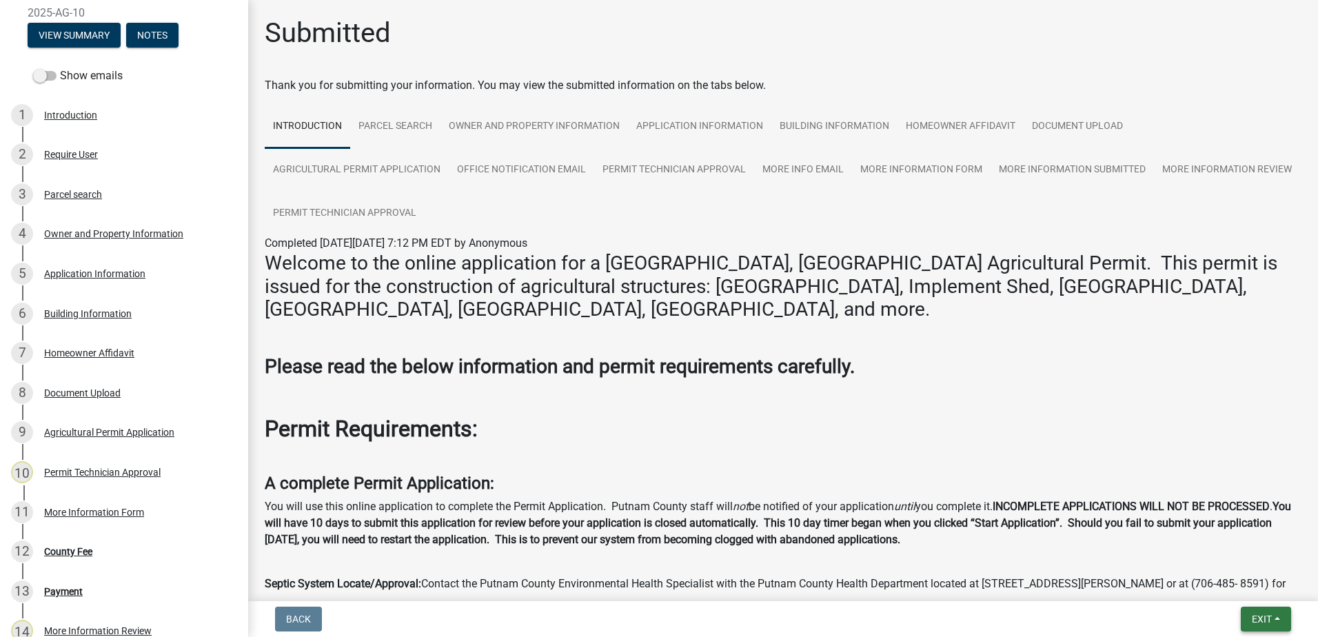
click at [1256, 616] on span "Exit" at bounding box center [1262, 619] width 20 height 11
click at [1241, 582] on button "Save & Exit" at bounding box center [1236, 583] width 110 height 33
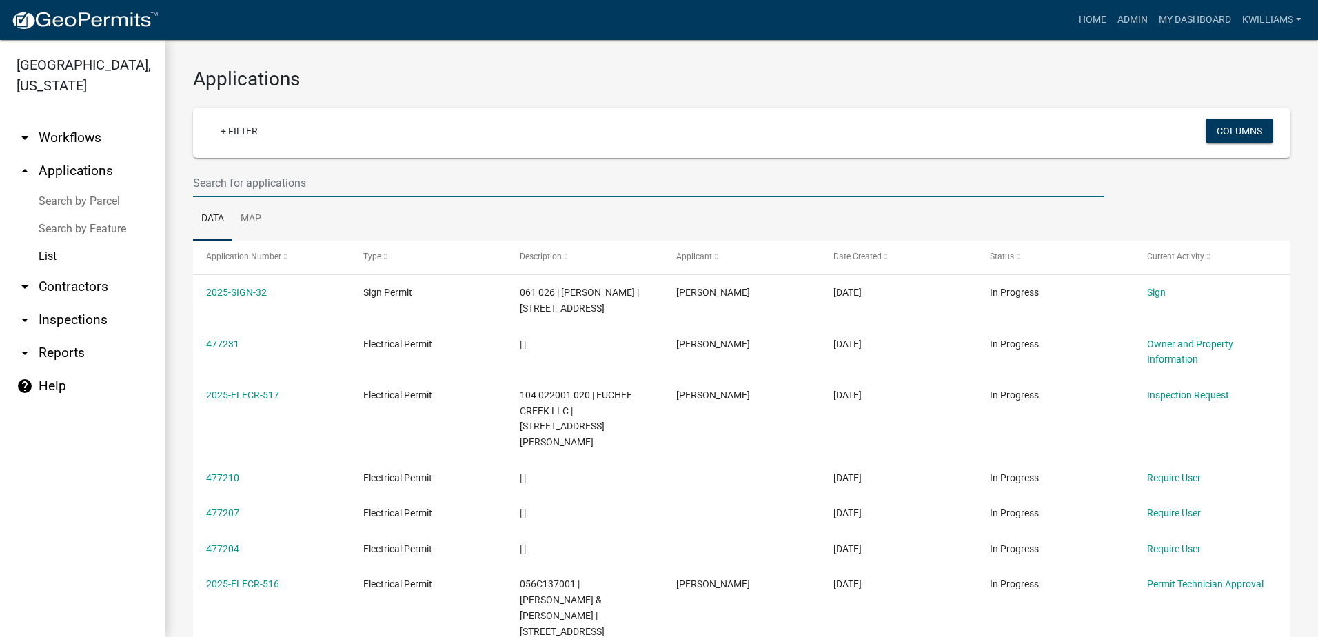
click at [254, 180] on input "text" at bounding box center [648, 183] width 911 height 28
click at [63, 353] on link "arrow_drop_down Reports" at bounding box center [82, 352] width 165 height 33
select select "0: null"
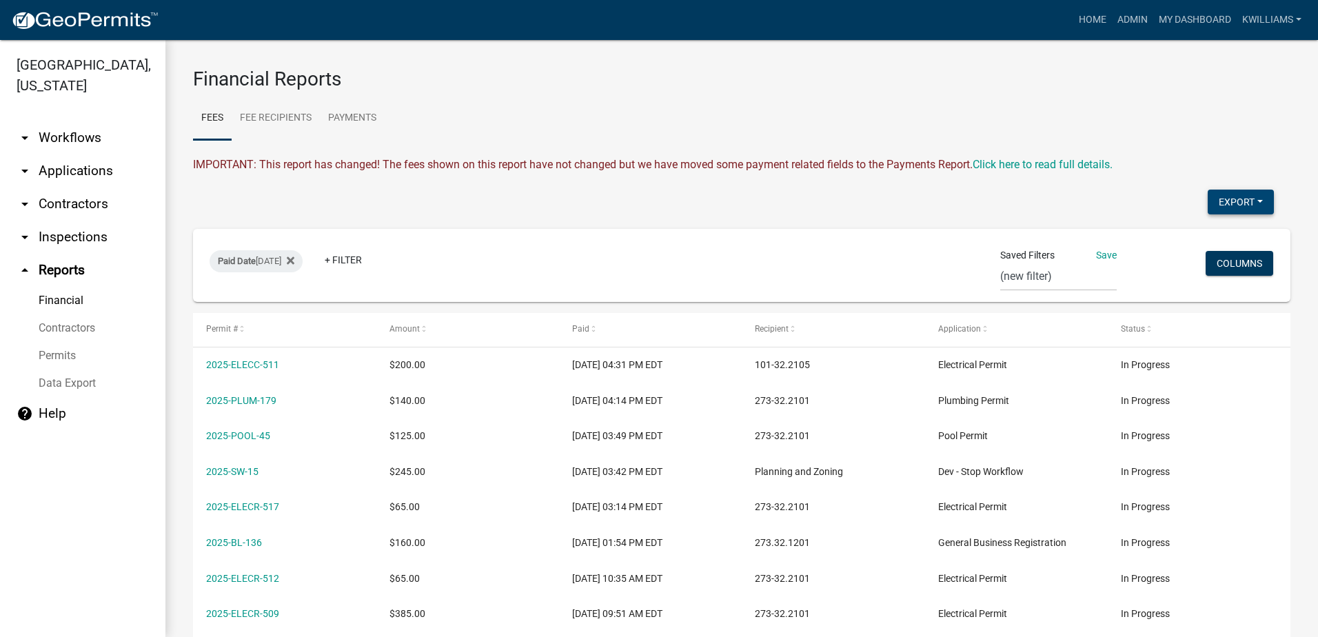
click at [1226, 195] on button "Export" at bounding box center [1241, 202] width 66 height 25
click at [1190, 230] on button "Excel Format (.xlsx)" at bounding box center [1209, 237] width 129 height 33
click at [1237, 195] on button "Export" at bounding box center [1241, 202] width 66 height 25
click at [1179, 235] on button "Excel Format (.xlsx)" at bounding box center [1209, 237] width 129 height 33
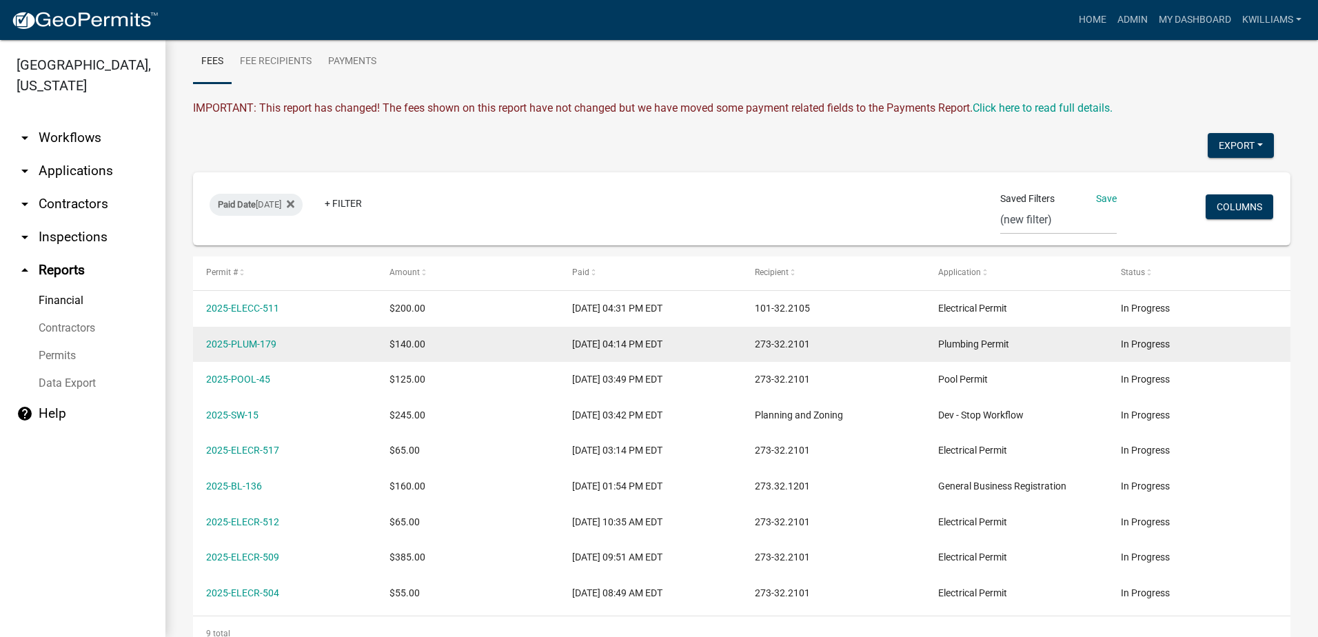
scroll to position [97, 0]
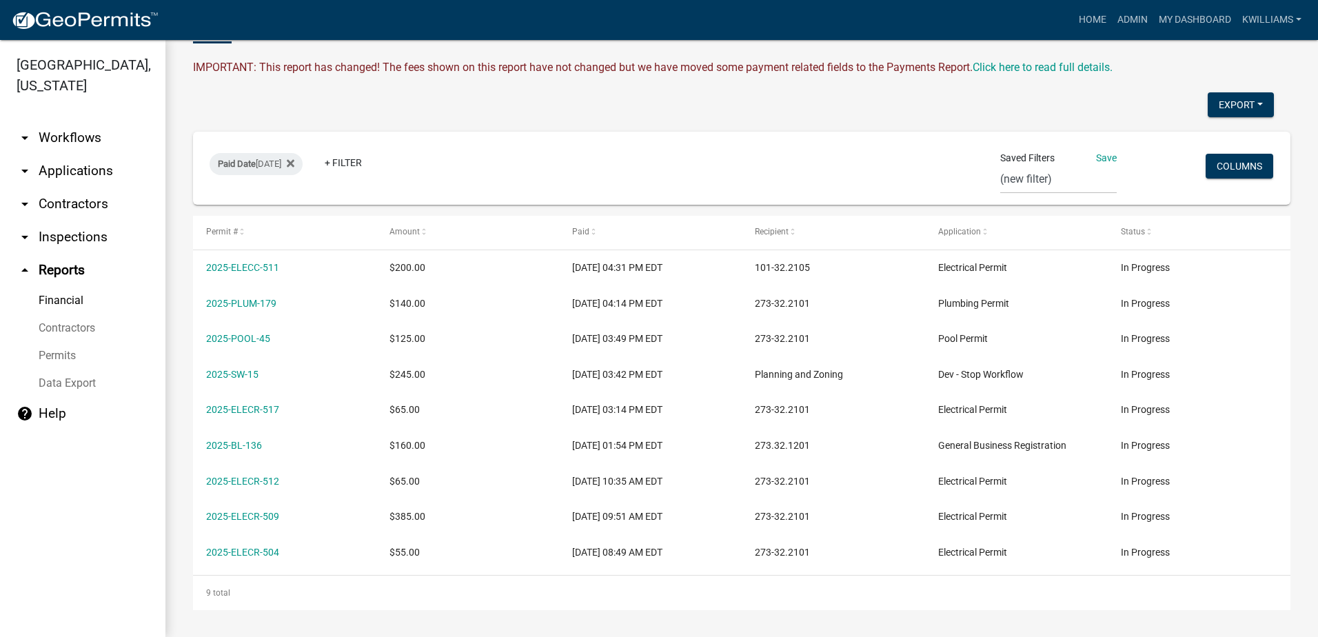
click at [61, 164] on link "arrow_drop_down Applications" at bounding box center [82, 170] width 165 height 33
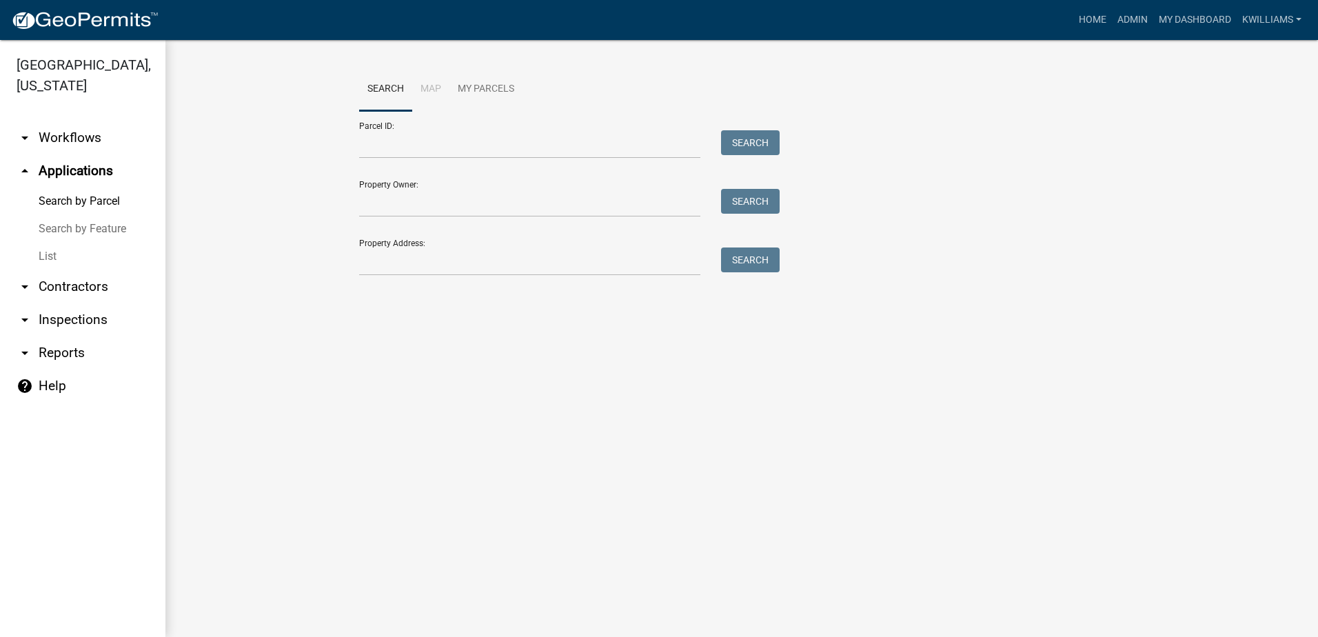
click at [49, 257] on link "List" at bounding box center [82, 257] width 165 height 28
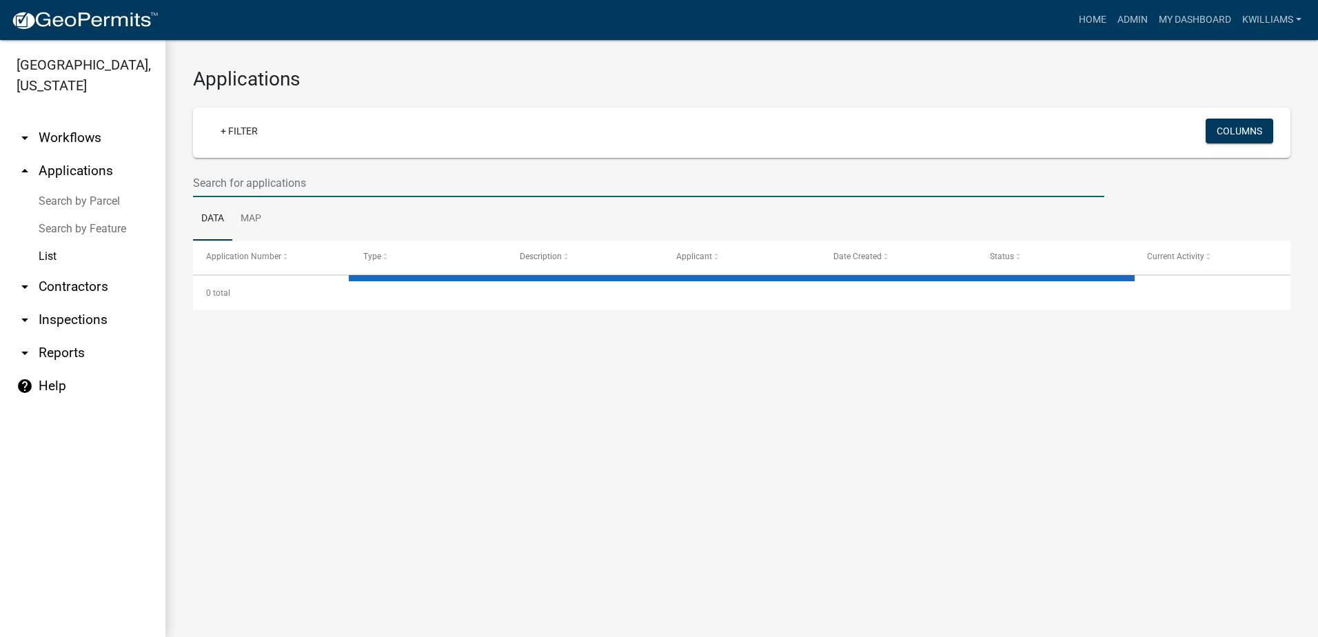
click at [216, 187] on input "text" at bounding box center [648, 183] width 911 height 28
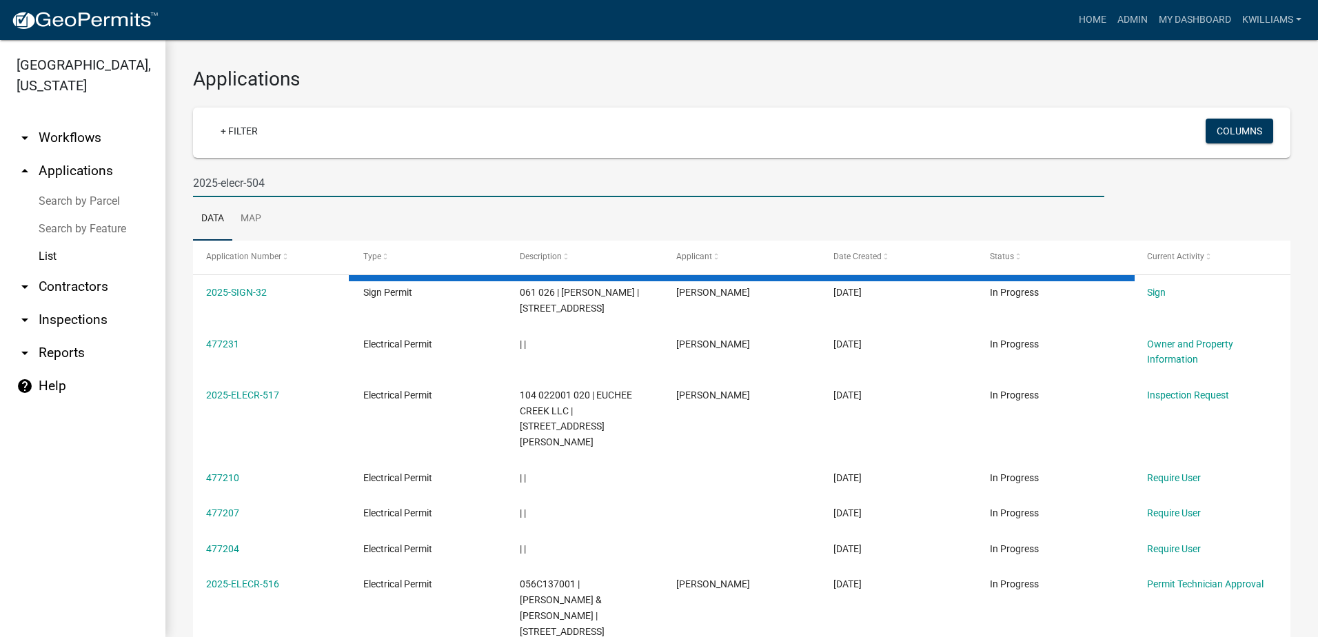
type input "2025-elecr-504"
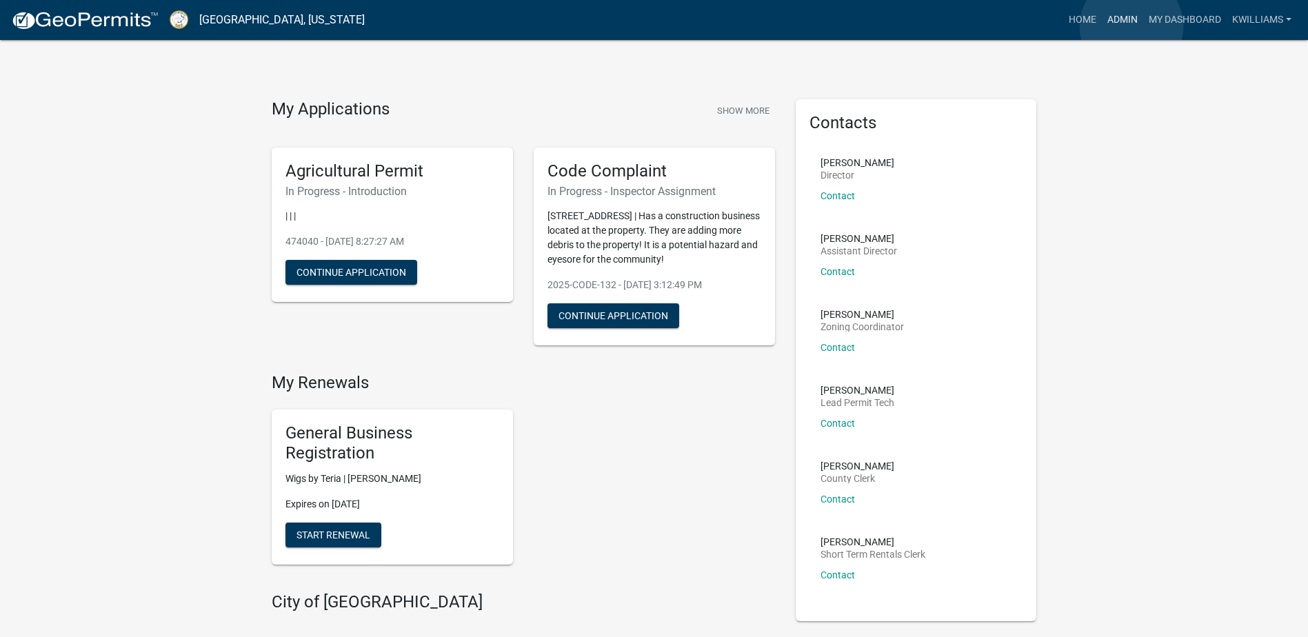
click at [1131, 26] on link "Admin" at bounding box center [1122, 20] width 41 height 26
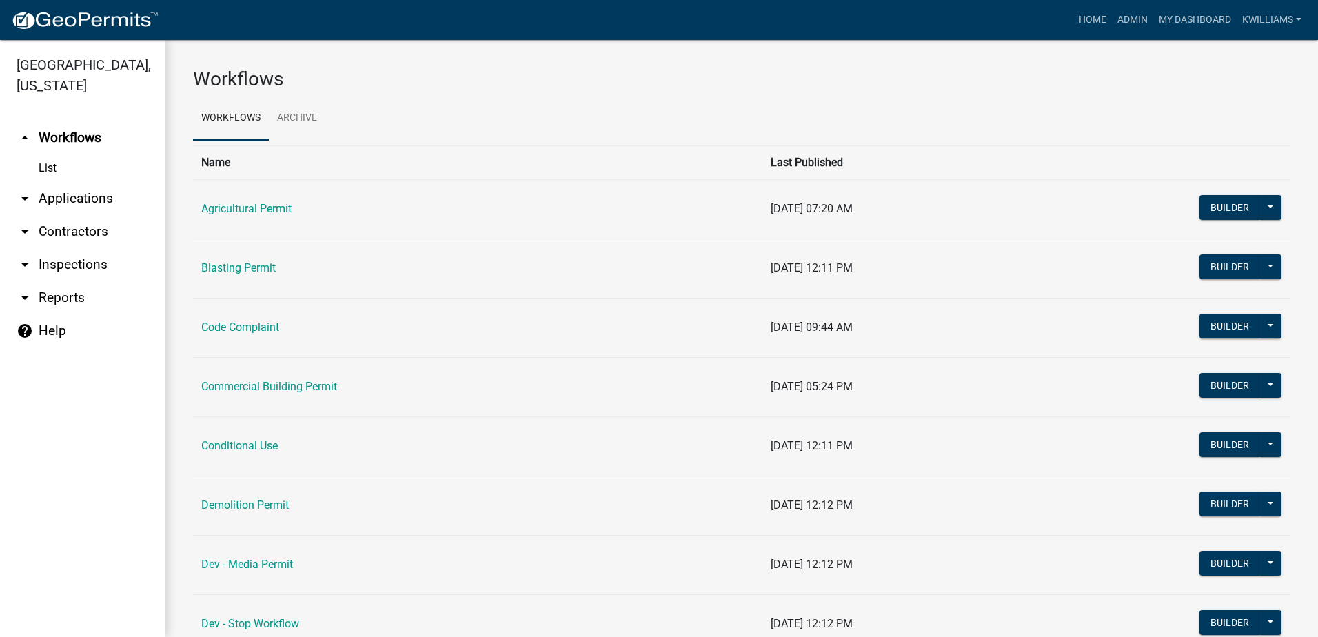
click at [77, 190] on link "arrow_drop_down Applications" at bounding box center [82, 198] width 165 height 33
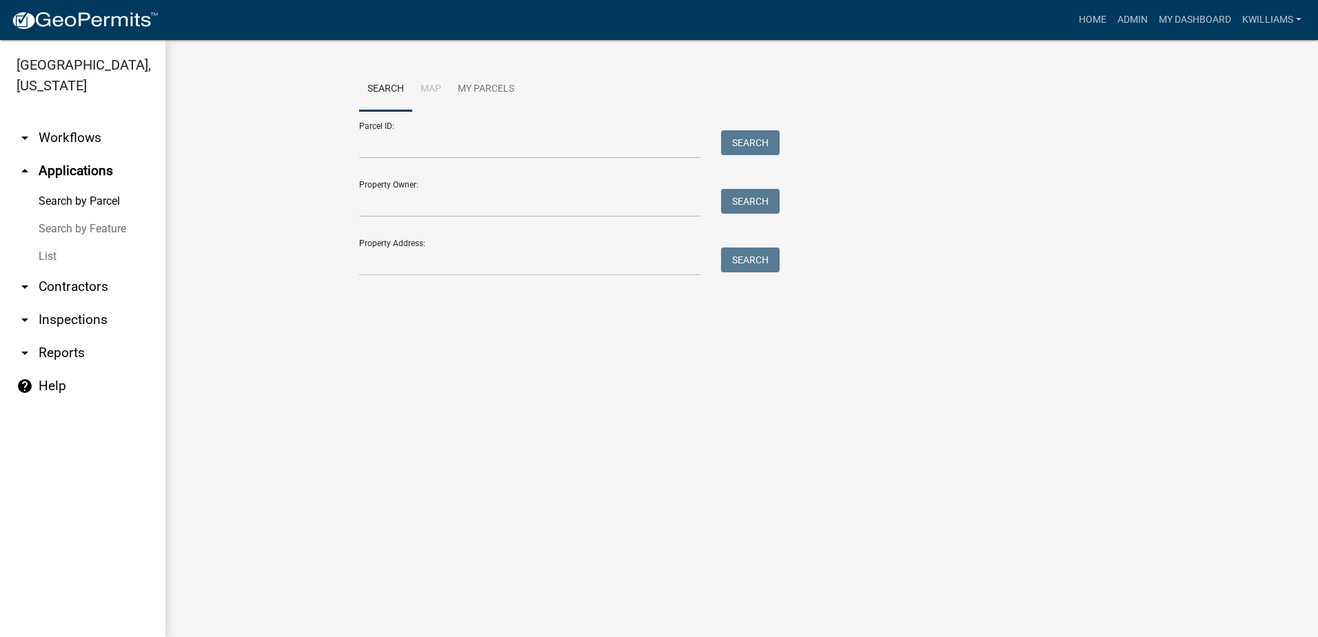
click at [49, 247] on link "List" at bounding box center [82, 257] width 165 height 28
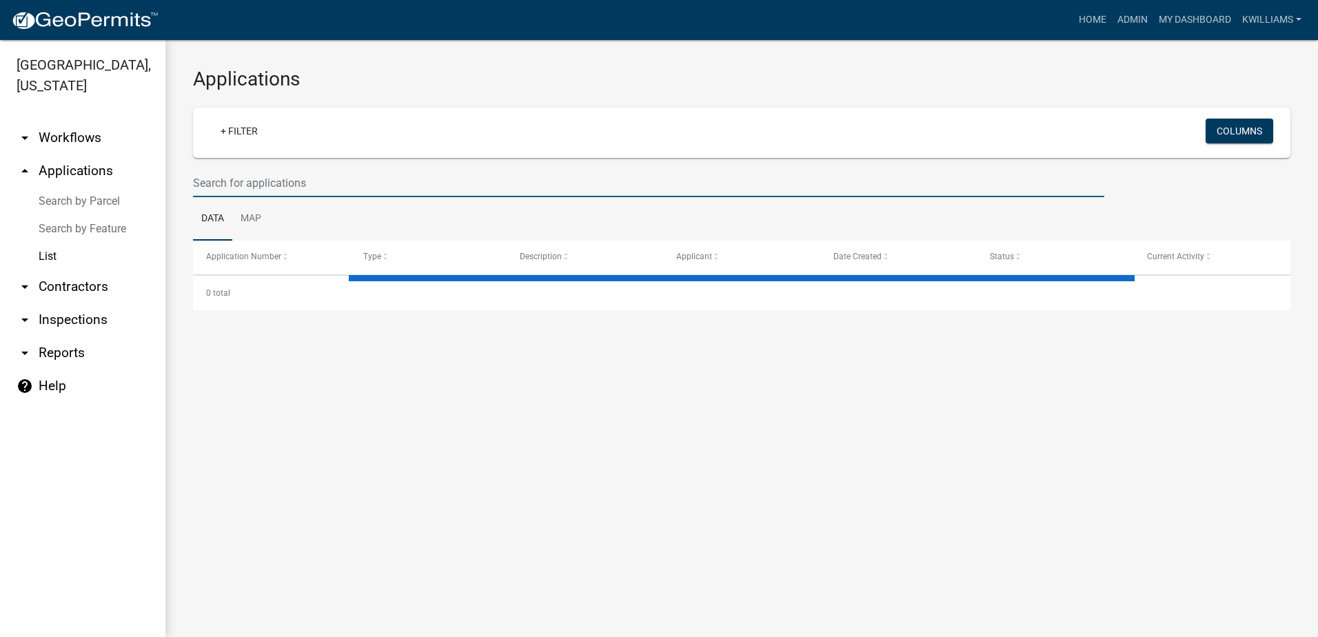
click at [290, 190] on input "text" at bounding box center [648, 183] width 911 height 28
type input "inaho"
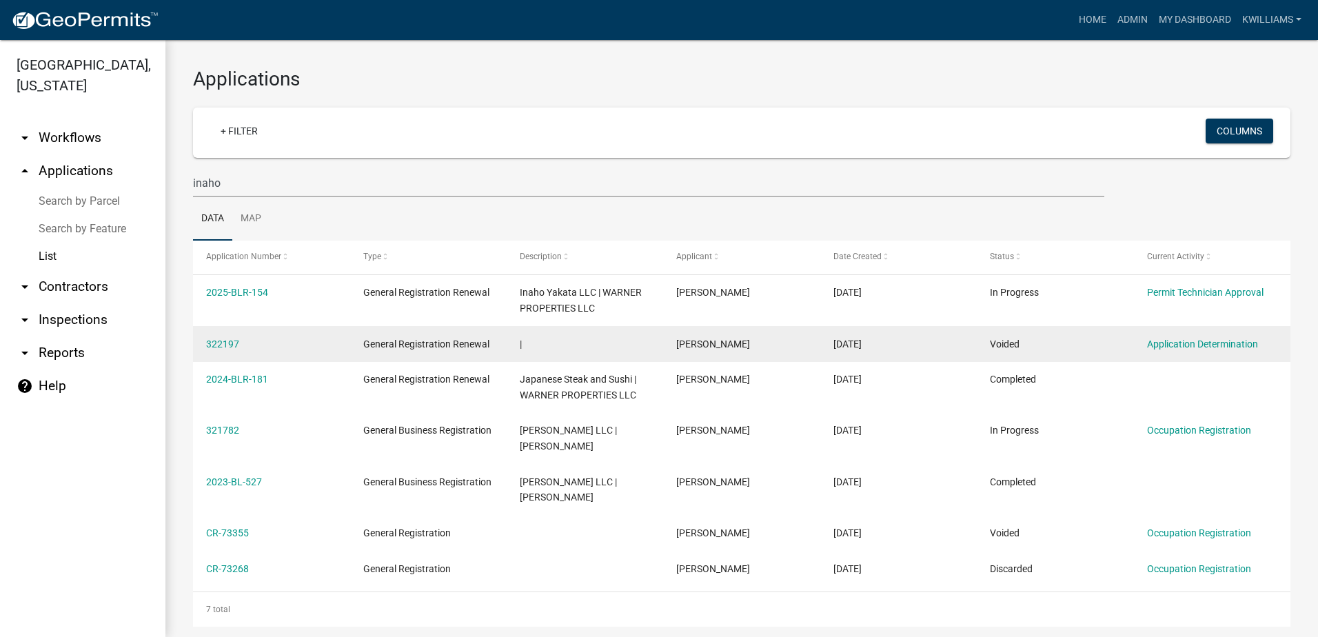
drag, startPoint x: 289, startPoint y: 322, endPoint x: 372, endPoint y: 341, distance: 85.5
